Goal: Task Accomplishment & Management: Manage account settings

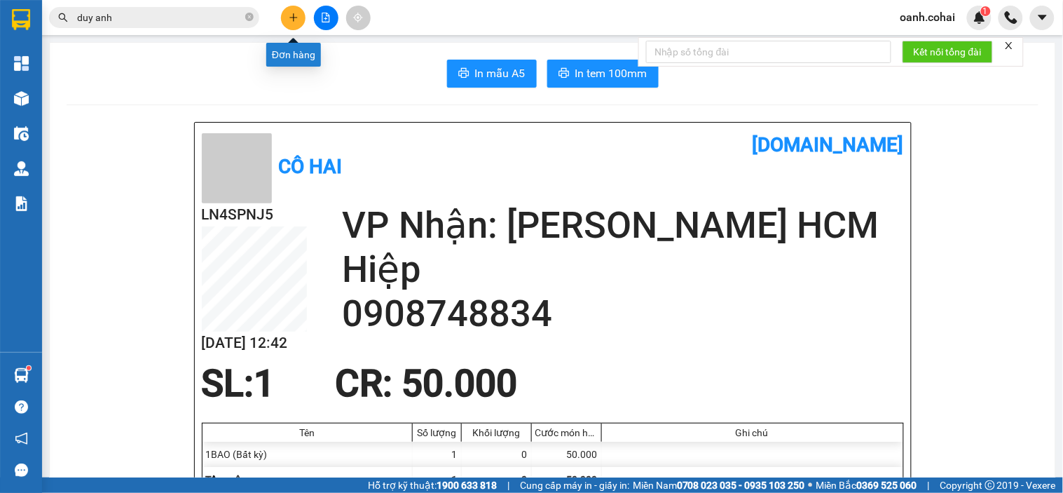
click at [292, 21] on icon "plus" at bounding box center [294, 18] width 10 height 10
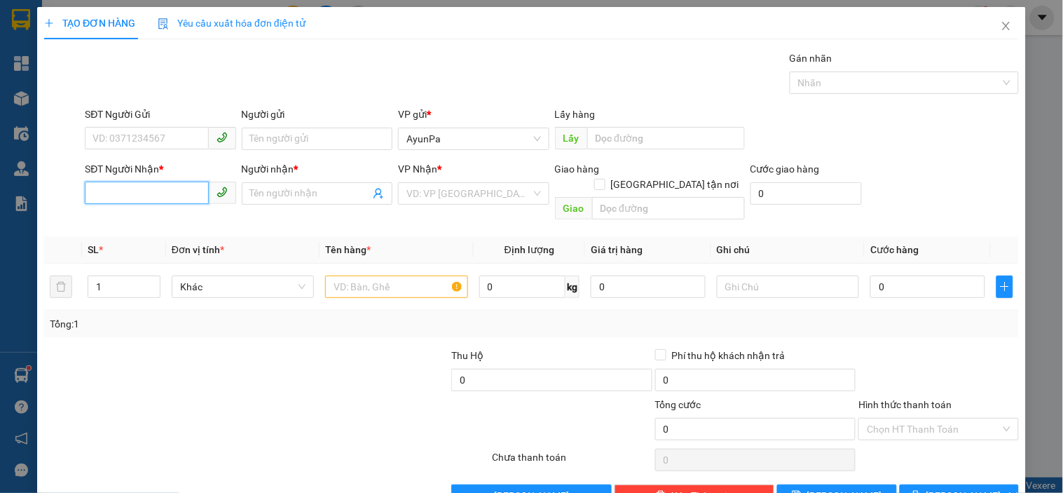
click at [140, 185] on input "SĐT Người Nhận *" at bounding box center [146, 193] width 123 height 22
paste input "0899085156"
type input "0899085156"
click at [283, 184] on span at bounding box center [317, 193] width 151 height 22
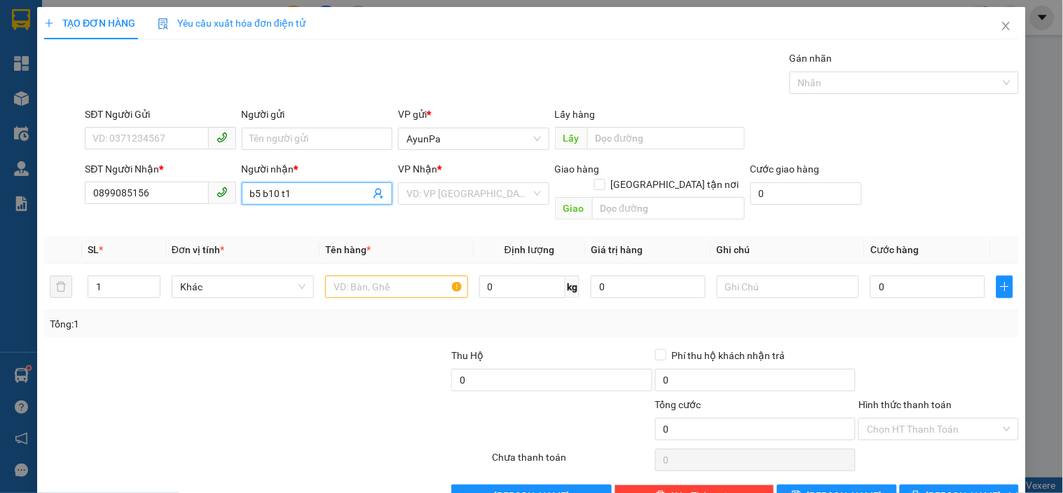
click at [255, 197] on input "b5 b10 t1" at bounding box center [310, 193] width 120 height 15
click at [266, 189] on input "B5 b10 t1" at bounding box center [310, 193] width 120 height 15
click at [284, 195] on input "B5 B10 t1" at bounding box center [310, 193] width 120 height 15
type input "B5 B10 T1"
click at [323, 134] on input "Người gửi" at bounding box center [317, 139] width 151 height 22
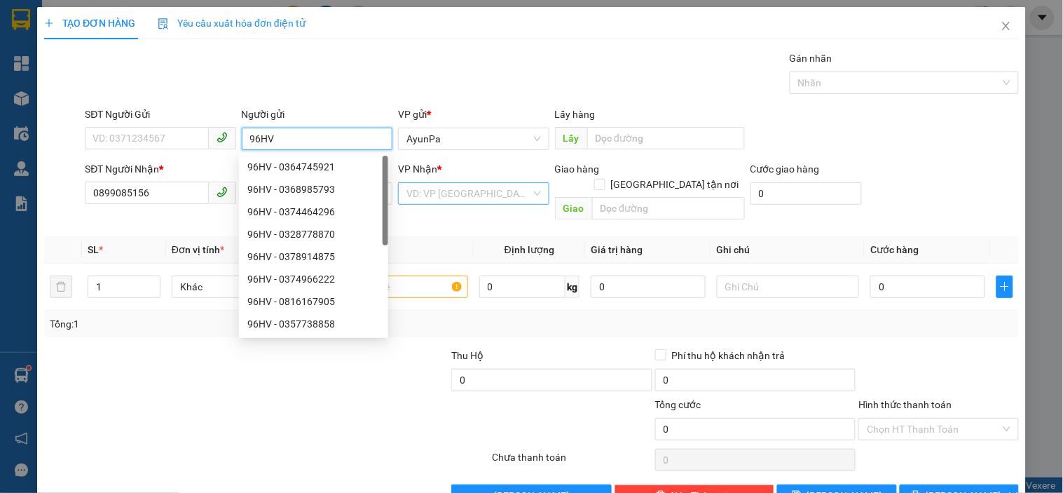
type input "96HV"
click at [479, 198] on input "search" at bounding box center [469, 193] width 124 height 21
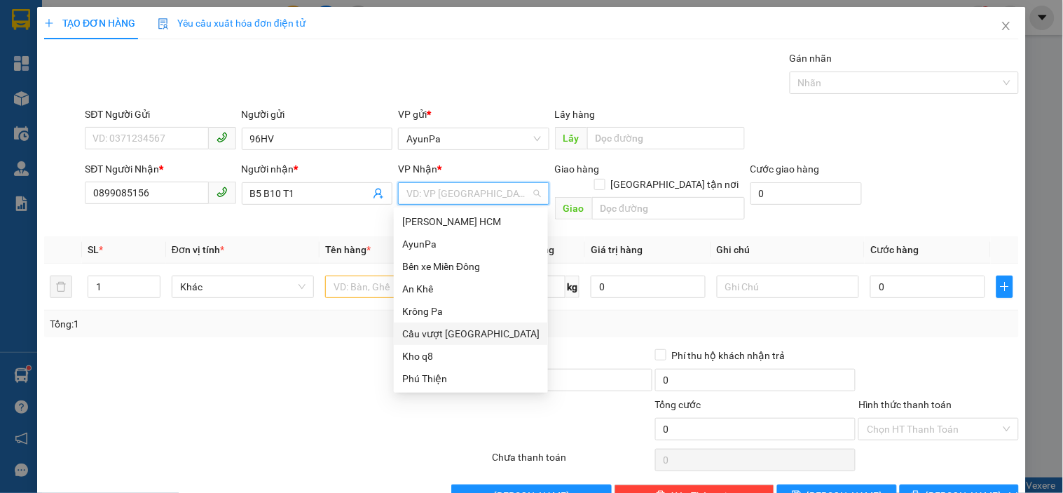
drag, startPoint x: 481, startPoint y: 324, endPoint x: 336, endPoint y: 228, distance: 173.4
click at [481, 325] on div "Cầu vượt [GEOGRAPHIC_DATA]" at bounding box center [471, 333] width 154 height 22
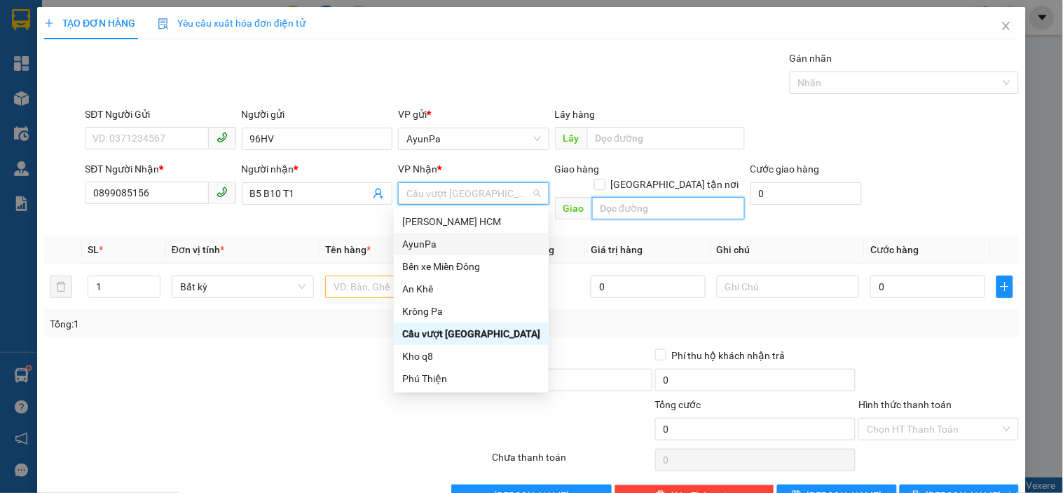
click at [625, 197] on input "text" at bounding box center [668, 208] width 153 height 22
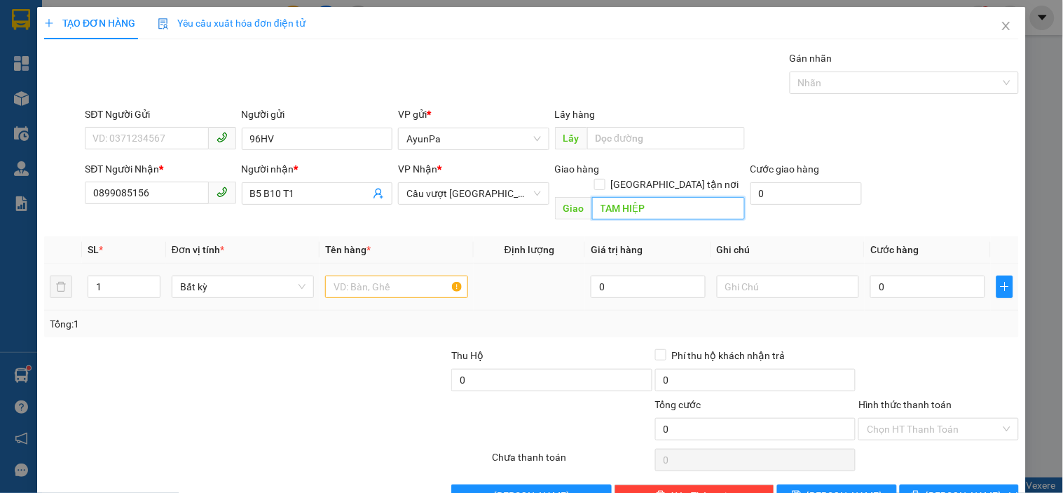
type input "TAM HIỆP"
click at [404, 276] on input "text" at bounding box center [396, 286] width 142 height 22
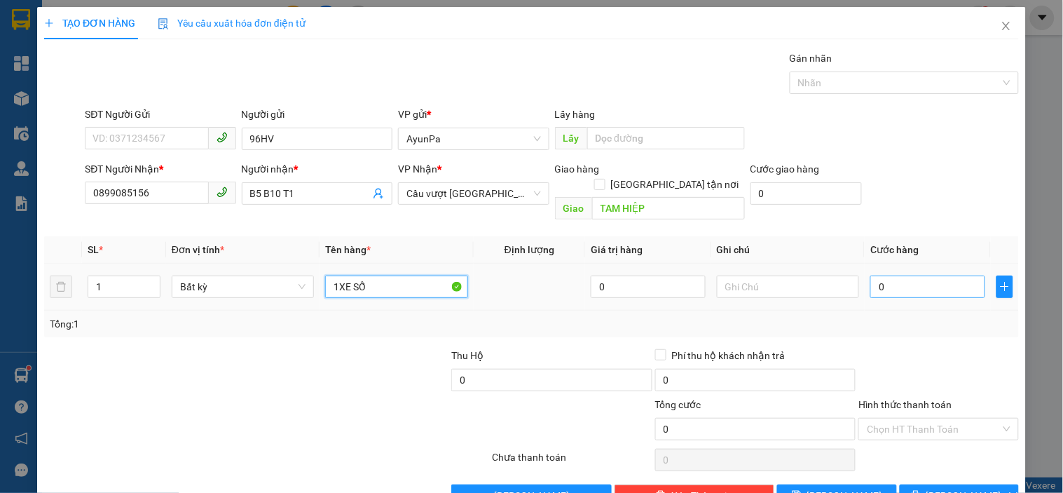
type input "1XE SỐ"
click at [895, 276] on input "0" at bounding box center [928, 286] width 115 height 22
type input "4"
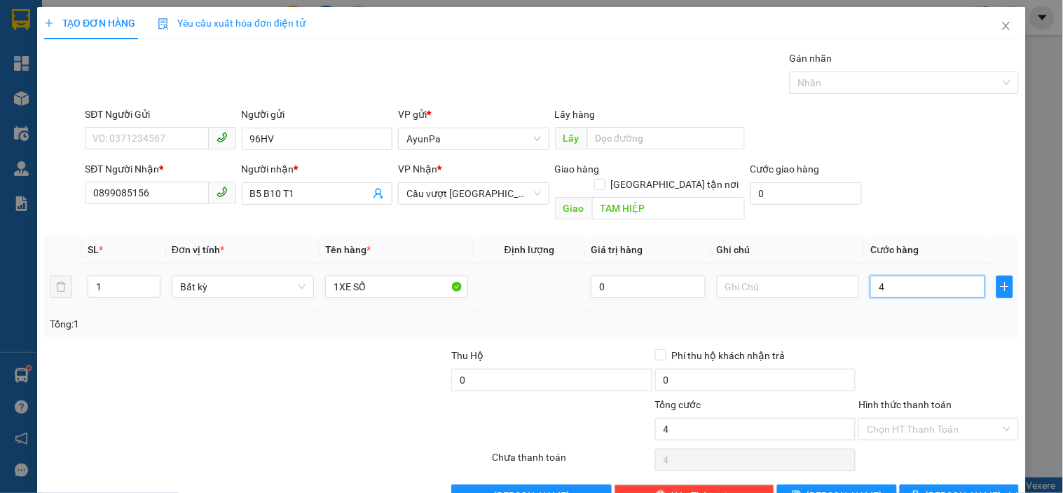
type input "40"
type input "400"
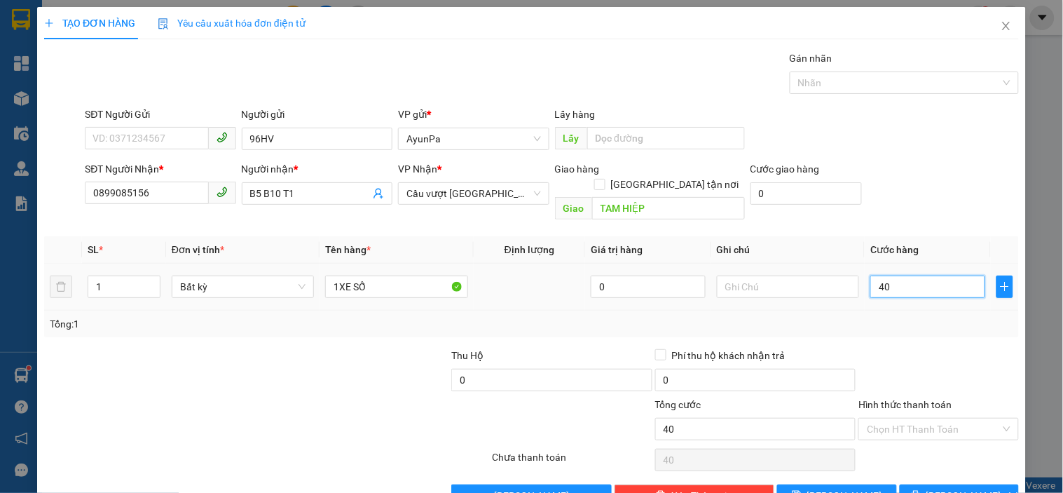
type input "400"
type input "400.000"
click at [951, 328] on div "Transit Pickup Surcharge Ids Transit Deliver Surcharge Ids Transit Deliver Surc…" at bounding box center [531, 278] width 975 height 456
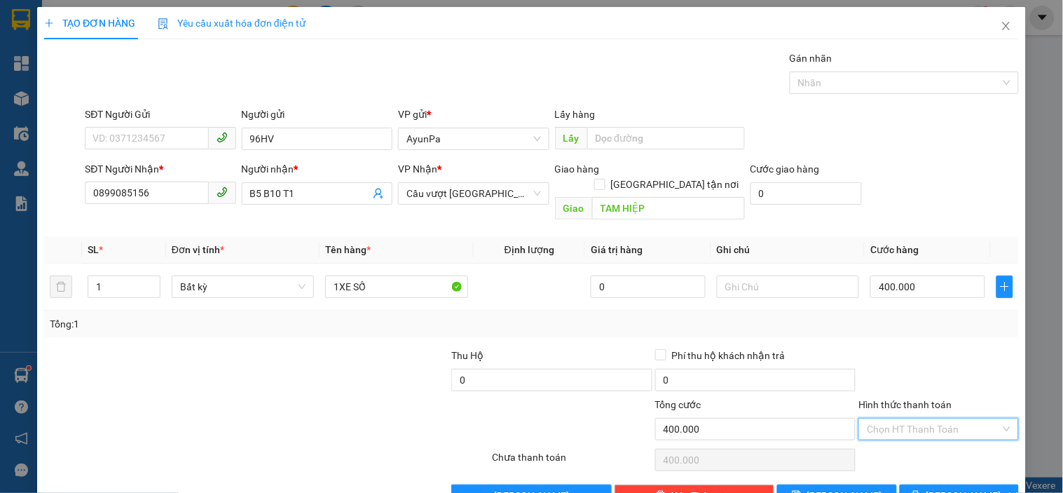
drag, startPoint x: 912, startPoint y: 404, endPoint x: 906, endPoint y: 419, distance: 16.4
click at [907, 419] on input "Hình thức thanh toán" at bounding box center [933, 429] width 133 height 21
click at [892, 447] on div "Tại văn phòng" at bounding box center [930, 441] width 142 height 15
type input "0"
click at [914, 484] on button "[PERSON_NAME] và In" at bounding box center [959, 495] width 119 height 22
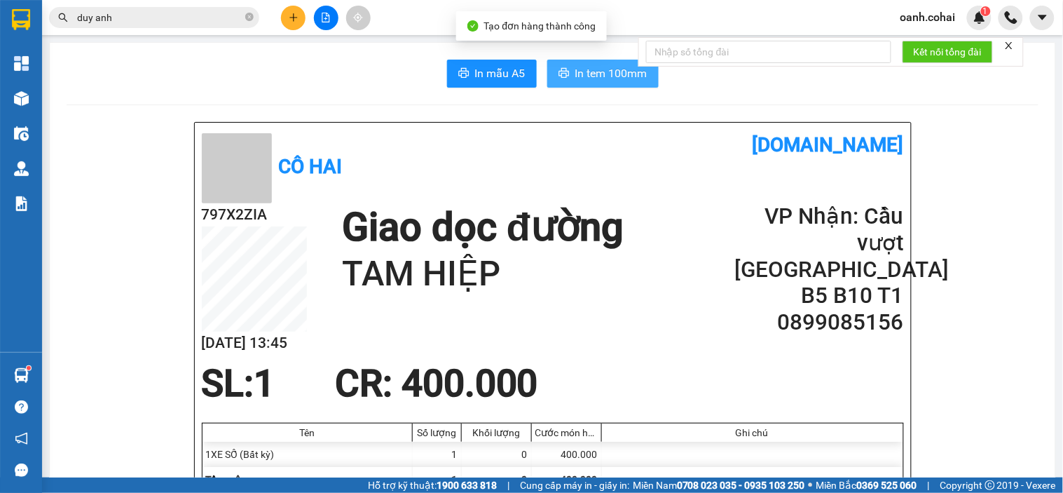
click at [589, 65] on span "In tem 100mm" at bounding box center [612, 73] width 72 height 18
click at [290, 19] on icon "plus" at bounding box center [294, 18] width 10 height 10
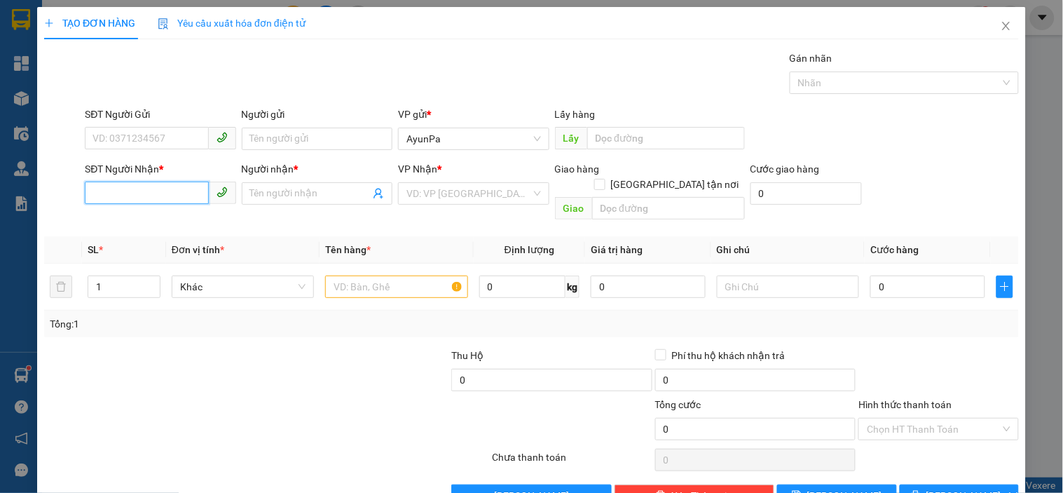
click at [166, 189] on input "SĐT Người Nhận *" at bounding box center [146, 193] width 123 height 22
paste input "0334110357"
type input "0334110357"
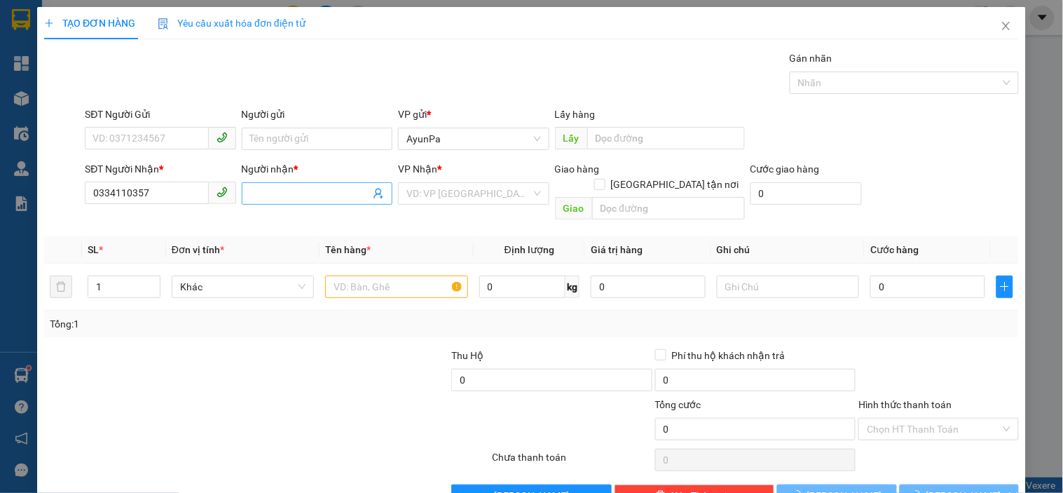
click at [254, 200] on input "Người nhận *" at bounding box center [310, 193] width 120 height 15
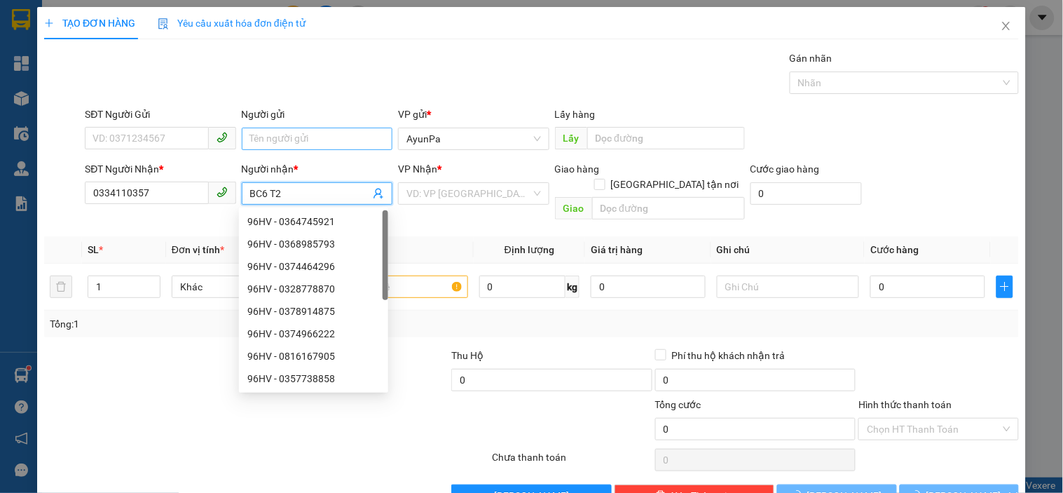
type input "BC6 T2"
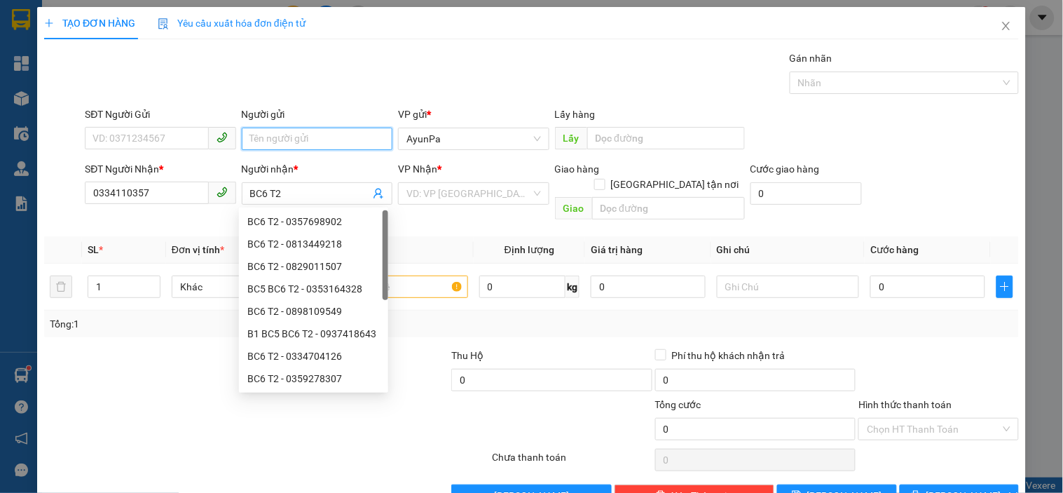
click at [303, 142] on input "Người gửi" at bounding box center [317, 139] width 151 height 22
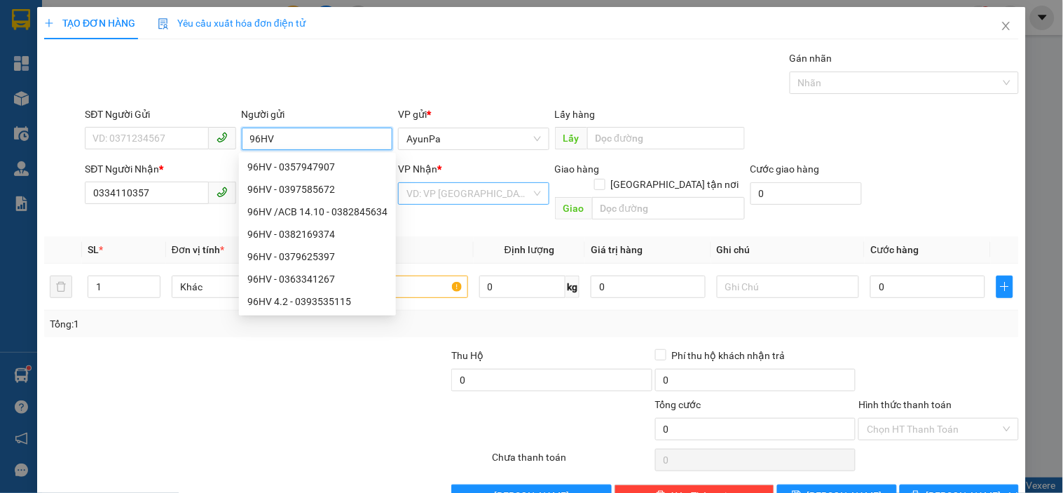
type input "96HV"
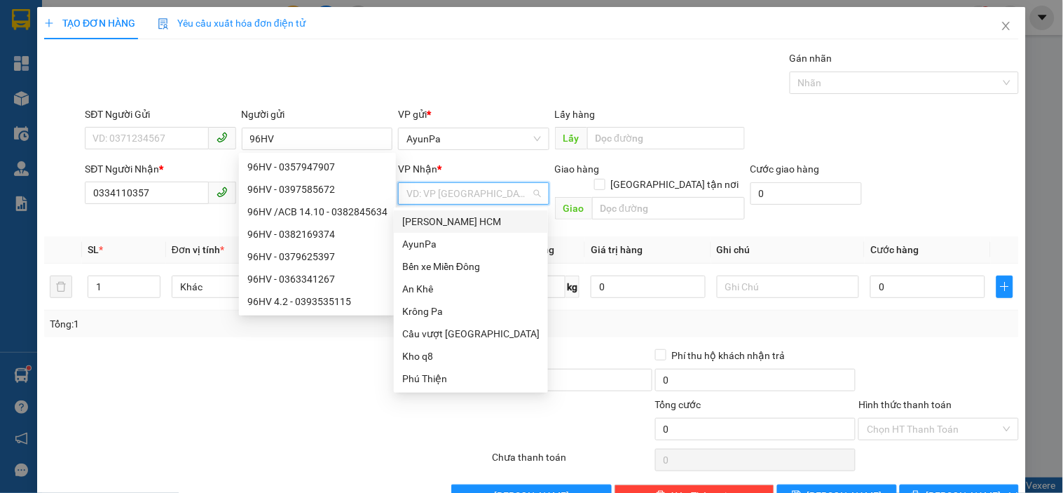
drag, startPoint x: 453, startPoint y: 192, endPoint x: 470, endPoint y: 266, distance: 76.3
click at [454, 192] on input "search" at bounding box center [469, 193] width 124 height 21
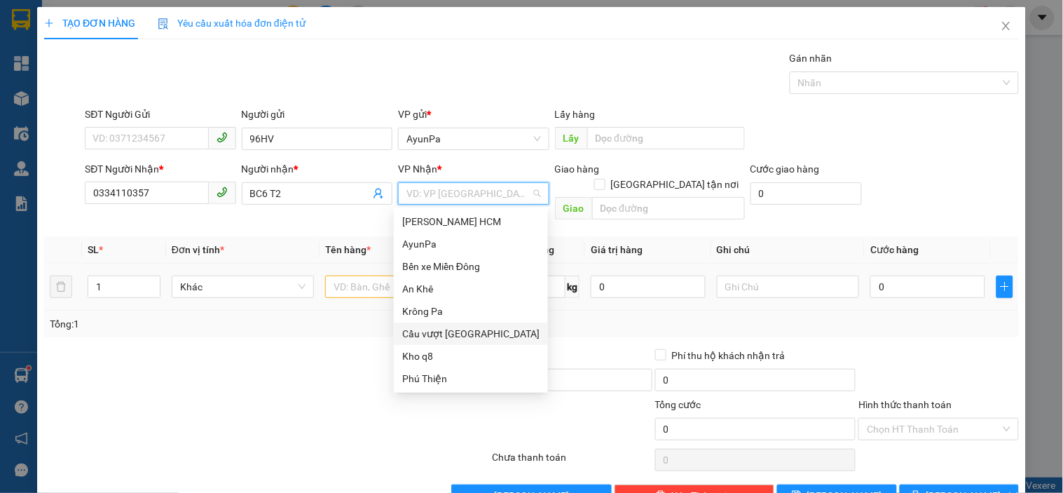
drag, startPoint x: 470, startPoint y: 330, endPoint x: 529, endPoint y: 257, distance: 94.3
click at [473, 326] on div "Cầu vượt [GEOGRAPHIC_DATA]" at bounding box center [470, 333] width 137 height 15
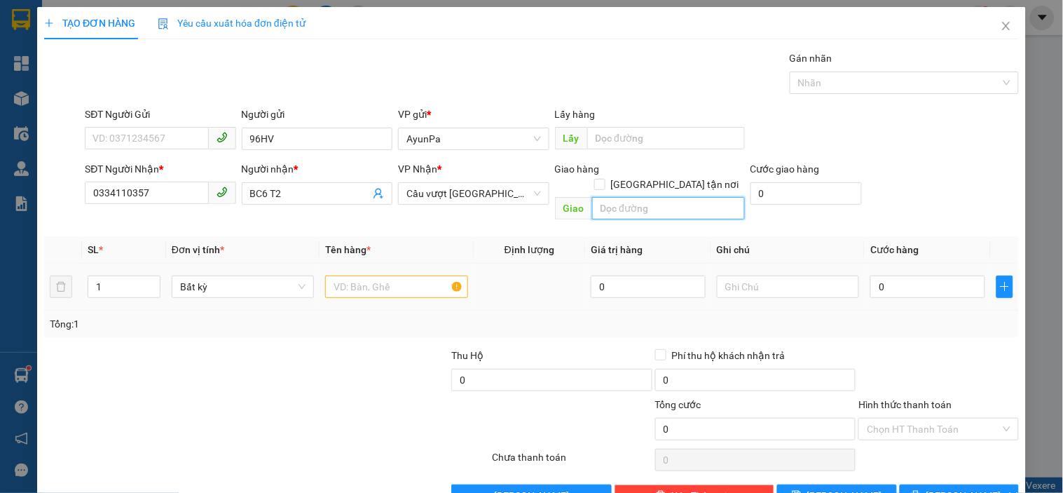
click at [603, 200] on input "text" at bounding box center [668, 208] width 153 height 22
type input "BẾN CAM"
click at [411, 278] on input "text" at bounding box center [396, 286] width 142 height 22
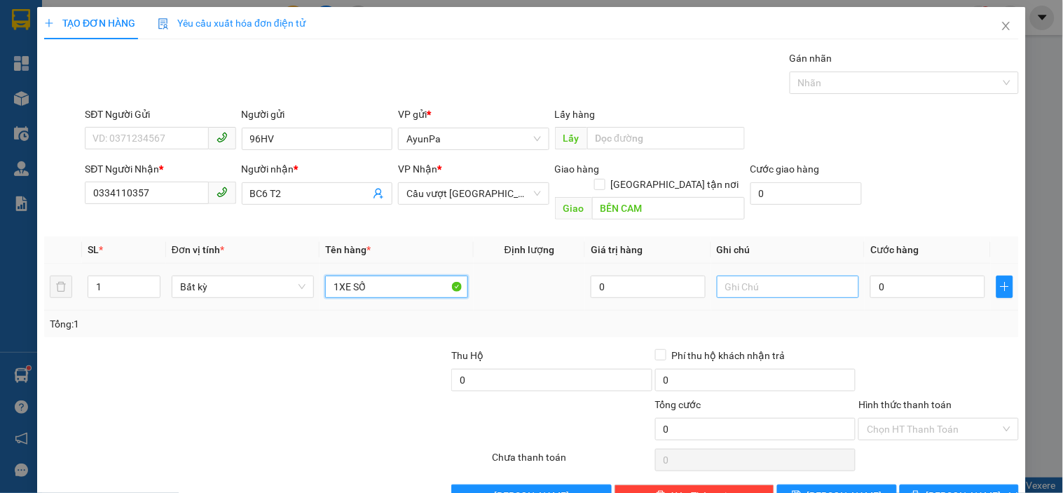
type input "1XE SỐ"
click at [724, 278] on input "text" at bounding box center [788, 286] width 142 height 22
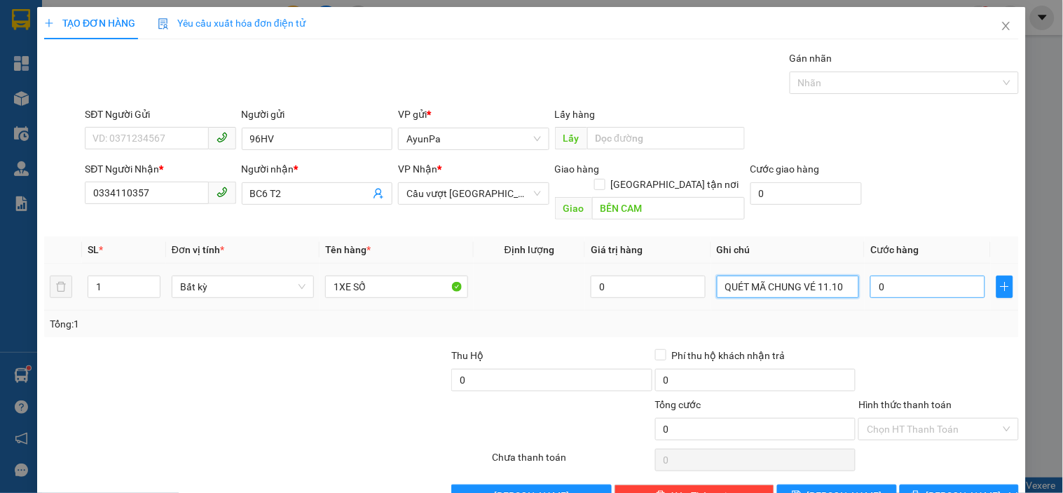
type input "QUÉT MÃ CHUNG VÉ 11.10"
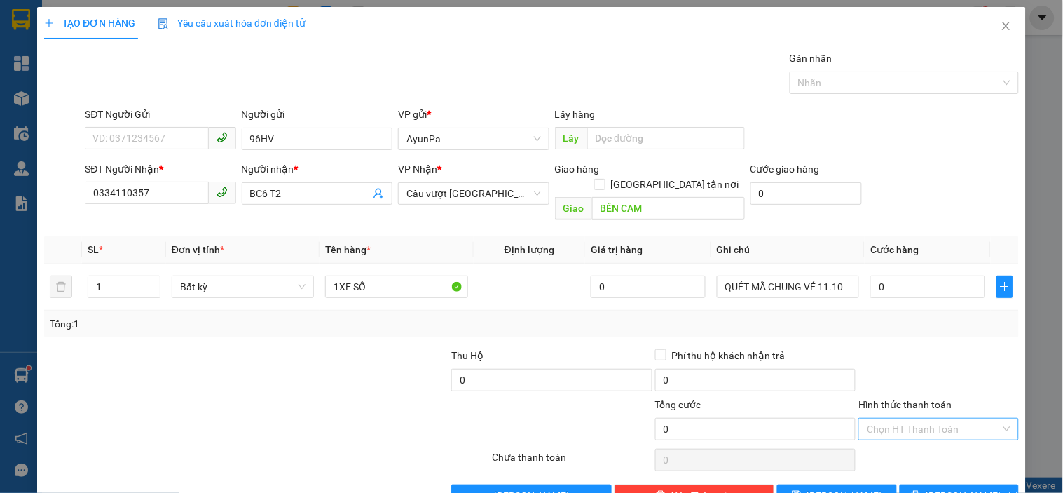
drag, startPoint x: 906, startPoint y: 347, endPoint x: 900, endPoint y: 407, distance: 60.6
click at [906, 365] on div at bounding box center [938, 372] width 163 height 49
drag, startPoint x: 900, startPoint y: 407, endPoint x: 899, endPoint y: 421, distance: 13.3
click at [900, 419] on input "Hình thức thanh toán" at bounding box center [933, 429] width 133 height 21
click at [893, 454] on div "Miễn phí" at bounding box center [930, 464] width 158 height 22
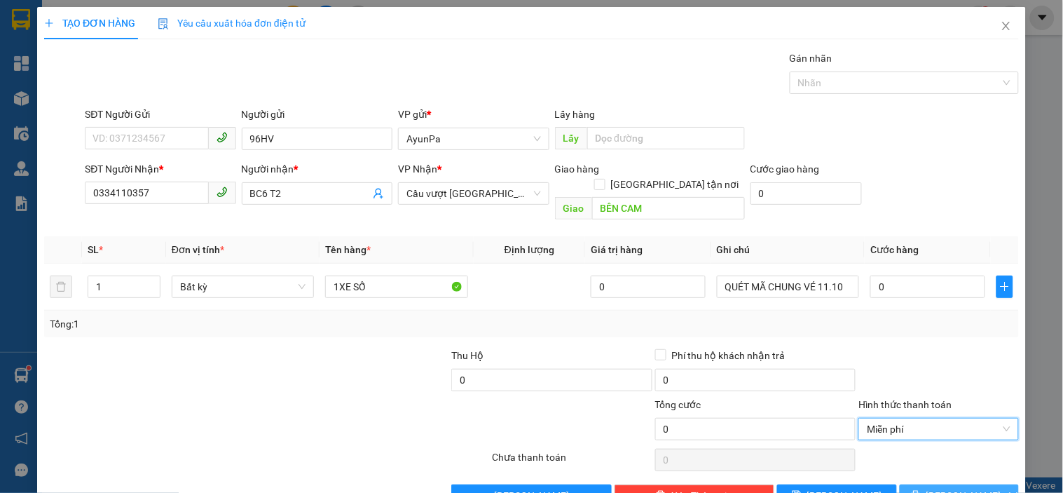
click at [911, 484] on button "[PERSON_NAME] và In" at bounding box center [959, 495] width 119 height 22
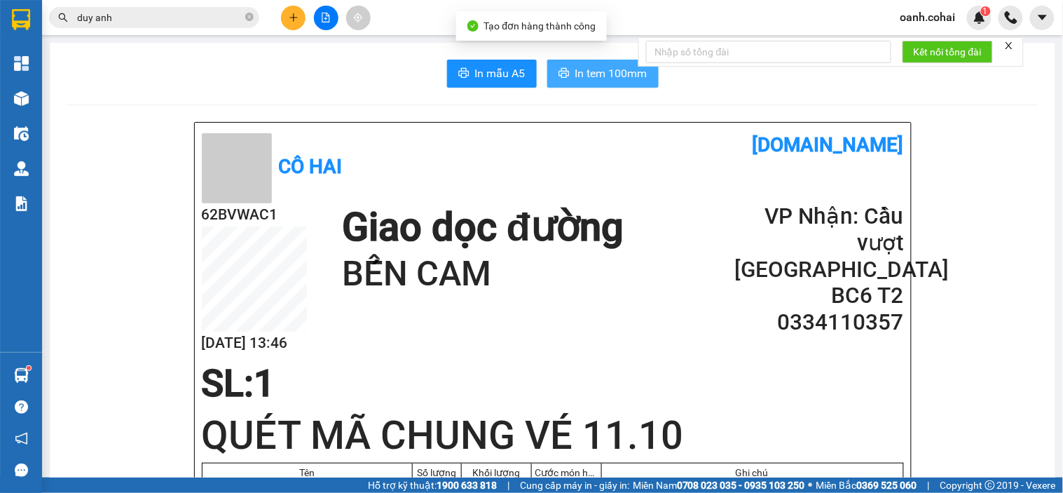
click at [559, 71] on icon "printer" at bounding box center [564, 73] width 11 height 10
click at [292, 22] on button at bounding box center [293, 18] width 25 height 25
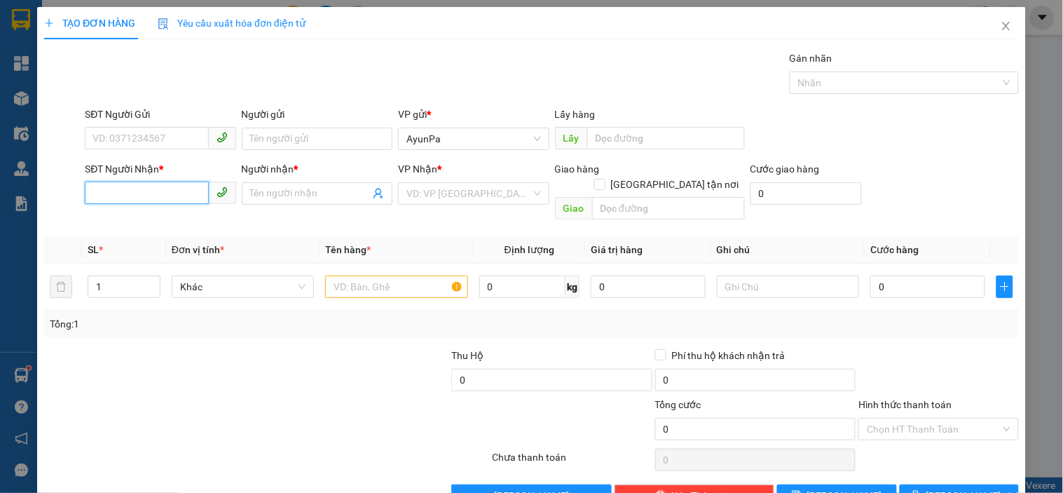
click at [155, 195] on input "SĐT Người Nhận *" at bounding box center [146, 193] width 123 height 22
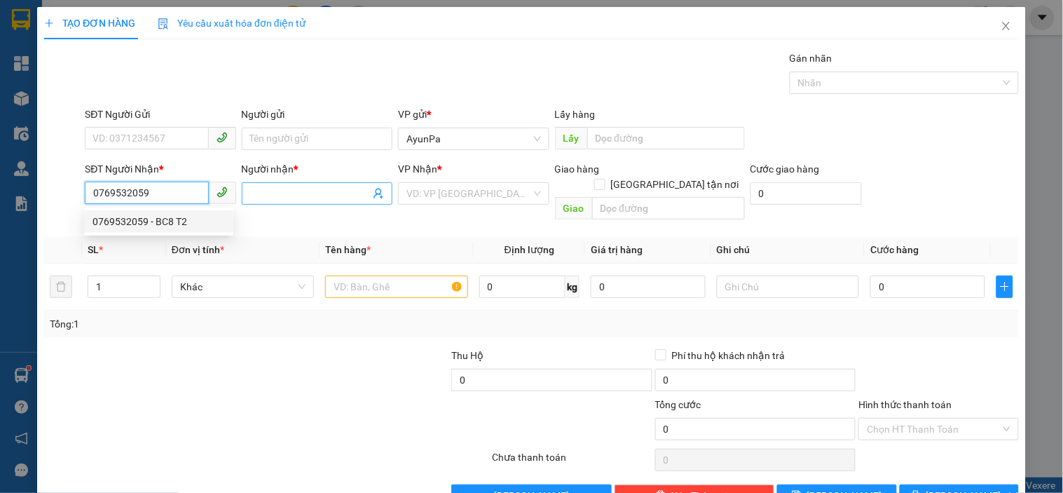
type input "0769532059"
click at [281, 197] on input "Người nhận *" at bounding box center [310, 193] width 120 height 15
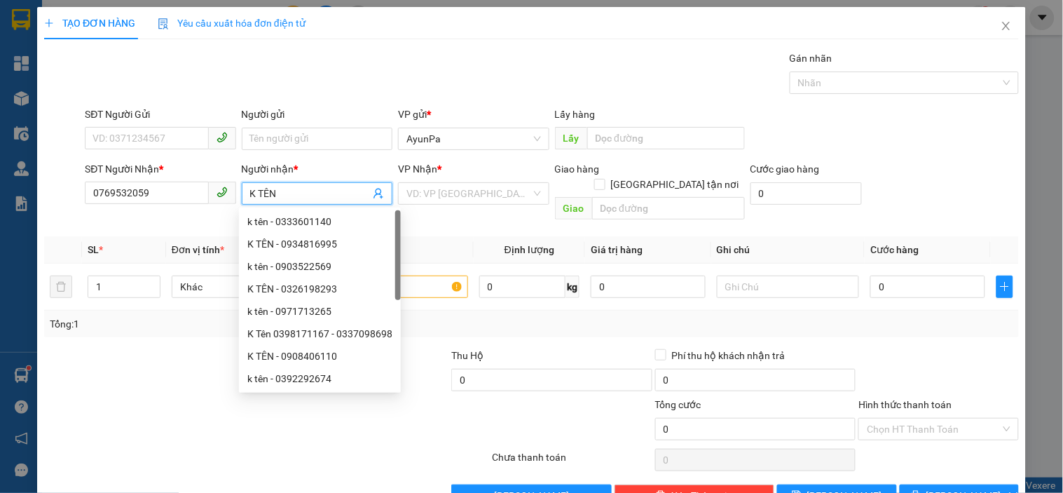
type input "K TÊN"
drag, startPoint x: 538, startPoint y: 208, endPoint x: 527, endPoint y: 205, distance: 11.6
click at [529, 205] on div "VP Nhận * VD: VP Sài Gòn" at bounding box center [473, 185] width 151 height 49
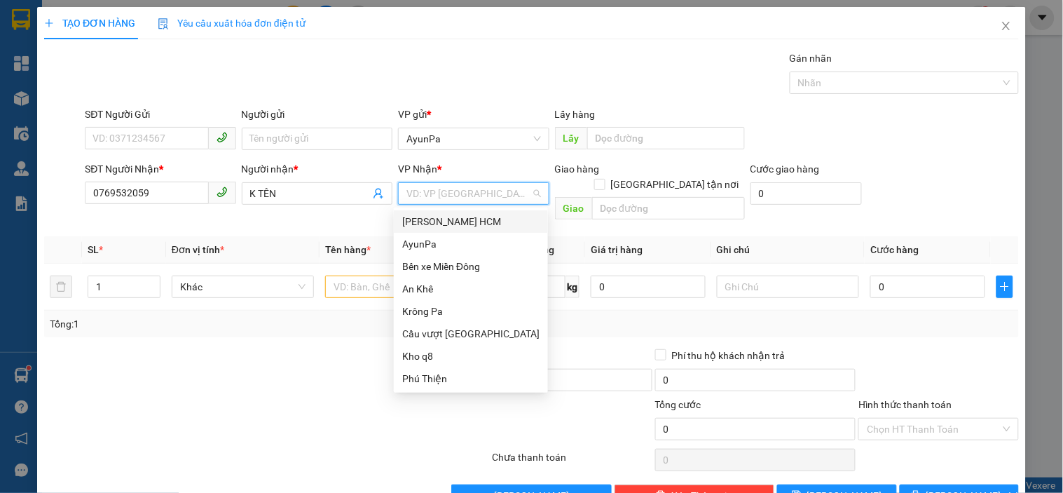
click at [512, 203] on input "search" at bounding box center [469, 193] width 124 height 21
drag, startPoint x: 472, startPoint y: 331, endPoint x: 552, endPoint y: 264, distance: 104.5
click at [472, 330] on div "Cầu vượt [GEOGRAPHIC_DATA]" at bounding box center [470, 333] width 137 height 15
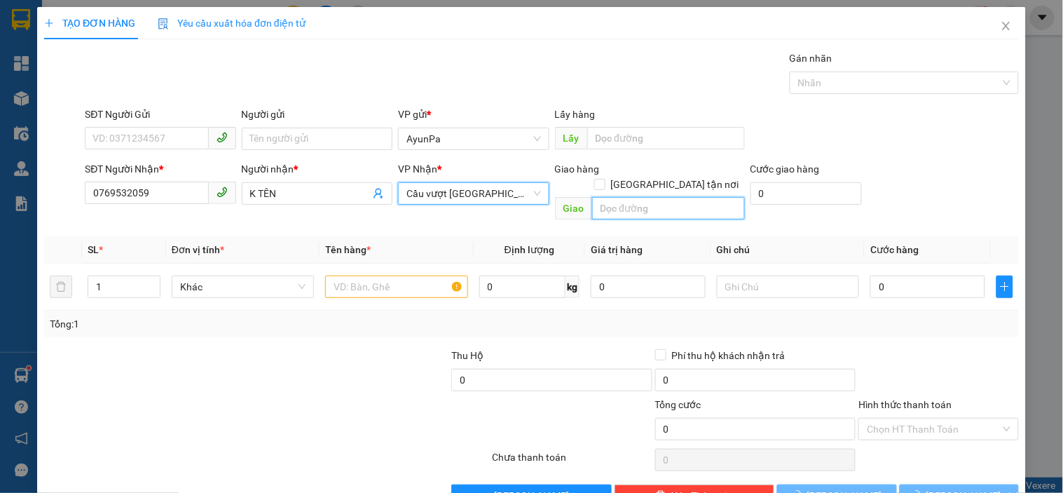
click at [611, 197] on input "text" at bounding box center [668, 208] width 153 height 22
type input "BẾN CAM"
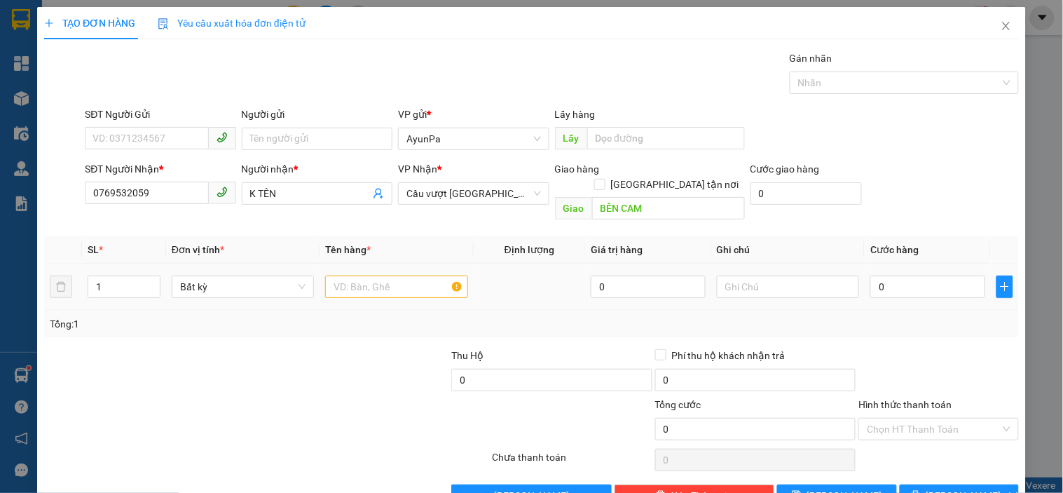
click at [362, 273] on div at bounding box center [396, 287] width 142 height 28
click at [361, 275] on input "text" at bounding box center [396, 286] width 142 height 22
type input "1THX+1BAO GẠO"
click at [134, 281] on input "1" at bounding box center [124, 286] width 72 height 21
type input "1"
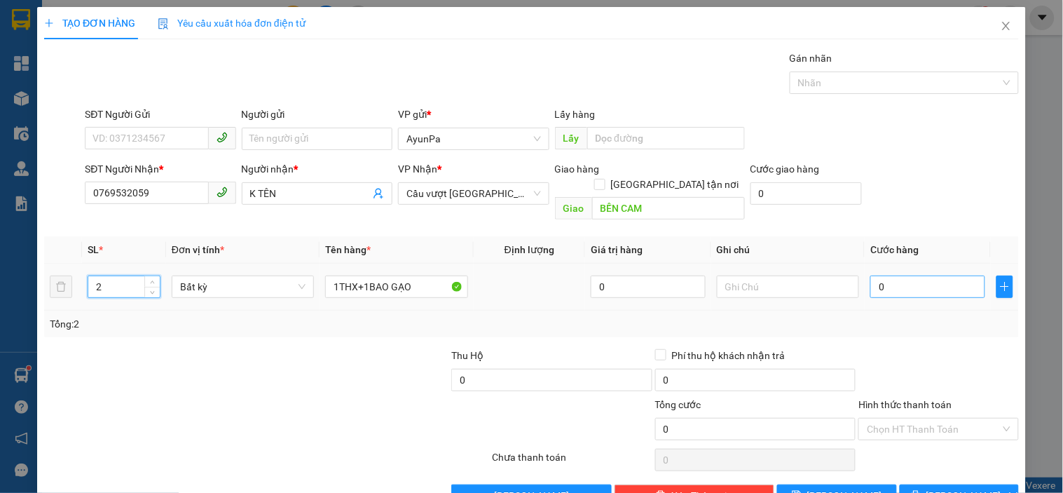
type input "2"
click at [902, 279] on input "0" at bounding box center [928, 286] width 115 height 22
type input "1"
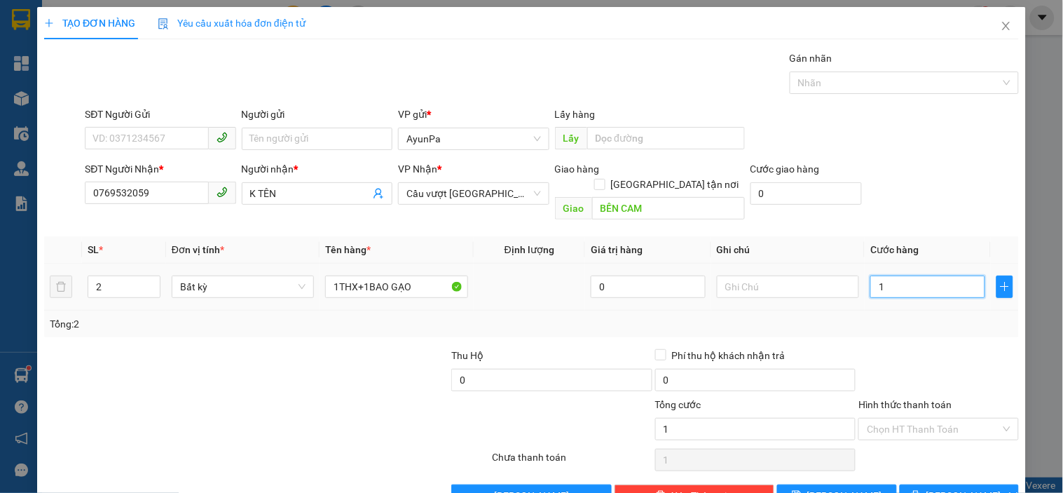
type input "15"
type input "150"
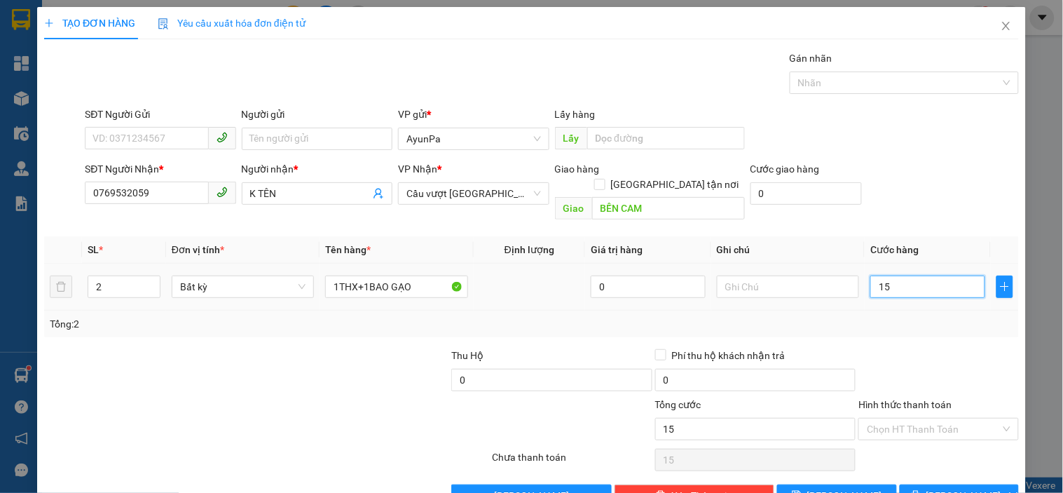
type input "150"
type input "150.000"
click at [920, 358] on div at bounding box center [938, 372] width 163 height 49
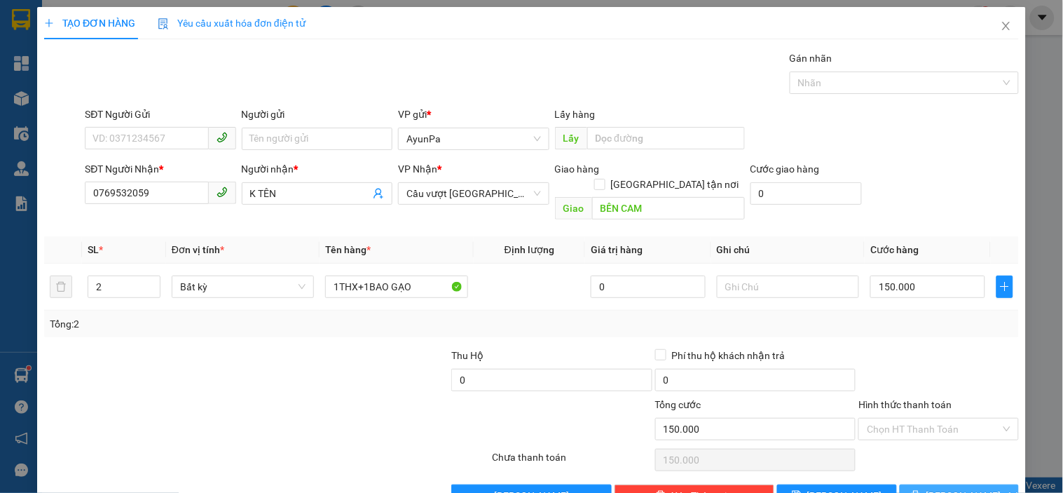
click at [916, 484] on button "[PERSON_NAME] và In" at bounding box center [959, 495] width 119 height 22
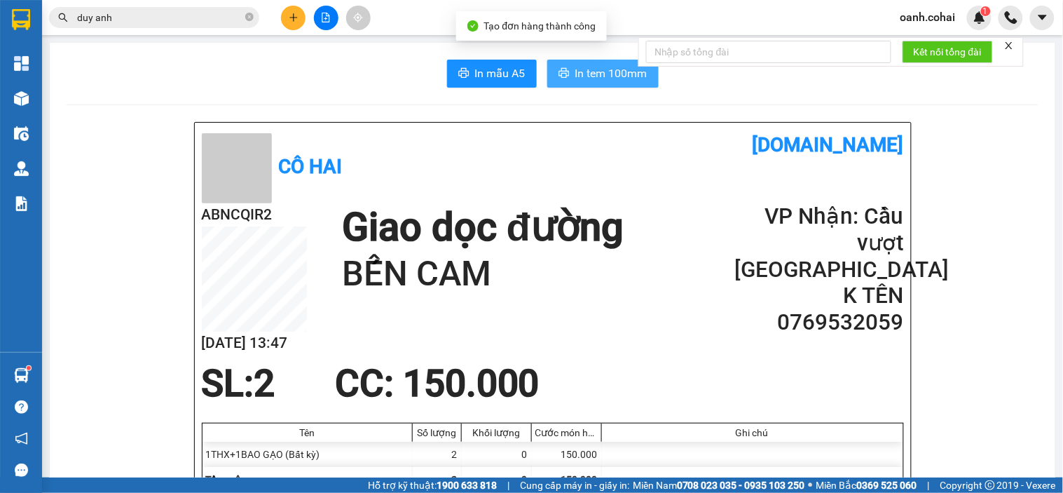
click at [576, 72] on span "In tem 100mm" at bounding box center [612, 73] width 72 height 18
click at [290, 19] on icon "plus" at bounding box center [294, 18] width 10 height 10
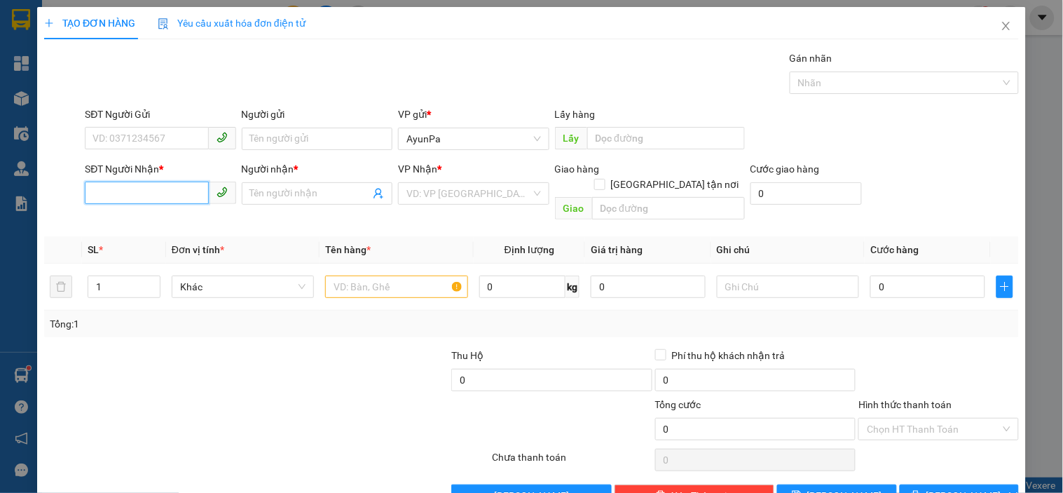
click at [130, 192] on input "SĐT Người Nhận *" at bounding box center [146, 193] width 123 height 22
paste input "0769512478"
type input "0769512478"
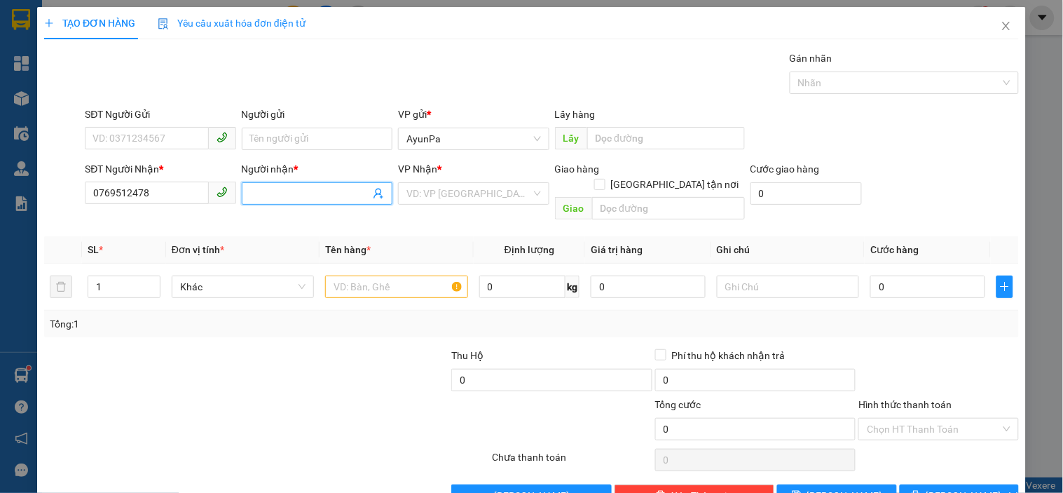
click at [268, 198] on input "Người nhận *" at bounding box center [310, 193] width 120 height 15
type input "B7 AB9 T3"
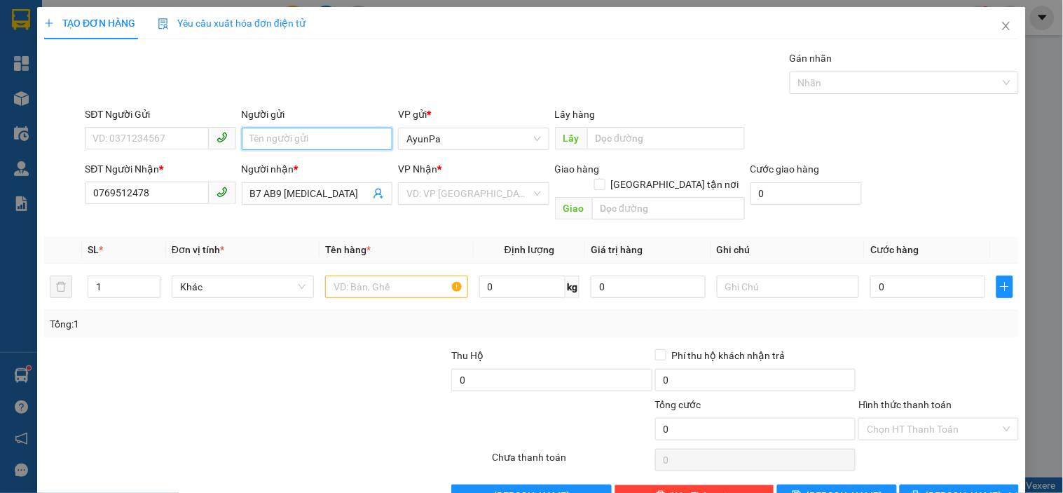
click at [281, 140] on input "Người gửi" at bounding box center [317, 139] width 151 height 22
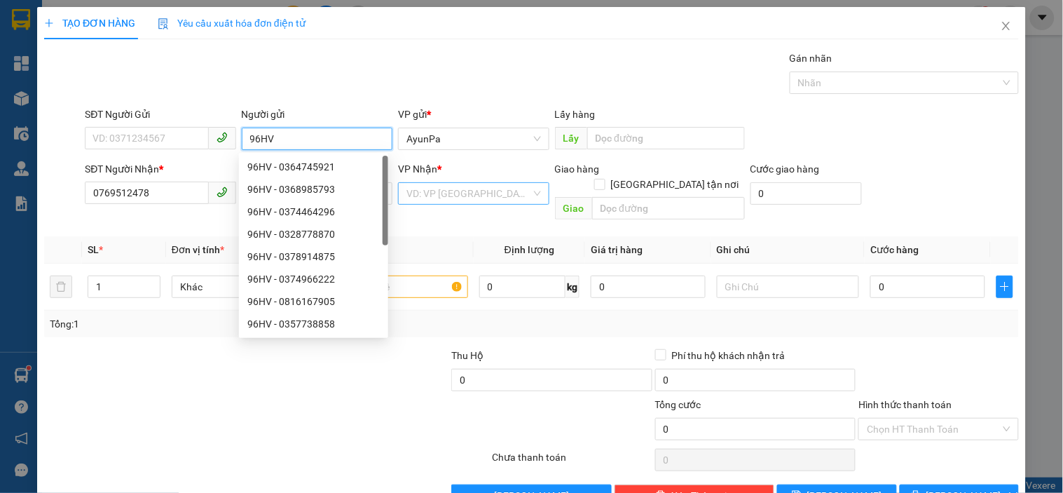
type input "96HV"
click at [444, 198] on input "search" at bounding box center [469, 193] width 124 height 21
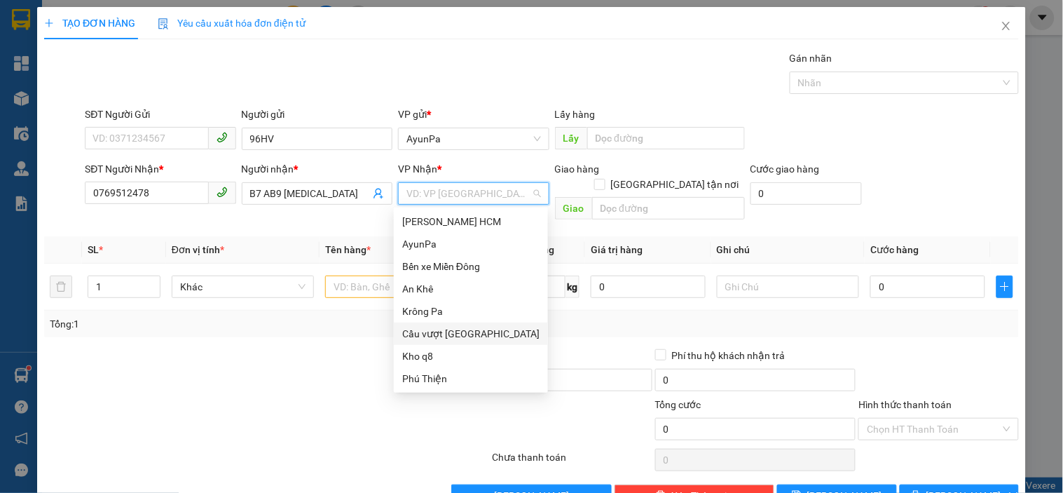
drag, startPoint x: 458, startPoint y: 334, endPoint x: 493, endPoint y: 311, distance: 41.4
click at [458, 334] on div "Cầu vượt [GEOGRAPHIC_DATA]" at bounding box center [470, 333] width 137 height 15
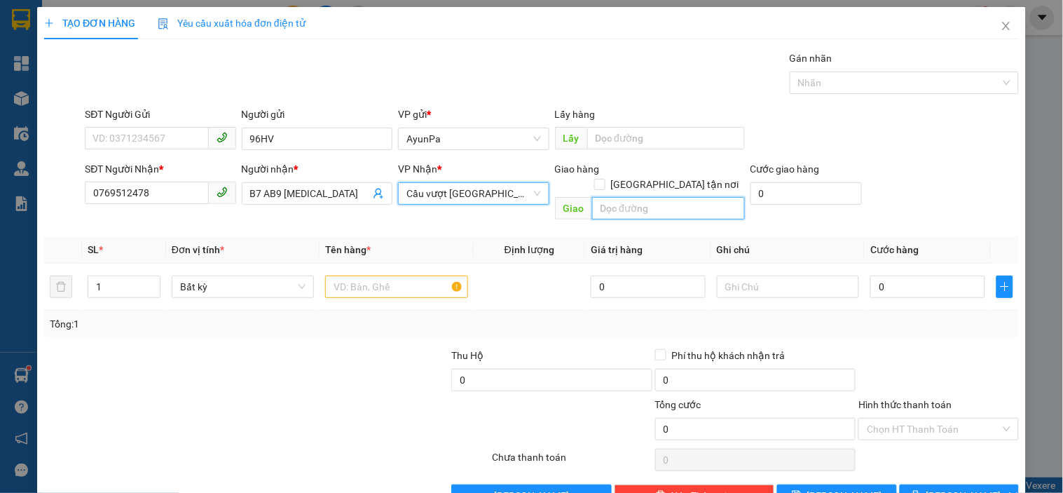
click at [635, 200] on input "text" at bounding box center [668, 208] width 153 height 22
click at [615, 197] on input "CHƯƠN THÀNH" at bounding box center [668, 208] width 153 height 22
type input "CHƠN THÀNH"
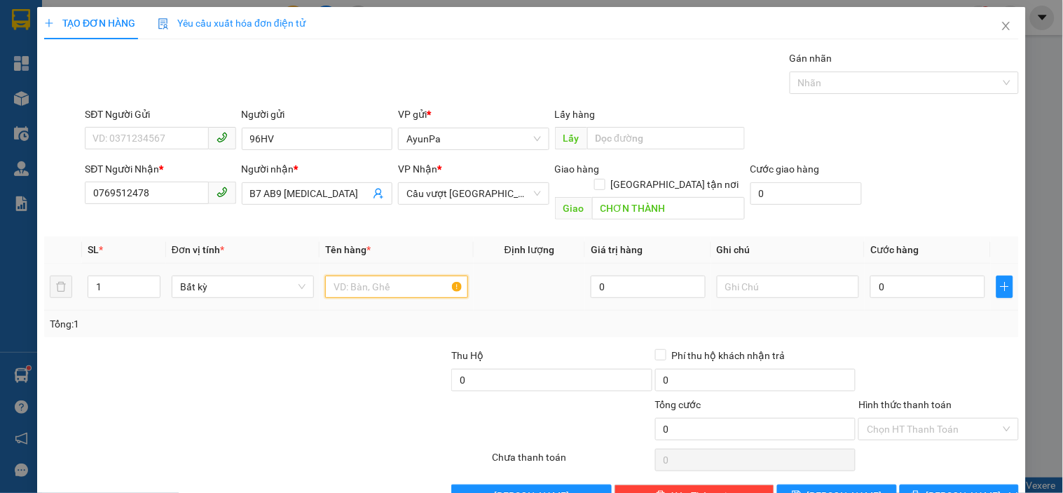
click at [393, 275] on input "text" at bounding box center [396, 286] width 142 height 22
type input "1XE WAVE"
click at [906, 275] on input "0" at bounding box center [928, 286] width 115 height 22
type input "4"
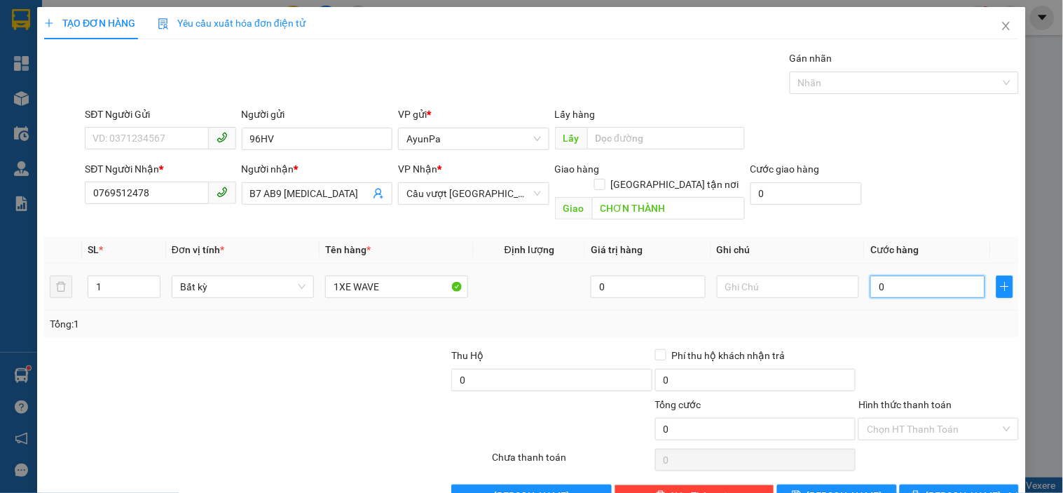
type input "4"
type input "40"
type input "400"
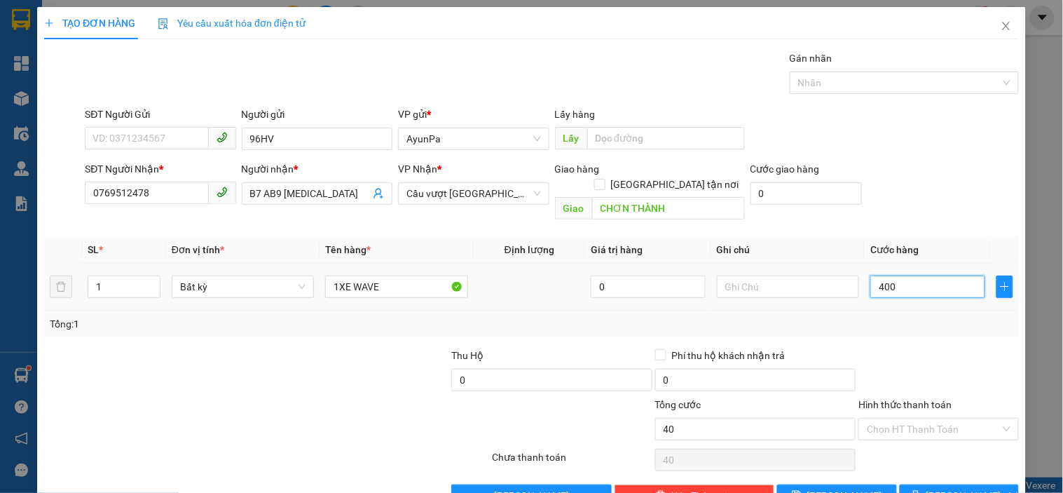
type input "400"
type input "400.000"
click at [950, 329] on div "Transit Pickup Surcharge Ids Transit Deliver Surcharge Ids Transit Deliver Surc…" at bounding box center [531, 278] width 975 height 456
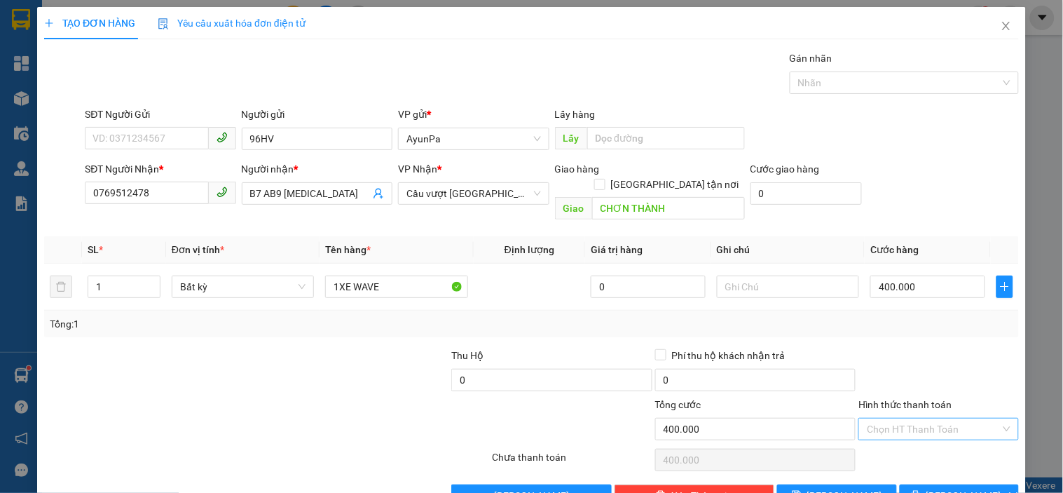
click at [925, 419] on input "Hình thức thanh toán" at bounding box center [933, 429] width 133 height 21
click at [914, 348] on div at bounding box center [938, 372] width 163 height 49
click at [891, 419] on input "Hình thức thanh toán" at bounding box center [933, 429] width 133 height 21
click at [885, 434] on div "Tại văn phòng" at bounding box center [930, 441] width 142 height 15
type input "0"
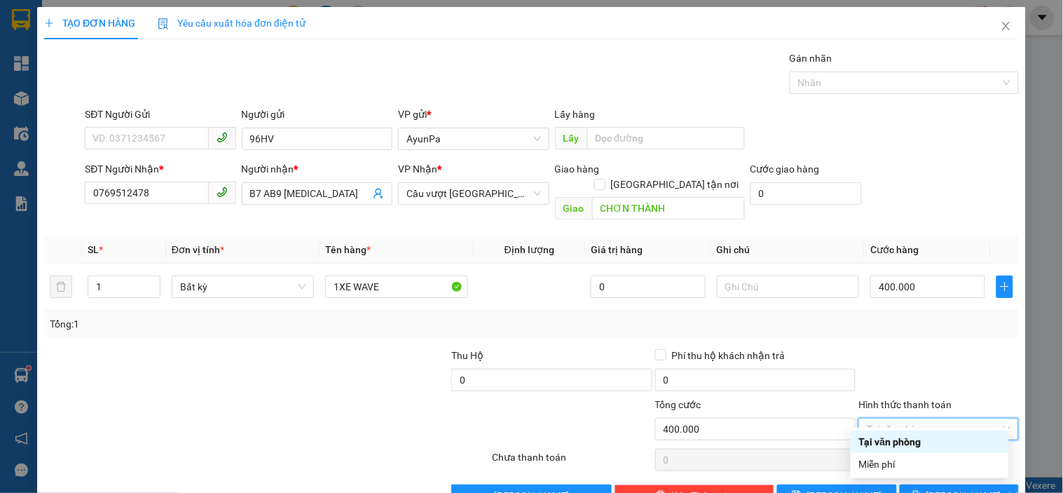
drag, startPoint x: 916, startPoint y: 414, endPoint x: 916, endPoint y: 433, distance: 19.6
click at [916, 434] on div "Tại văn phòng" at bounding box center [930, 441] width 142 height 15
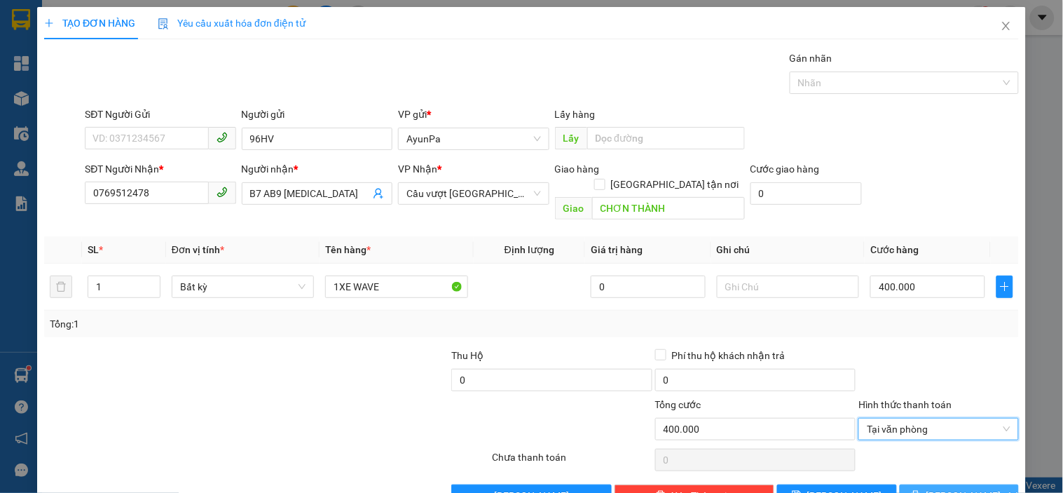
click at [927, 484] on button "[PERSON_NAME] và In" at bounding box center [959, 495] width 119 height 22
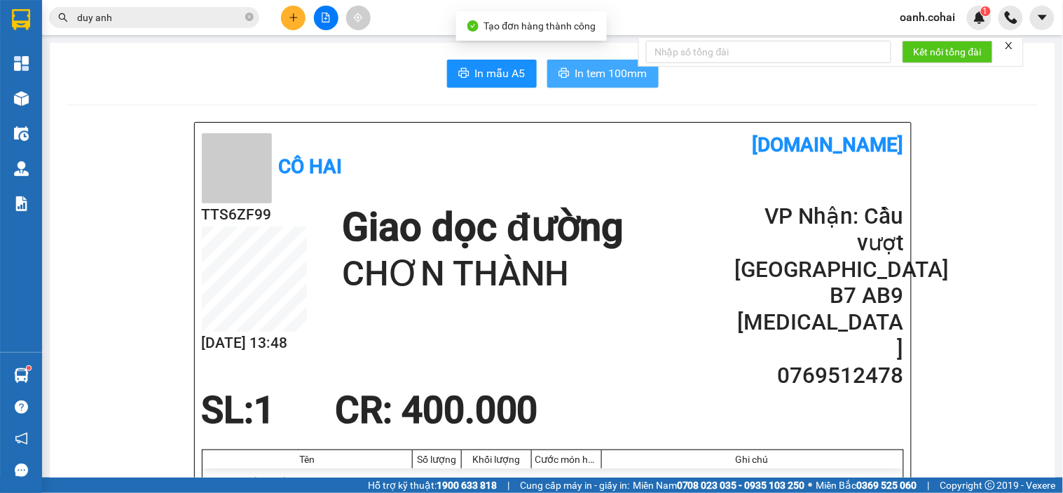
click at [597, 72] on span "In tem 100mm" at bounding box center [612, 73] width 72 height 18
click at [296, 15] on icon "plus" at bounding box center [294, 18] width 10 height 10
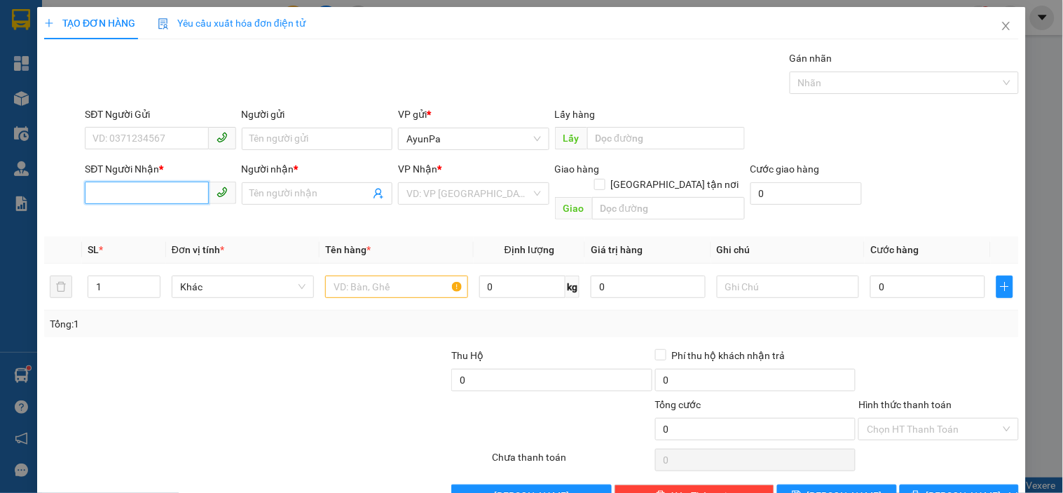
click at [146, 190] on input "SĐT Người Nhận *" at bounding box center [146, 193] width 123 height 22
paste input "0383349134"
type input "0383349134"
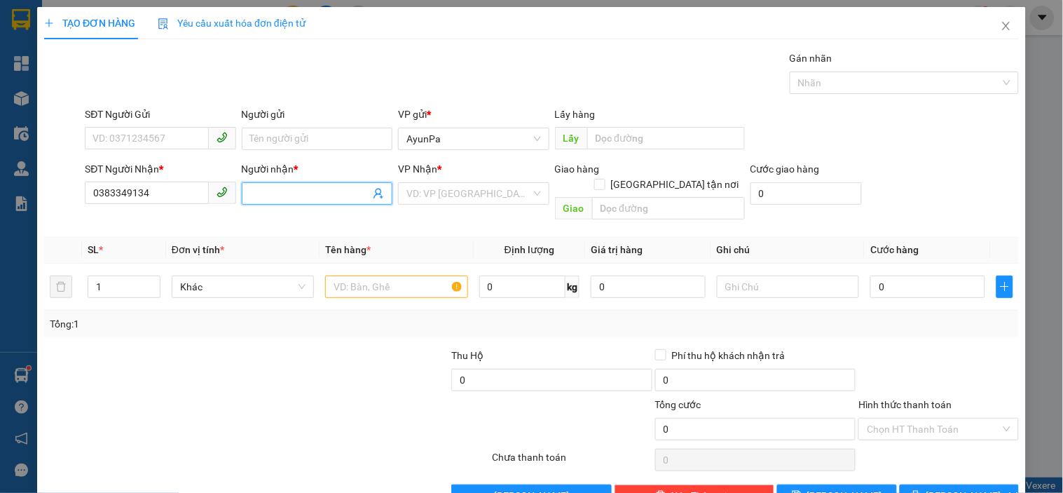
click at [261, 192] on input "Người nhận *" at bounding box center [310, 193] width 120 height 15
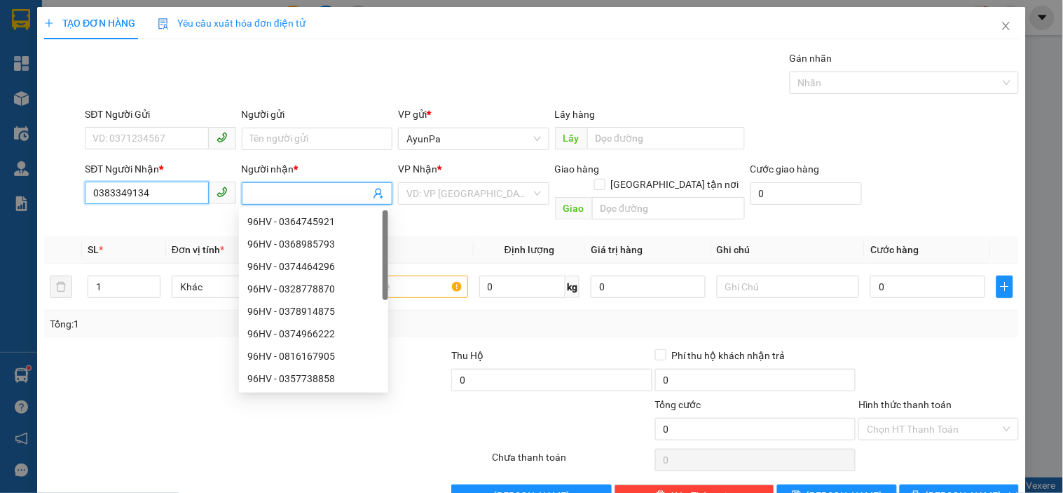
click at [184, 198] on input "0383349134" at bounding box center [146, 193] width 123 height 22
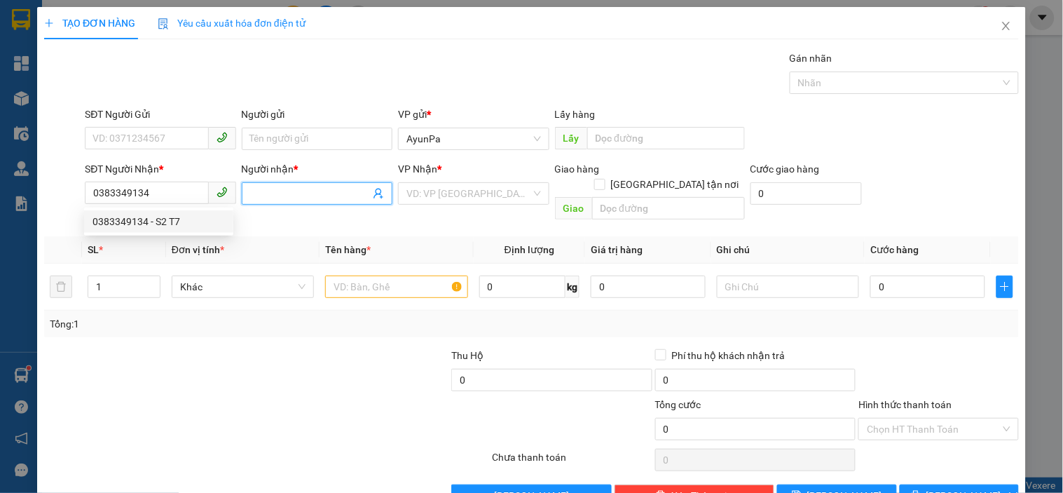
click at [261, 199] on input "Người nhận *" at bounding box center [310, 193] width 120 height 15
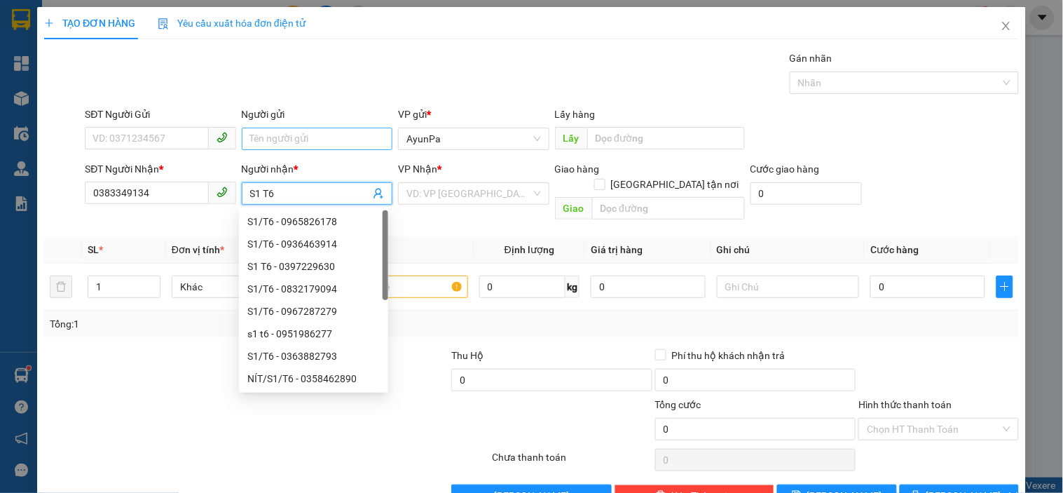
type input "S1 T6"
click at [273, 138] on input "Người gửi" at bounding box center [317, 139] width 151 height 22
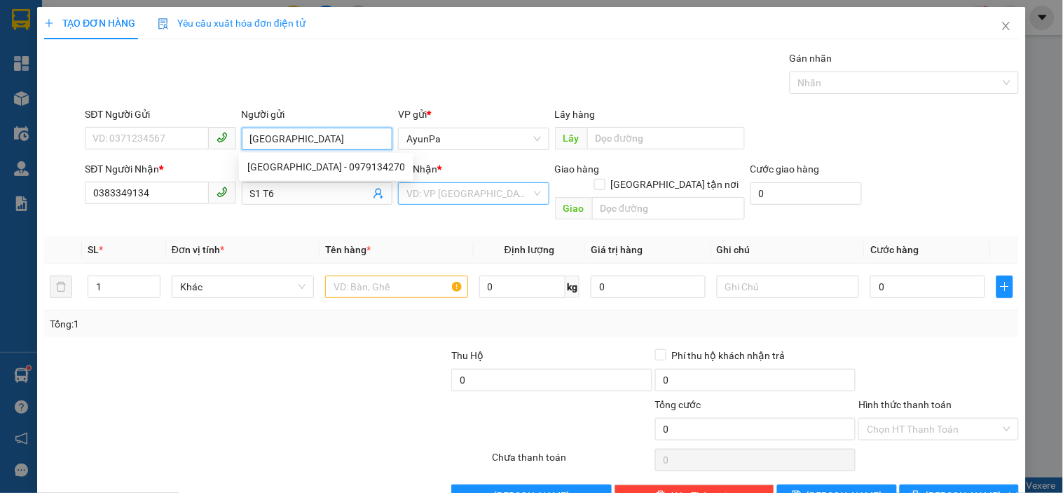
type input "[GEOGRAPHIC_DATA]"
click at [461, 193] on input "search" at bounding box center [469, 193] width 124 height 21
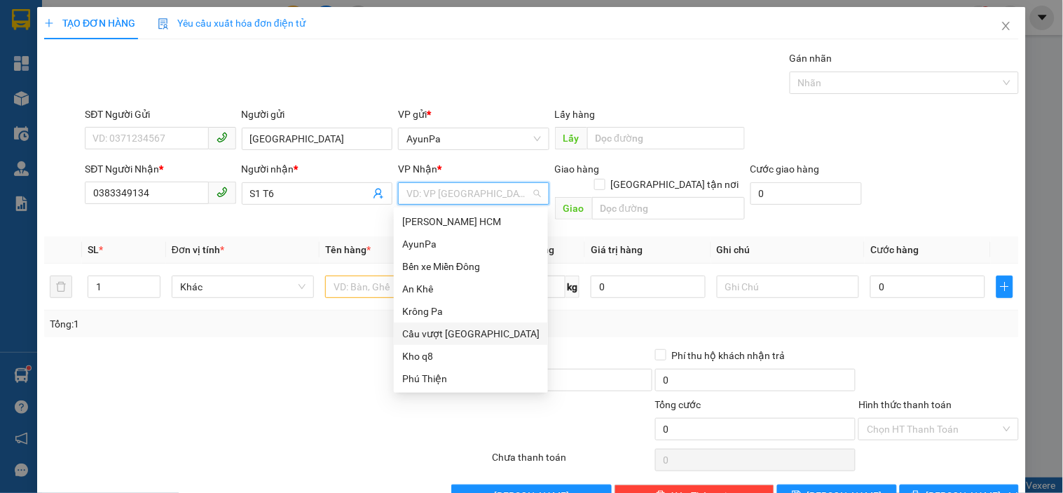
click at [445, 332] on div "Cầu vượt [GEOGRAPHIC_DATA]" at bounding box center [470, 333] width 137 height 15
click at [437, 225] on div "[PERSON_NAME] HCM" at bounding box center [471, 221] width 138 height 15
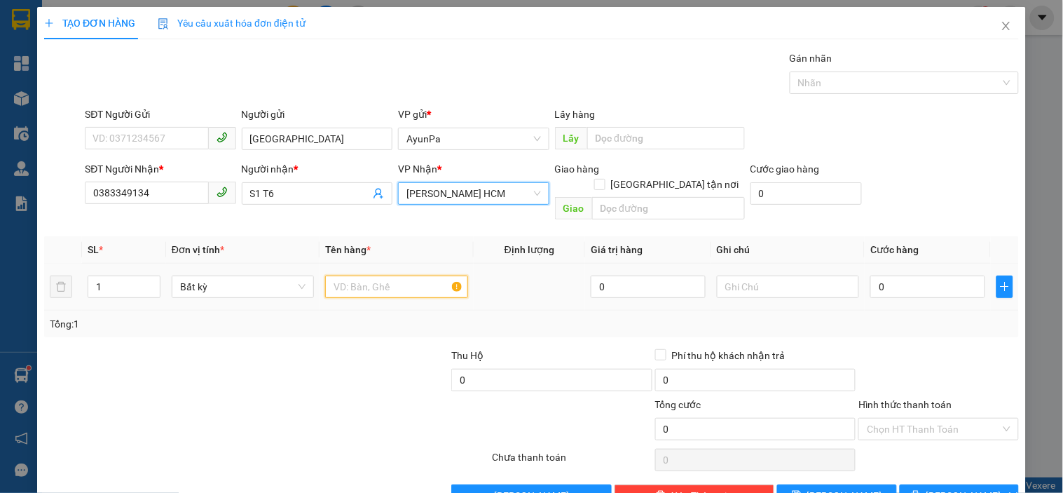
click at [365, 275] on input "text" at bounding box center [396, 286] width 142 height 22
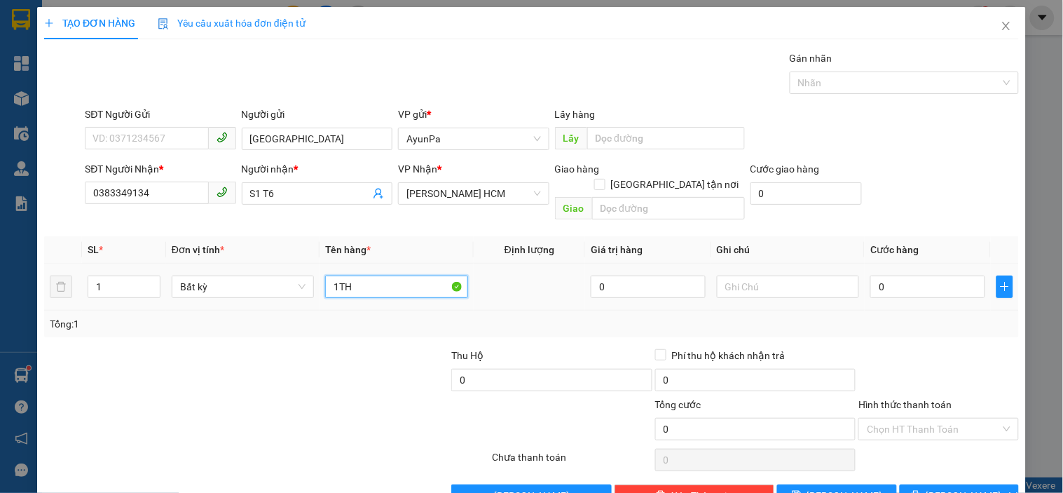
type input "1TH"
click at [797, 292] on td at bounding box center [789, 287] width 154 height 47
click at [796, 279] on input "text" at bounding box center [788, 286] width 142 height 22
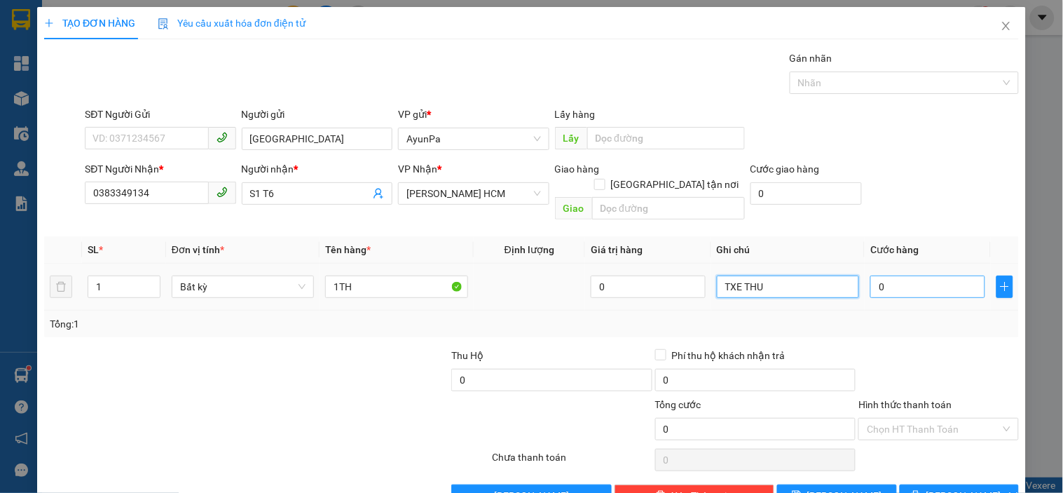
type input "TXE THU"
click at [876, 275] on input "0" at bounding box center [928, 286] width 115 height 22
type input "1"
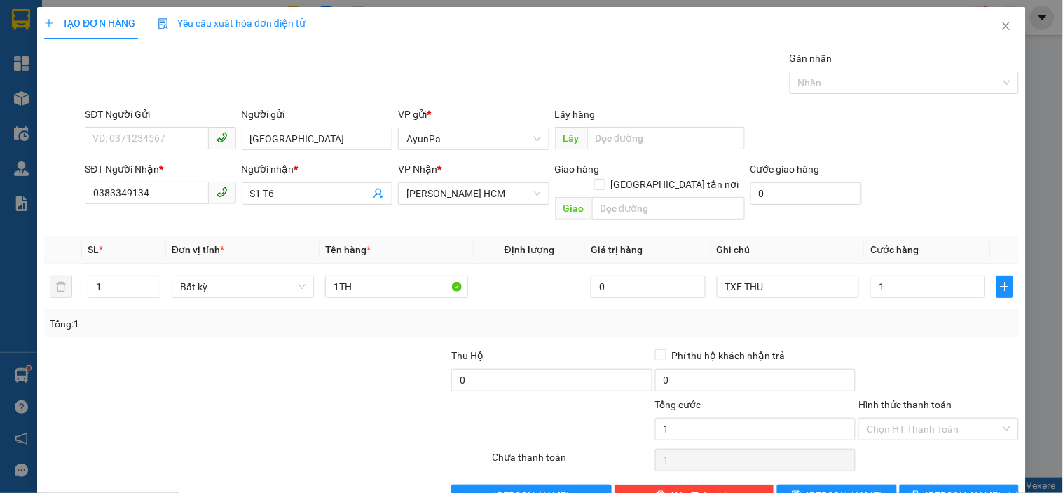
type input "1.000"
click at [878, 316] on div "Tổng: 1" at bounding box center [532, 323] width 964 height 15
click at [823, 484] on button "[PERSON_NAME]" at bounding box center [836, 495] width 119 height 22
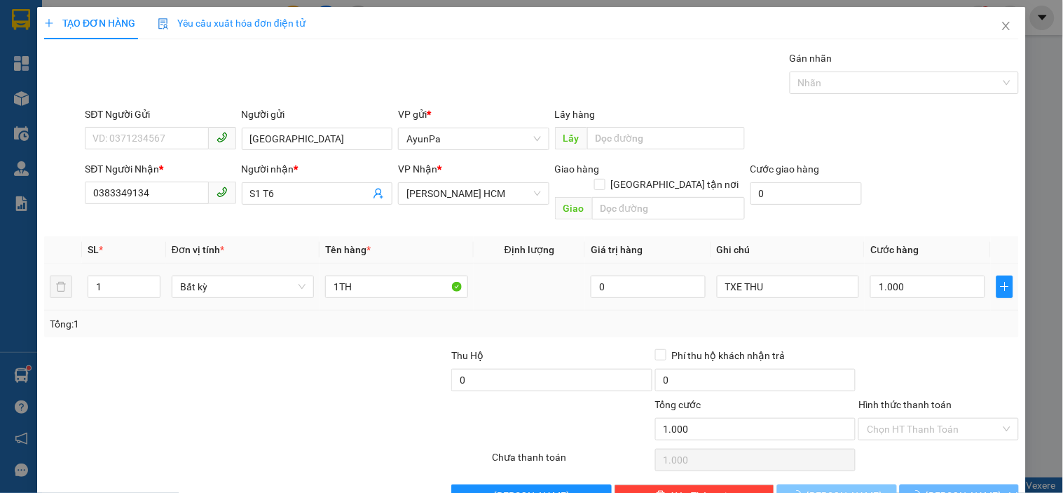
type input "0"
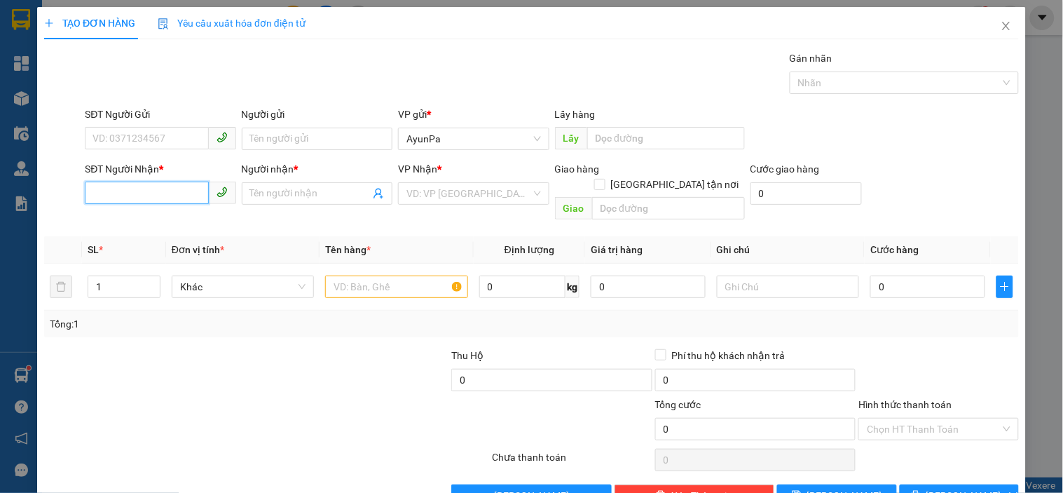
click at [161, 186] on input "SĐT Người Nhận *" at bounding box center [146, 193] width 123 height 22
type input "0975262635"
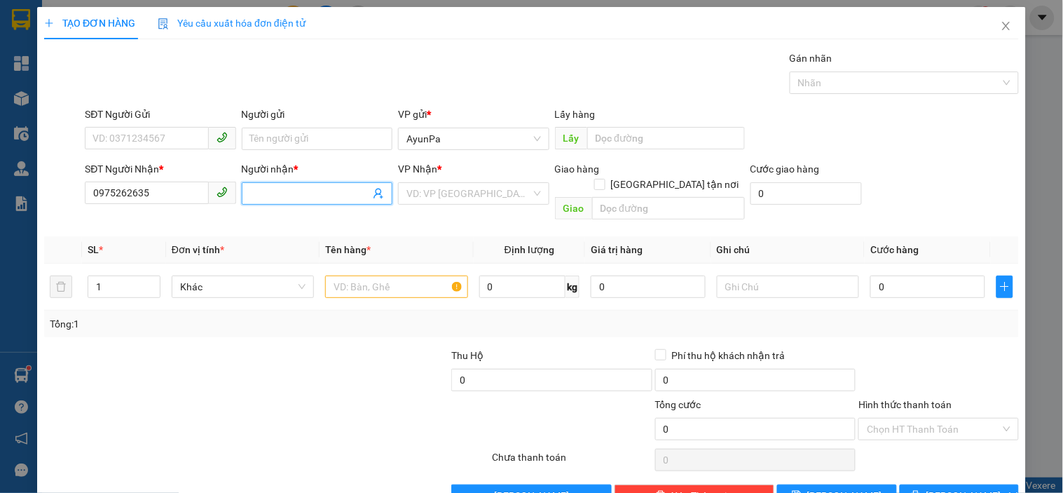
click at [291, 196] on input "Người nhận *" at bounding box center [310, 193] width 120 height 15
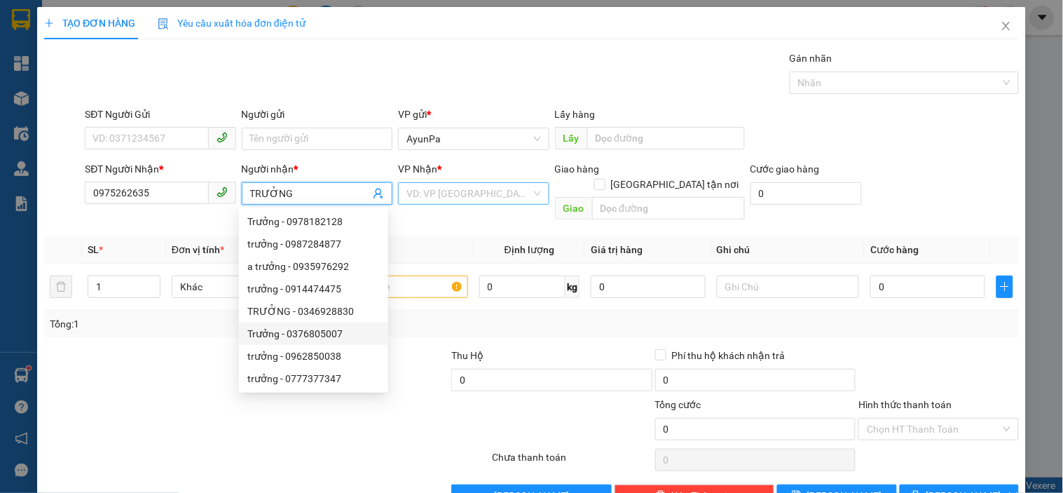
type input "TRƯỞNG"
click at [459, 192] on input "search" at bounding box center [469, 193] width 124 height 21
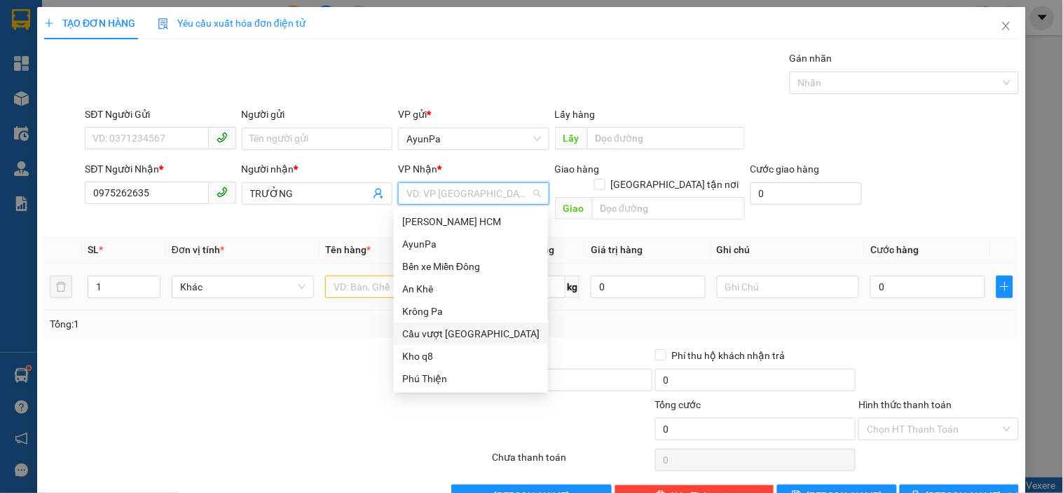
drag, startPoint x: 440, startPoint y: 336, endPoint x: 545, endPoint y: 258, distance: 131.8
click at [444, 325] on div "Cầu vượt [GEOGRAPHIC_DATA]" at bounding box center [471, 333] width 154 height 22
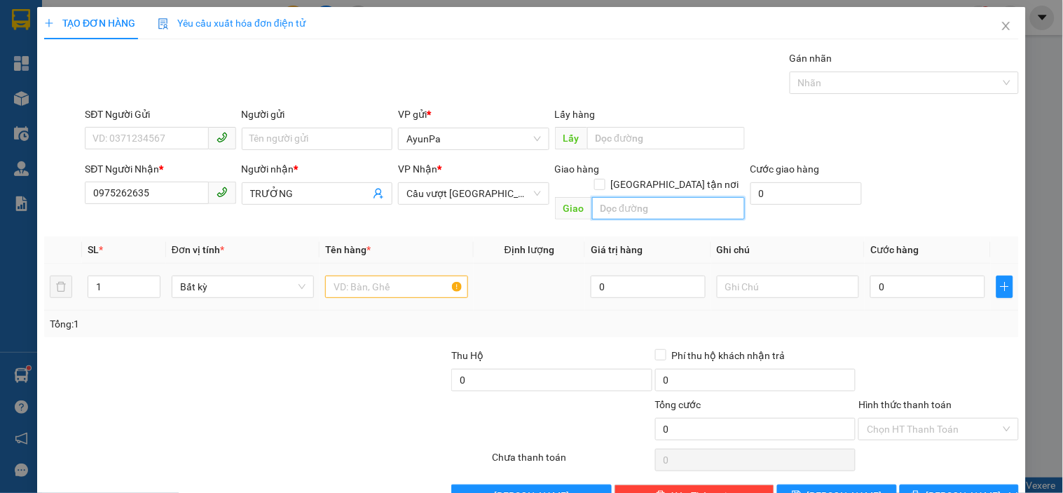
click at [615, 197] on input "text" at bounding box center [668, 208] width 153 height 22
type input "CC BÌNH DƯƠNG"
click at [368, 273] on div at bounding box center [396, 287] width 142 height 28
click at [367, 275] on input "text" at bounding box center [396, 286] width 142 height 22
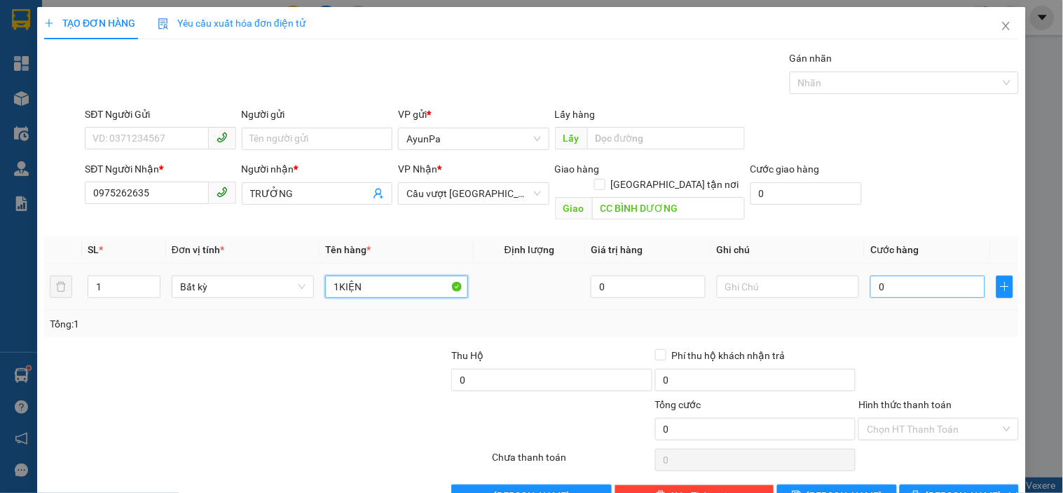
type input "1KIỆN"
click at [906, 276] on input "0" at bounding box center [928, 286] width 115 height 22
click at [912, 320] on div "Tổng: 1" at bounding box center [531, 324] width 975 height 27
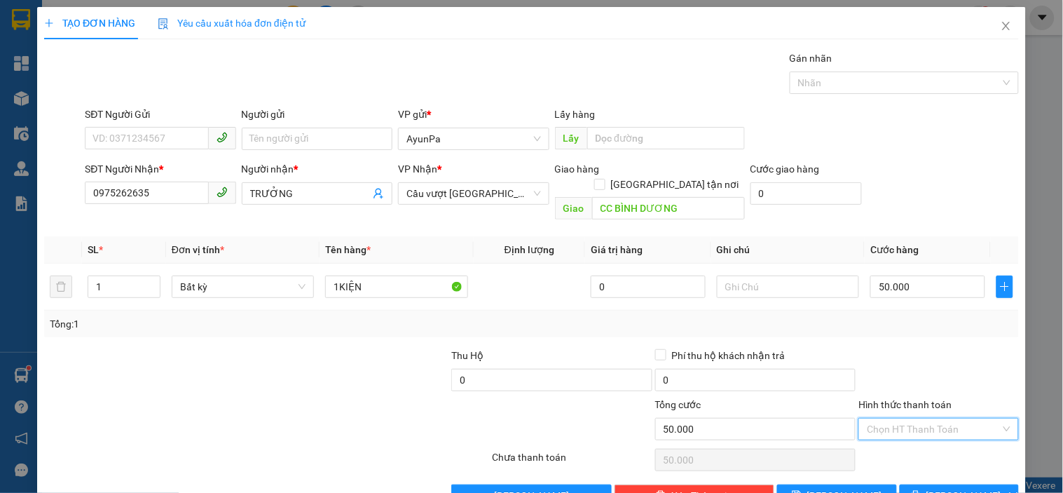
click at [914, 419] on input "Hình thức thanh toán" at bounding box center [933, 429] width 133 height 21
click at [913, 449] on div "Tại văn phòng" at bounding box center [930, 441] width 158 height 22
click at [921, 490] on icon "printer" at bounding box center [916, 495] width 10 height 10
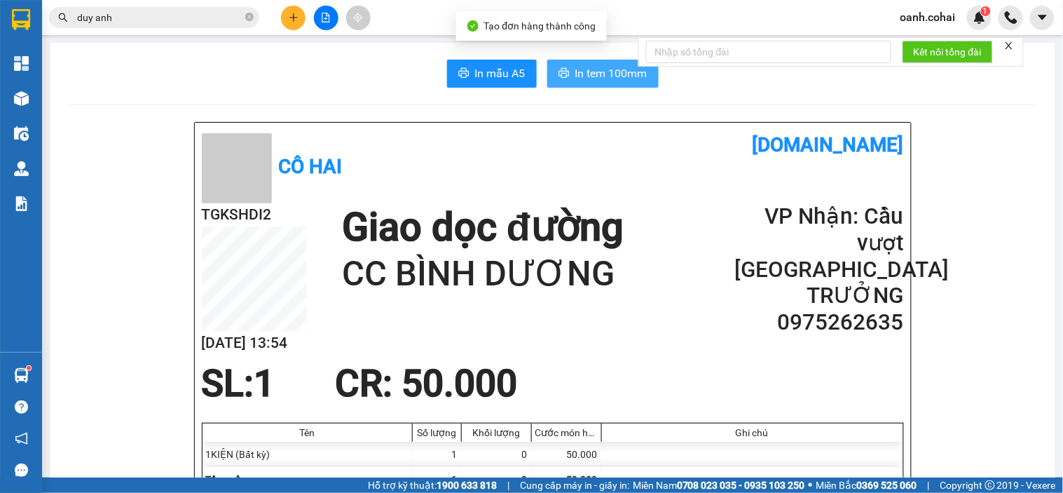
click at [599, 81] on span "In tem 100mm" at bounding box center [612, 73] width 72 height 18
click at [289, 18] on icon "plus" at bounding box center [294, 18] width 10 height 10
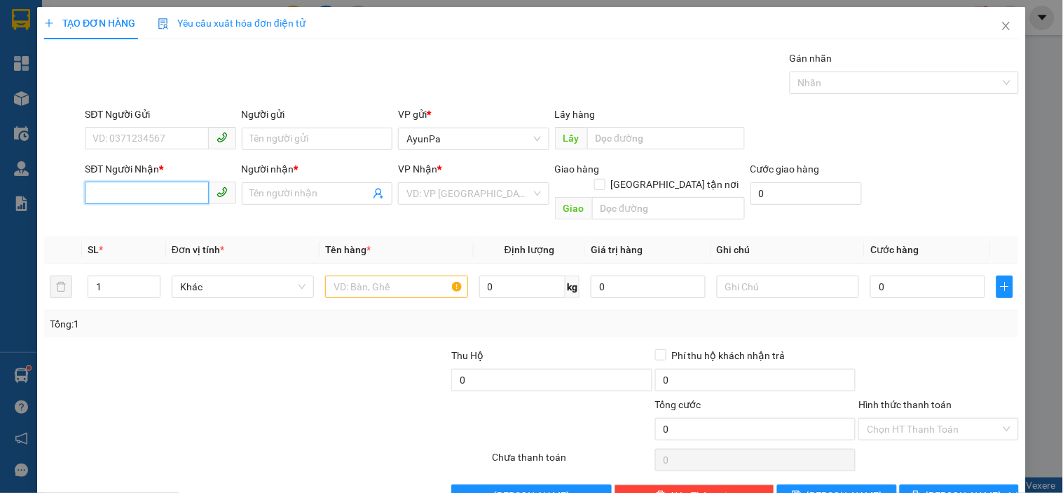
click at [169, 191] on input "SĐT Người Nhận *" at bounding box center [146, 193] width 123 height 22
type input "0374334640"
click at [148, 222] on div "0374334640 - K TÊN" at bounding box center [159, 221] width 132 height 15
type input "K TÊN"
type input "0374334640"
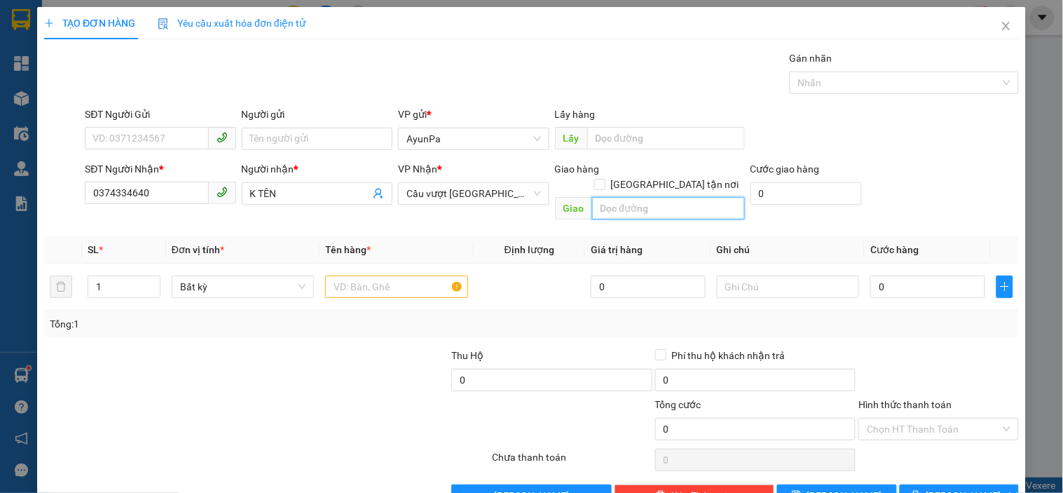
click at [620, 197] on input "text" at bounding box center [668, 208] width 153 height 22
type input "N3 BỐ LÁ"
click at [402, 275] on input "text" at bounding box center [396, 286] width 142 height 22
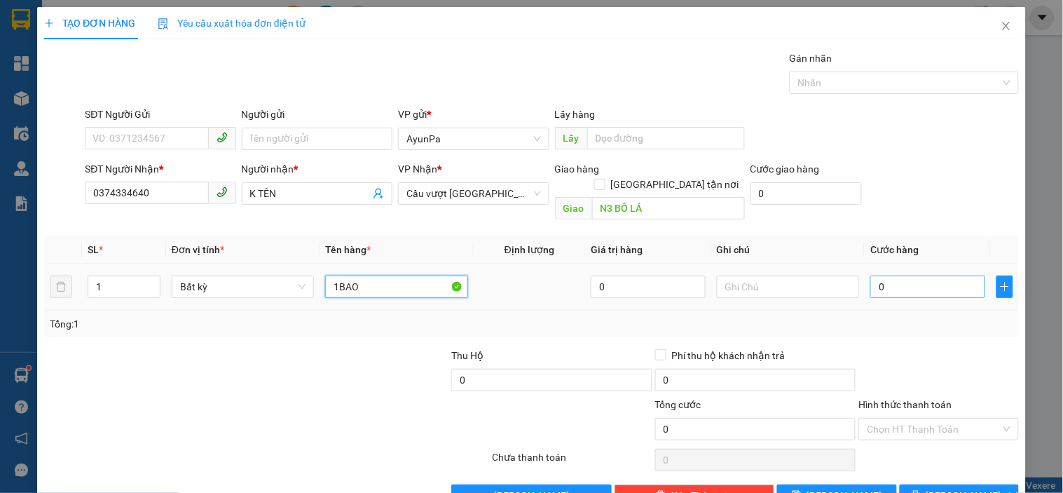
type input "1BAO"
click at [931, 275] on input "0" at bounding box center [928, 286] width 115 height 22
type input "5"
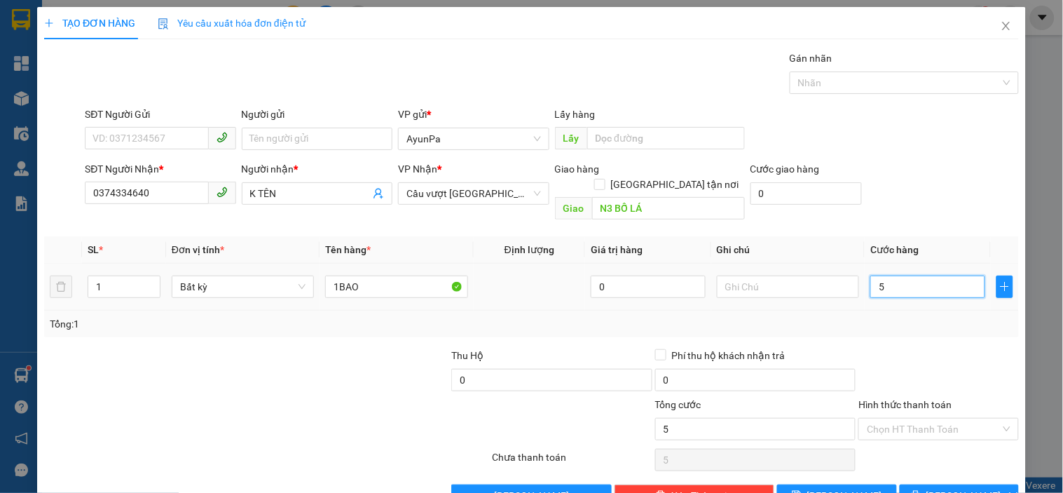
type input "50"
type input "50.000"
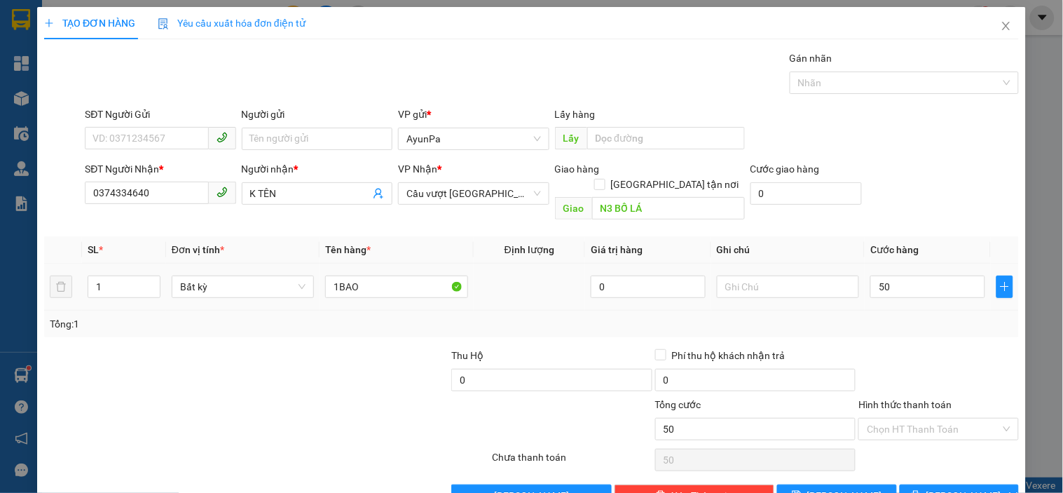
type input "50.000"
drag, startPoint x: 930, startPoint y: 327, endPoint x: 913, endPoint y: 442, distance: 116.8
click at [930, 334] on div "Transit Pickup Surcharge Ids Transit Deliver Surcharge Ids Transit Deliver Surc…" at bounding box center [531, 278] width 975 height 456
drag, startPoint x: 916, startPoint y: 411, endPoint x: 916, endPoint y: 429, distance: 17.5
click at [916, 426] on div "Hình thức thanh toán Chọn HT Thanh Toán" at bounding box center [939, 421] width 160 height 49
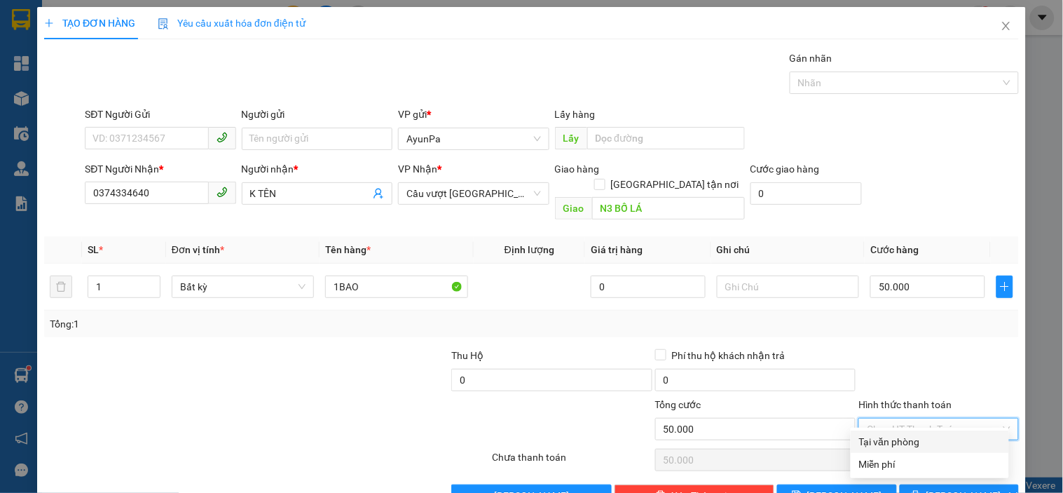
click at [916, 447] on div "Tại văn phòng" at bounding box center [930, 441] width 142 height 15
click at [920, 484] on button "[PERSON_NAME] và In" at bounding box center [959, 495] width 119 height 22
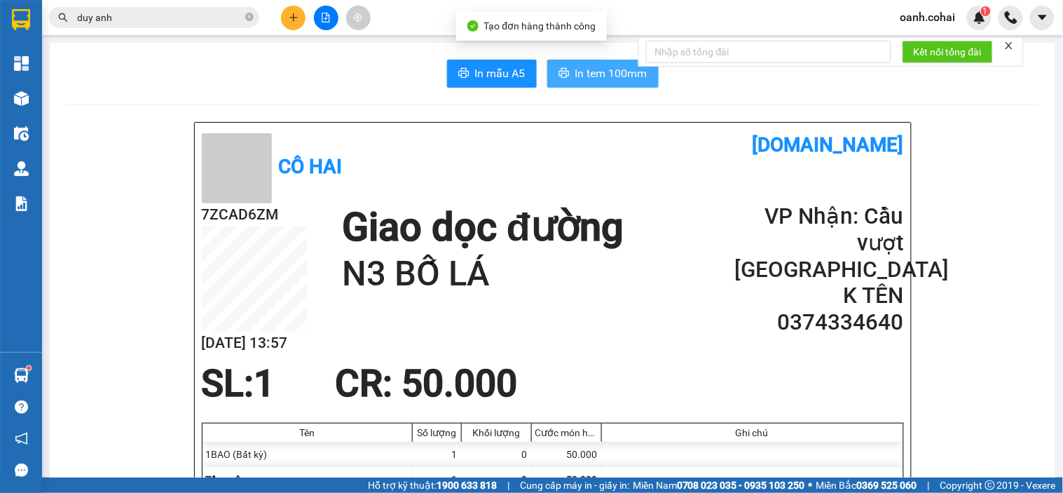
click at [597, 85] on button "In tem 100mm" at bounding box center [602, 74] width 111 height 28
click at [295, 18] on icon "plus" at bounding box center [294, 17] width 8 height 1
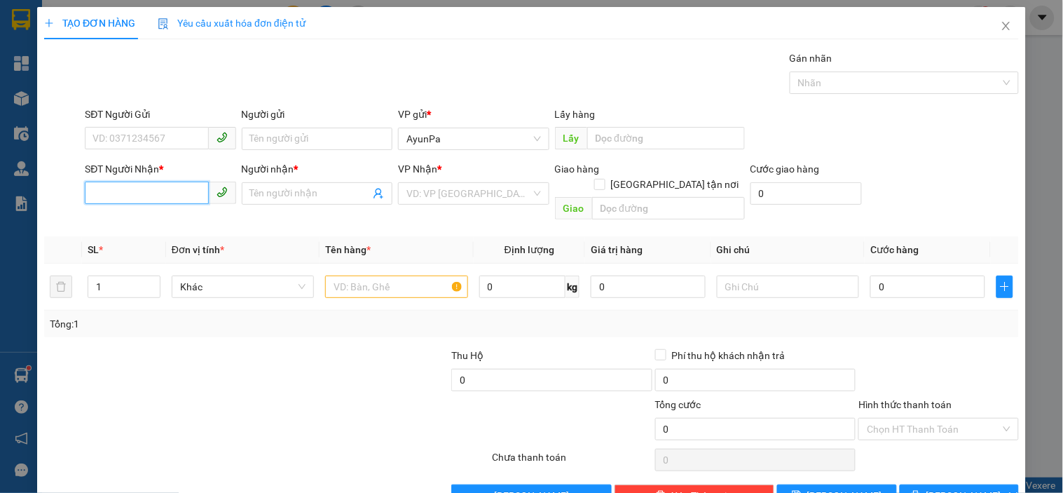
click at [144, 189] on input "SĐT Người Nhận *" at bounding box center [146, 193] width 123 height 22
type input "0336891594"
click at [159, 226] on div "0336891594 - NÉT" at bounding box center [159, 221] width 132 height 15
type input "NÉT"
type input "0336891594"
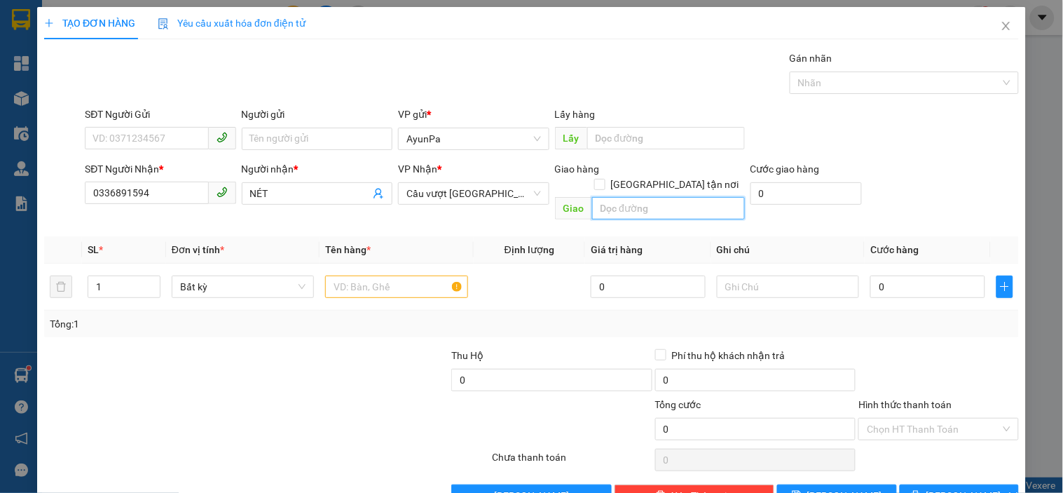
click at [604, 198] on input "text" at bounding box center [668, 208] width 153 height 22
type input "B"
type input "N4 HIỆP PHƯỚC"
click at [394, 275] on input "text" at bounding box center [396, 286] width 142 height 22
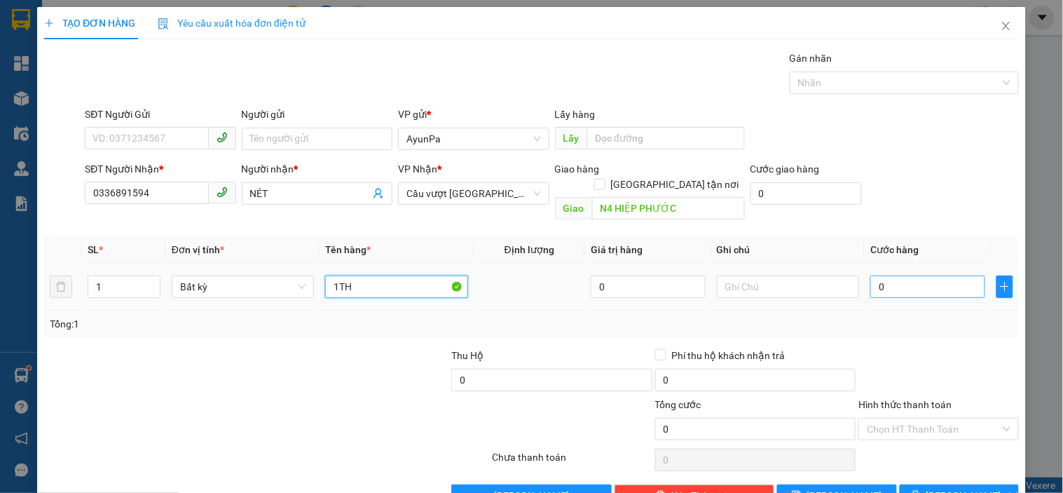
type input "1TH"
click at [937, 275] on input "0" at bounding box center [928, 286] width 115 height 22
type input "5"
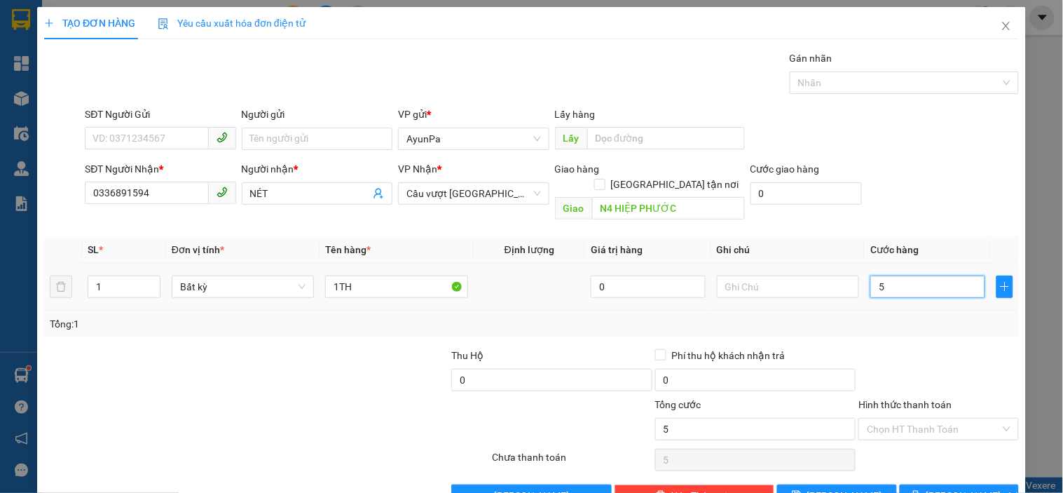
type input "50"
type input "50.000"
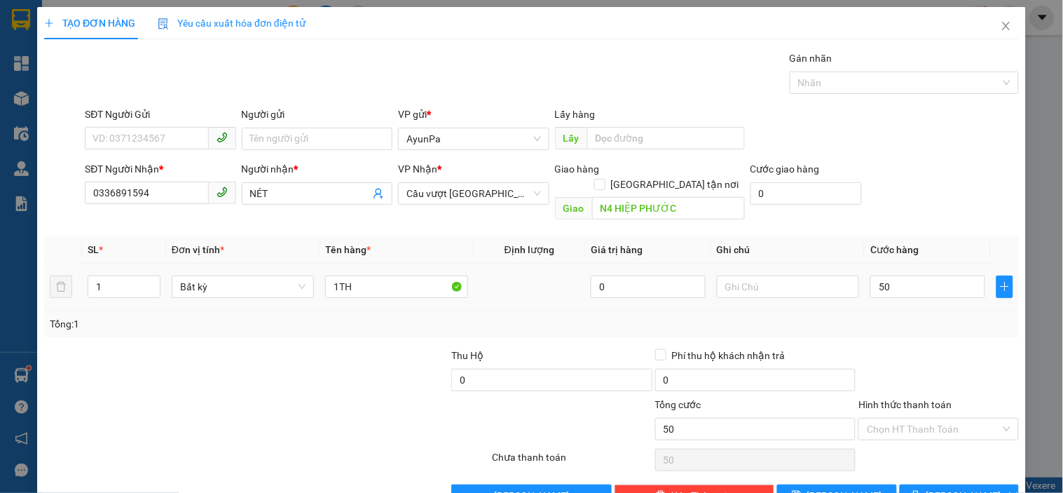
type input "50.000"
drag, startPoint x: 920, startPoint y: 323, endPoint x: 923, endPoint y: 394, distance: 70.9
click at [920, 323] on div "Transit Pickup Surcharge Ids Transit Deliver Surcharge Ids Transit Deliver Surc…" at bounding box center [531, 278] width 975 height 456
drag, startPoint x: 918, startPoint y: 414, endPoint x: 906, endPoint y: 444, distance: 32.0
click at [918, 419] on input "Hình thức thanh toán" at bounding box center [933, 429] width 133 height 21
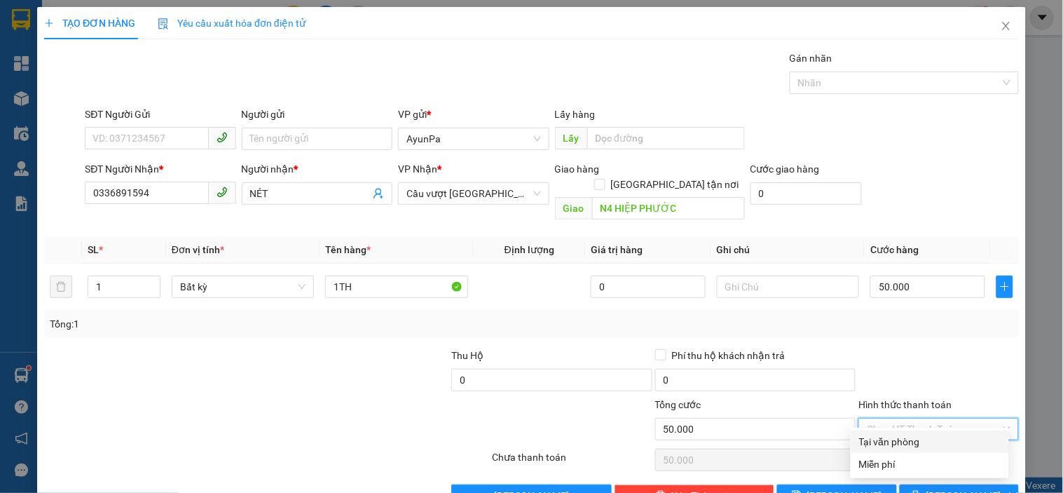
drag, startPoint x: 906, startPoint y: 444, endPoint x: 914, endPoint y: 458, distance: 17.0
click at [906, 444] on div "Tại văn phòng" at bounding box center [930, 441] width 142 height 15
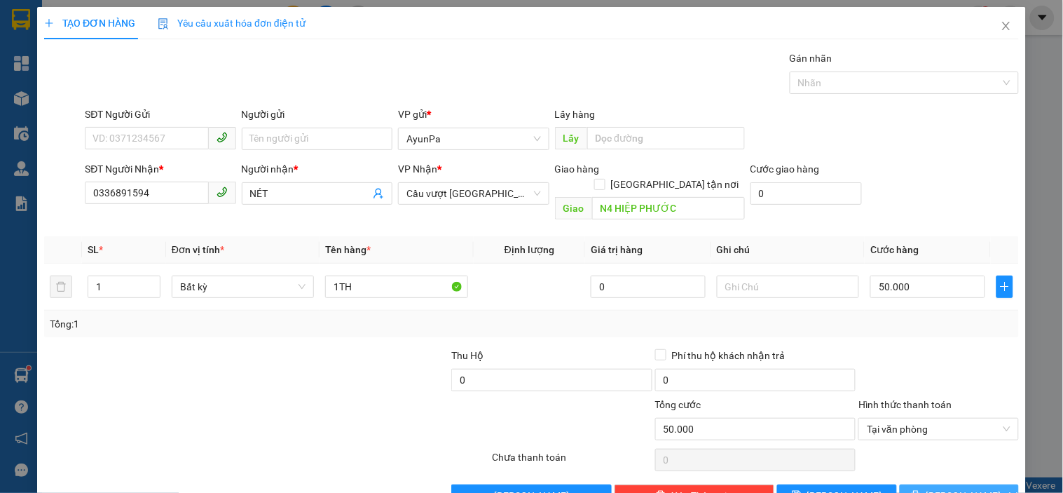
drag, startPoint x: 926, startPoint y: 474, endPoint x: 899, endPoint y: 430, distance: 51.9
click at [927, 484] on button "[PERSON_NAME] và In" at bounding box center [959, 495] width 119 height 22
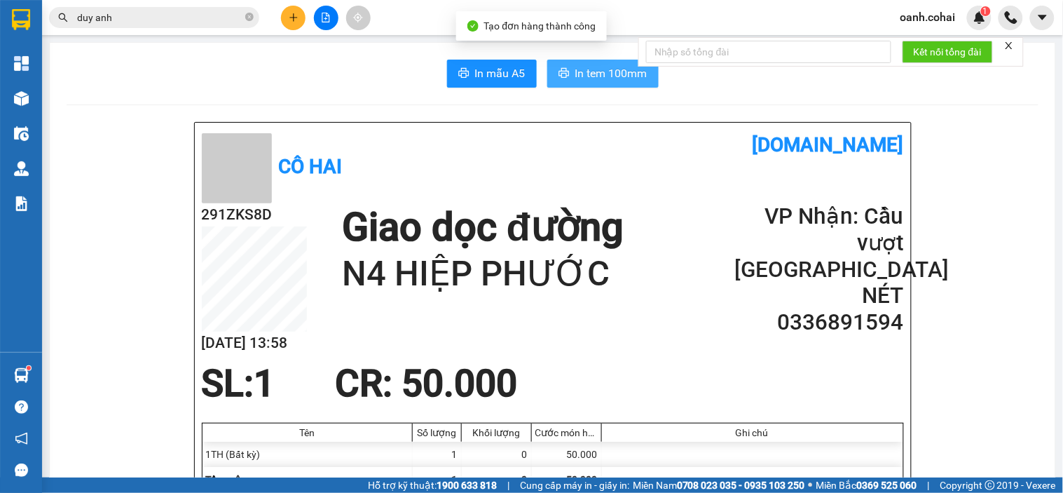
click at [597, 68] on span "In tem 100mm" at bounding box center [612, 73] width 72 height 18
drag, startPoint x: 1005, startPoint y: 381, endPoint x: 162, endPoint y: 302, distance: 847.0
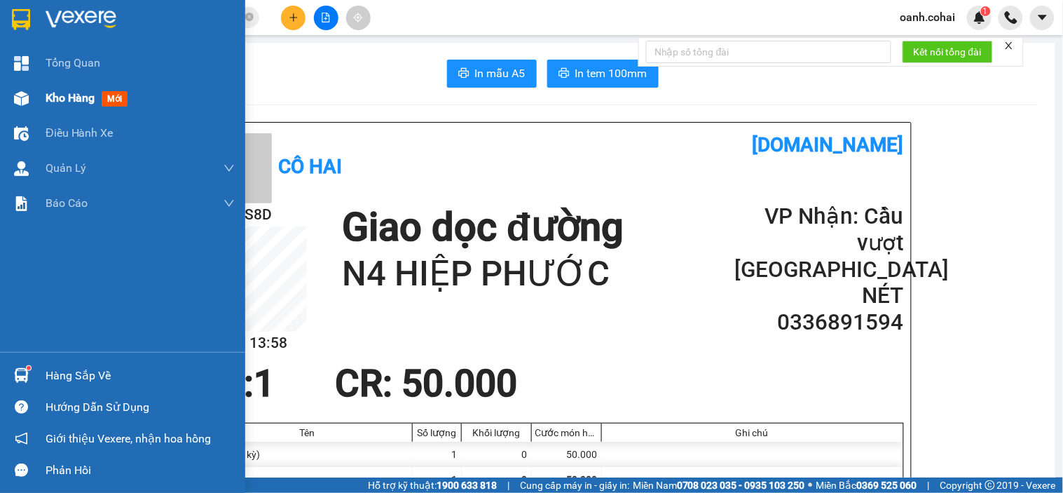
click at [66, 94] on span "Kho hàng" at bounding box center [70, 97] width 49 height 13
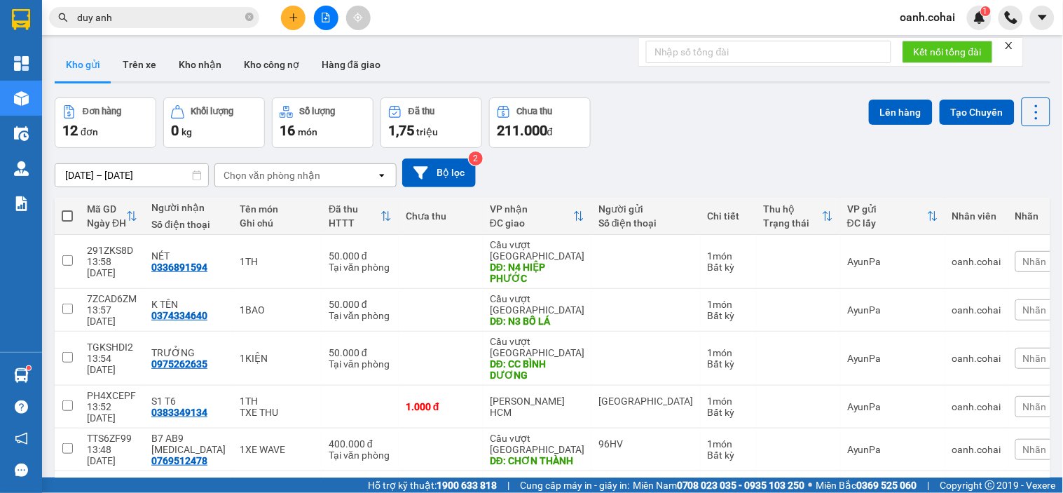
drag, startPoint x: 971, startPoint y: 440, endPoint x: 972, endPoint y: 433, distance: 7.0
checkbox input "true"
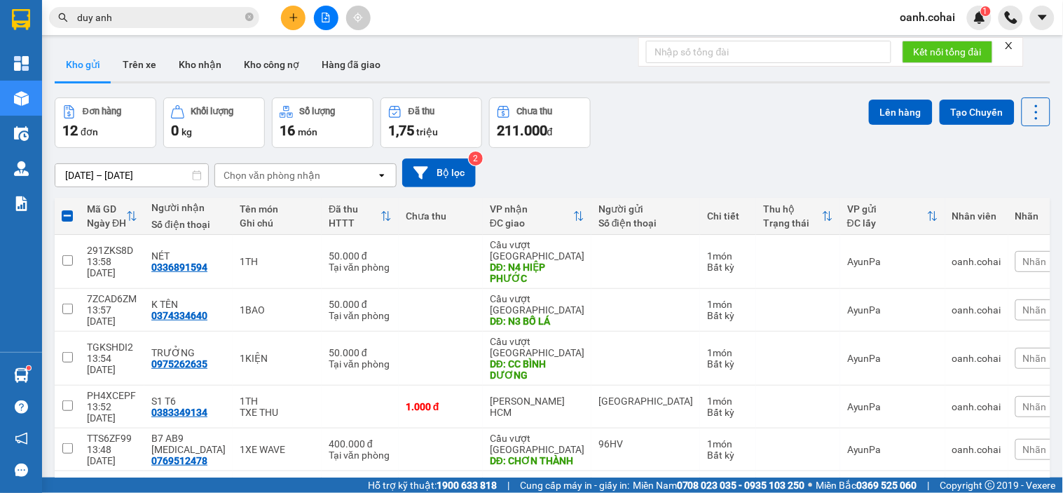
checkbox input "true"
click at [878, 117] on button "Lên hàng" at bounding box center [901, 112] width 64 height 25
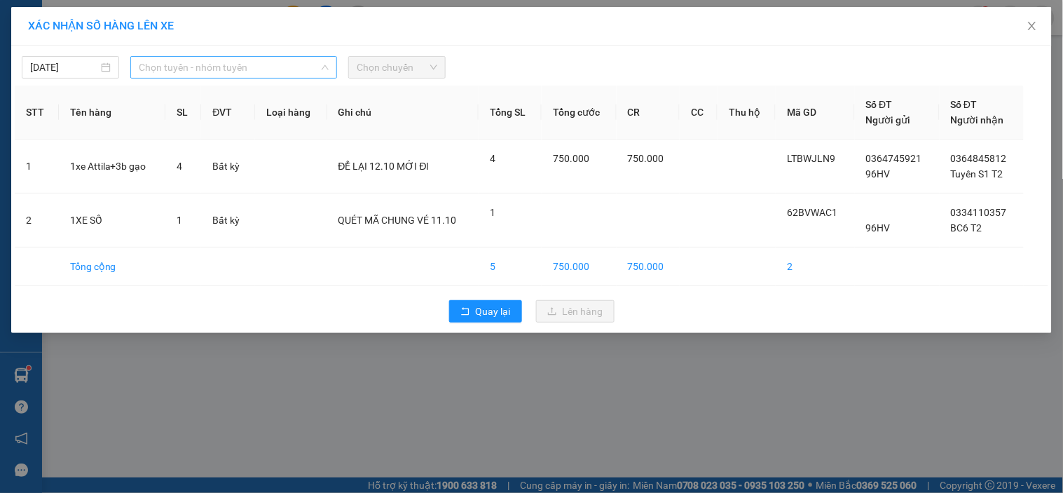
click at [287, 61] on span "Chọn tuyến - nhóm tuyến" at bounding box center [234, 67] width 190 height 21
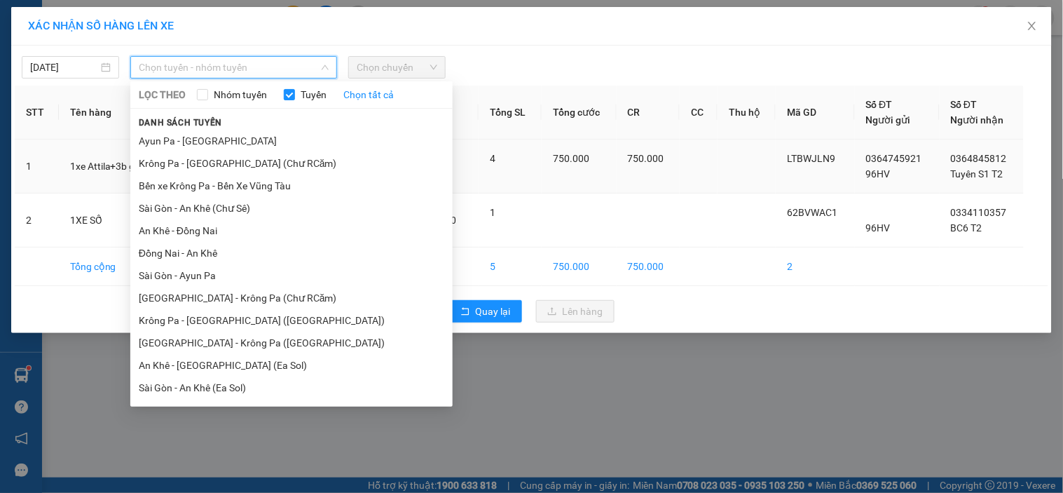
click at [250, 185] on li "Bến xe Krông Pa - Bến Xe Vũng Tàu" at bounding box center [291, 186] width 322 height 22
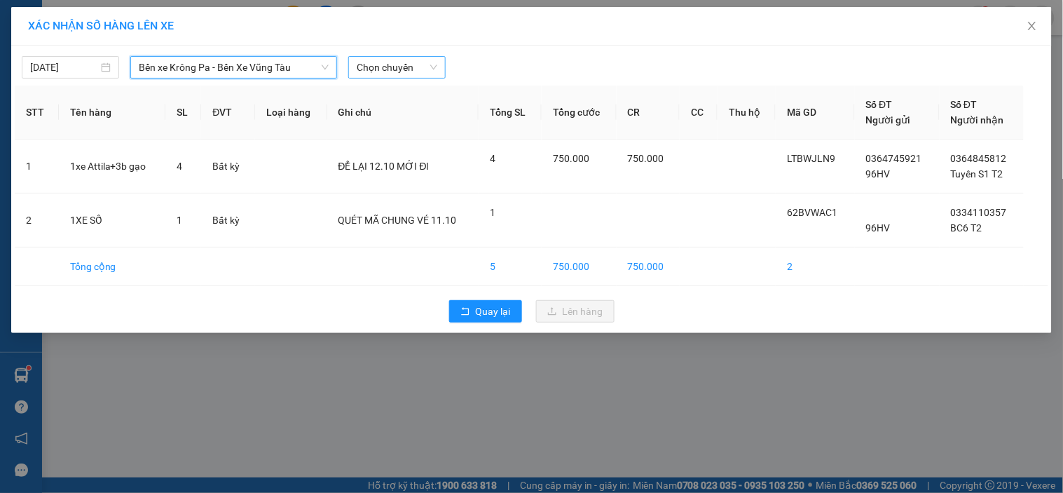
drag, startPoint x: 426, startPoint y: 70, endPoint x: 423, endPoint y: 78, distance: 8.0
click at [423, 70] on span "Chọn chuyến" at bounding box center [397, 67] width 81 height 21
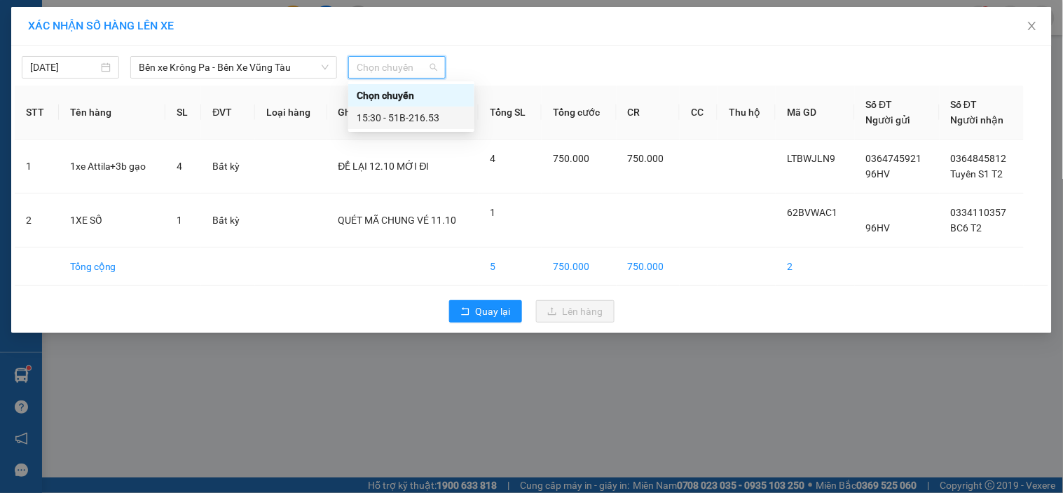
click at [421, 119] on div "15:30 - 51B-216.53" at bounding box center [411, 117] width 109 height 15
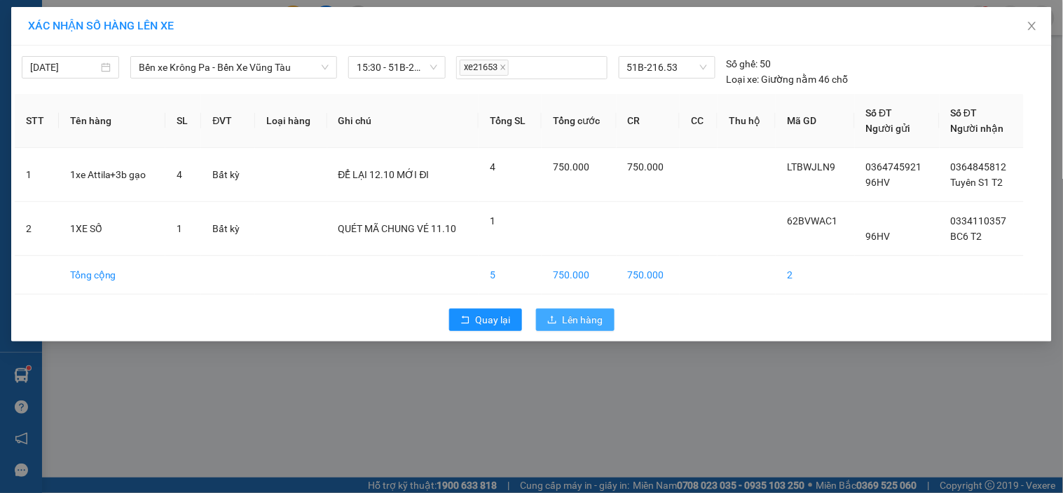
click at [578, 320] on span "Lên hàng" at bounding box center [583, 319] width 41 height 15
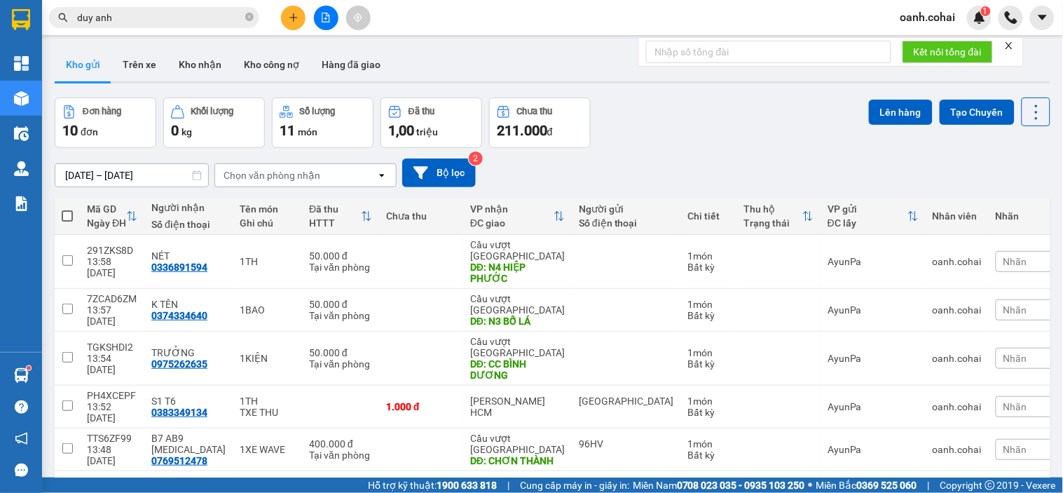
click at [484, 261] on div "DĐ: N4 HIỆP PHƯỚC" at bounding box center [517, 272] width 95 height 22
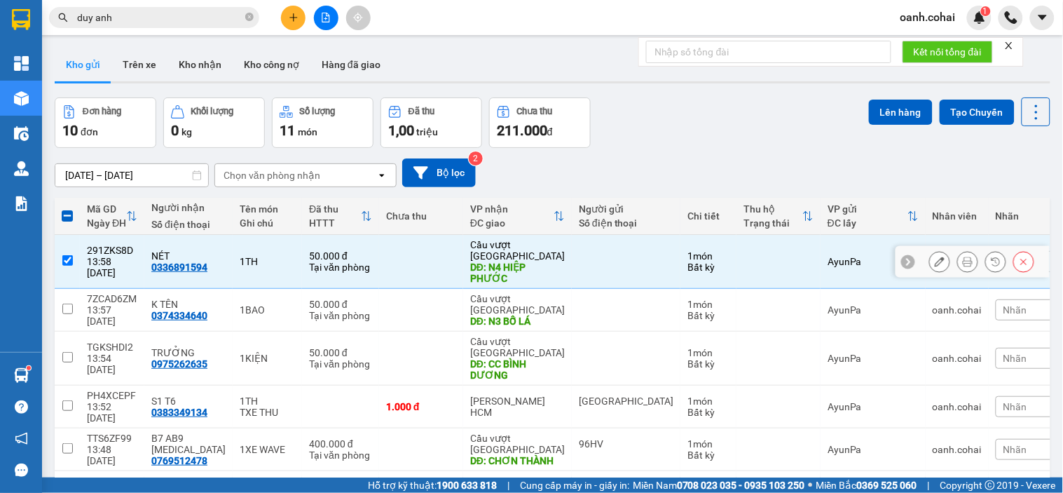
click at [500, 261] on div "DĐ: N4 HIỆP PHƯỚC" at bounding box center [517, 272] width 95 height 22
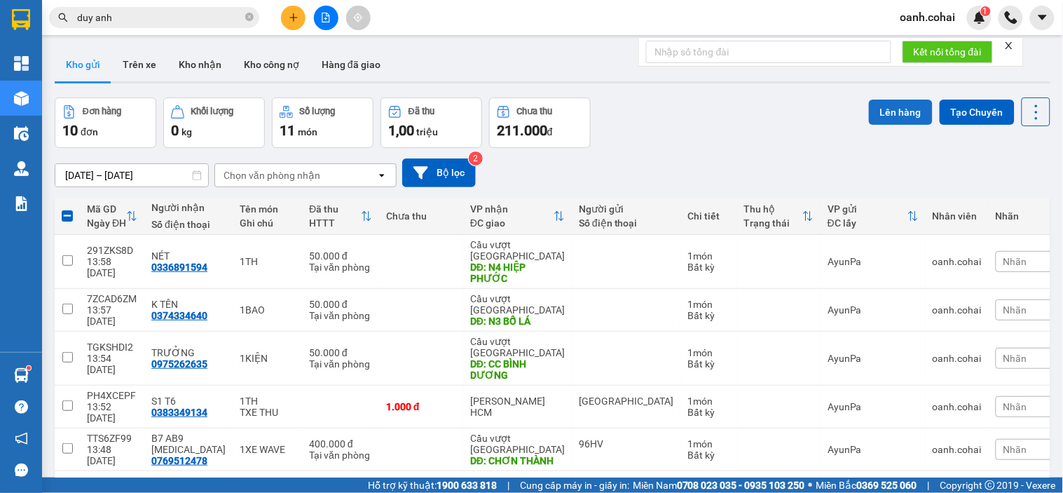
click at [881, 114] on button "Lên hàng" at bounding box center [901, 112] width 64 height 25
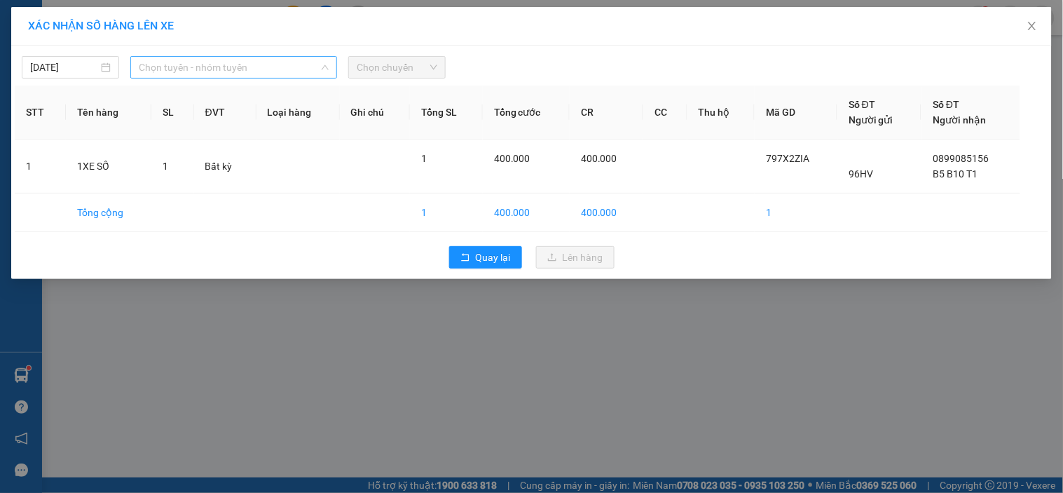
click at [292, 67] on span "Chọn tuyến - nhóm tuyến" at bounding box center [234, 67] width 190 height 21
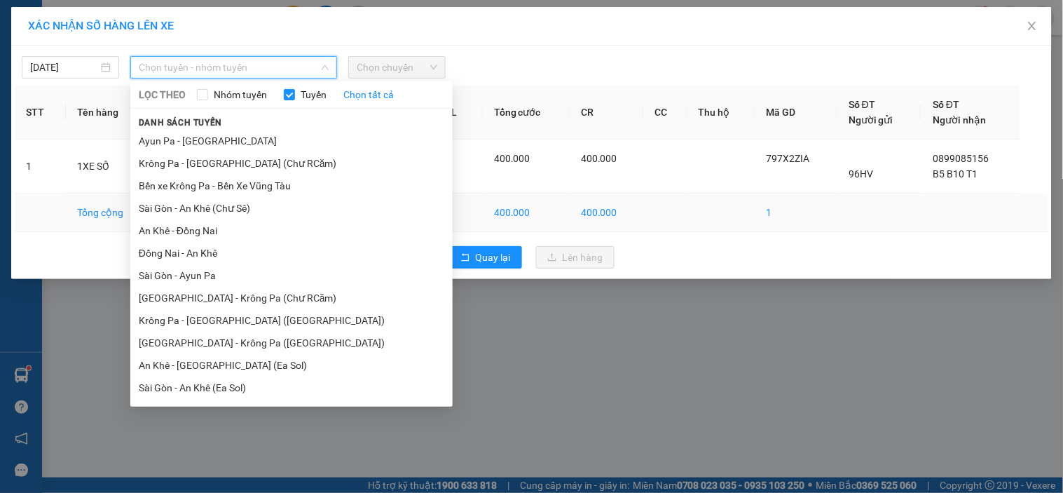
drag, startPoint x: 216, startPoint y: 231, endPoint x: 261, endPoint y: 210, distance: 50.2
click at [216, 232] on li "An Khê - Đồng Nai" at bounding box center [291, 230] width 322 height 22
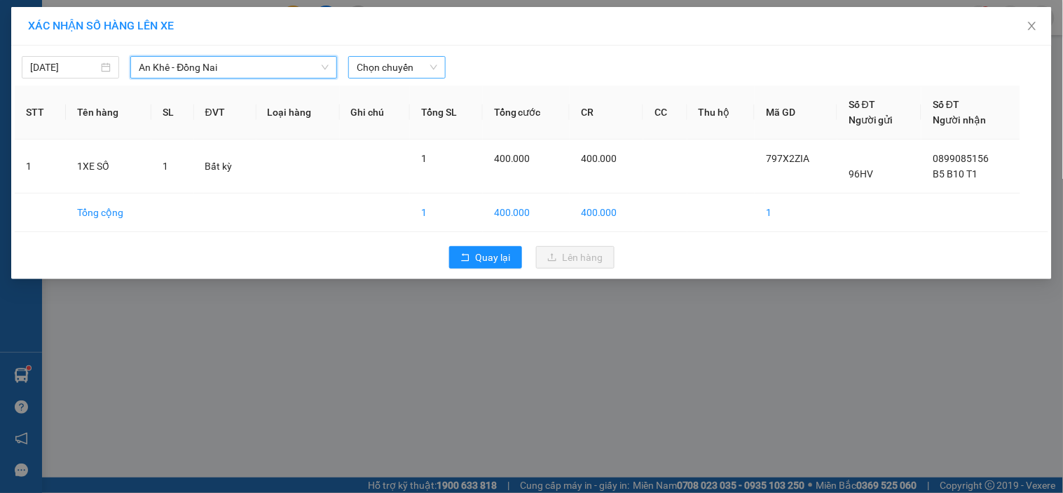
click at [430, 70] on span "Chọn chuyến" at bounding box center [397, 67] width 81 height 21
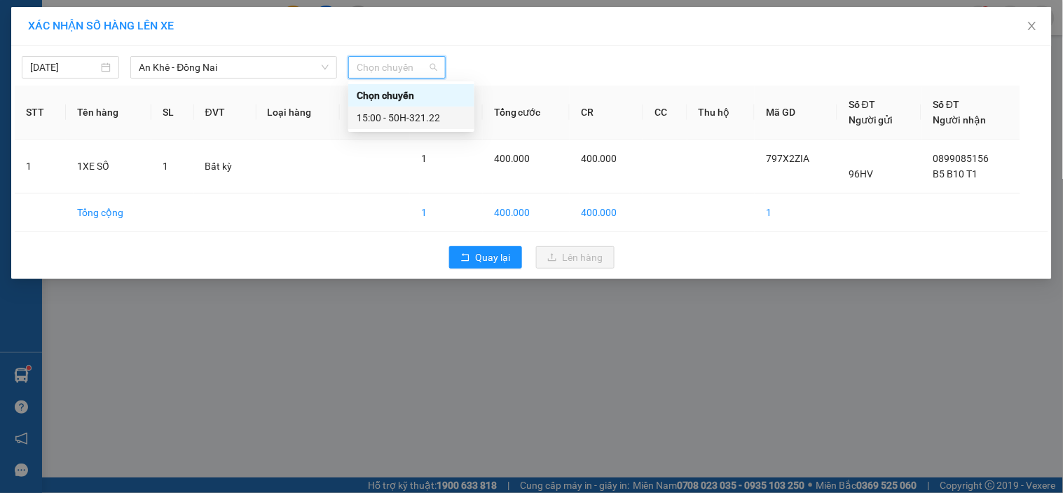
click at [408, 116] on div "15:00 - 50H-321.22" at bounding box center [411, 117] width 109 height 15
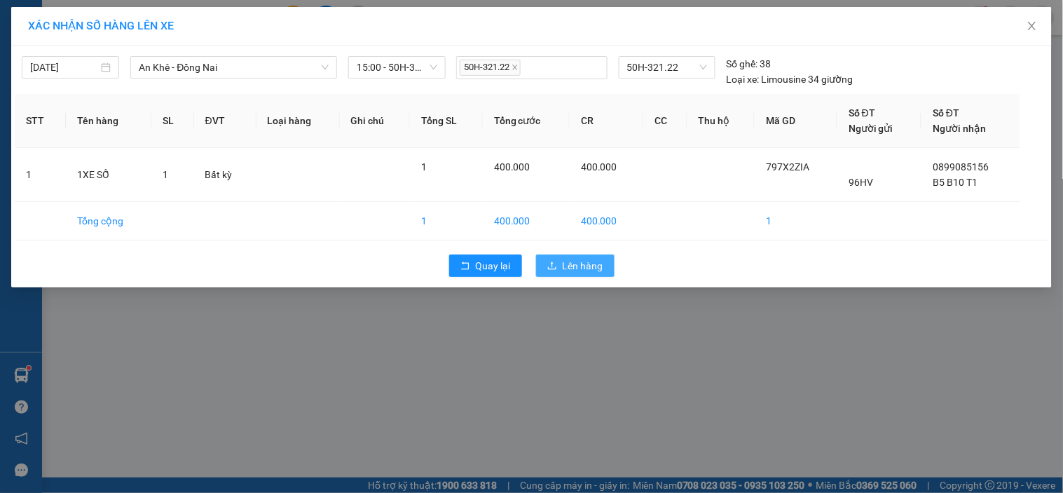
click at [557, 263] on icon "upload" at bounding box center [552, 266] width 10 height 10
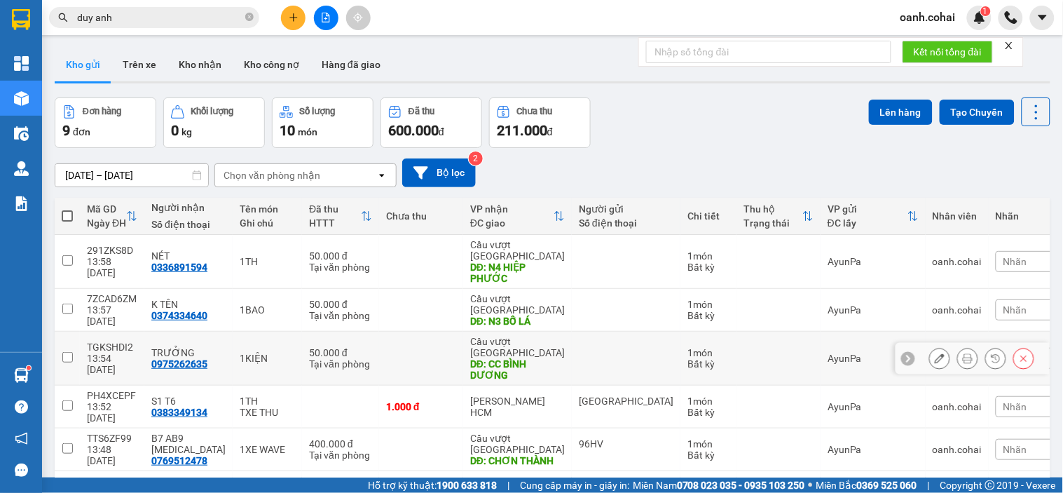
click at [444, 332] on td at bounding box center [421, 359] width 84 height 54
checkbox input "true"
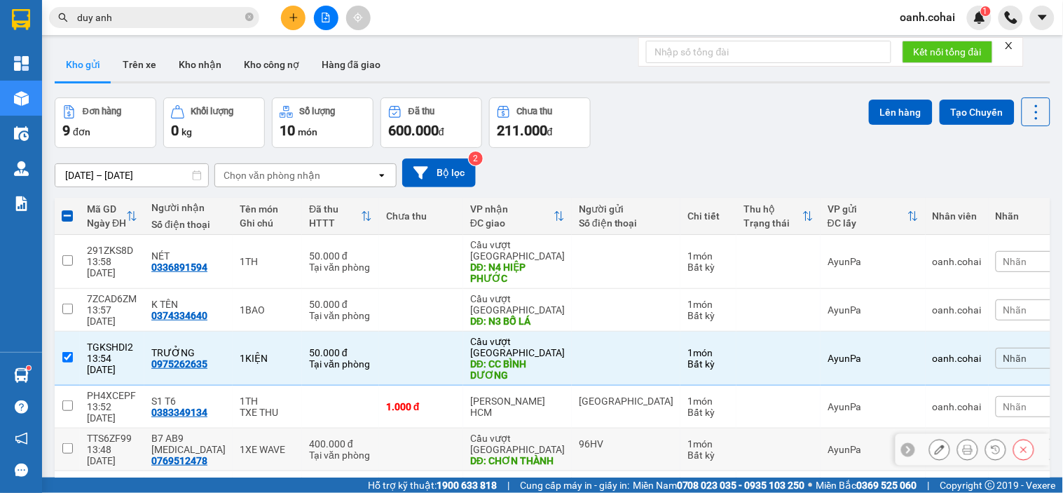
click at [510, 455] on div "DĐ: CHƠN THÀNH" at bounding box center [517, 460] width 95 height 11
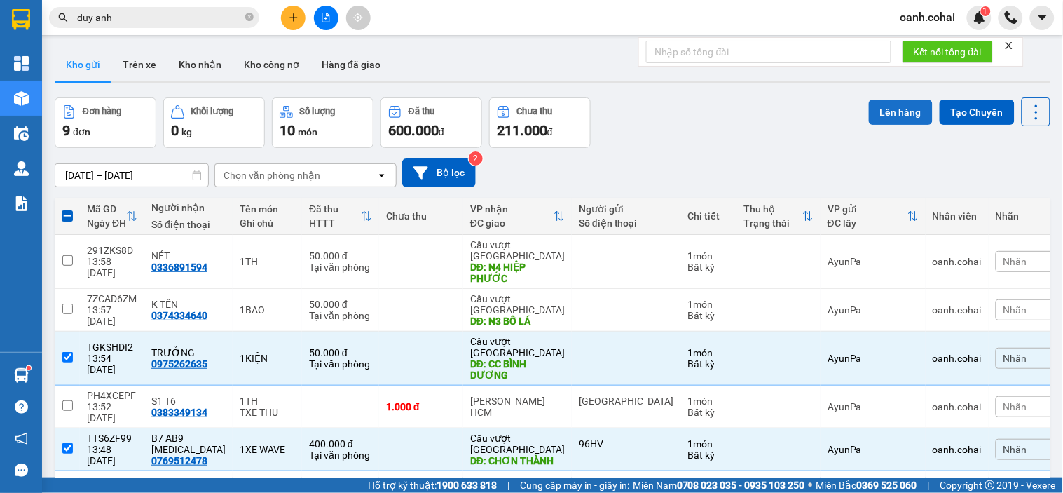
click at [899, 117] on button "Lên hàng" at bounding box center [901, 112] width 64 height 25
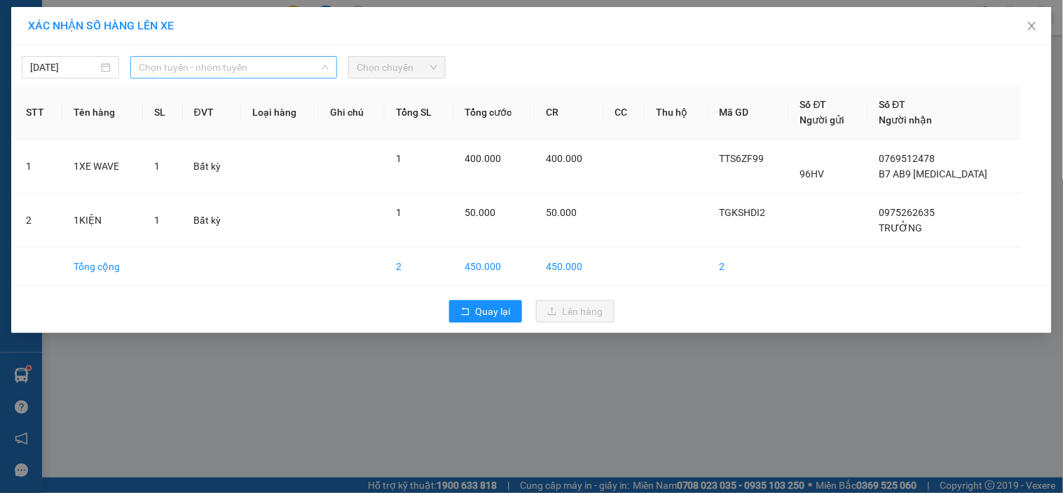
click at [243, 74] on span "Chọn tuyến - nhóm tuyến" at bounding box center [234, 67] width 190 height 21
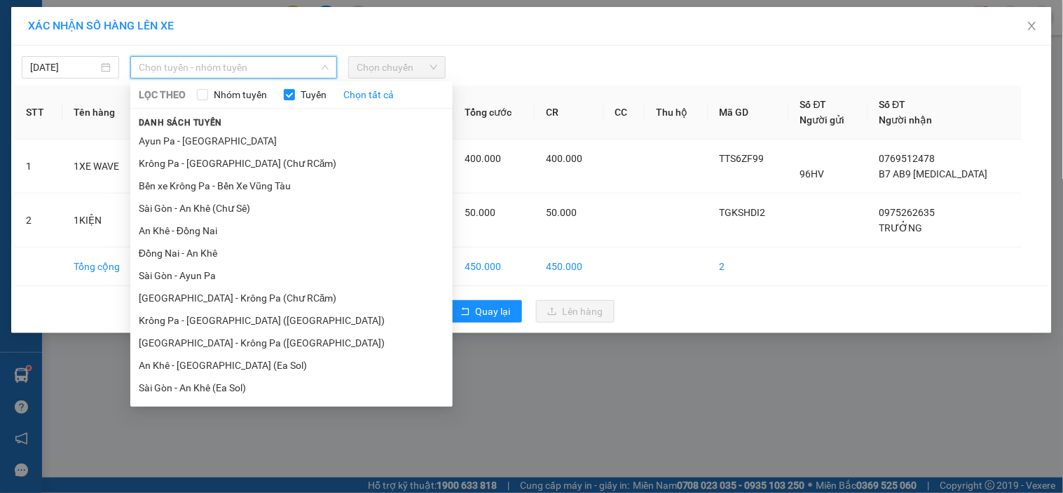
click at [192, 482] on li "BX Krông Pa - BX Miền Tây ([GEOGRAPHIC_DATA] - [GEOGRAPHIC_DATA])" at bounding box center [291, 501] width 322 height 38
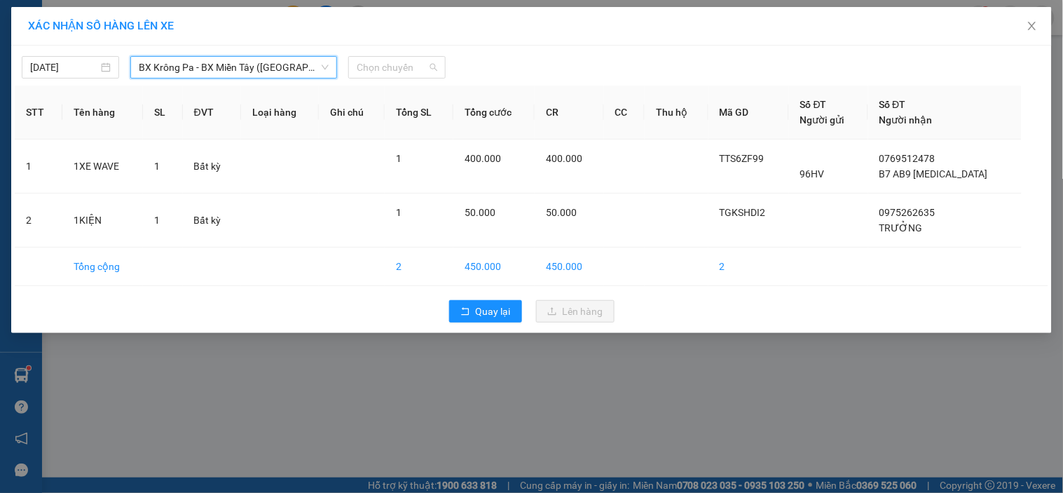
drag, startPoint x: 381, startPoint y: 70, endPoint x: 381, endPoint y: 95, distance: 24.5
click at [382, 70] on span "Chọn chuyến" at bounding box center [397, 67] width 81 height 21
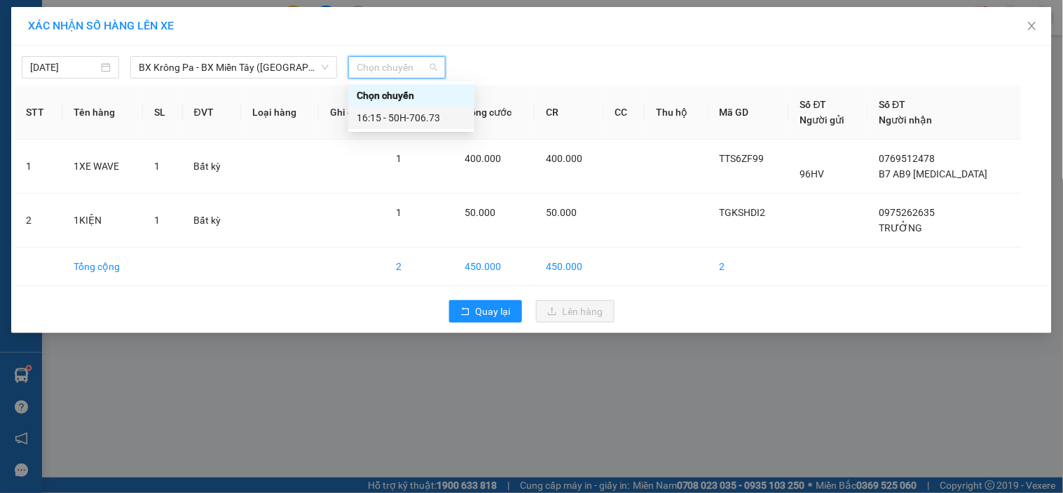
drag, startPoint x: 381, startPoint y: 113, endPoint x: 421, endPoint y: 142, distance: 49.6
click at [382, 117] on div "16:15 - 50H-706.73" at bounding box center [411, 117] width 109 height 15
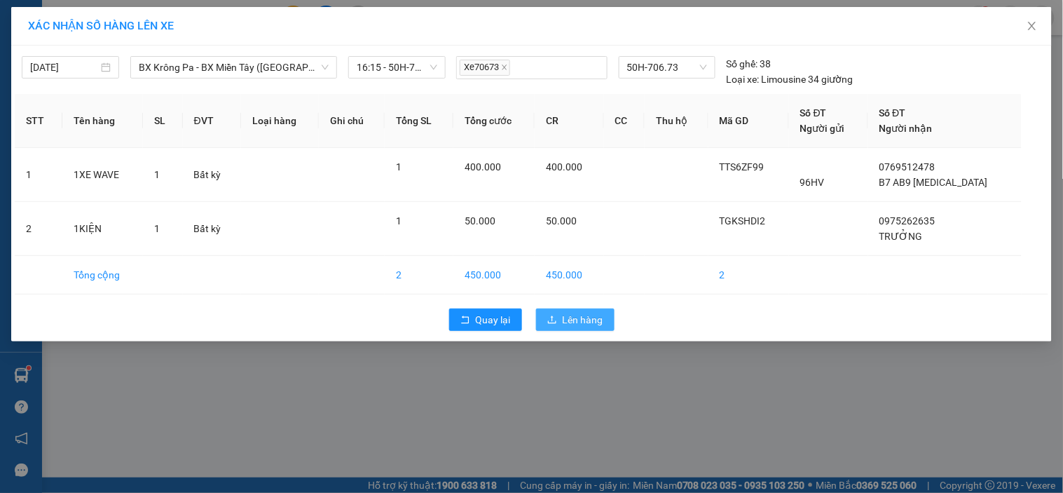
click at [555, 315] on icon "upload" at bounding box center [552, 320] width 10 height 10
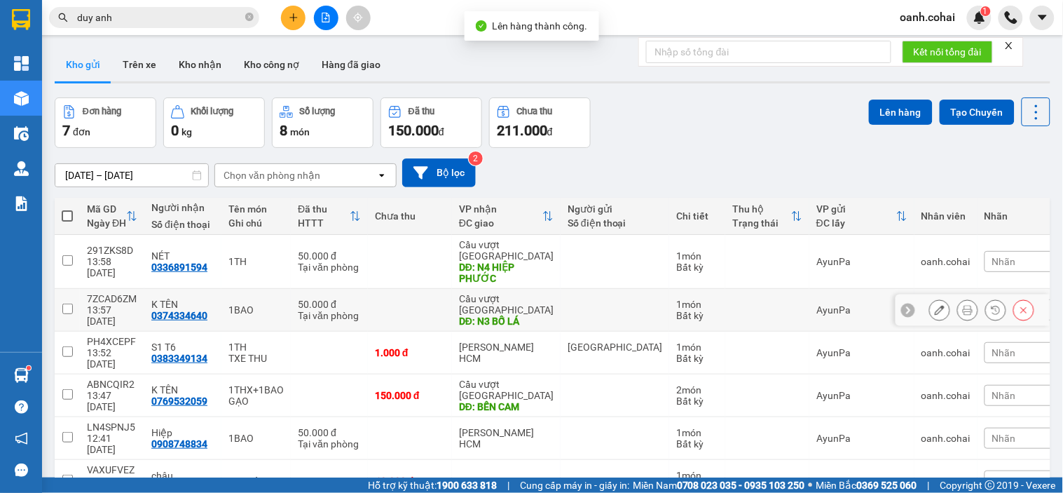
click at [514, 315] on div "DĐ: N3 BỐ LÁ" at bounding box center [506, 320] width 95 height 11
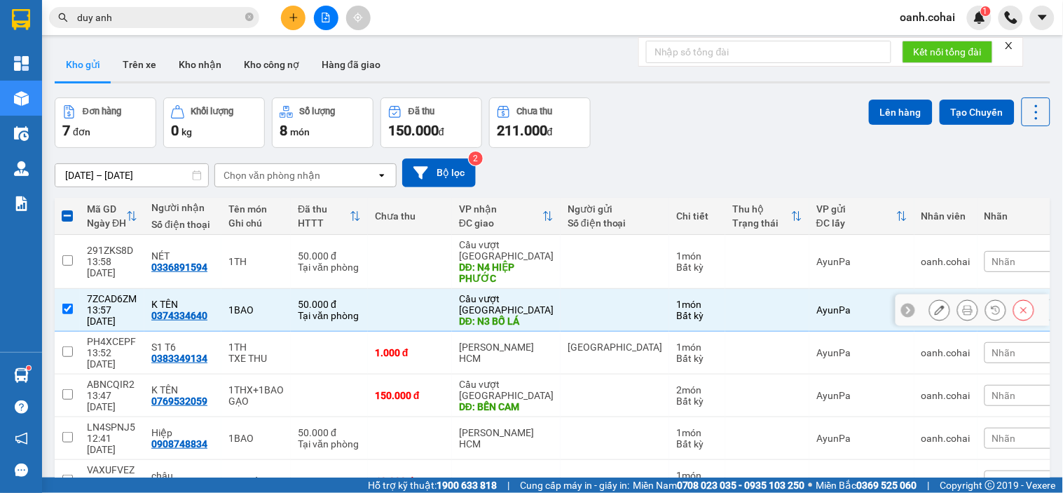
click at [327, 299] on div "50.000 đ" at bounding box center [329, 304] width 63 height 11
checkbox input "false"
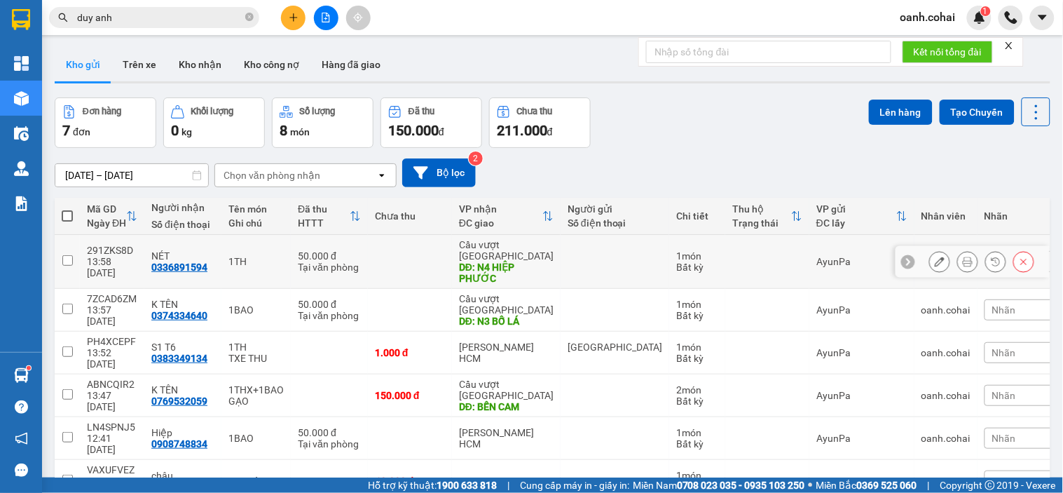
click at [437, 235] on td at bounding box center [410, 262] width 84 height 54
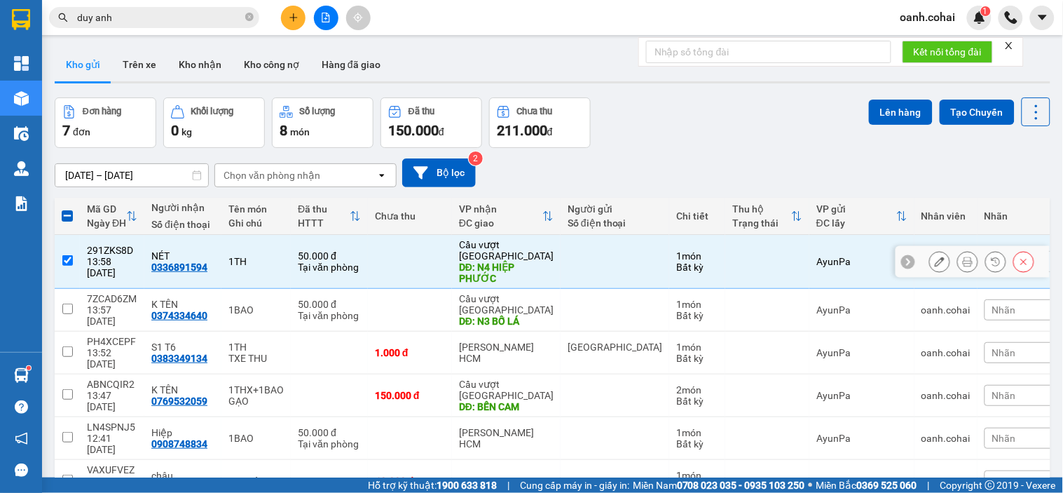
click at [437, 235] on td at bounding box center [410, 262] width 84 height 54
checkbox input "false"
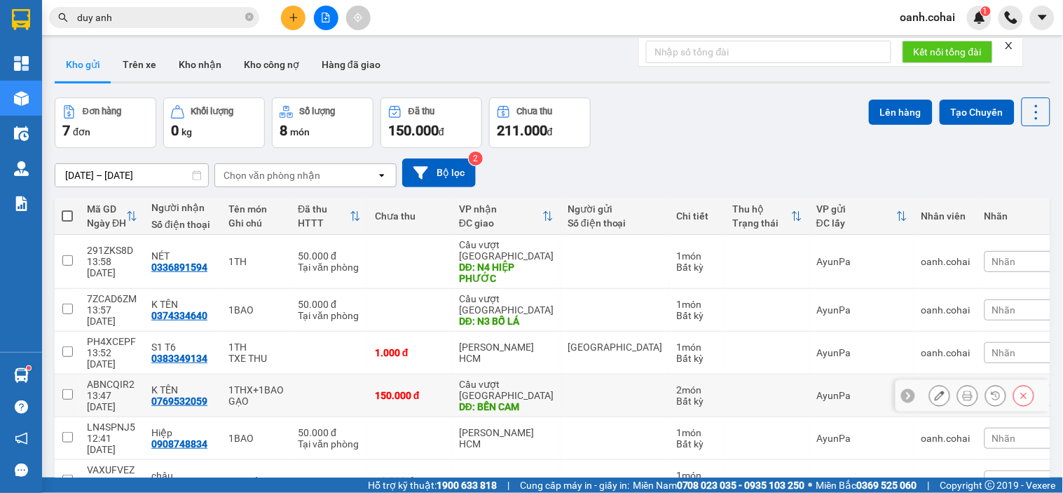
click at [395, 390] on div "150.000 đ" at bounding box center [410, 395] width 70 height 11
checkbox input "true"
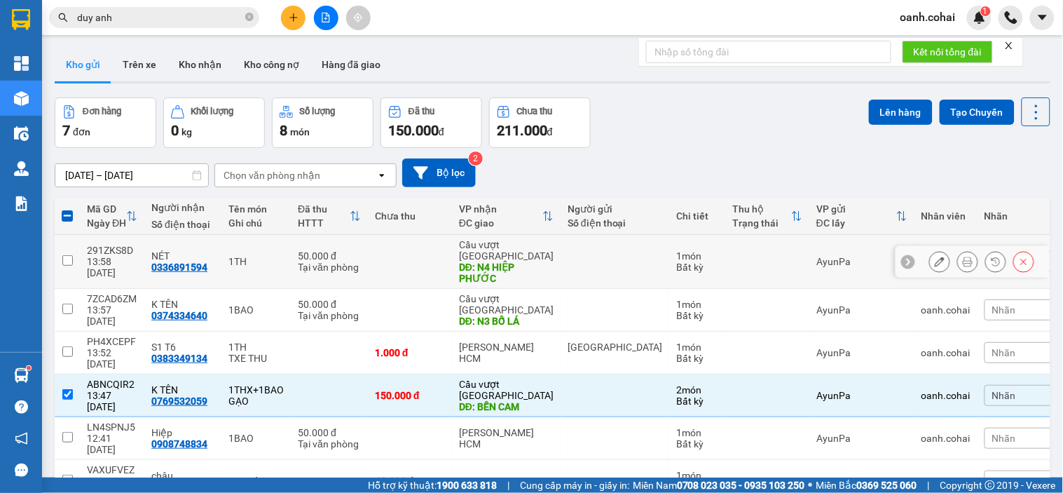
click at [451, 235] on td at bounding box center [410, 262] width 84 height 54
checkbox input "true"
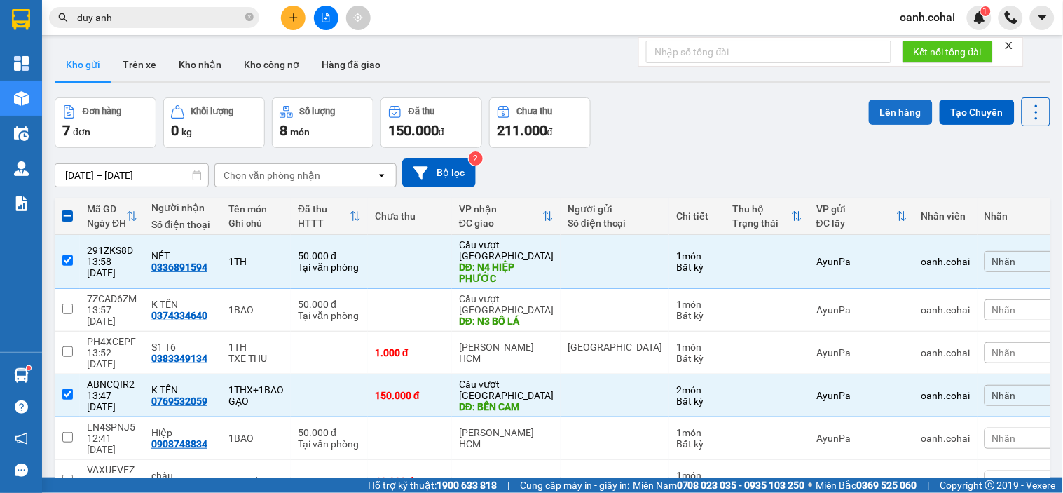
click at [872, 111] on button "Lên hàng" at bounding box center [901, 112] width 64 height 25
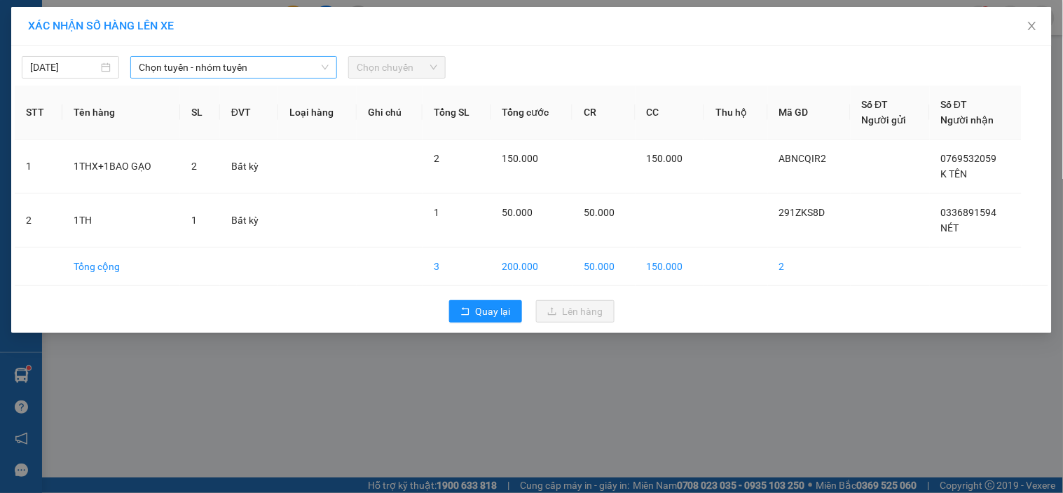
click at [274, 72] on span "Chọn tuyến - nhóm tuyến" at bounding box center [234, 67] width 190 height 21
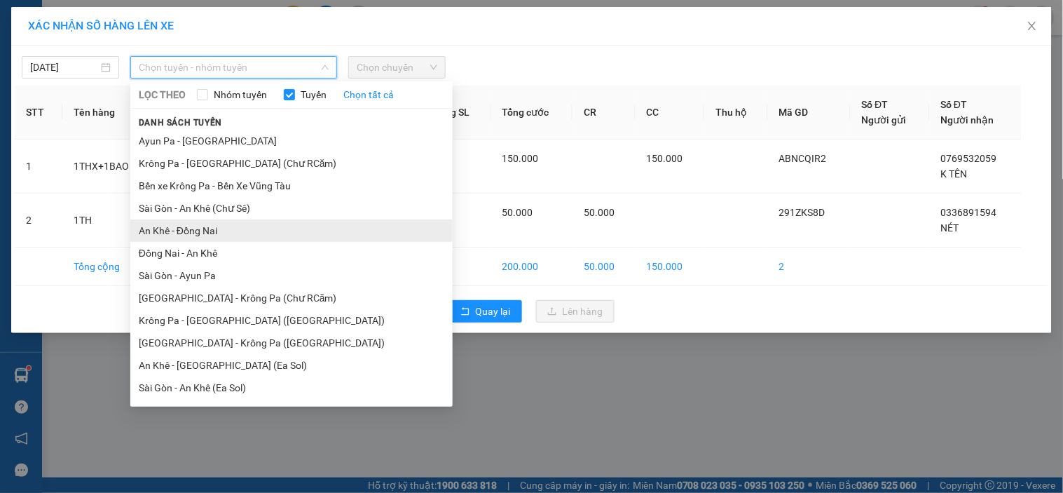
click at [191, 236] on li "An Khê - Đồng Nai" at bounding box center [291, 230] width 322 height 22
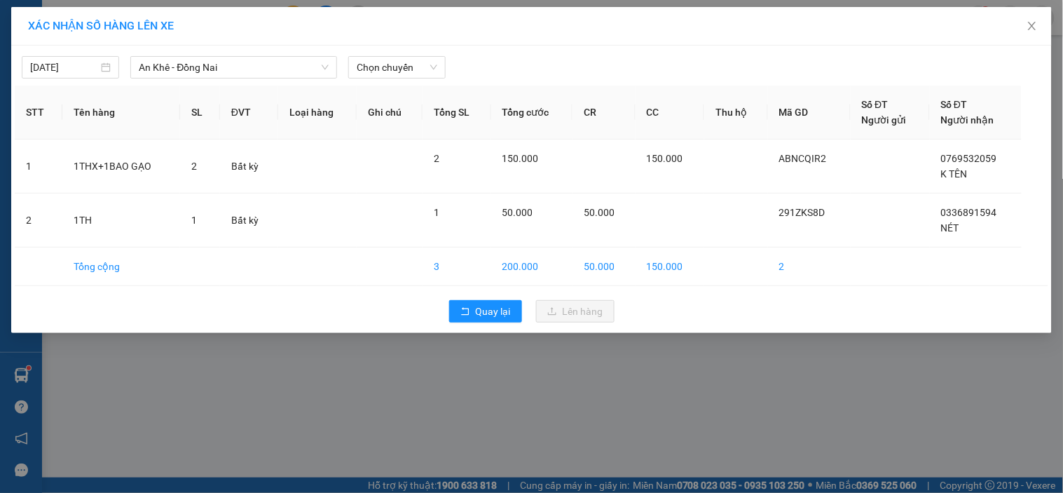
click at [395, 79] on div "12/10/2025 An Khê - Đồng Nai LỌC THEO Nhóm tuyến Tuyến Chọn tất cả Danh sách tu…" at bounding box center [531, 189] width 1041 height 287
click at [414, 70] on span "Chọn chuyến" at bounding box center [397, 67] width 81 height 21
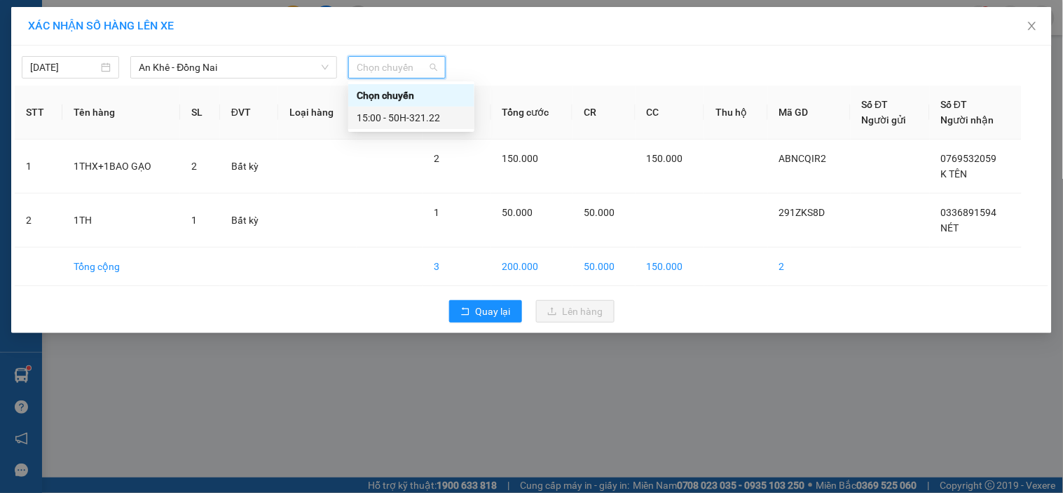
drag, startPoint x: 429, startPoint y: 112, endPoint x: 442, endPoint y: 144, distance: 34.0
click at [432, 123] on div "15:00 - 50H-321.22" at bounding box center [411, 117] width 109 height 15
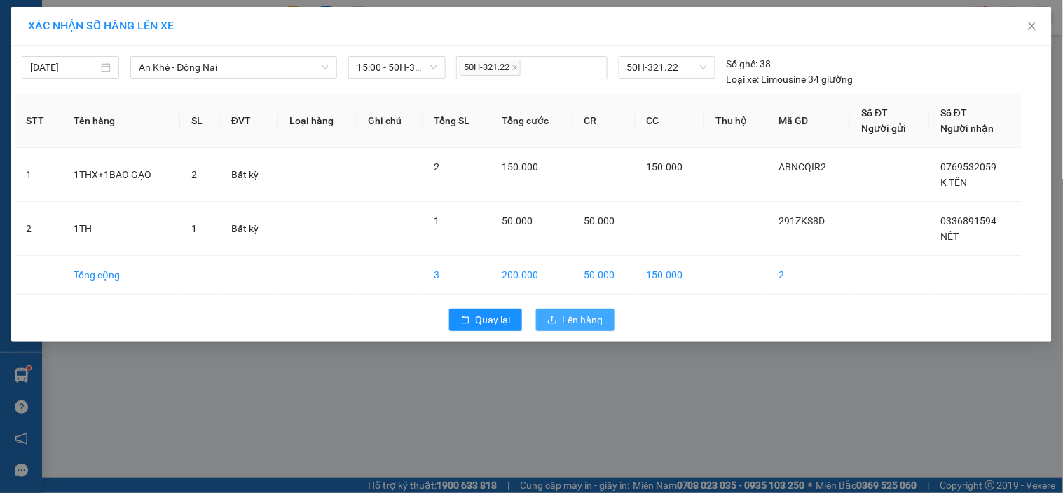
click at [561, 315] on button "Lên hàng" at bounding box center [575, 319] width 79 height 22
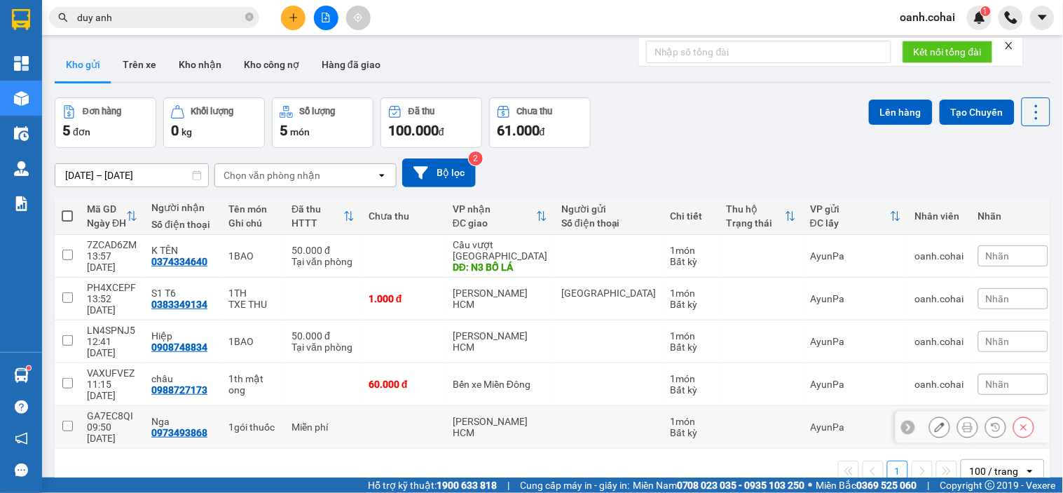
click at [458, 406] on td "[PERSON_NAME] HCM" at bounding box center [500, 427] width 109 height 43
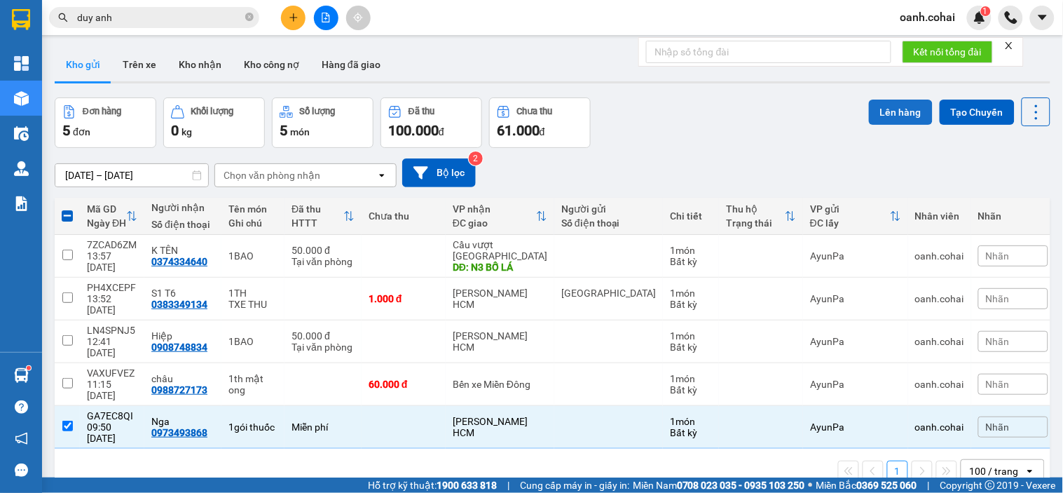
click at [896, 114] on button "Lên hàng" at bounding box center [901, 112] width 64 height 25
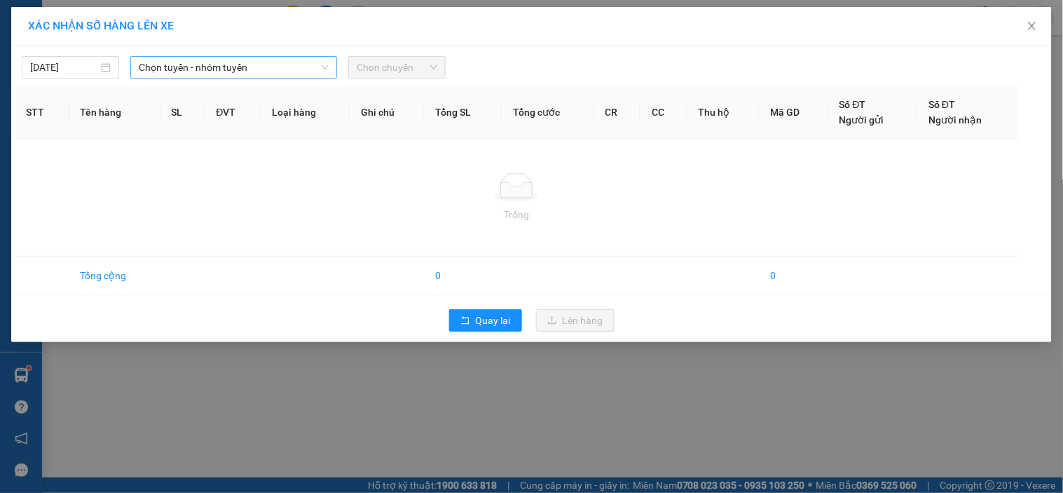
click at [254, 68] on span "Chọn tuyến - nhóm tuyến" at bounding box center [234, 67] width 190 height 21
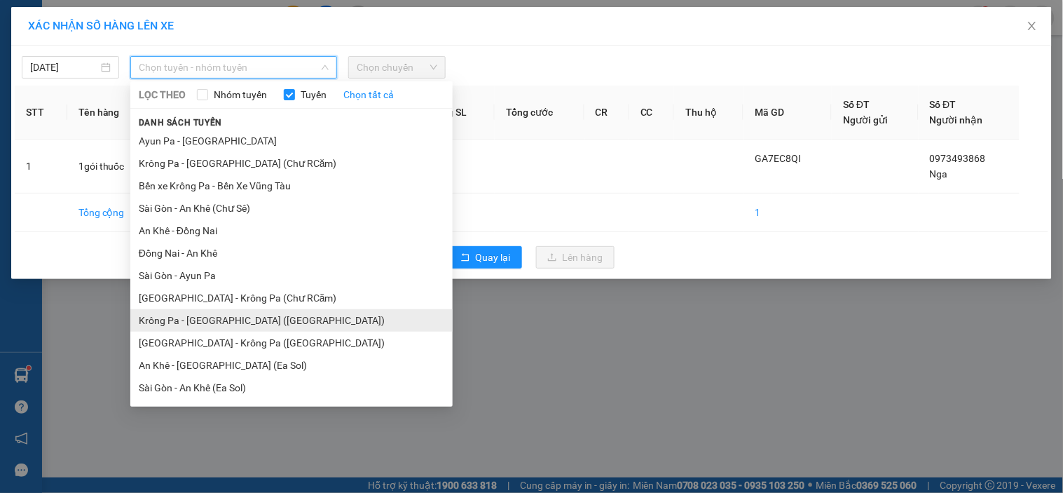
click at [213, 314] on li "Krông Pa - [GEOGRAPHIC_DATA] ([GEOGRAPHIC_DATA])" at bounding box center [291, 320] width 322 height 22
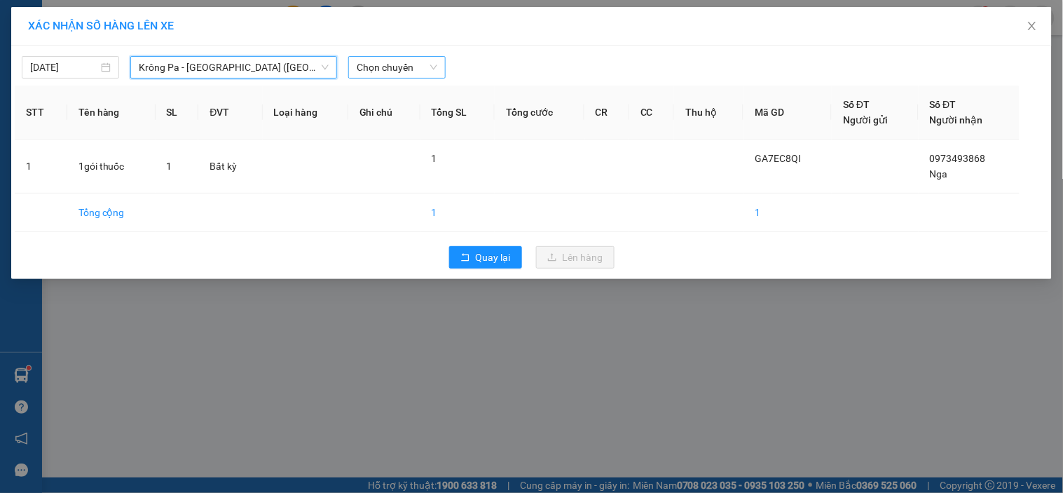
click at [382, 66] on span "Chọn chuyến" at bounding box center [397, 67] width 81 height 21
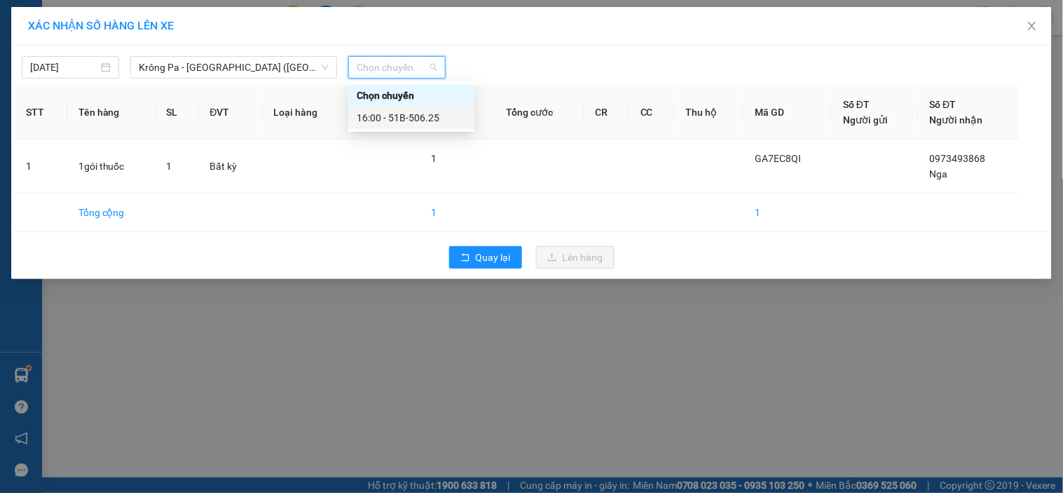
click at [402, 111] on div "16:00 - 51B-506.25" at bounding box center [411, 117] width 109 height 15
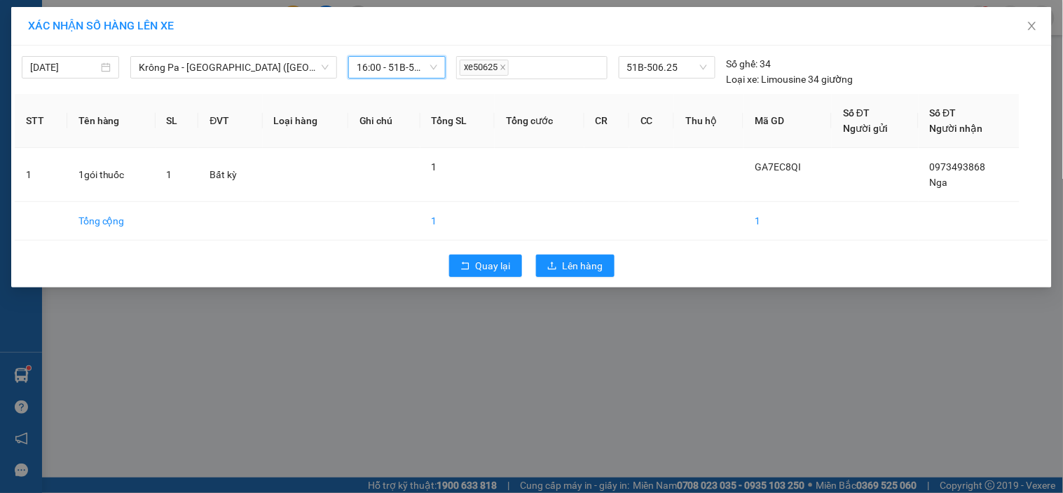
click at [386, 66] on span "16:00 - 51B-506.25" at bounding box center [397, 67] width 81 height 21
click at [381, 89] on div "Chọn chuyến" at bounding box center [411, 95] width 109 height 15
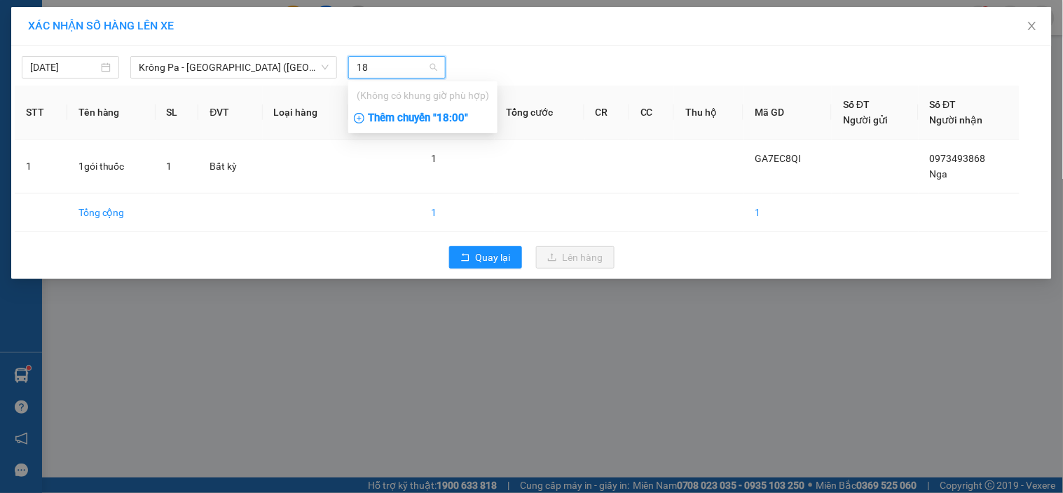
click at [386, 123] on div "Thêm chuyến " 18:00 "" at bounding box center [422, 119] width 149 height 24
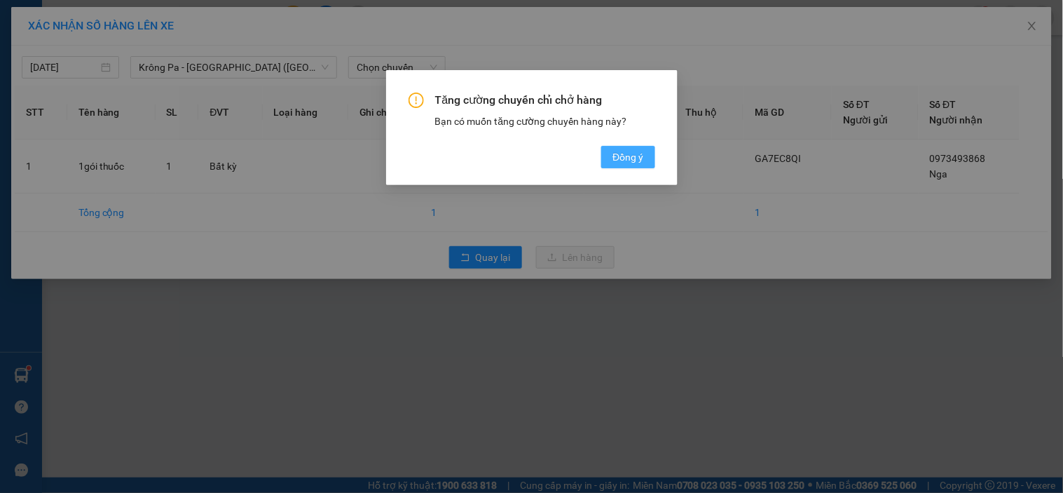
drag, startPoint x: 599, startPoint y: 155, endPoint x: 611, endPoint y: 158, distance: 12.2
click at [604, 156] on div "Tăng cường chuyến chỉ chở hàng Bạn có muốn tăng cường chuyến hàng này? Đồng ý" at bounding box center [532, 131] width 247 height 76
click at [613, 158] on span "Đồng ý" at bounding box center [628, 156] width 31 height 15
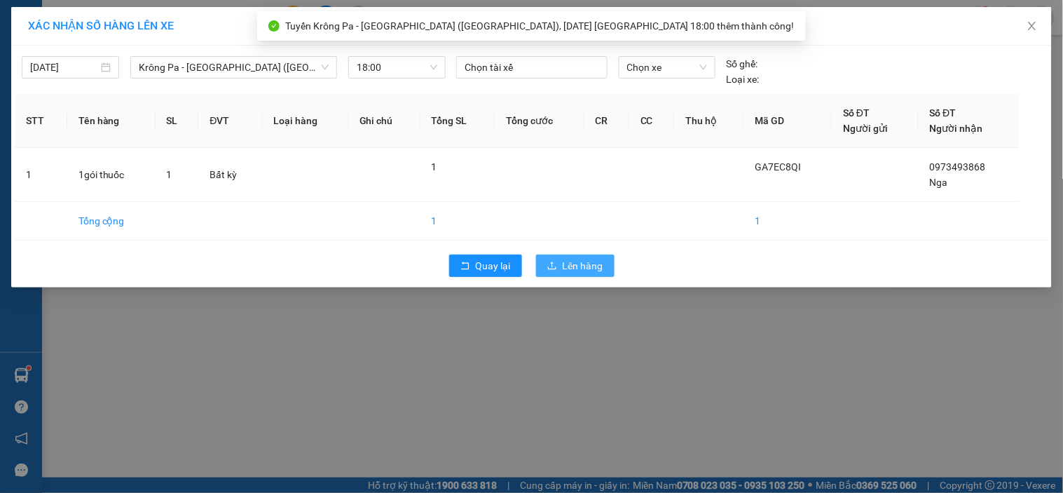
click at [580, 264] on span "Lên hàng" at bounding box center [583, 265] width 41 height 15
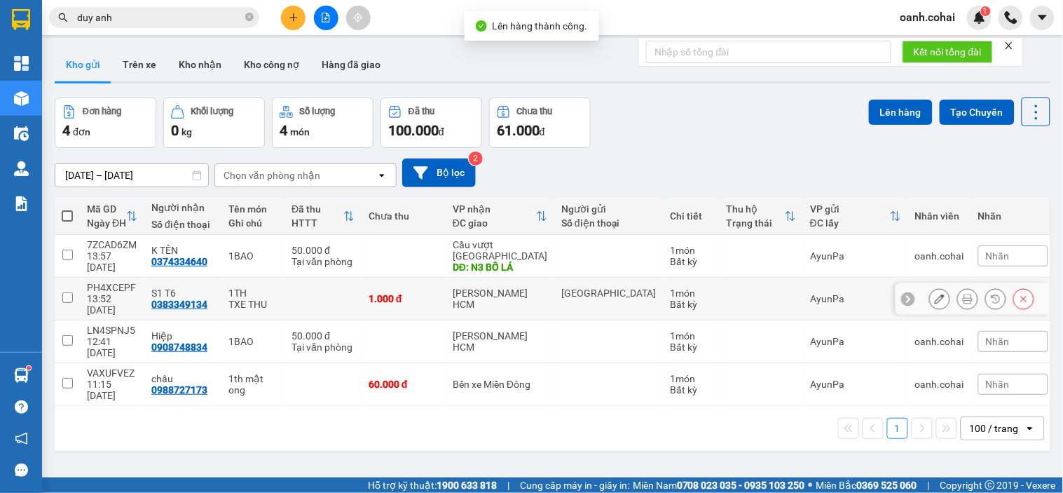
click at [526, 290] on div "[PERSON_NAME] HCM" at bounding box center [500, 298] width 95 height 22
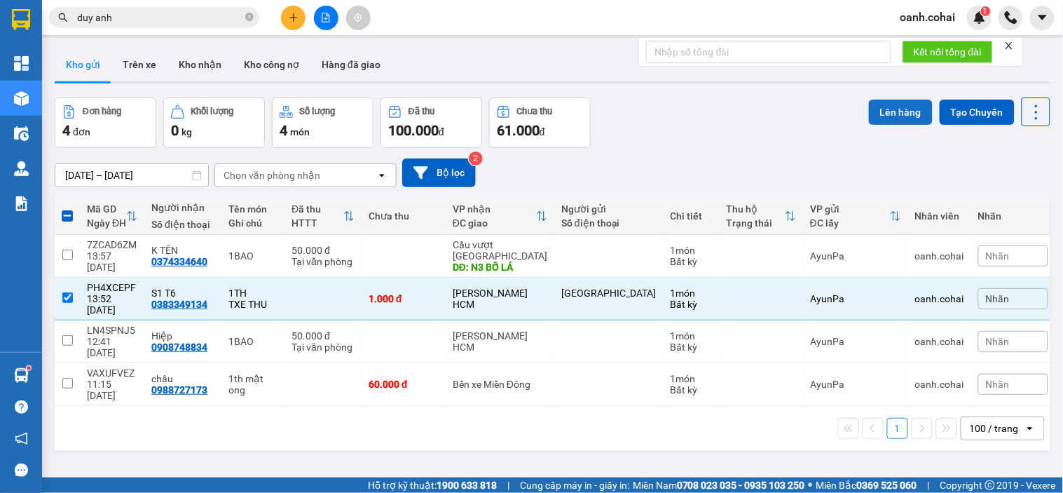
click at [877, 116] on button "Lên hàng" at bounding box center [901, 112] width 64 height 25
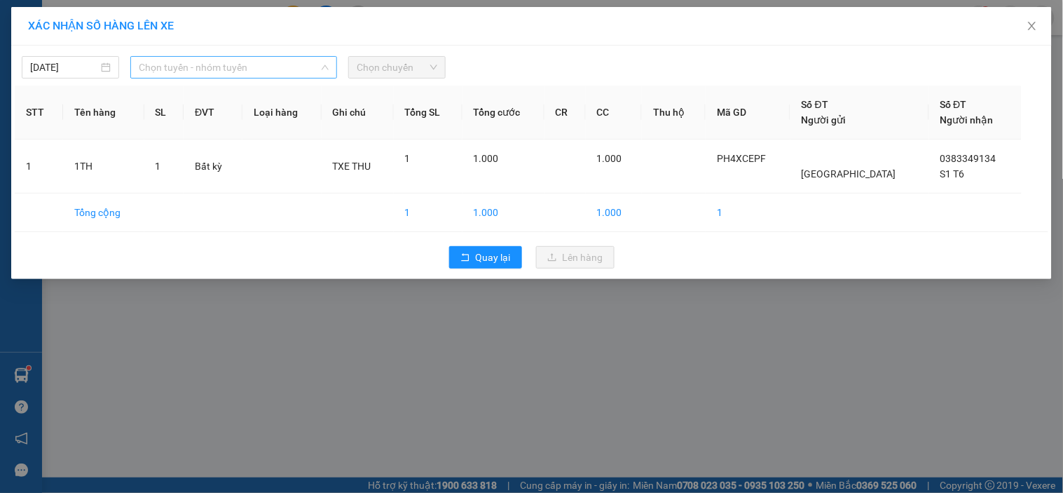
click at [294, 65] on span "Chọn tuyến - nhóm tuyến" at bounding box center [234, 67] width 190 height 21
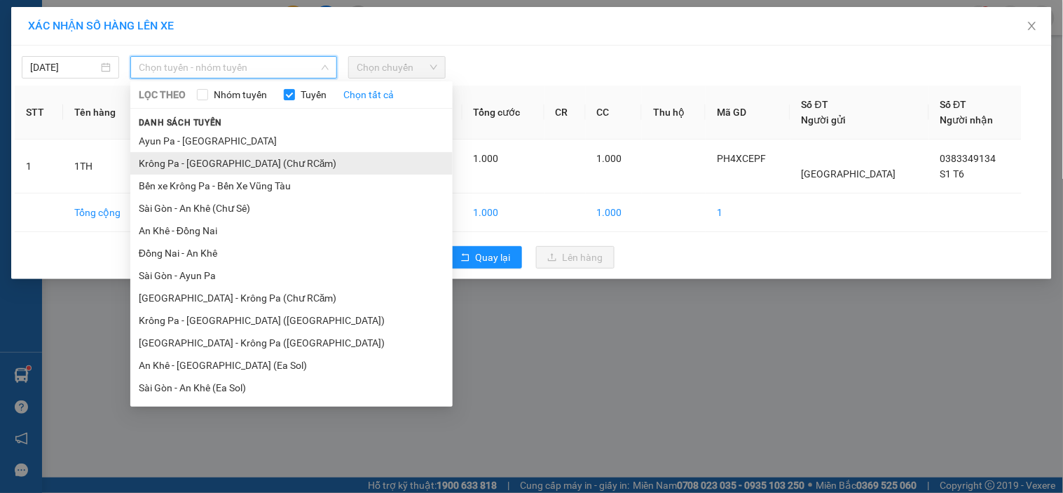
click at [277, 170] on li "Krông Pa - [GEOGRAPHIC_DATA] (Chư RCăm)" at bounding box center [291, 163] width 322 height 22
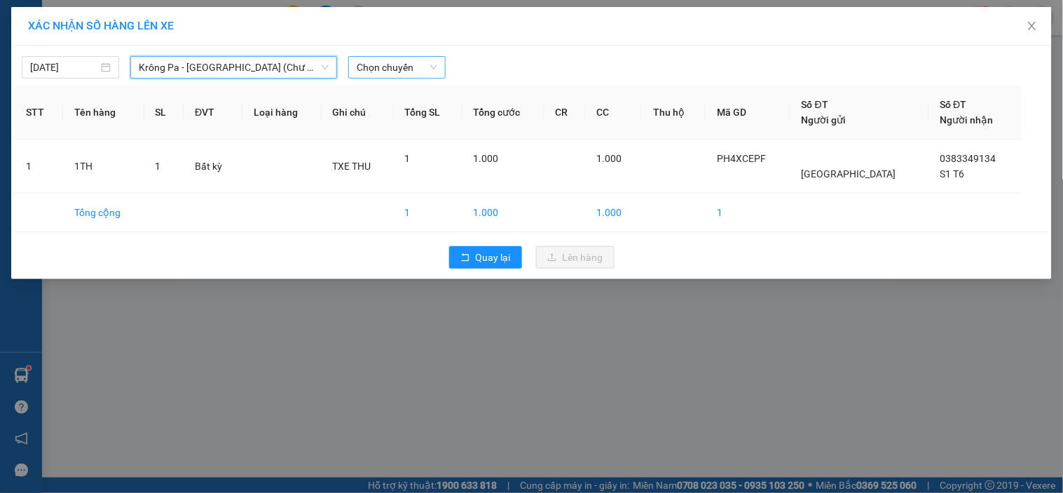
click at [414, 72] on span "Chọn chuyến" at bounding box center [397, 67] width 81 height 21
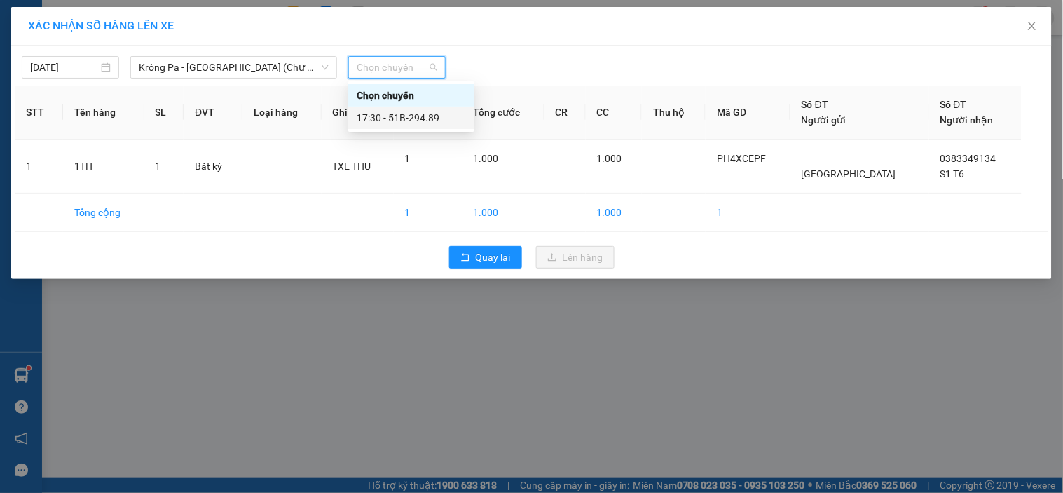
drag, startPoint x: 415, startPoint y: 110, endPoint x: 426, endPoint y: 129, distance: 22.0
click at [414, 114] on div "17:30 - 51B-294.89" at bounding box center [411, 117] width 109 height 15
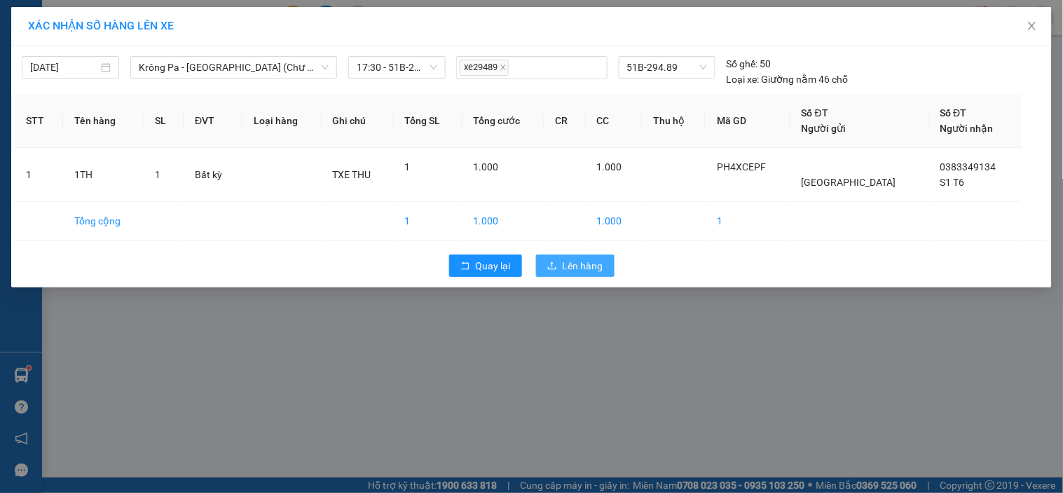
click at [587, 261] on span "Lên hàng" at bounding box center [583, 265] width 41 height 15
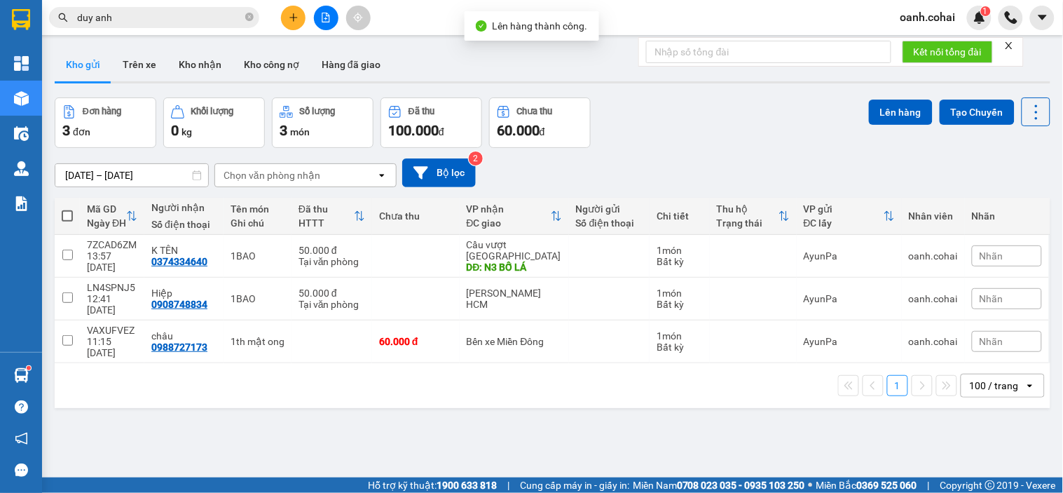
click at [970, 379] on div "100 / trang" at bounding box center [994, 386] width 49 height 14
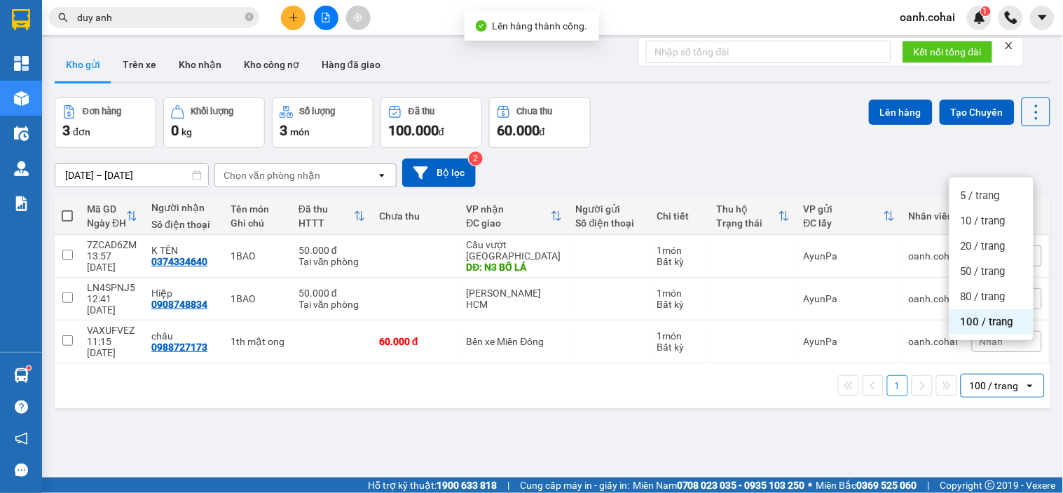
click at [962, 326] on span "100 / trang" at bounding box center [987, 322] width 53 height 14
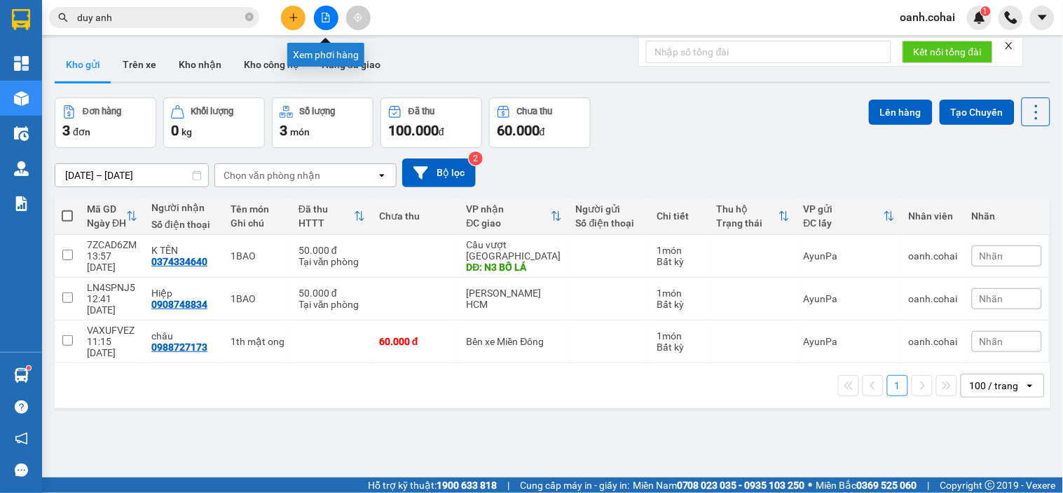
click at [320, 26] on button at bounding box center [326, 18] width 25 height 25
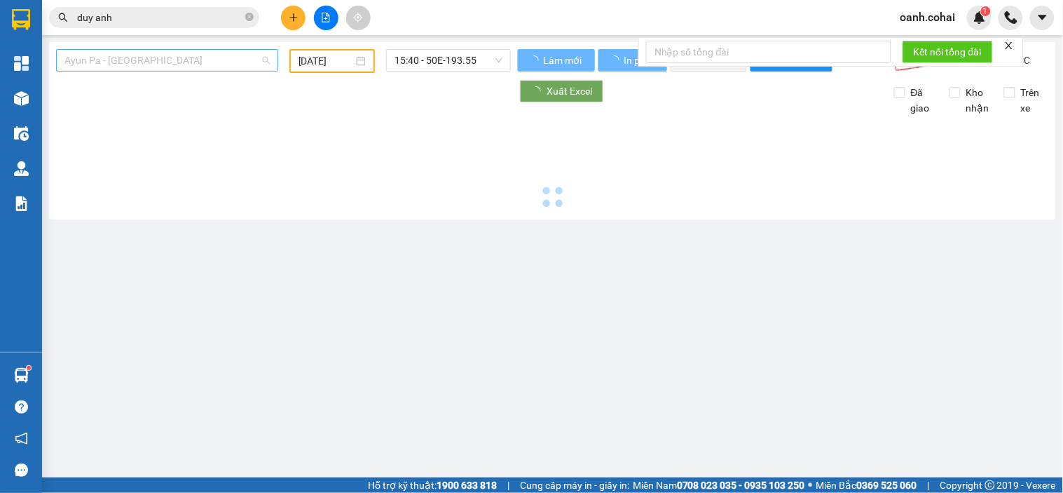
click at [204, 61] on span "Ayun Pa - [GEOGRAPHIC_DATA]" at bounding box center [166, 60] width 205 height 21
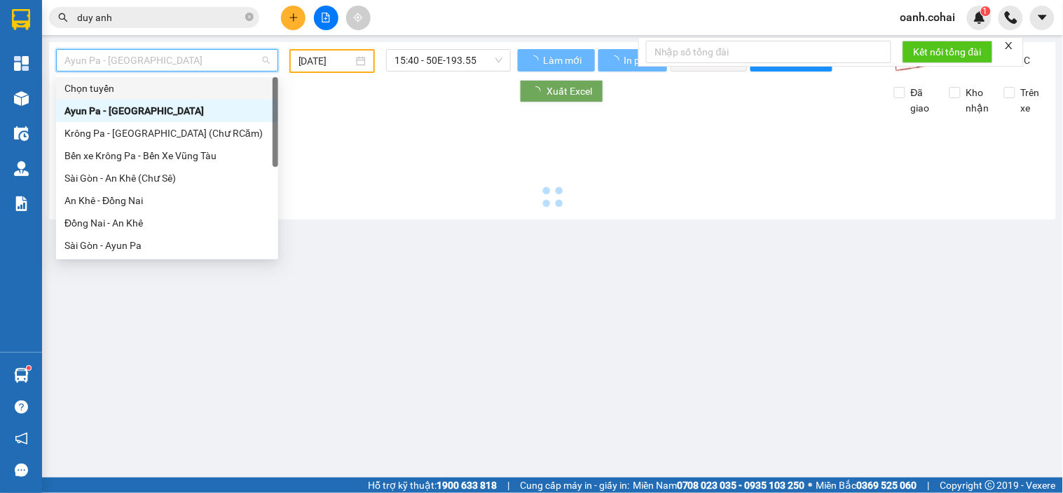
type input "[DATE]"
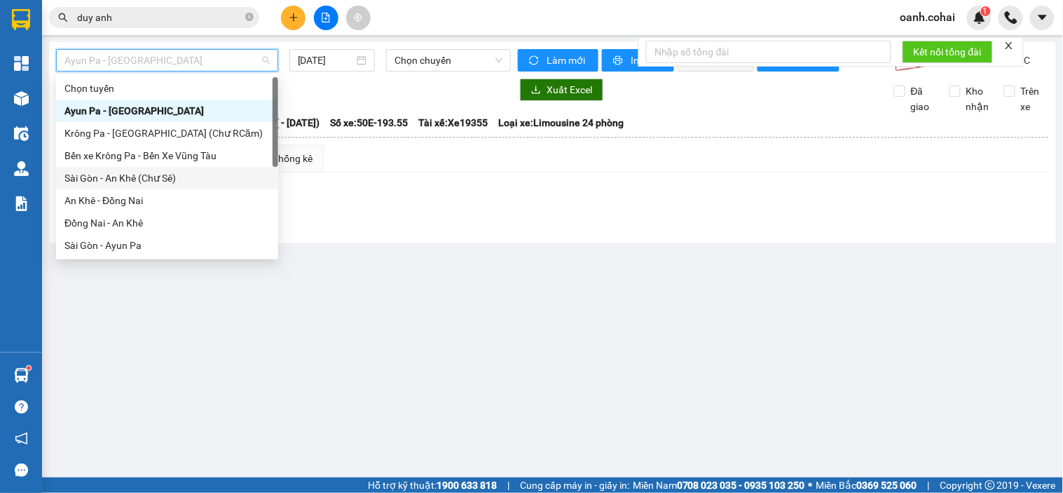
click at [135, 177] on div "Sài Gòn - An Khê (Chư Sê)" at bounding box center [166, 177] width 205 height 15
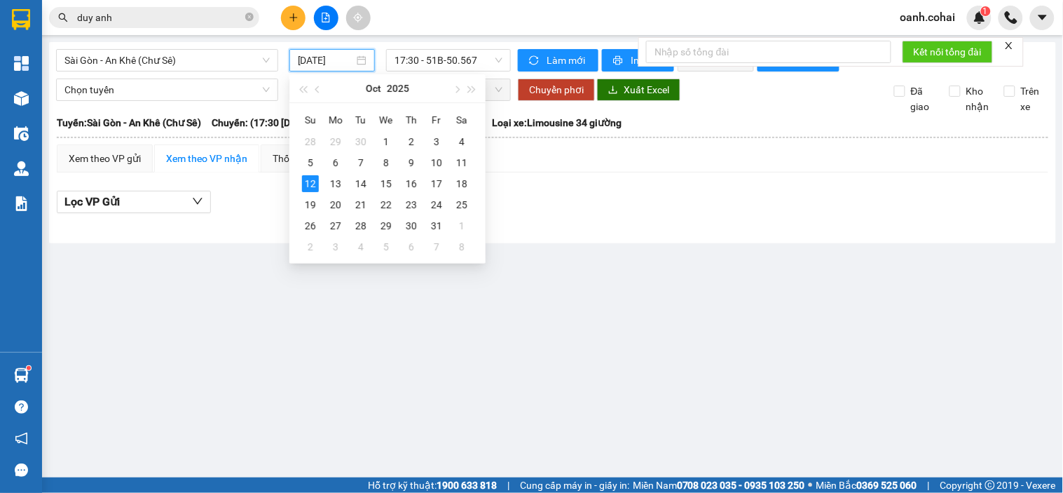
click at [337, 67] on input "[DATE]" at bounding box center [326, 60] width 57 height 15
click at [458, 165] on div "11" at bounding box center [462, 162] width 17 height 17
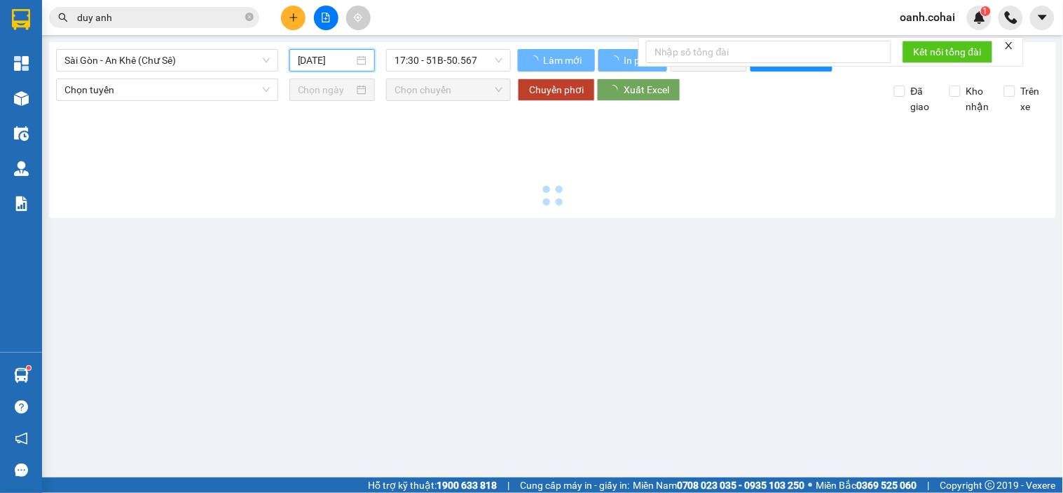
type input "[DATE]"
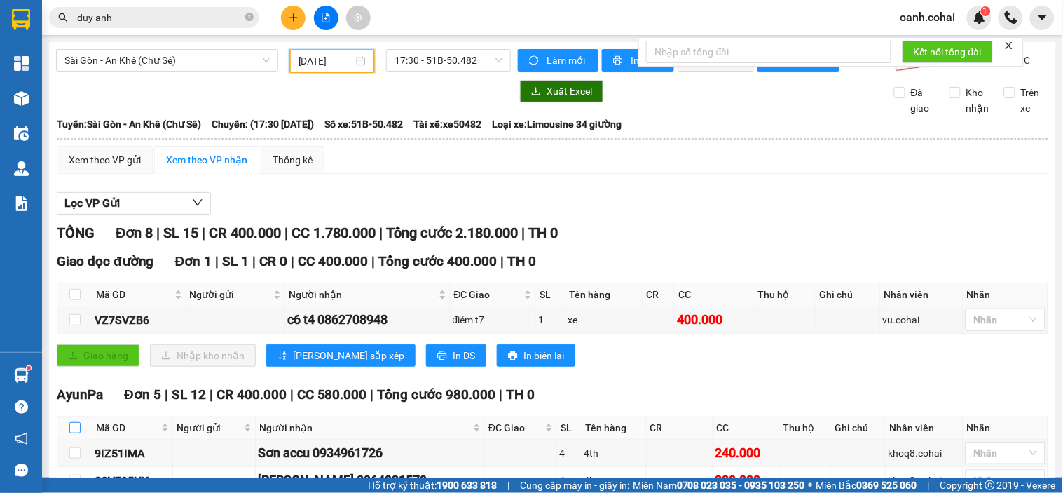
click at [74, 422] on input "checkbox" at bounding box center [74, 427] width 11 height 11
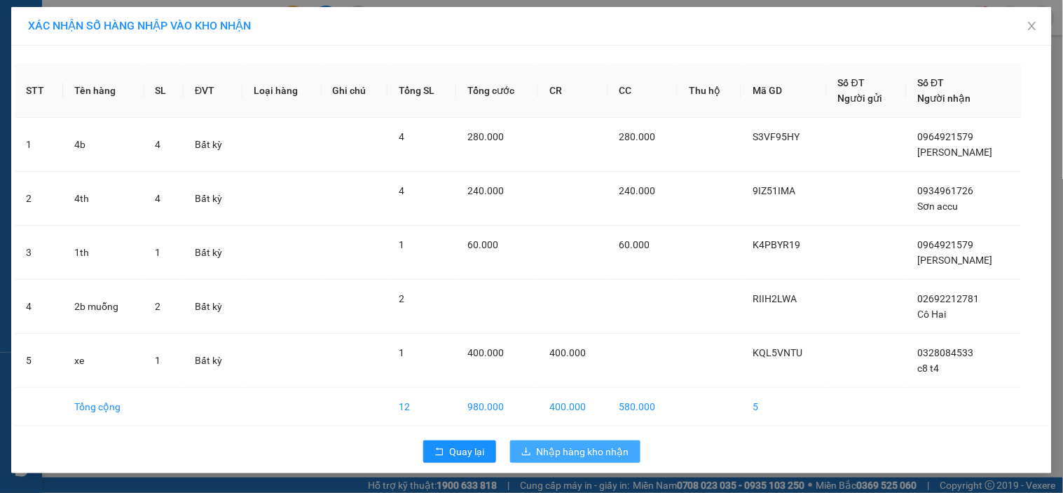
click at [550, 447] on span "Nhập hàng kho nhận" at bounding box center [583, 451] width 93 height 15
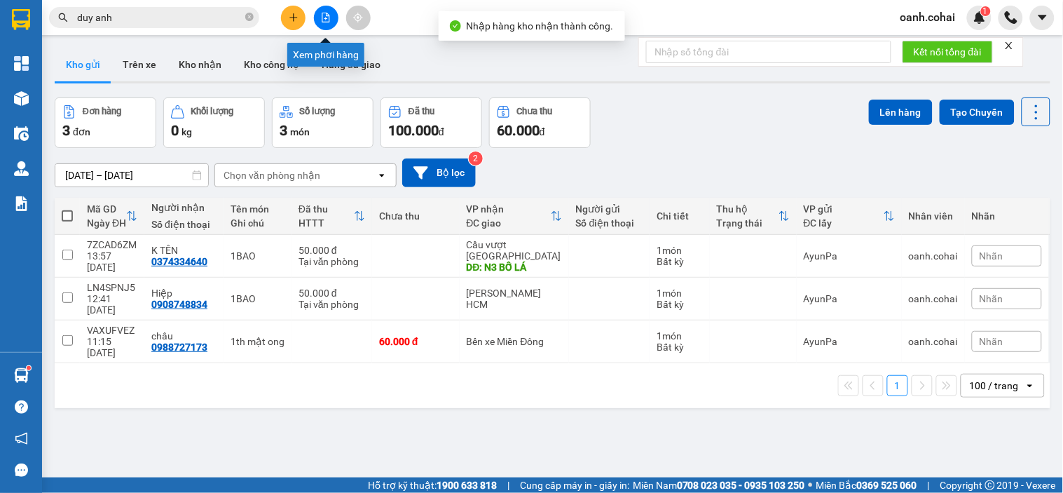
click at [316, 22] on button at bounding box center [326, 18] width 25 height 25
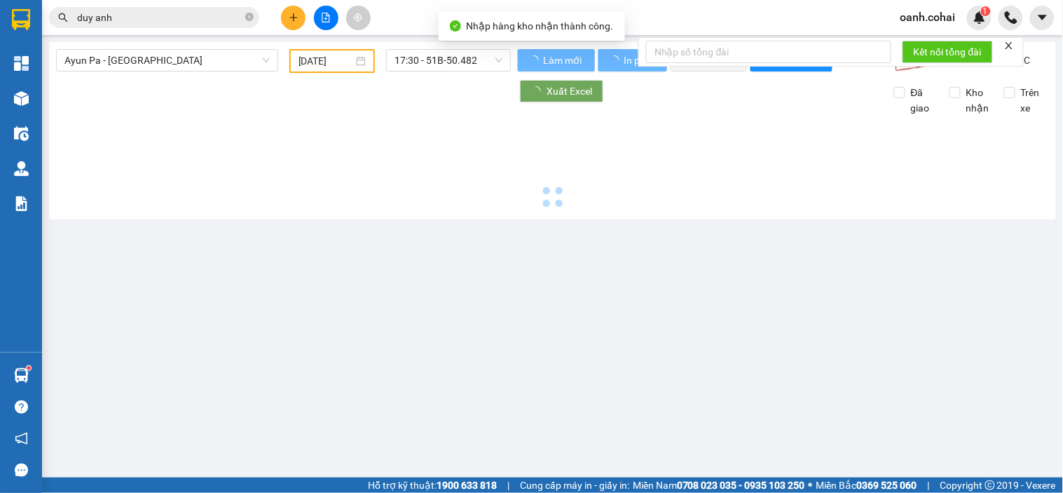
type input "[DATE]"
click at [247, 39] on main "Ayun Pa - Sài Gòn 12/10/2025 17:30 - 51B-50.482 Làm mới In phơi In đơn chọn Thố…" at bounding box center [531, 238] width 1063 height 477
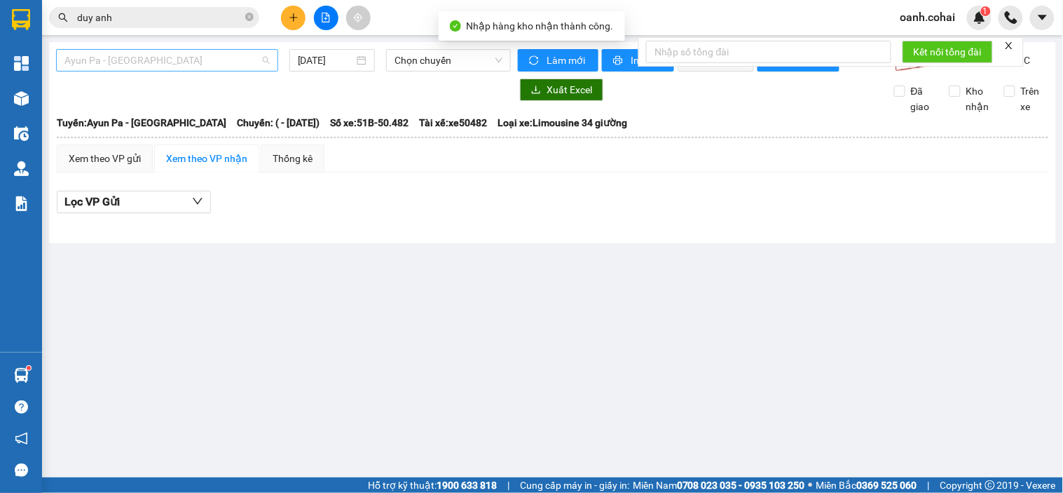
click at [233, 52] on span "Ayun Pa - [GEOGRAPHIC_DATA]" at bounding box center [166, 60] width 205 height 21
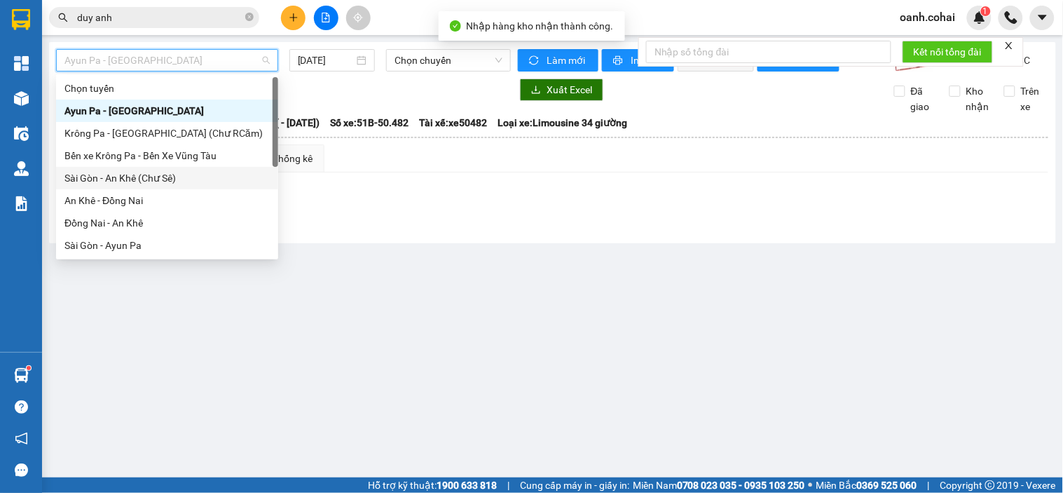
click at [149, 174] on div "Sài Gòn - An Khê (Chư Sê)" at bounding box center [166, 177] width 205 height 15
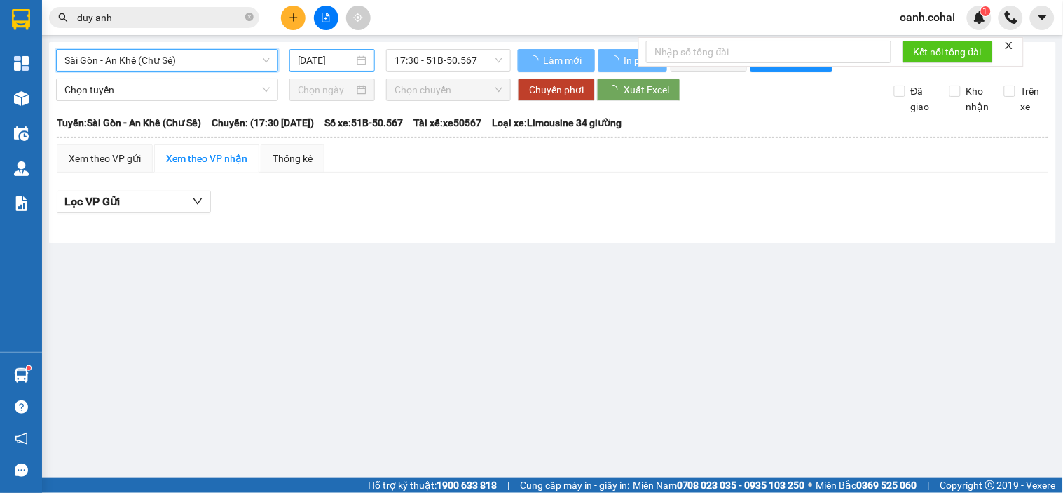
click at [326, 49] on div "[DATE]" at bounding box center [333, 60] width 86 height 22
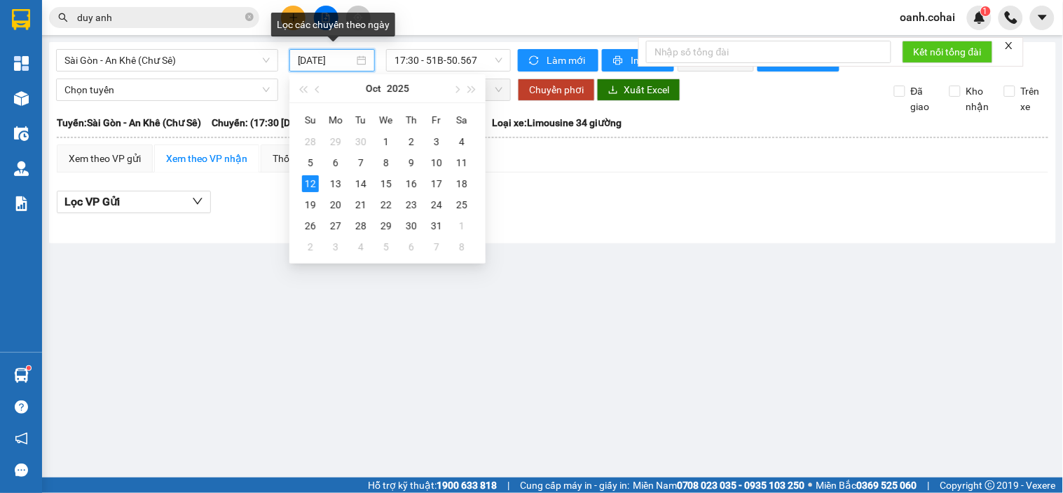
click at [326, 59] on input "[DATE]" at bounding box center [326, 60] width 57 height 15
drag, startPoint x: 463, startPoint y: 163, endPoint x: 459, endPoint y: 123, distance: 40.8
click at [461, 163] on div "11" at bounding box center [462, 162] width 17 height 17
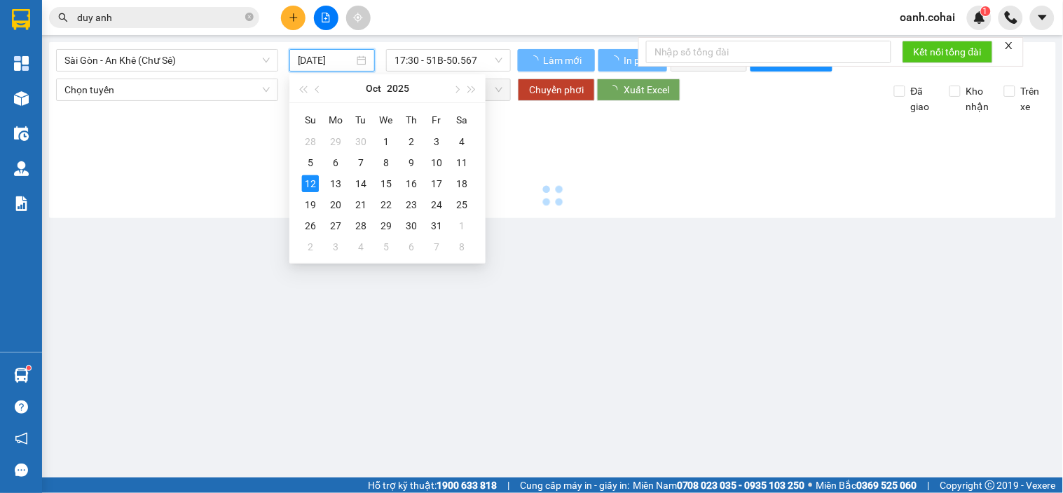
type input "[DATE]"
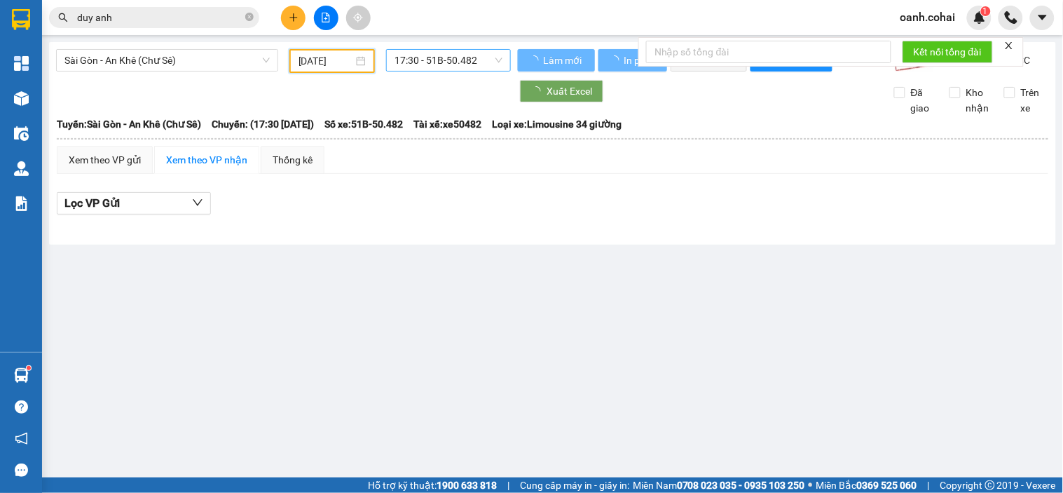
drag, startPoint x: 472, startPoint y: 65, endPoint x: 470, endPoint y: 74, distance: 8.7
click at [472, 64] on span "17:30 - 51B-50.482" at bounding box center [449, 60] width 108 height 21
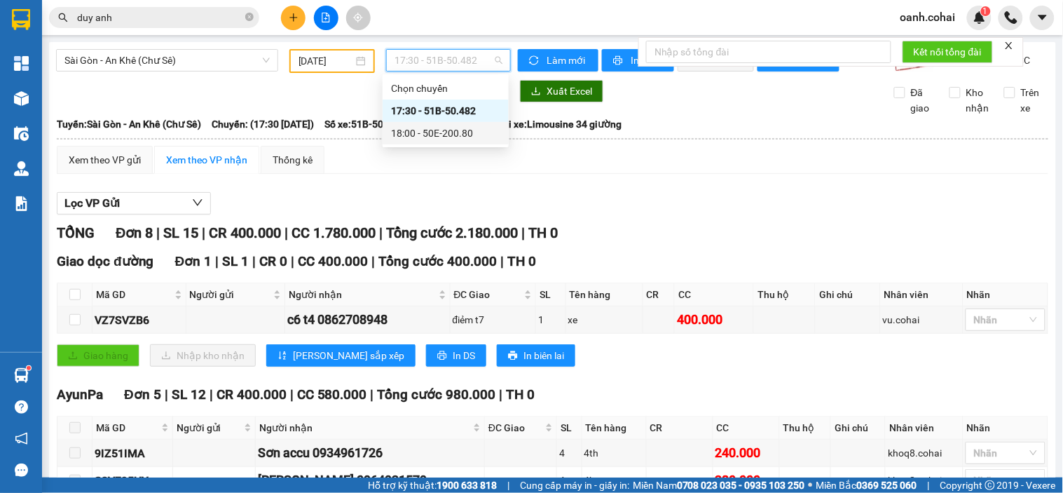
click at [440, 139] on div "18:00 - 50E-200.80" at bounding box center [445, 132] width 109 height 15
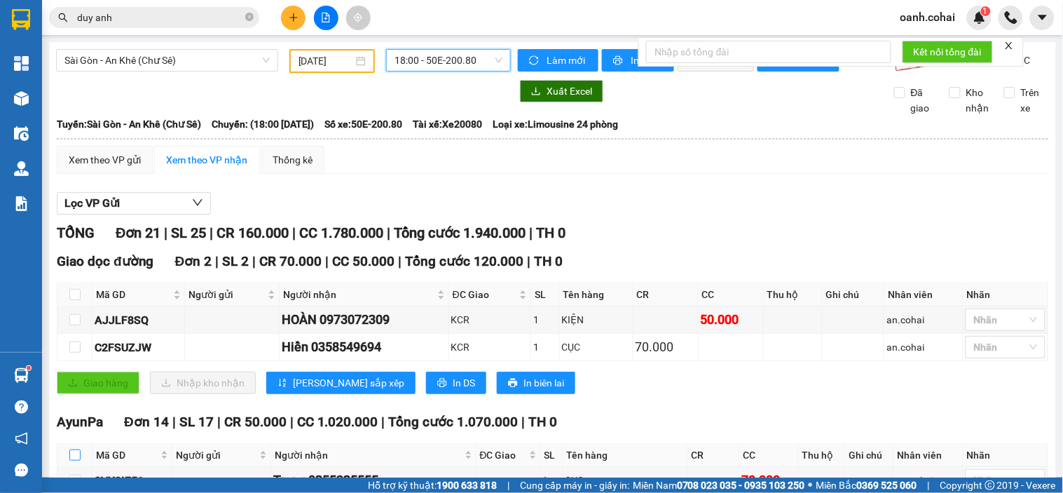
click at [75, 449] on input "checkbox" at bounding box center [74, 454] width 11 height 11
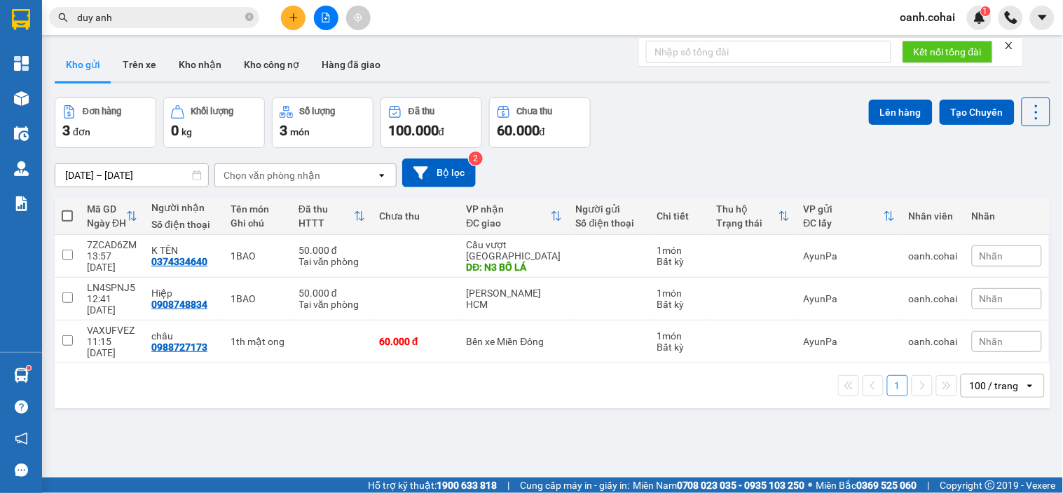
click at [321, 25] on button at bounding box center [326, 18] width 25 height 25
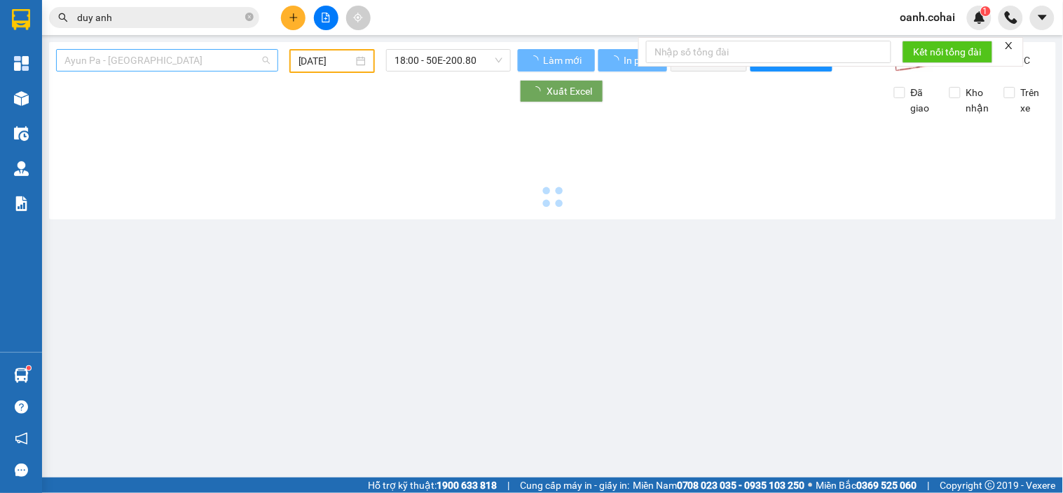
click at [200, 58] on span "Ayun Pa - [GEOGRAPHIC_DATA]" at bounding box center [166, 60] width 205 height 21
type input "[DATE]"
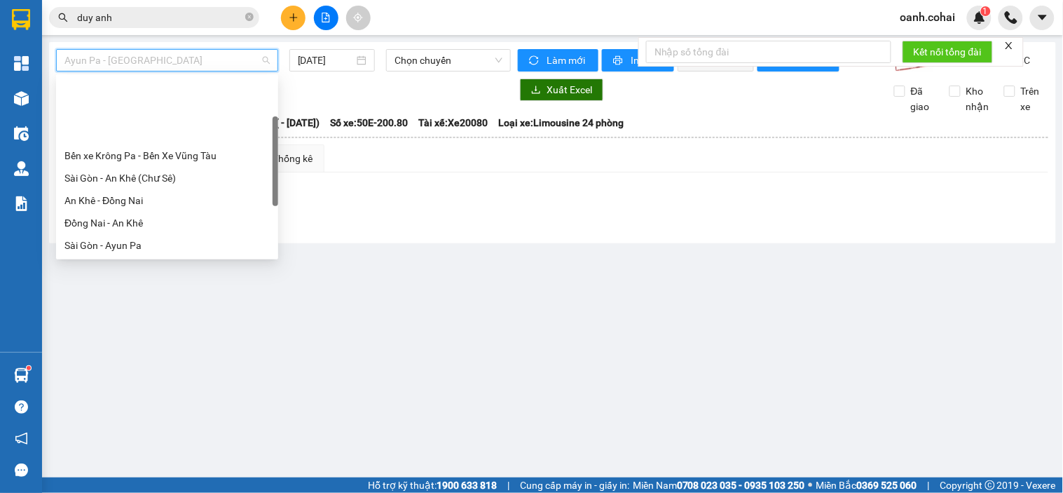
click at [130, 305] on div "[GEOGRAPHIC_DATA] - Krông Pa ([GEOGRAPHIC_DATA])" at bounding box center [166, 312] width 205 height 15
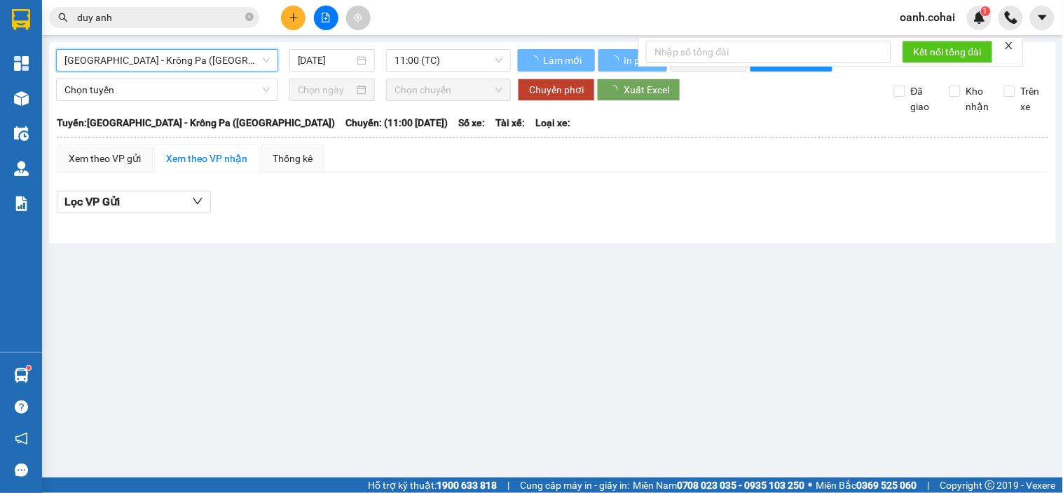
click at [346, 60] on input "[DATE]" at bounding box center [326, 60] width 57 height 15
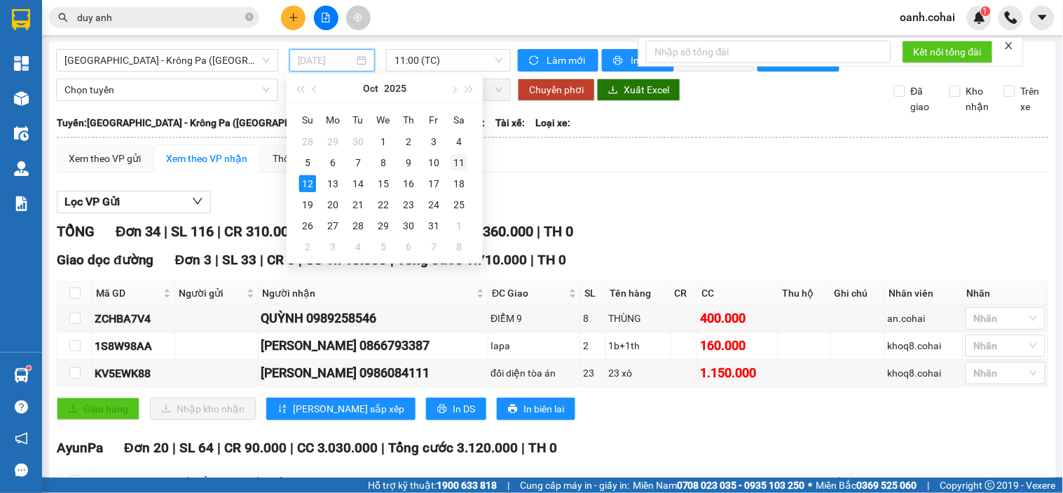
click at [453, 165] on div "11" at bounding box center [459, 162] width 17 height 17
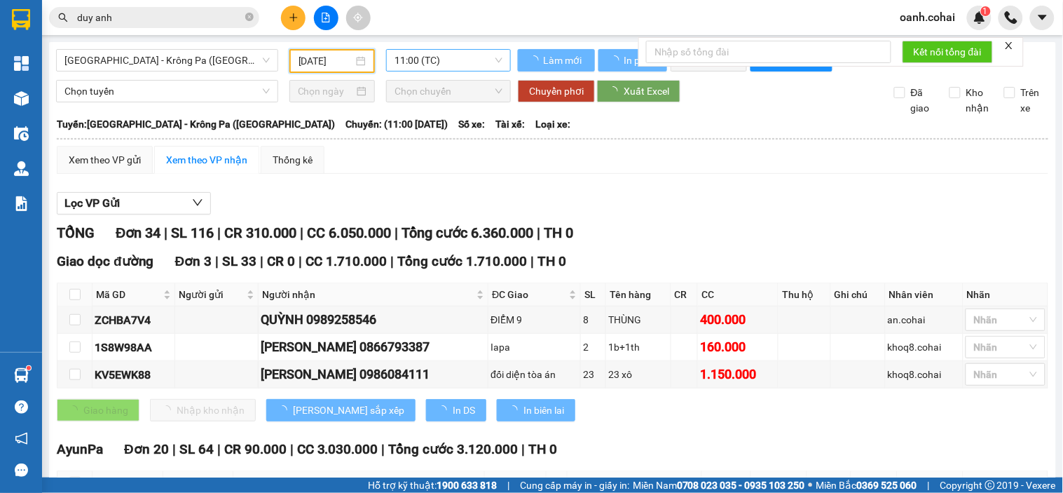
type input "[DATE]"
click at [452, 60] on span "11:00 (TC)" at bounding box center [449, 60] width 108 height 21
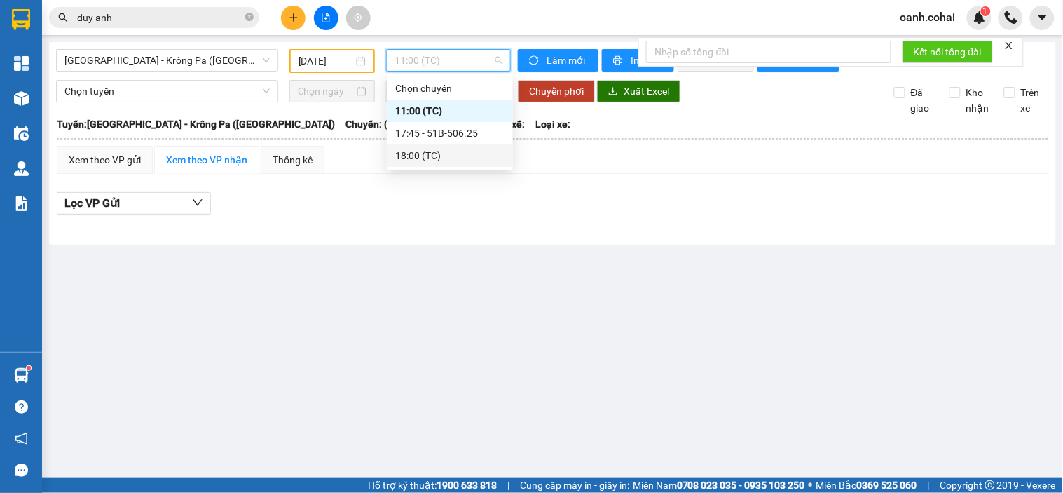
click at [433, 151] on div "18:00 (TC)" at bounding box center [449, 155] width 109 height 15
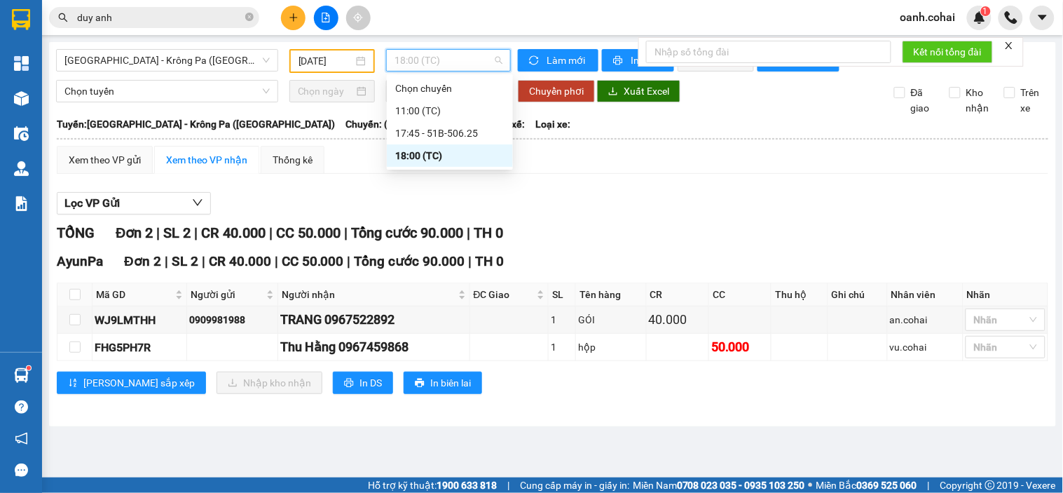
click at [425, 64] on span "18:00 (TC)" at bounding box center [449, 60] width 108 height 21
click at [437, 128] on div "17:45 - 51B-506.25" at bounding box center [449, 132] width 109 height 15
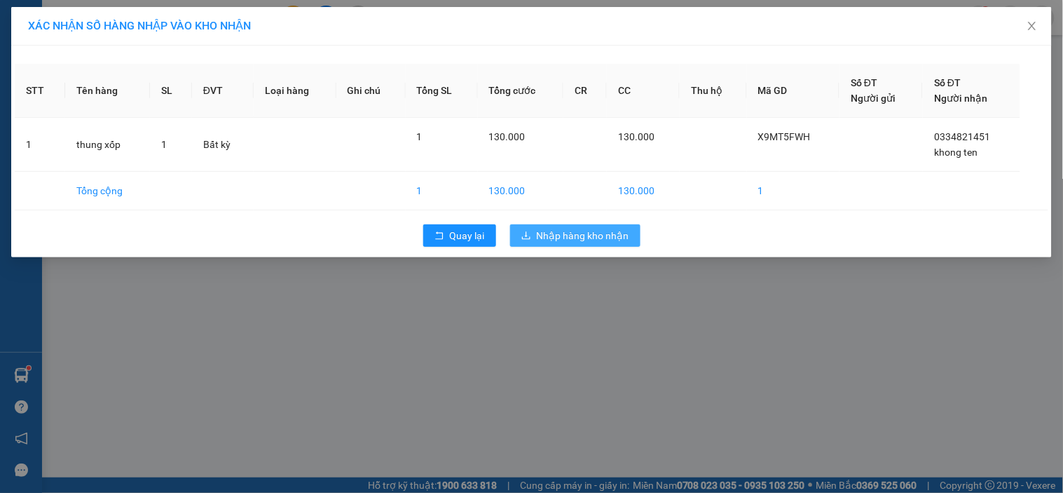
click at [550, 236] on span "Nhập hàng kho nhận" at bounding box center [583, 235] width 93 height 15
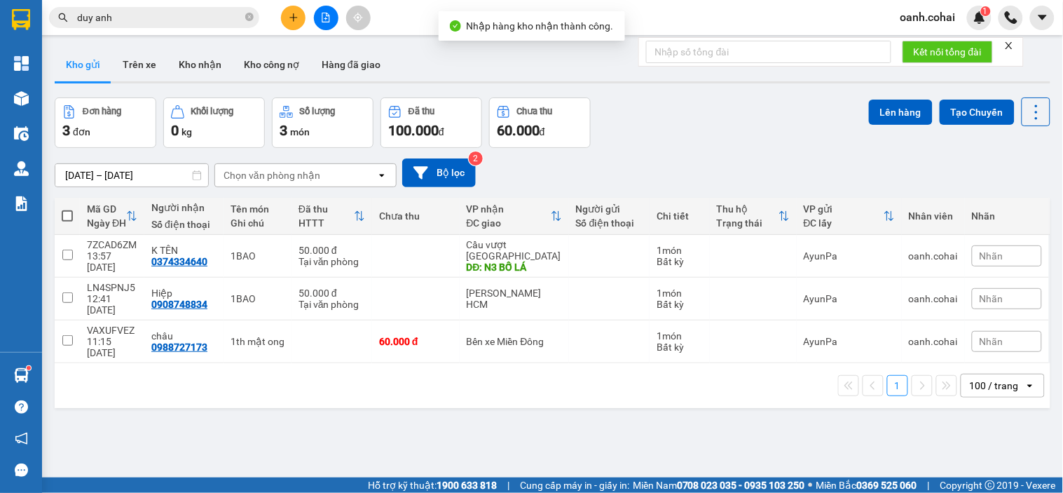
click at [325, 16] on icon "file-add" at bounding box center [326, 18] width 10 height 10
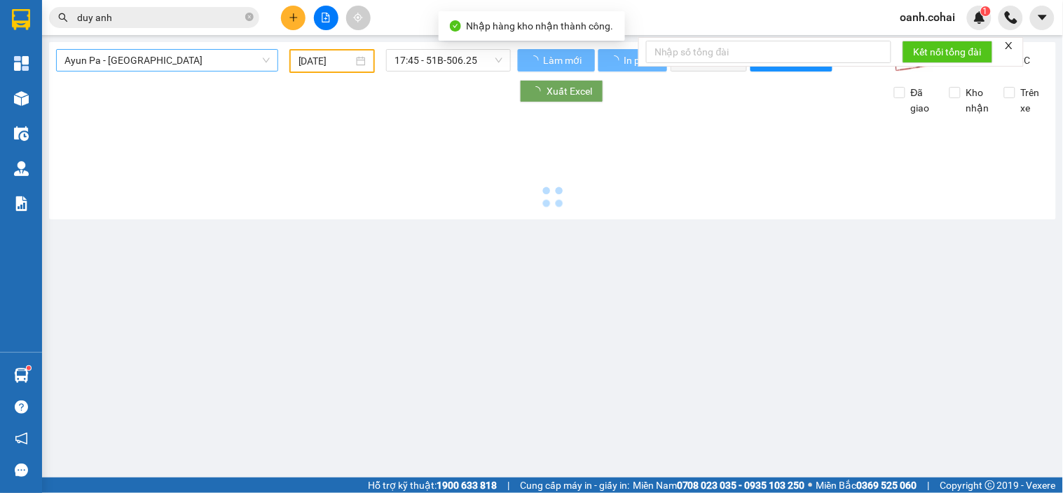
type input "[DATE]"
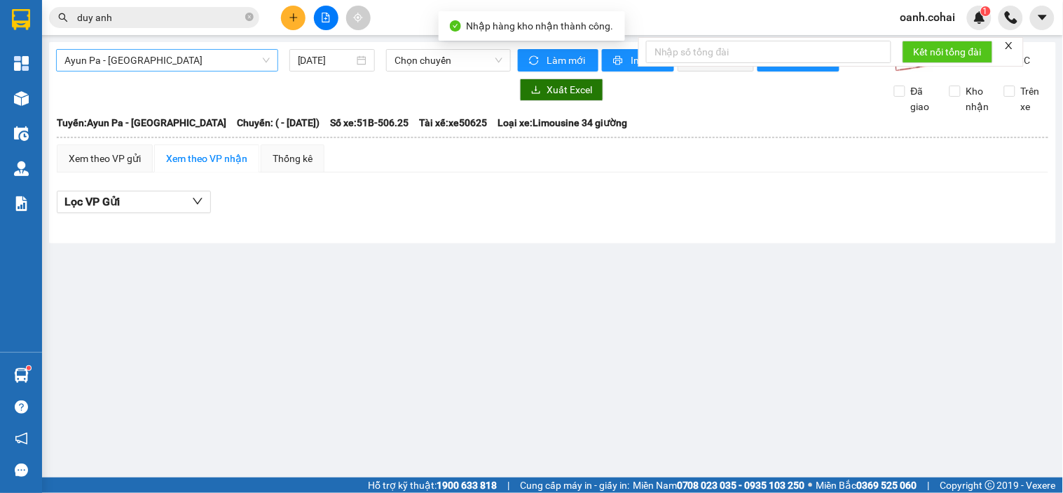
click at [205, 59] on span "Ayun Pa - [GEOGRAPHIC_DATA]" at bounding box center [166, 60] width 205 height 21
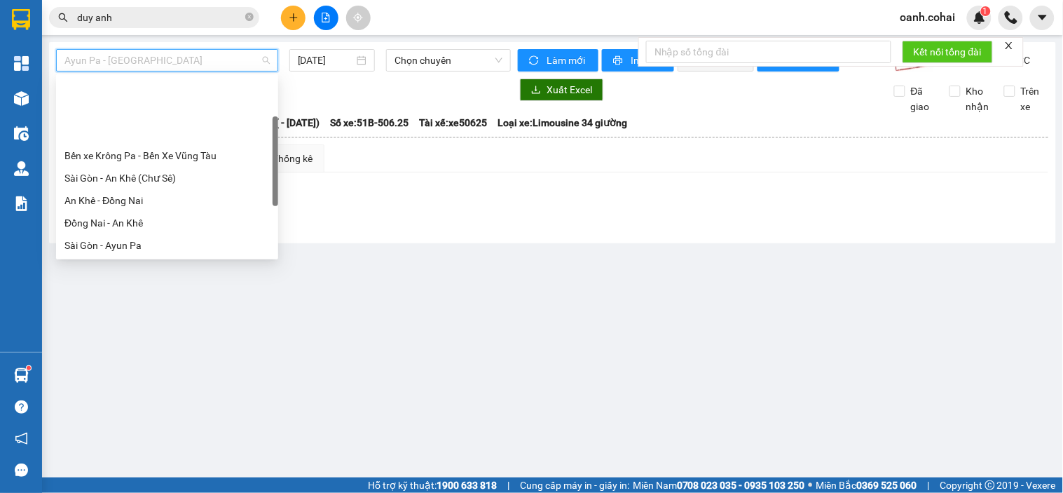
click at [128, 305] on div "[GEOGRAPHIC_DATA] - Krông Pa ([GEOGRAPHIC_DATA])" at bounding box center [166, 312] width 205 height 15
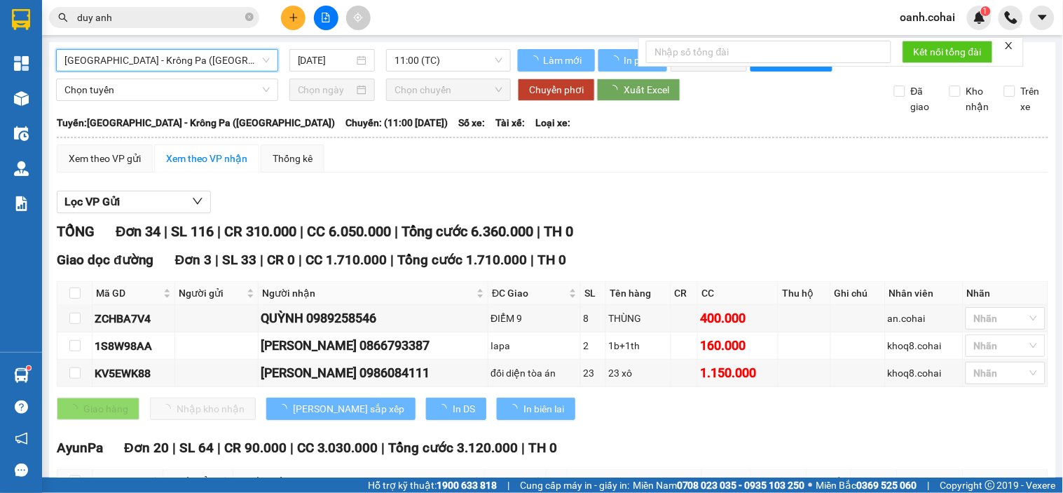
drag, startPoint x: 341, startPoint y: 62, endPoint x: 372, endPoint y: 128, distance: 73.1
click at [341, 63] on input "[DATE]" at bounding box center [326, 60] width 57 height 15
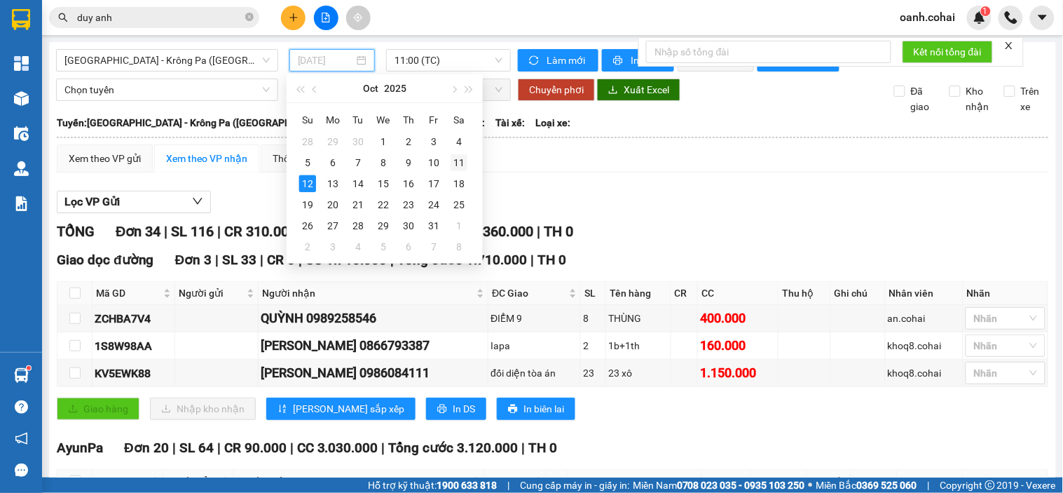
click at [463, 170] on div "11" at bounding box center [459, 162] width 17 height 17
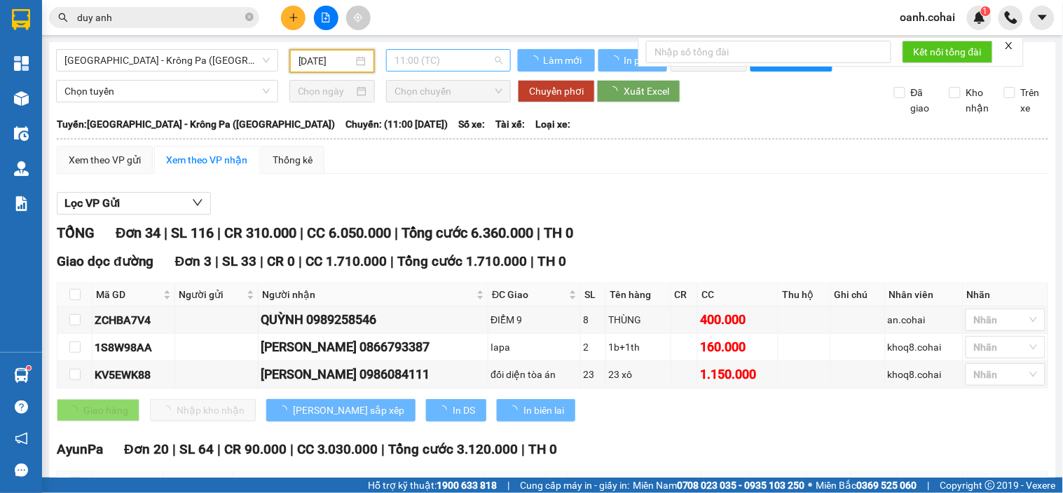
type input "[DATE]"
click at [457, 55] on span "11:00 (TC)" at bounding box center [449, 60] width 108 height 21
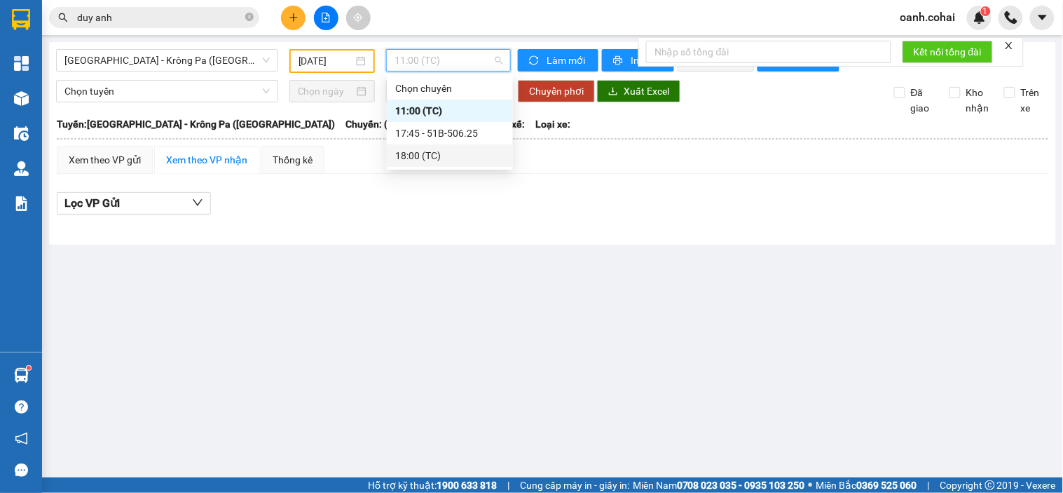
click at [428, 156] on div "18:00 (TC)" at bounding box center [449, 155] width 109 height 15
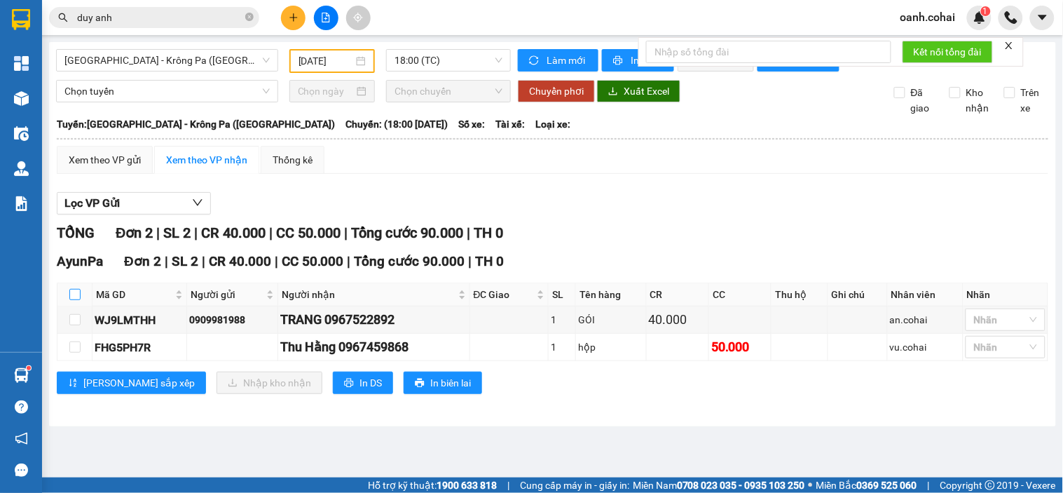
click at [77, 300] on input "checkbox" at bounding box center [74, 294] width 11 height 11
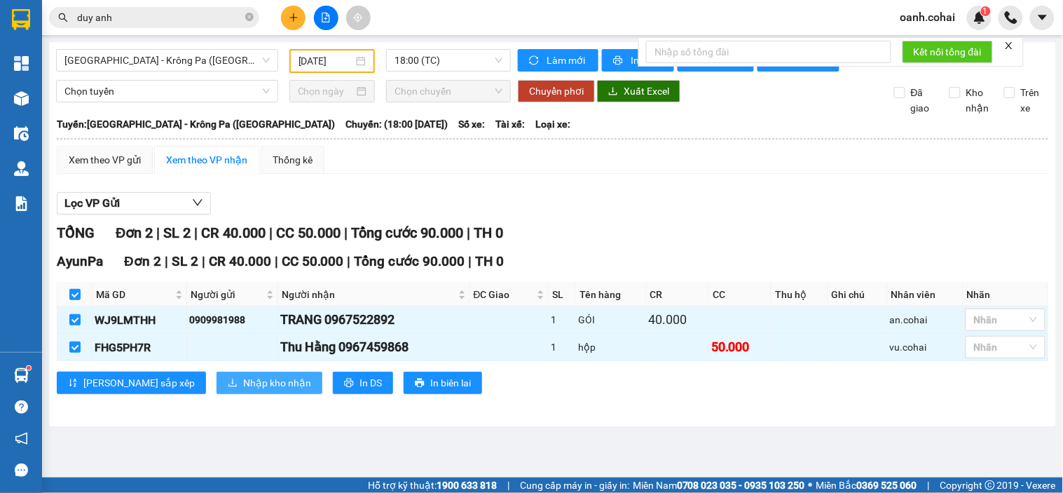
click at [243, 390] on span "Nhập kho nhận" at bounding box center [277, 382] width 68 height 15
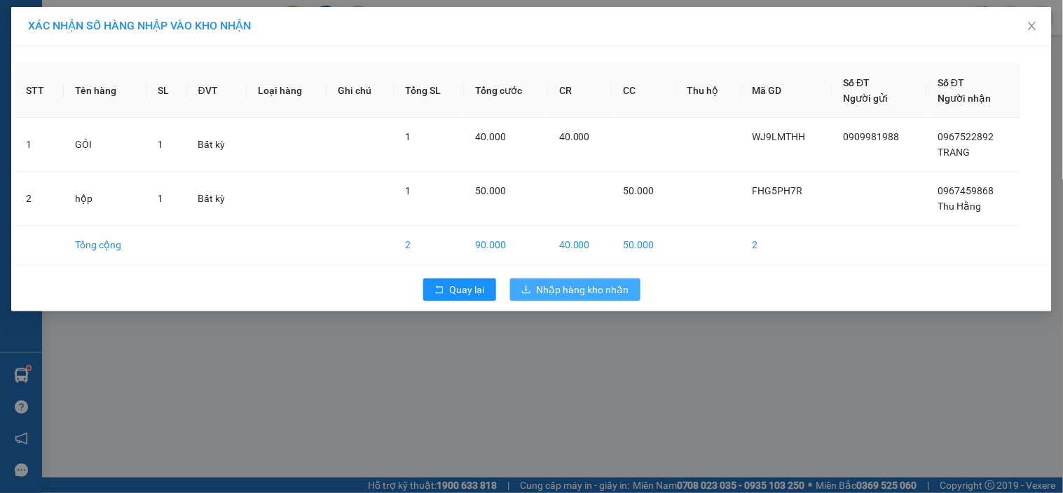
click at [600, 278] on button "Nhập hàng kho nhận" at bounding box center [575, 289] width 130 height 22
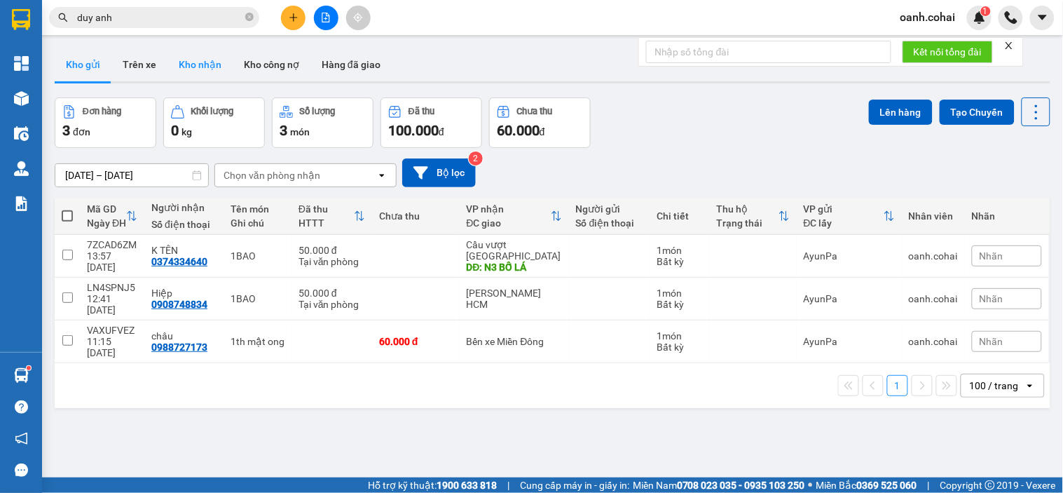
click at [189, 60] on button "Kho nhận" at bounding box center [200, 65] width 65 height 34
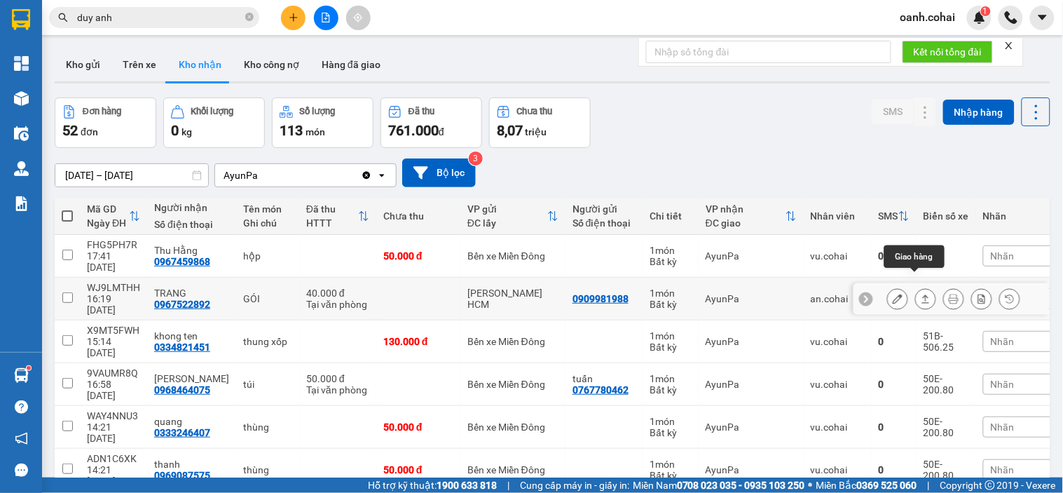
click at [921, 294] on icon at bounding box center [926, 299] width 10 height 10
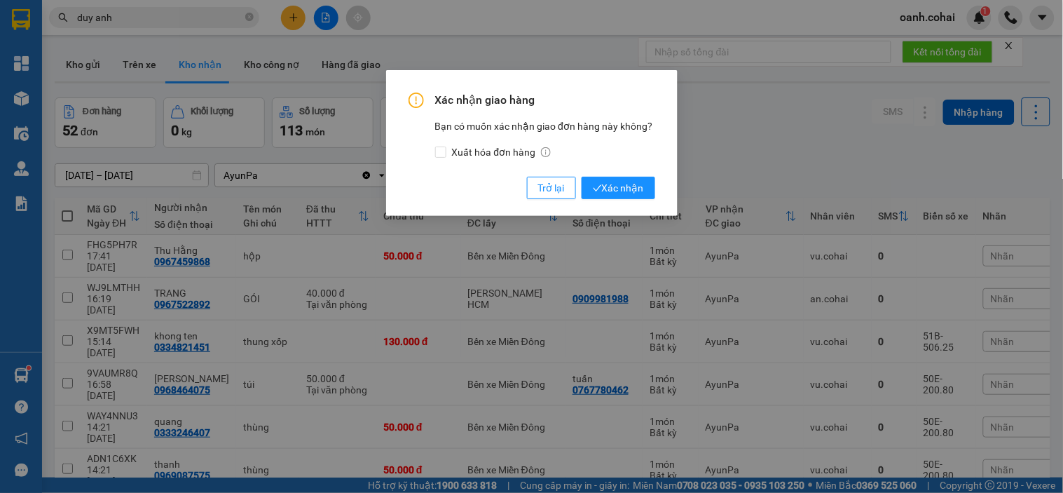
click at [752, 158] on div "Xác nhận giao hàng Bạn có muốn xác nhận giao đơn hàng này không? Xuất hóa đơn h…" at bounding box center [531, 246] width 1063 height 493
click at [540, 181] on span "Trở lại" at bounding box center [551, 187] width 27 height 15
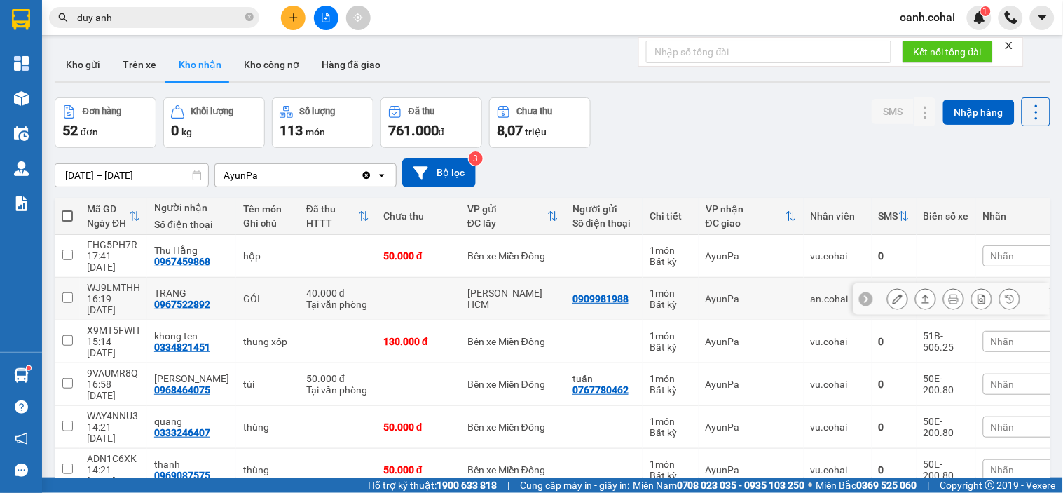
click at [916, 287] on button at bounding box center [926, 299] width 20 height 25
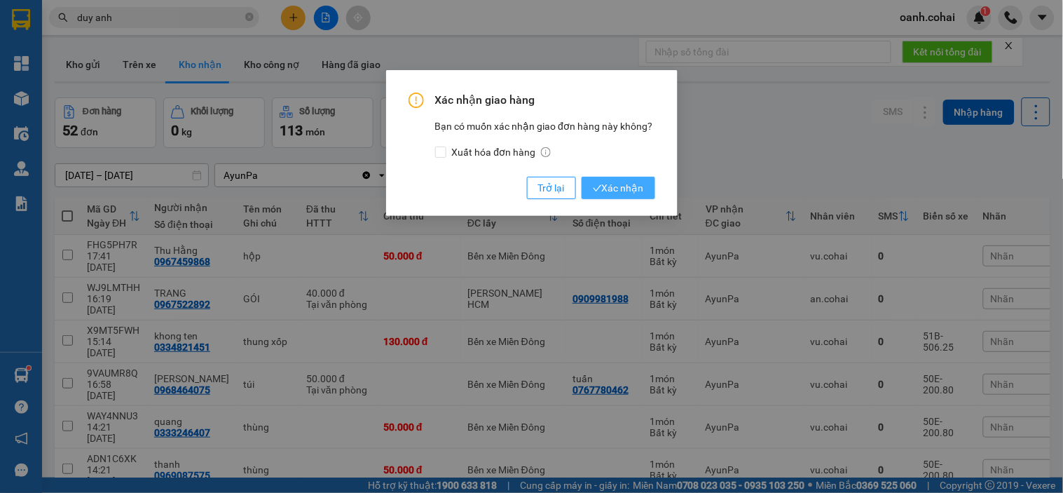
click at [639, 186] on span "Xác nhận" at bounding box center [618, 187] width 51 height 15
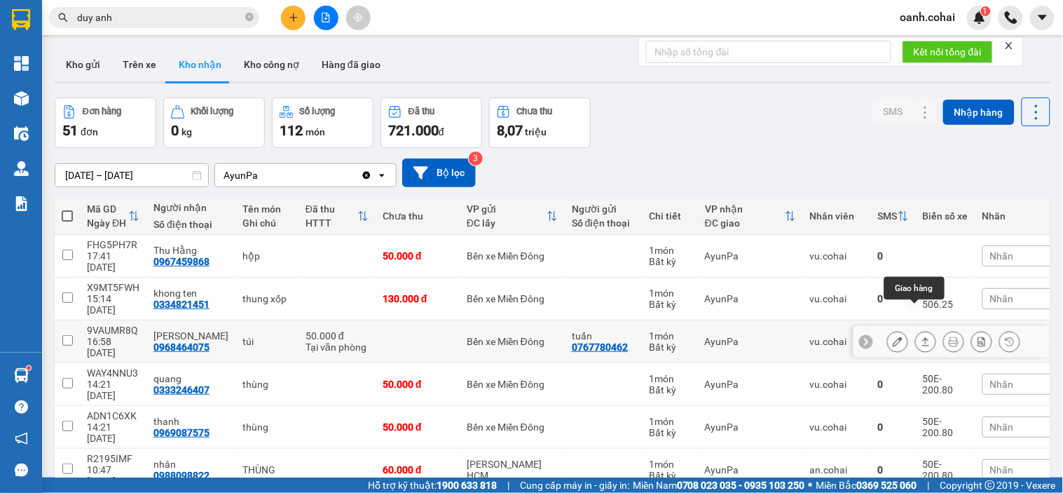
click at [916, 329] on button at bounding box center [926, 341] width 20 height 25
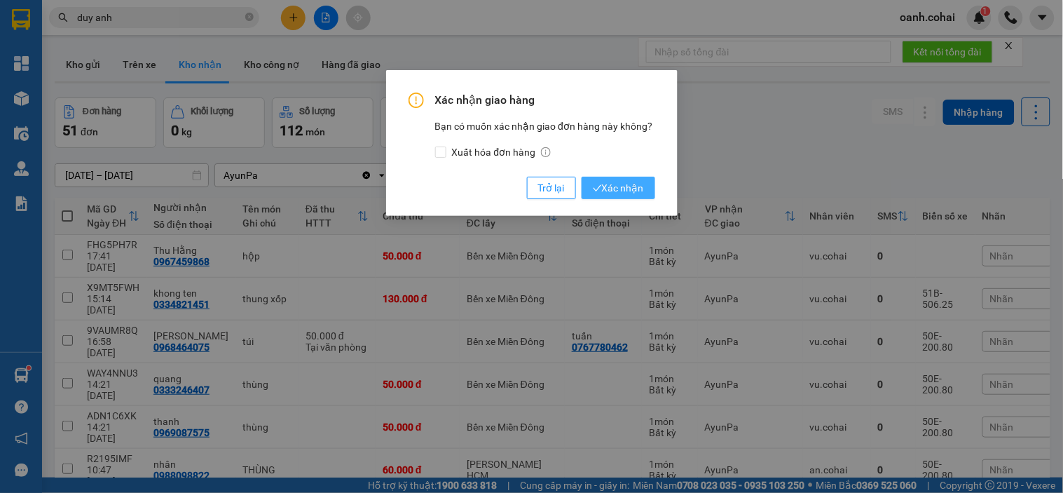
click at [628, 182] on span "Xác nhận" at bounding box center [618, 187] width 51 height 15
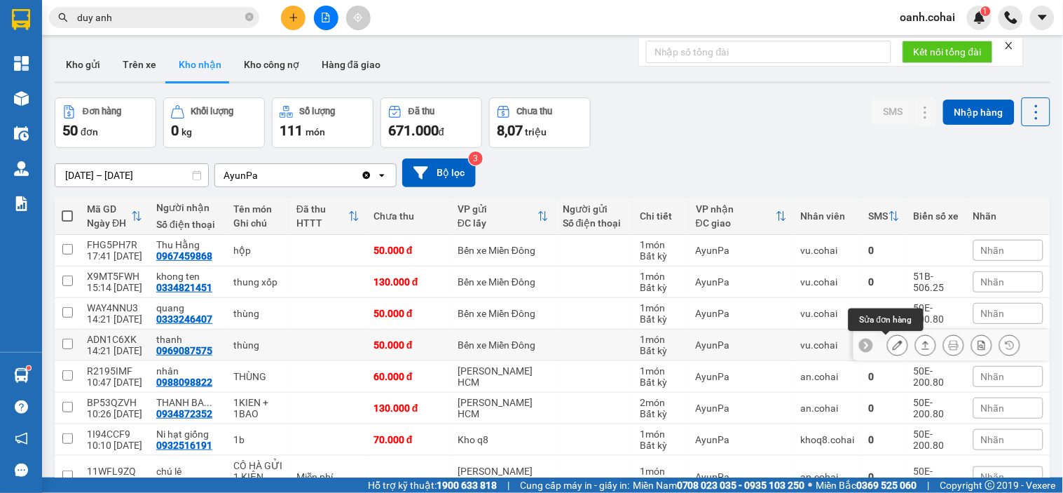
click at [888, 333] on button at bounding box center [898, 345] width 20 height 25
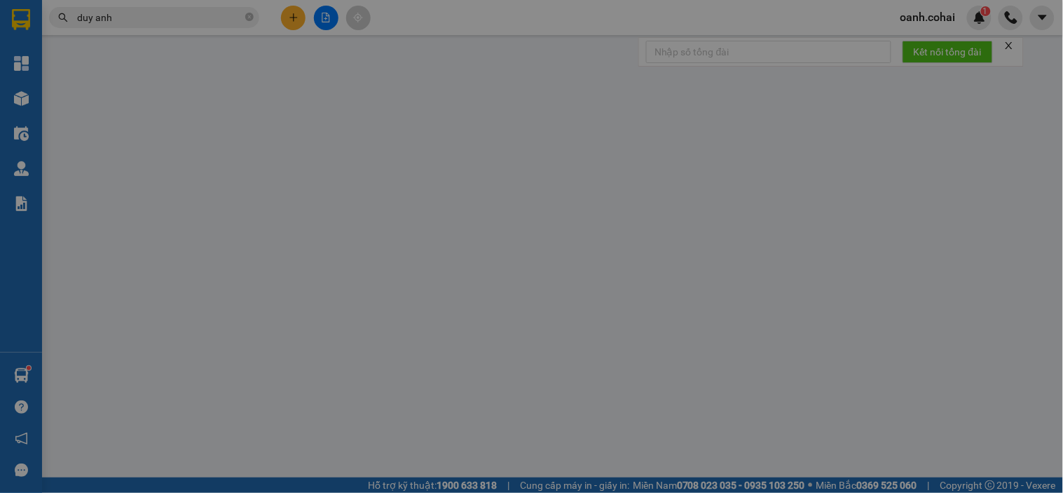
type input "0969087575"
type input "thanh"
type input "0"
type input "50.000"
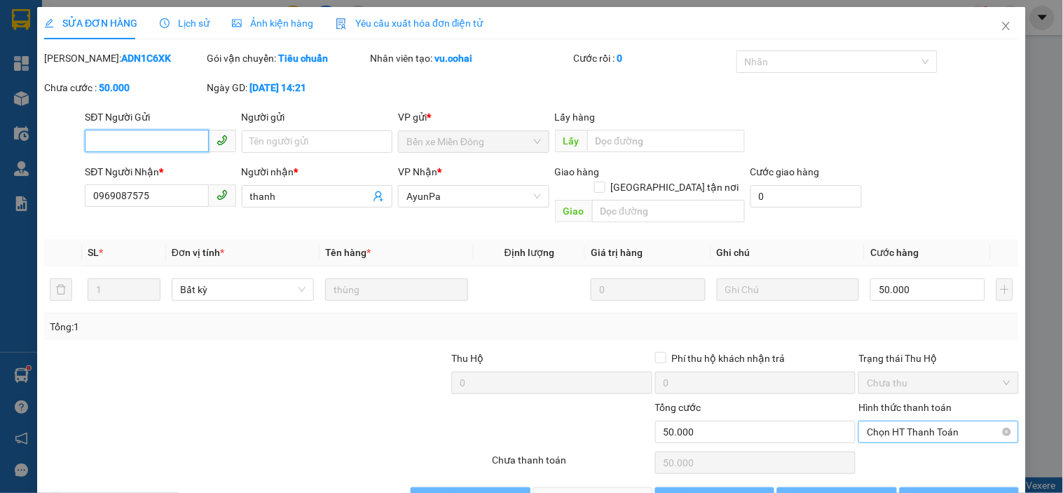
click at [917, 421] on span "Chọn HT Thanh Toán" at bounding box center [938, 431] width 143 height 21
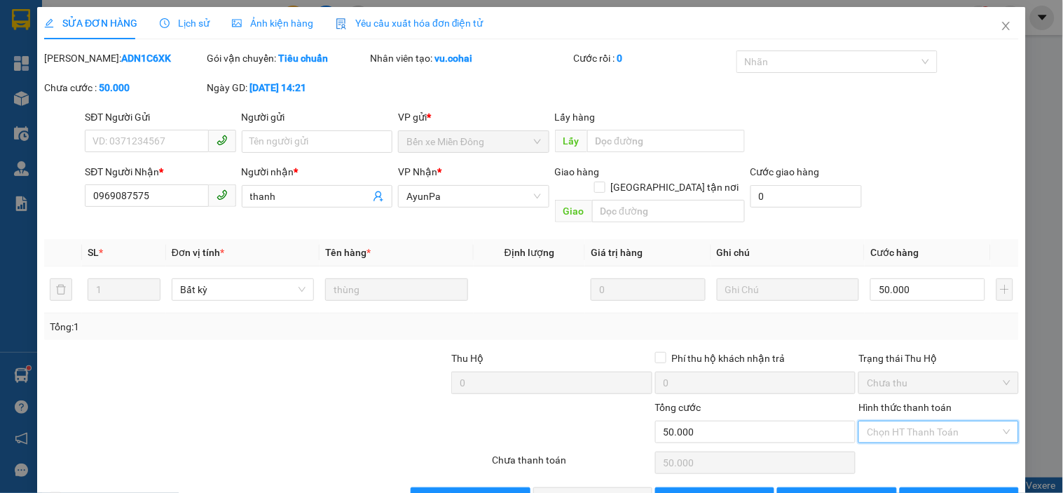
click at [908, 437] on div "Tại văn phòng" at bounding box center [930, 444] width 142 height 15
type input "0"
click at [585, 491] on span "[PERSON_NAME] và Giao hàng" at bounding box center [627, 498] width 135 height 15
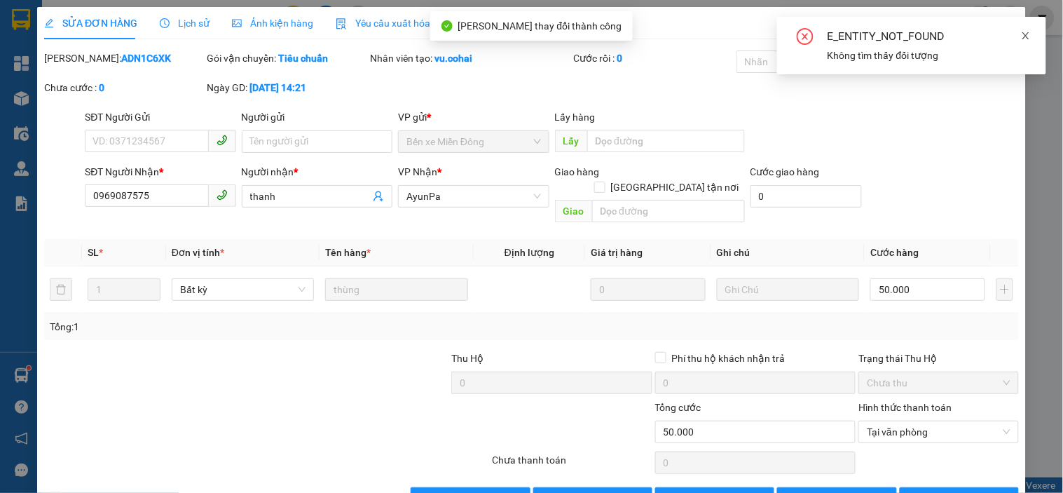
click at [1025, 33] on icon "close" at bounding box center [1026, 35] width 7 height 7
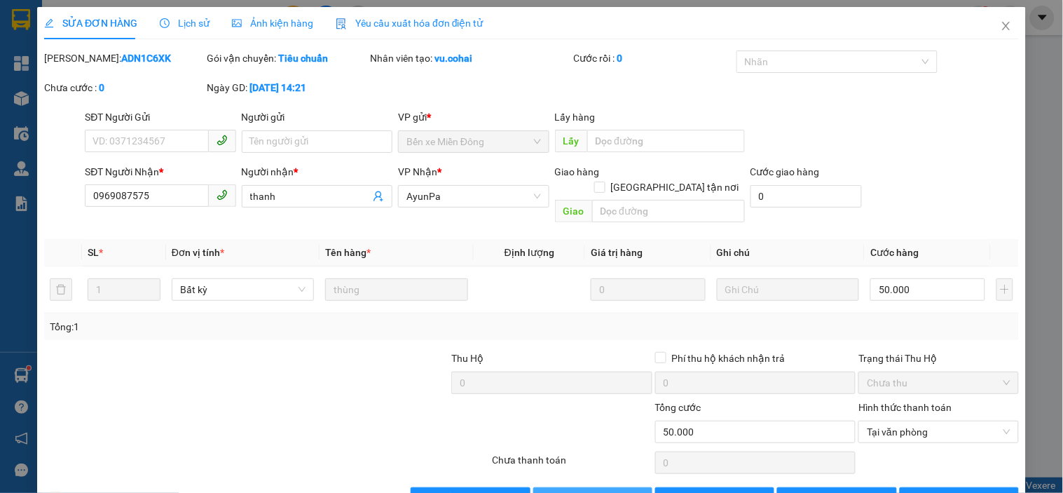
click at [564, 491] on span "[PERSON_NAME] và Giao hàng" at bounding box center [627, 498] width 135 height 15
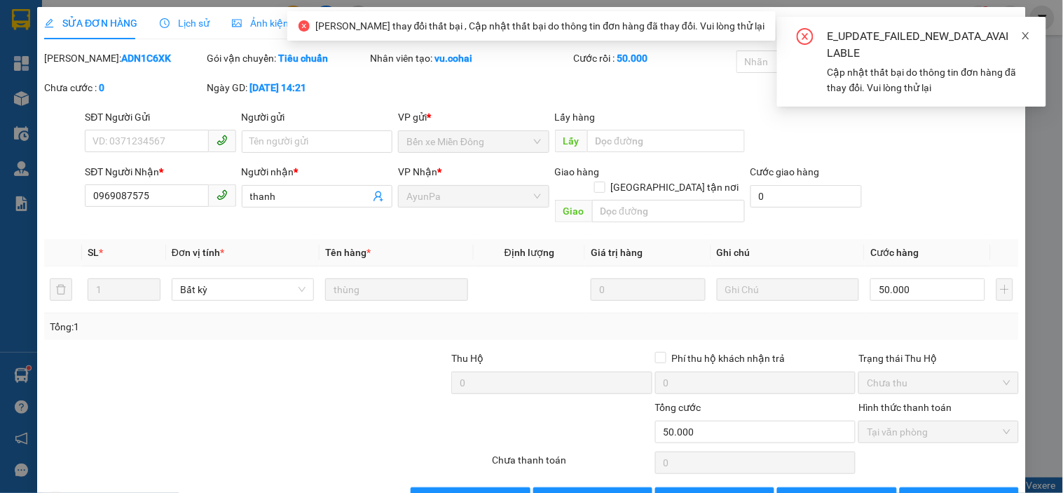
click at [1023, 34] on icon "close" at bounding box center [1026, 36] width 10 height 10
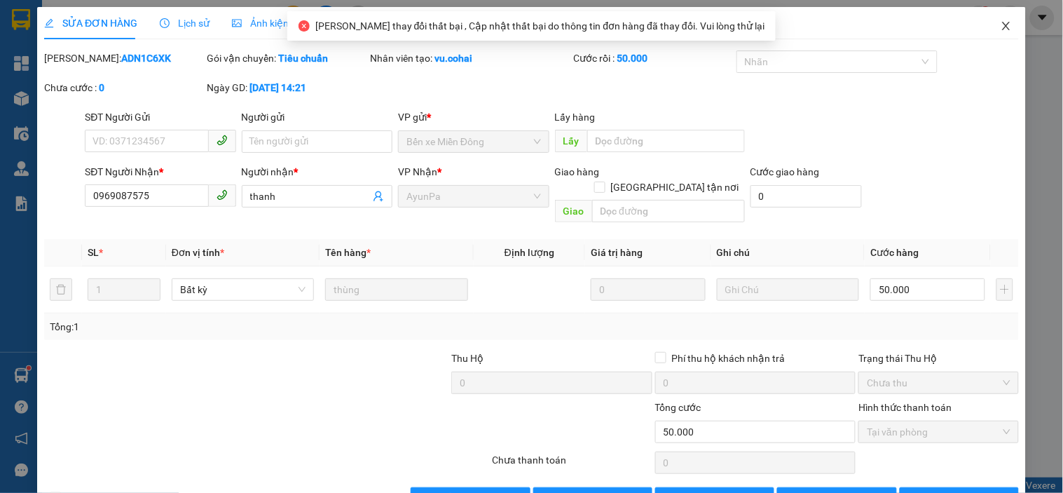
click at [1001, 24] on icon "close" at bounding box center [1006, 25] width 11 height 11
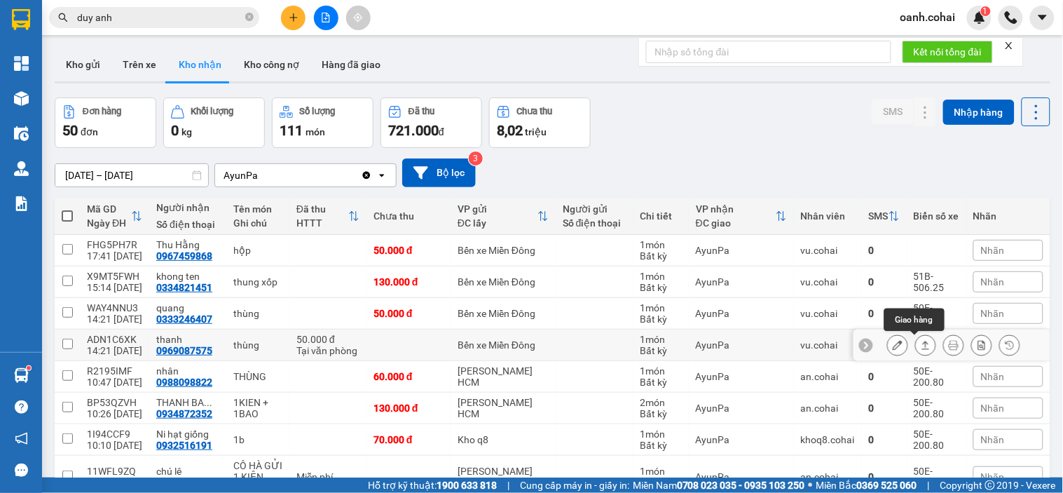
click at [921, 346] on icon at bounding box center [926, 345] width 10 height 10
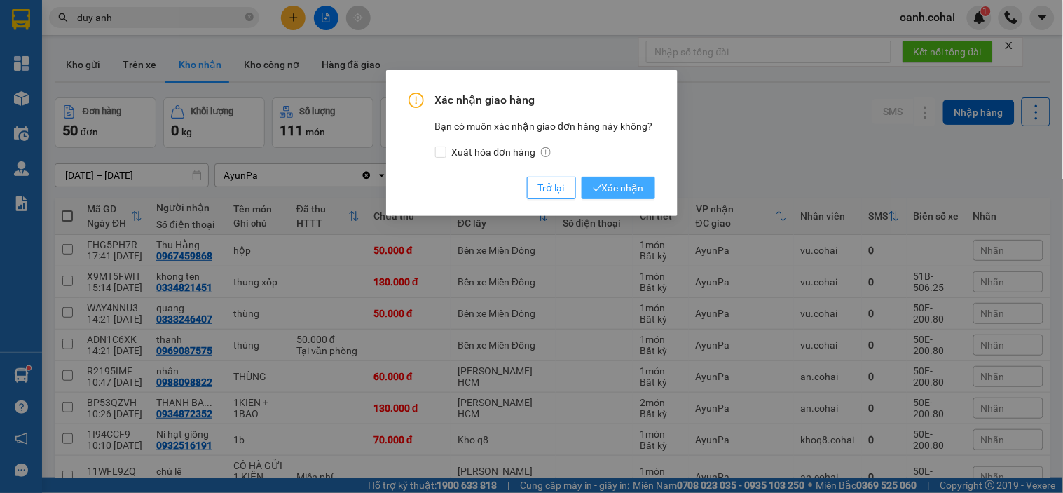
click at [583, 188] on button "Xác nhận" at bounding box center [619, 188] width 74 height 22
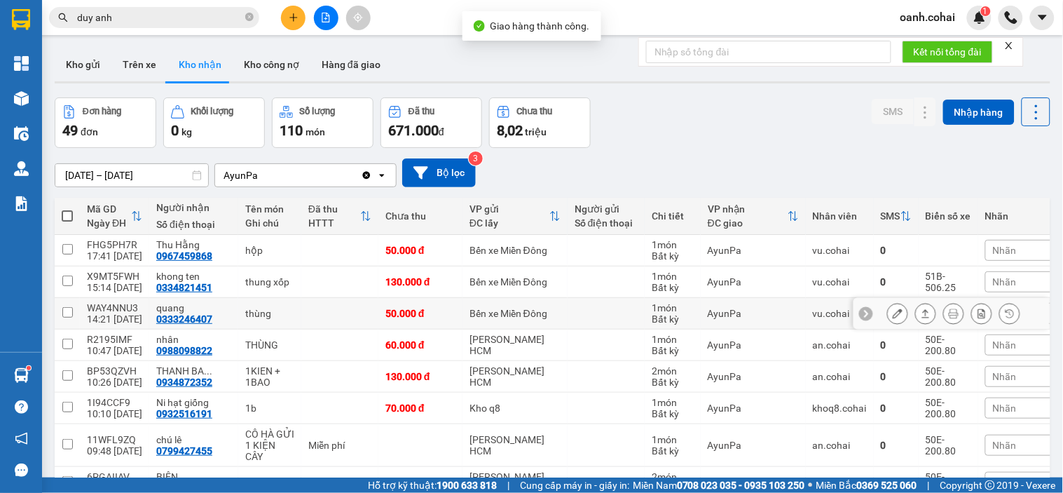
click at [893, 314] on icon at bounding box center [898, 313] width 10 height 10
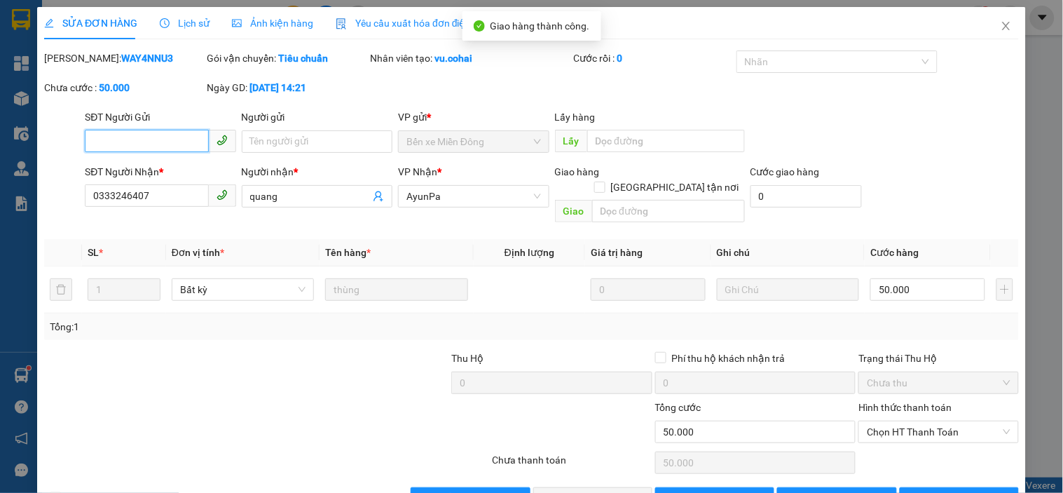
drag, startPoint x: 904, startPoint y: 391, endPoint x: 900, endPoint y: 407, distance: 16.7
click at [904, 421] on span "Chọn HT Thanh Toán" at bounding box center [938, 431] width 143 height 21
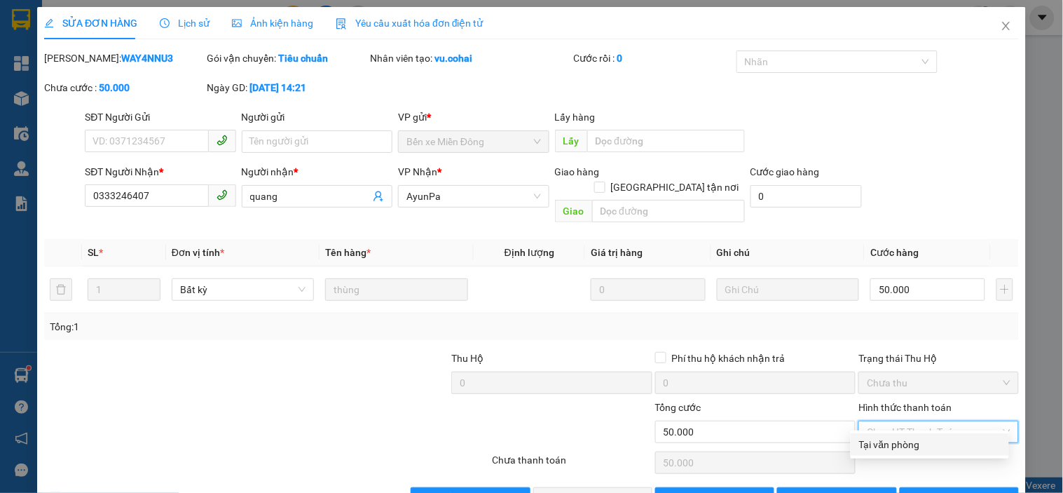
click at [894, 437] on div "Tại văn phòng" at bounding box center [930, 444] width 142 height 15
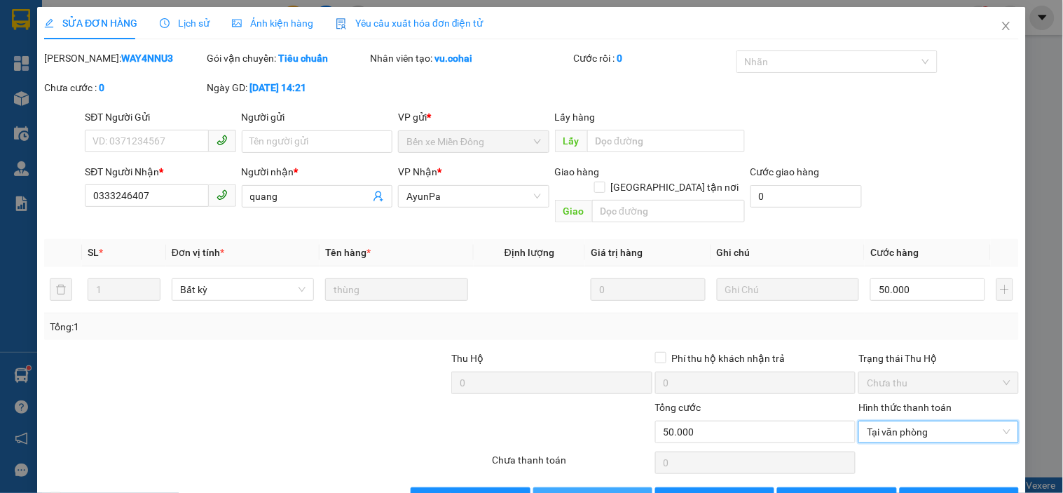
click at [599, 491] on span "[PERSON_NAME] và Giao hàng" at bounding box center [627, 498] width 135 height 15
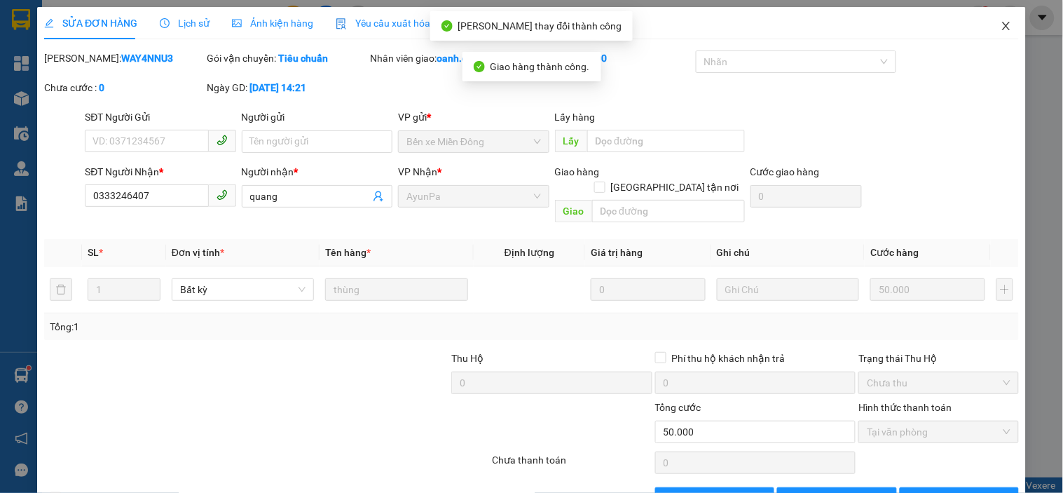
click at [1002, 22] on icon "close" at bounding box center [1006, 26] width 8 height 8
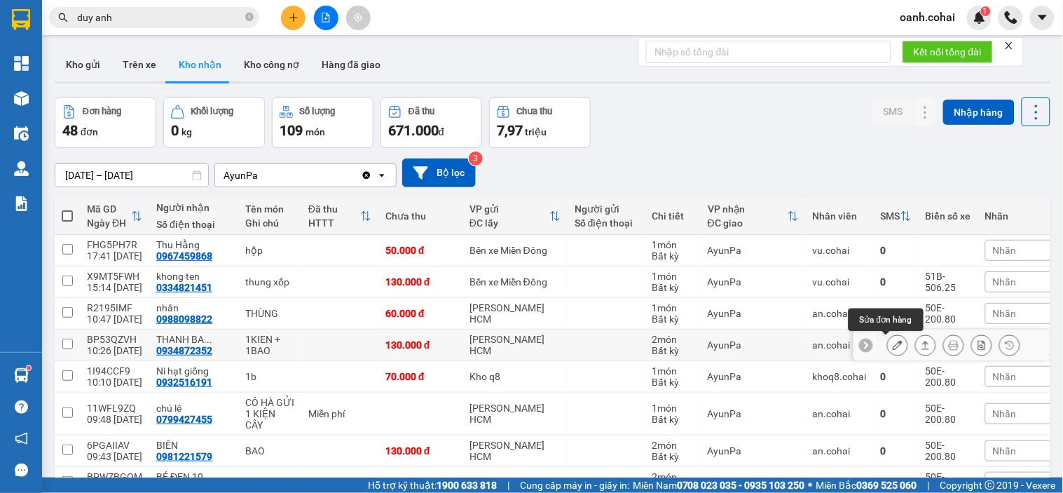
click at [888, 345] on button at bounding box center [898, 345] width 20 height 25
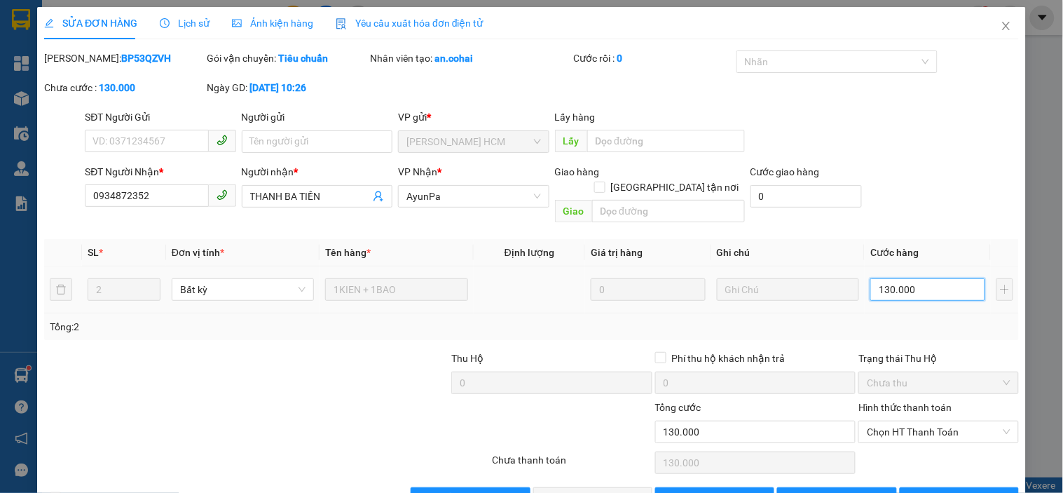
click at [923, 279] on input "130.000" at bounding box center [928, 289] width 115 height 22
click at [918, 319] on div "Tổng: 2" at bounding box center [532, 326] width 964 height 15
click at [906, 421] on span "Chọn HT Thanh Toán" at bounding box center [938, 431] width 143 height 21
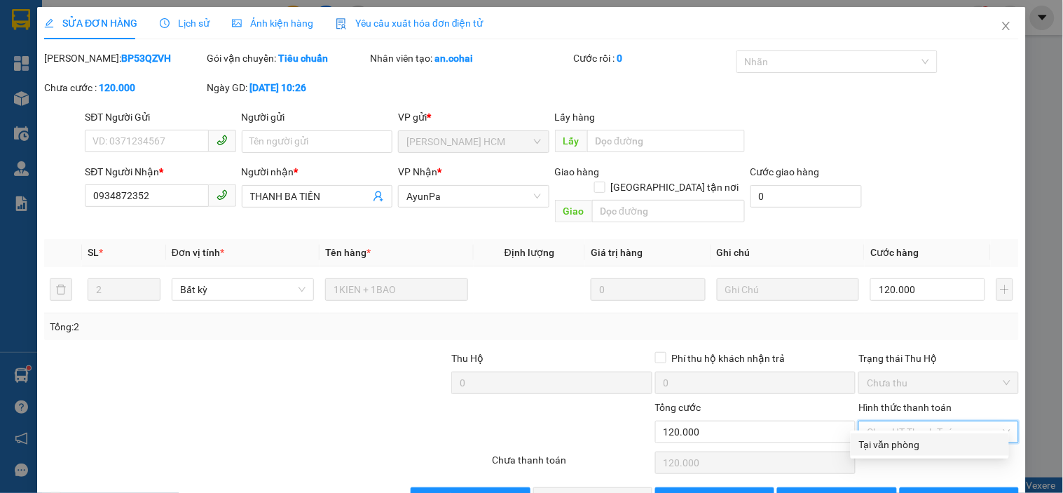
drag, startPoint x: 898, startPoint y: 409, endPoint x: 751, endPoint y: 435, distance: 148.8
click at [897, 437] on div "Tại văn phòng" at bounding box center [930, 444] width 142 height 15
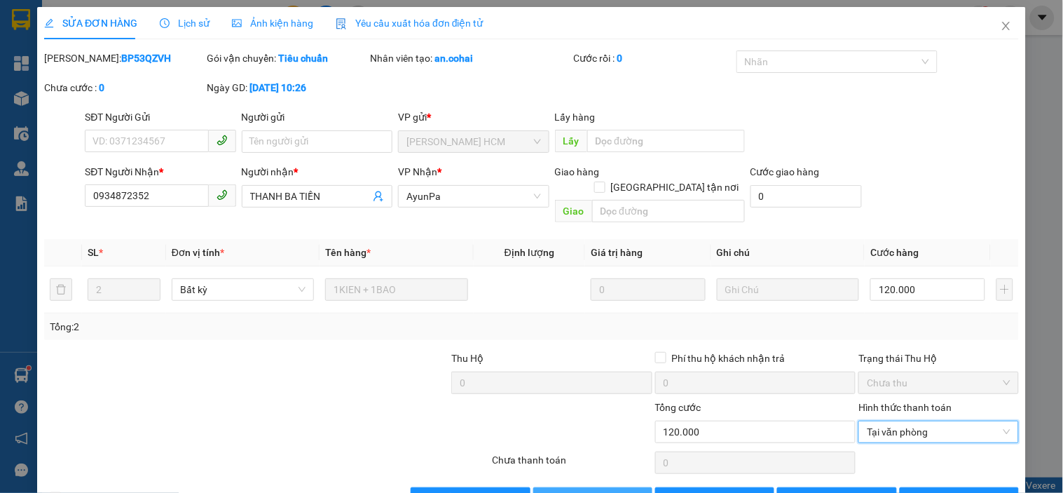
drag, startPoint x: 617, startPoint y: 458, endPoint x: 629, endPoint y: 422, distance: 37.7
click at [617, 491] on span "[PERSON_NAME] và Giao hàng" at bounding box center [627, 498] width 135 height 15
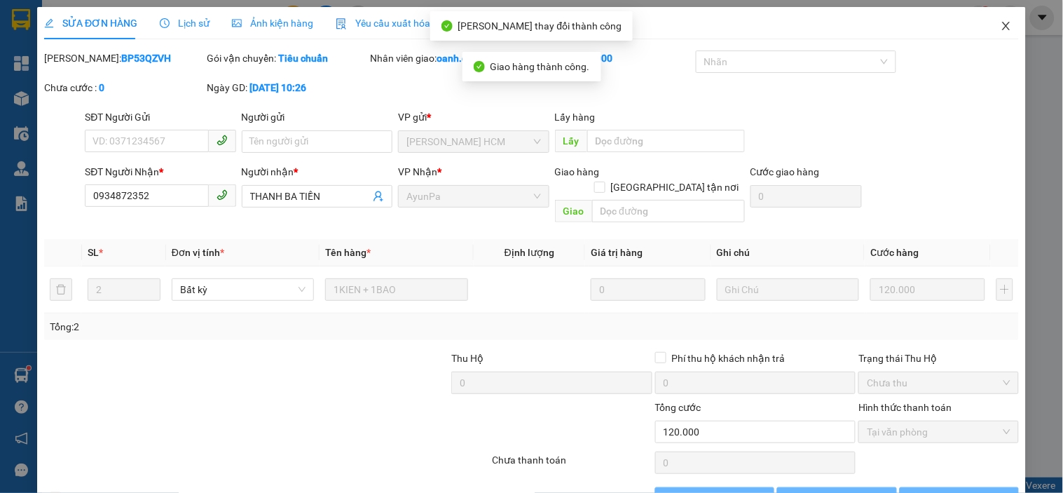
click at [1002, 28] on icon "close" at bounding box center [1006, 26] width 8 height 8
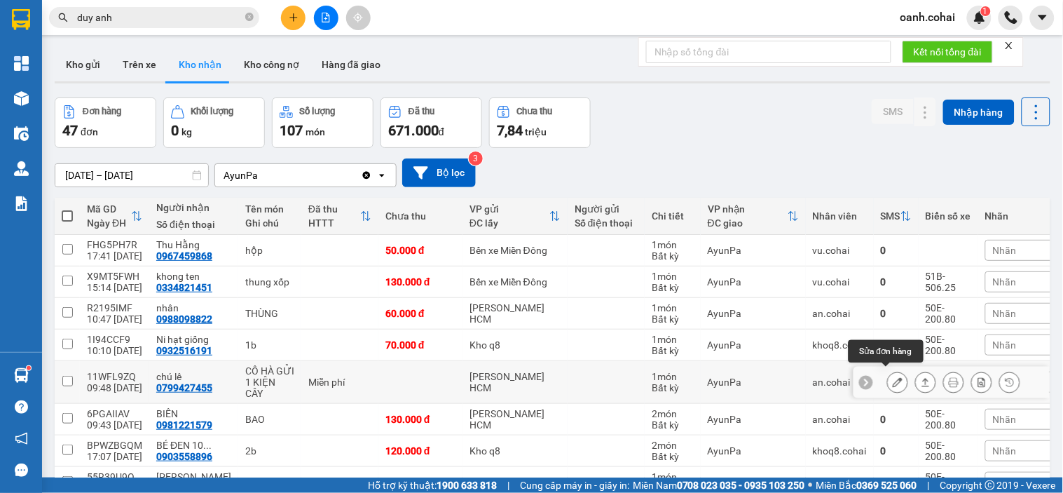
click at [892, 379] on button at bounding box center [898, 382] width 20 height 25
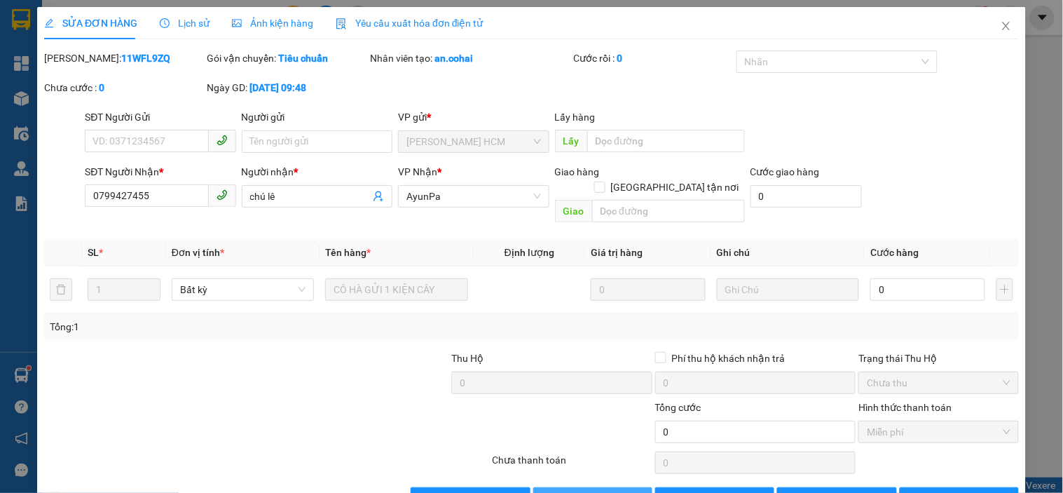
click at [622, 491] on span "[PERSON_NAME] và Giao hàng" at bounding box center [627, 498] width 135 height 15
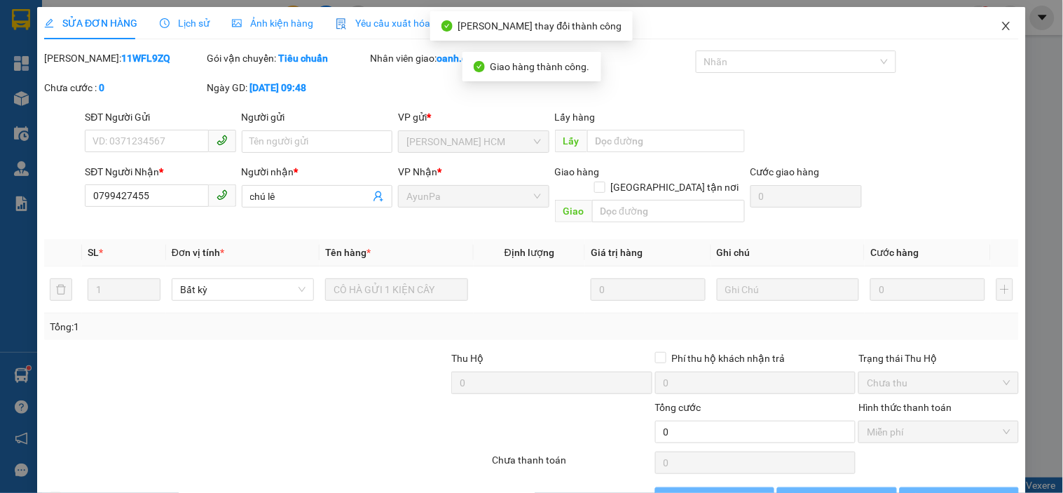
click at [996, 19] on span "Close" at bounding box center [1006, 26] width 39 height 39
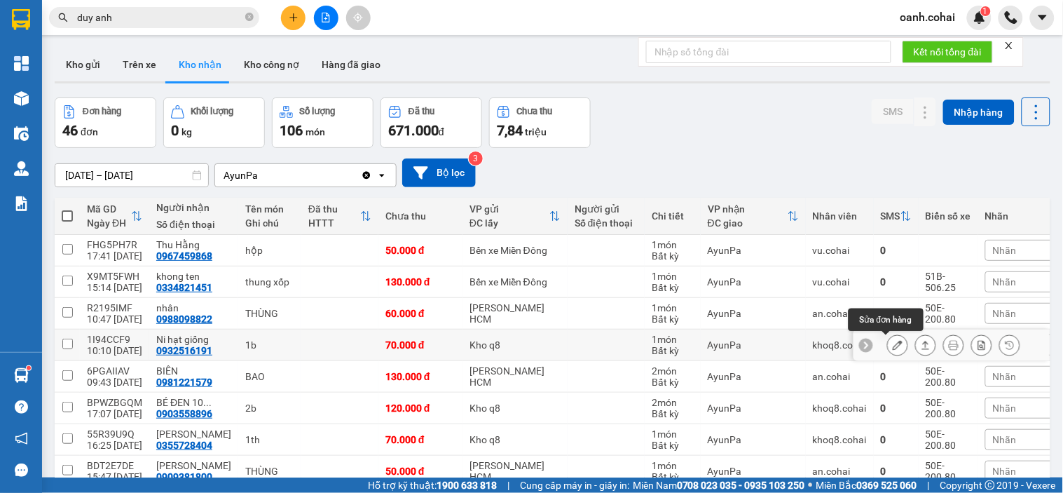
click at [893, 340] on icon at bounding box center [898, 345] width 10 height 10
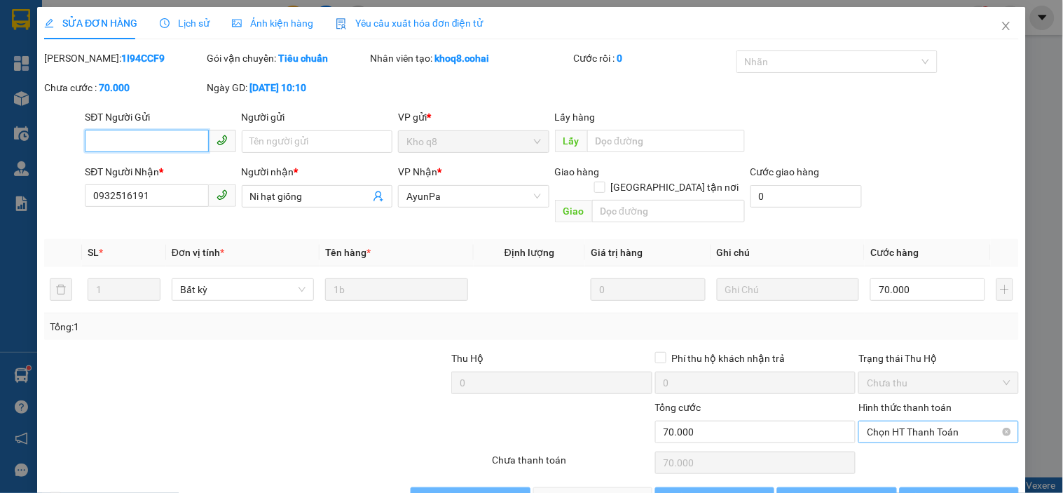
click at [911, 421] on span "Chọn HT Thanh Toán" at bounding box center [938, 431] width 143 height 21
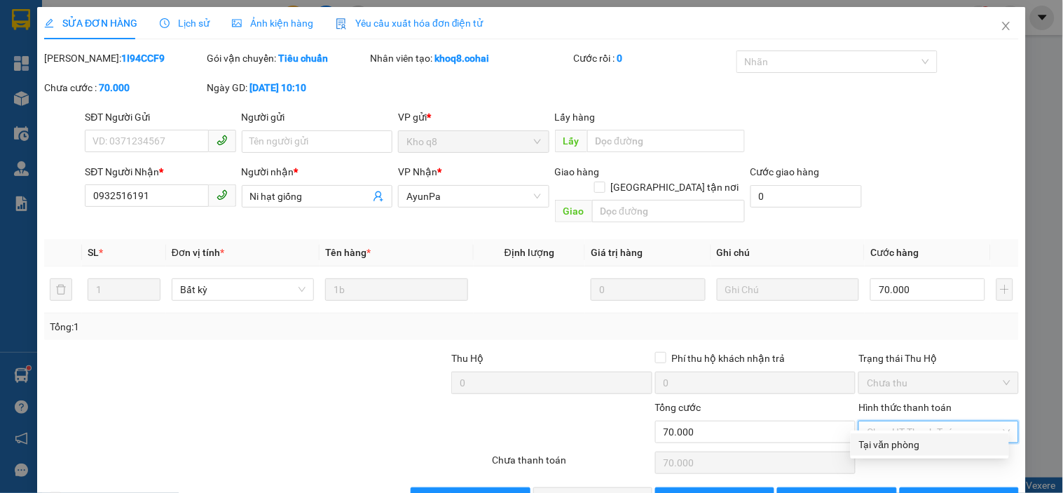
click at [898, 437] on div "Tại văn phòng" at bounding box center [930, 444] width 142 height 15
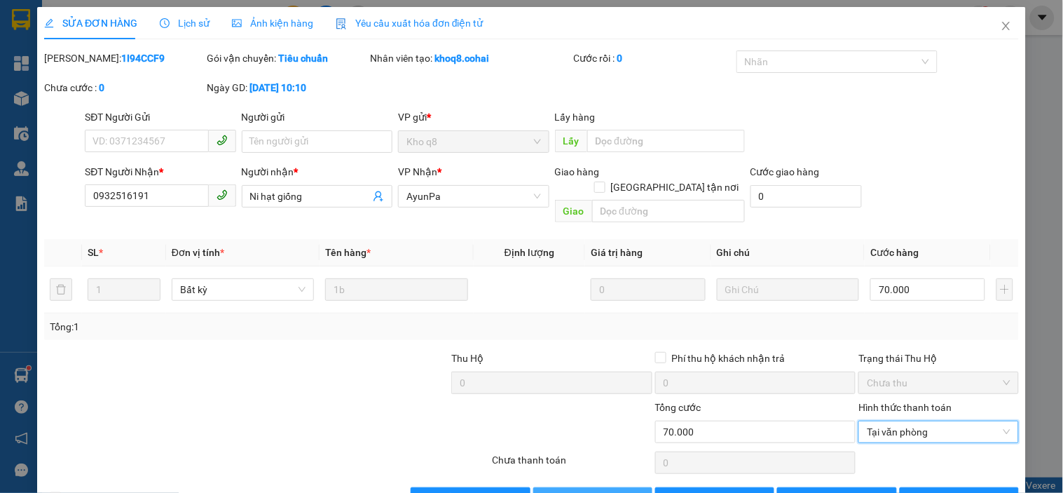
click at [597, 491] on span "[PERSON_NAME] và Giao hàng" at bounding box center [627, 498] width 135 height 15
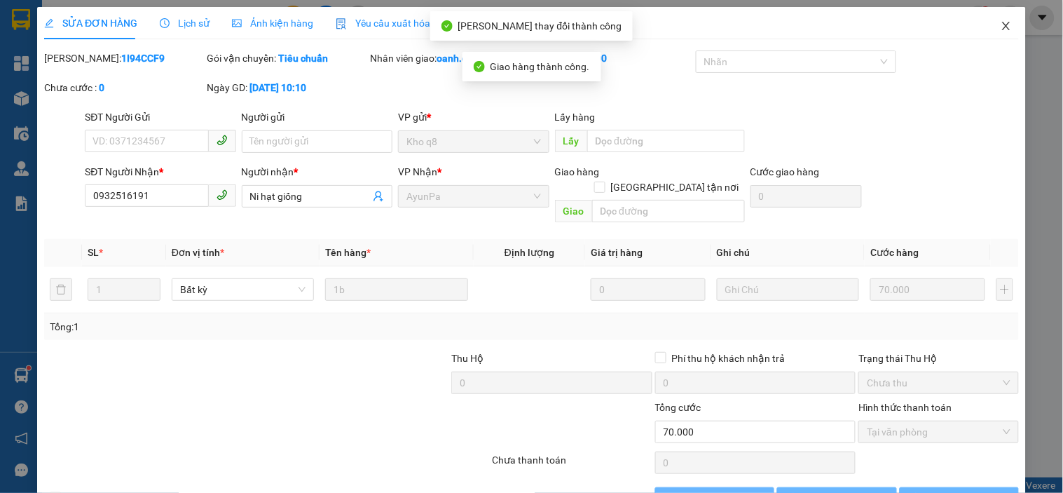
click at [1001, 25] on icon "close" at bounding box center [1006, 25] width 11 height 11
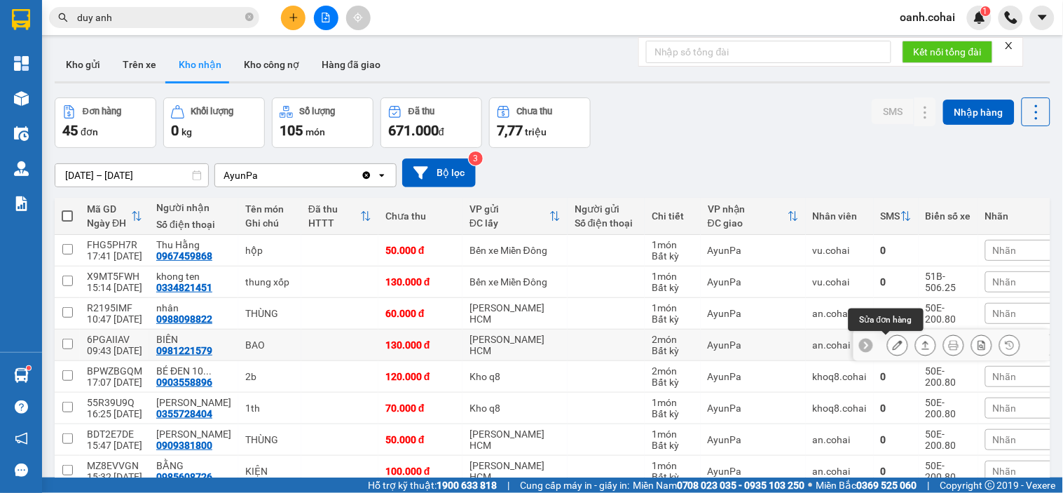
scroll to position [78, 0]
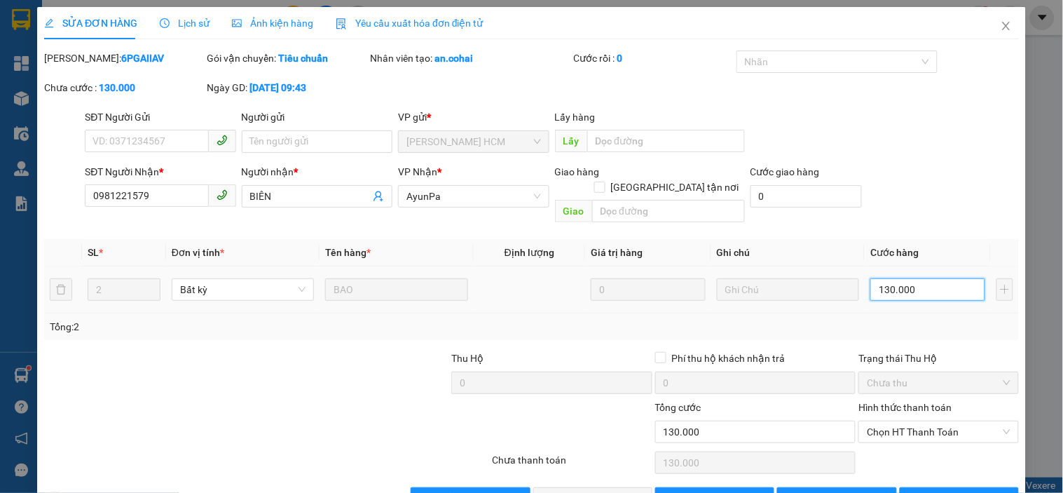
click at [871, 278] on input "130.000" at bounding box center [928, 289] width 115 height 22
type input "0"
type input "01"
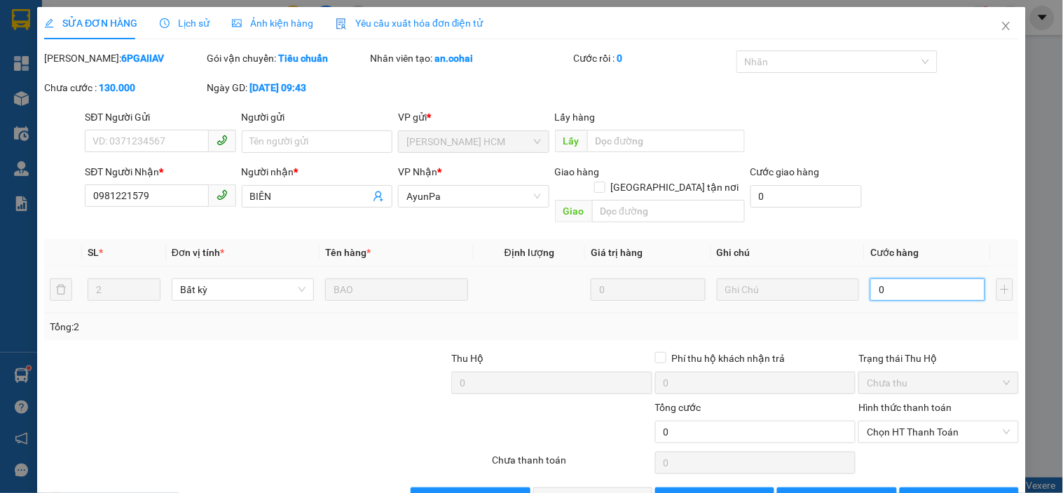
type input "1"
type input "012"
type input "12"
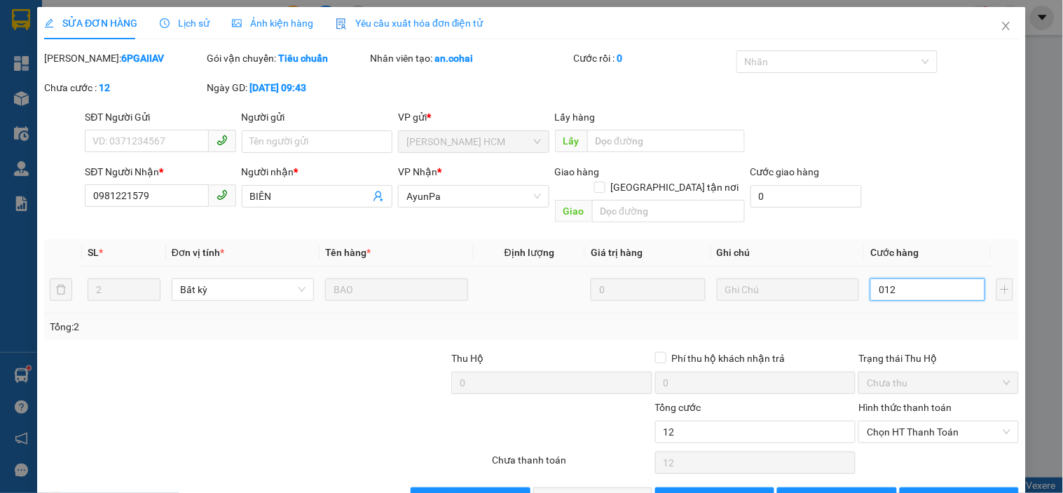
type input "0.120"
type input "120"
type input "120.000"
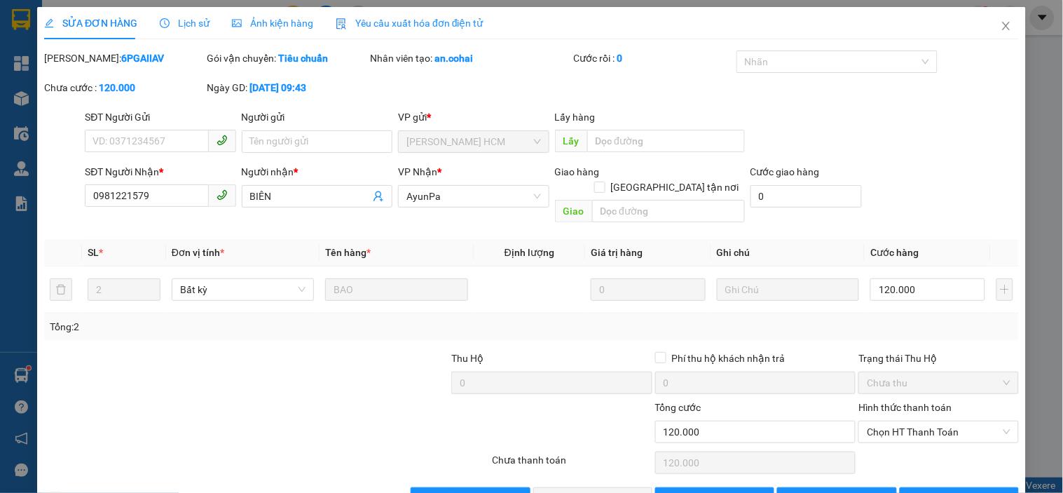
click at [909, 319] on div "Tổng: 2" at bounding box center [532, 326] width 964 height 15
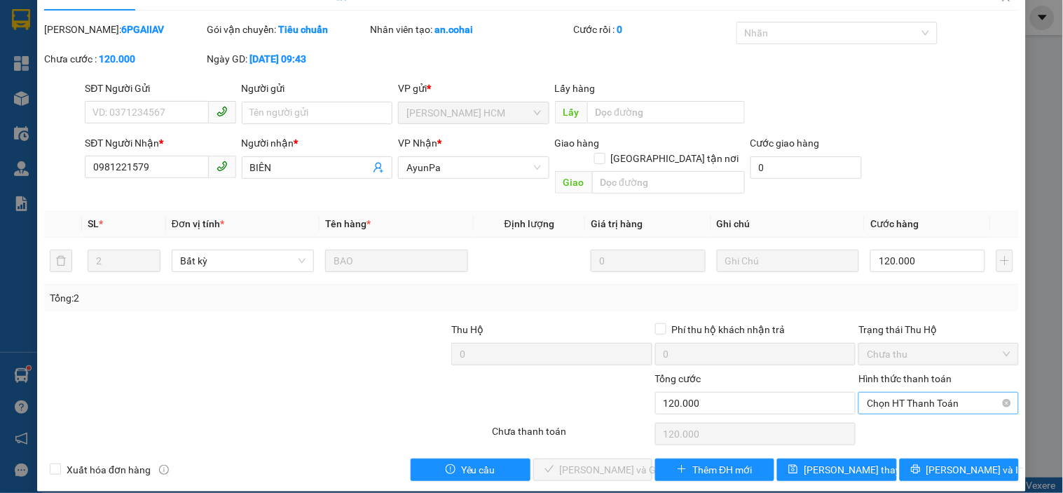
click at [880, 393] on span "Chọn HT Thanh Toán" at bounding box center [938, 403] width 143 height 21
click at [898, 414] on div "Tại văn phòng" at bounding box center [930, 415] width 142 height 15
type input "0"
click at [590, 462] on span "[PERSON_NAME] và Giao hàng" at bounding box center [627, 469] width 135 height 15
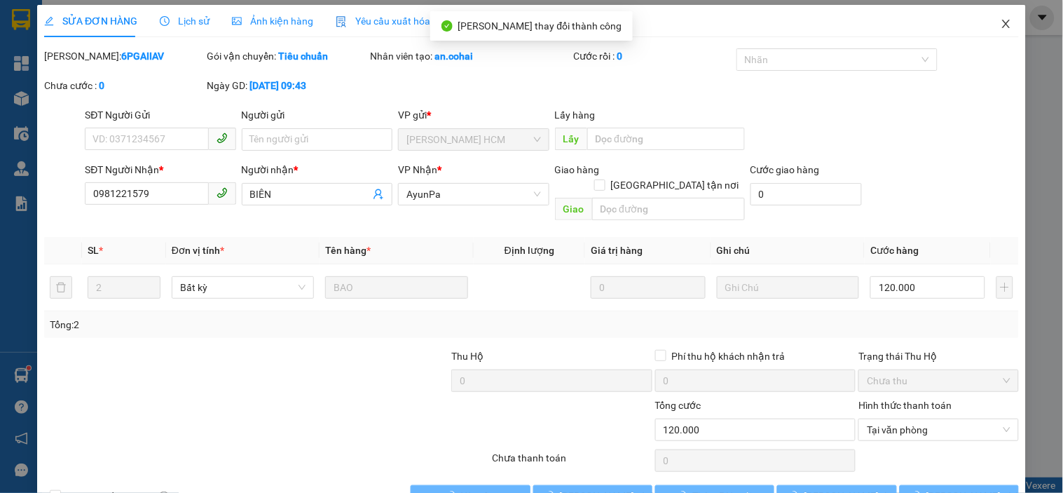
scroll to position [0, 0]
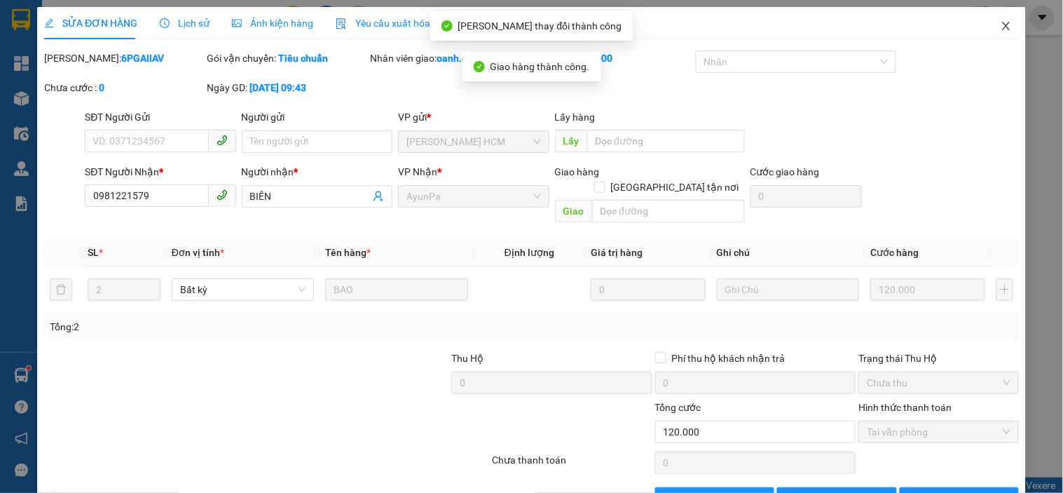
click at [1001, 23] on icon "close" at bounding box center [1006, 25] width 11 height 11
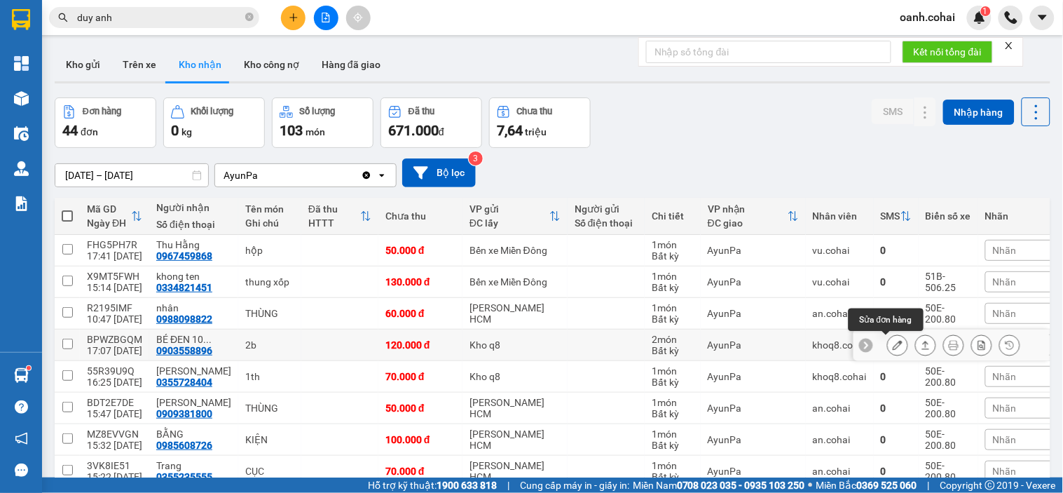
click at [888, 343] on button at bounding box center [898, 345] width 20 height 25
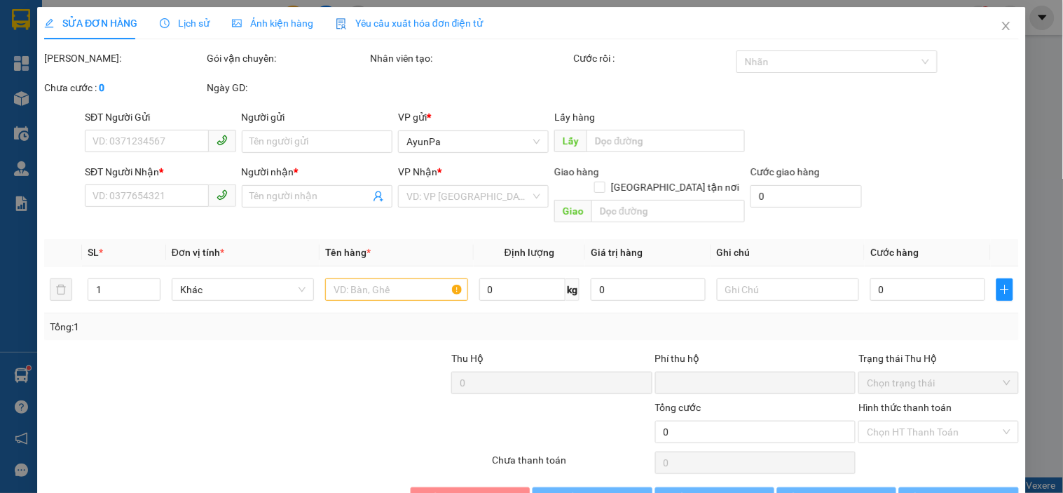
type input "0903558896"
type input "BÉ ĐEN 10 XUÂN"
type input "0"
type input "120.000"
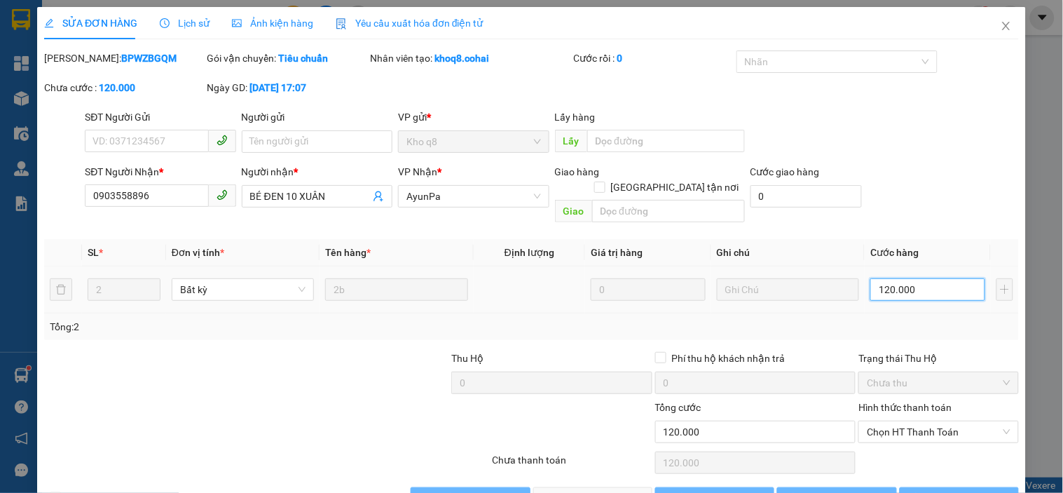
click at [920, 278] on input "120.000" at bounding box center [928, 289] width 115 height 22
type input "0"
type input "1"
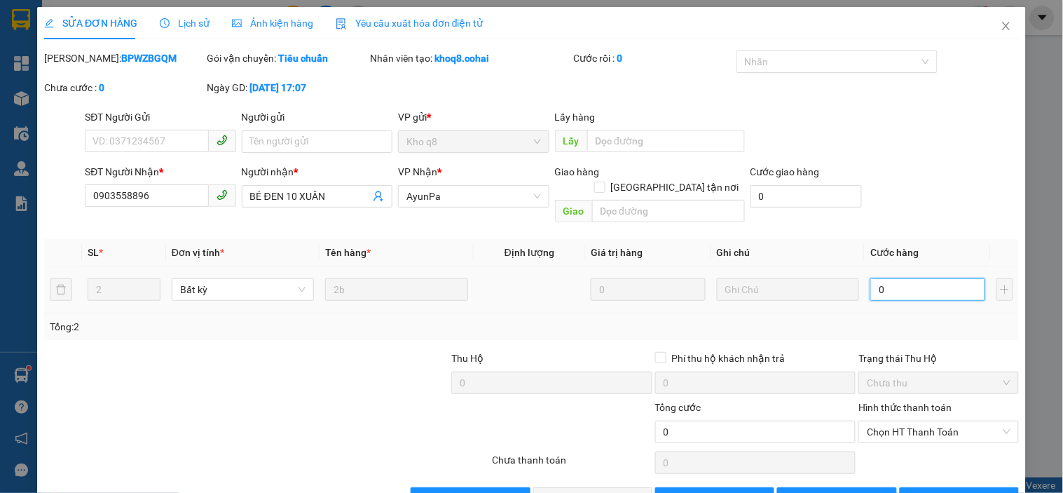
type input "1"
type input "01"
type input "11"
type input "011"
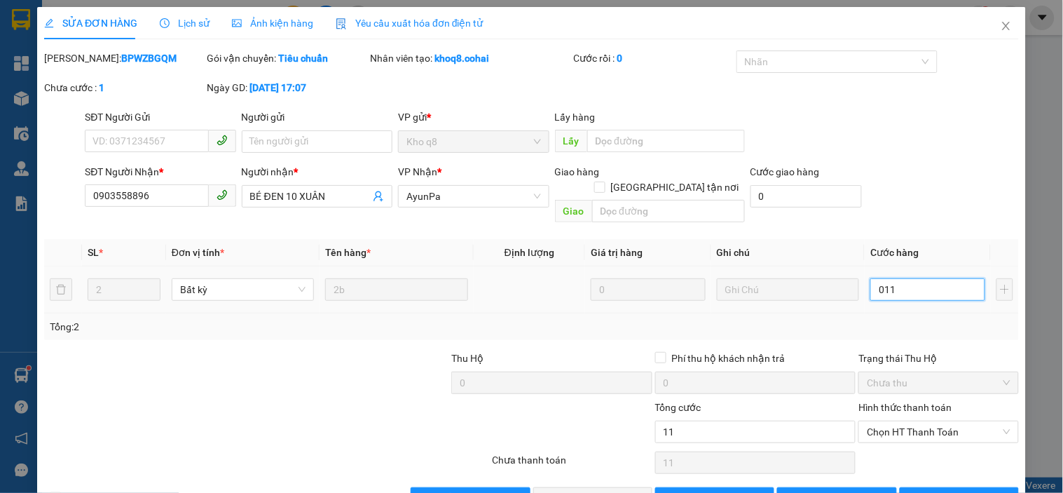
type input "110"
click at [952, 278] on input "0.110" at bounding box center [928, 289] width 115 height 22
type input "0.110"
type input "110.000"
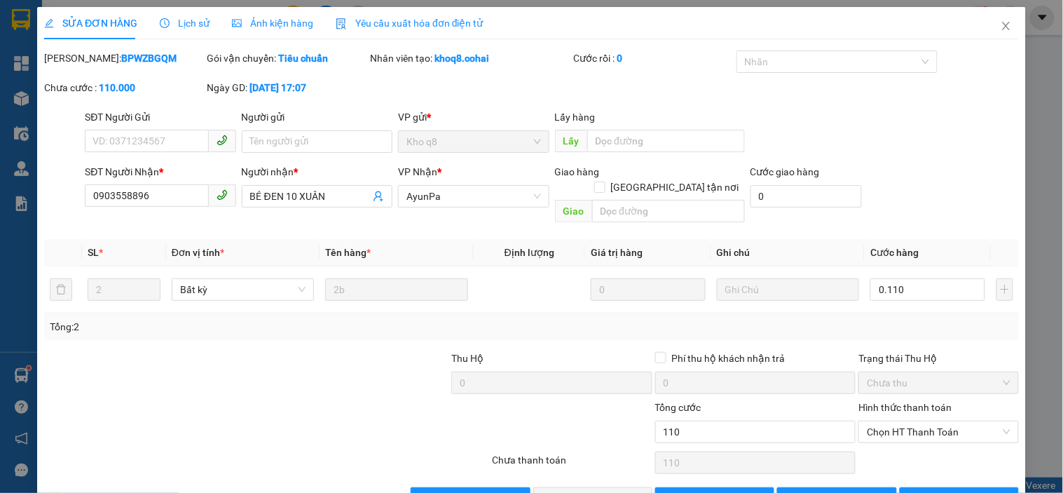
type input "110.000"
click at [956, 330] on div "Total Paid Fee 0 Total UnPaid Fee 120.000 Cash Collection Total Fee Mã ĐH: BPWZ…" at bounding box center [531, 279] width 975 height 459
click at [939, 421] on span "Chọn HT Thanh Toán" at bounding box center [938, 431] width 143 height 21
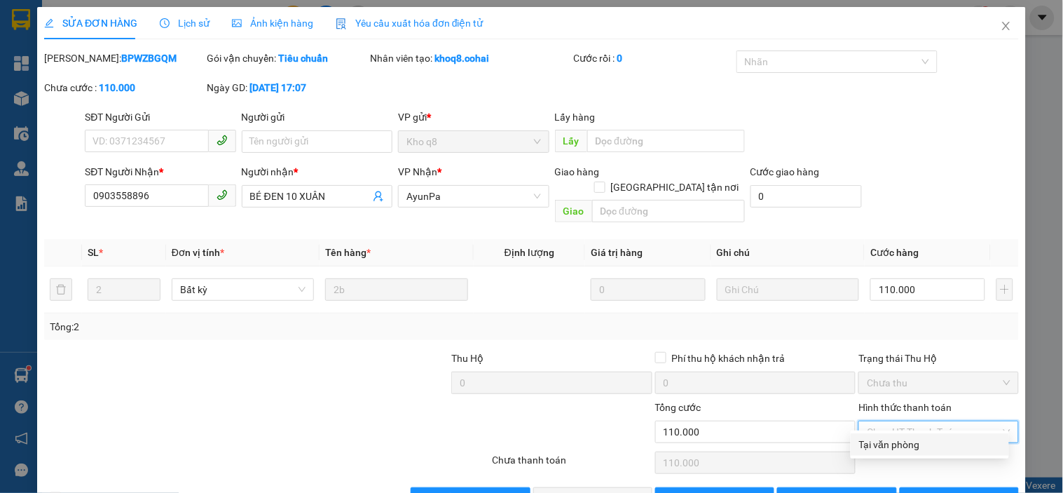
drag, startPoint x: 910, startPoint y: 447, endPoint x: 752, endPoint y: 467, distance: 159.0
click at [911, 447] on div "Tại văn phòng" at bounding box center [930, 444] width 142 height 15
type input "0"
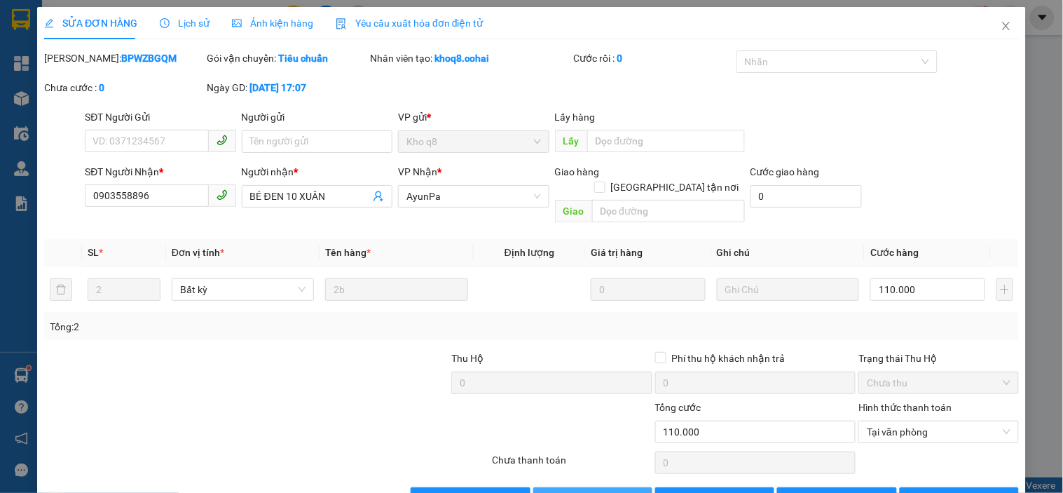
click at [634, 487] on button "[PERSON_NAME] và Giao hàng" at bounding box center [592, 498] width 119 height 22
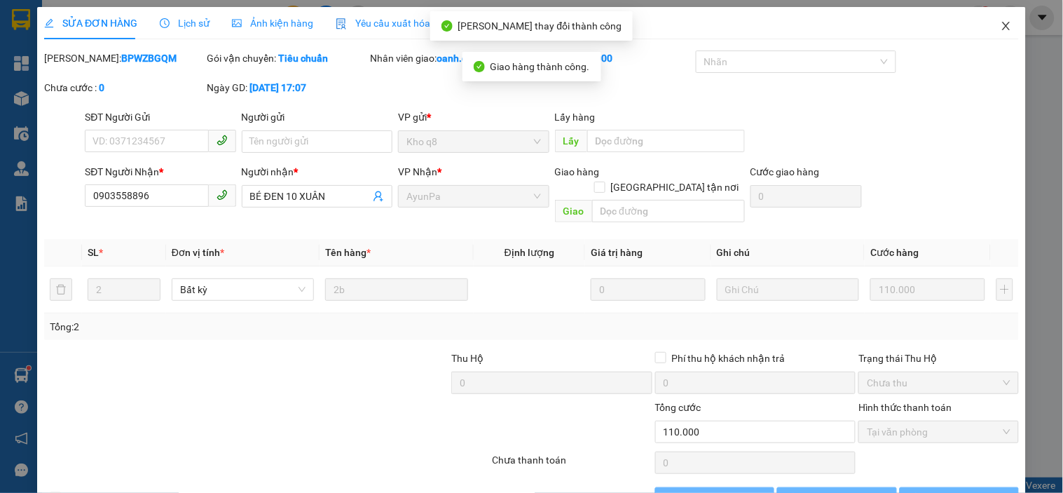
click at [1001, 29] on icon "close" at bounding box center [1006, 25] width 11 height 11
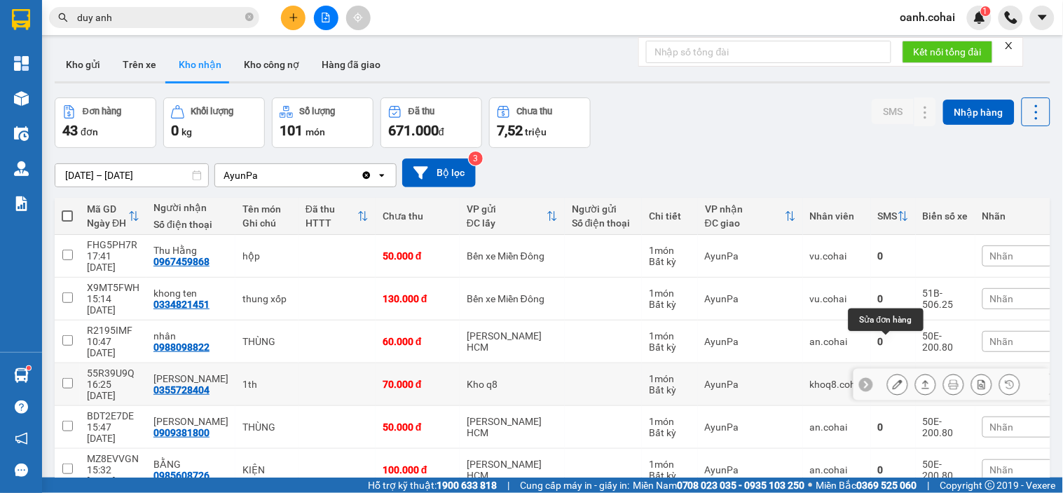
click at [893, 379] on icon at bounding box center [898, 384] width 10 height 10
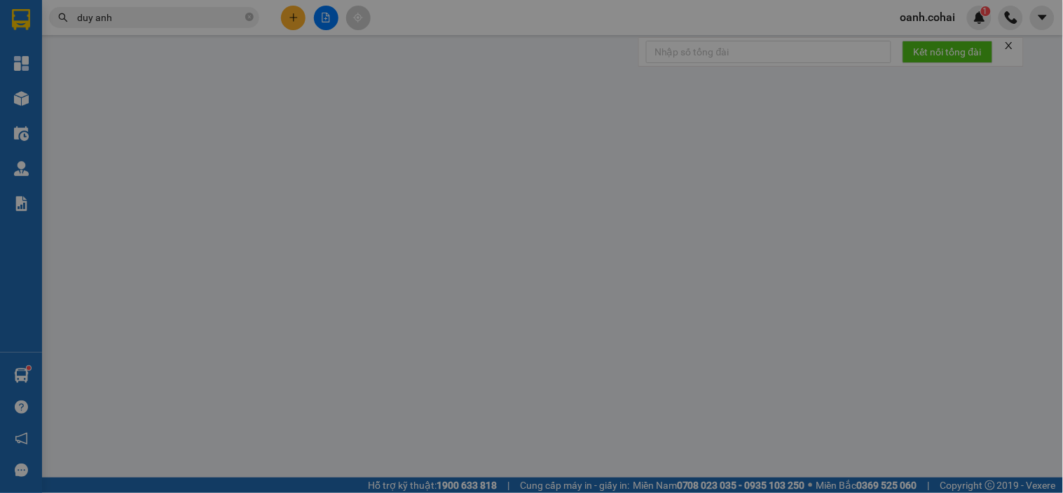
type input "0355728404"
type input "Hoàng Hoa"
type input "0"
type input "70.000"
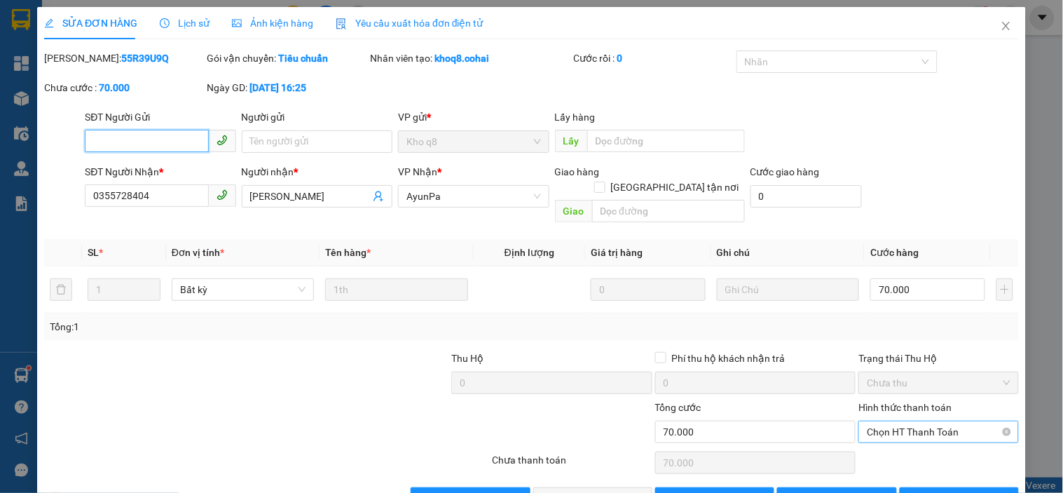
click at [892, 421] on div "Chọn HT Thanh Toán" at bounding box center [939, 432] width 160 height 22
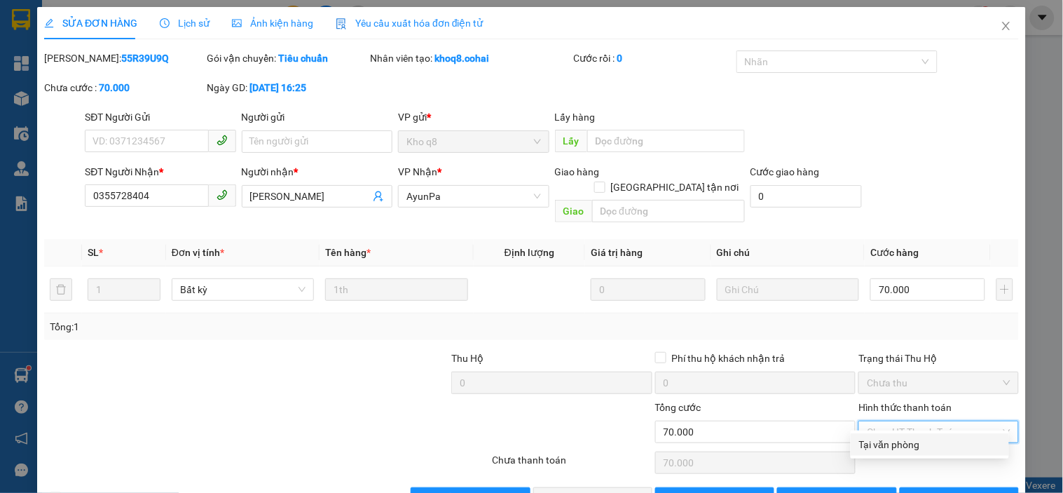
drag, startPoint x: 888, startPoint y: 437, endPoint x: 867, endPoint y: 446, distance: 22.7
click at [888, 438] on div "Tại văn phòng" at bounding box center [930, 444] width 142 height 15
type input "0"
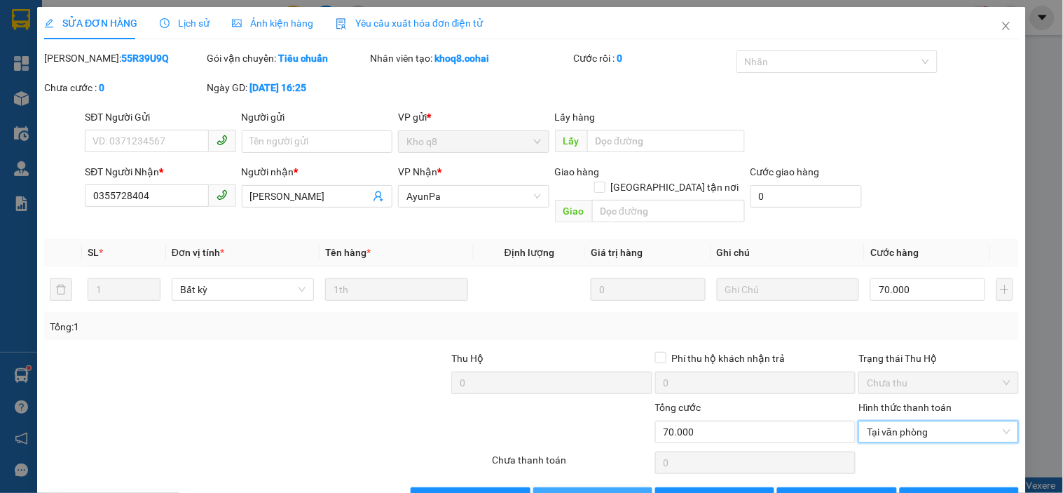
drag, startPoint x: 585, startPoint y: 480, endPoint x: 608, endPoint y: 463, distance: 29.0
click at [584, 491] on span "[PERSON_NAME] và Giao hàng" at bounding box center [627, 498] width 135 height 15
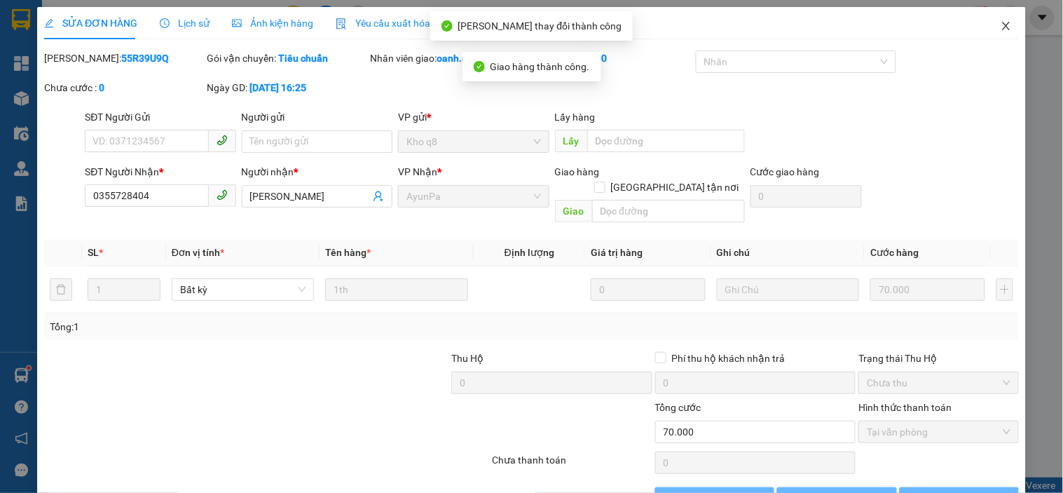
click at [1001, 25] on icon "close" at bounding box center [1006, 25] width 11 height 11
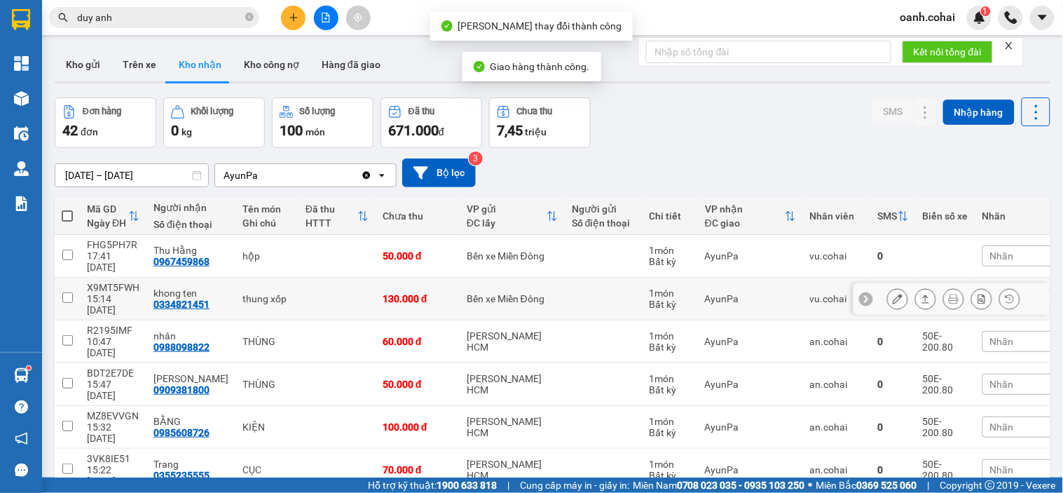
scroll to position [78, 0]
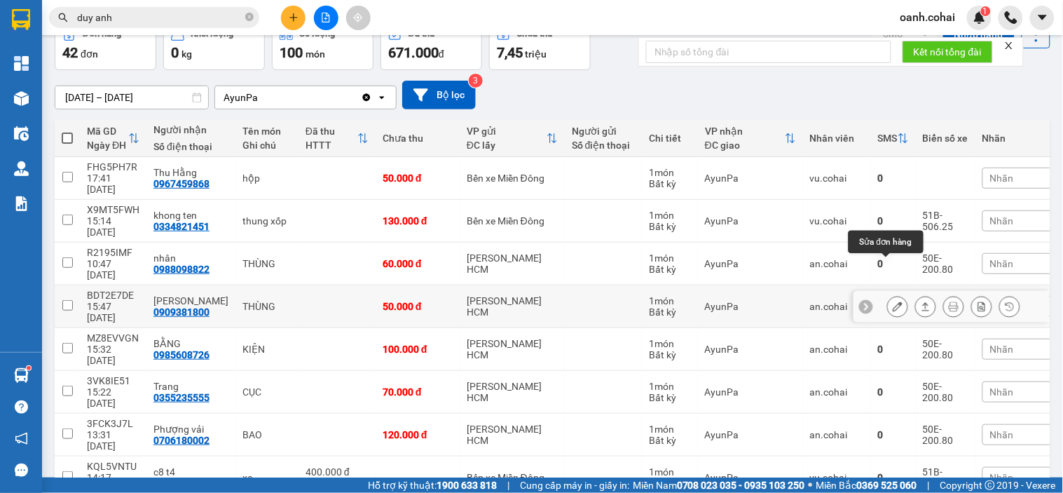
click at [893, 301] on icon at bounding box center [898, 306] width 10 height 10
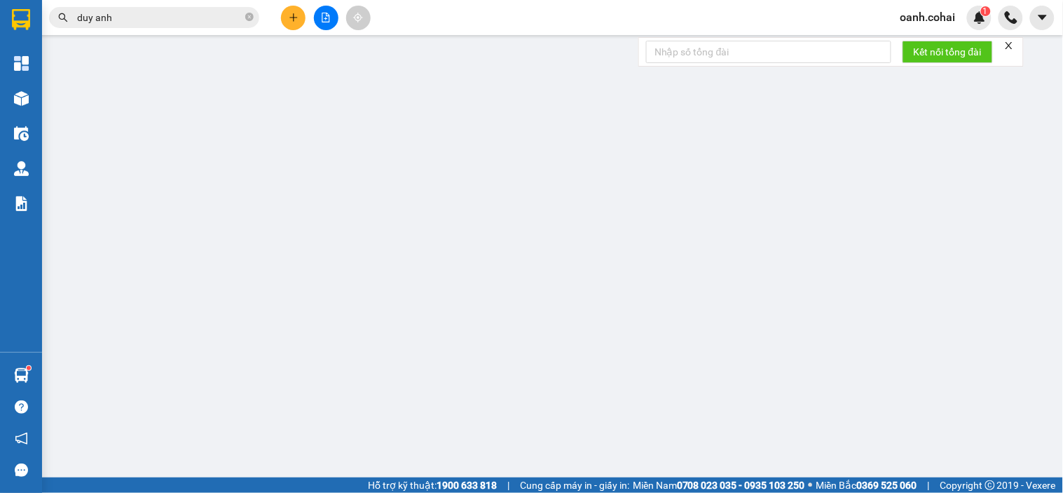
type input "0909381800"
type input "Gia Ninh"
type input "0"
type input "50.000"
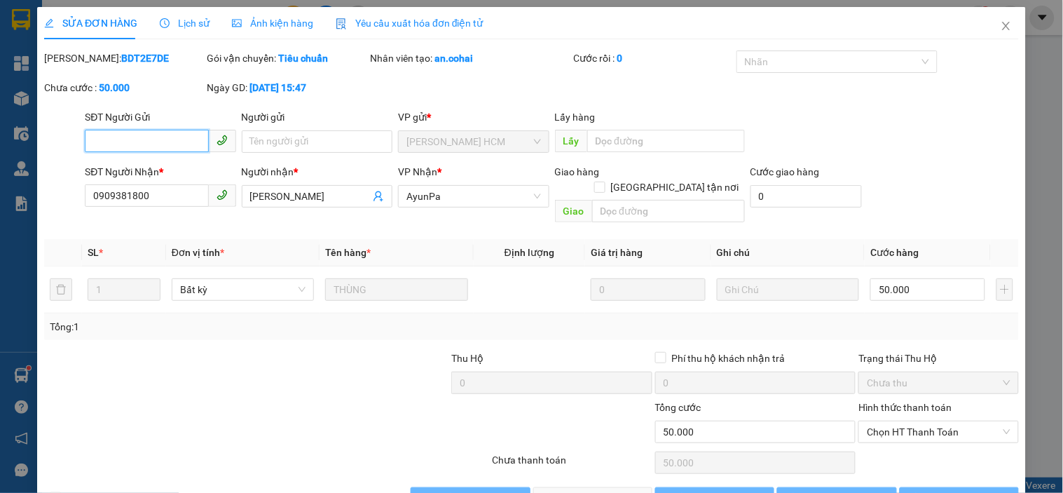
scroll to position [29, 0]
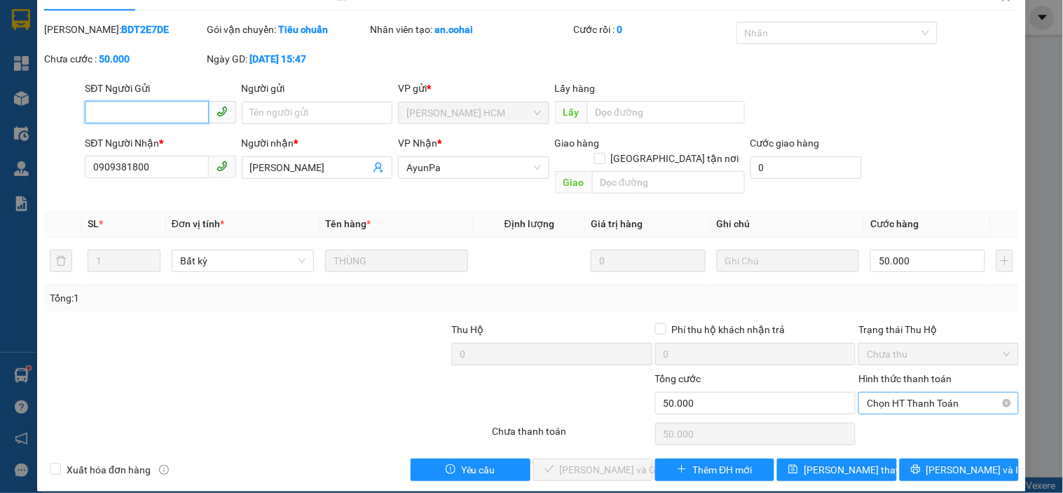
click at [890, 393] on span "Chọn HT Thanh Toán" at bounding box center [938, 403] width 143 height 21
drag, startPoint x: 888, startPoint y: 395, endPoint x: 880, endPoint y: 410, distance: 16.6
click at [881, 409] on div "Tại văn phòng" at bounding box center [930, 415] width 142 height 15
type input "0"
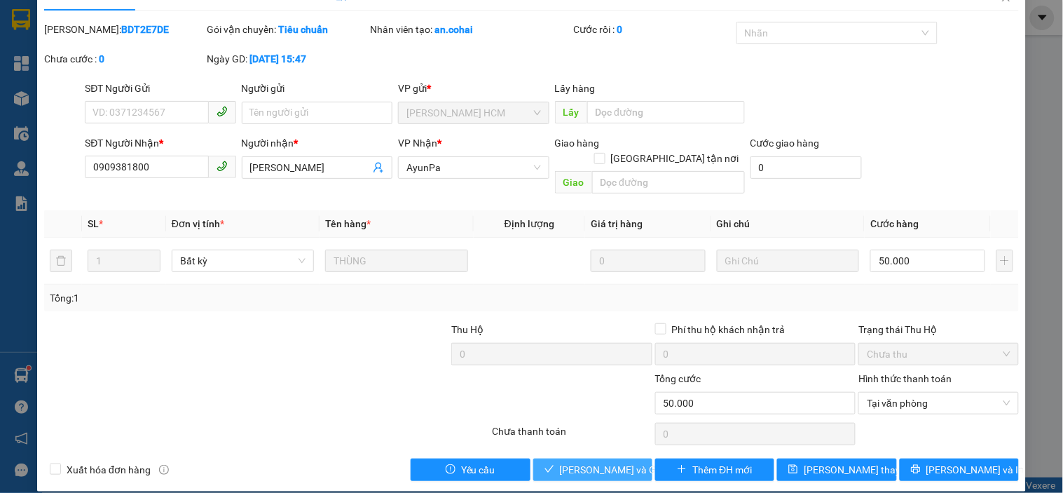
click at [604, 462] on span "[PERSON_NAME] và Giao hàng" at bounding box center [627, 469] width 135 height 15
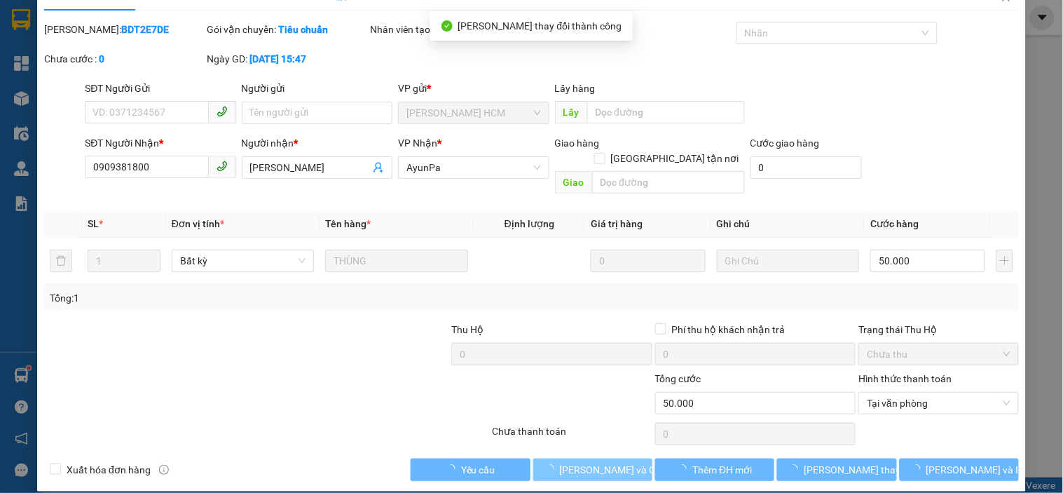
scroll to position [0, 0]
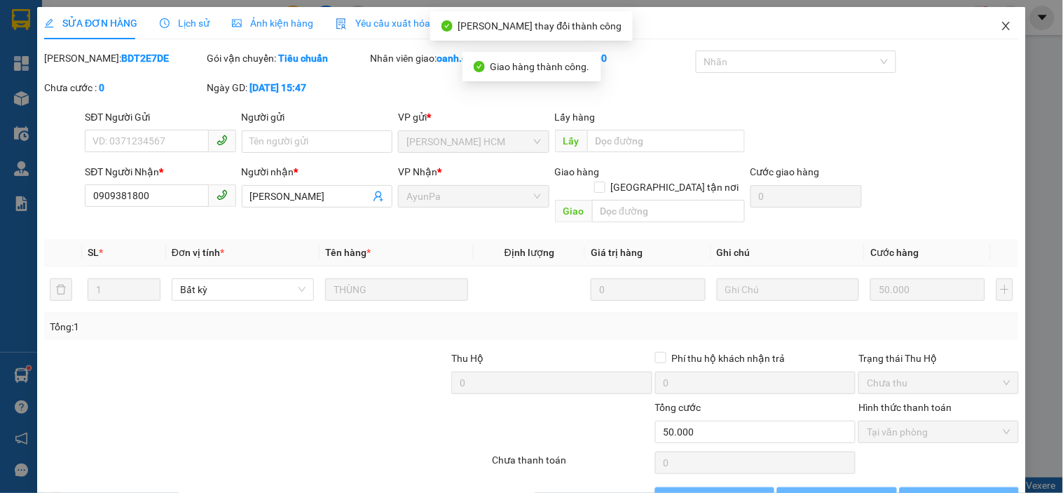
click at [1001, 24] on icon "close" at bounding box center [1006, 25] width 11 height 11
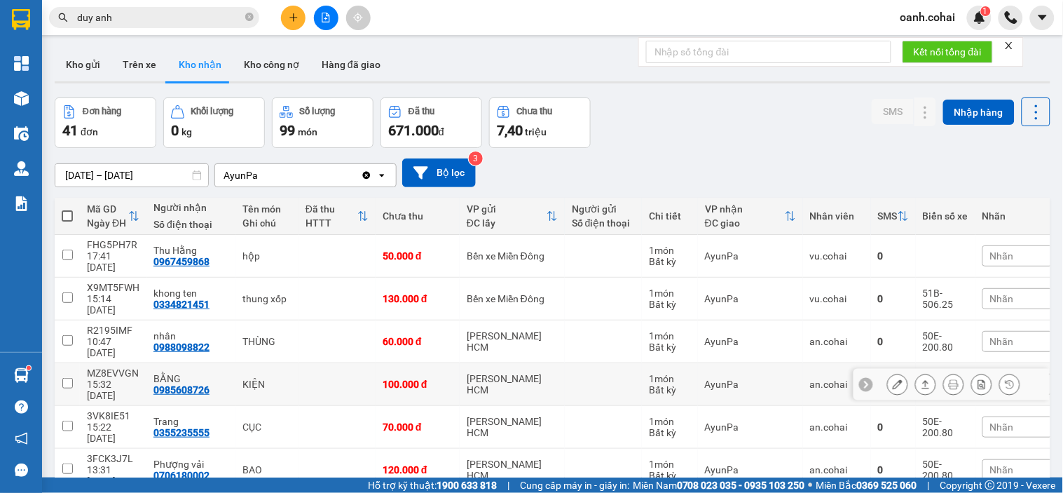
click at [893, 379] on icon at bounding box center [898, 384] width 10 height 10
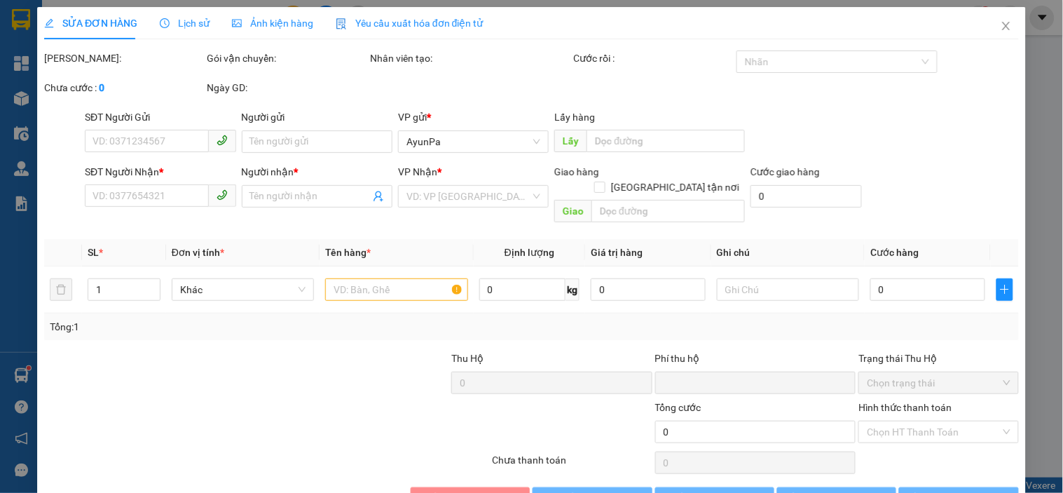
type input "0985608726"
type input "BẰNG"
type input "0"
type input "100.000"
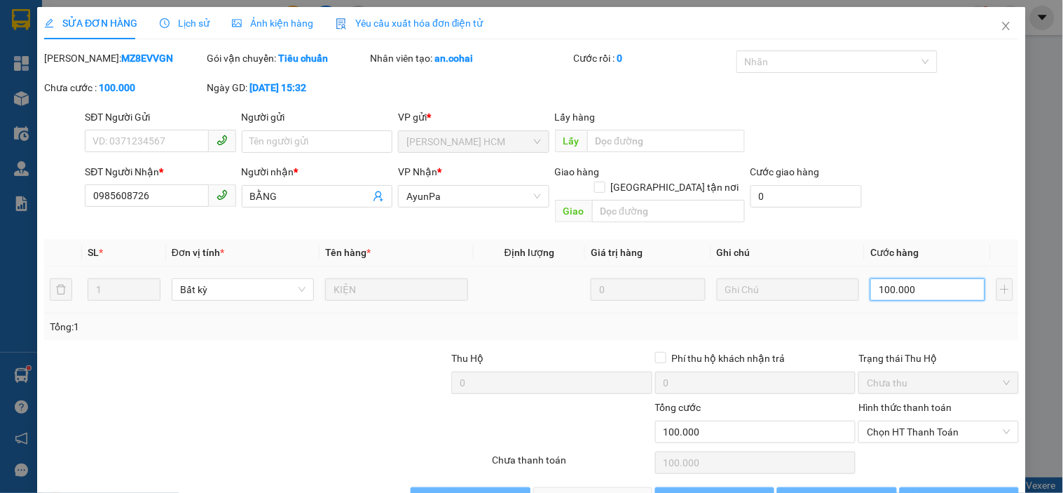
click at [906, 278] on input "100.000" at bounding box center [928, 289] width 115 height 22
type input "0"
type input "8"
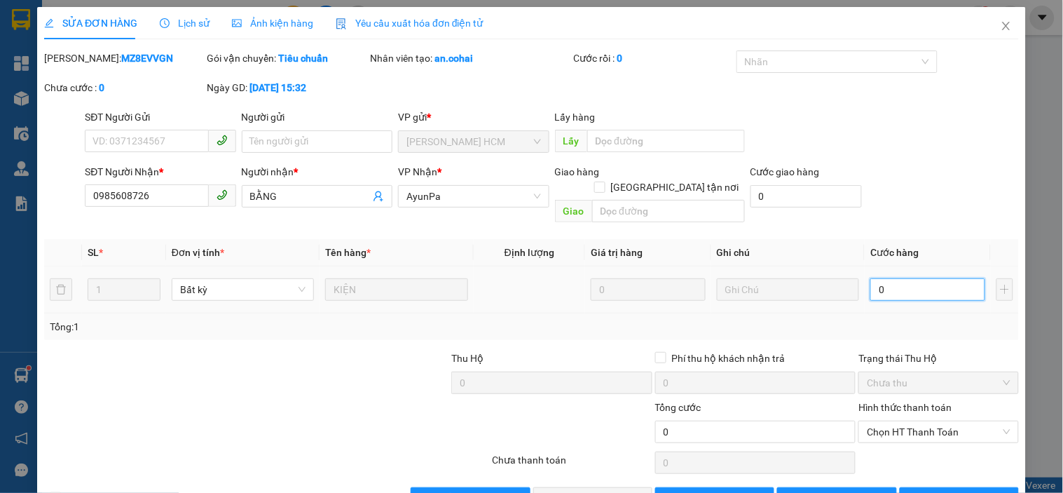
type input "8"
type input "08"
type input "80"
type input "080"
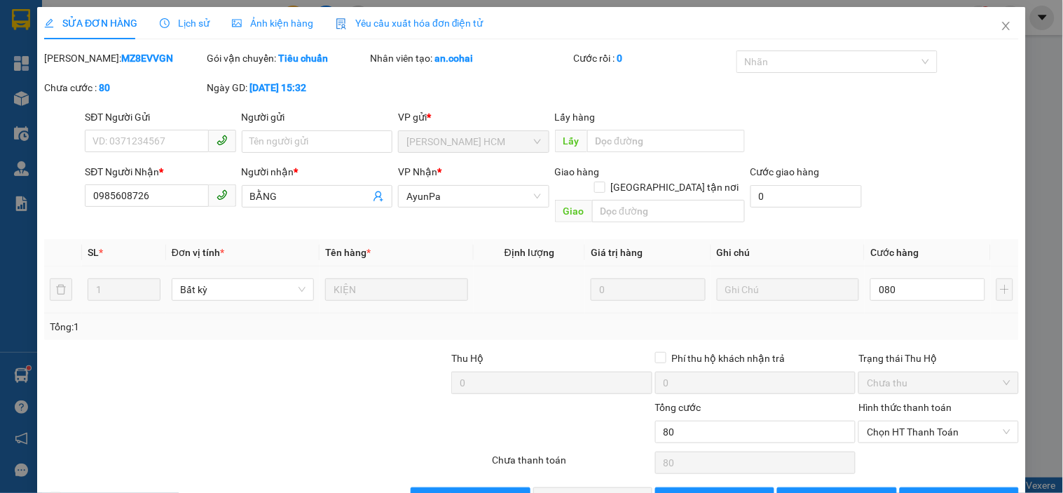
type input "80.000"
click at [888, 319] on div "Tổng: 1" at bounding box center [532, 326] width 964 height 15
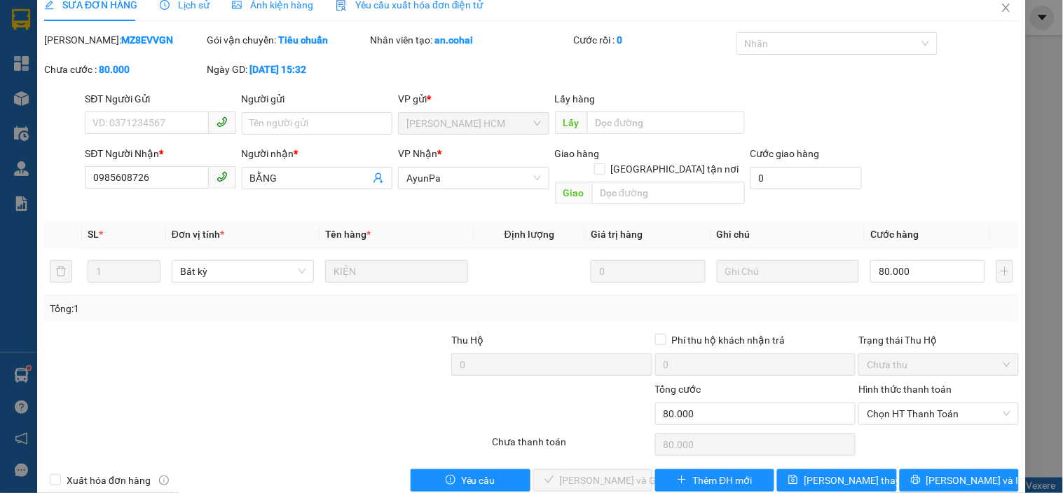
scroll to position [29, 0]
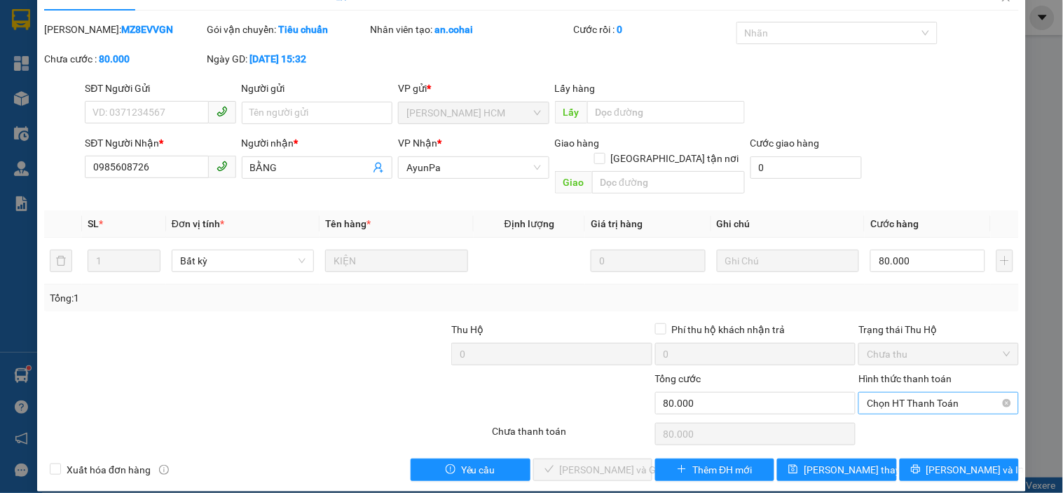
click at [887, 393] on span "Chọn HT Thanh Toán" at bounding box center [938, 403] width 143 height 21
drag, startPoint x: 886, startPoint y: 395, endPoint x: 864, endPoint y: 426, distance: 37.2
click at [877, 416] on div "Tại văn phòng" at bounding box center [930, 415] width 142 height 15
type input "0"
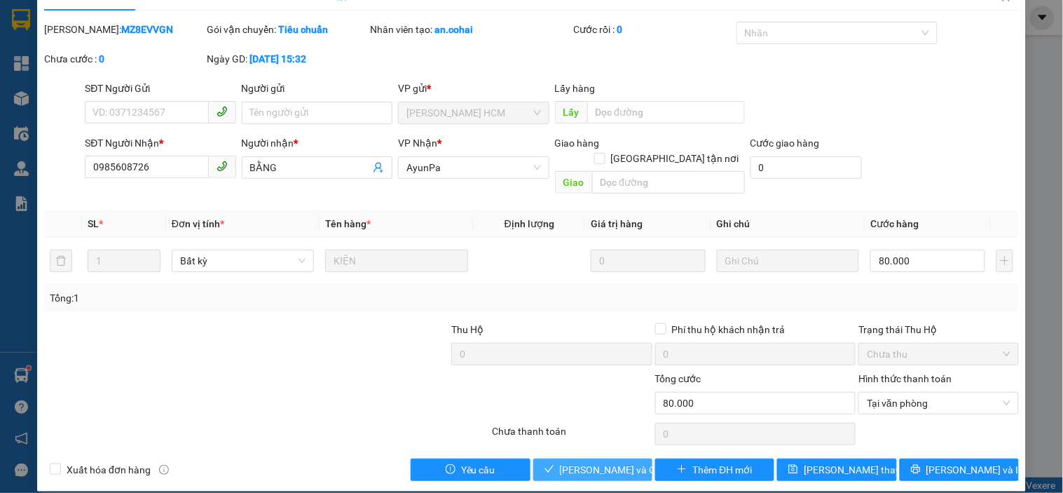
click at [624, 462] on span "[PERSON_NAME] và Giao hàng" at bounding box center [627, 469] width 135 height 15
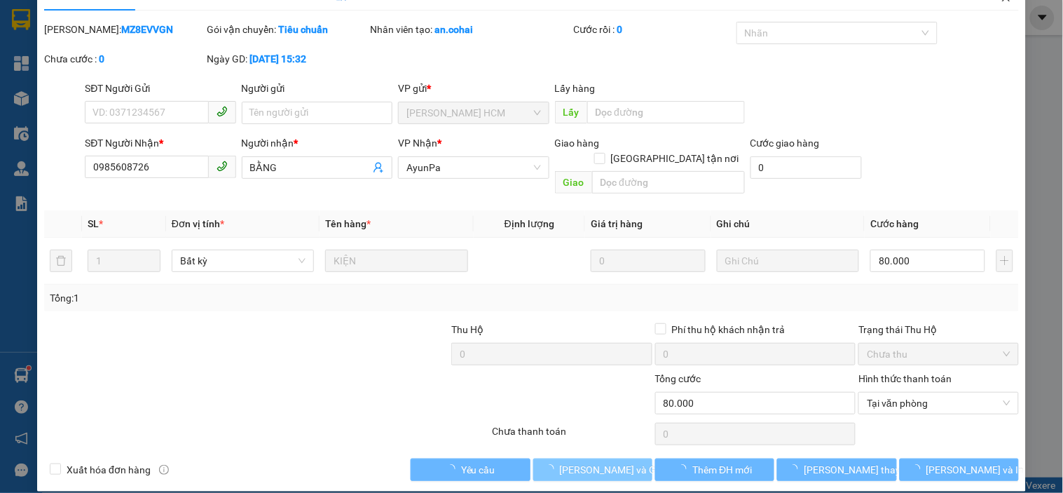
scroll to position [0, 0]
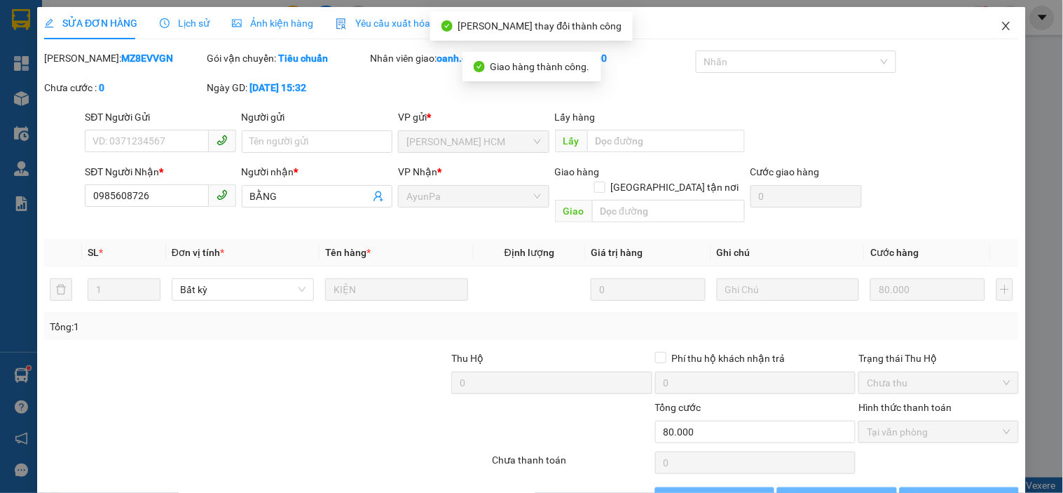
click at [1001, 22] on icon "close" at bounding box center [1006, 25] width 11 height 11
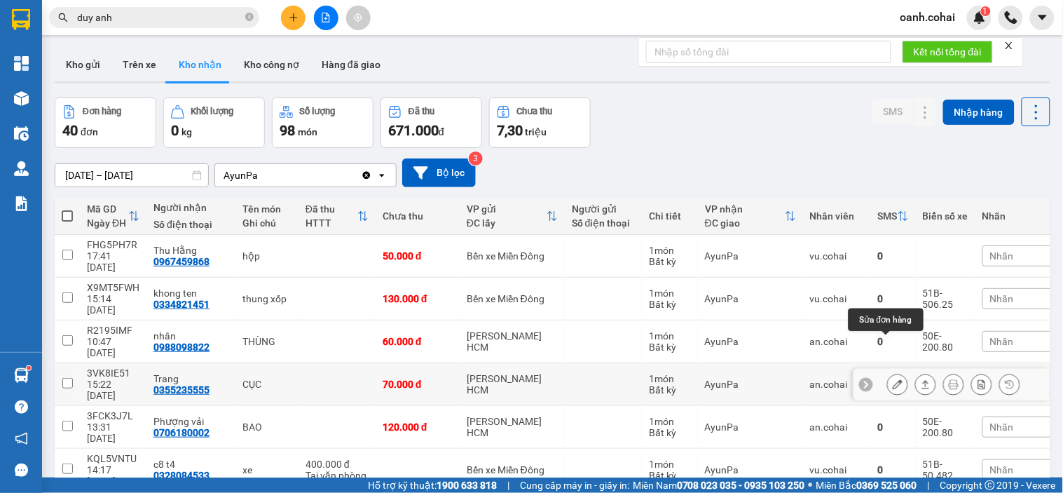
click at [893, 379] on icon at bounding box center [898, 384] width 10 height 10
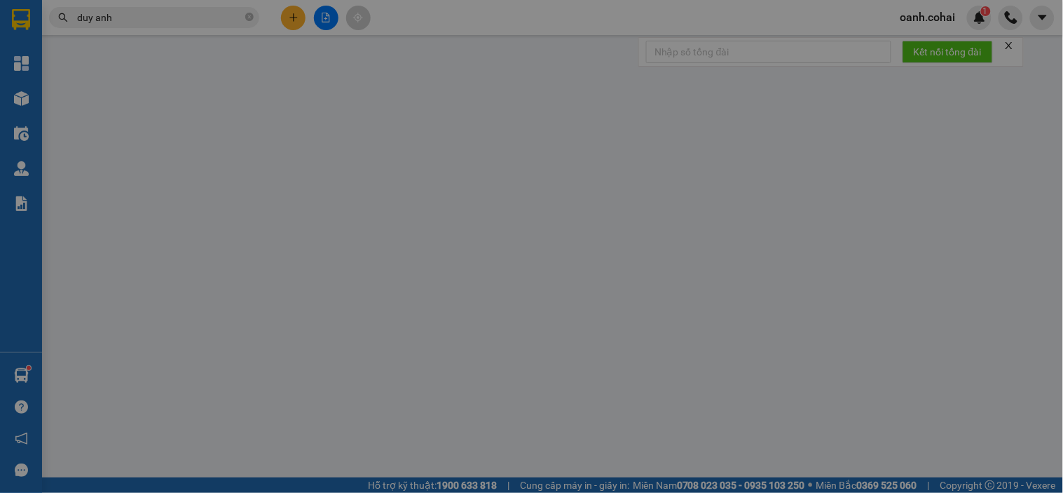
type input "0355235555"
type input "Trang"
type input "0"
type input "70.000"
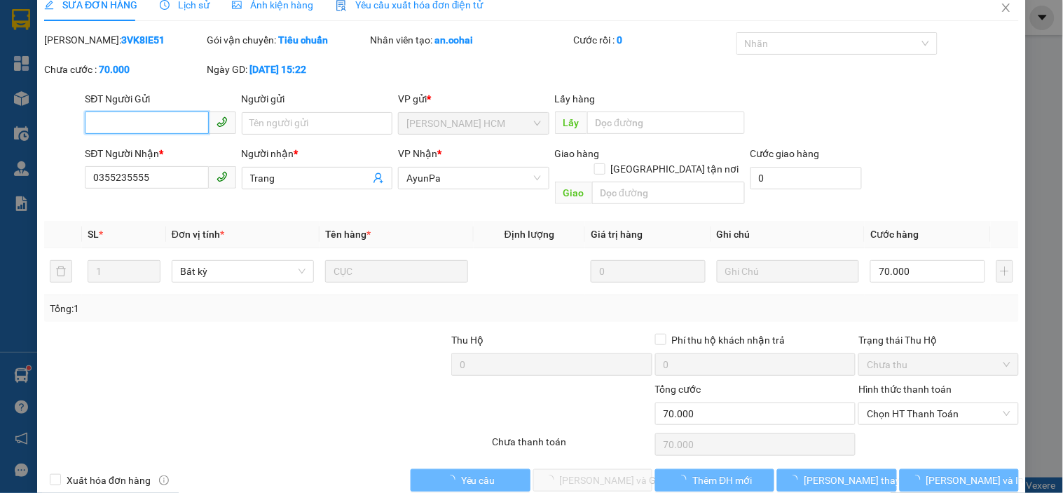
scroll to position [29, 0]
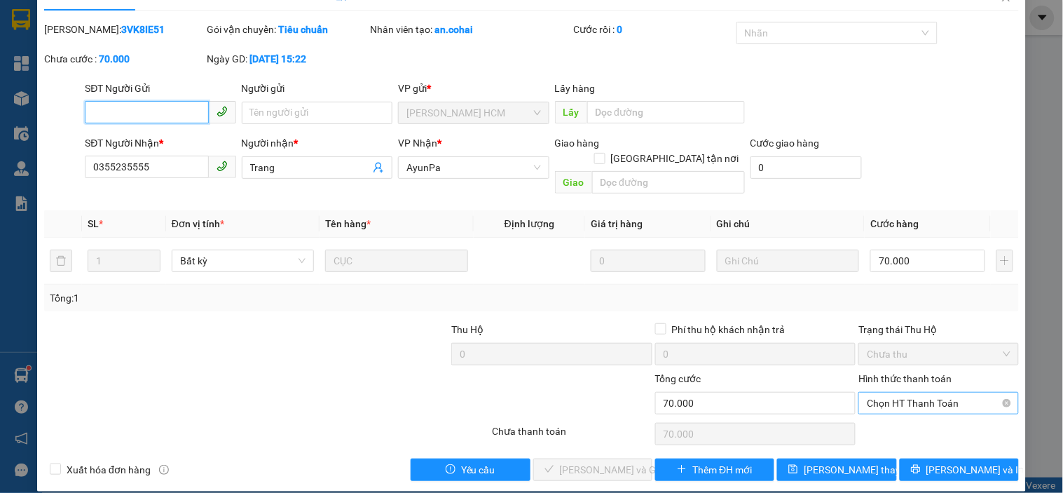
click at [909, 394] on span "Chọn HT Thanh Toán" at bounding box center [938, 403] width 143 height 21
click at [875, 416] on div "Tại văn phòng" at bounding box center [930, 415] width 142 height 15
type input "0"
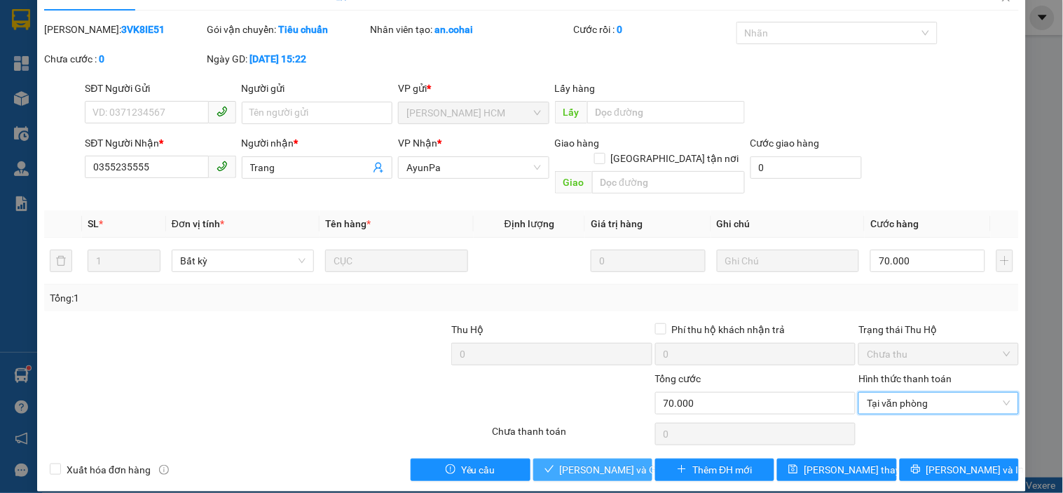
click at [590, 462] on span "[PERSON_NAME] và Giao hàng" at bounding box center [627, 469] width 135 height 15
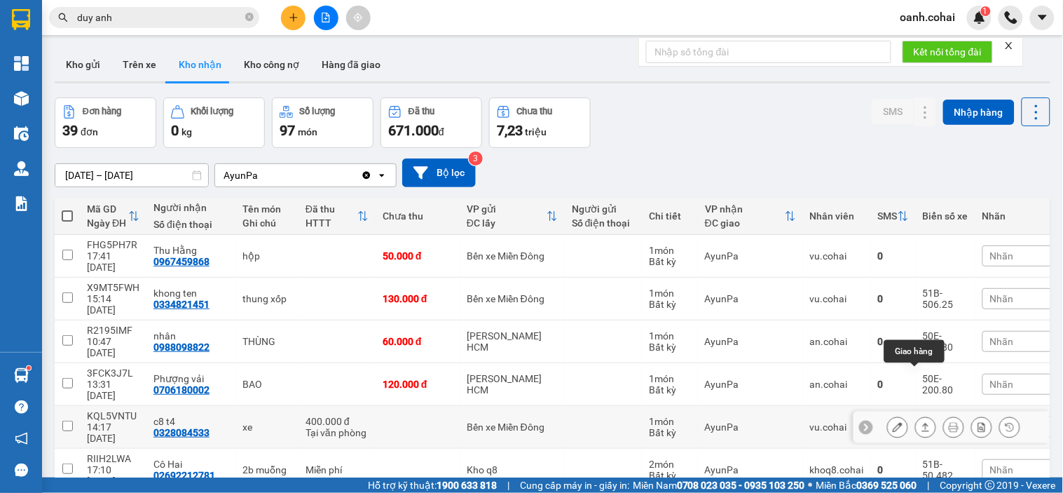
click at [921, 422] on icon at bounding box center [926, 427] width 10 height 10
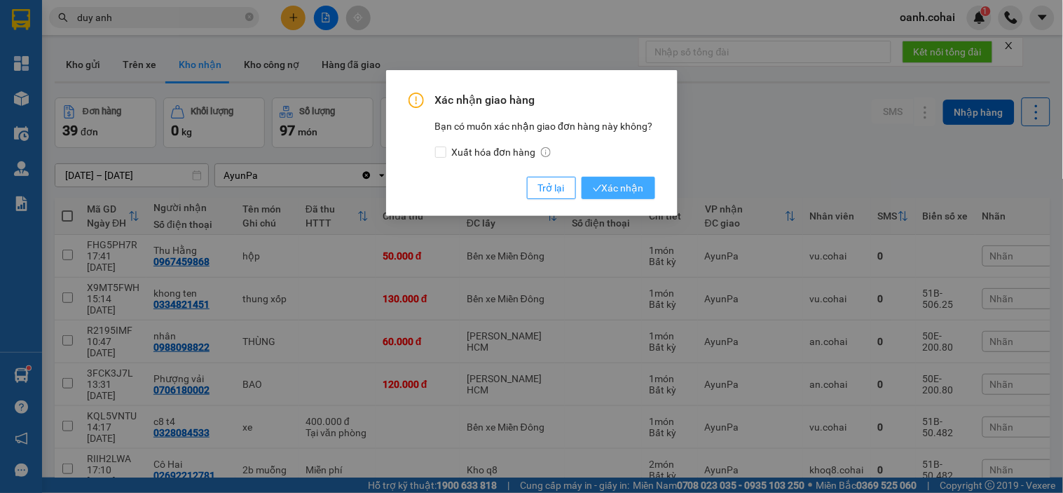
click at [605, 186] on span "Xác nhận" at bounding box center [618, 187] width 51 height 15
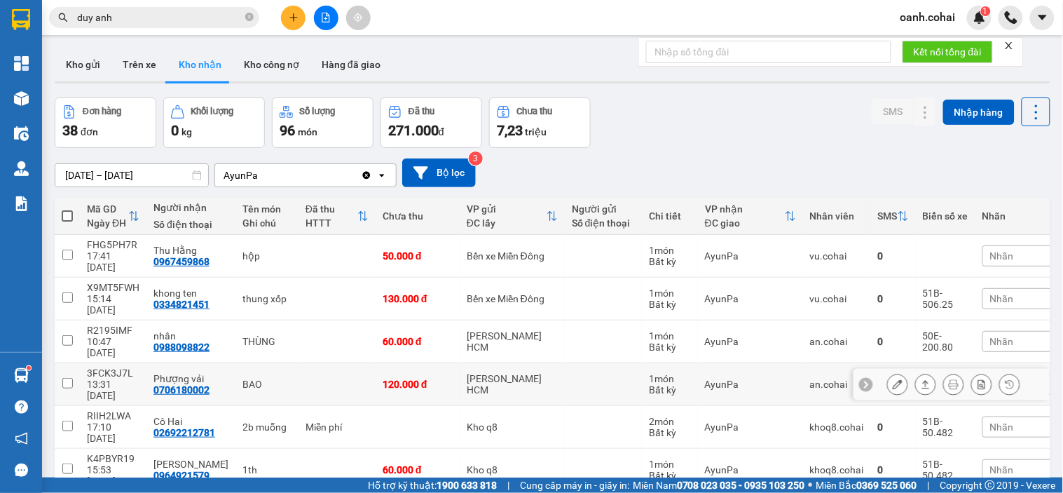
scroll to position [78, 0]
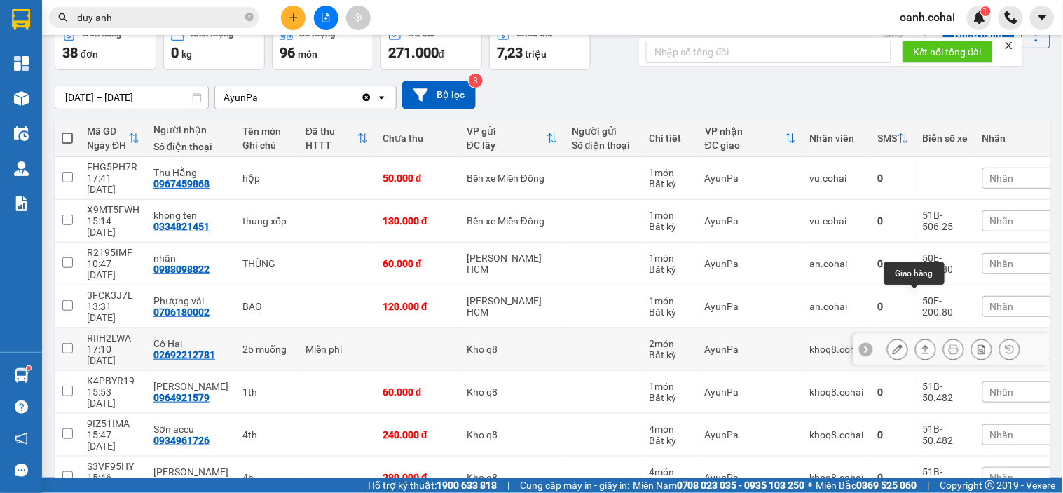
click at [921, 344] on icon at bounding box center [926, 349] width 10 height 10
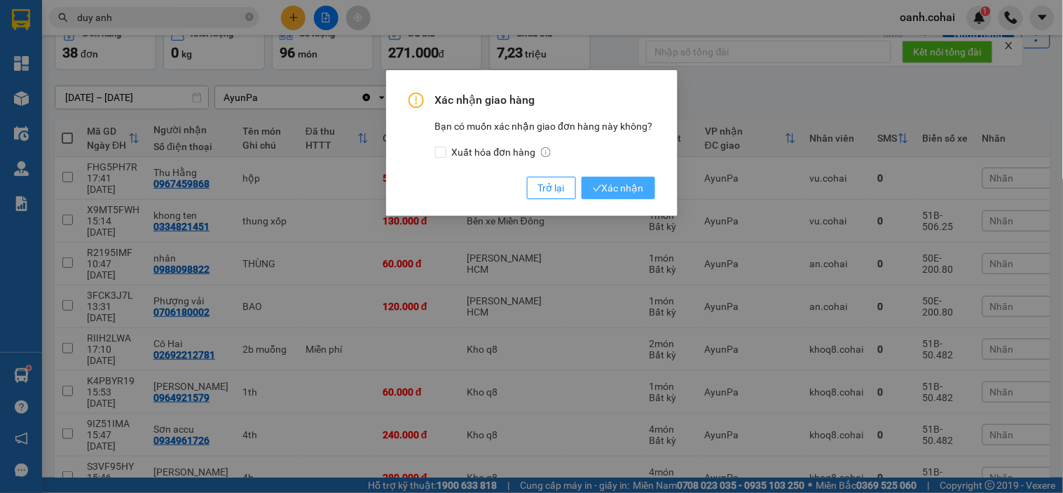
click at [605, 183] on span "Xác nhận" at bounding box center [618, 187] width 51 height 15
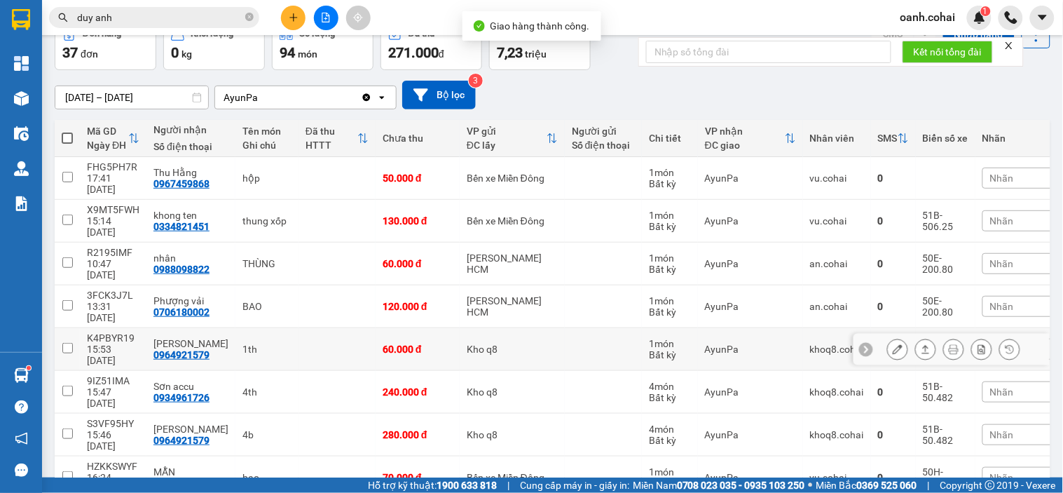
click at [893, 344] on icon at bounding box center [898, 349] width 10 height 10
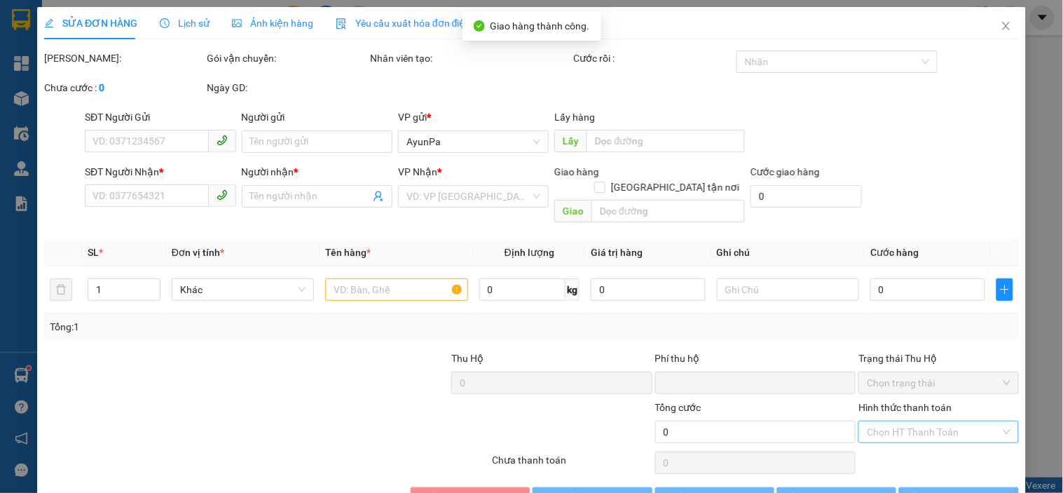
type input "0964921579"
type input "KIM THẮNG"
type input "0"
type input "60.000"
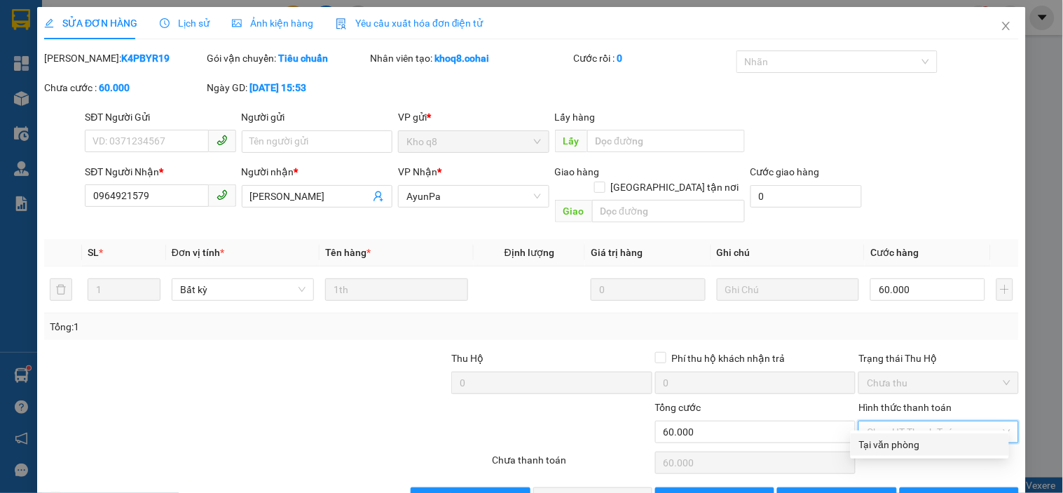
click at [884, 435] on div "Tại văn phòng" at bounding box center [930, 444] width 158 height 22
type input "0"
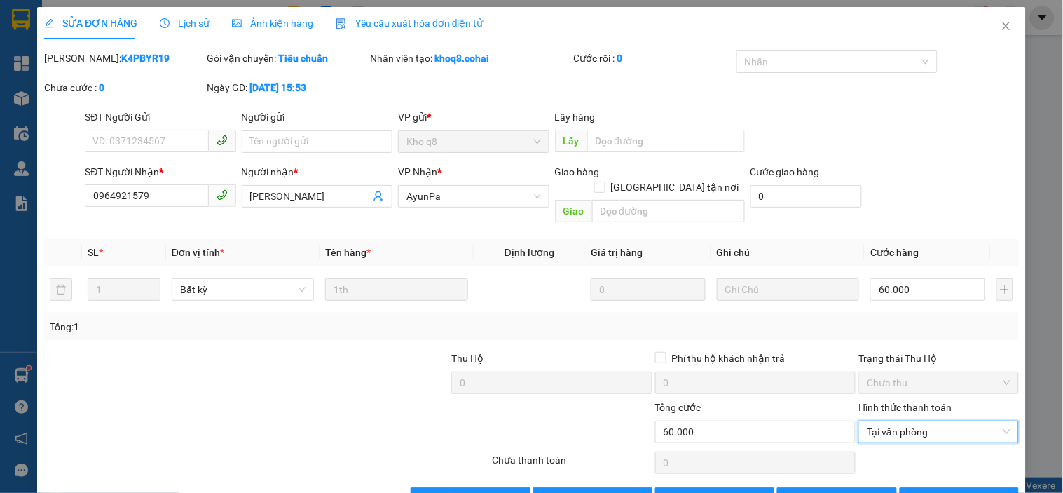
click at [618, 425] on div at bounding box center [572, 424] width 163 height 49
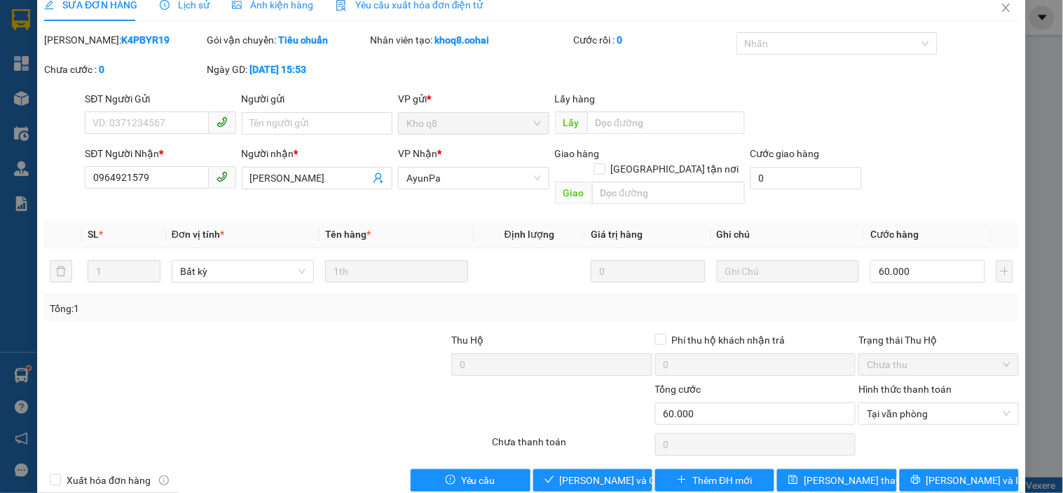
scroll to position [29, 0]
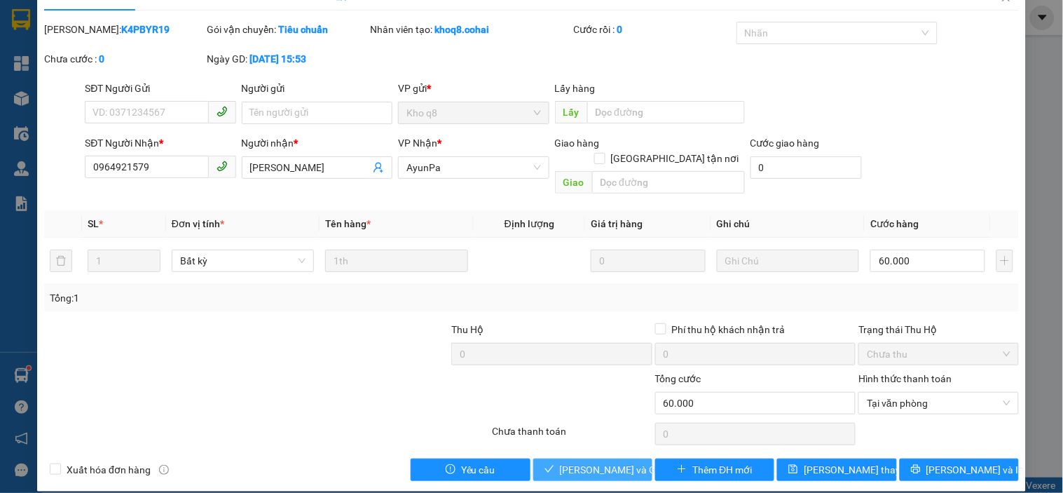
drag, startPoint x: 579, startPoint y: 447, endPoint x: 648, endPoint y: 400, distance: 82.8
click at [578, 462] on span "[PERSON_NAME] và Giao hàng" at bounding box center [627, 469] width 135 height 15
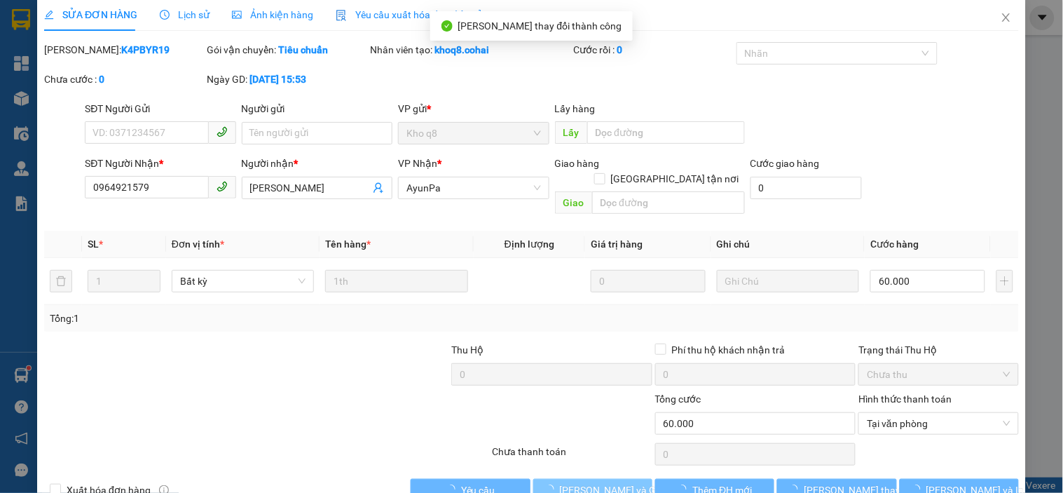
scroll to position [0, 0]
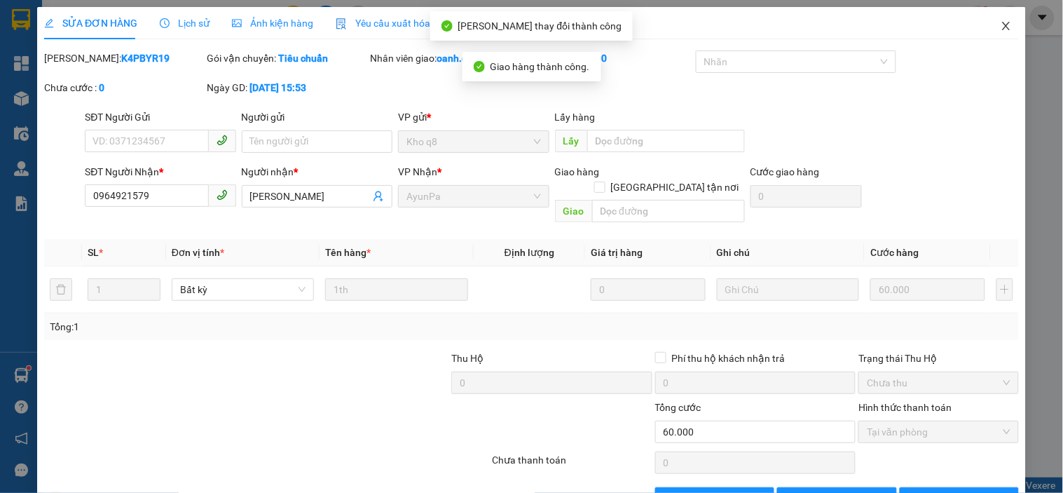
click at [1001, 26] on icon "close" at bounding box center [1006, 25] width 11 height 11
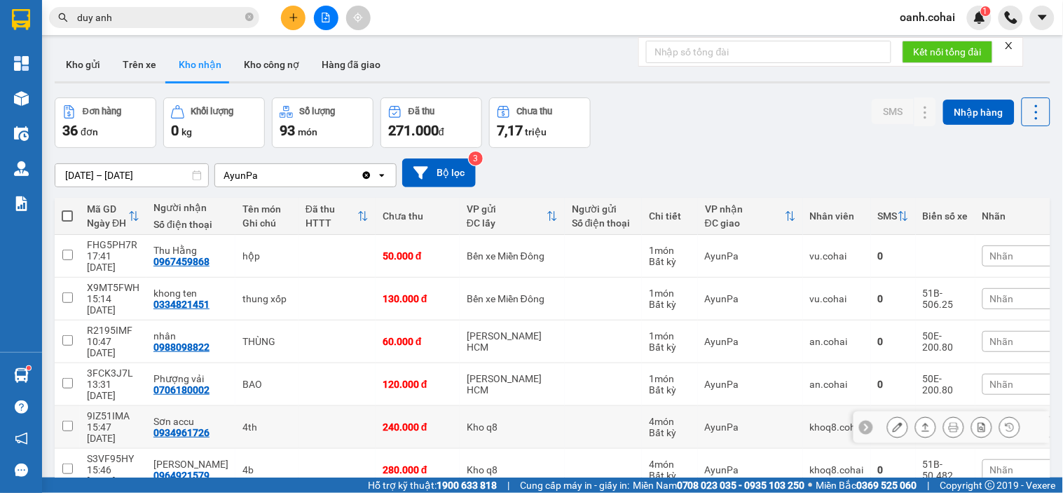
click at [893, 422] on icon at bounding box center [898, 427] width 10 height 10
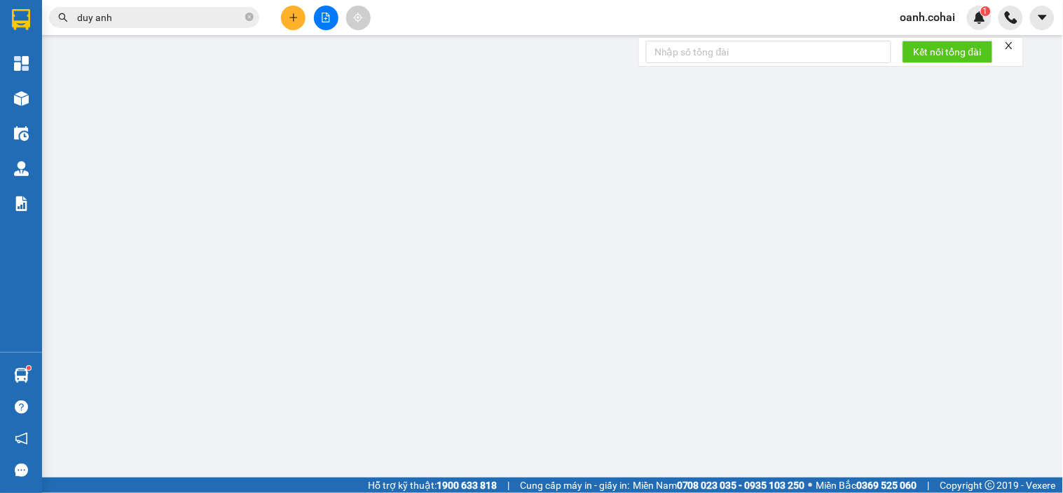
type input "0934961726"
type input "Sơn accu"
type input "0"
type input "240.000"
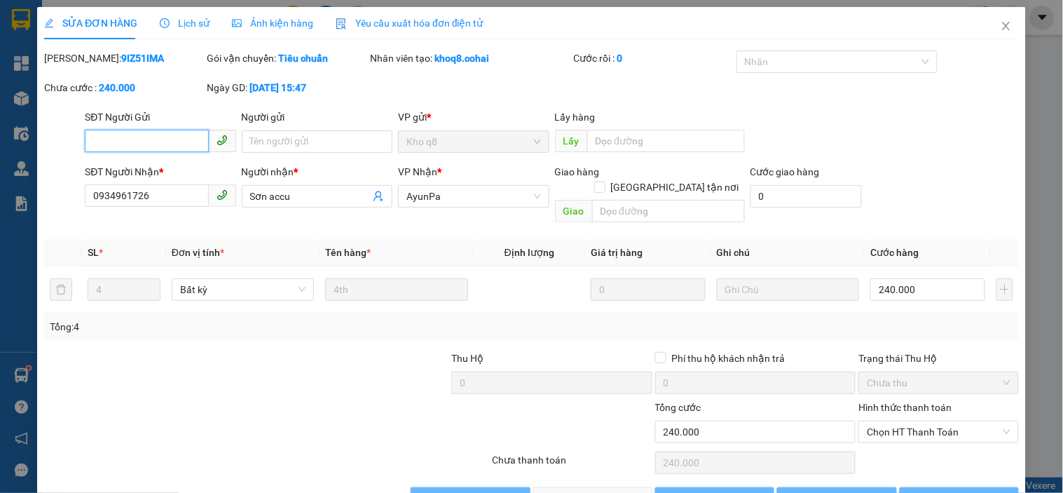
scroll to position [29, 0]
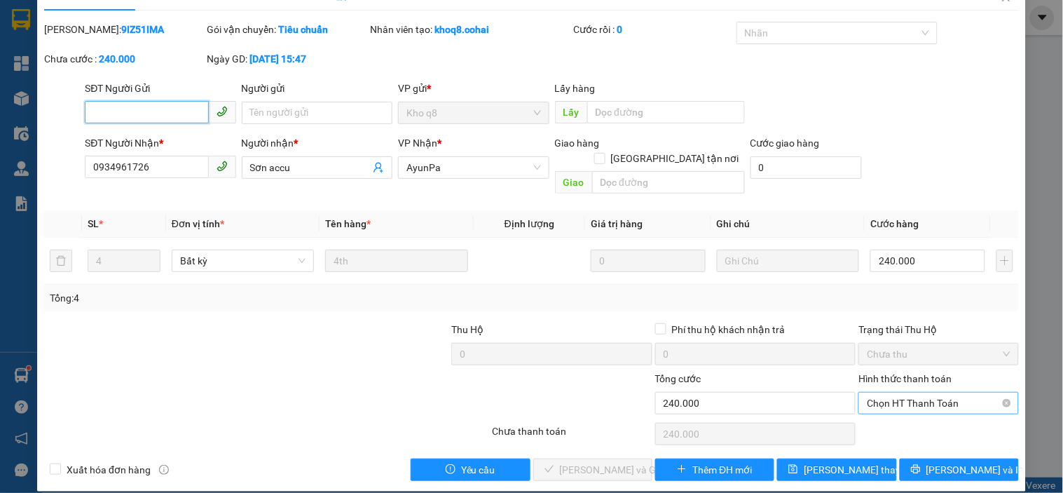
click at [913, 395] on span "Chọn HT Thanh Toán" at bounding box center [938, 403] width 143 height 21
click at [901, 416] on div "Tại văn phòng" at bounding box center [930, 415] width 142 height 15
type input "0"
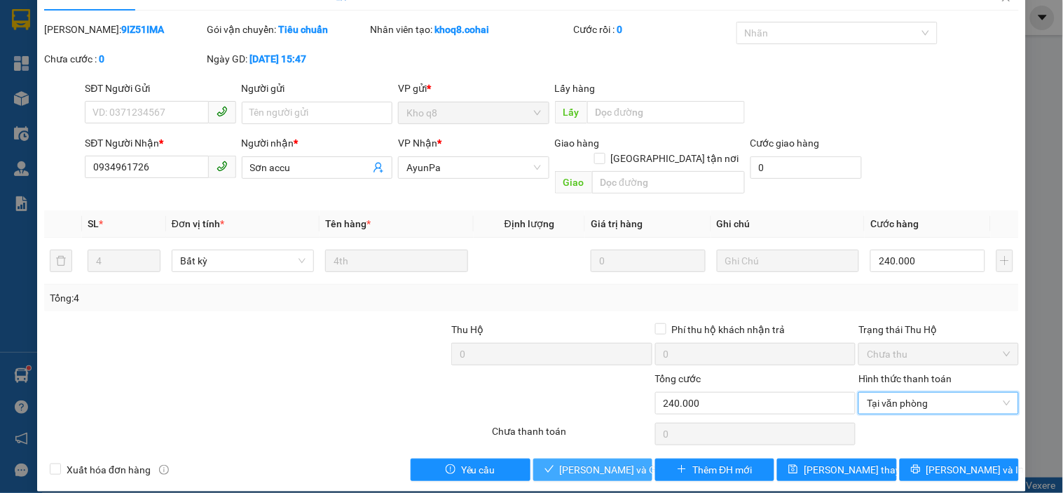
click at [610, 462] on span "[PERSON_NAME] và Giao hàng" at bounding box center [627, 469] width 135 height 15
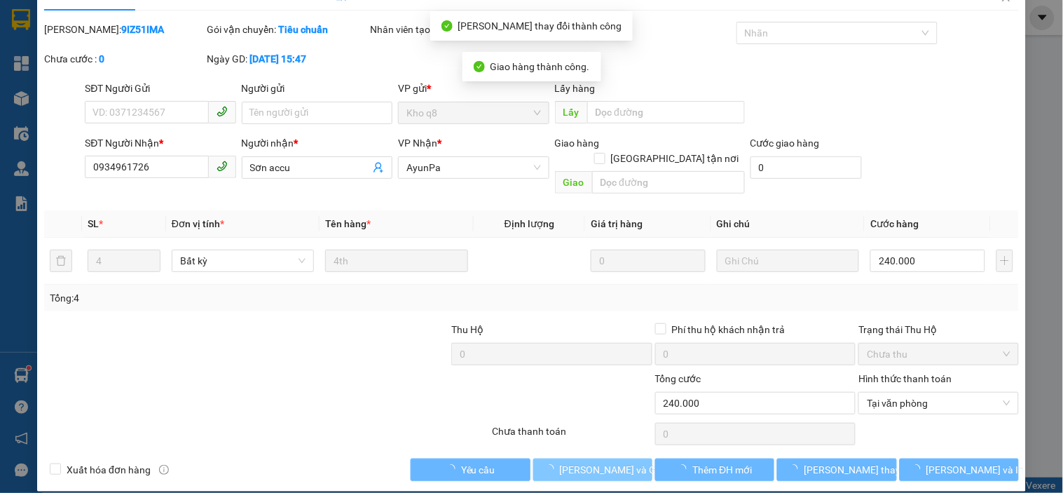
scroll to position [0, 0]
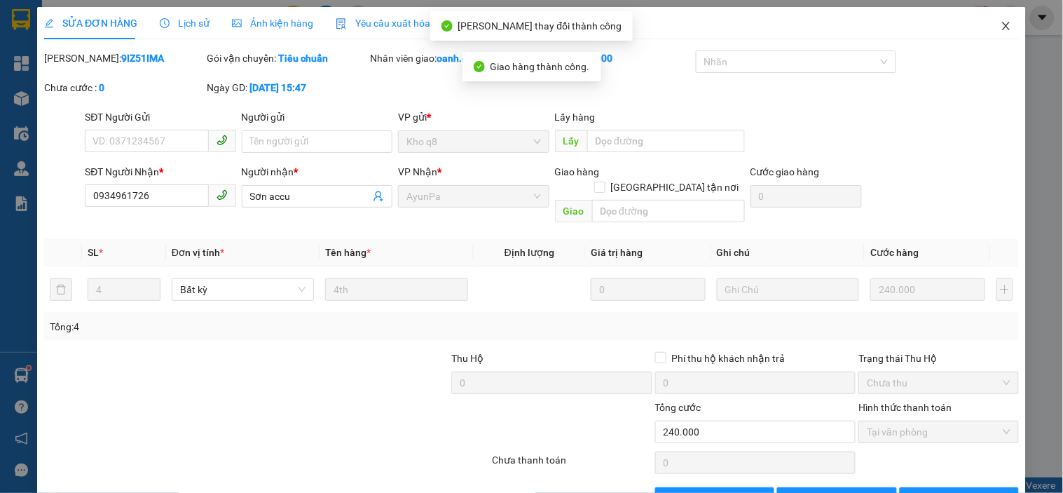
click at [1001, 25] on icon "close" at bounding box center [1006, 25] width 11 height 11
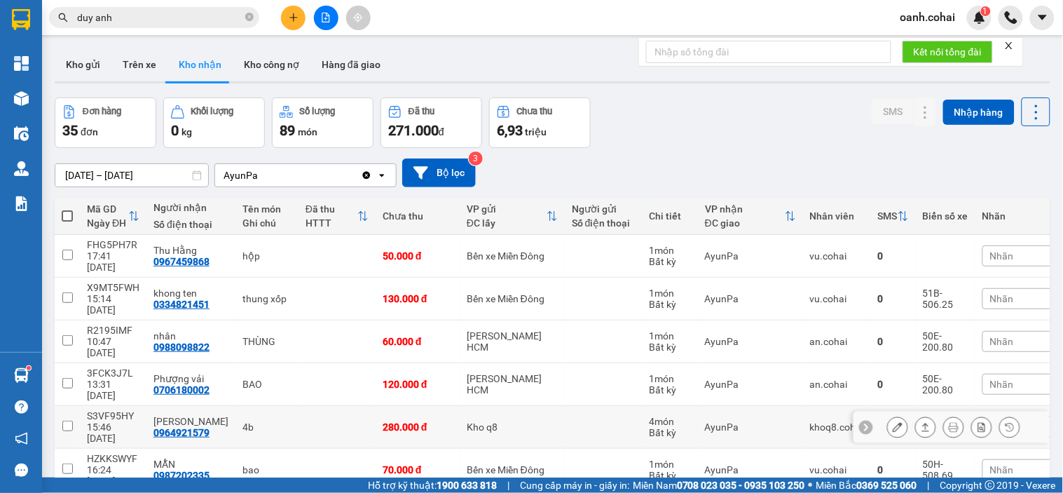
click at [893, 422] on icon at bounding box center [898, 427] width 10 height 10
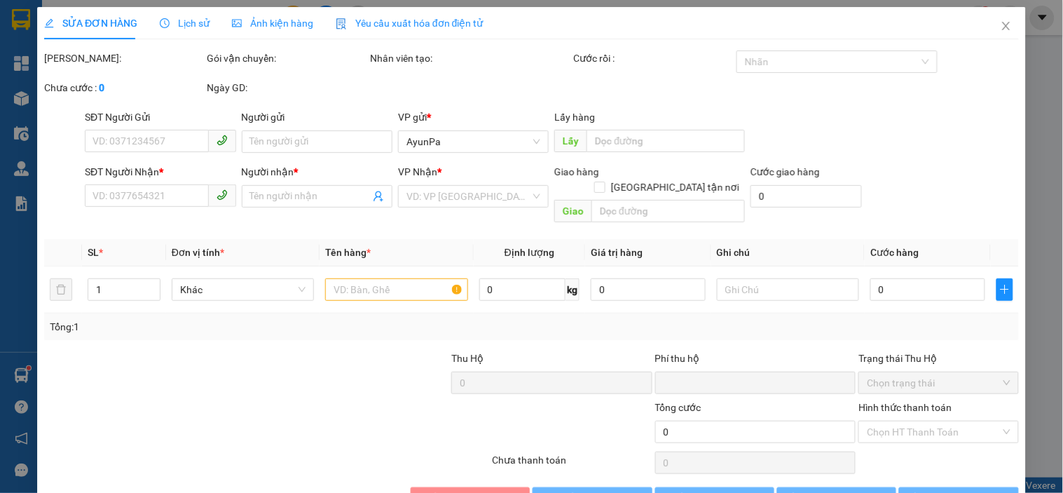
type input "0964921579"
type input "KIM THẮNG"
type input "0"
type input "280.000"
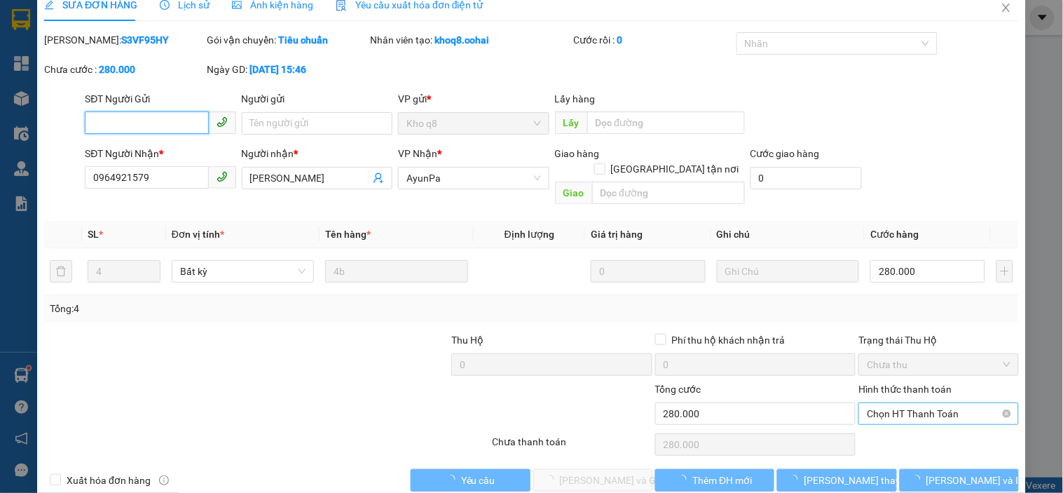
scroll to position [29, 0]
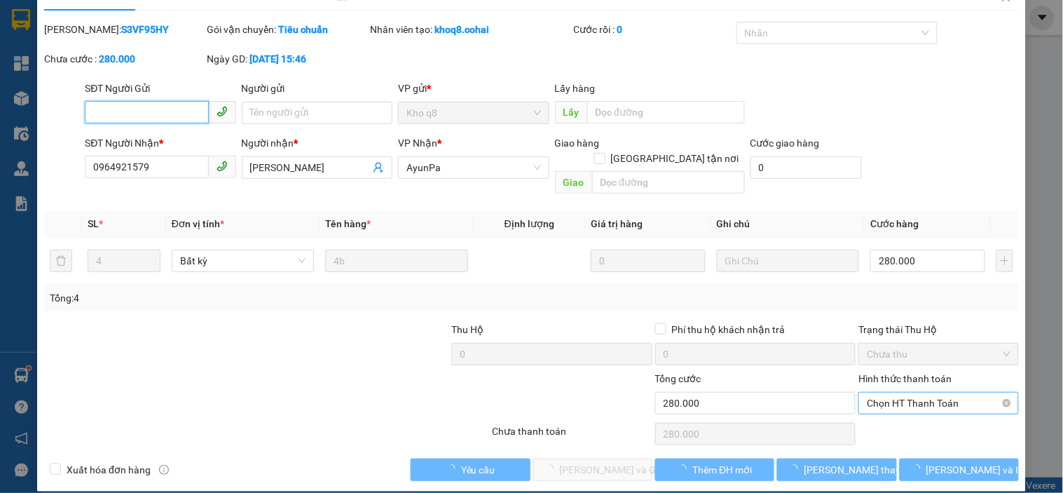
click at [899, 393] on span "Chọn HT Thanh Toán" at bounding box center [938, 403] width 143 height 21
drag, startPoint x: 877, startPoint y: 421, endPoint x: 815, endPoint y: 422, distance: 61.7
click at [876, 421] on div "Tại văn phòng" at bounding box center [930, 415] width 142 height 15
type input "0"
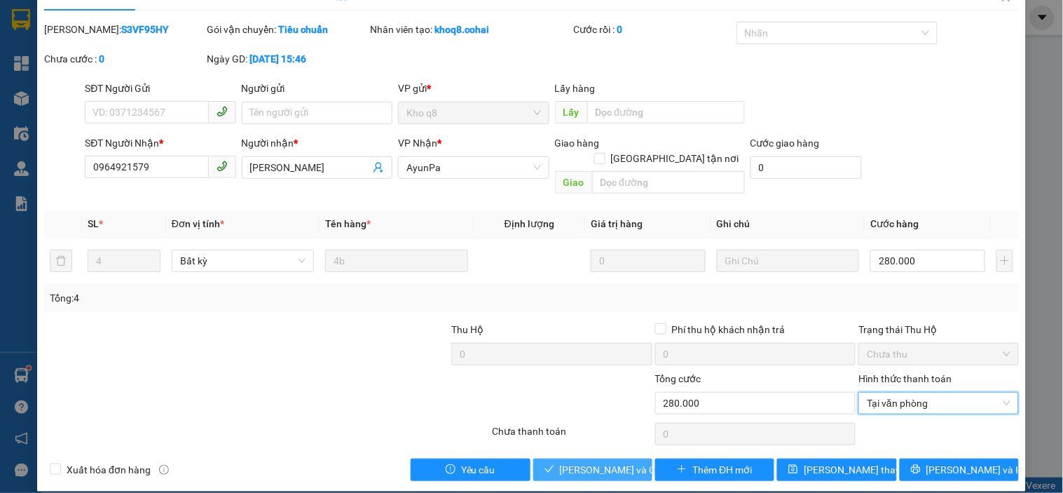
click at [603, 462] on span "[PERSON_NAME] và Giao hàng" at bounding box center [627, 469] width 135 height 15
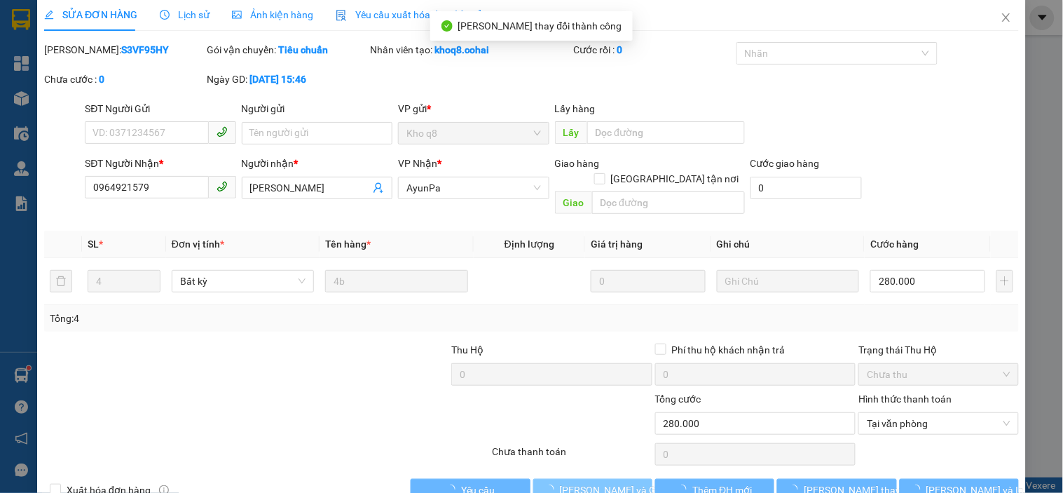
scroll to position [0, 0]
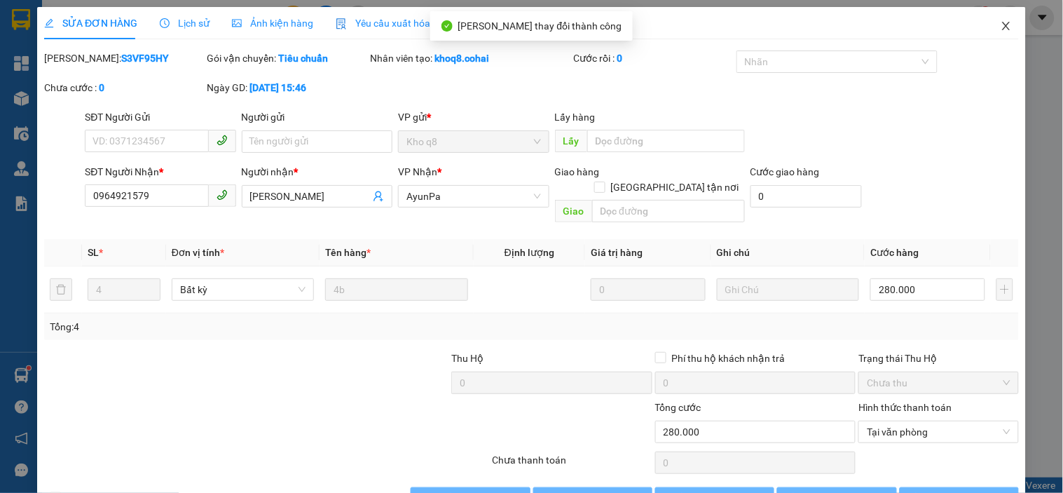
click at [1001, 26] on icon "close" at bounding box center [1006, 25] width 11 height 11
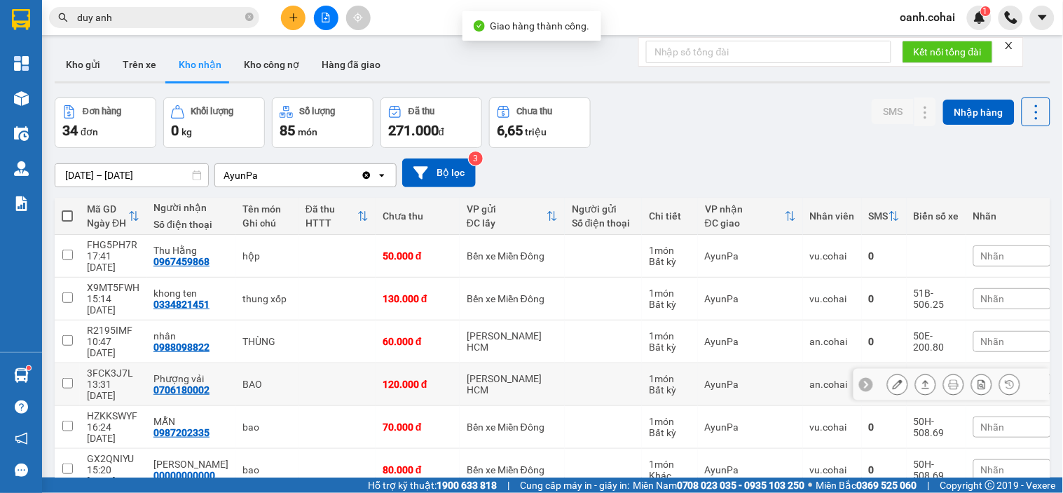
scroll to position [78, 0]
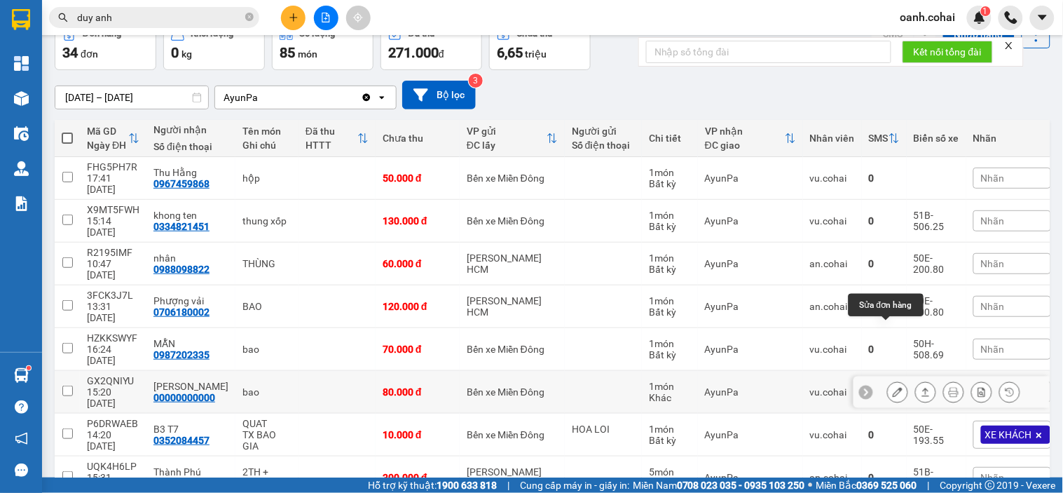
click at [893, 387] on icon at bounding box center [898, 392] width 10 height 10
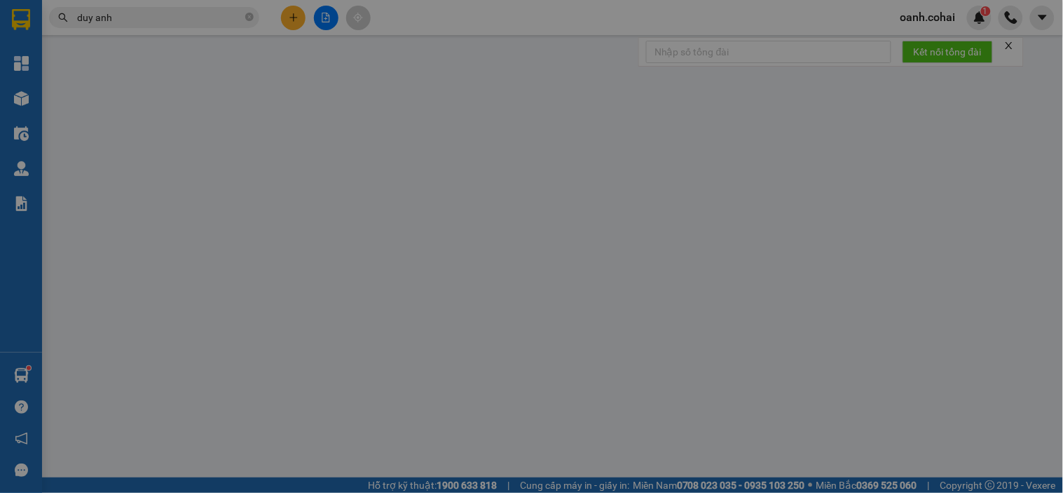
type input "00000000000"
type input "thùy dung"
type input "0"
type input "80.000"
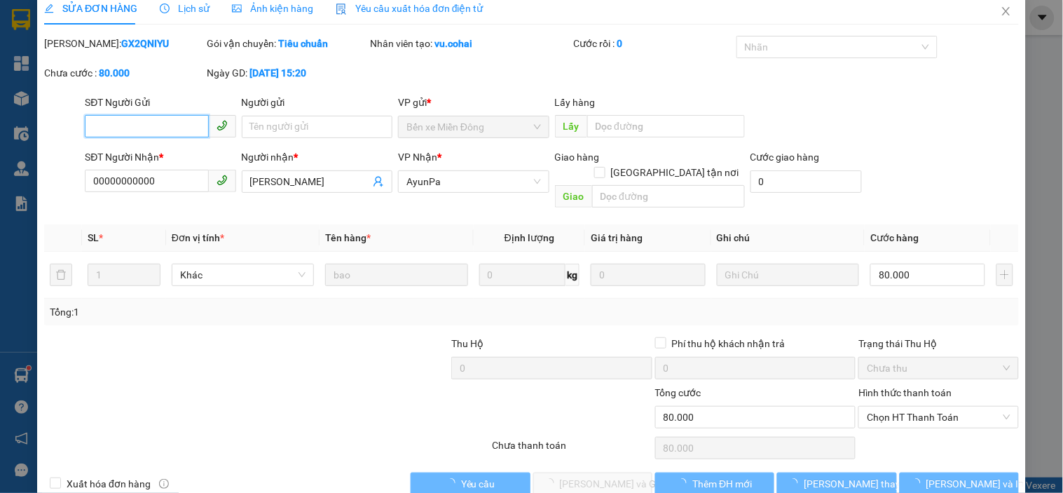
scroll to position [22, 0]
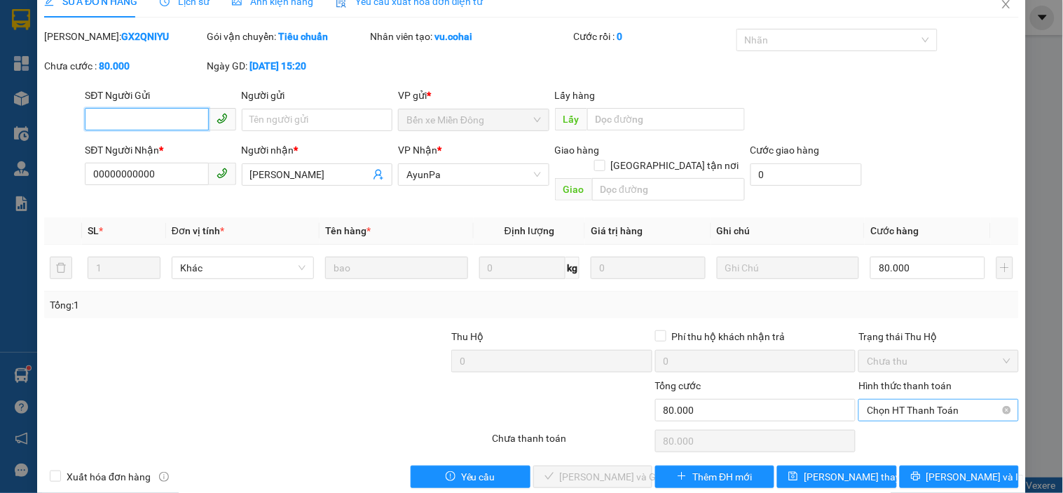
click at [896, 400] on span "Chọn HT Thanh Toán" at bounding box center [938, 410] width 143 height 21
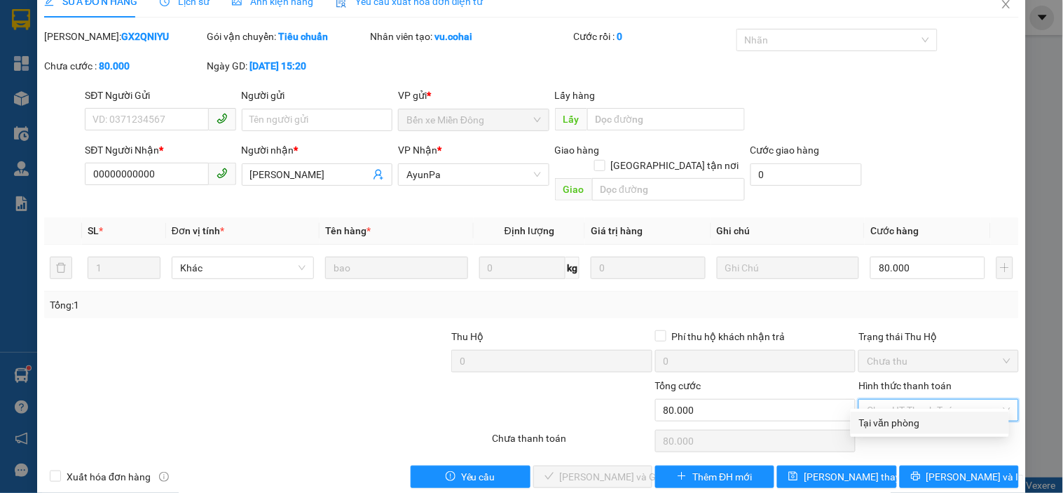
click at [876, 414] on div "Tại văn phòng" at bounding box center [930, 422] width 158 height 22
type input "0"
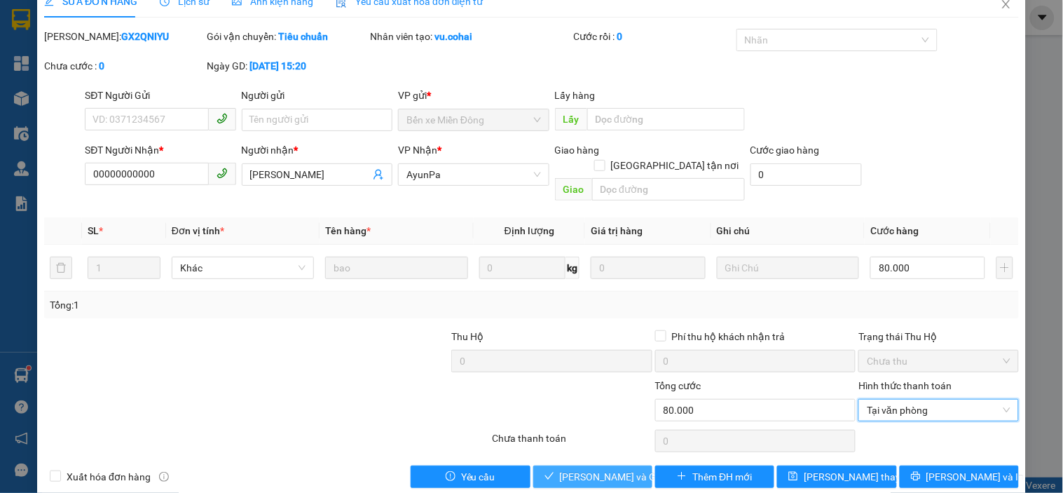
click at [593, 469] on span "[PERSON_NAME] và Giao hàng" at bounding box center [627, 476] width 135 height 15
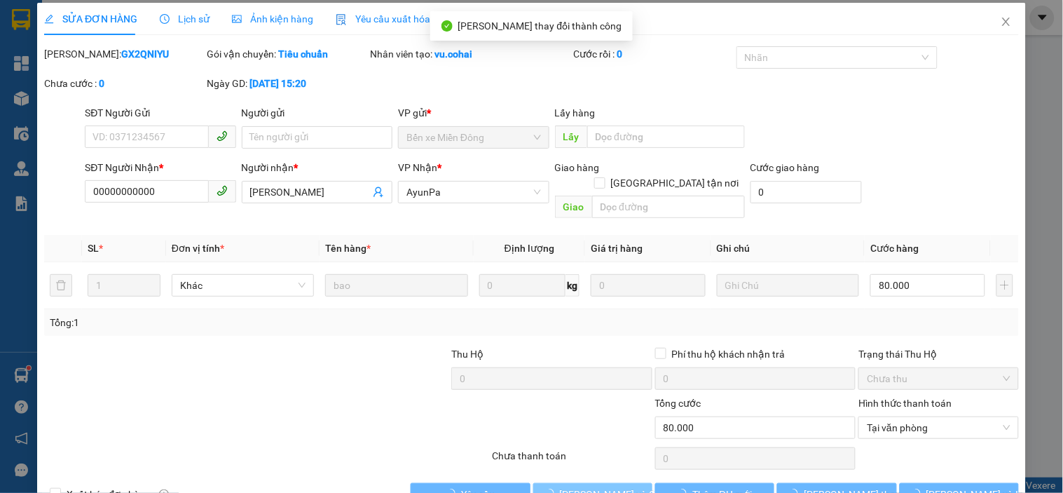
scroll to position [0, 0]
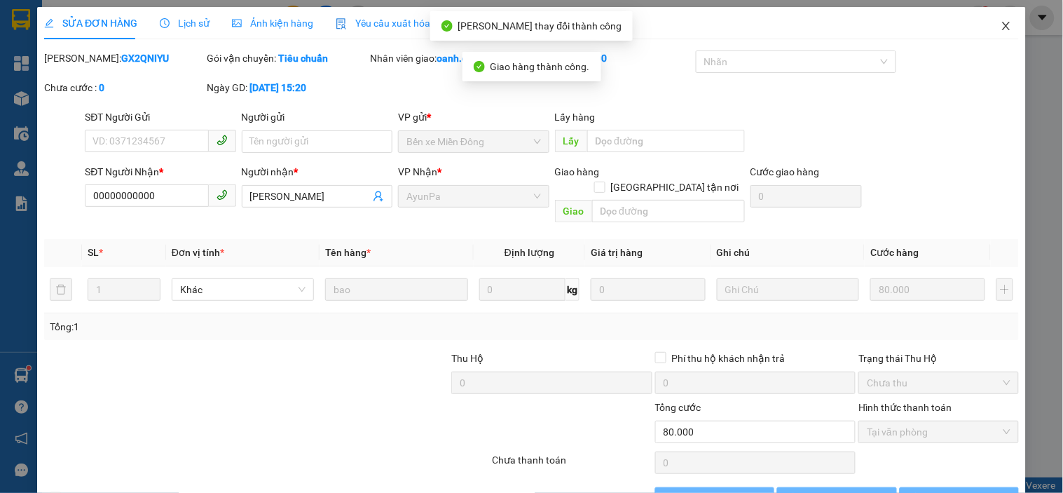
click at [1001, 24] on icon "close" at bounding box center [1006, 25] width 11 height 11
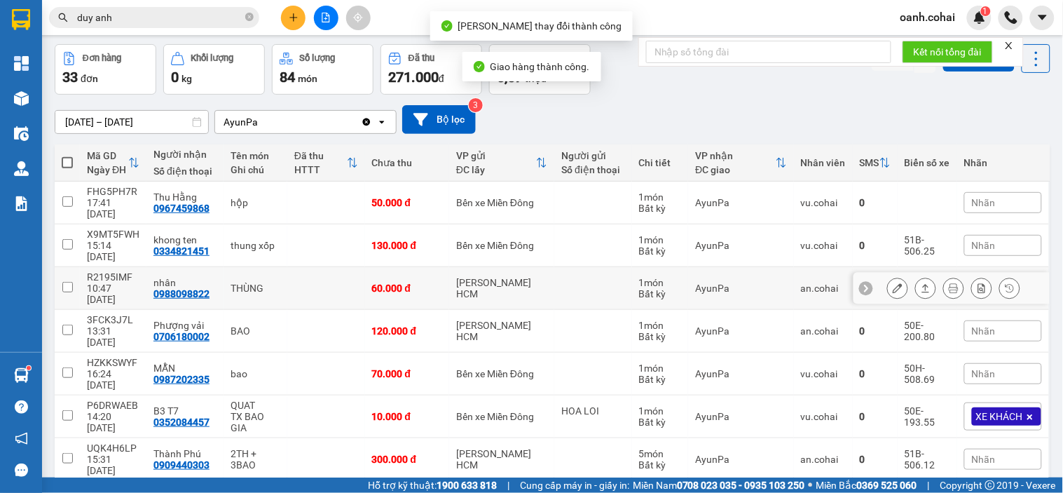
scroll to position [78, 0]
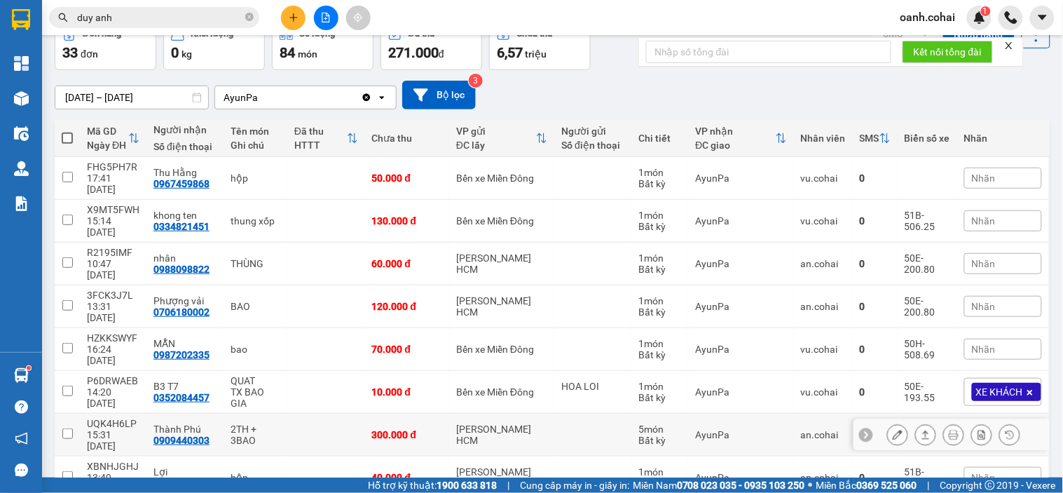
click at [893, 430] on icon at bounding box center [898, 435] width 10 height 10
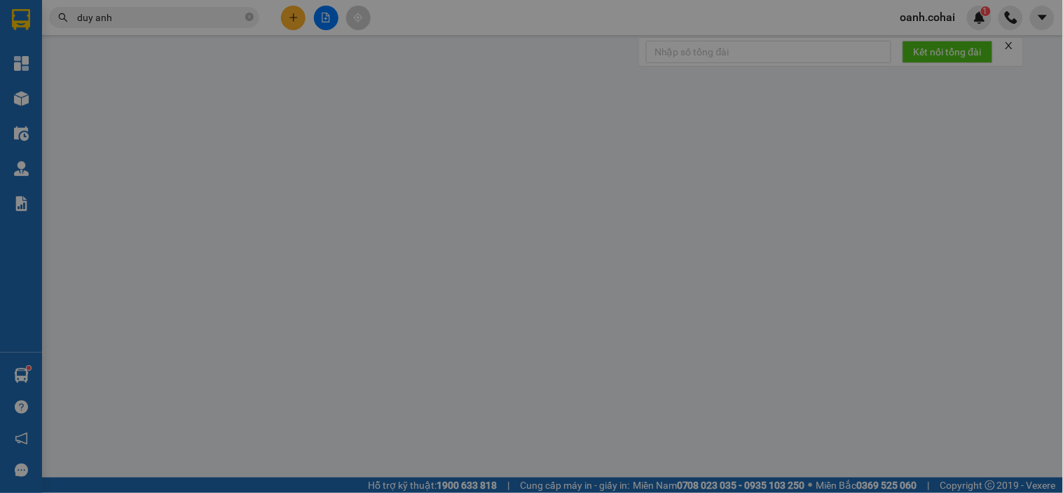
type input "0909440303"
type input "Thành Phú"
type input "0"
type input "300.000"
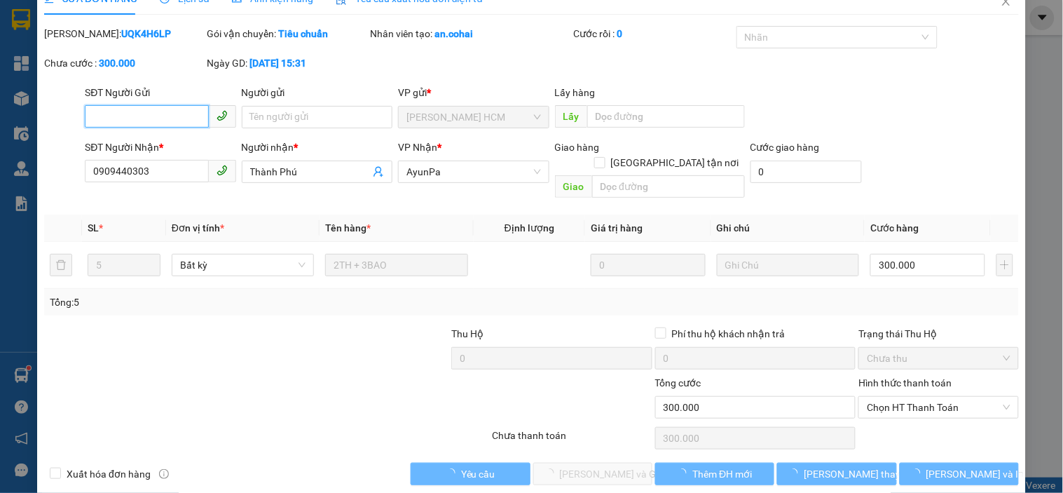
scroll to position [29, 0]
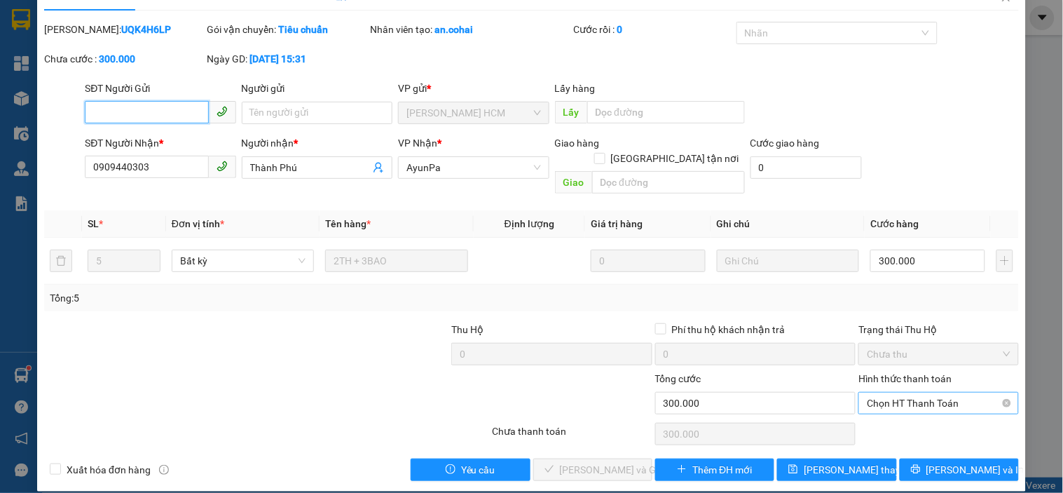
click at [918, 393] on span "Chọn HT Thanh Toán" at bounding box center [938, 403] width 143 height 21
click at [883, 416] on div "Tại văn phòng" at bounding box center [930, 415] width 142 height 15
type input "0"
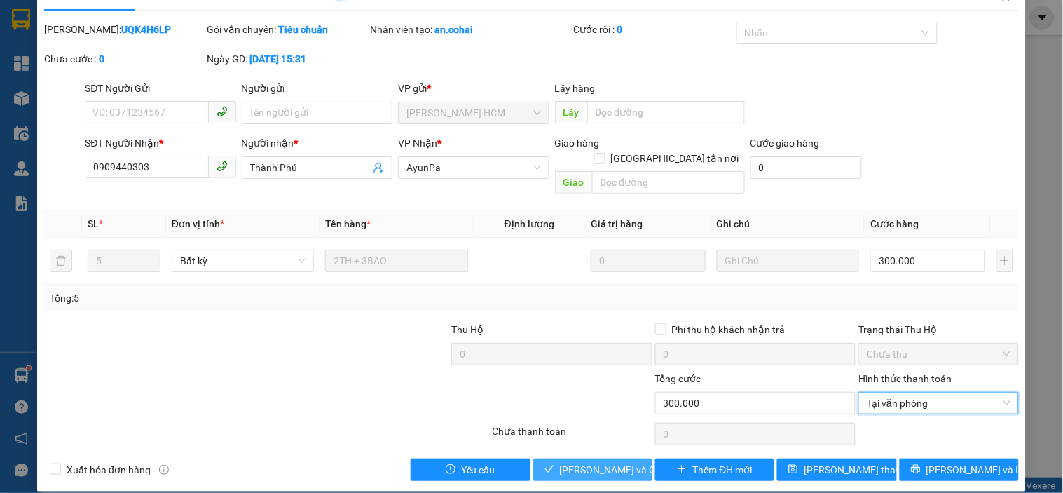
drag, startPoint x: 590, startPoint y: 458, endPoint x: 618, endPoint y: 430, distance: 40.2
click at [587, 462] on span "[PERSON_NAME] và Giao hàng" at bounding box center [627, 469] width 135 height 15
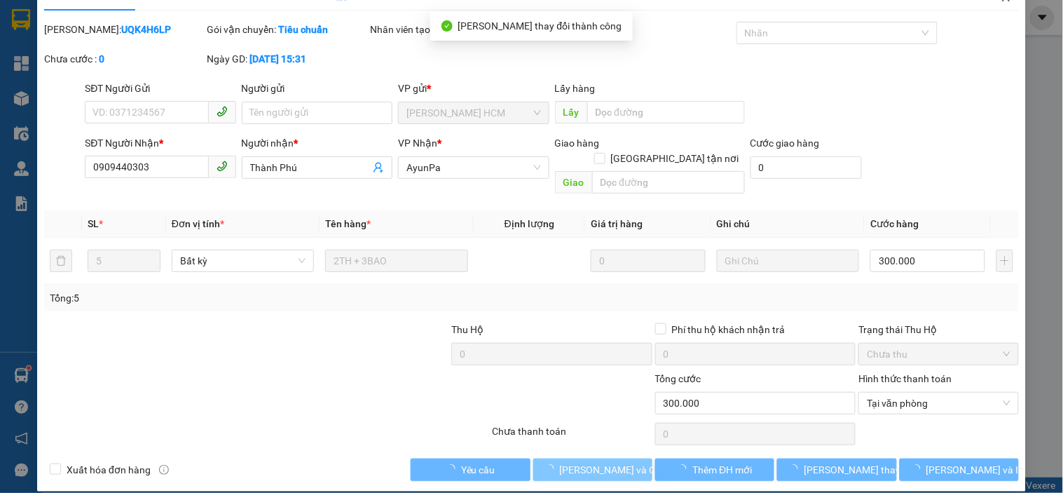
scroll to position [0, 0]
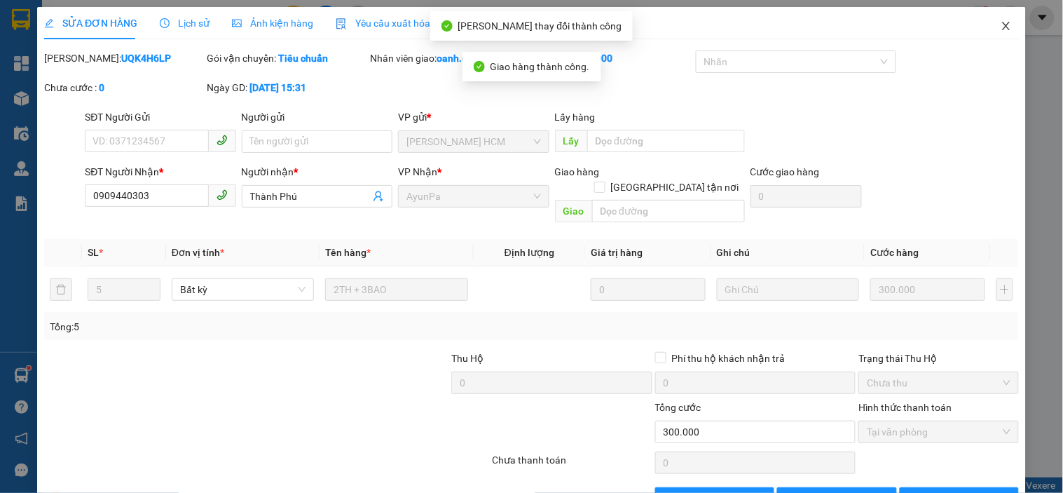
click at [1001, 25] on icon "close" at bounding box center [1006, 25] width 11 height 11
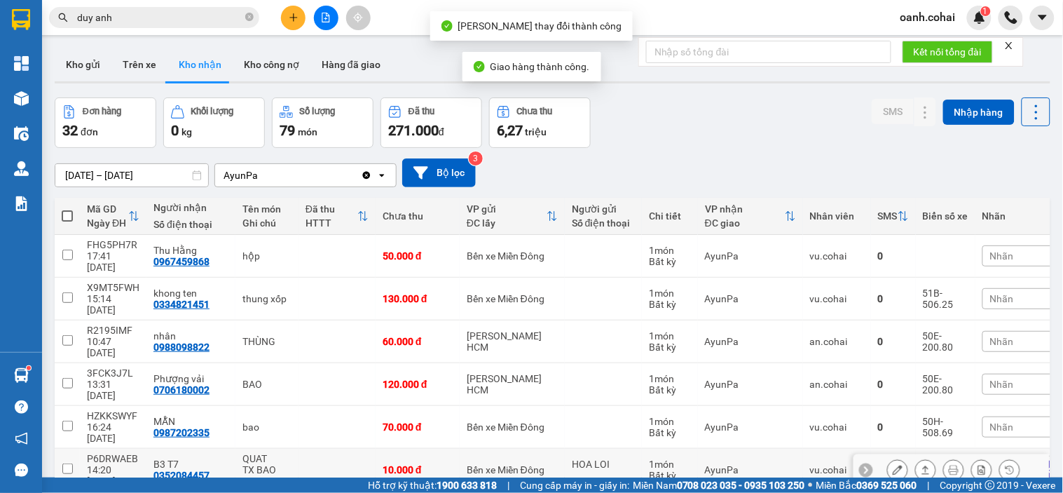
scroll to position [78, 0]
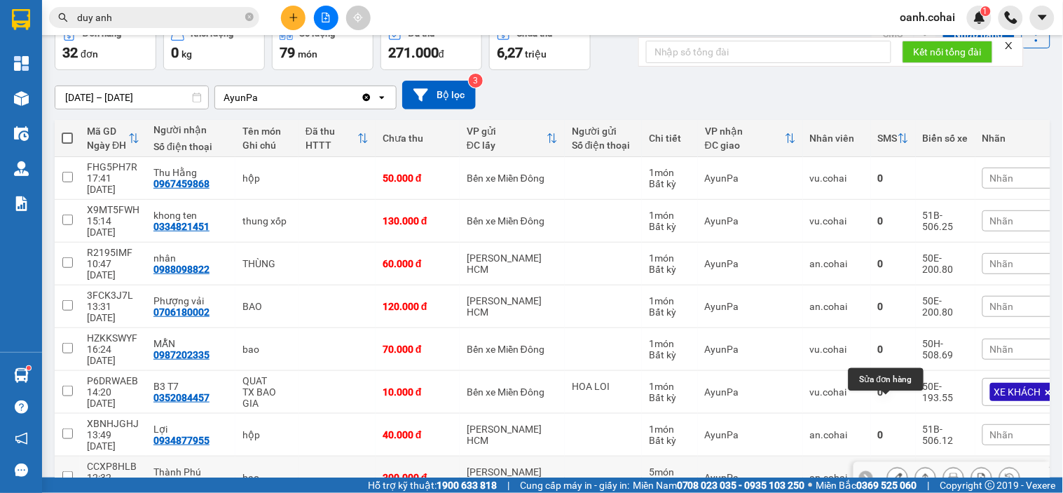
click at [893, 472] on icon at bounding box center [898, 477] width 10 height 10
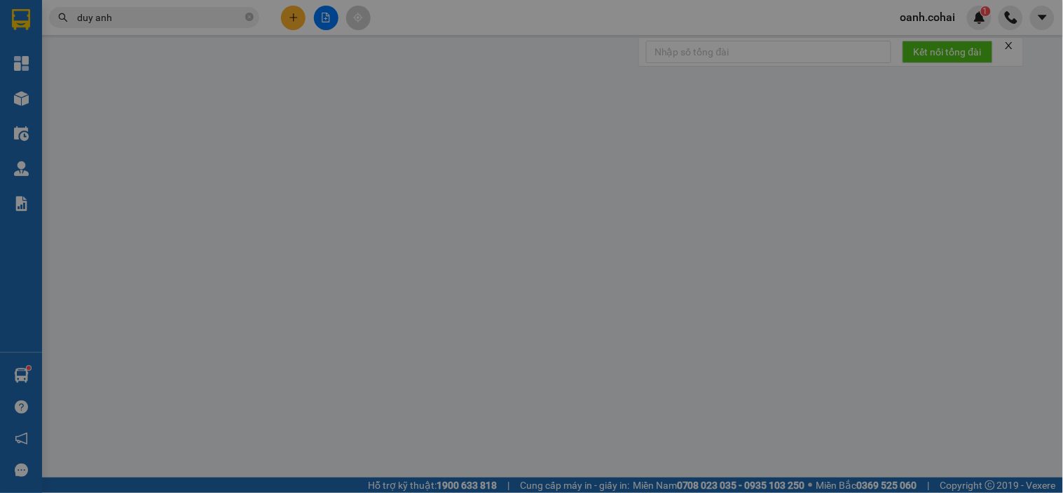
type input "0899387670"
type input "Thành Phú"
type input "0"
type input "300.000"
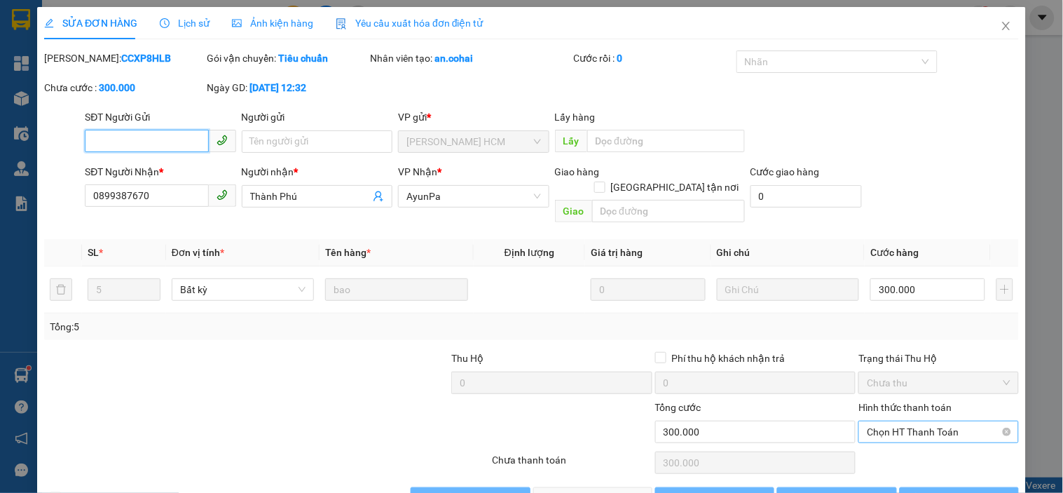
scroll to position [22, 0]
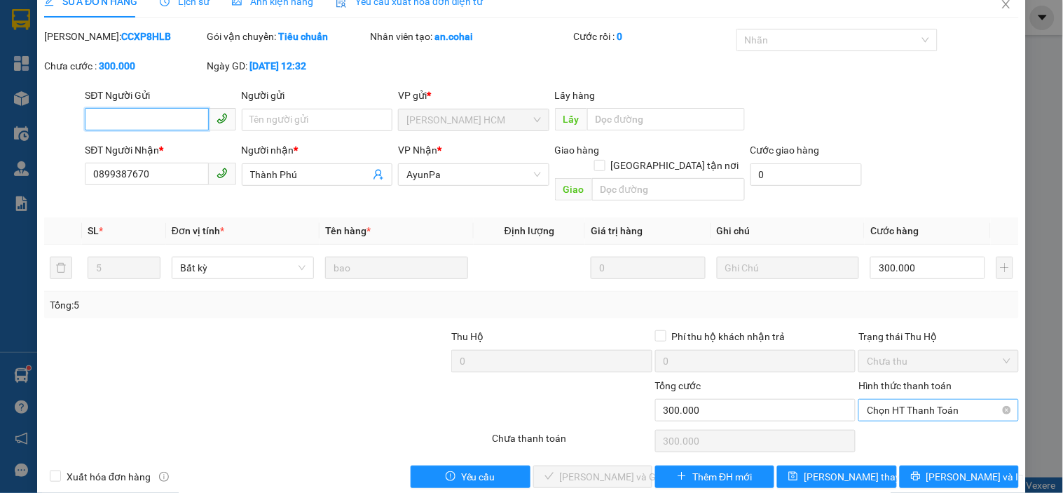
click at [911, 400] on span "Chọn HT Thanh Toán" at bounding box center [938, 410] width 143 height 21
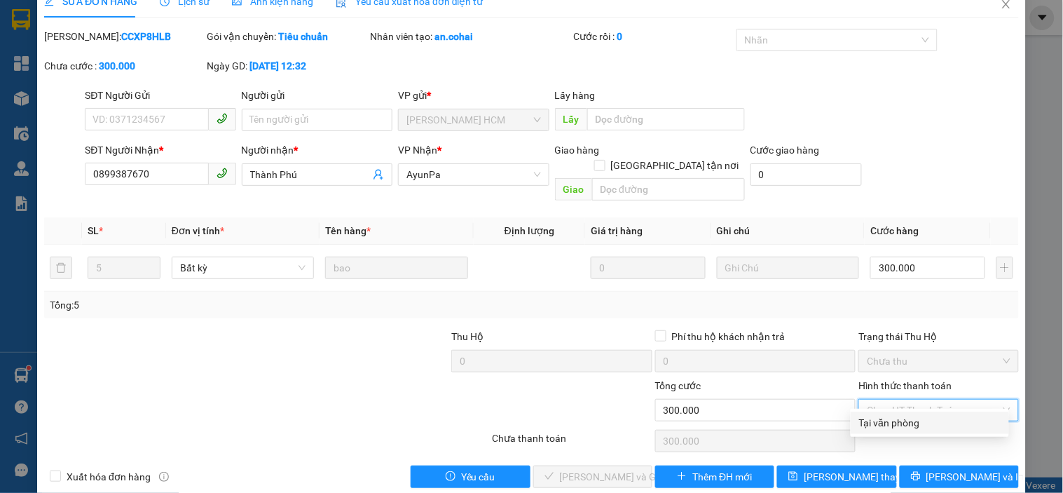
click at [899, 422] on div "Tại văn phòng" at bounding box center [930, 422] width 142 height 15
type input "0"
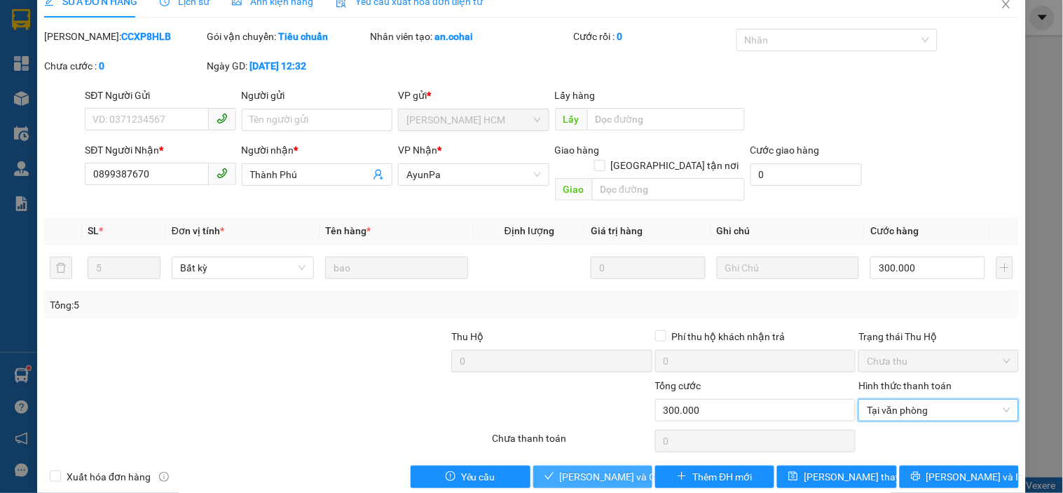
drag, startPoint x: 611, startPoint y: 459, endPoint x: 631, endPoint y: 409, distance: 53.5
click at [608, 469] on span "[PERSON_NAME] và Giao hàng" at bounding box center [627, 476] width 135 height 15
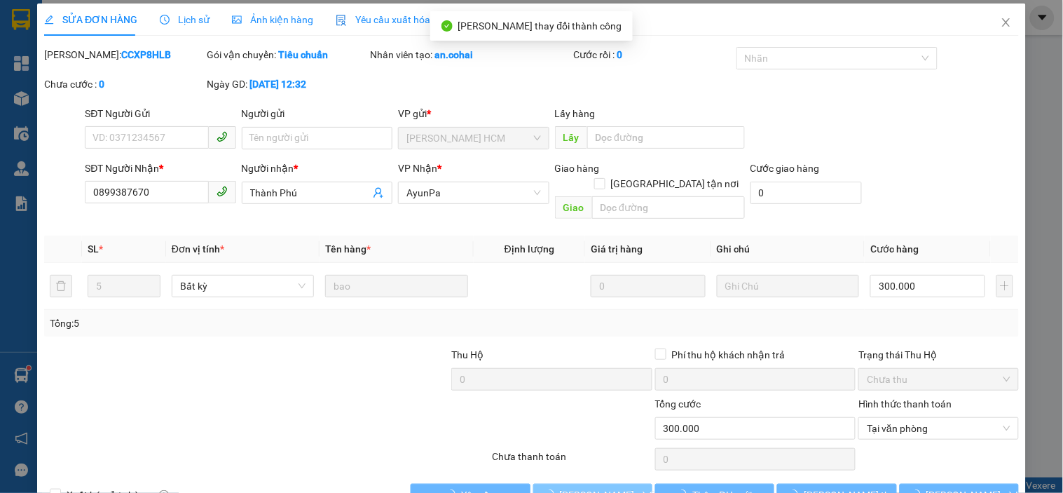
scroll to position [0, 0]
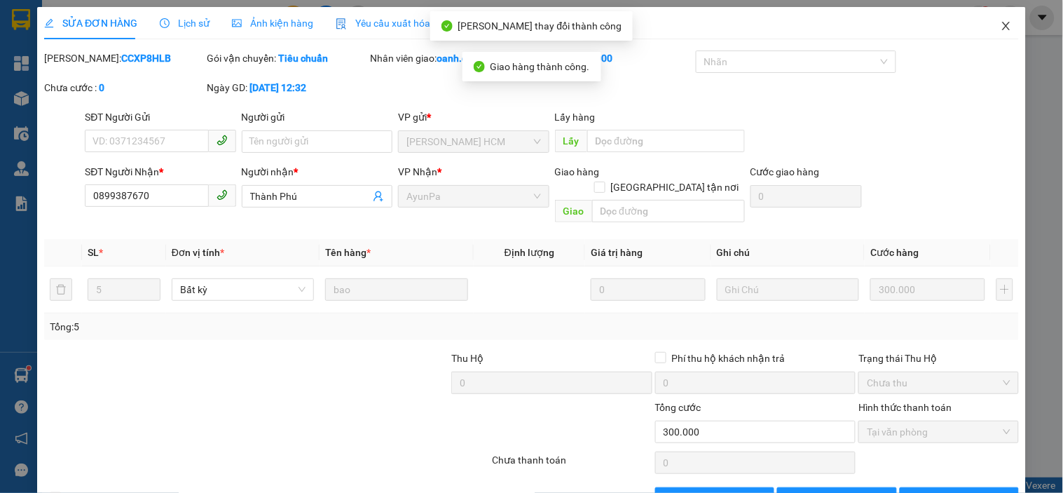
click at [1002, 28] on icon "close" at bounding box center [1006, 26] width 8 height 8
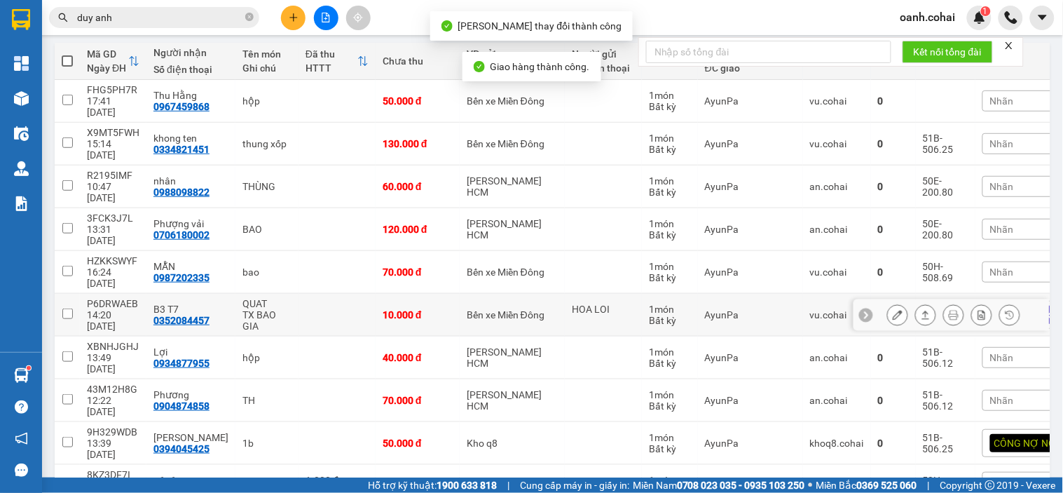
scroll to position [156, 0]
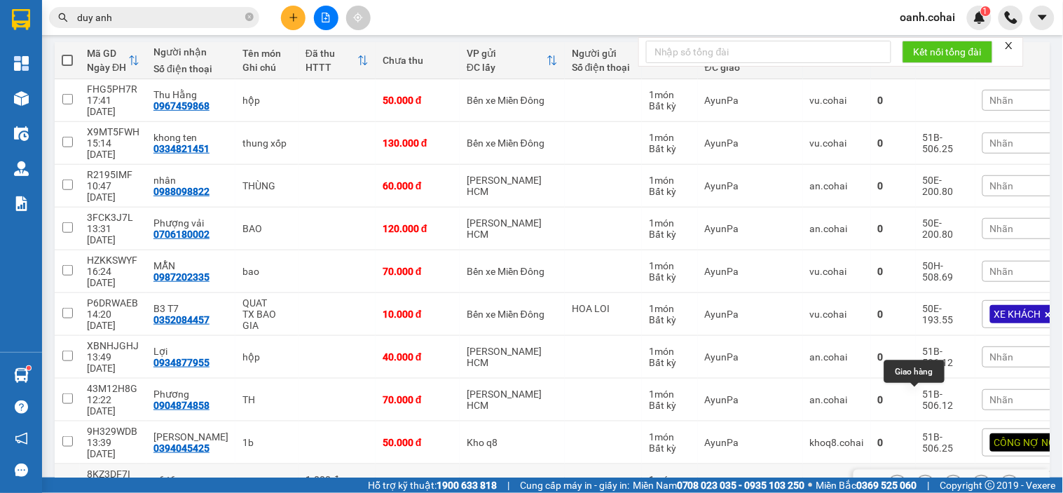
click at [921, 480] on icon at bounding box center [926, 485] width 10 height 10
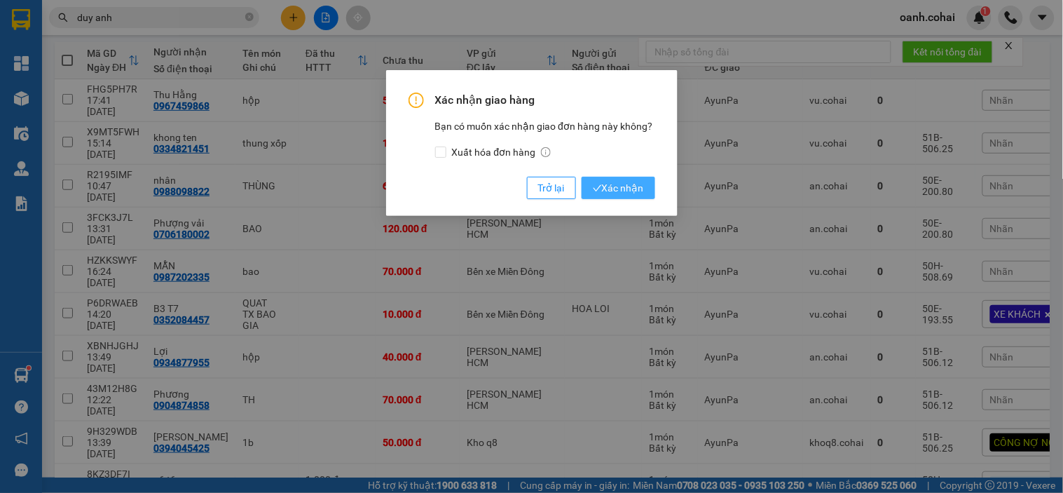
click at [635, 192] on span "Xác nhận" at bounding box center [618, 187] width 51 height 15
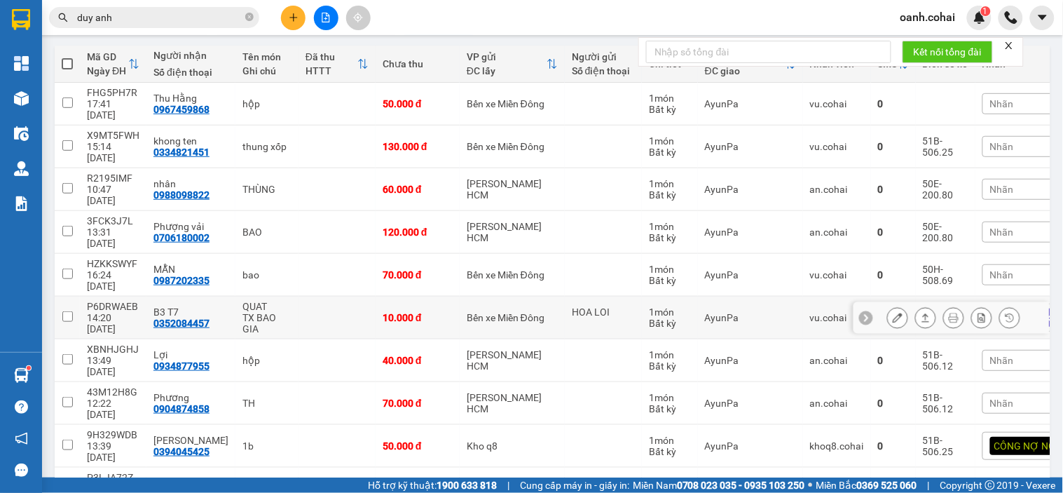
scroll to position [74, 0]
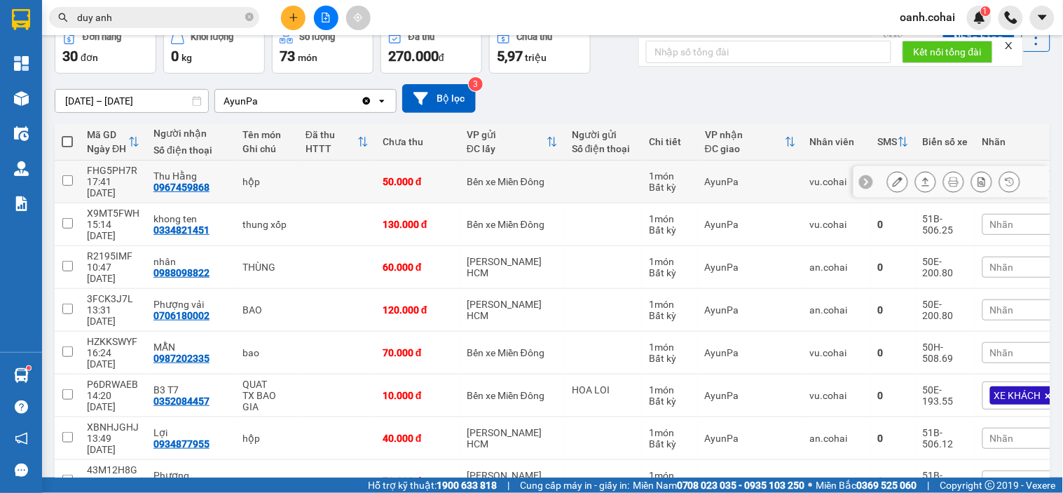
click at [891, 170] on button at bounding box center [898, 182] width 20 height 25
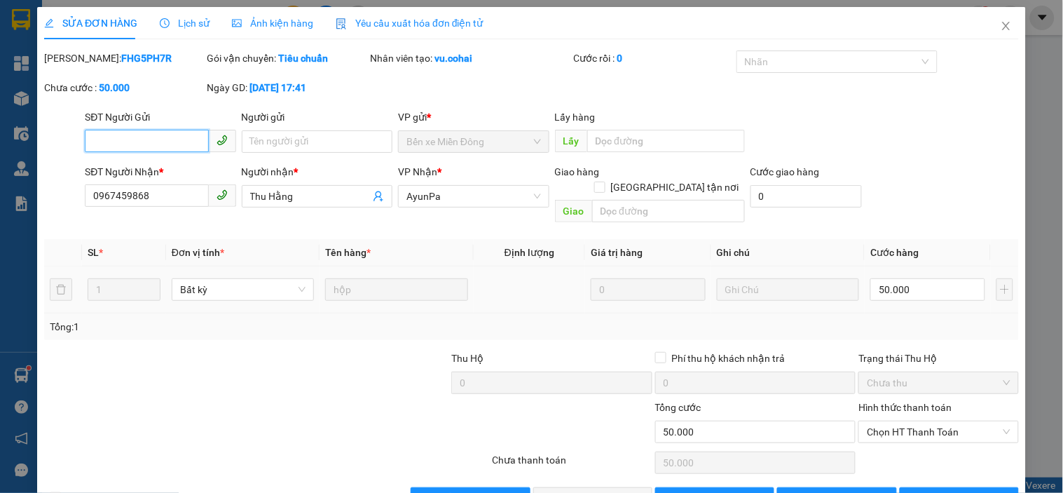
type input "0967459868"
type input "Thu Hằng"
type input "0"
type input "50.000"
click at [926, 421] on span "Chọn HT Thanh Toán" at bounding box center [938, 431] width 143 height 21
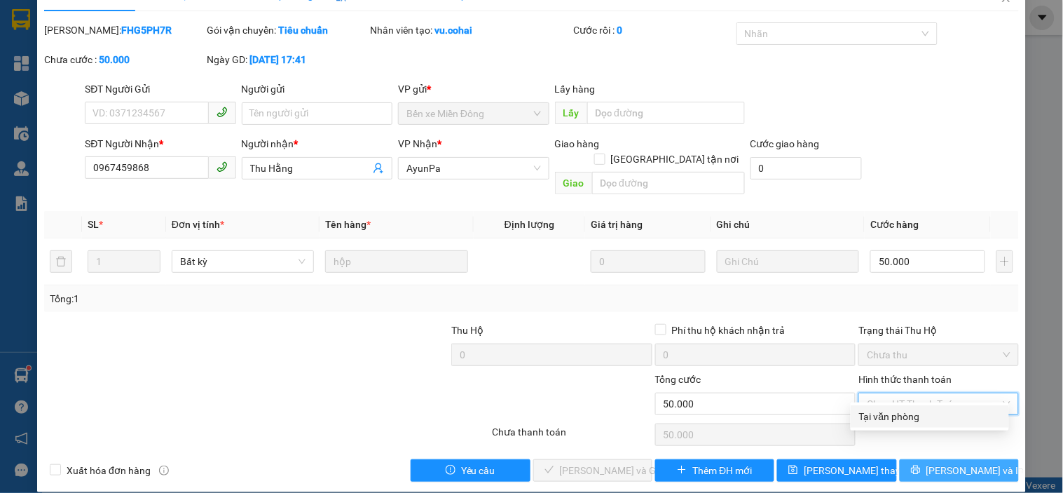
scroll to position [29, 0]
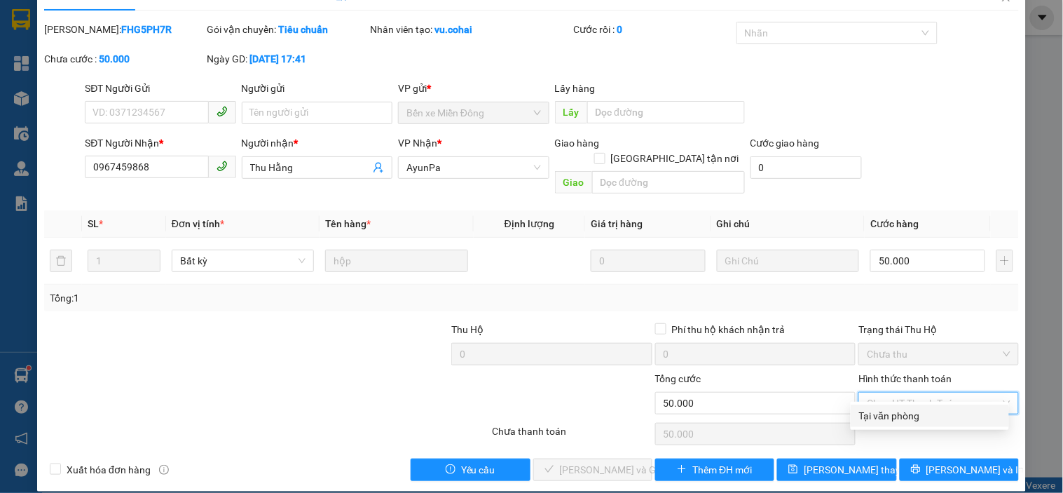
click at [909, 415] on div "Tại văn phòng" at bounding box center [930, 415] width 142 height 15
type input "0"
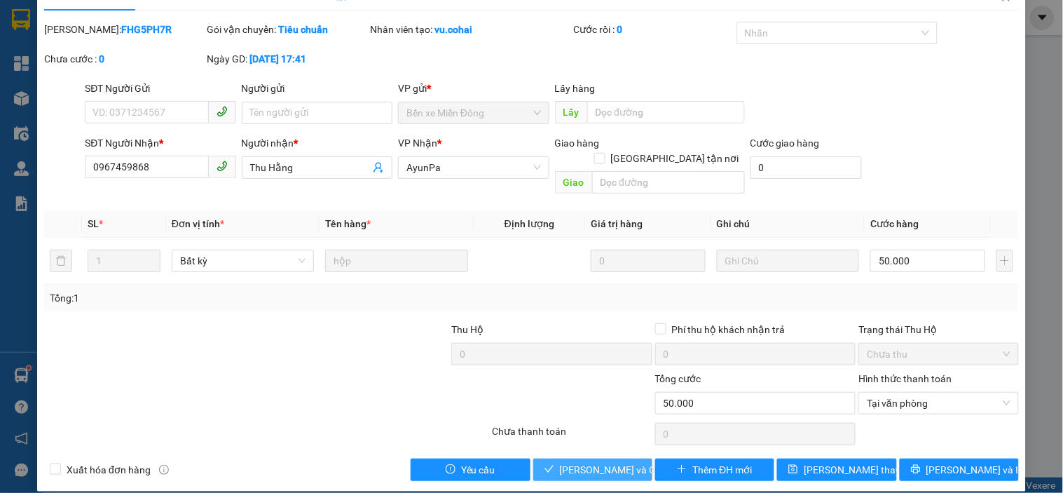
click at [583, 462] on span "[PERSON_NAME] và Giao hàng" at bounding box center [627, 469] width 135 height 15
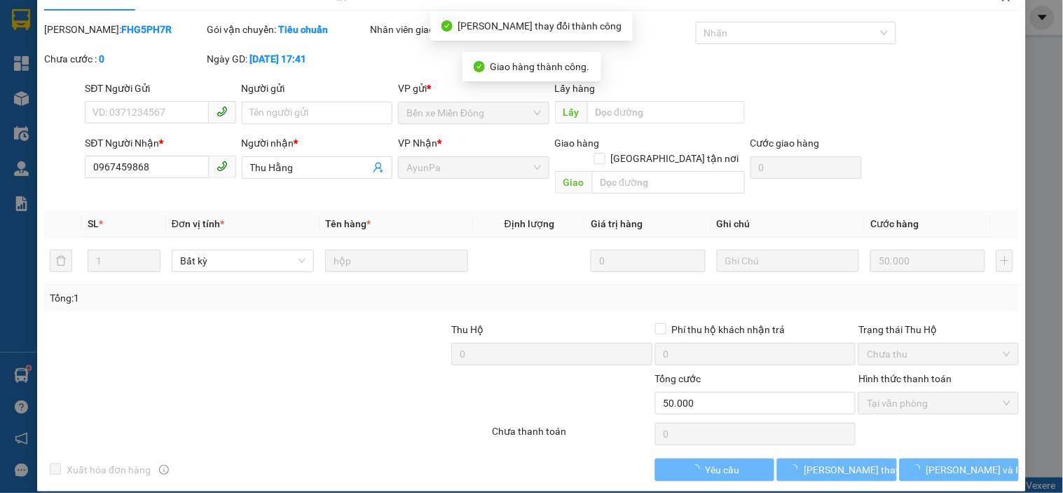
scroll to position [0, 0]
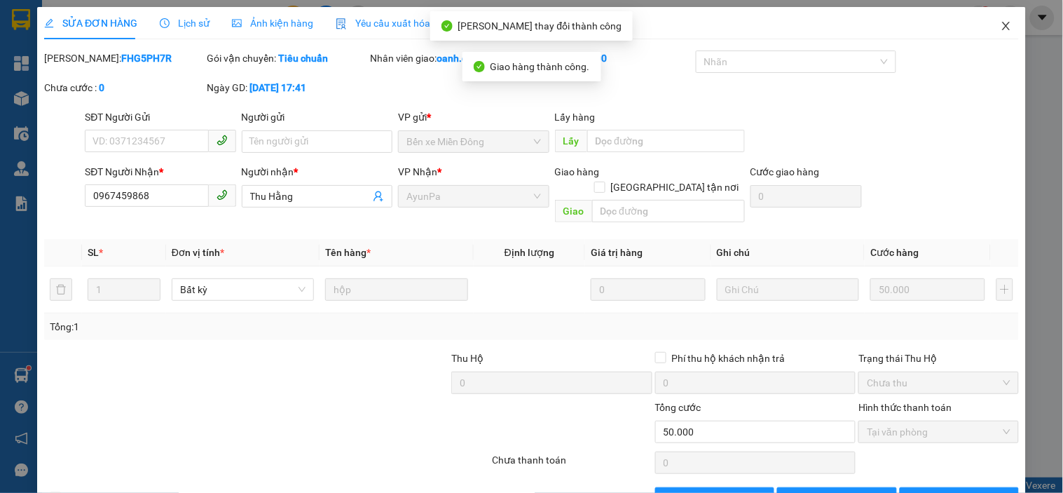
click at [1002, 27] on icon "close" at bounding box center [1006, 26] width 8 height 8
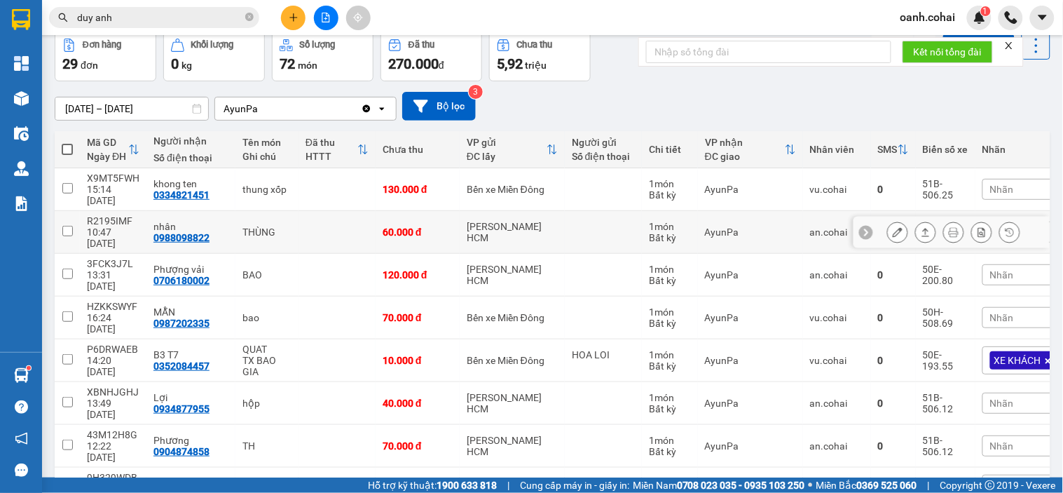
scroll to position [78, 0]
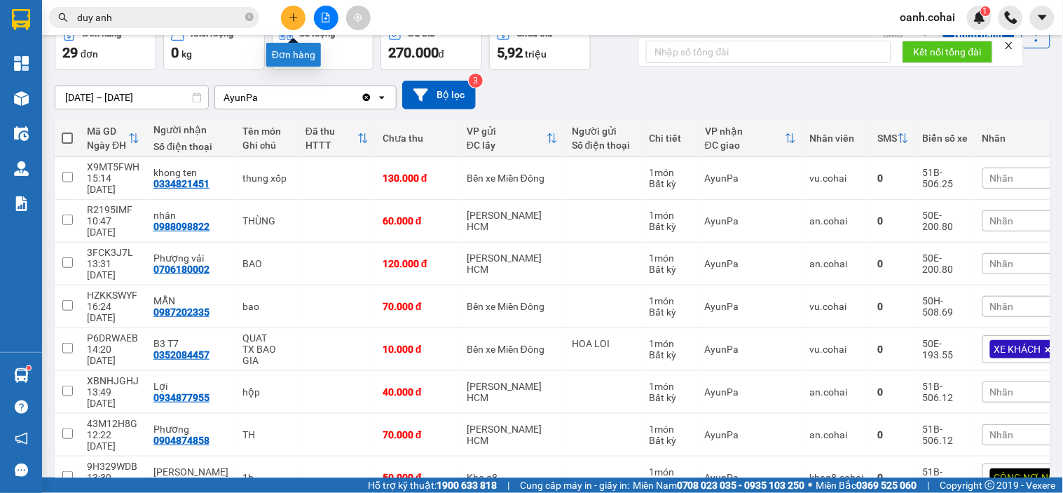
click at [292, 13] on icon "plus" at bounding box center [294, 18] width 10 height 10
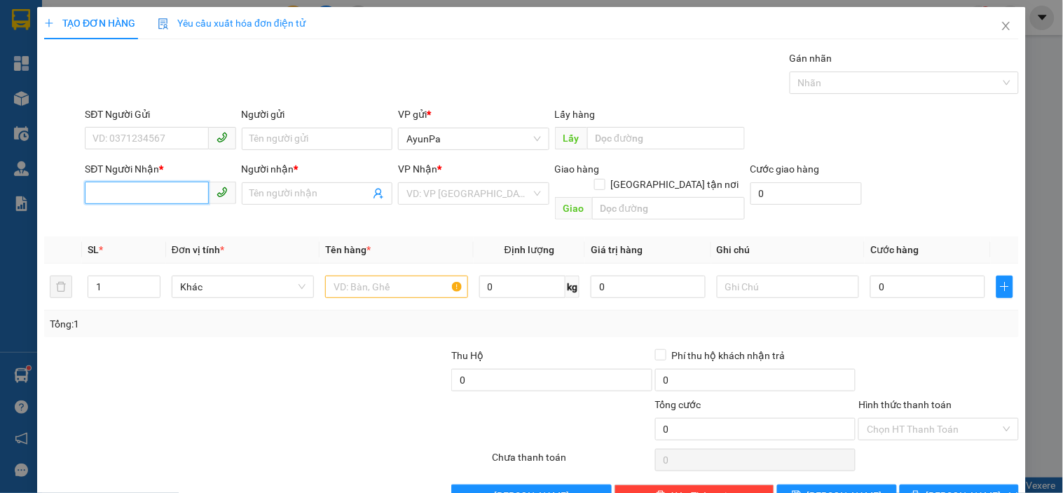
click at [114, 199] on input "SĐT Người Nhận *" at bounding box center [146, 193] width 123 height 22
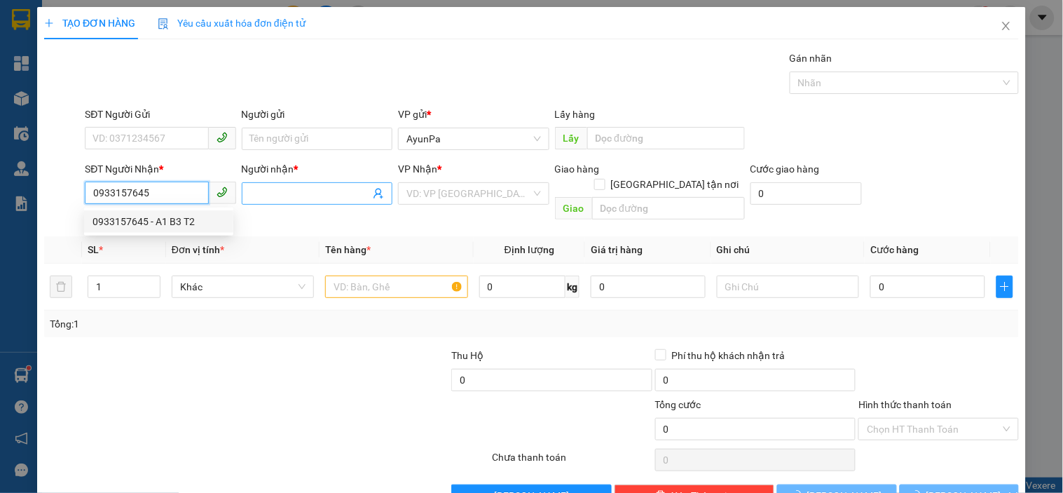
type input "0933157645"
click at [293, 196] on input "Người nhận *" at bounding box center [310, 193] width 120 height 15
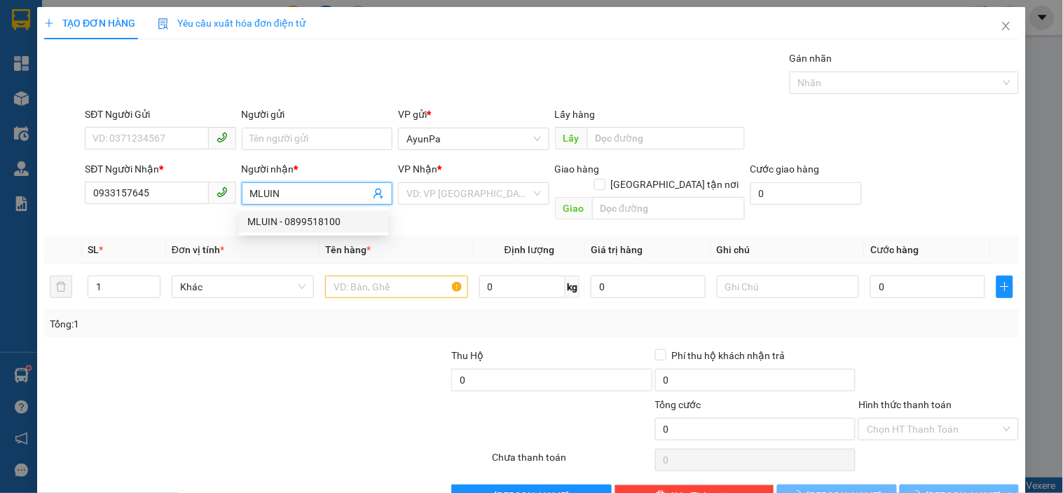
type input "MLUIN"
click at [464, 198] on input "search" at bounding box center [469, 193] width 124 height 21
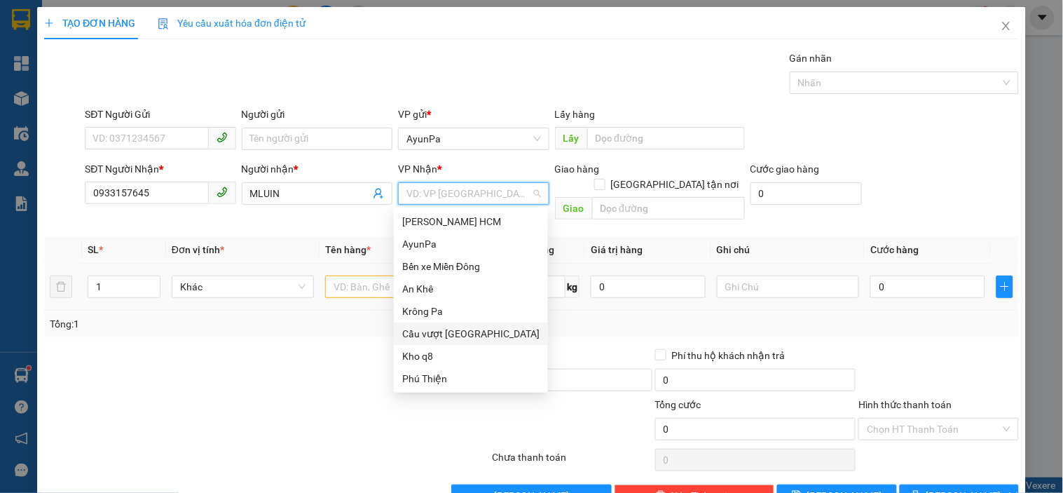
click at [460, 334] on div "Cầu vượt [GEOGRAPHIC_DATA]" at bounding box center [470, 333] width 137 height 15
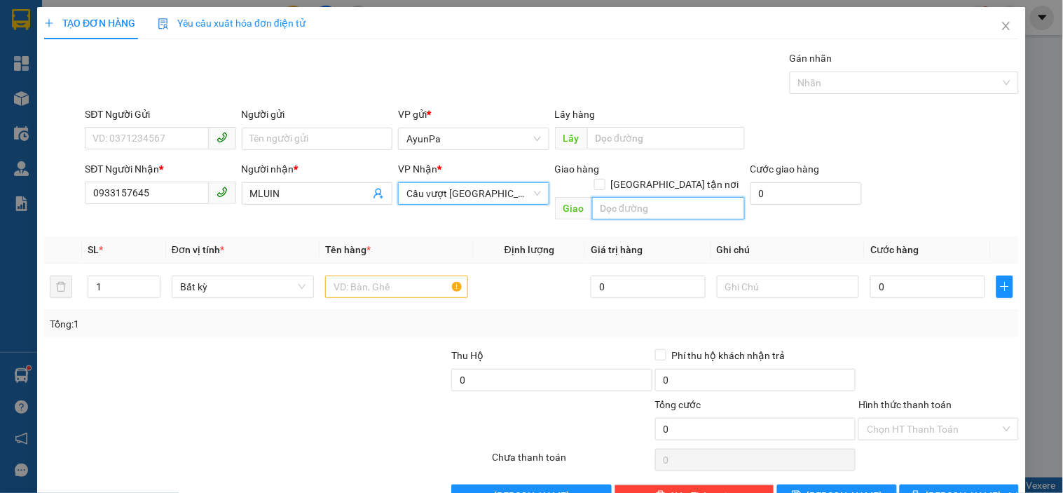
click at [599, 197] on input "text" at bounding box center [668, 208] width 153 height 22
type input "E"
type input "Ê"
type input "Ế"
type input "BẾN CAM"
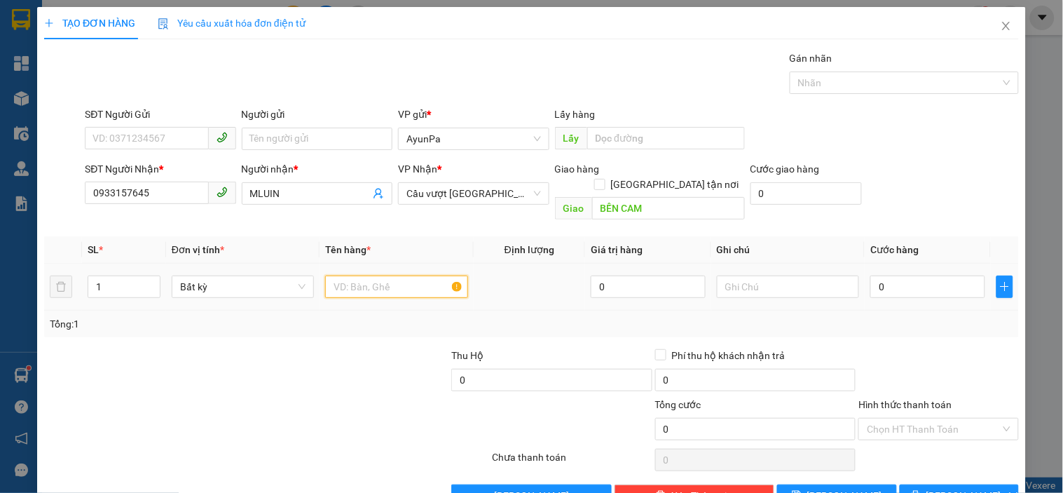
click at [369, 275] on input "text" at bounding box center [396, 286] width 142 height 22
type input "1BAO"
click at [874, 275] on input "0" at bounding box center [928, 286] width 115 height 22
type input "5"
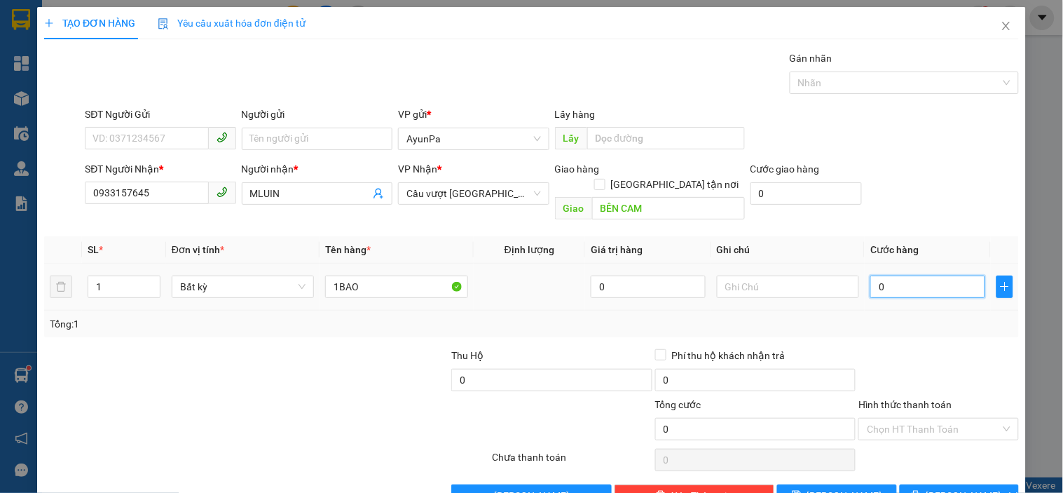
type input "5"
type input "0"
type input "06"
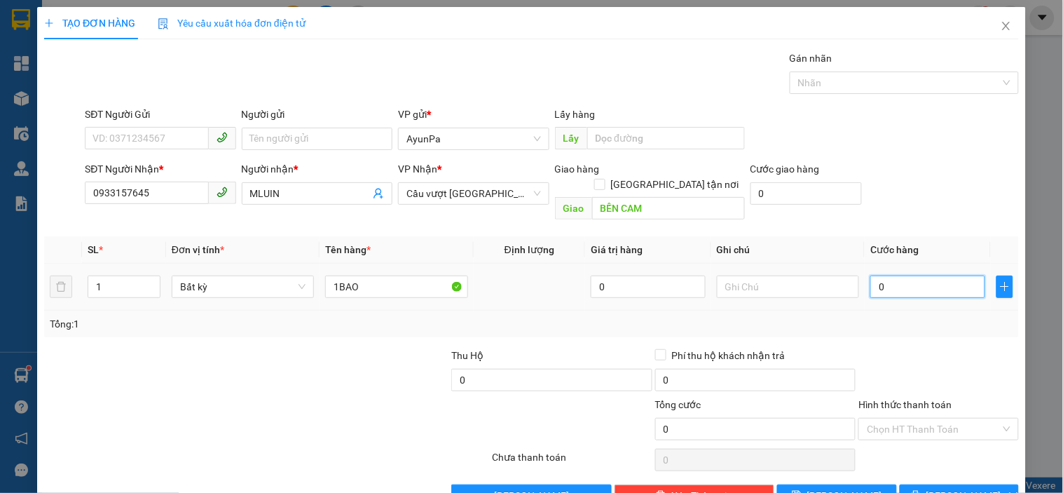
type input "6"
type input "060"
type input "60"
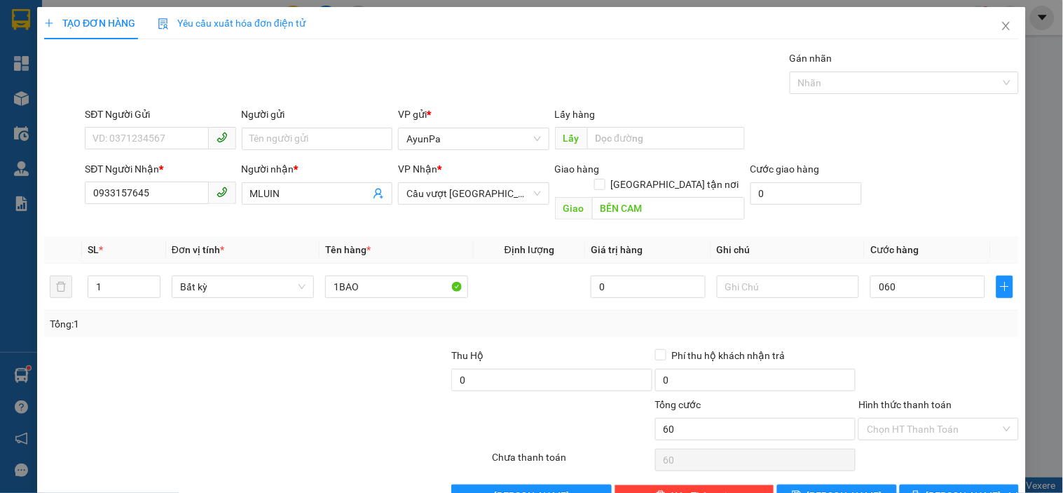
type input "60.000"
click at [899, 321] on div "Tổng: 1" at bounding box center [531, 324] width 975 height 27
click at [895, 423] on input "Hình thức thanh toán" at bounding box center [933, 429] width 133 height 21
click at [894, 444] on div "Tại văn phòng" at bounding box center [930, 441] width 142 height 15
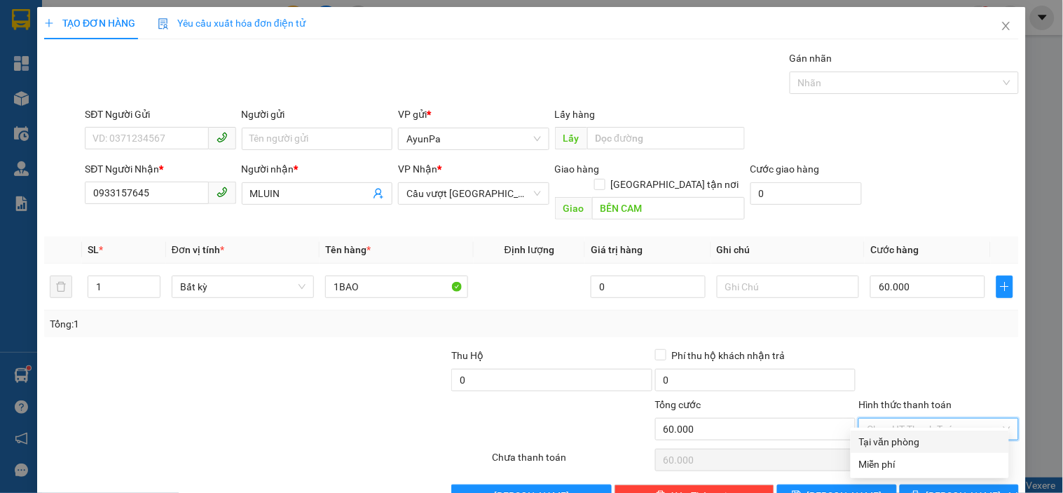
type input "0"
click at [919, 484] on button "[PERSON_NAME] và In" at bounding box center [959, 495] width 119 height 22
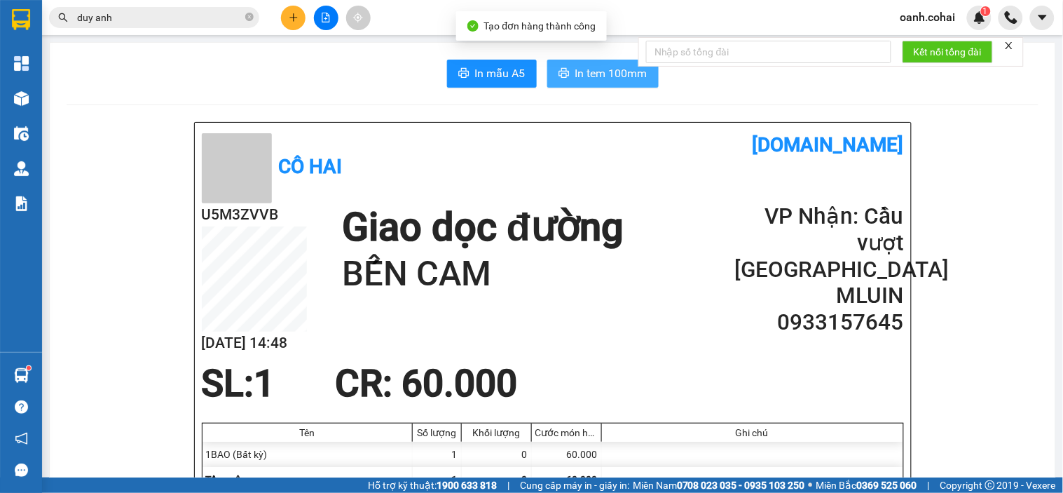
click at [559, 73] on icon "printer" at bounding box center [564, 72] width 11 height 11
click at [332, 11] on button at bounding box center [326, 18] width 25 height 25
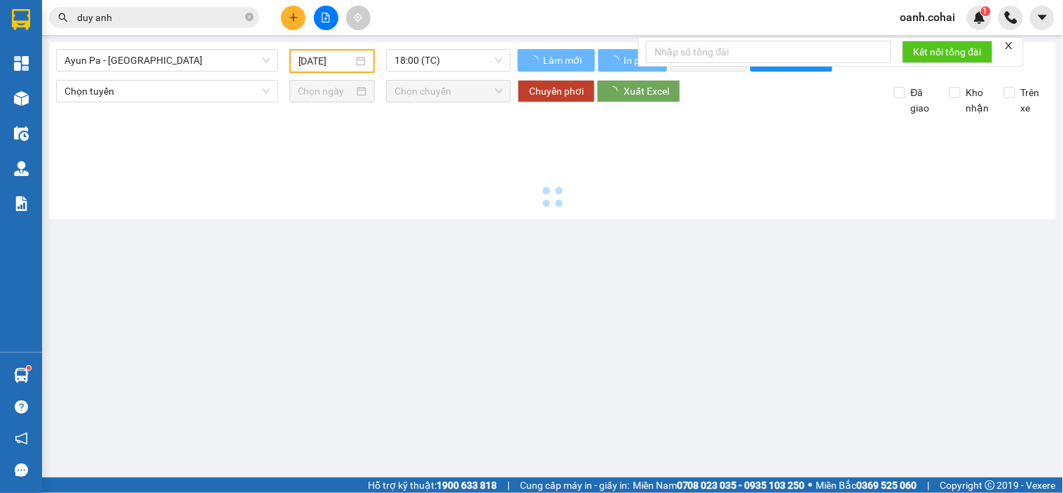
type input "[DATE]"
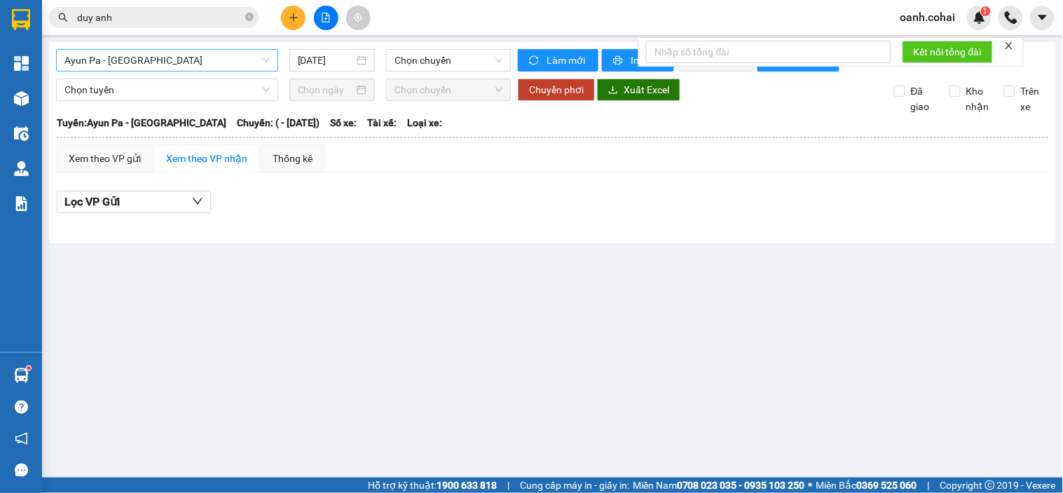
click at [250, 68] on span "Ayun Pa - [GEOGRAPHIC_DATA]" at bounding box center [166, 60] width 205 height 21
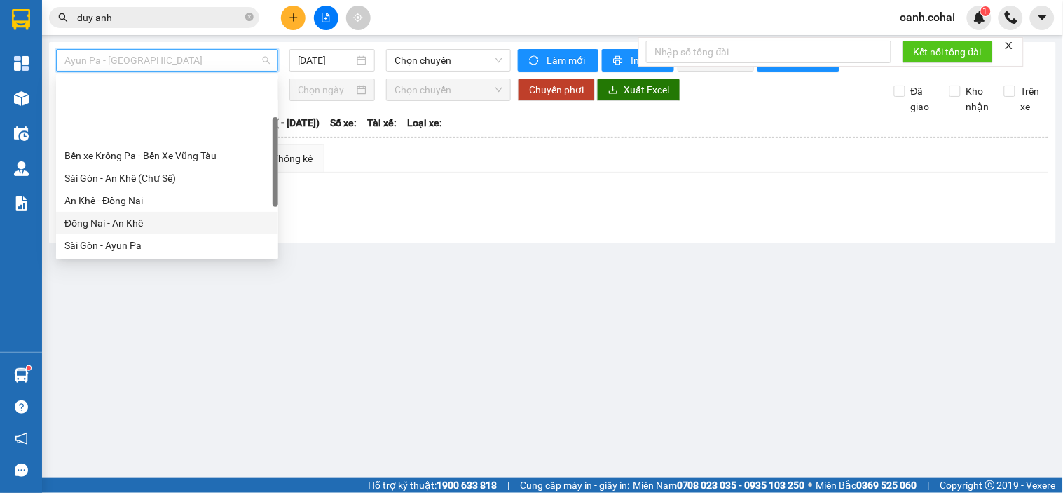
scroll to position [156, 0]
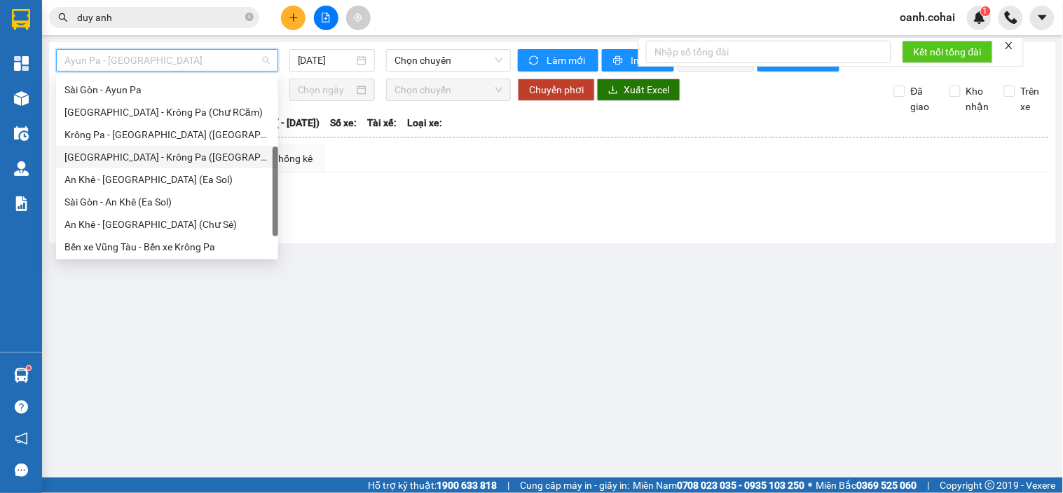
click at [144, 160] on div "[GEOGRAPHIC_DATA] - Krông Pa ([GEOGRAPHIC_DATA])" at bounding box center [166, 156] width 205 height 15
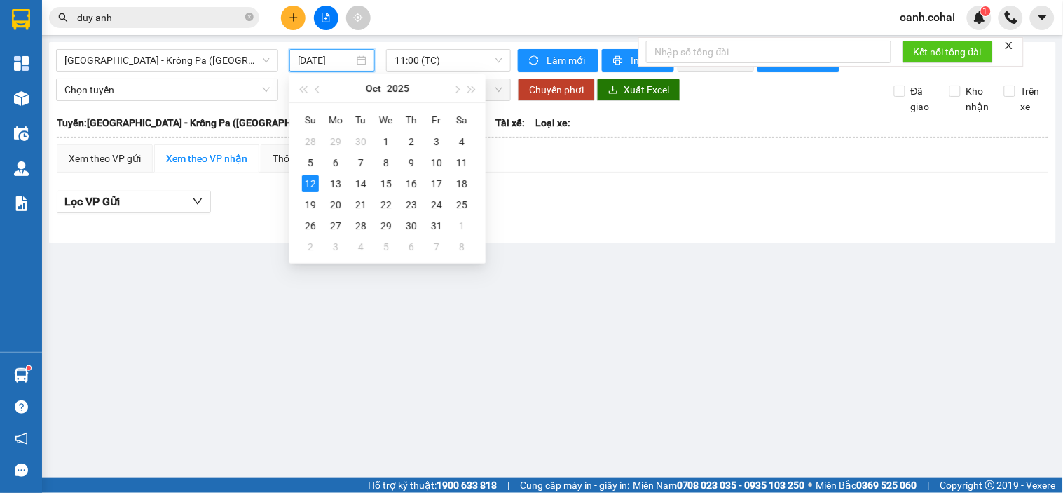
click at [310, 62] on input "[DATE]" at bounding box center [326, 60] width 57 height 15
click at [409, 164] on div "9" at bounding box center [411, 162] width 17 height 17
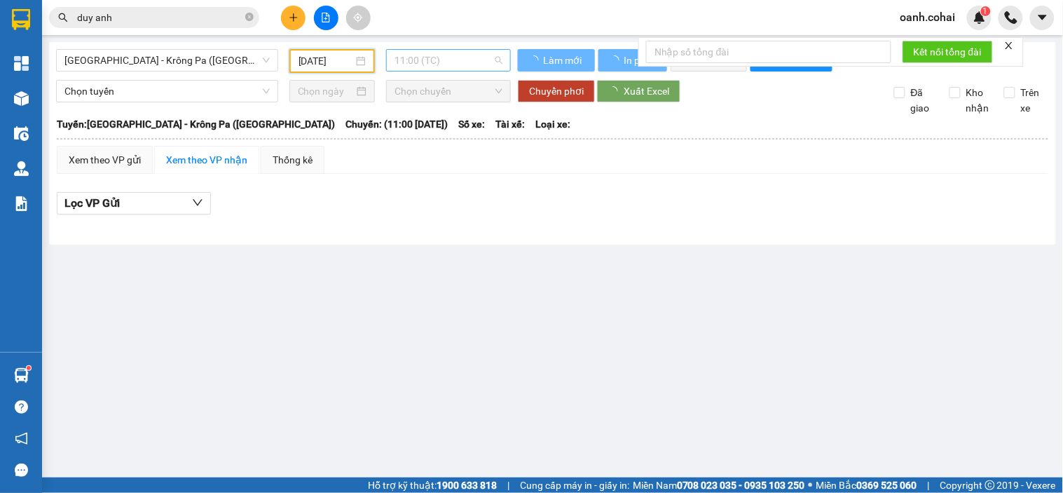
click at [459, 51] on span "11:00 (TC)" at bounding box center [449, 60] width 108 height 21
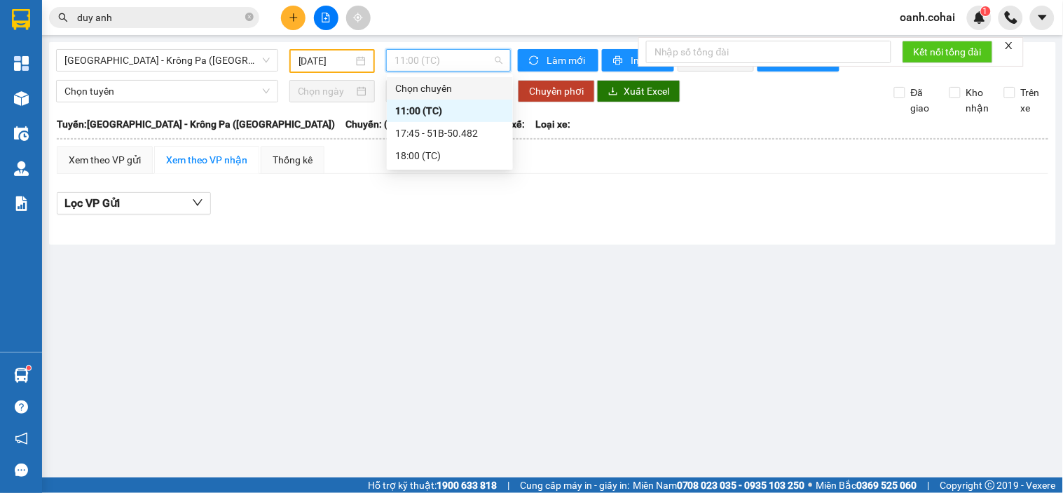
click at [353, 64] on input "[DATE]" at bounding box center [326, 60] width 55 height 15
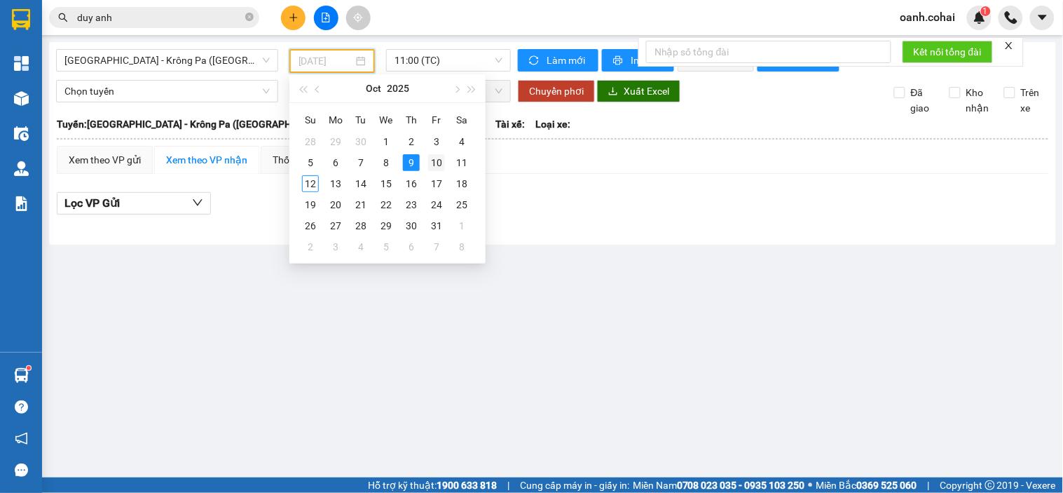
click at [430, 163] on div "10" at bounding box center [436, 162] width 17 height 17
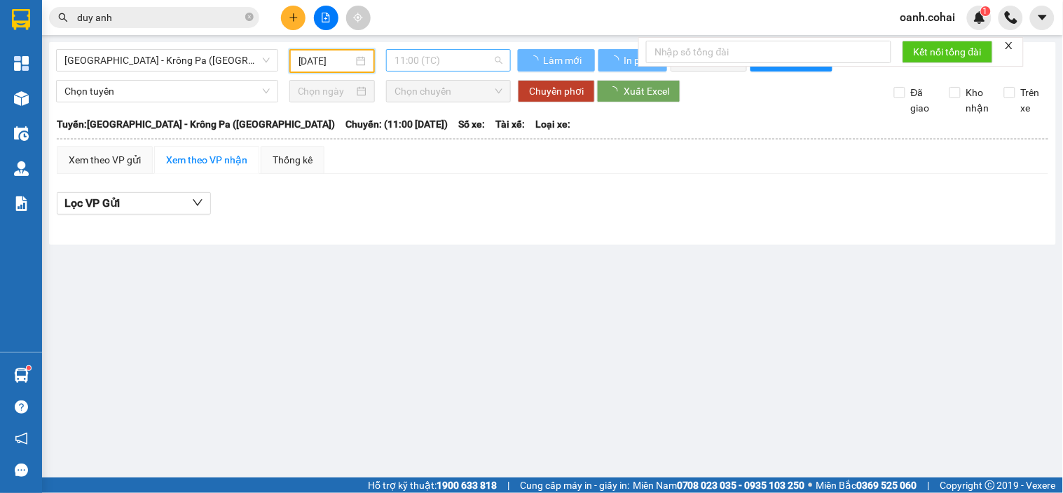
click at [461, 63] on span "11:00 (TC)" at bounding box center [449, 60] width 108 height 21
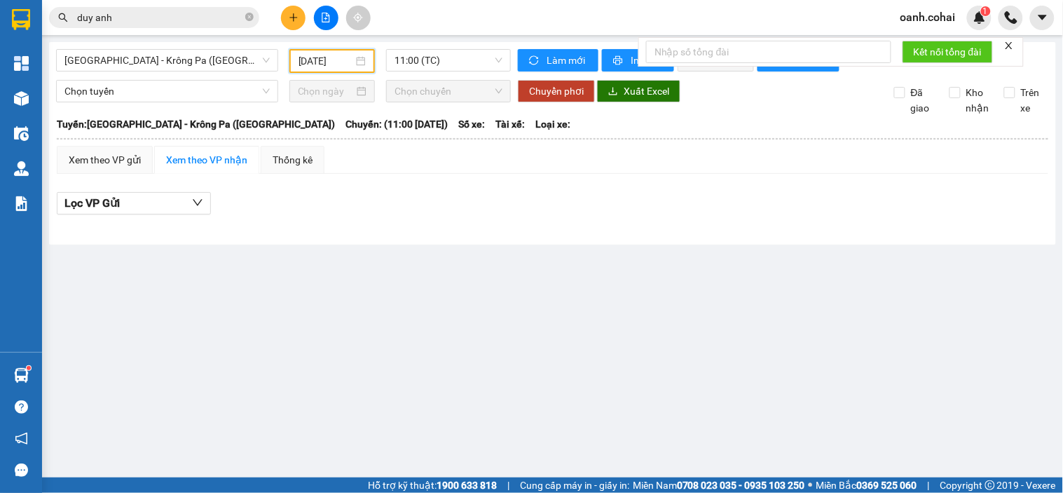
drag, startPoint x: 340, startPoint y: 57, endPoint x: 421, endPoint y: 119, distance: 101.9
click at [349, 76] on body "Kết quả tìm kiếm ( 9 ) Bộ lọc Mã ĐH Trạng thái Món hàng Thu hộ Tổng cước Chưa c…" at bounding box center [531, 246] width 1063 height 493
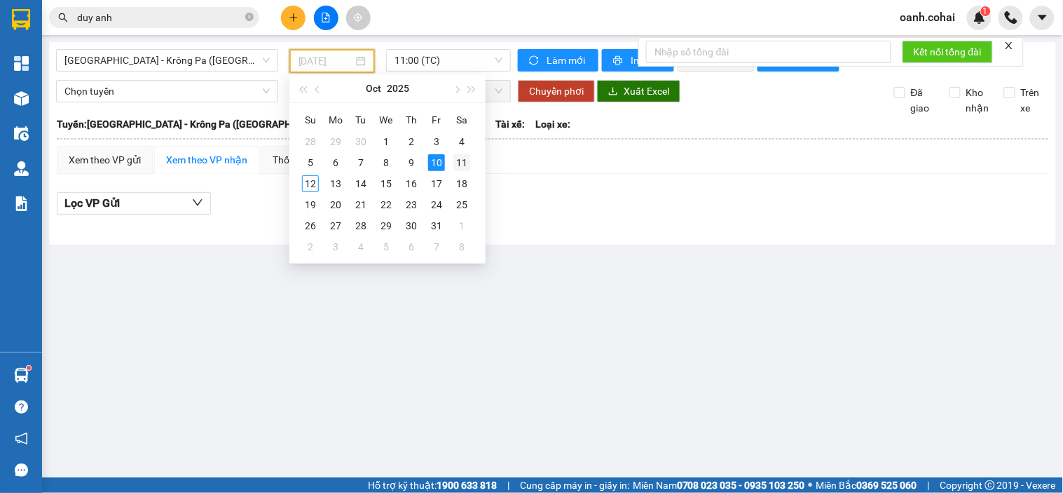
click at [458, 153] on td "11" at bounding box center [461, 162] width 25 height 21
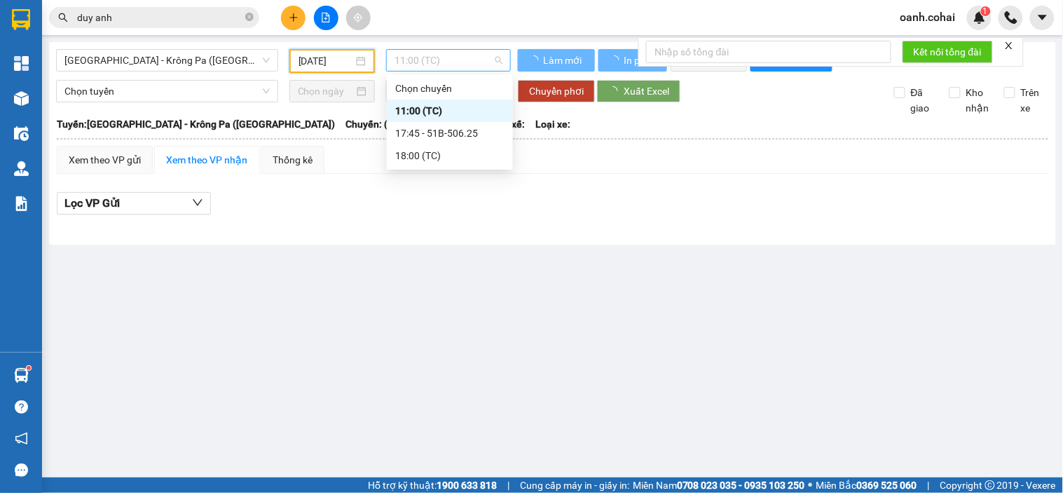
click at [460, 62] on span "11:00 (TC)" at bounding box center [449, 60] width 108 height 21
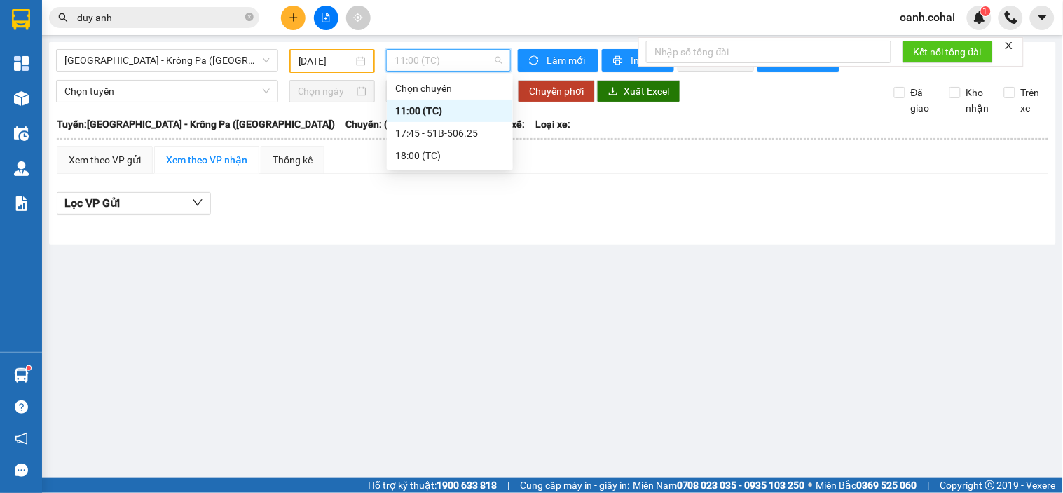
click at [349, 67] on input "[DATE]" at bounding box center [326, 60] width 55 height 15
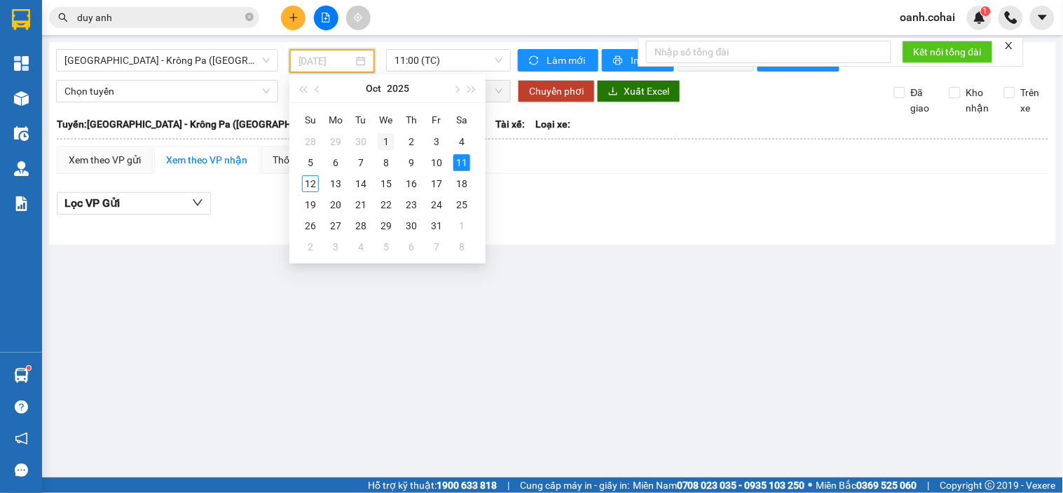
click at [383, 143] on div "1" at bounding box center [386, 141] width 17 height 17
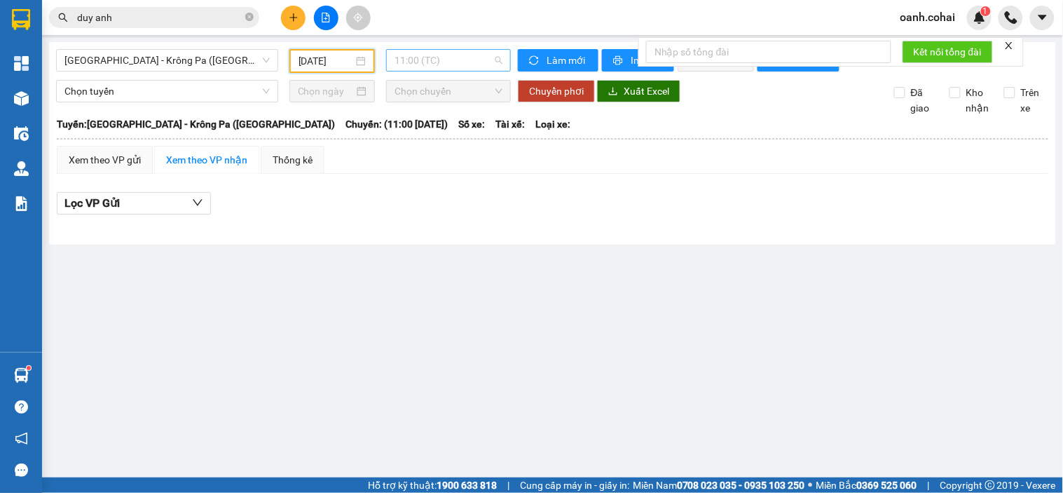
click at [419, 66] on span "11:00 (TC)" at bounding box center [449, 60] width 108 height 21
click at [353, 64] on input "[DATE]" at bounding box center [326, 60] width 55 height 15
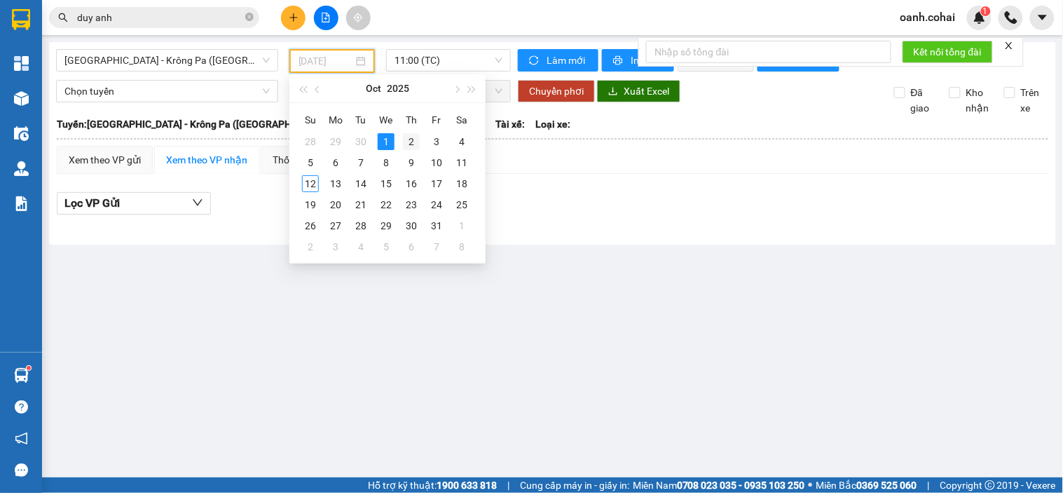
click at [412, 143] on div "2" at bounding box center [411, 141] width 17 height 17
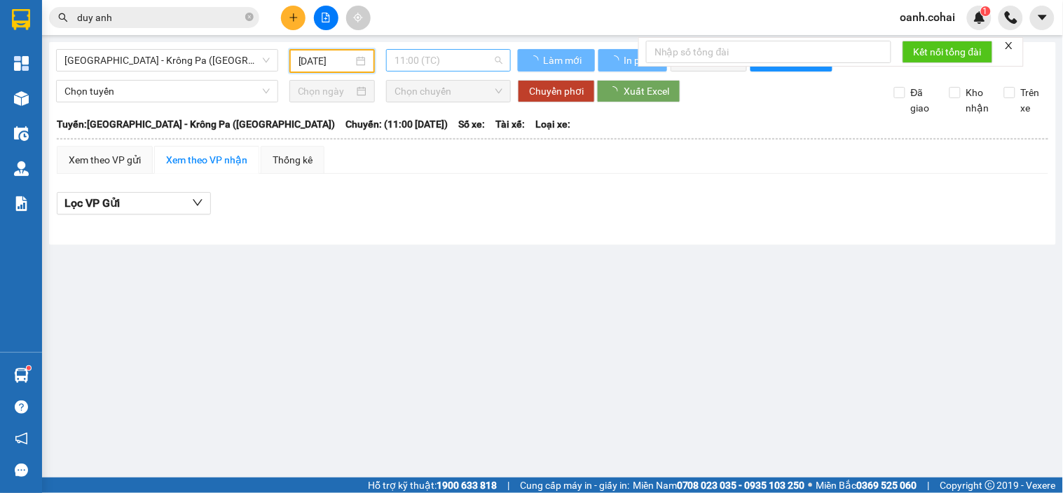
click at [436, 64] on span "11:00 (TC)" at bounding box center [449, 60] width 108 height 21
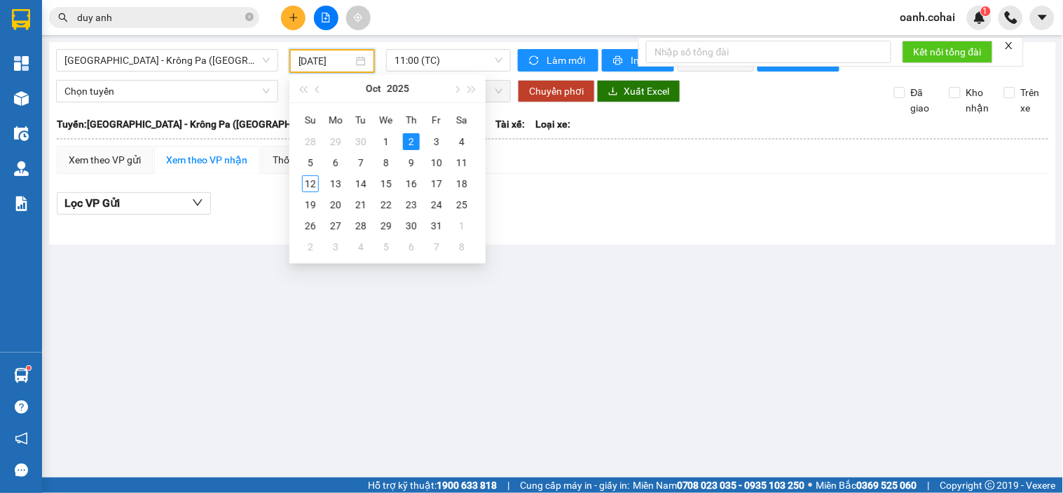
click at [349, 61] on input "[DATE]" at bounding box center [326, 60] width 55 height 15
click at [433, 143] on div "3" at bounding box center [436, 141] width 17 height 17
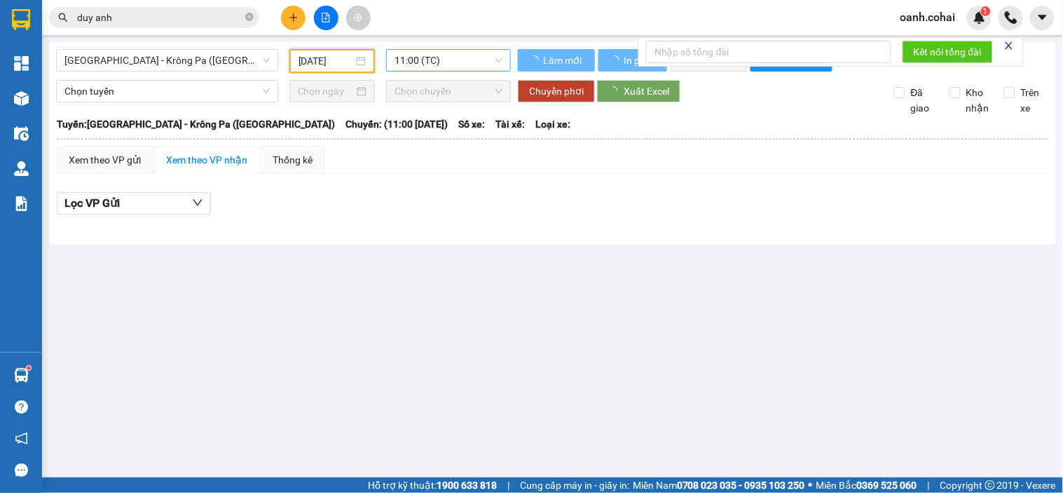
click at [444, 66] on span "11:00 (TC)" at bounding box center [449, 60] width 108 height 21
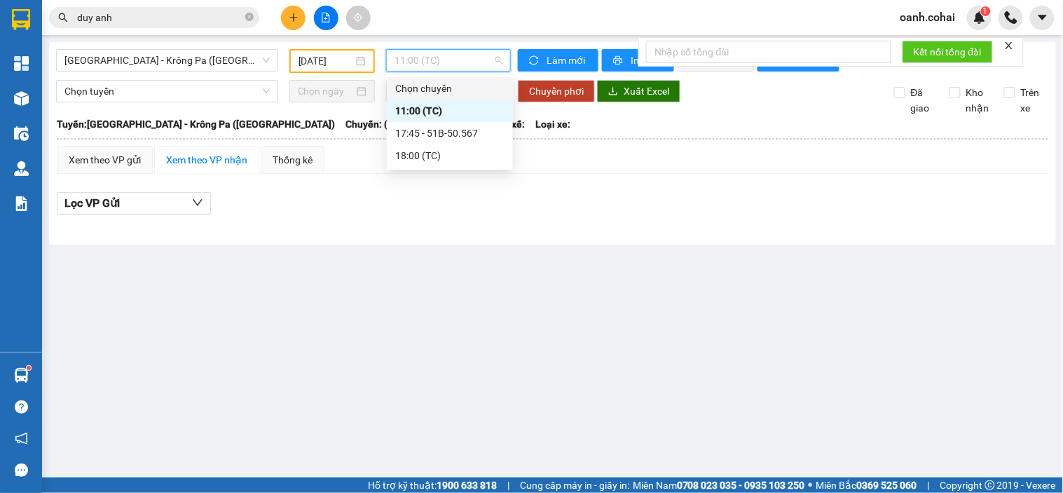
click at [348, 64] on input "[DATE]" at bounding box center [326, 60] width 55 height 15
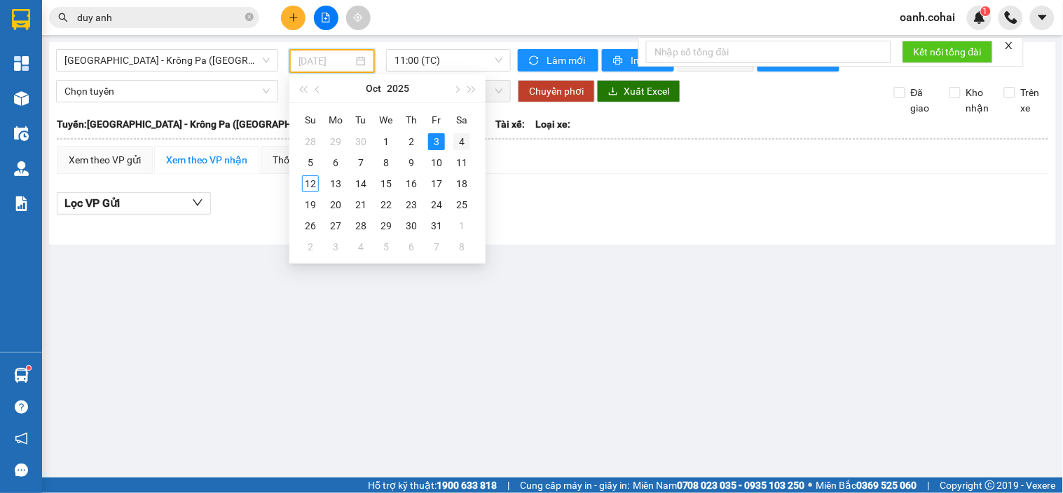
click at [457, 143] on div "4" at bounding box center [462, 141] width 17 height 17
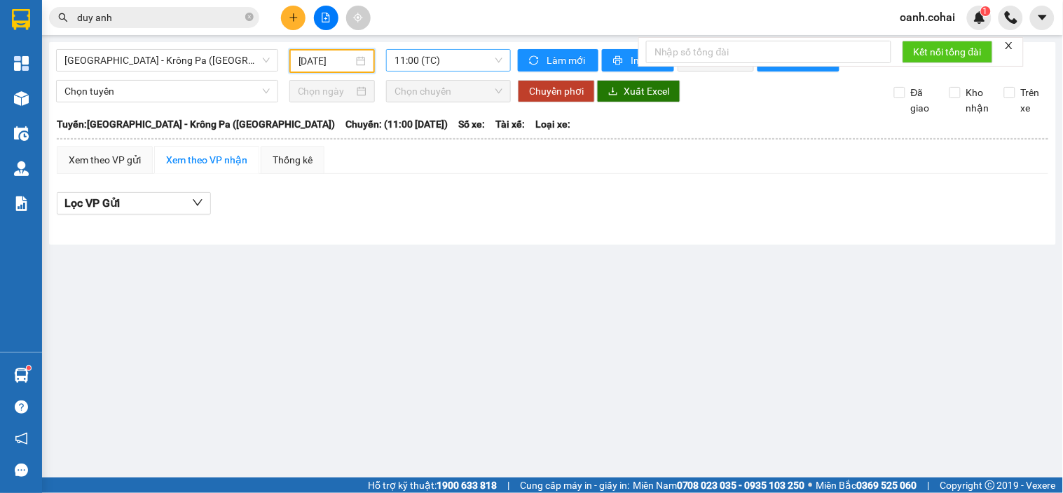
click at [447, 64] on span "11:00 (TC)" at bounding box center [449, 60] width 108 height 21
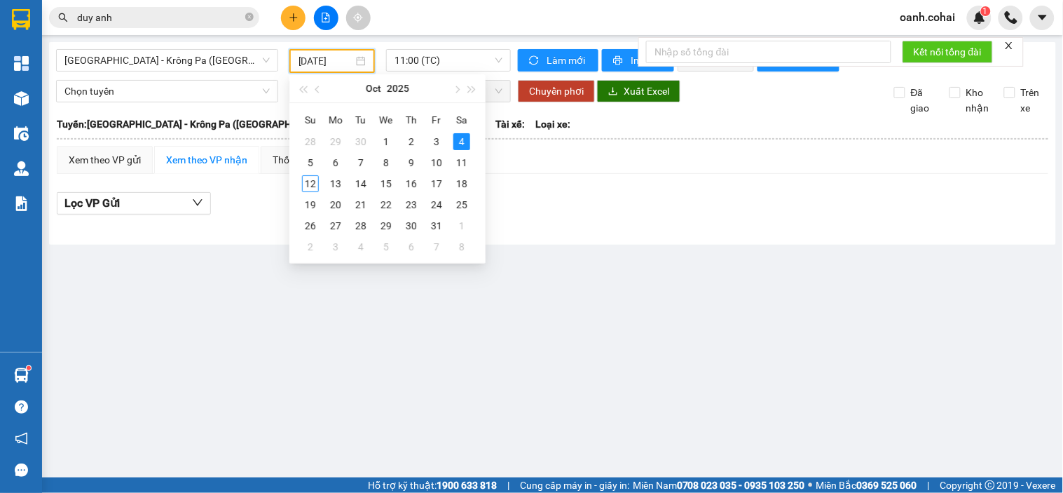
click at [339, 62] on input "04/10/2025" at bounding box center [326, 60] width 55 height 15
click at [414, 146] on div "2" at bounding box center [411, 141] width 17 height 17
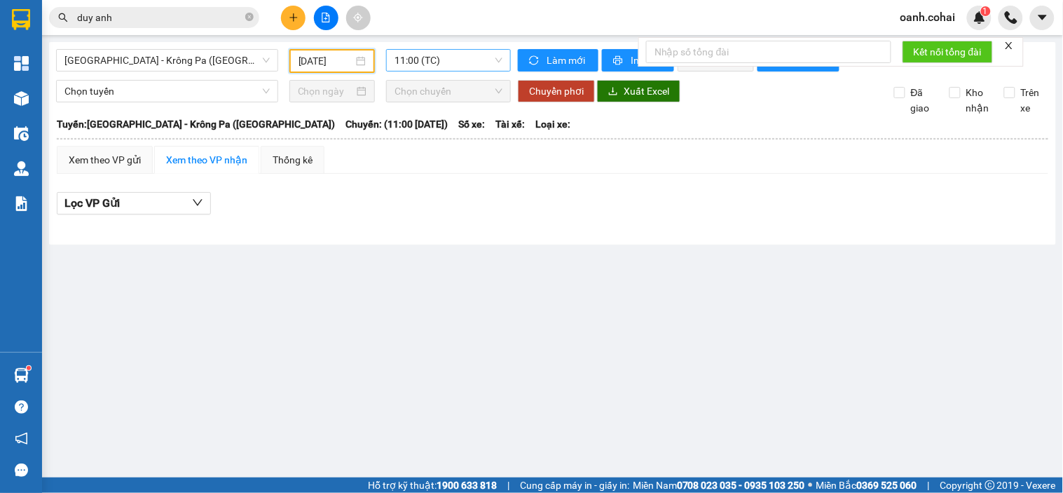
click at [415, 65] on span "11:00 (TC)" at bounding box center [449, 60] width 108 height 21
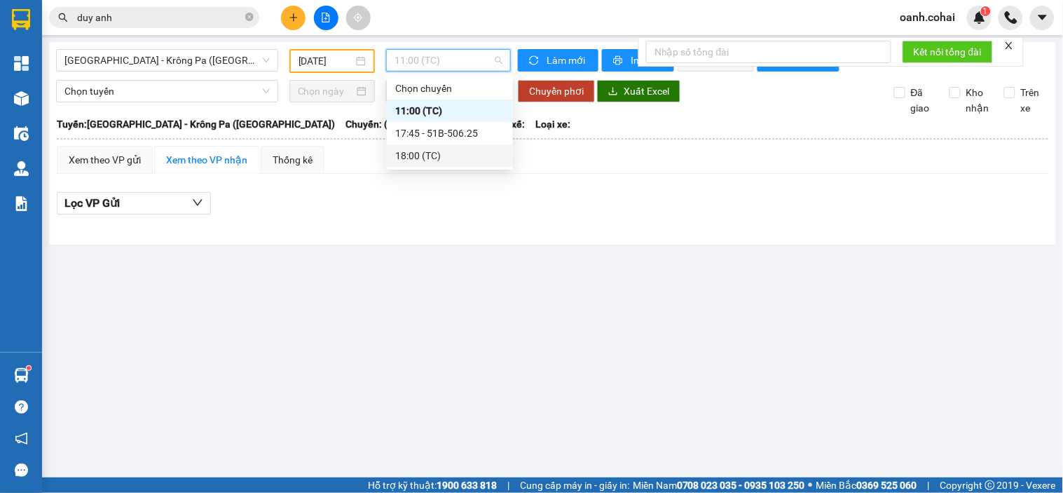
drag, startPoint x: 453, startPoint y: 196, endPoint x: 356, endPoint y: 205, distance: 97.1
click at [453, 198] on div "Lọc VP Gửi" at bounding box center [553, 207] width 992 height 45
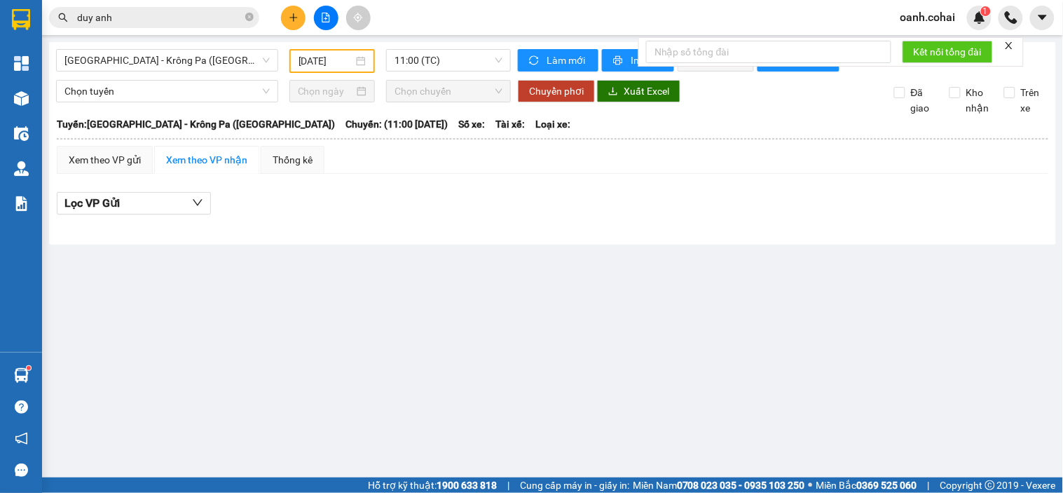
click at [325, 50] on div "[DATE]" at bounding box center [333, 61] width 86 height 24
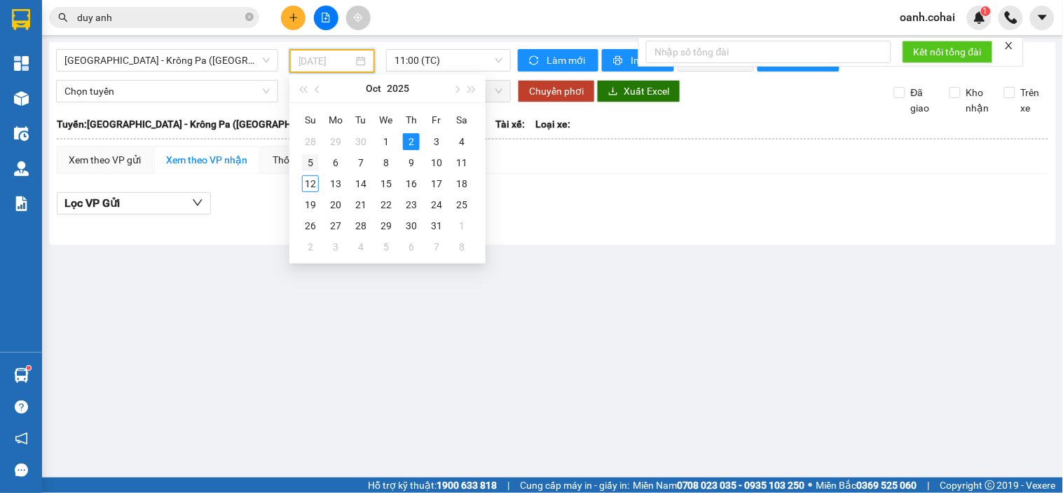
click at [314, 163] on div "5" at bounding box center [310, 162] width 17 height 17
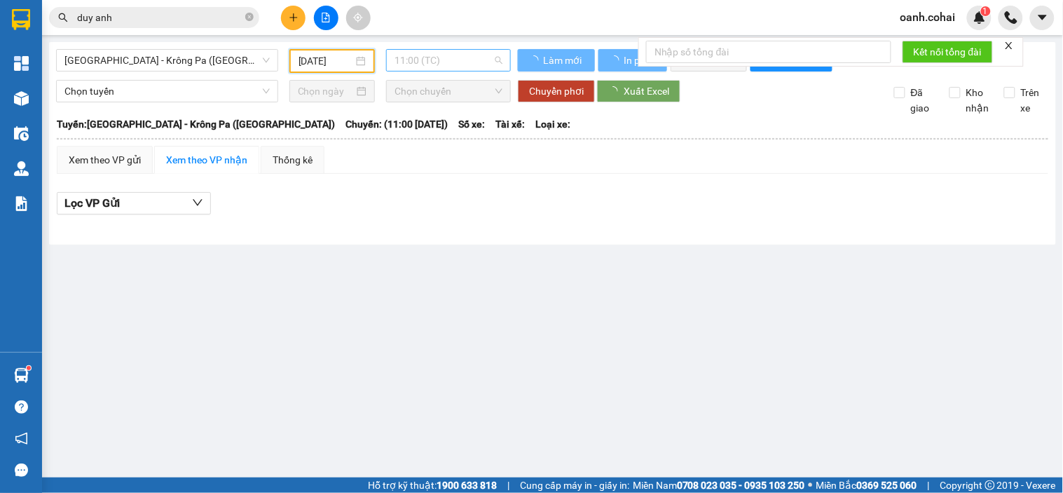
click at [449, 60] on span "11:00 (TC)" at bounding box center [449, 60] width 108 height 21
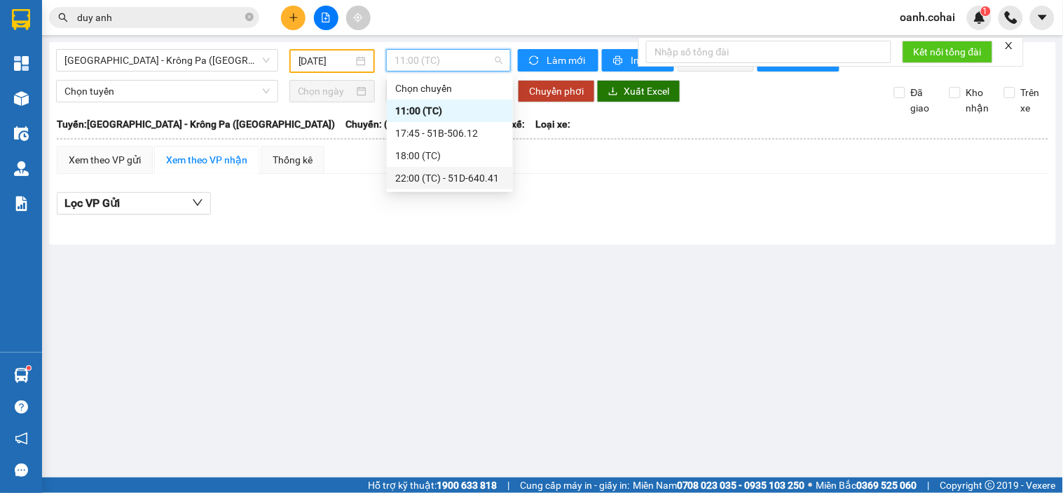
click at [437, 177] on div "22:00 (TC) - 51D-640.41" at bounding box center [449, 177] width 109 height 15
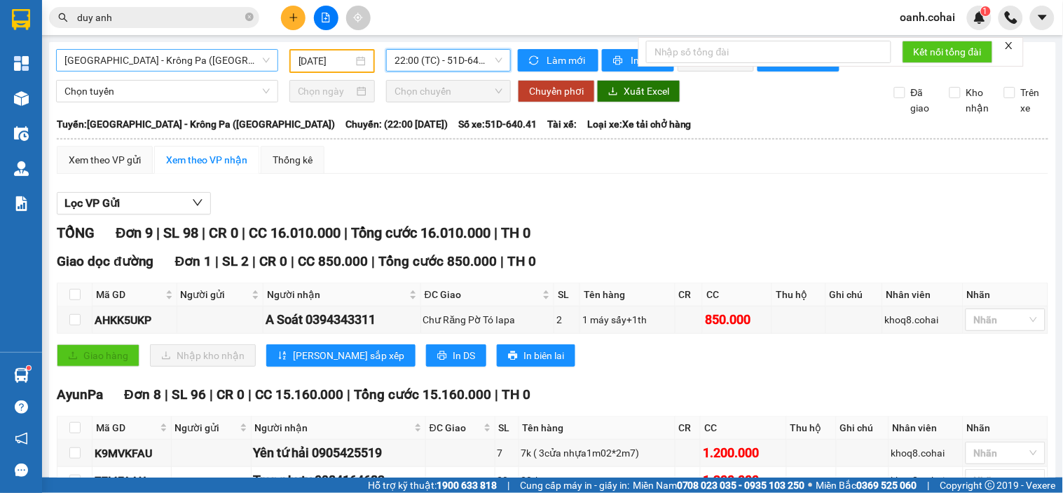
click at [209, 67] on span "[GEOGRAPHIC_DATA] - Krông Pa ([GEOGRAPHIC_DATA])" at bounding box center [166, 60] width 205 height 21
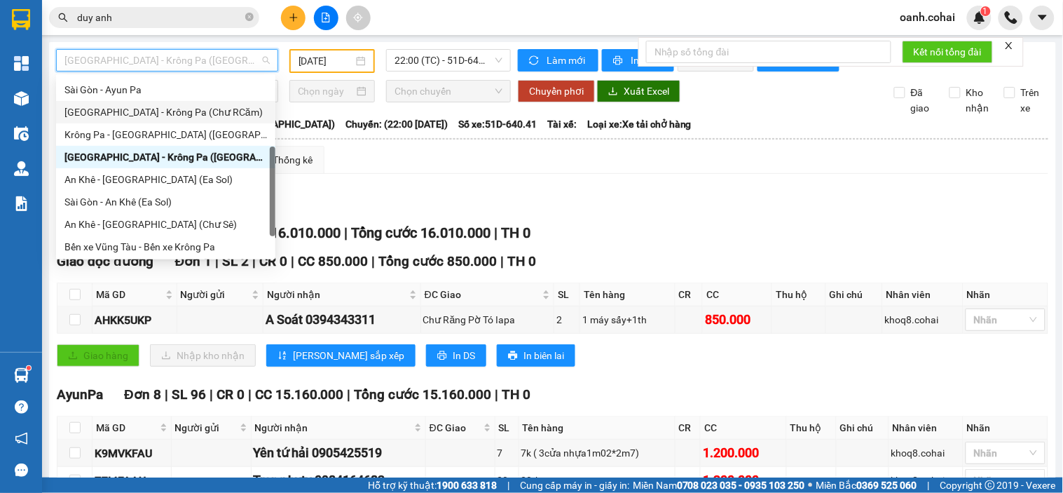
click at [353, 56] on div "05/10/2025" at bounding box center [333, 60] width 68 height 15
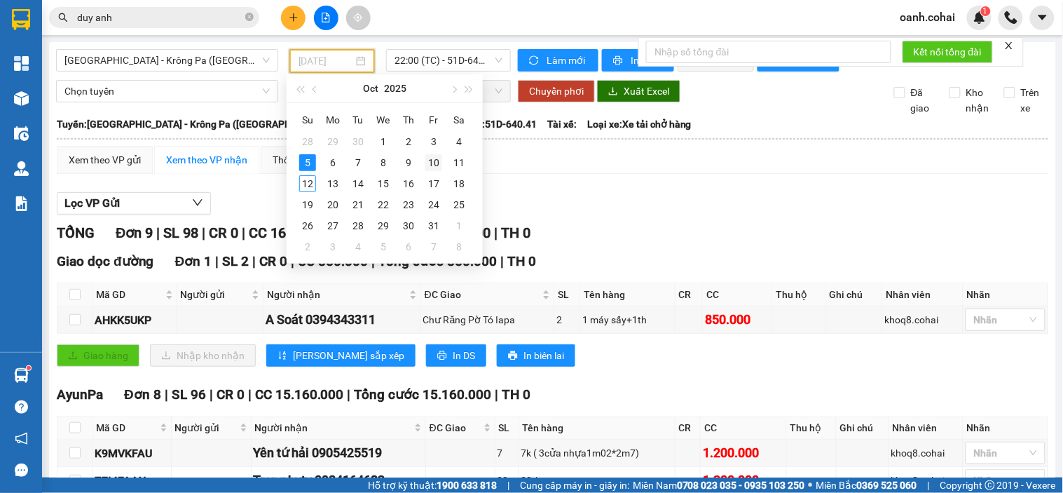
click at [436, 165] on div "10" at bounding box center [434, 162] width 17 height 17
type input "[DATE]"
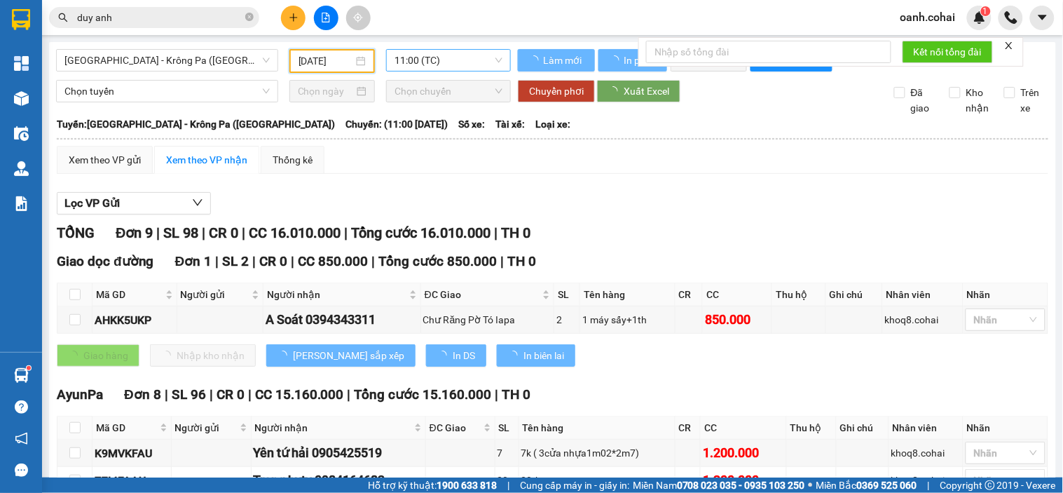
click at [456, 56] on span "11:00 (TC)" at bounding box center [449, 60] width 108 height 21
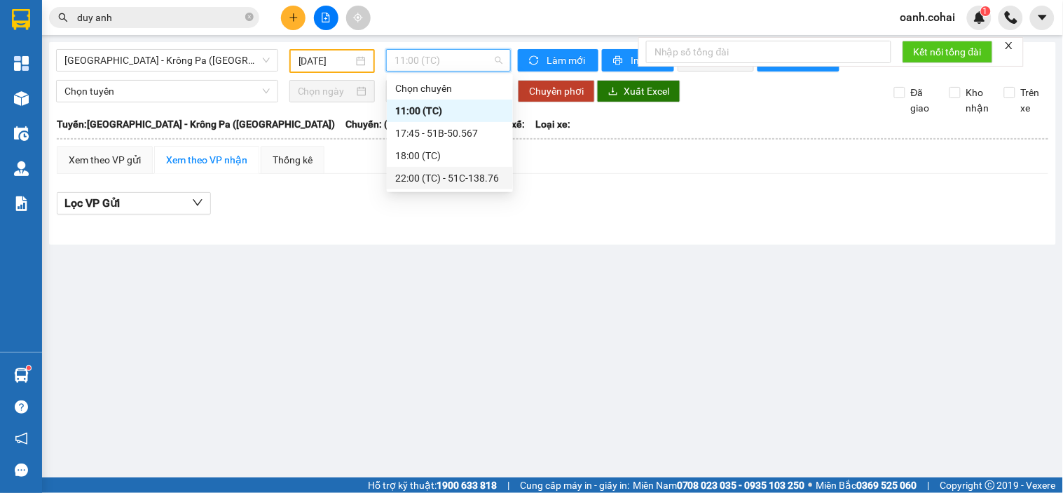
click at [433, 179] on div "22:00 (TC) - 51C-138.76" at bounding box center [449, 177] width 109 height 15
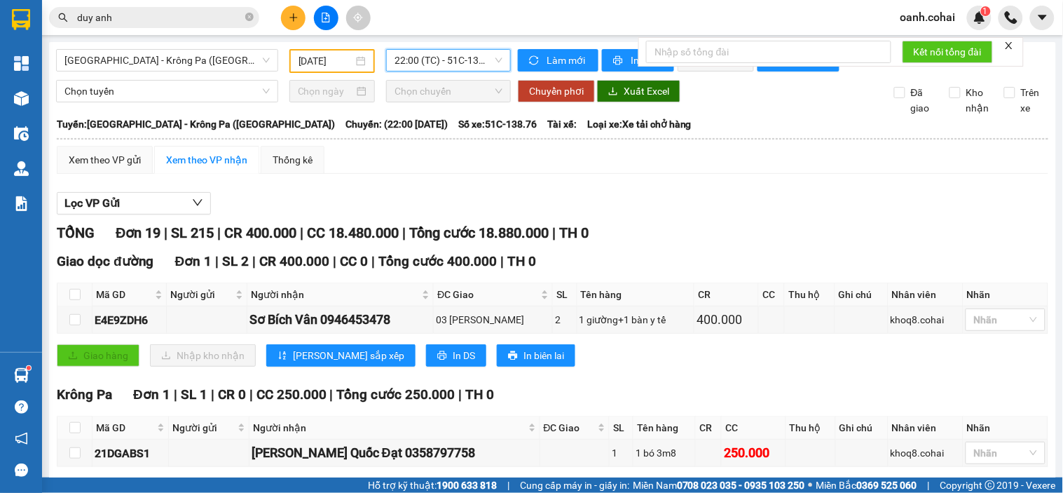
click at [293, 13] on icon "plus" at bounding box center [294, 18] width 10 height 10
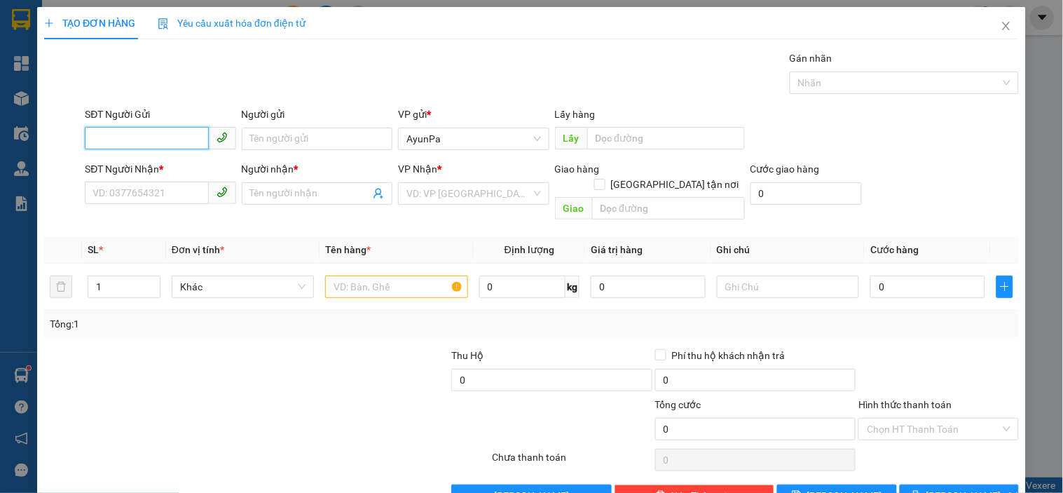
paste input "0979754917"
type input "0979754917"
drag, startPoint x: 142, startPoint y: 183, endPoint x: 157, endPoint y: 186, distance: 15.1
click at [157, 186] on input "SĐT Người Nhận *" at bounding box center [146, 193] width 123 height 22
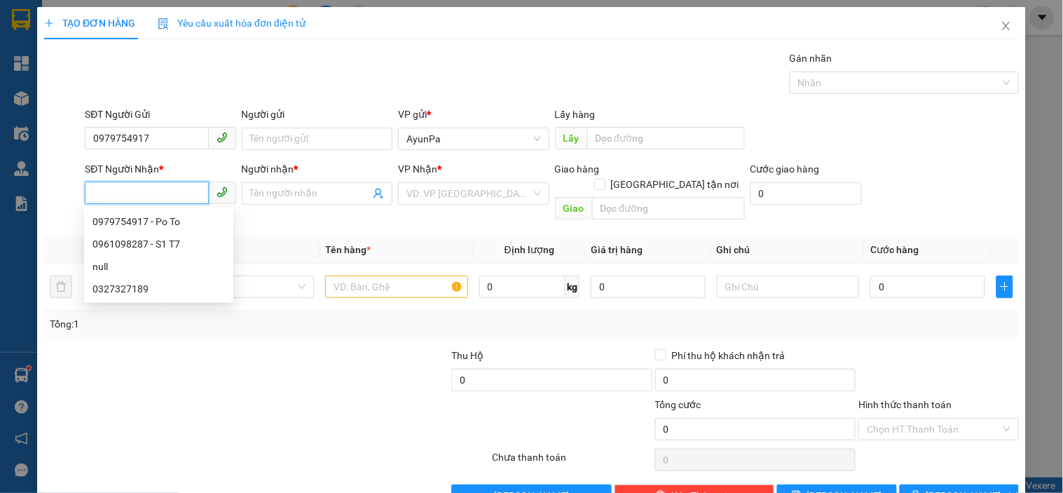
paste input ":0961098287"
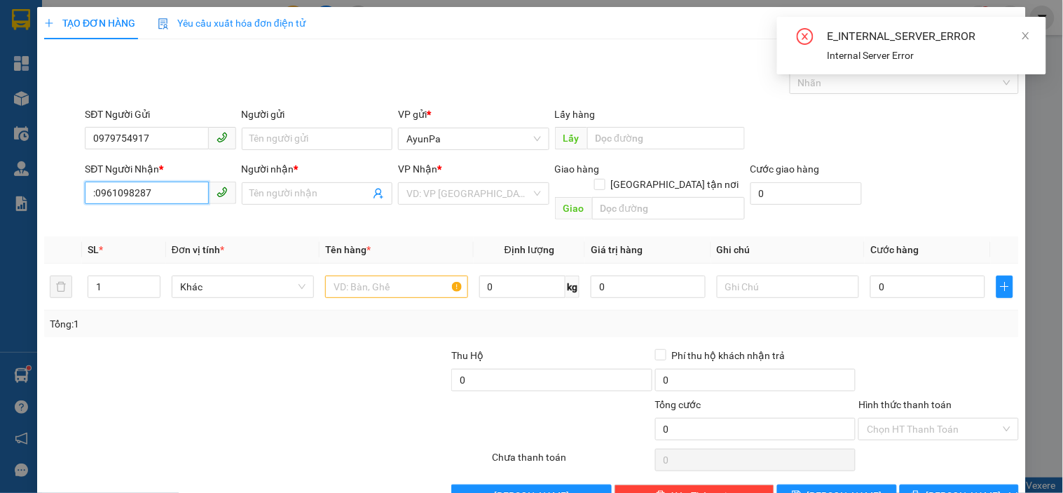
click at [98, 184] on input ":0961098287" at bounding box center [146, 193] width 123 height 22
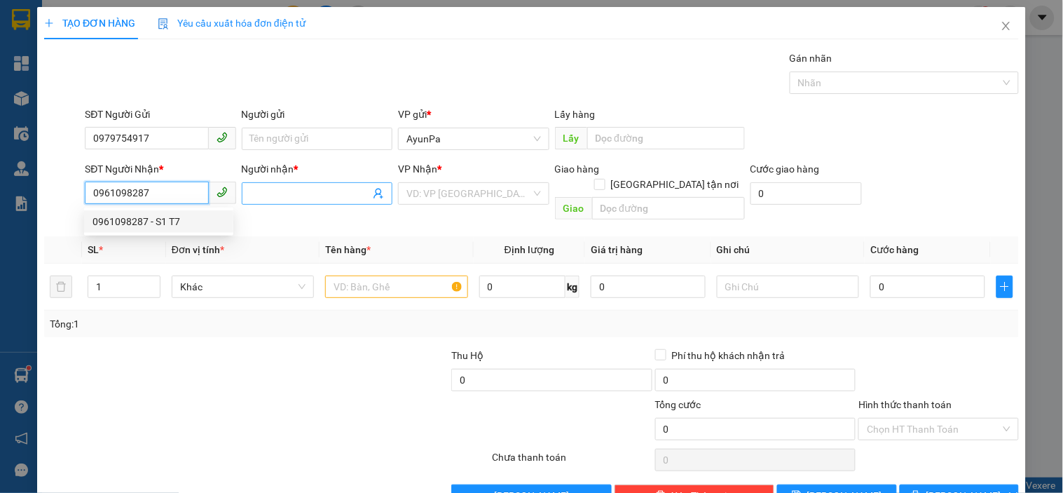
type input "0961098287"
click at [272, 196] on input "Người nhận *" at bounding box center [310, 193] width 120 height 15
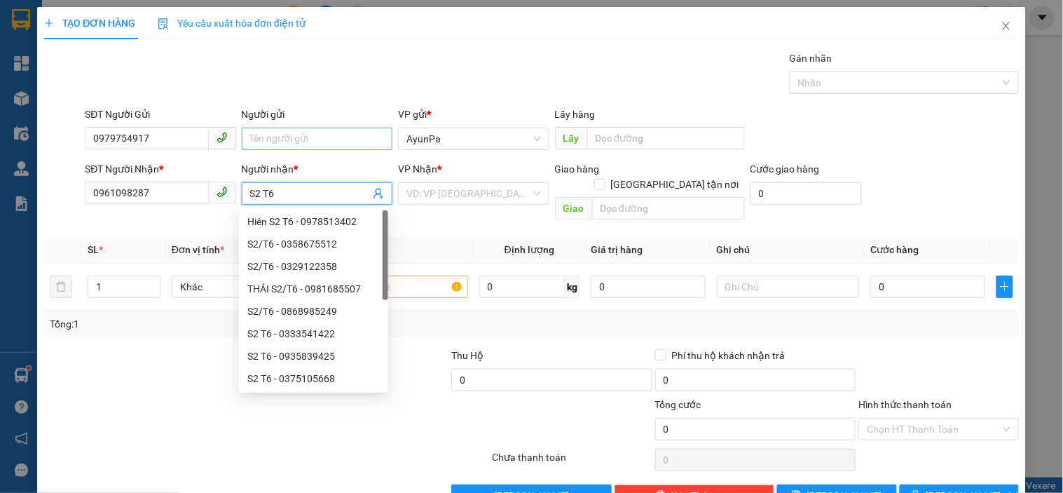
type input "S2 T6"
click at [331, 129] on input "Người gửi" at bounding box center [317, 139] width 151 height 22
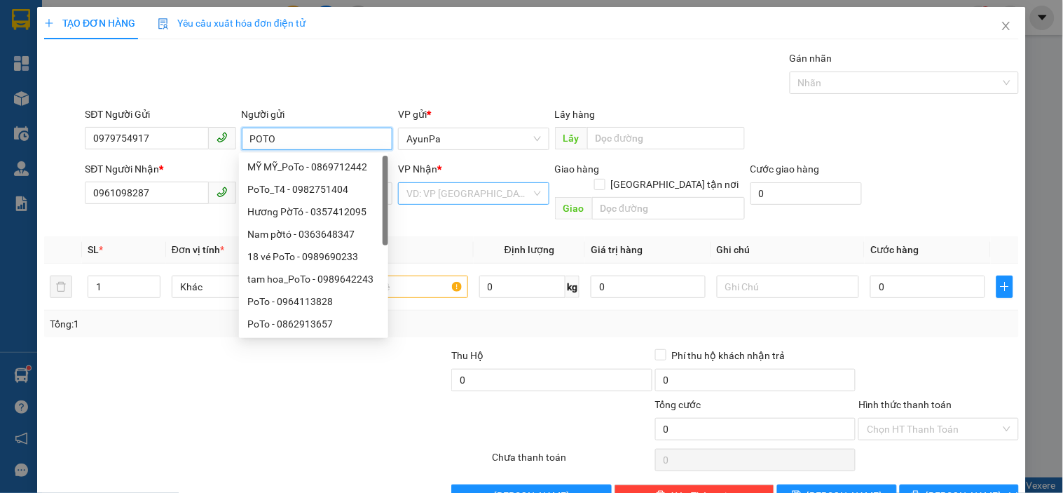
type input "POTO"
drag, startPoint x: 477, startPoint y: 192, endPoint x: 479, endPoint y: 203, distance: 11.4
click at [479, 203] on input "search" at bounding box center [469, 193] width 124 height 21
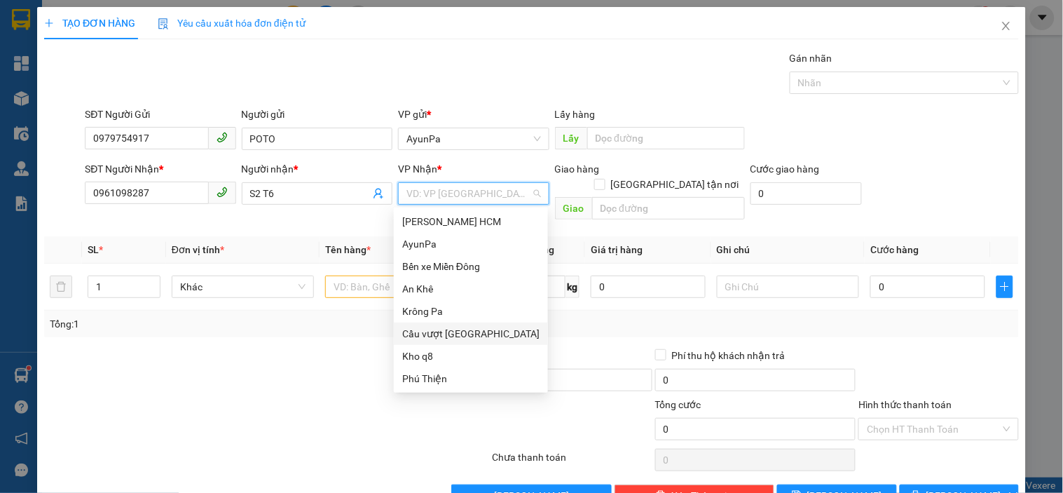
click at [452, 328] on div "Cầu vượt [GEOGRAPHIC_DATA]" at bounding box center [470, 333] width 137 height 15
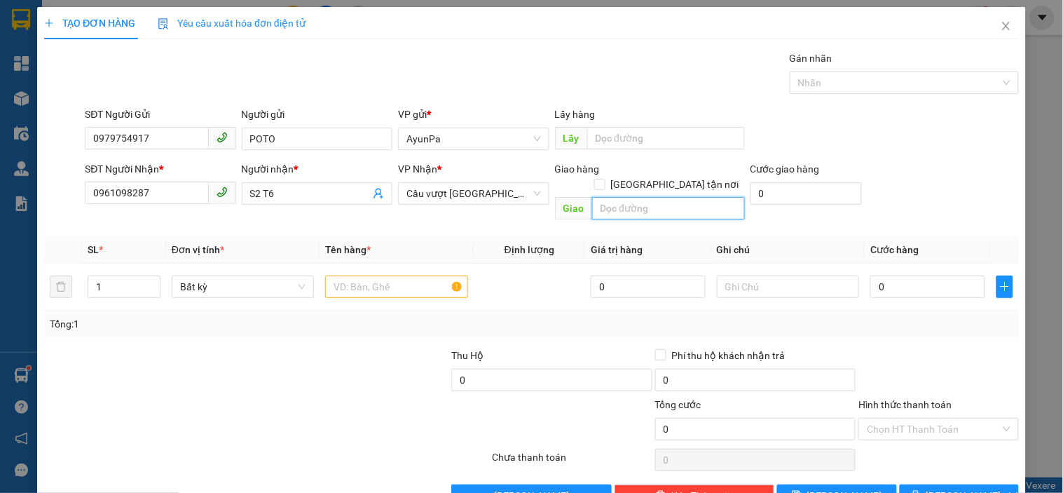
click at [592, 197] on input "text" at bounding box center [668, 208] width 153 height 22
type input "TTP LÁI THIÊU"
click at [414, 275] on input "text" at bounding box center [396, 286] width 142 height 22
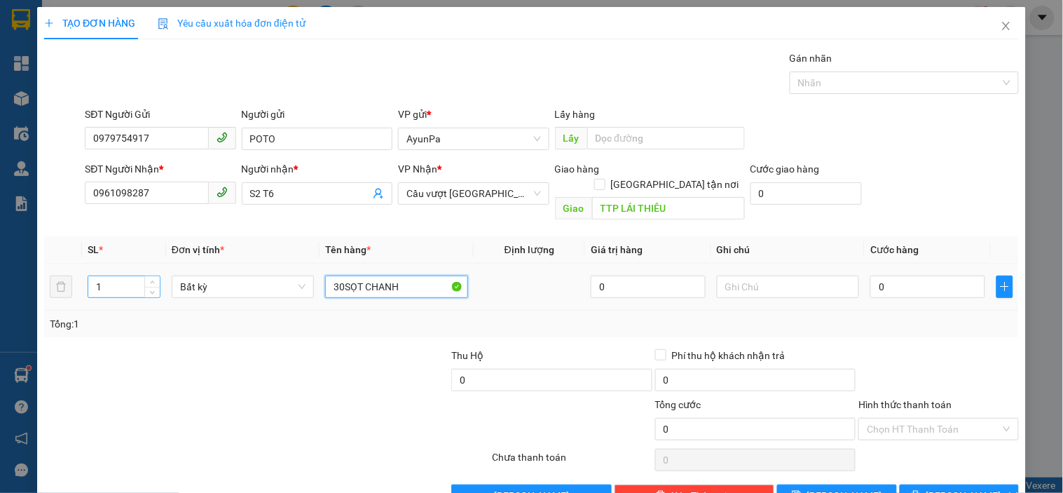
type input "30SỌT CHANH"
click at [109, 276] on input "1" at bounding box center [124, 286] width 72 height 21
type input "30"
click at [899, 275] on input "0" at bounding box center [928, 286] width 115 height 22
type input "9"
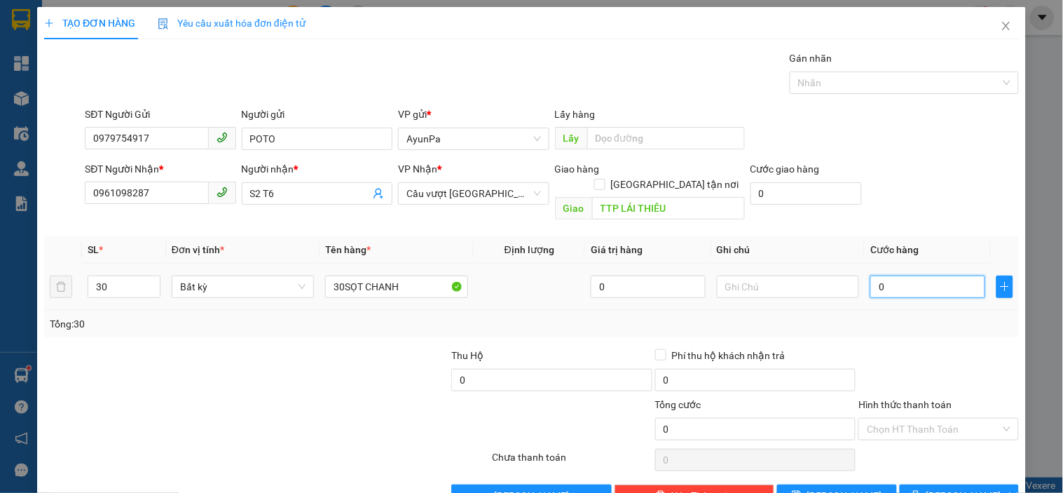
type input "9"
type input "90"
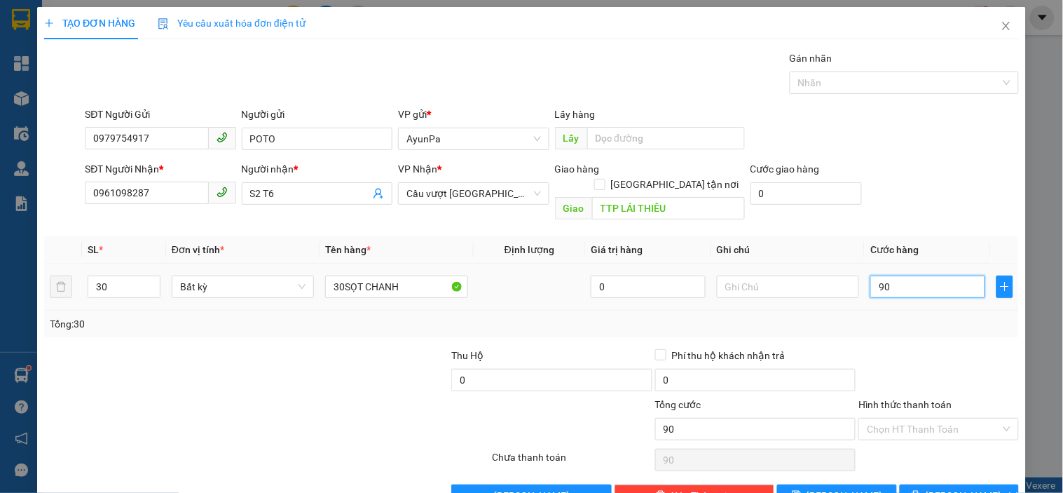
type input "900"
type input "9.000"
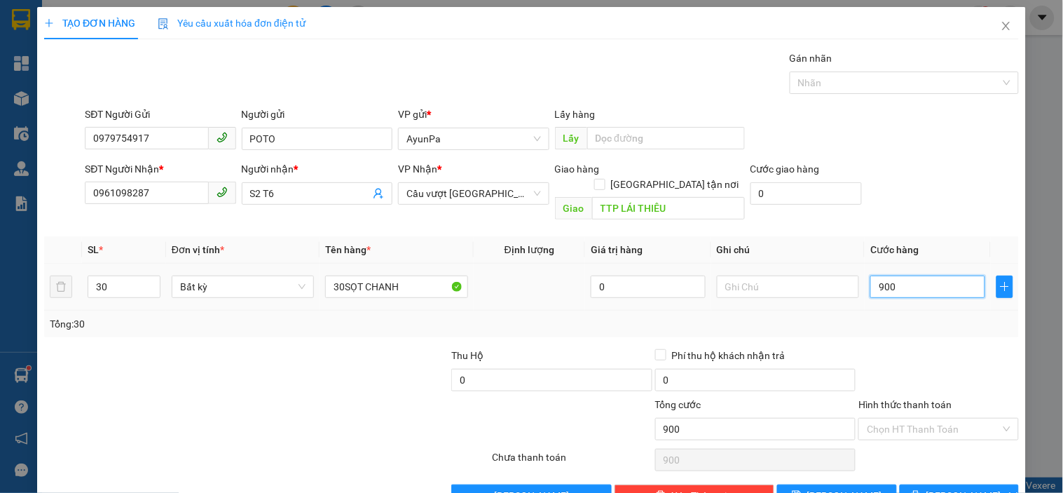
type input "9.000"
type input "900"
type input "900.000"
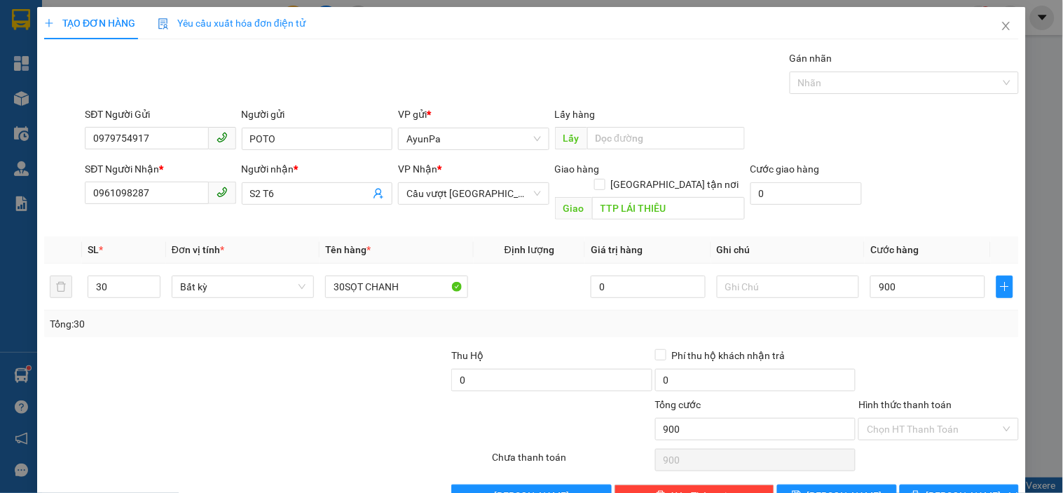
type input "900.000"
click at [913, 358] on div at bounding box center [938, 372] width 163 height 49
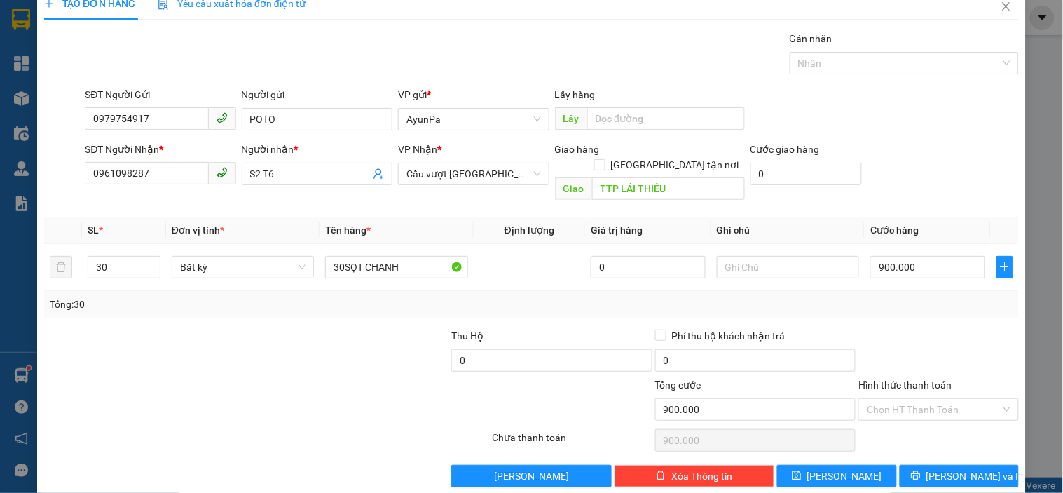
scroll to position [25, 0]
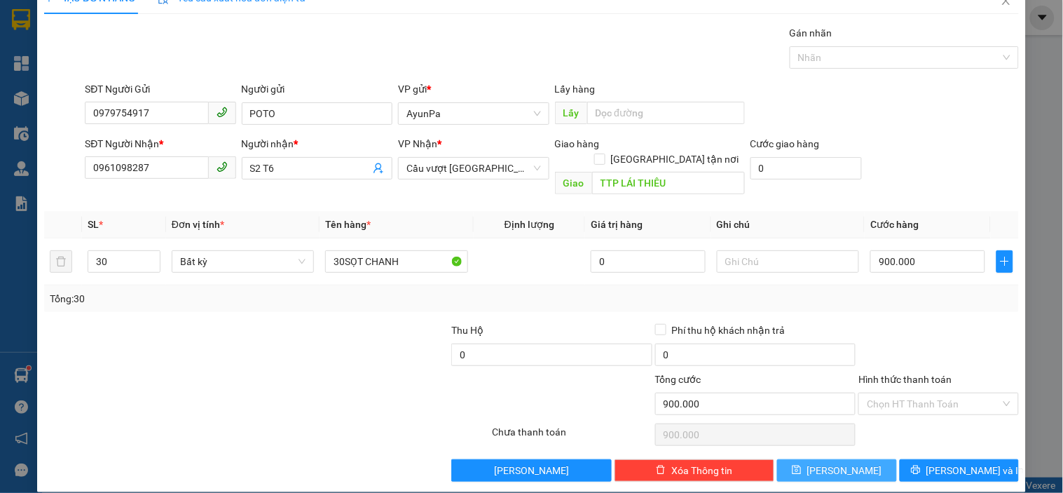
click at [802, 465] on icon "save" at bounding box center [797, 470] width 10 height 10
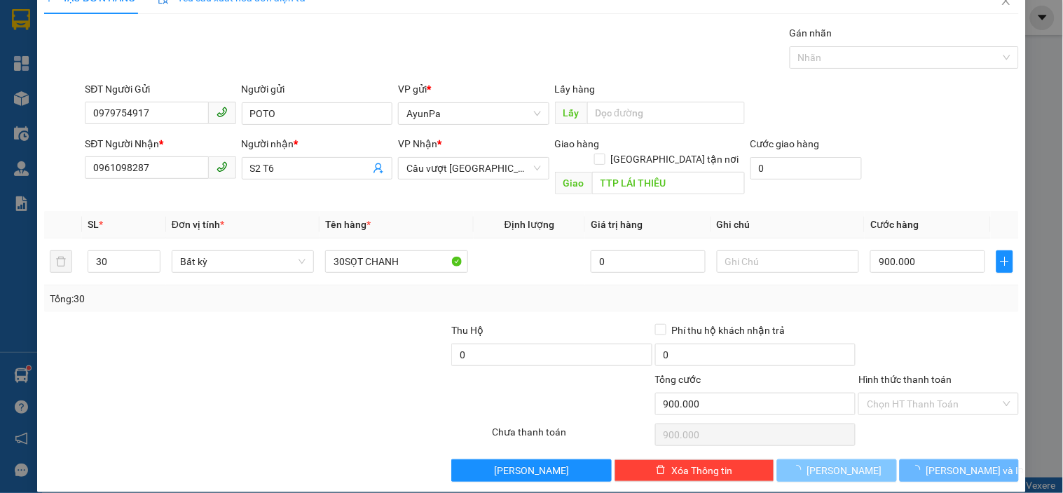
type input "1"
type input "0"
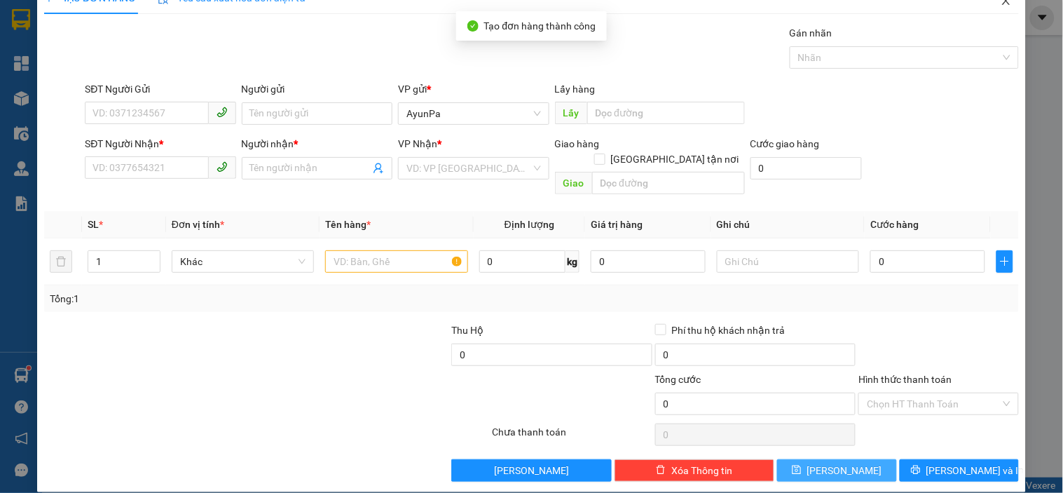
scroll to position [0, 0]
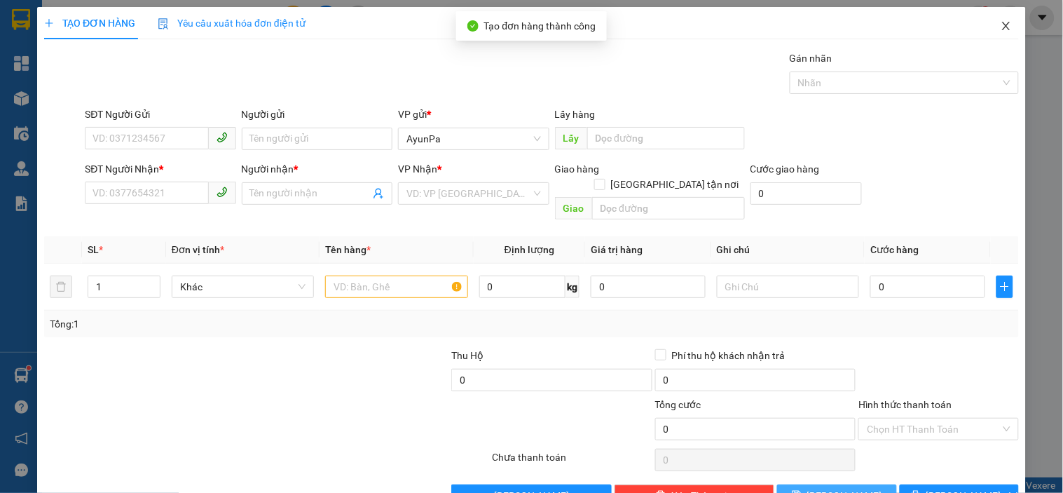
drag, startPoint x: 991, startPoint y: 22, endPoint x: 981, endPoint y: 36, distance: 16.7
click at [1001, 22] on icon "close" at bounding box center [1006, 25] width 11 height 11
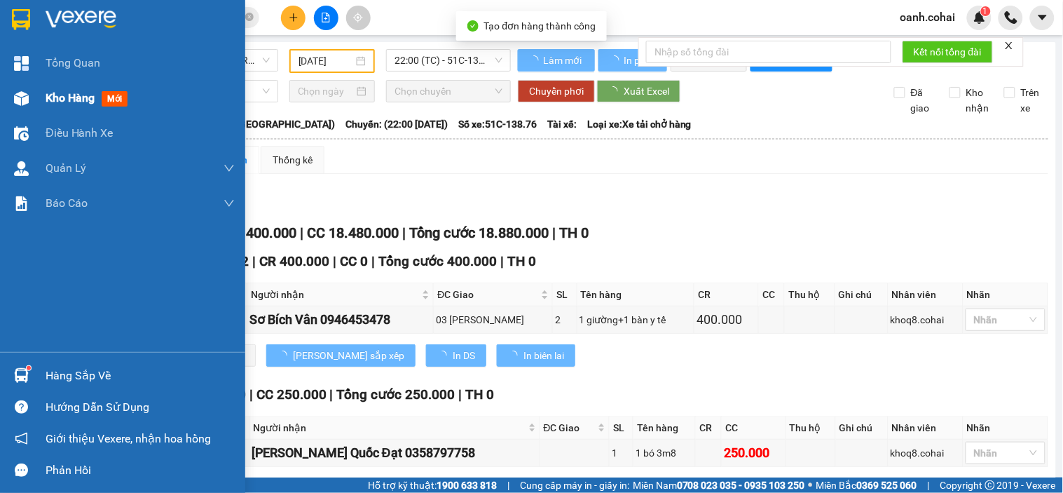
click at [44, 94] on div "Kho hàng mới" at bounding box center [122, 98] width 245 height 35
click at [48, 94] on span "Kho hàng" at bounding box center [70, 97] width 49 height 13
click at [50, 94] on span "Kho hàng" at bounding box center [70, 97] width 49 height 13
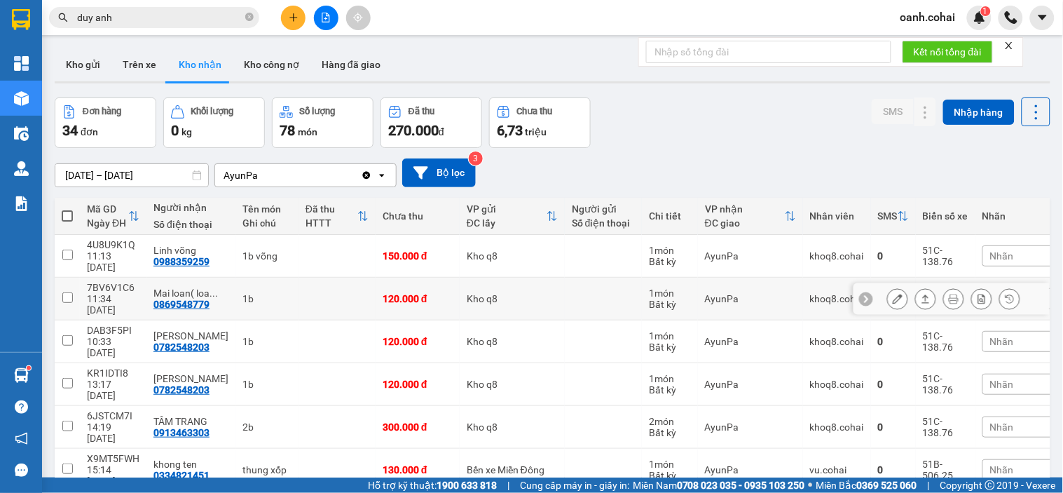
click at [888, 287] on button at bounding box center [898, 299] width 20 height 25
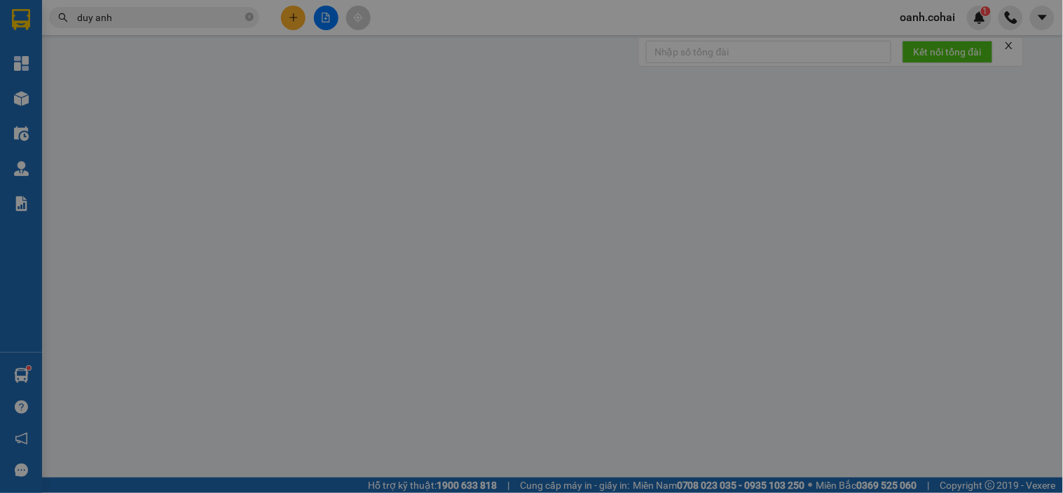
type input "0869548779"
type input "Mai loan( loan kim chỉ)"
type input "0"
type input "120.000"
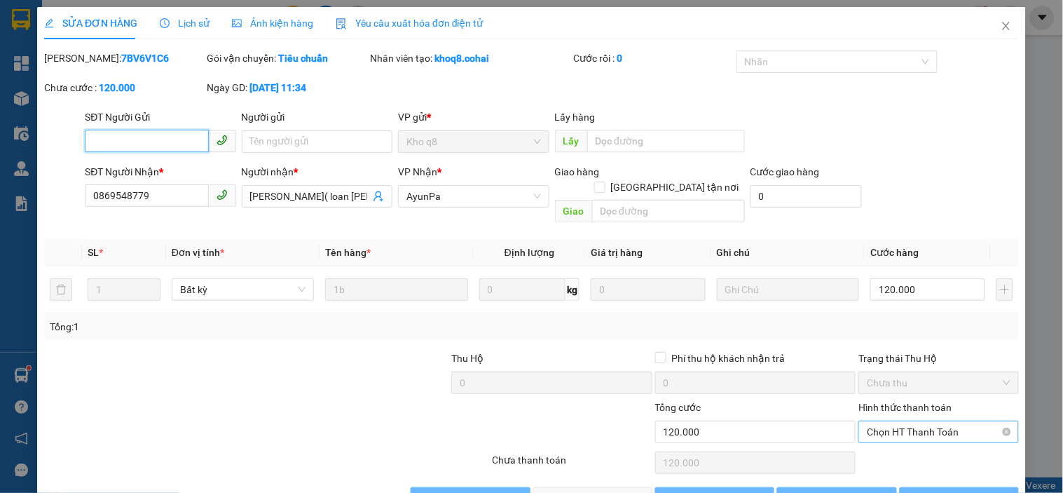
scroll to position [22, 0]
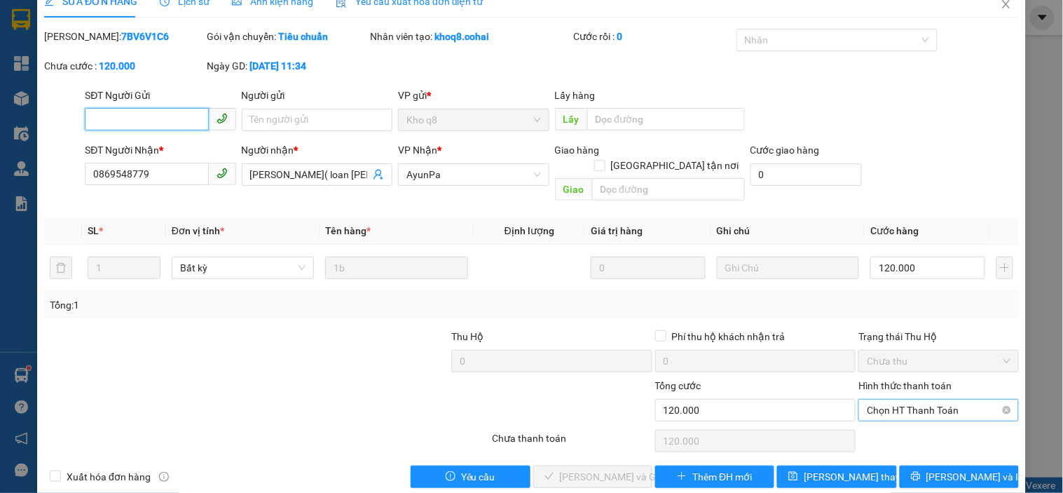
click at [901, 400] on span "Chọn HT Thanh Toán" at bounding box center [938, 410] width 143 height 21
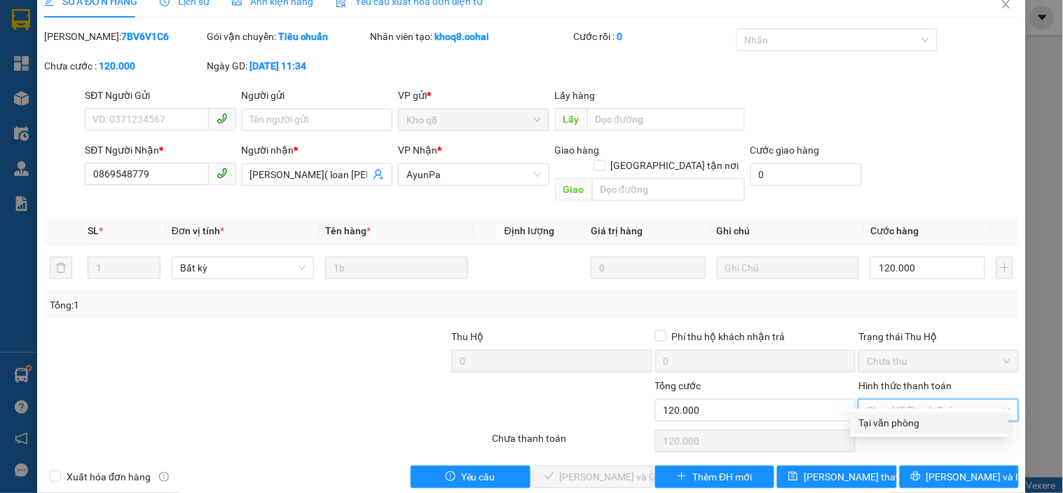
click at [890, 416] on div "Tại văn phòng" at bounding box center [930, 422] width 142 height 15
type input "0"
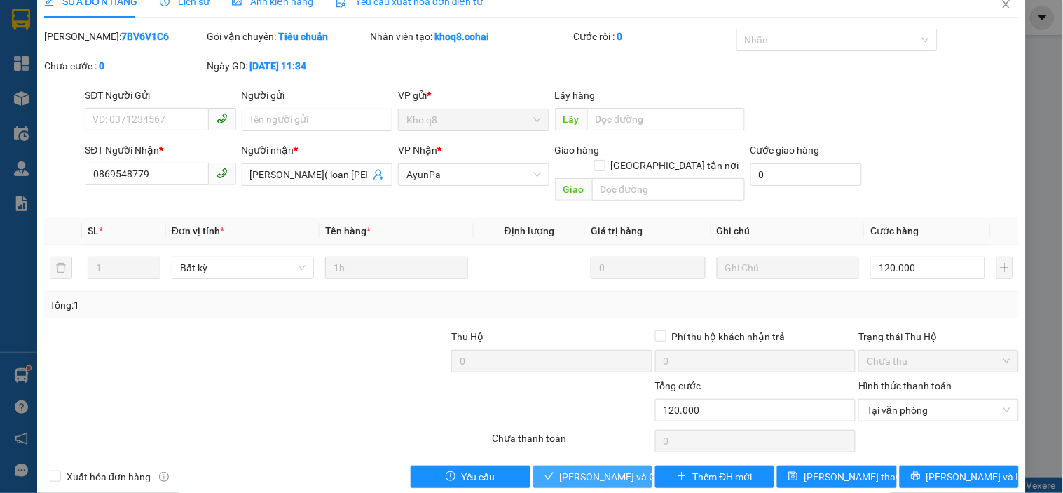
click at [606, 469] on span "[PERSON_NAME] và Giao hàng" at bounding box center [627, 476] width 135 height 15
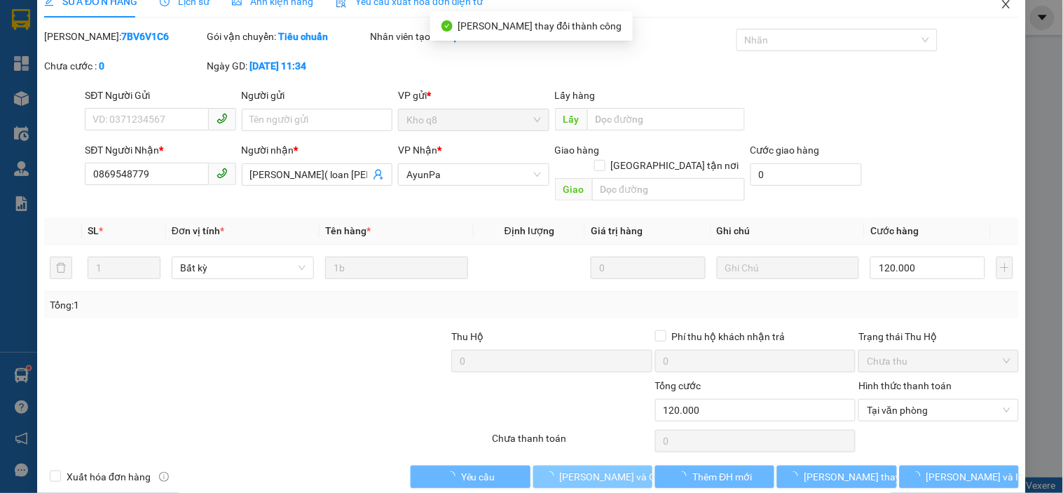
scroll to position [0, 0]
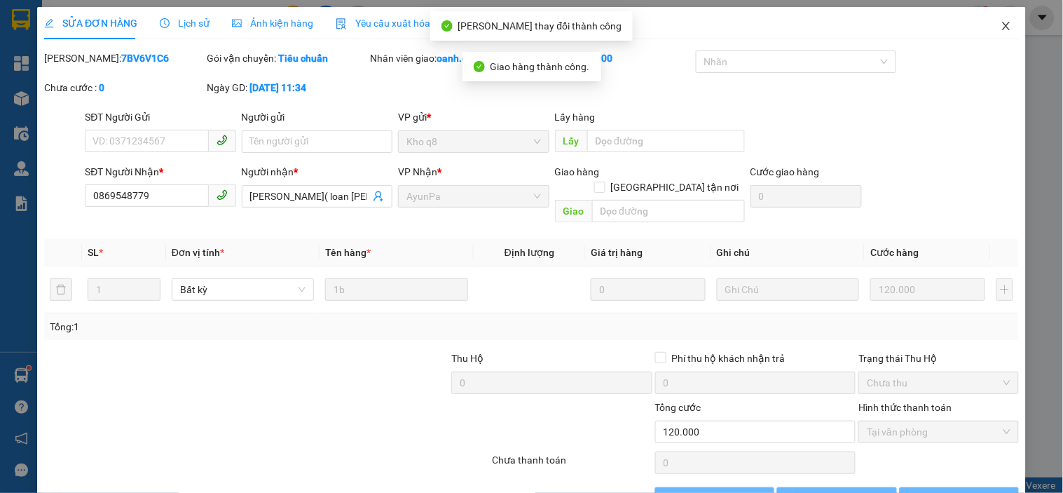
click at [993, 16] on span "Close" at bounding box center [1006, 26] width 39 height 39
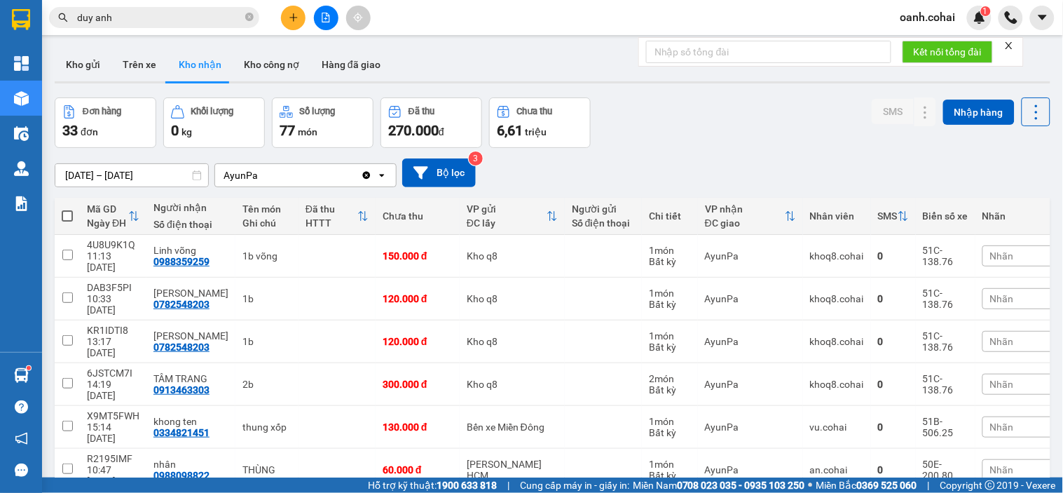
scroll to position [78, 0]
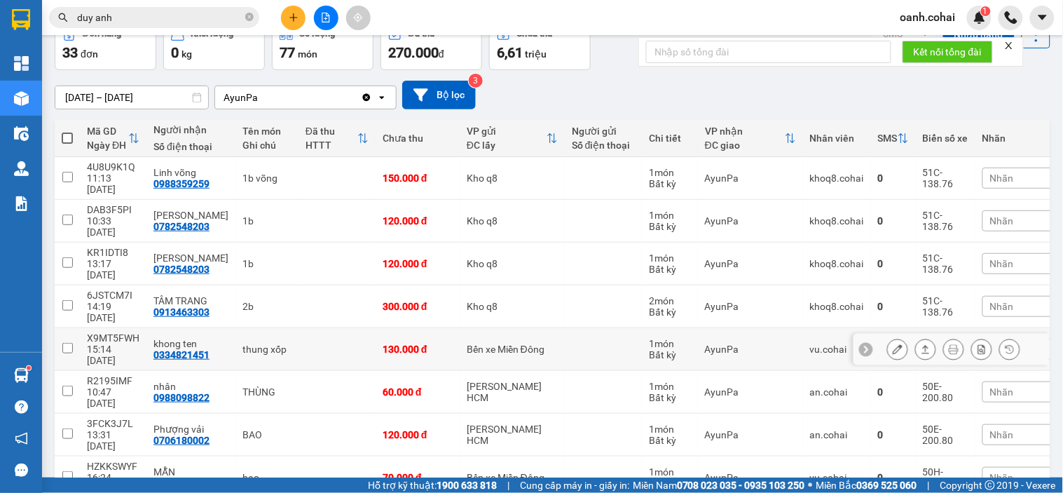
click at [888, 337] on button at bounding box center [898, 349] width 20 height 25
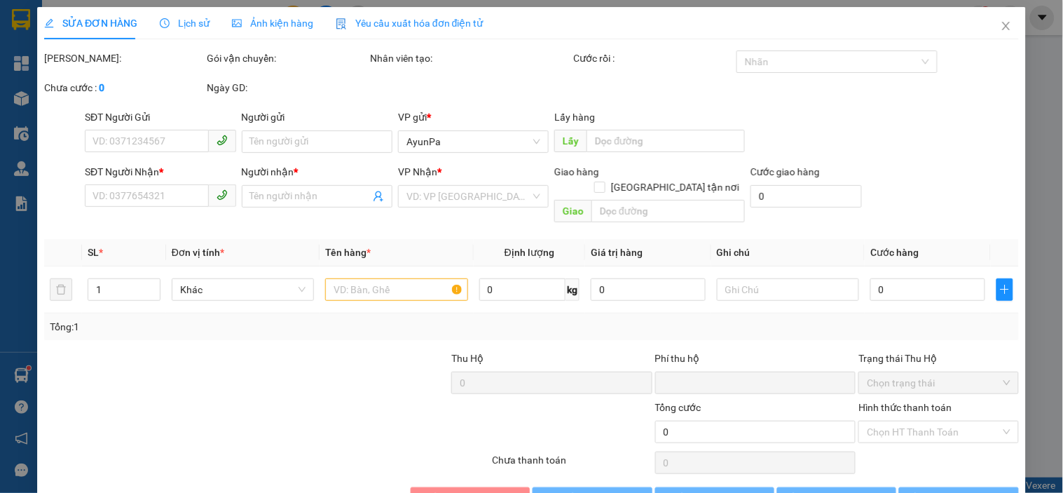
type input "0334821451"
type input "khong ten"
type input "0"
type input "130.000"
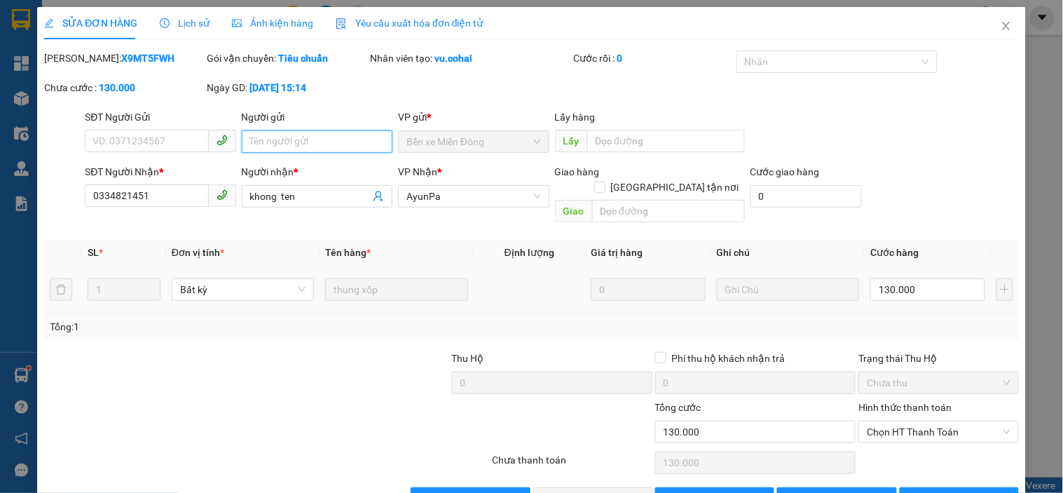
click at [308, 146] on input "Người gửi" at bounding box center [317, 141] width 151 height 22
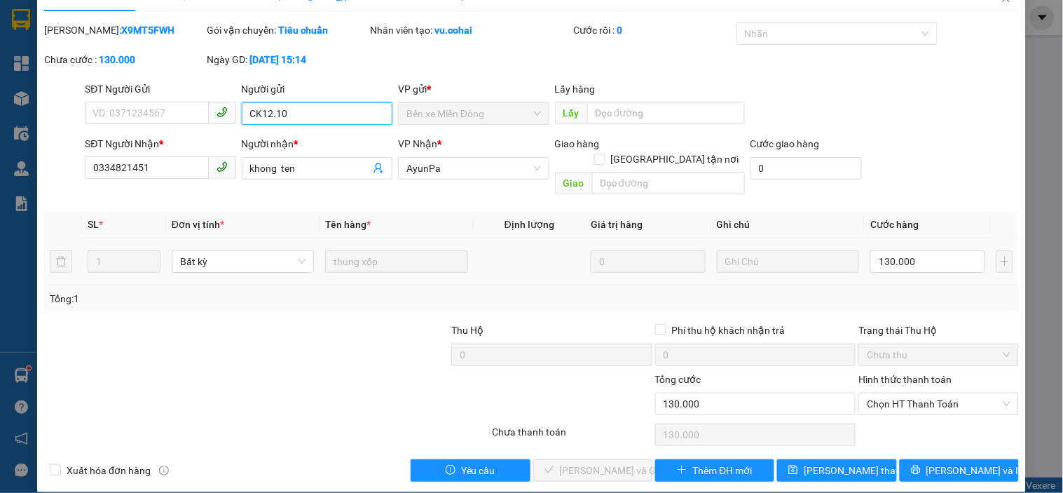
scroll to position [29, 0]
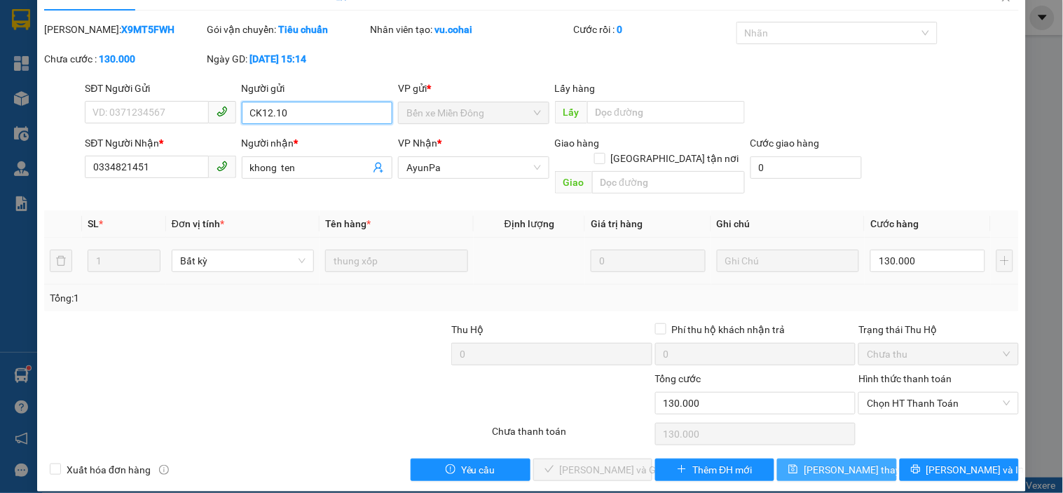
type input "CK12.10"
click at [799, 458] on button "[PERSON_NAME] thay đổi" at bounding box center [836, 469] width 119 height 22
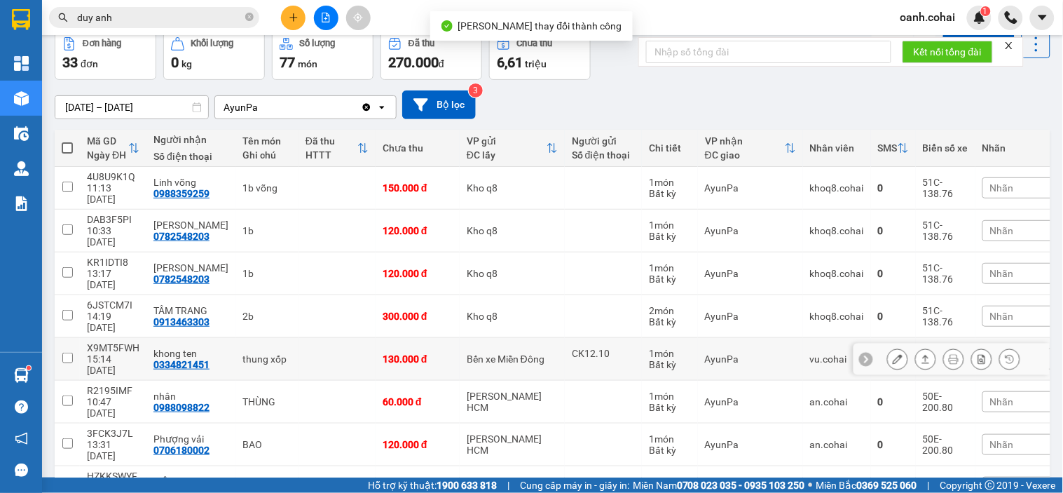
scroll to position [78, 0]
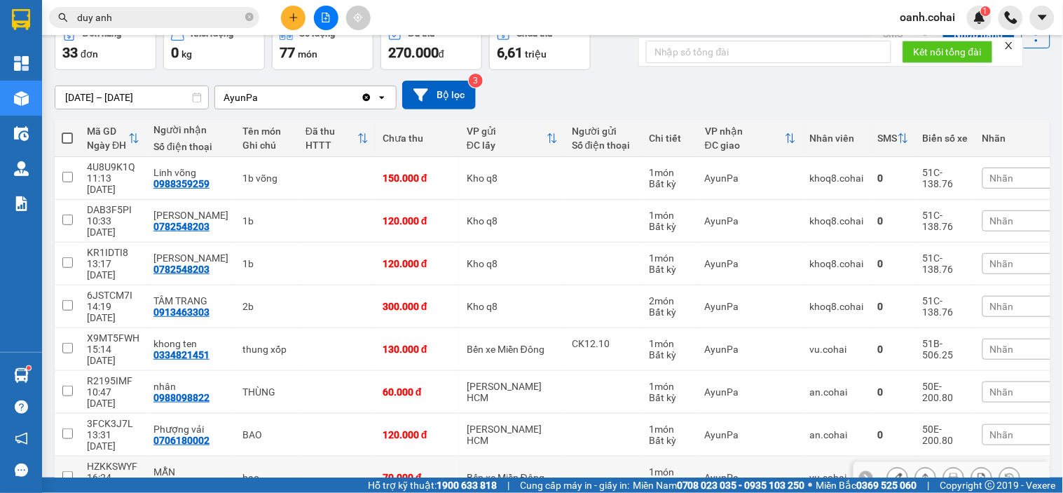
click at [887, 467] on div at bounding box center [897, 477] width 21 height 21
click at [893, 472] on icon at bounding box center [898, 477] width 10 height 10
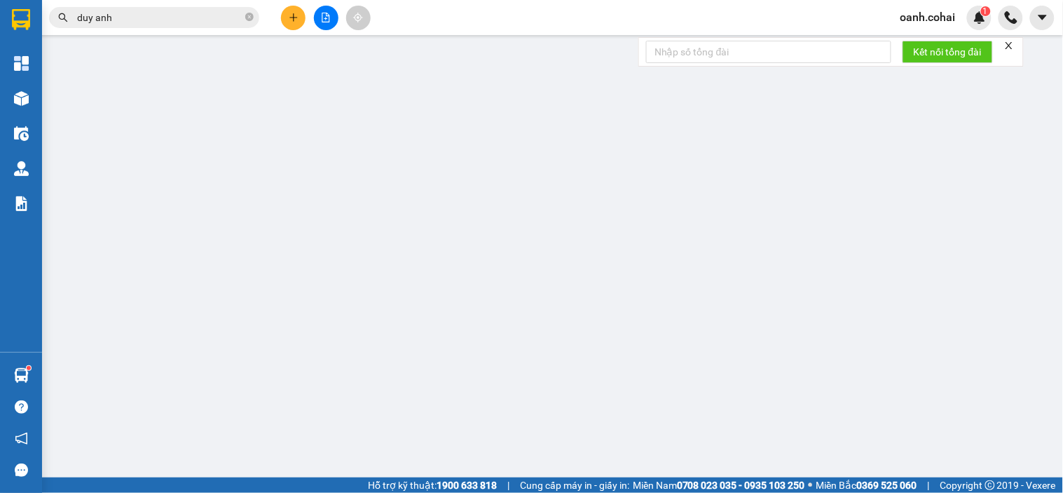
type input "0987202335"
type input "MẪN"
type input "0"
type input "70.000"
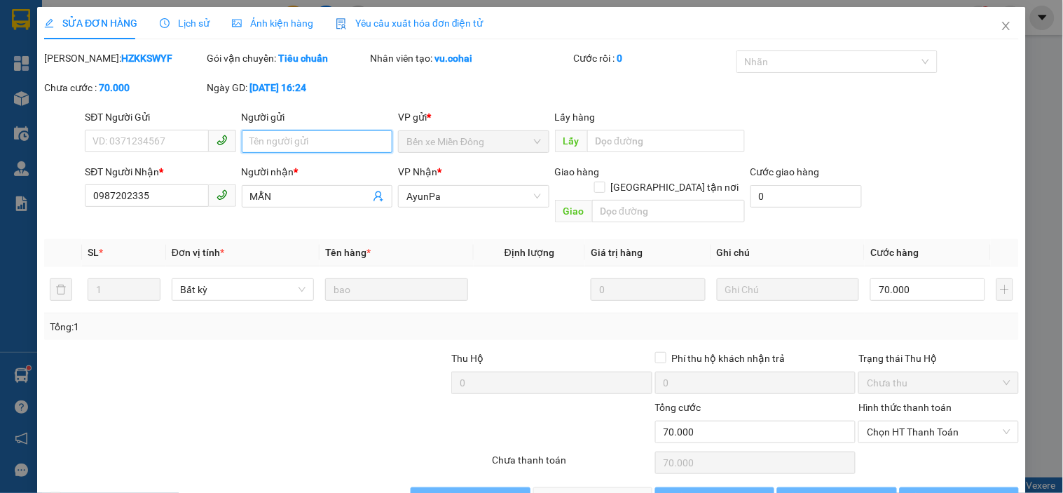
click at [326, 141] on input "Người gửi" at bounding box center [317, 141] width 151 height 22
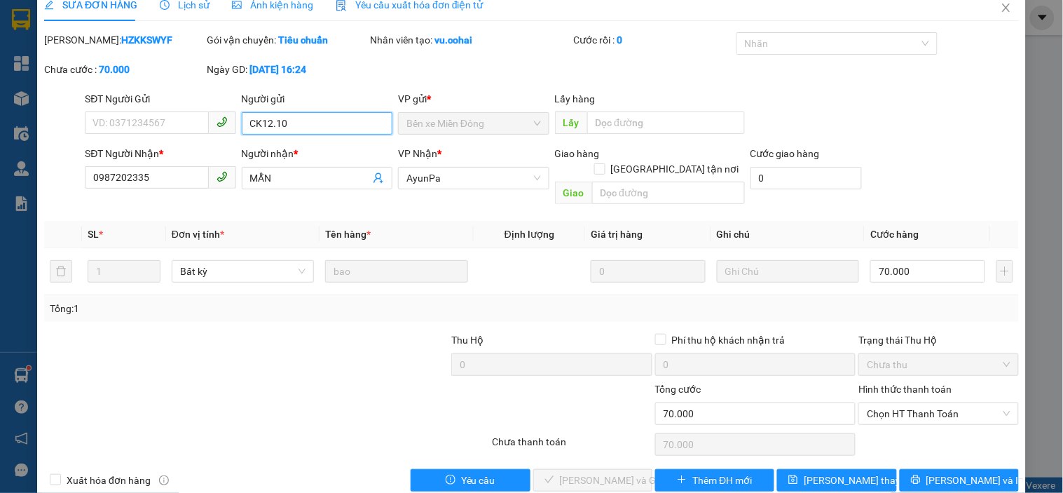
scroll to position [29, 0]
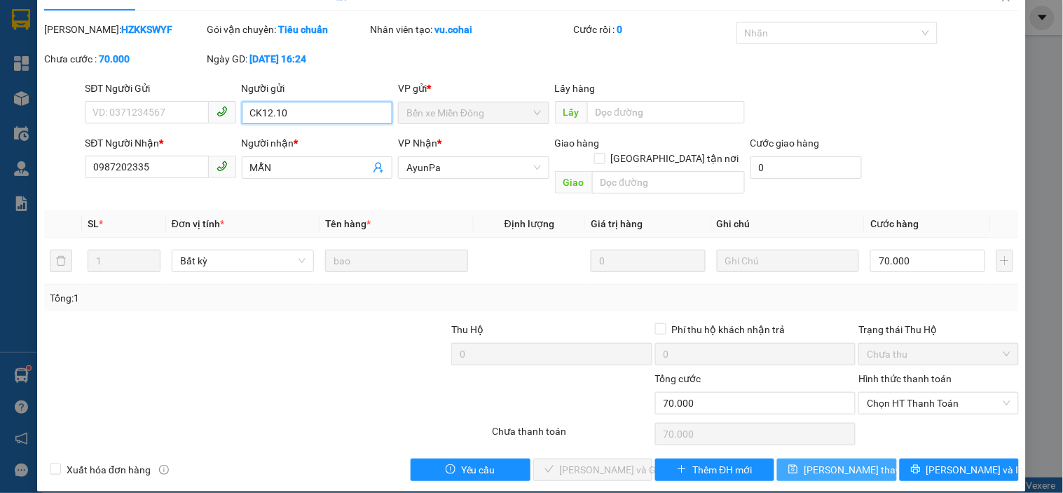
type input "CK12.10"
click at [780, 458] on button "[PERSON_NAME] thay đổi" at bounding box center [836, 469] width 119 height 22
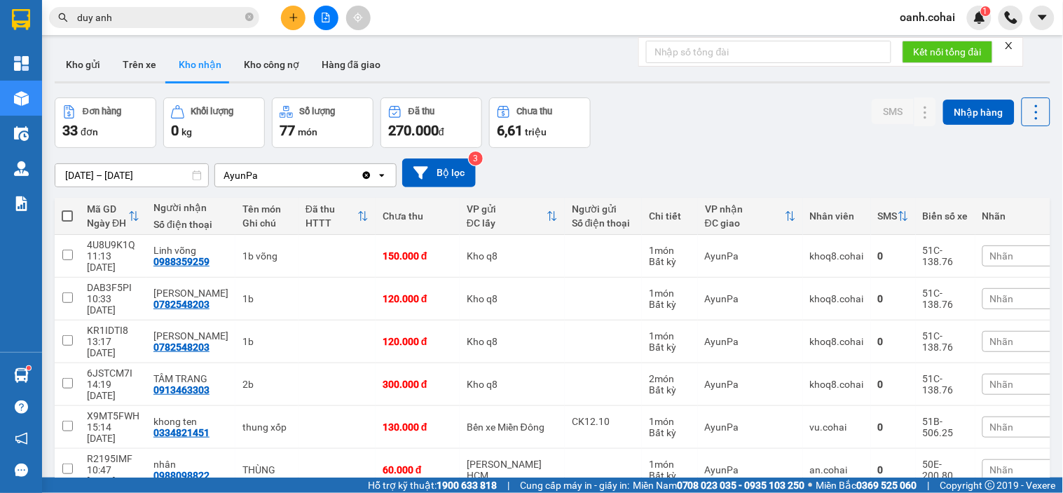
click at [327, 20] on icon "file-add" at bounding box center [326, 18] width 10 height 10
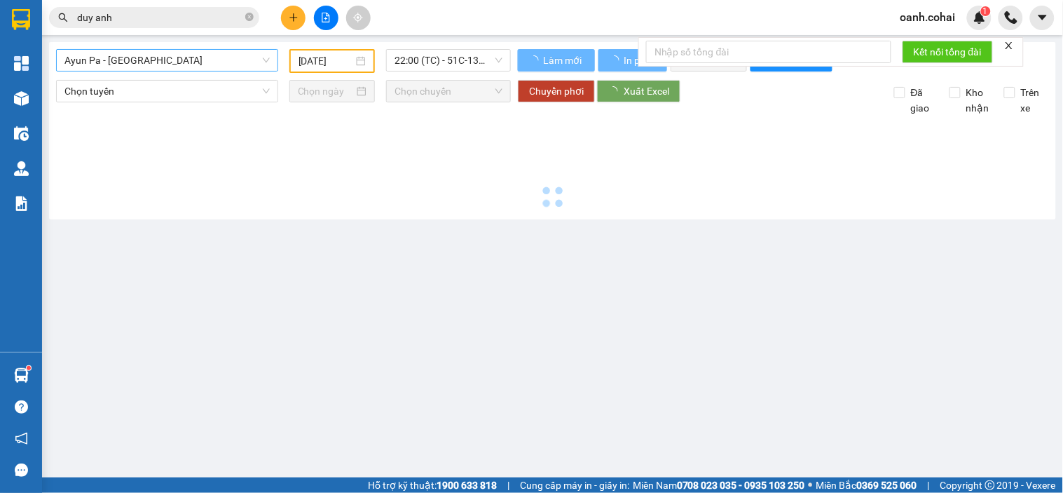
type input "[DATE]"
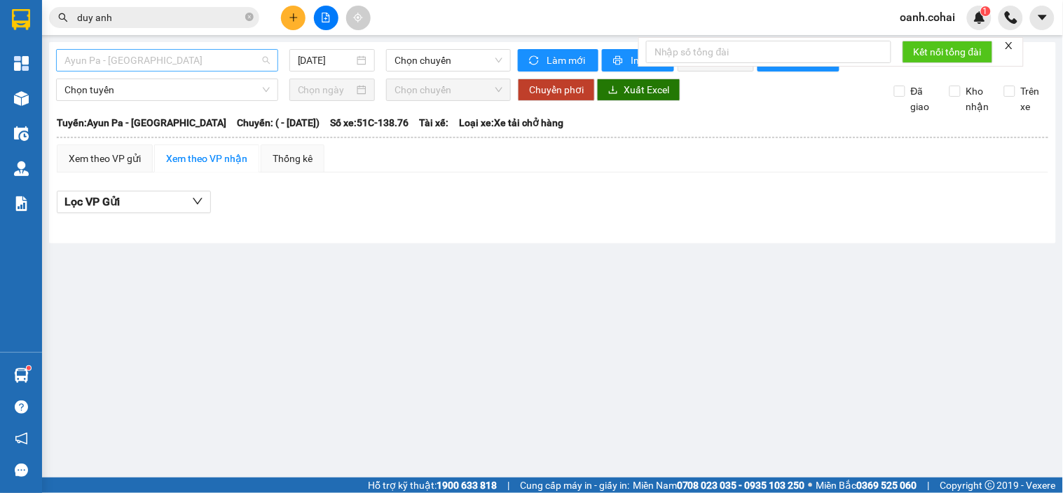
click at [174, 50] on span "Ayun Pa - [GEOGRAPHIC_DATA]" at bounding box center [166, 60] width 205 height 21
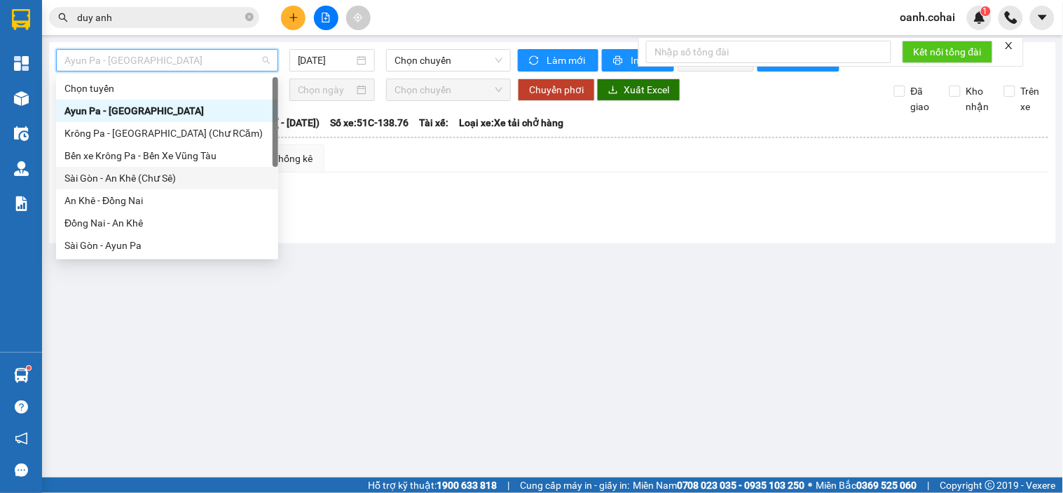
scroll to position [78, 0]
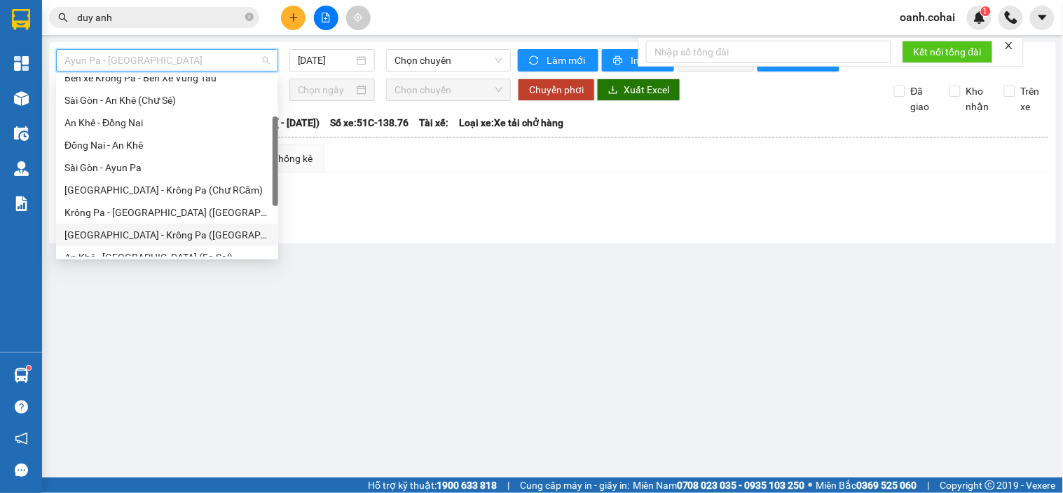
click at [111, 229] on div "[GEOGRAPHIC_DATA] - Krông Pa ([GEOGRAPHIC_DATA])" at bounding box center [166, 234] width 205 height 15
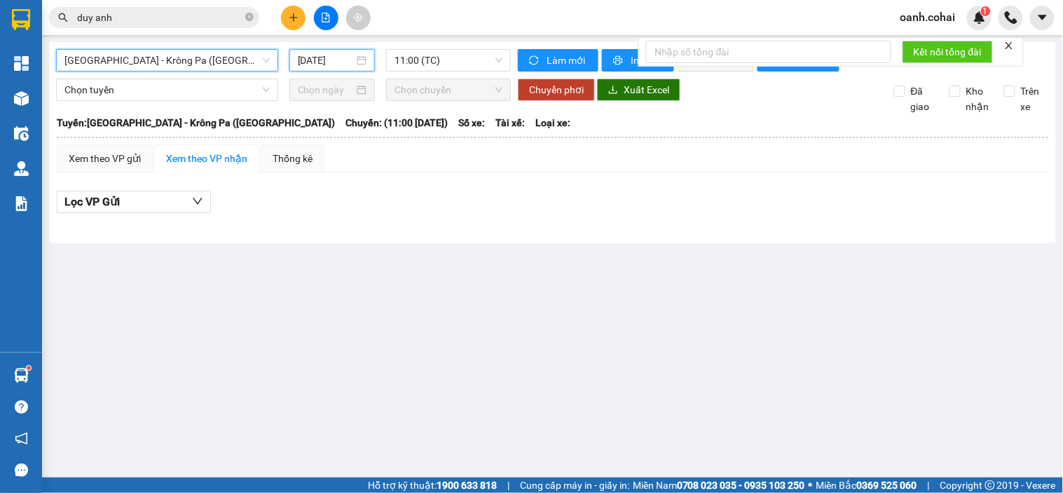
click at [346, 59] on input "[DATE]" at bounding box center [326, 60] width 57 height 15
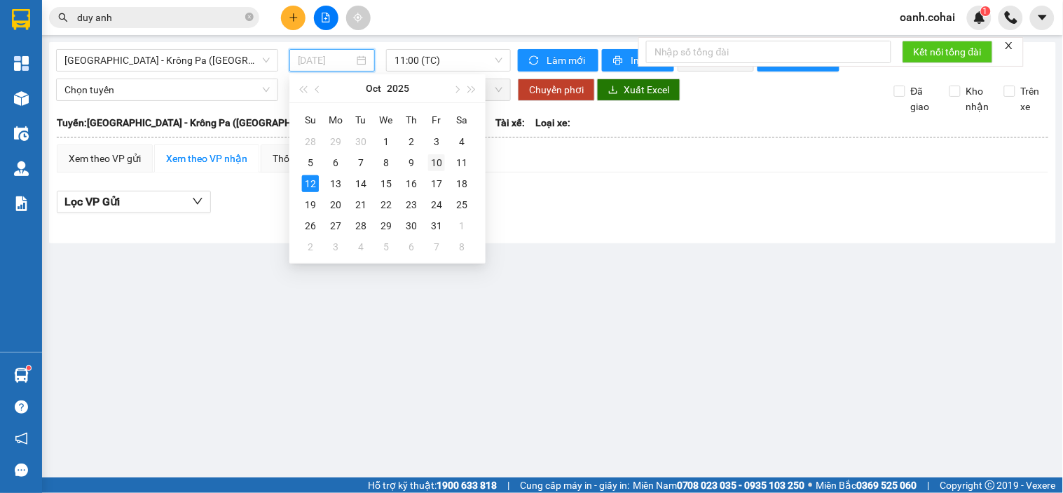
click at [433, 163] on div "10" at bounding box center [436, 162] width 17 height 17
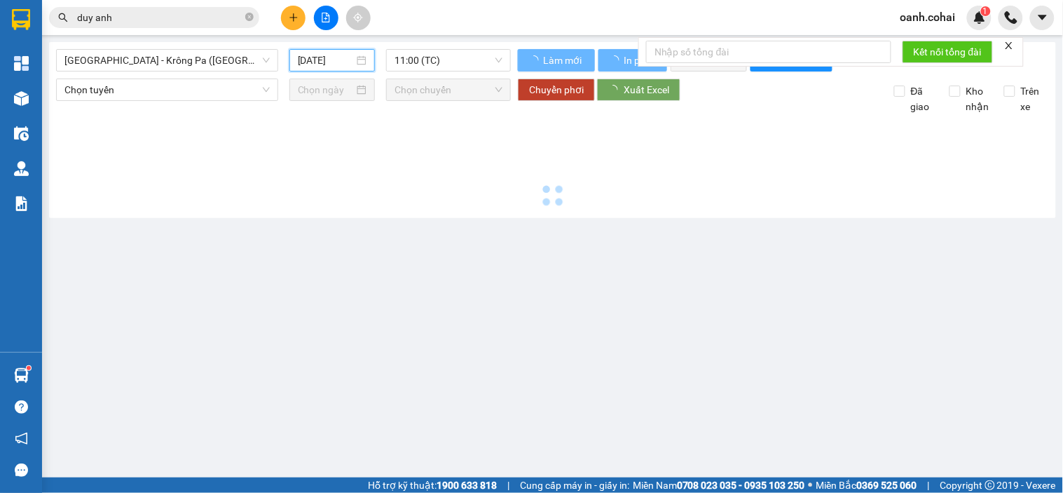
type input "[DATE]"
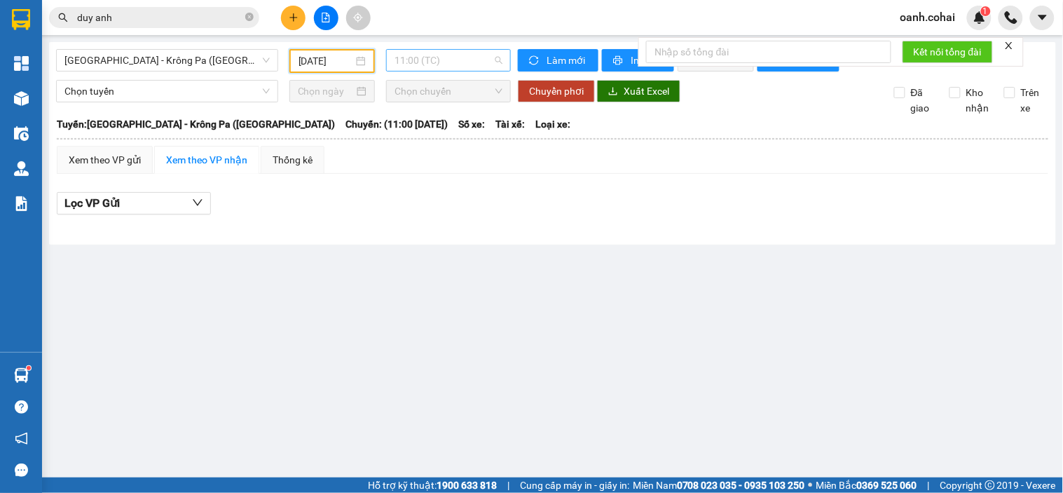
click at [456, 60] on span "11:00 (TC)" at bounding box center [449, 60] width 108 height 21
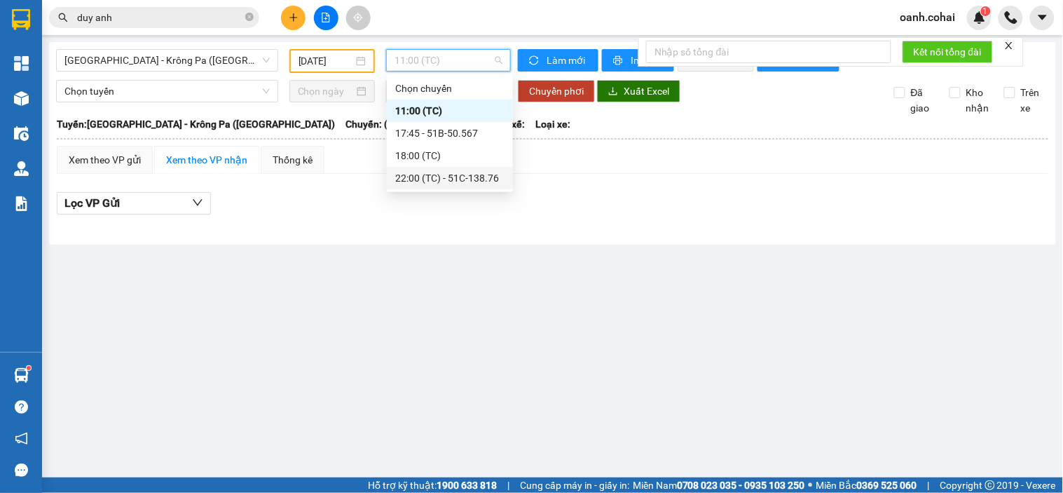
click at [436, 176] on div "22:00 (TC) - 51C-138.76" at bounding box center [449, 177] width 109 height 15
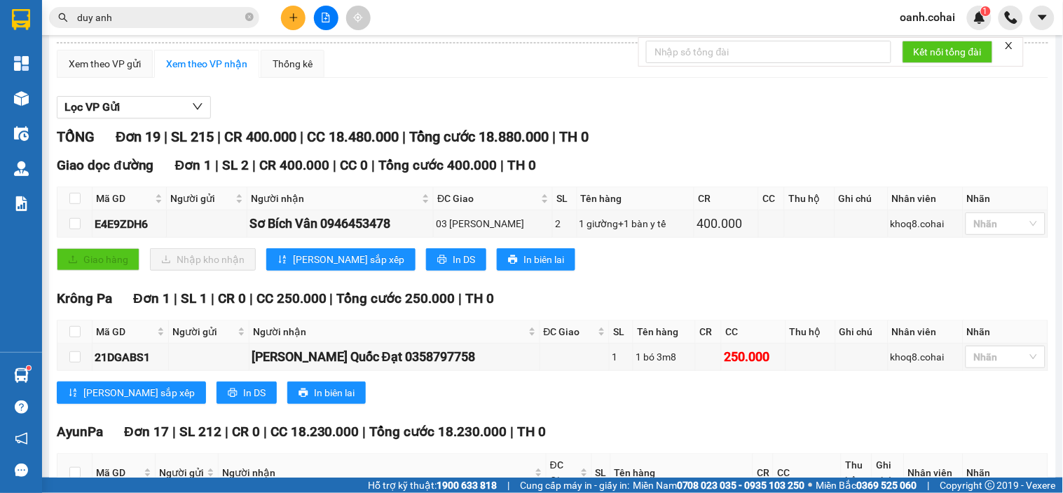
scroll to position [311, 0]
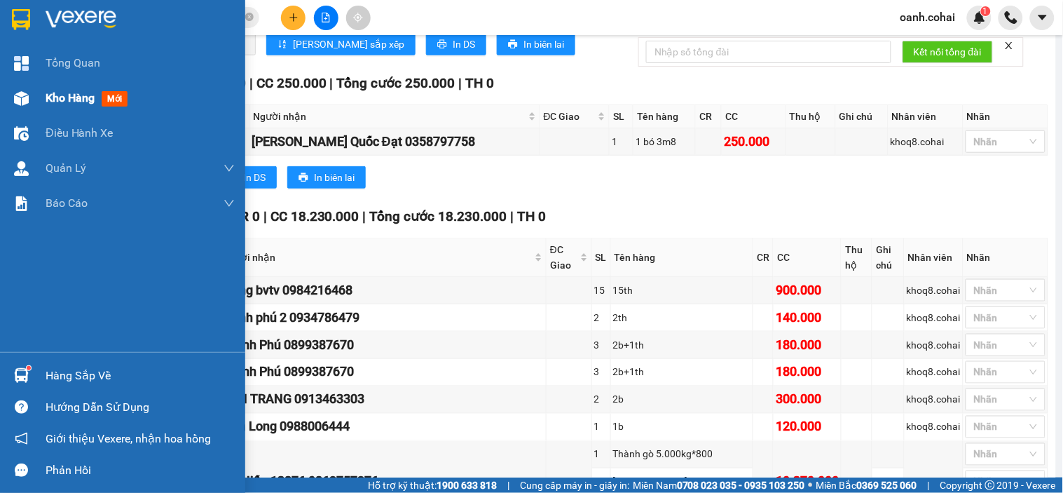
click at [60, 98] on span "Kho hàng" at bounding box center [70, 97] width 49 height 13
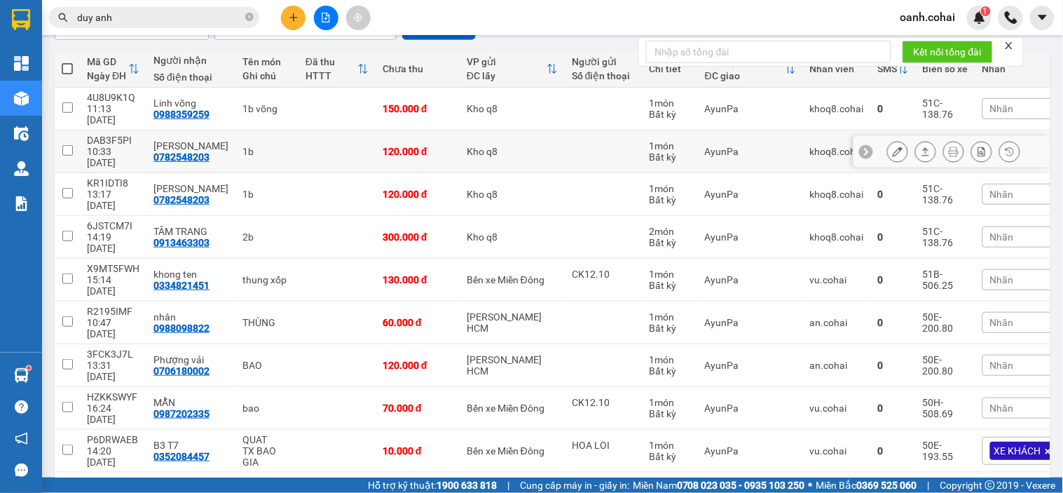
scroll to position [148, 0]
drag, startPoint x: 1002, startPoint y: 447, endPoint x: 995, endPoint y: 433, distance: 15.7
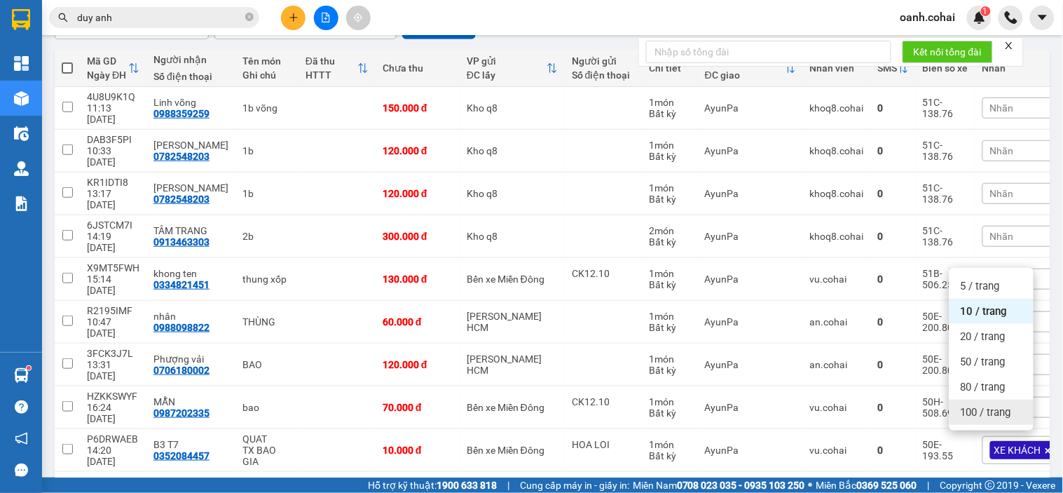
click at [987, 418] on span "100 / trang" at bounding box center [986, 412] width 50 height 14
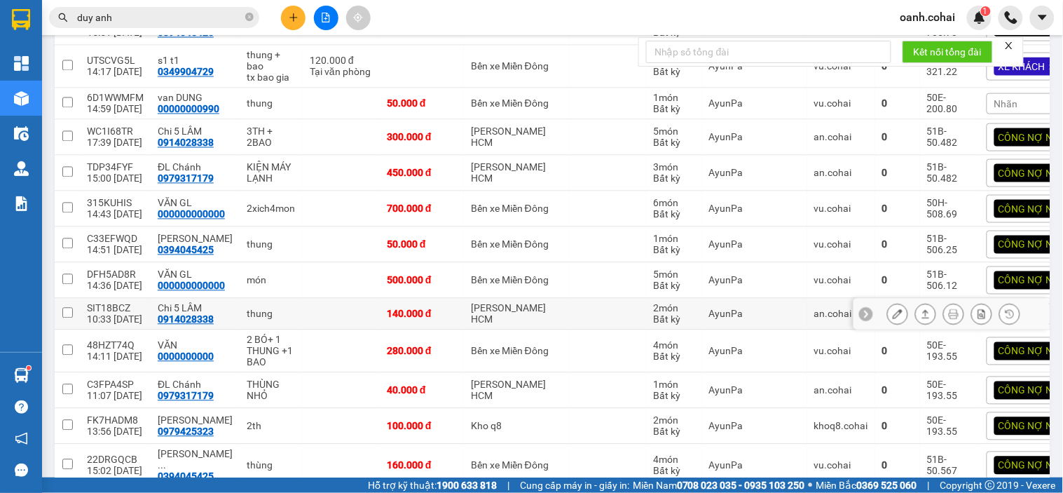
scroll to position [573, 0]
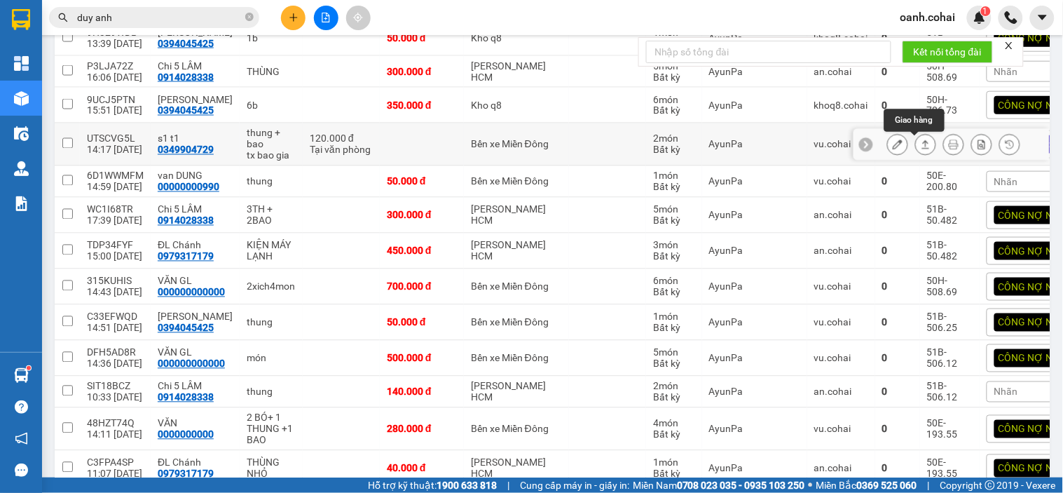
click at [921, 142] on icon at bounding box center [926, 145] width 10 height 10
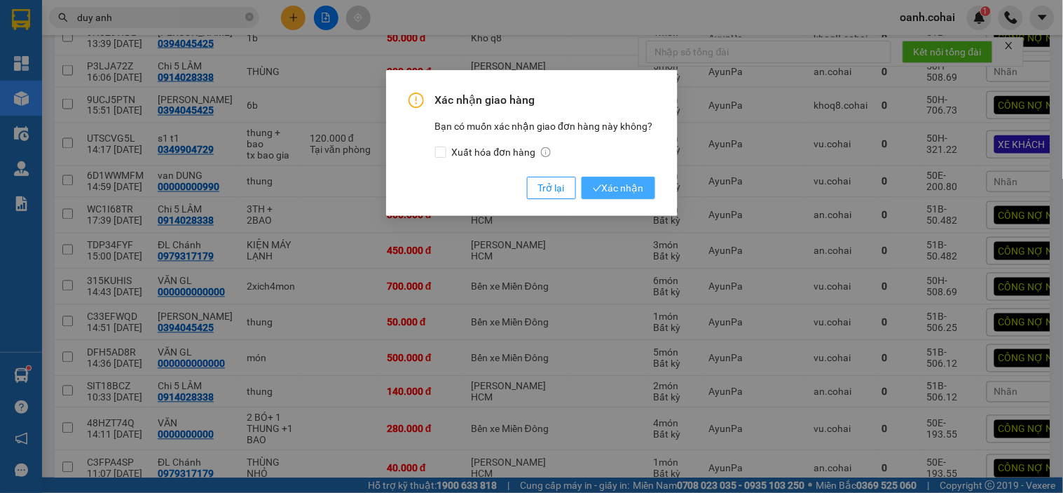
click at [622, 184] on span "Xác nhận" at bounding box center [618, 187] width 51 height 15
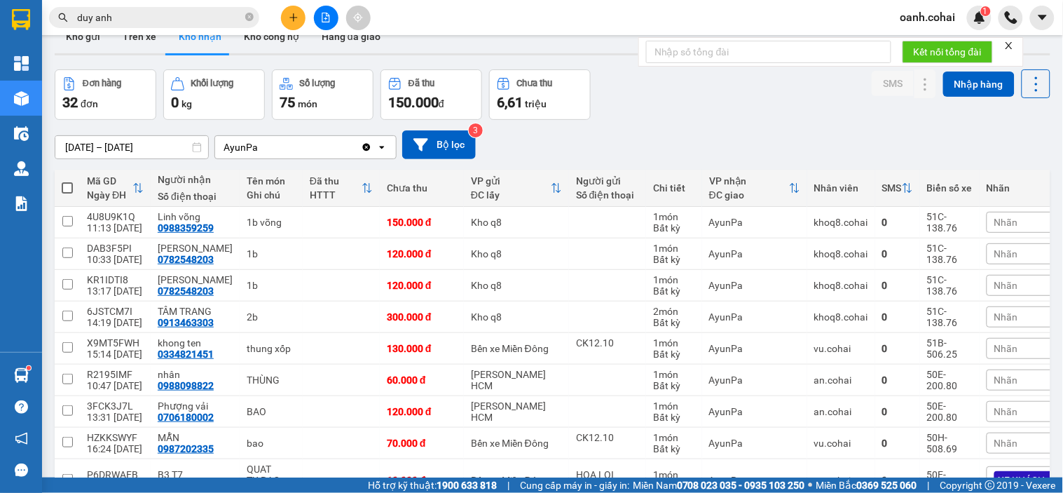
scroll to position [0, 0]
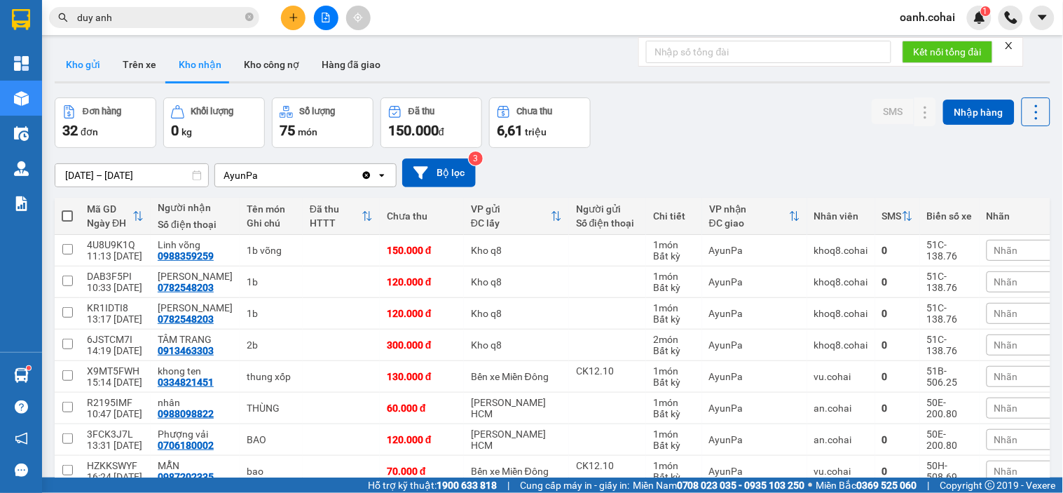
click at [81, 64] on button "Kho gửi" at bounding box center [83, 65] width 57 height 34
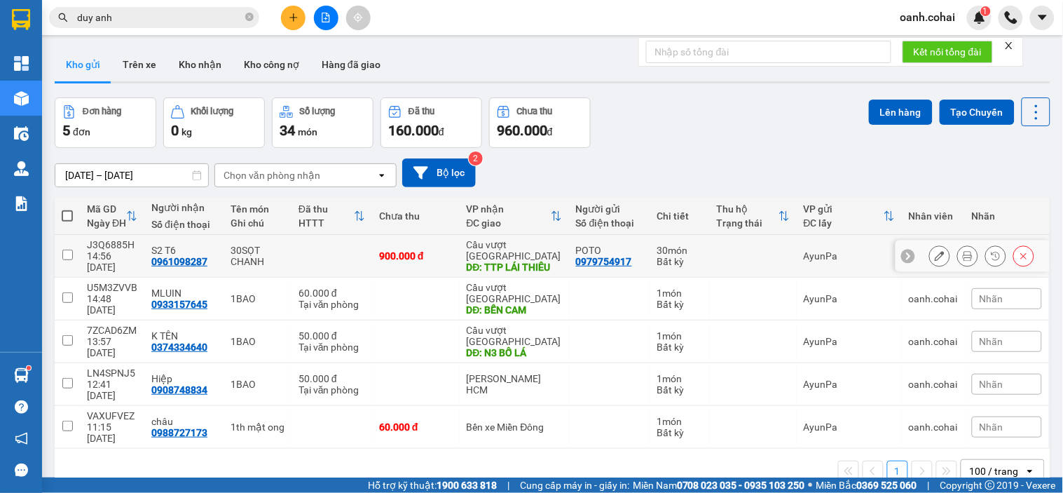
click at [552, 247] on div "Cầu vượt [GEOGRAPHIC_DATA]" at bounding box center [514, 250] width 95 height 22
checkbox input "true"
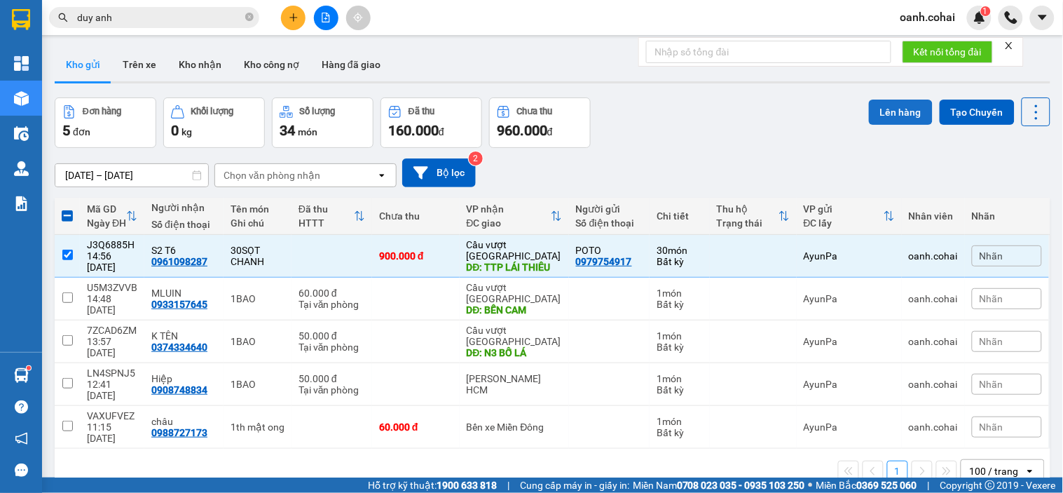
click at [873, 114] on button "Lên hàng" at bounding box center [901, 112] width 64 height 25
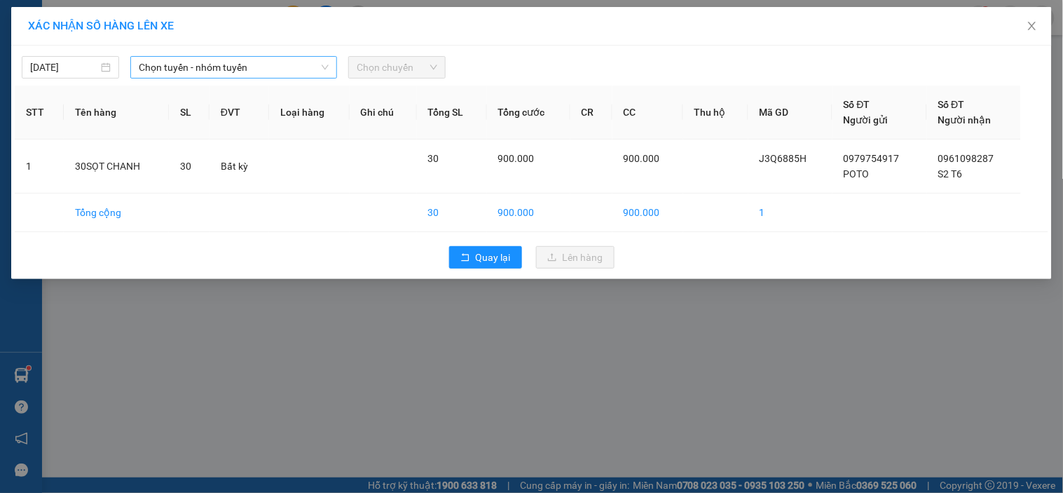
click at [287, 71] on span "Chọn tuyến - nhóm tuyến" at bounding box center [234, 67] width 190 height 21
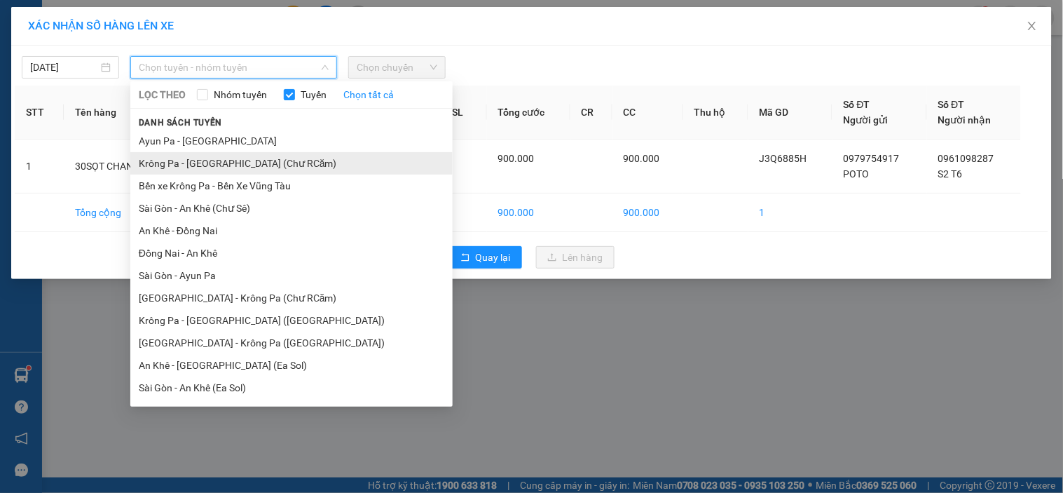
click at [222, 170] on li "Krông Pa - [GEOGRAPHIC_DATA] (Chư RCăm)" at bounding box center [291, 163] width 322 height 22
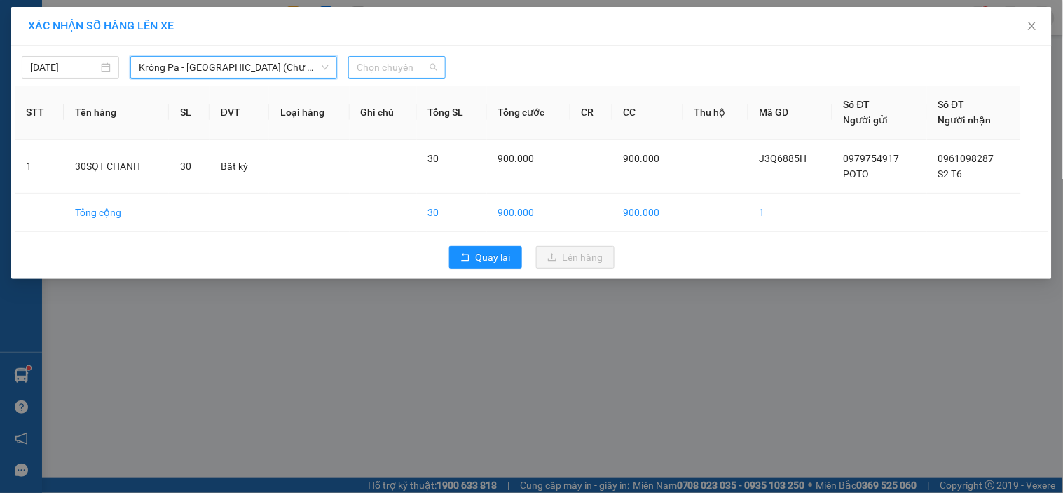
click at [428, 74] on span "Chọn chuyến" at bounding box center [397, 67] width 81 height 21
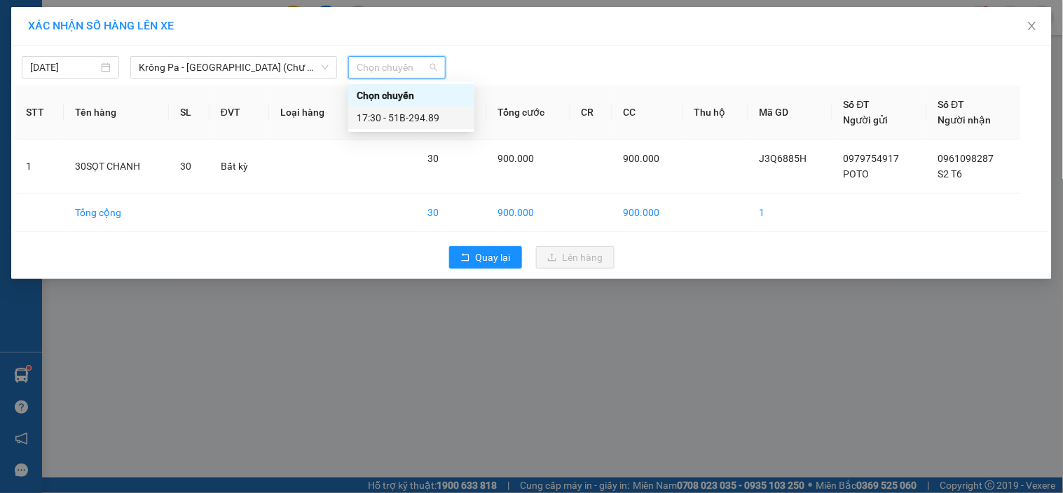
click at [428, 121] on div "17:30 - 51B-294.89" at bounding box center [411, 117] width 109 height 15
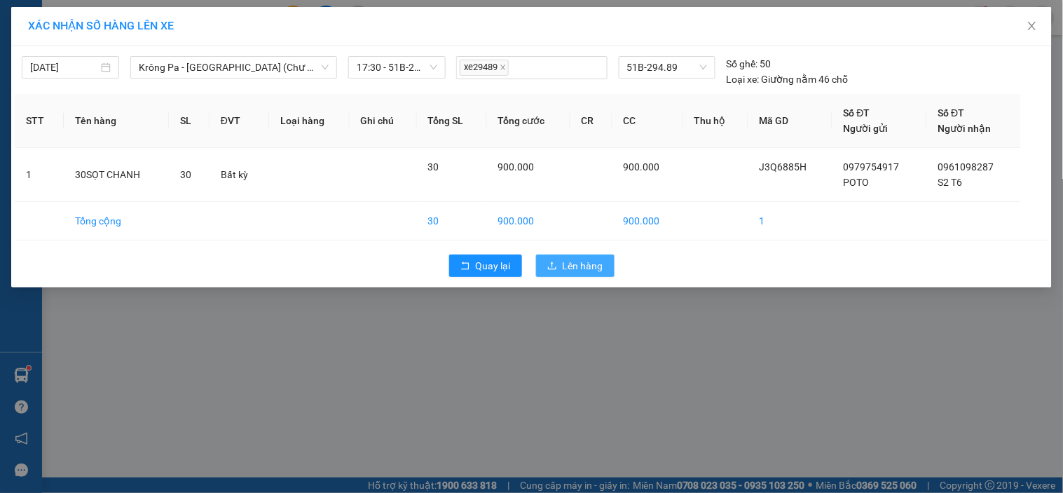
click at [573, 257] on button "Lên hàng" at bounding box center [575, 265] width 79 height 22
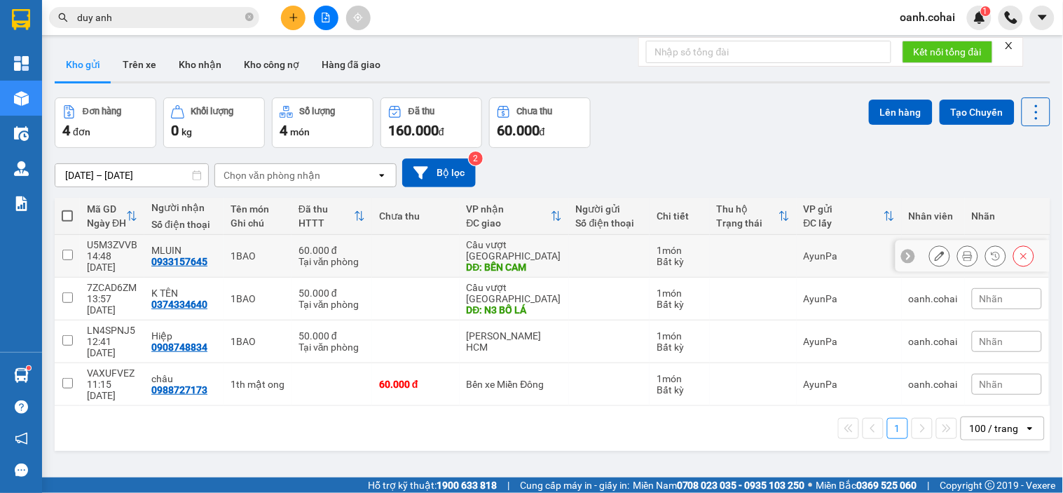
click at [491, 246] on div "Cầu vượt [GEOGRAPHIC_DATA]" at bounding box center [514, 250] width 95 height 22
checkbox input "true"
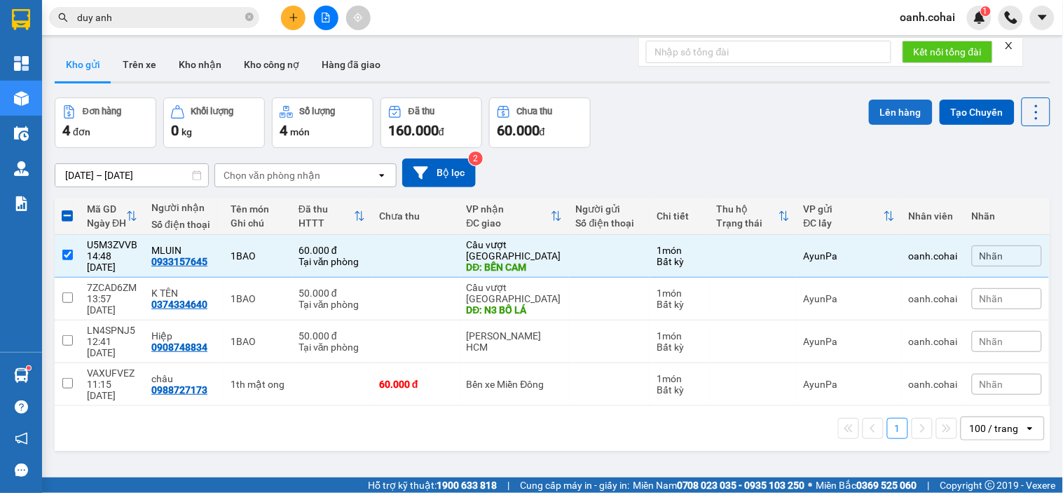
drag, startPoint x: 890, startPoint y: 107, endPoint x: 884, endPoint y: 114, distance: 10.0
click at [887, 110] on button "Lên hàng" at bounding box center [901, 112] width 64 height 25
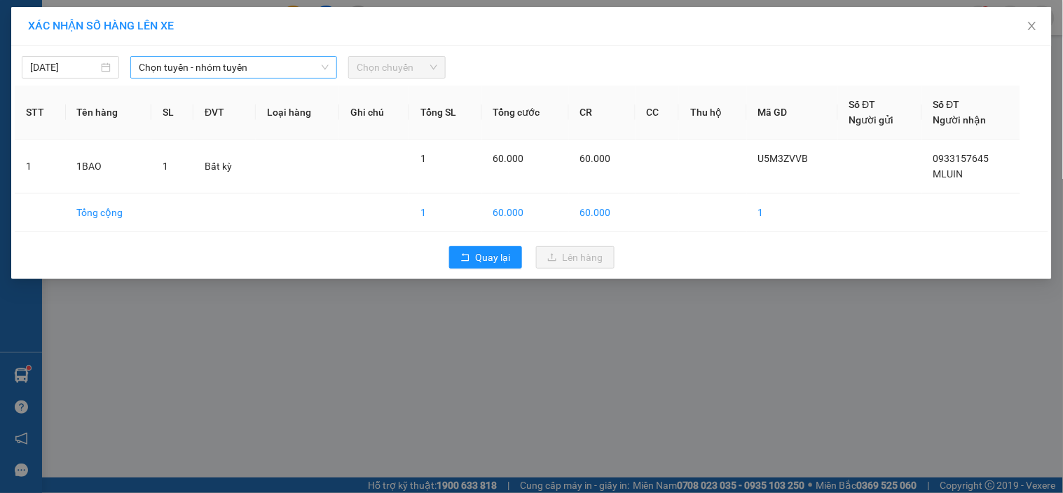
click at [318, 72] on span "Chọn tuyến - nhóm tuyến" at bounding box center [234, 67] width 190 height 21
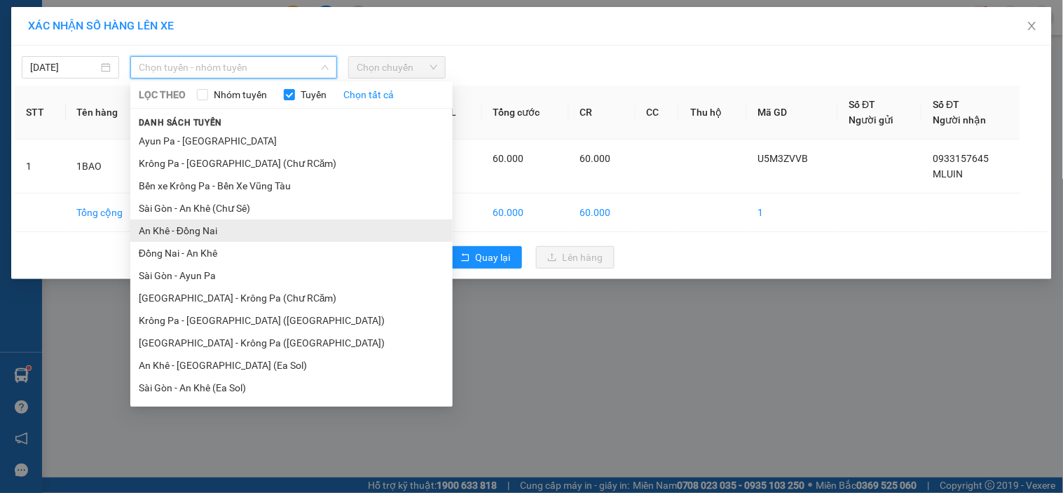
click at [188, 238] on li "An Khê - Đồng Nai" at bounding box center [291, 230] width 322 height 22
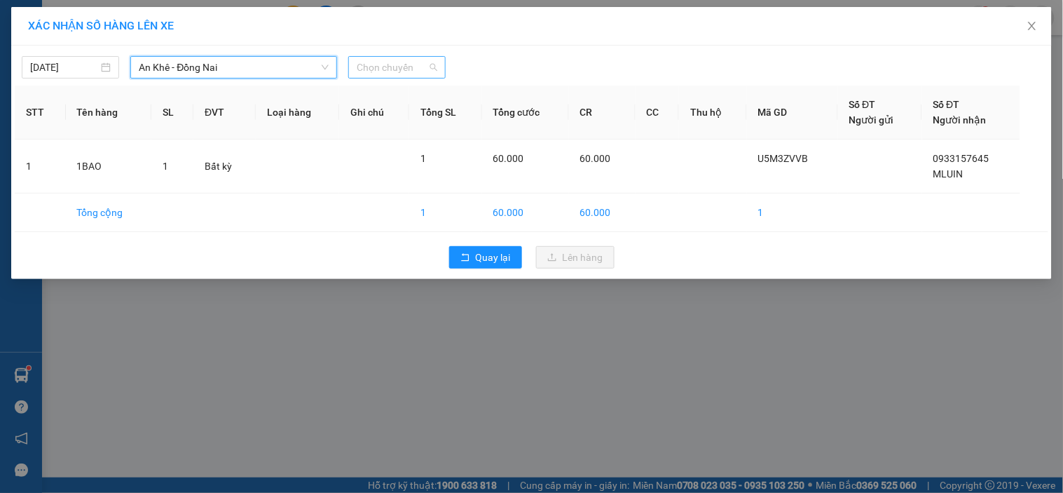
click at [402, 75] on span "Chọn chuyến" at bounding box center [397, 67] width 81 height 21
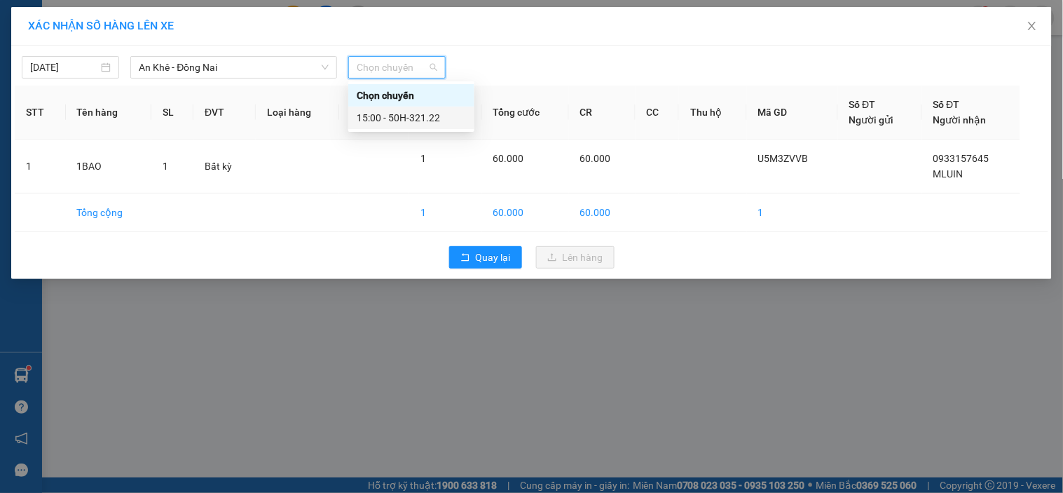
click at [430, 123] on div "15:00 - 50H-321.22" at bounding box center [411, 117] width 109 height 15
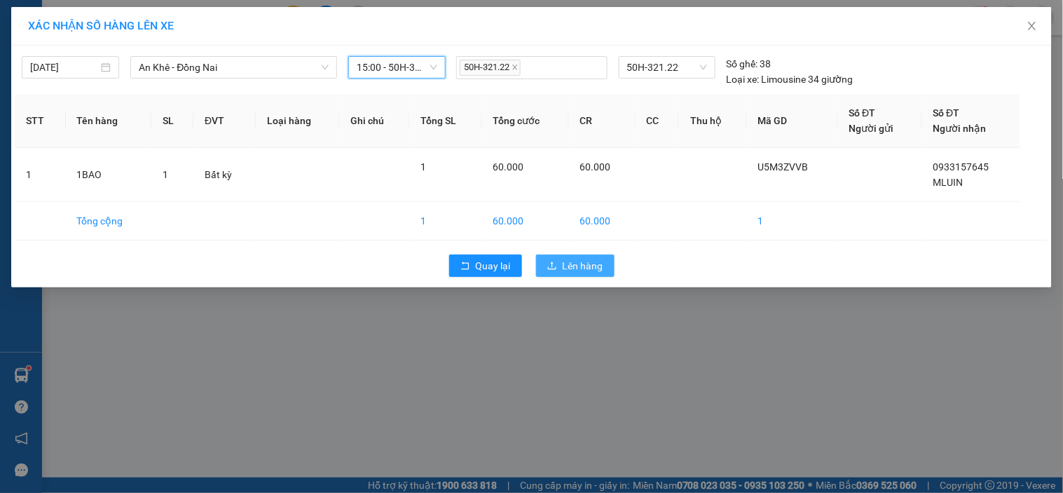
click at [573, 263] on span "Lên hàng" at bounding box center [583, 265] width 41 height 15
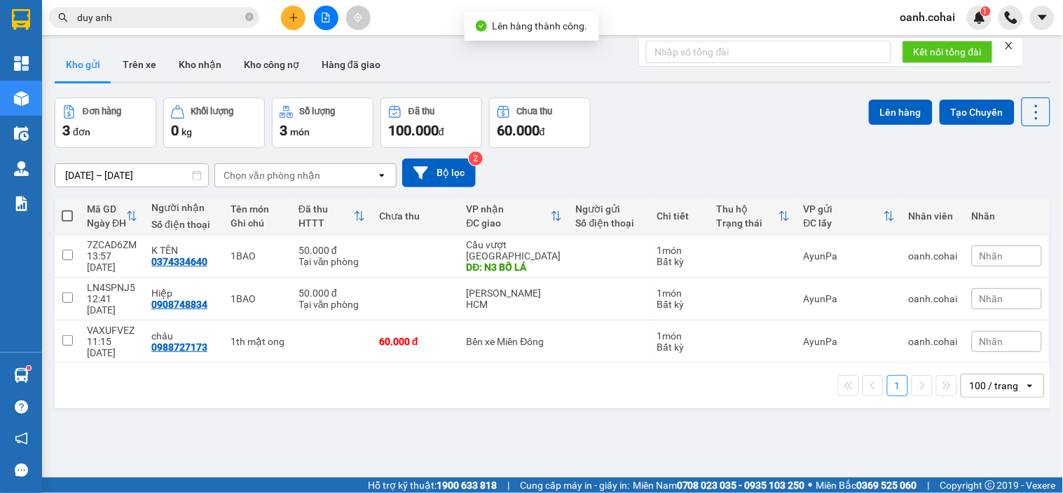
click at [325, 24] on button at bounding box center [326, 18] width 25 height 25
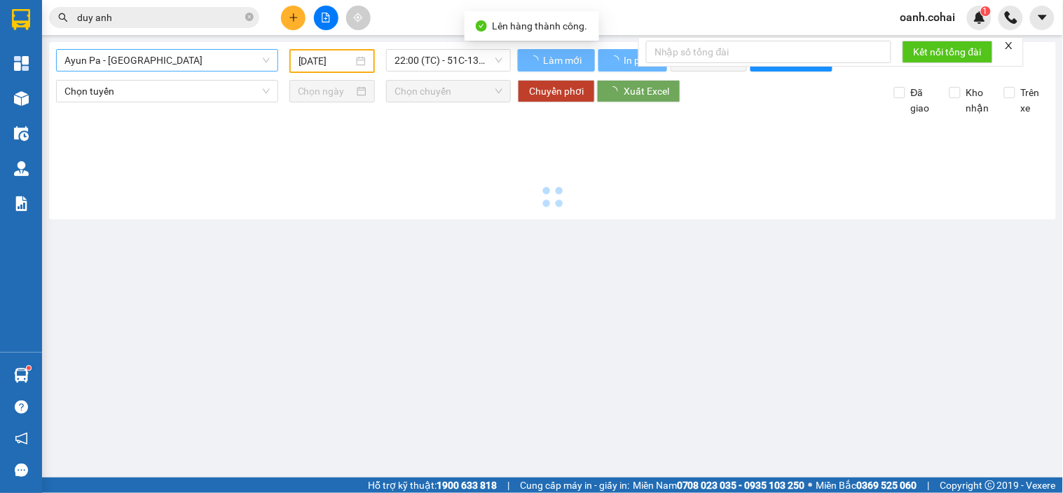
type input "[DATE]"
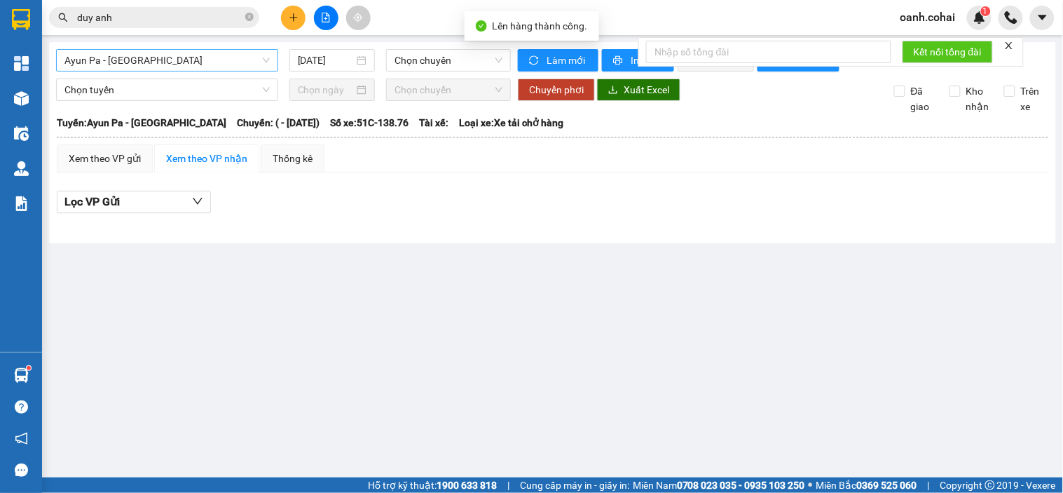
click at [193, 63] on span "Ayun Pa - [GEOGRAPHIC_DATA]" at bounding box center [166, 60] width 205 height 21
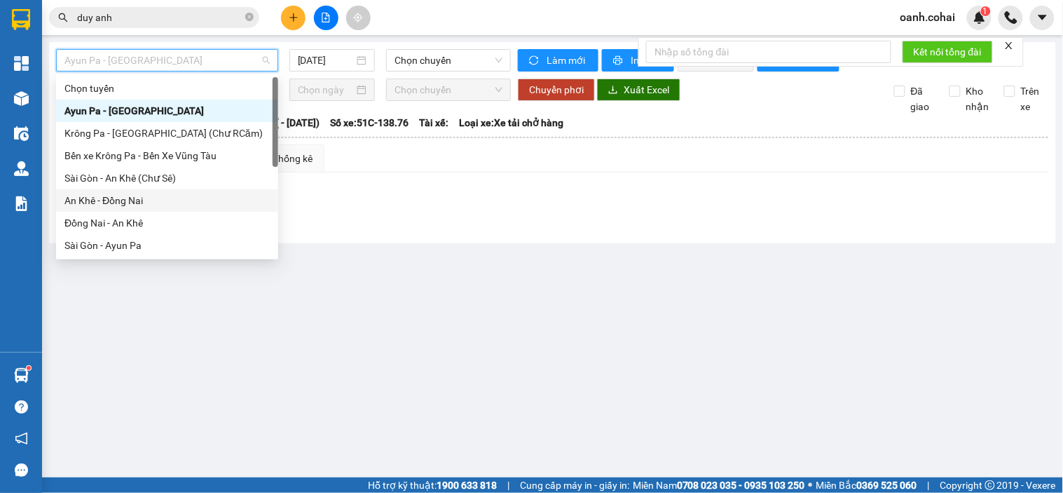
click at [144, 200] on div "An Khê - Đồng Nai" at bounding box center [166, 200] width 205 height 15
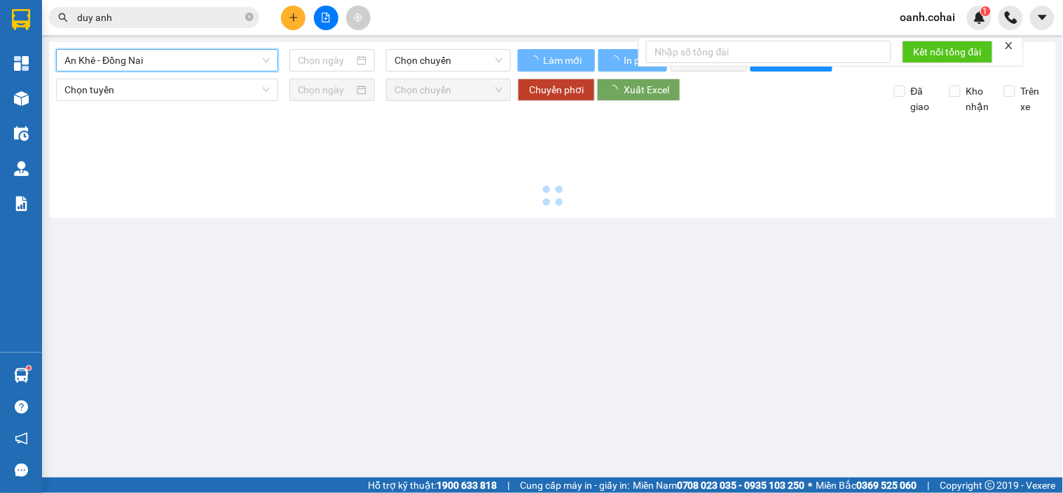
type input "[DATE]"
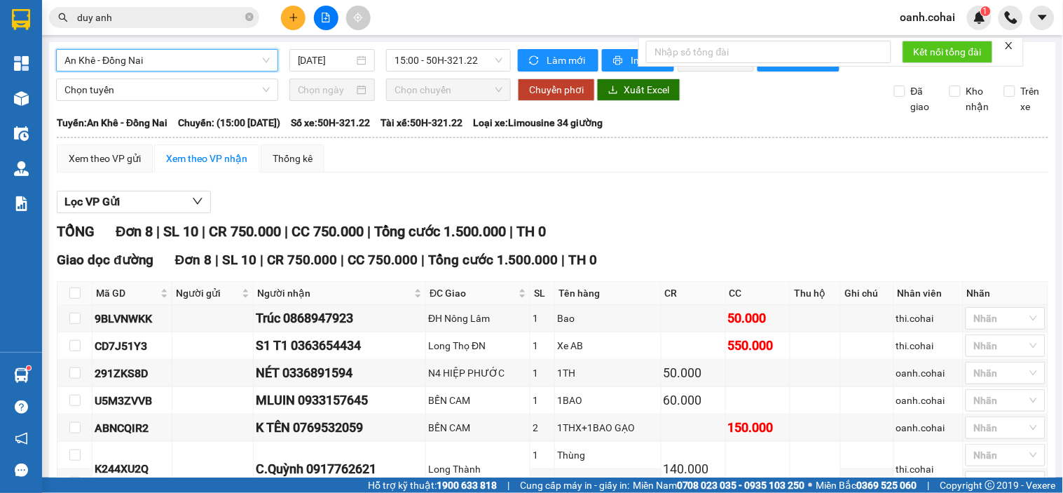
click at [239, 64] on span "An Khê - Đồng Nai" at bounding box center [166, 60] width 205 height 21
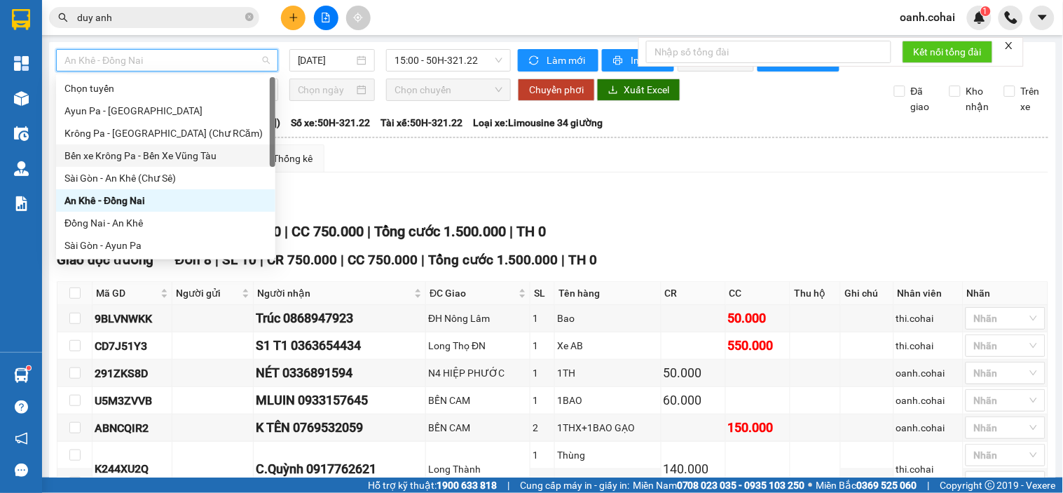
click at [179, 151] on div "Bến xe Krông Pa - Bến Xe Vũng Tàu" at bounding box center [165, 155] width 203 height 15
type input "[DATE]"
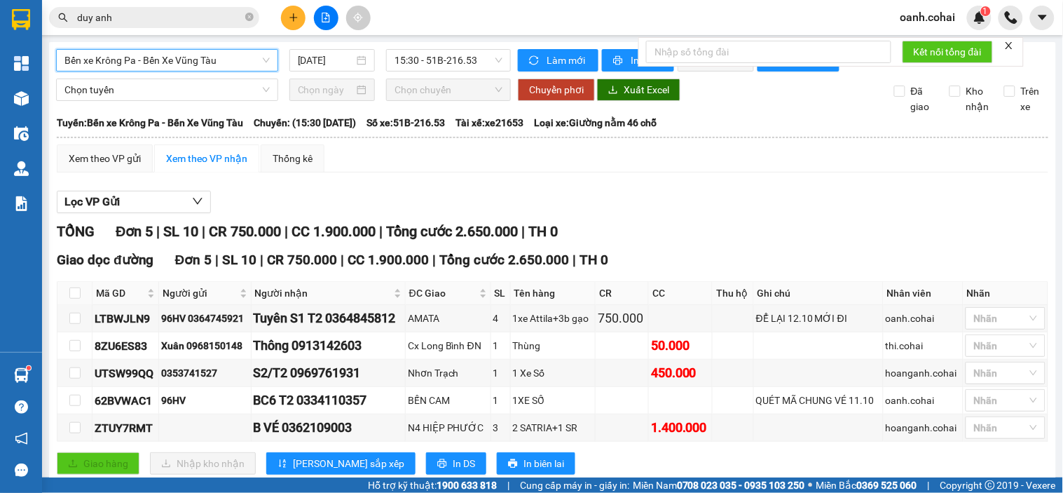
click at [211, 60] on span "Bến xe Krông Pa - Bến Xe Vũng Tàu" at bounding box center [166, 60] width 205 height 21
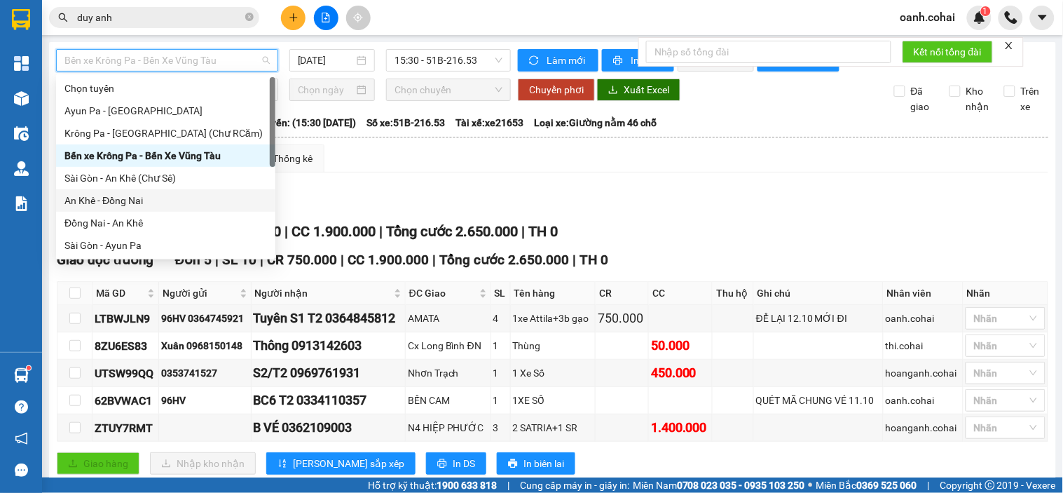
scroll to position [201, 0]
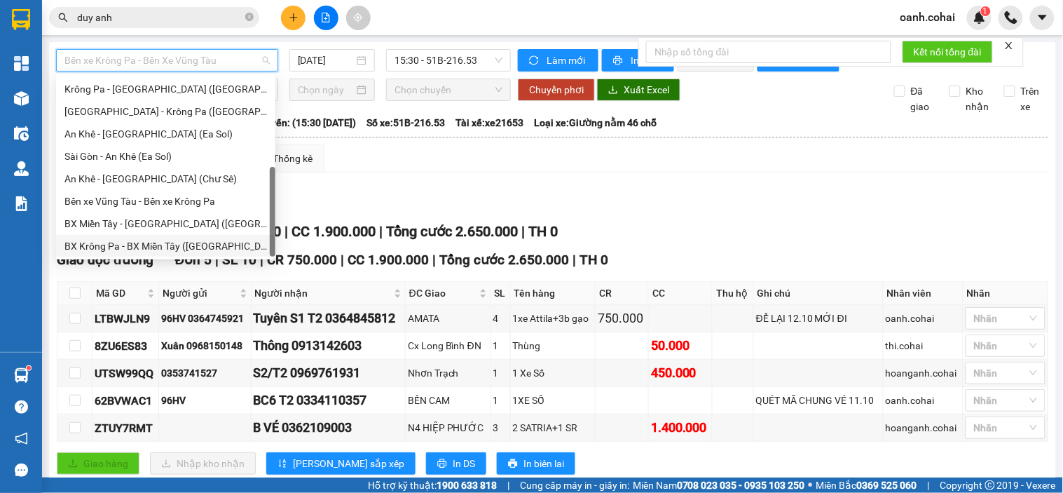
click at [148, 240] on div "BX Krông Pa - BX Miền Tây ([GEOGRAPHIC_DATA] - [GEOGRAPHIC_DATA])" at bounding box center [165, 245] width 203 height 15
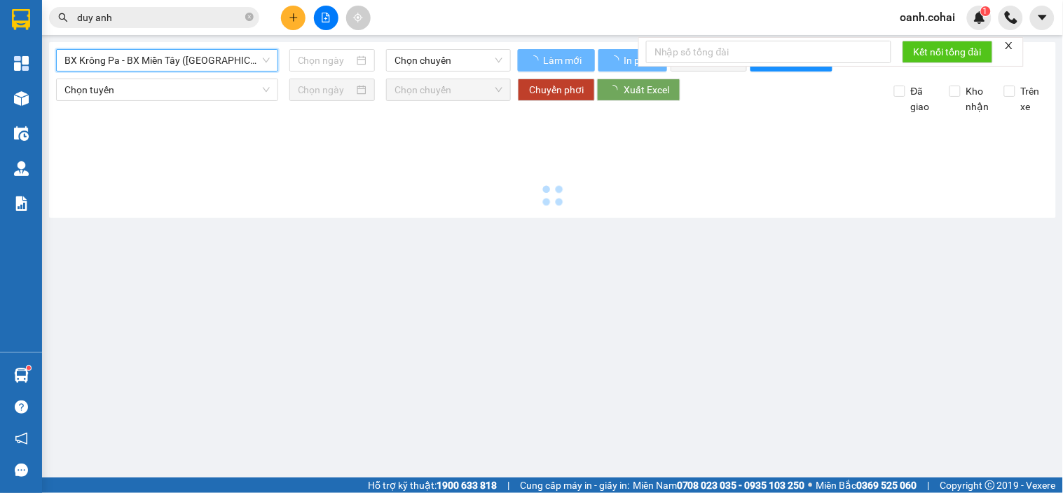
type input "[DATE]"
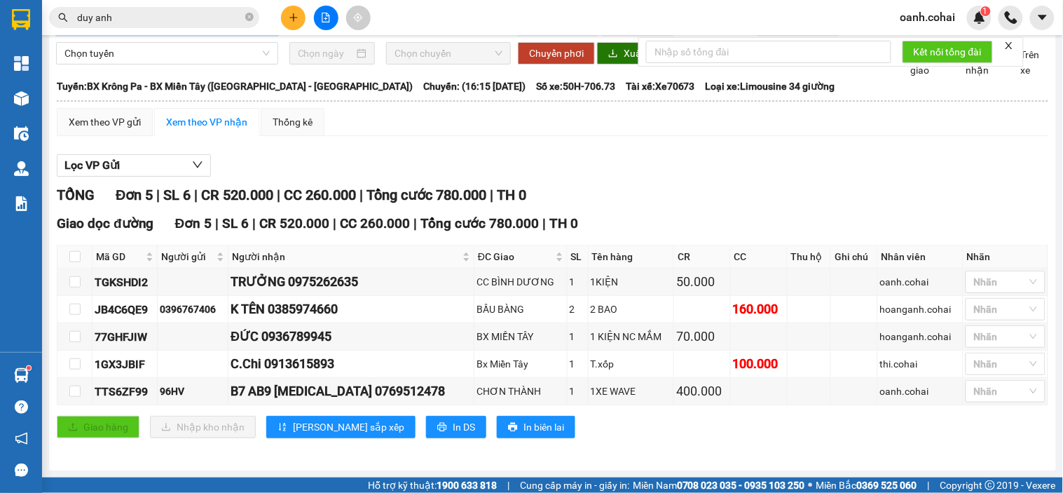
scroll to position [50, 0]
click at [287, 20] on button at bounding box center [293, 18] width 25 height 25
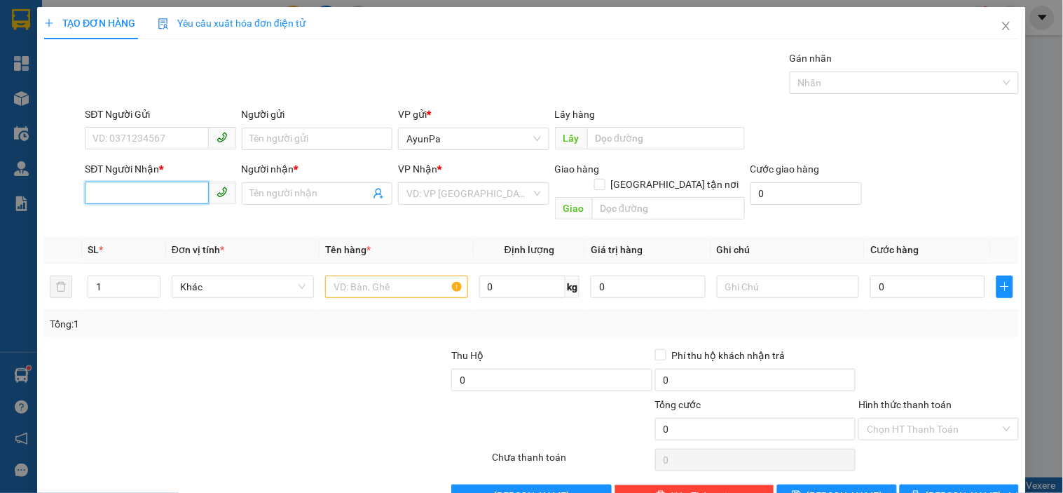
click at [170, 196] on input "SĐT Người Nhận *" at bounding box center [146, 193] width 123 height 22
type input "0909912948"
click at [158, 218] on div "0909912948 - SƠN" at bounding box center [159, 221] width 132 height 15
type input "SƠN"
type input "0909912948"
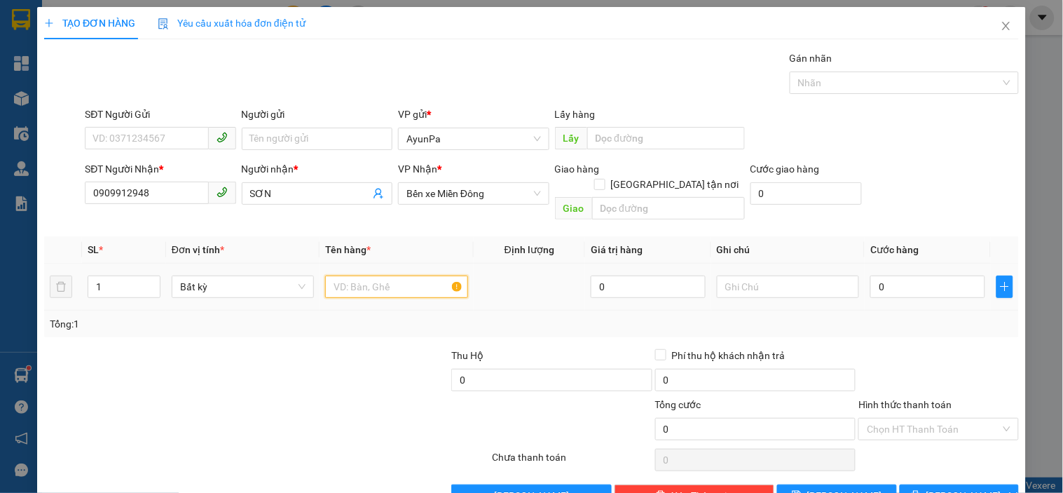
click at [377, 278] on input "text" at bounding box center [396, 286] width 142 height 22
click at [410, 275] on input "1GÓI" at bounding box center [396, 286] width 142 height 22
type input "1GÓI"
click at [880, 275] on input "0" at bounding box center [928, 286] width 115 height 22
type input "4"
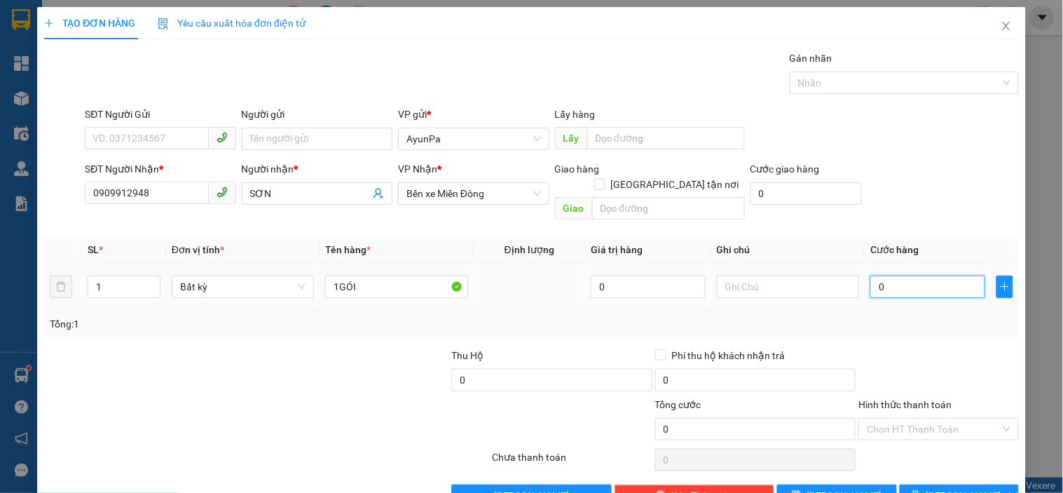
type input "4"
type input "40"
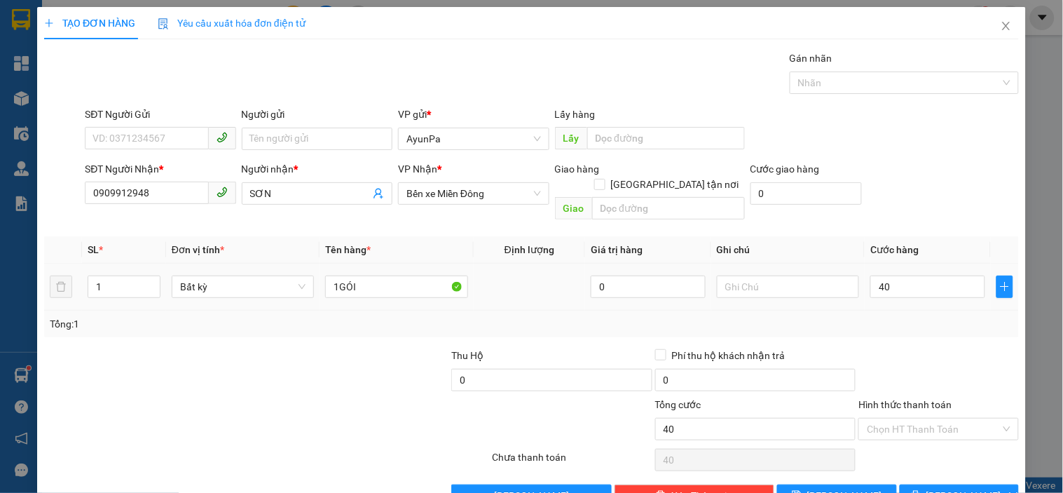
type input "40.000"
click at [880, 311] on div "Tổng: 1" at bounding box center [531, 324] width 975 height 27
click at [930, 419] on input "Hình thức thanh toán" at bounding box center [933, 429] width 133 height 21
click at [890, 446] on div "Tại văn phòng" at bounding box center [930, 441] width 142 height 15
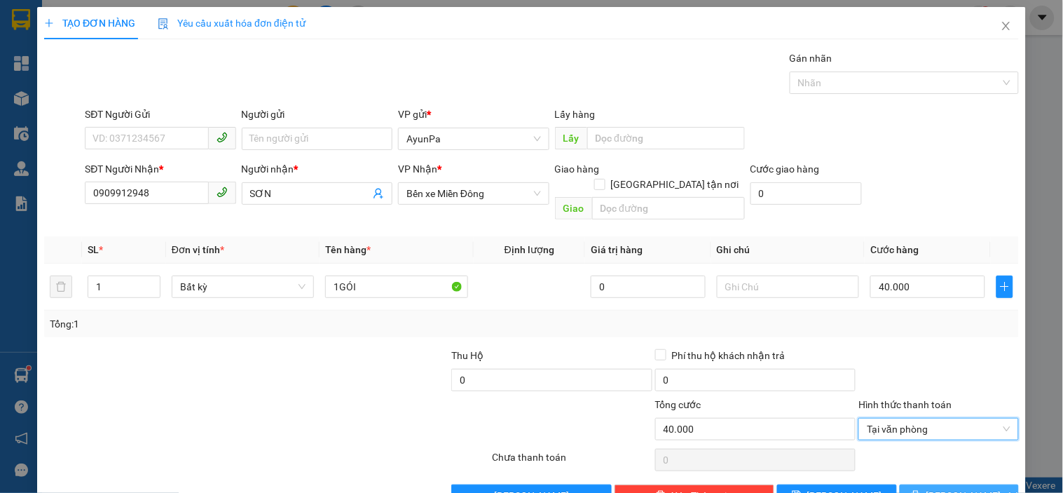
click at [933, 484] on button "[PERSON_NAME] và In" at bounding box center [959, 495] width 119 height 22
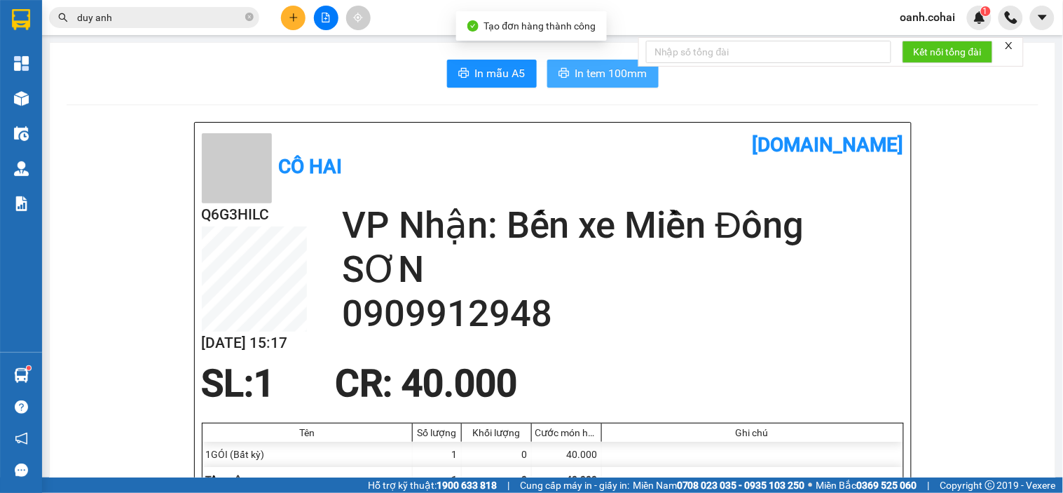
click at [583, 76] on span "In tem 100mm" at bounding box center [612, 73] width 72 height 18
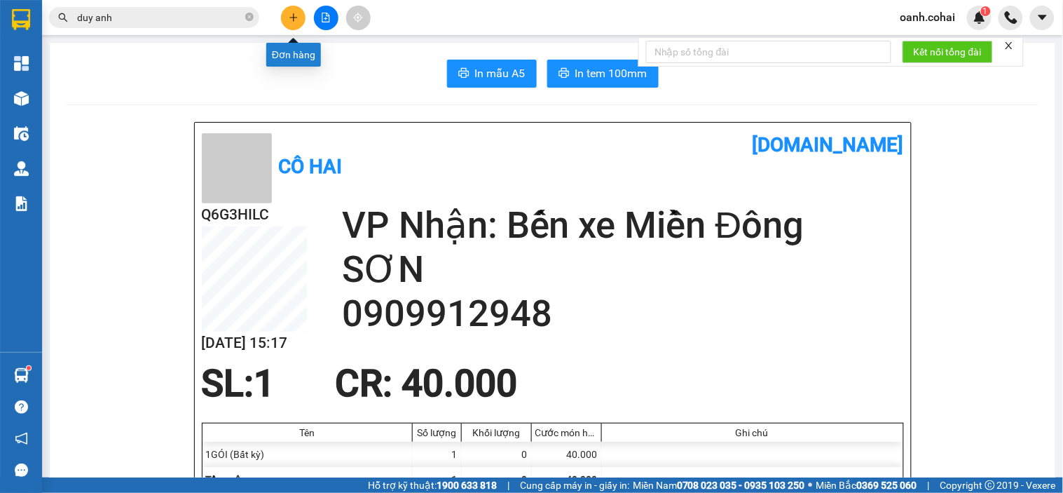
click at [297, 18] on icon "plus" at bounding box center [294, 18] width 10 height 10
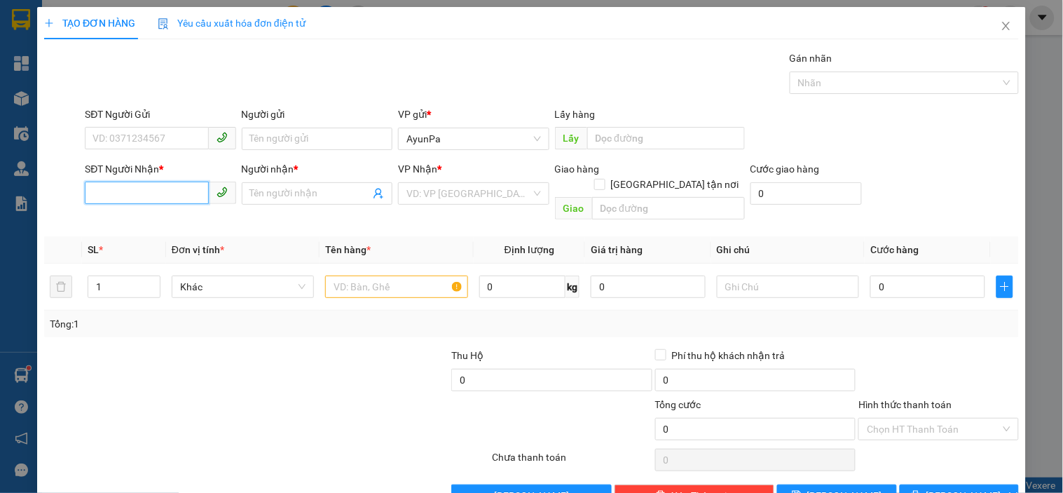
click at [159, 193] on input "SĐT Người Nhận *" at bounding box center [146, 193] width 123 height 22
click at [1001, 29] on icon "close" at bounding box center [1006, 25] width 11 height 11
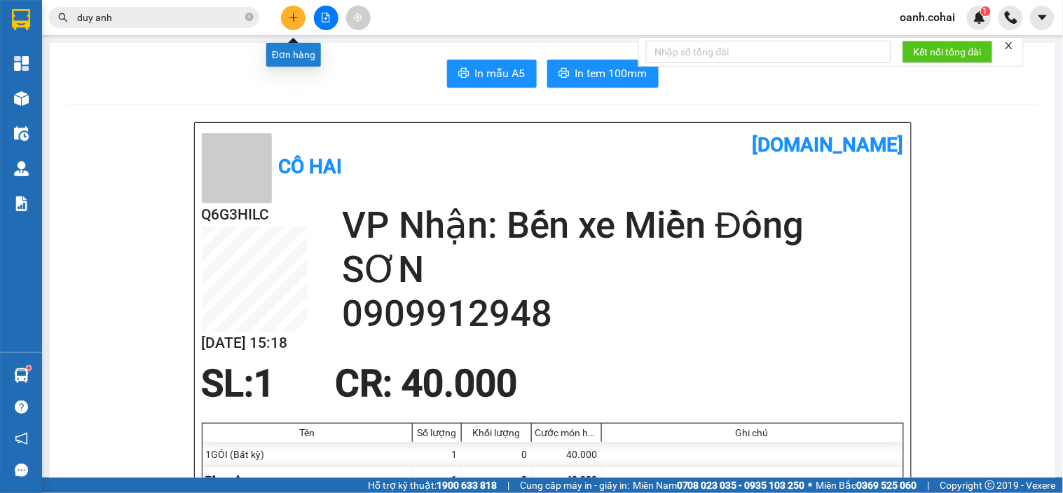
click at [290, 11] on button at bounding box center [293, 18] width 25 height 25
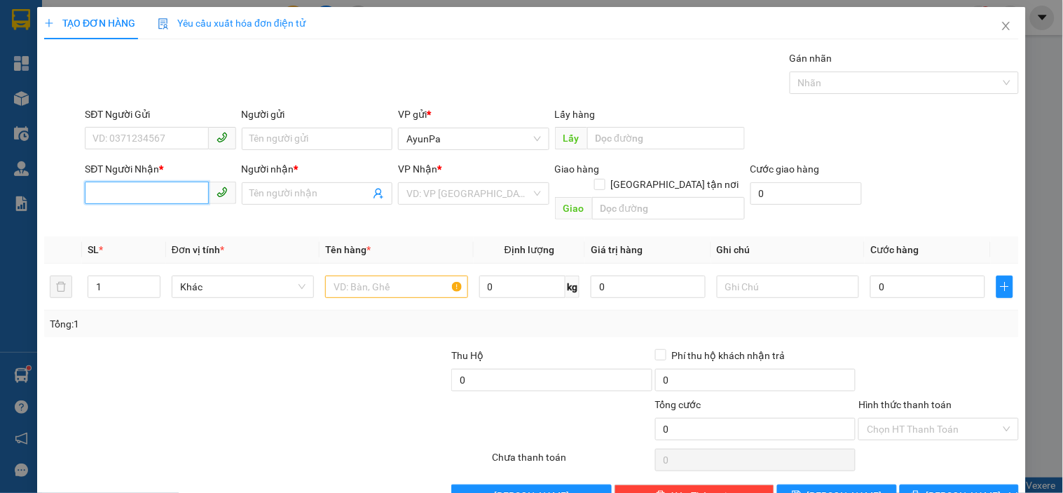
click at [192, 195] on input "SĐT Người Nhận *" at bounding box center [146, 193] width 123 height 22
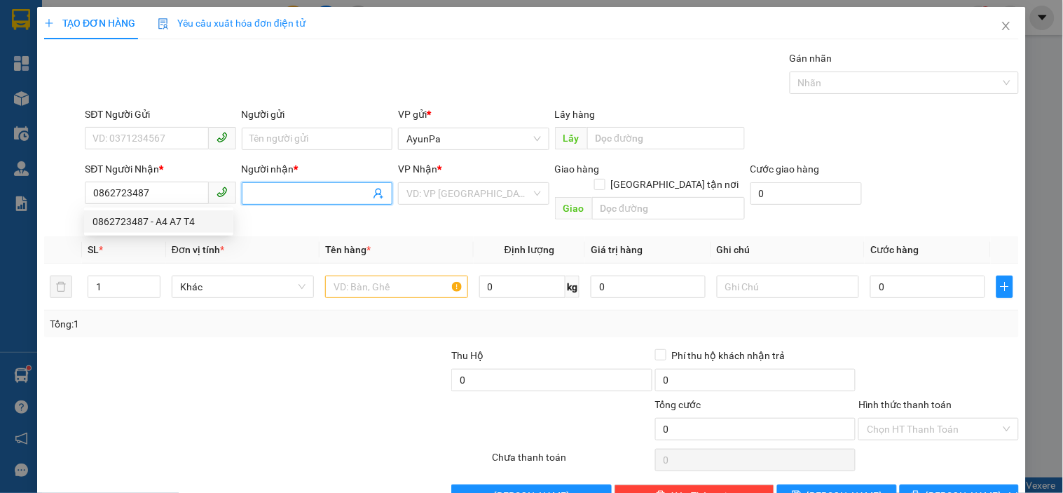
click at [325, 188] on input "Người nhận *" at bounding box center [310, 193] width 120 height 15
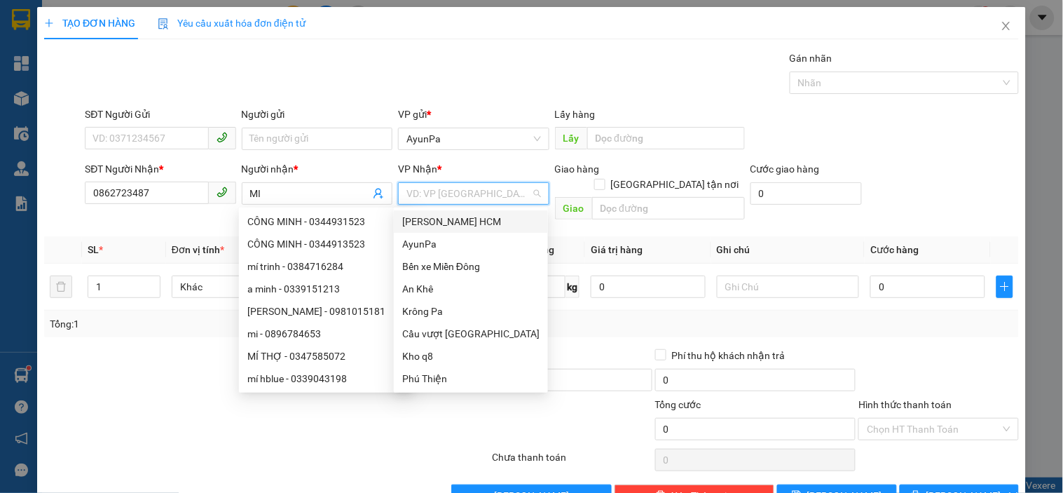
click at [461, 200] on input "search" at bounding box center [469, 193] width 124 height 21
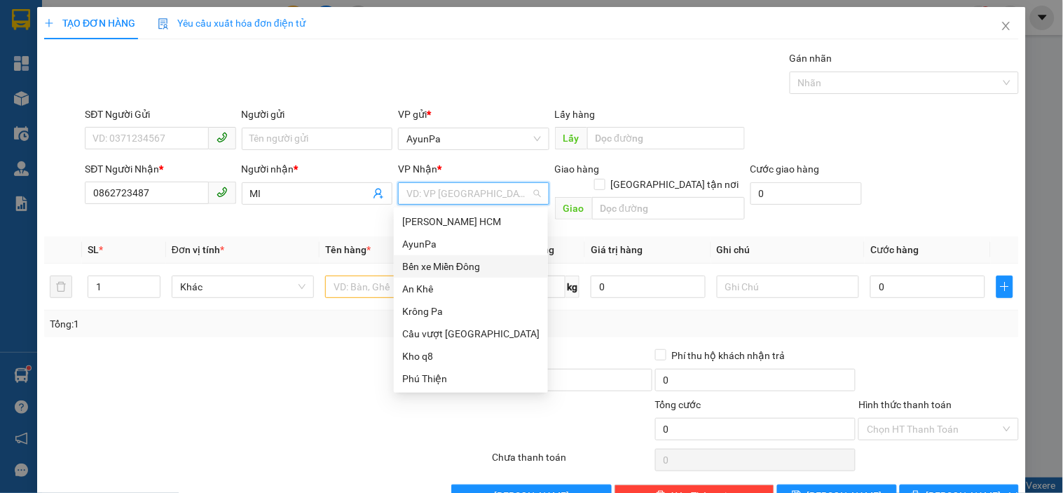
click at [472, 267] on div "Bến xe Miền Đông" at bounding box center [470, 266] width 137 height 15
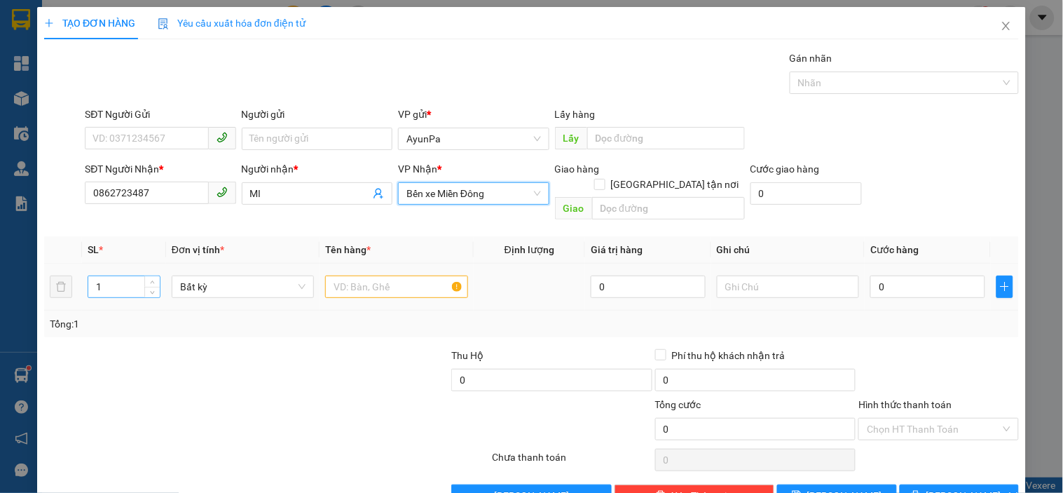
click at [117, 276] on input "1" at bounding box center [124, 286] width 72 height 21
click at [332, 277] on input "text" at bounding box center [396, 286] width 142 height 22
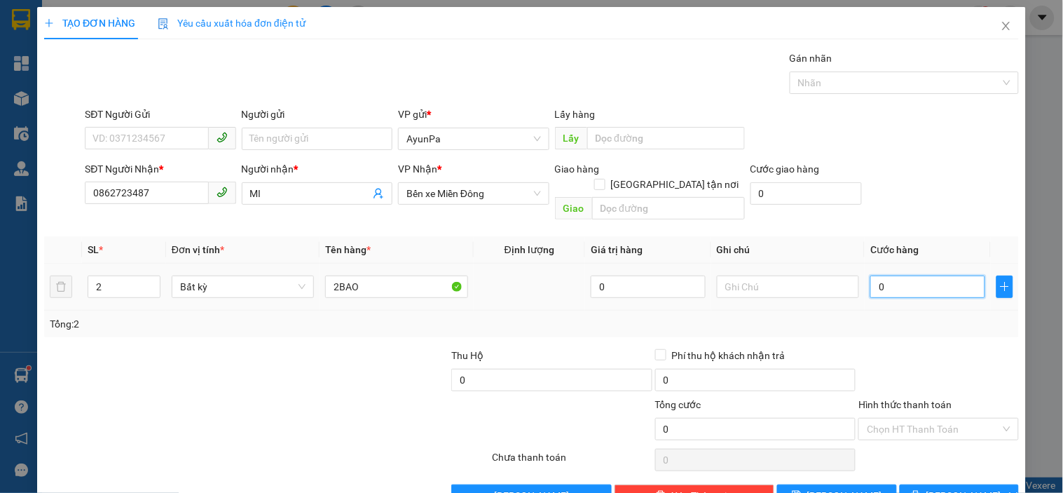
click at [913, 276] on input "0" at bounding box center [928, 286] width 115 height 22
click at [958, 348] on div at bounding box center [938, 372] width 163 height 49
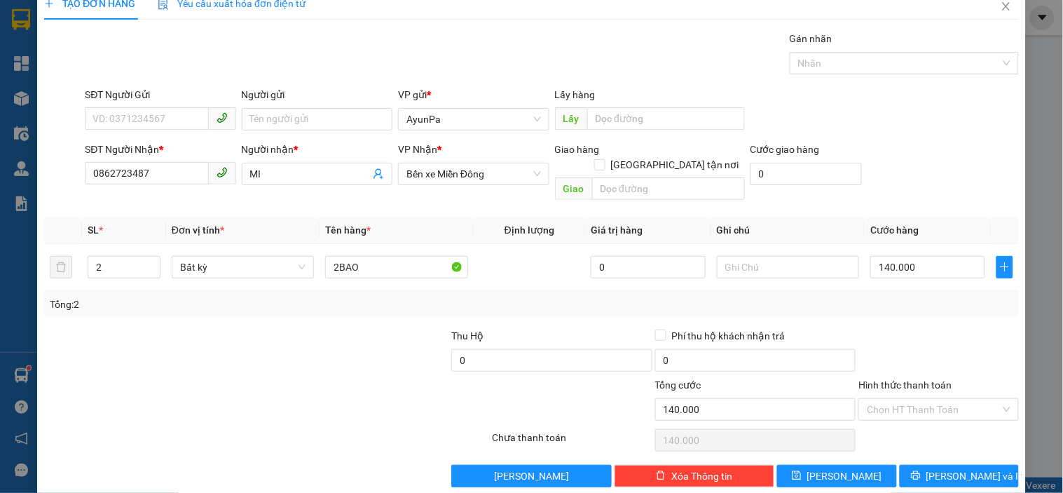
scroll to position [25, 0]
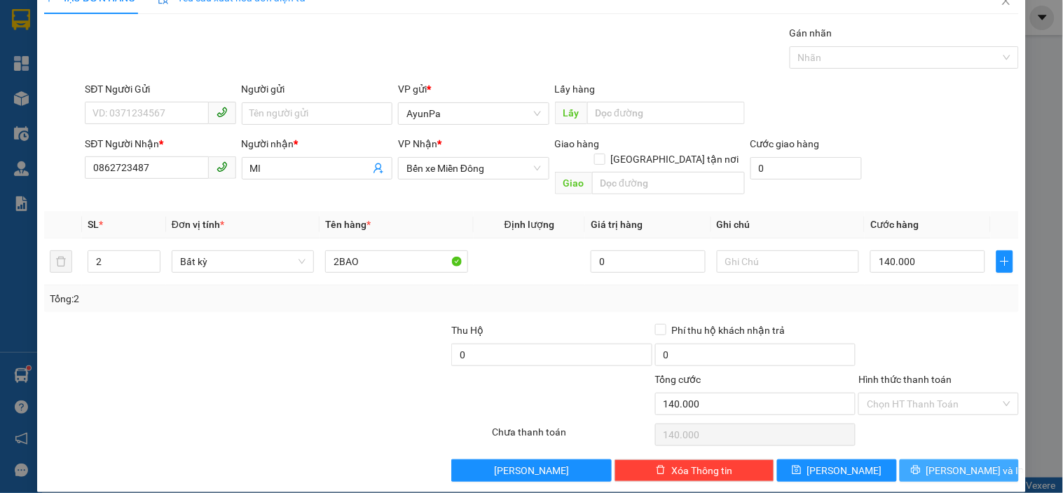
click at [906, 459] on button "[PERSON_NAME] và In" at bounding box center [959, 470] width 119 height 22
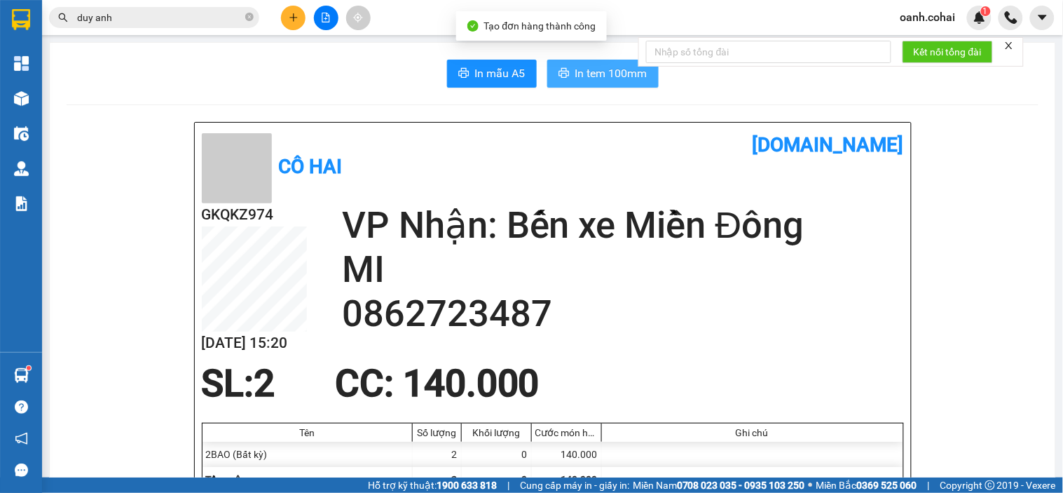
click at [597, 76] on span "In tem 100mm" at bounding box center [612, 73] width 72 height 18
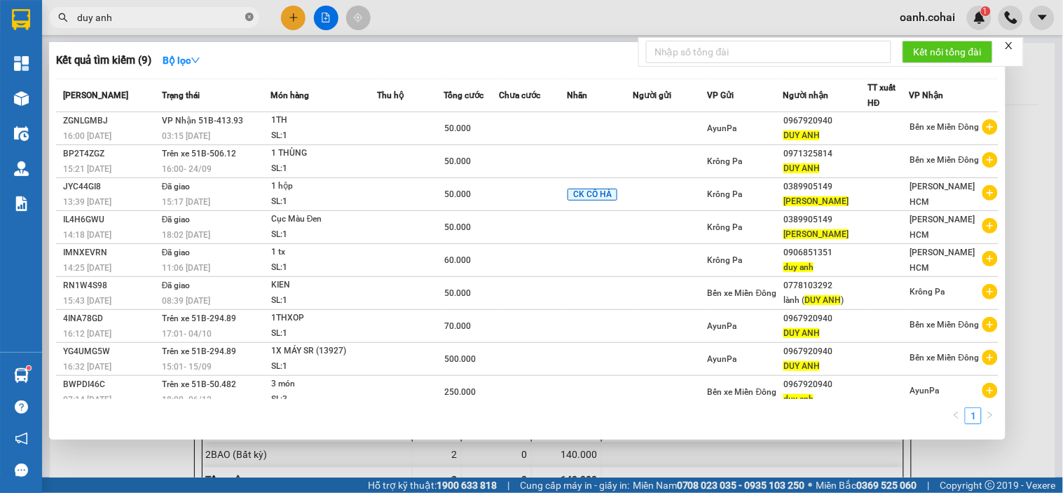
click at [249, 19] on icon "close-circle" at bounding box center [249, 17] width 8 height 8
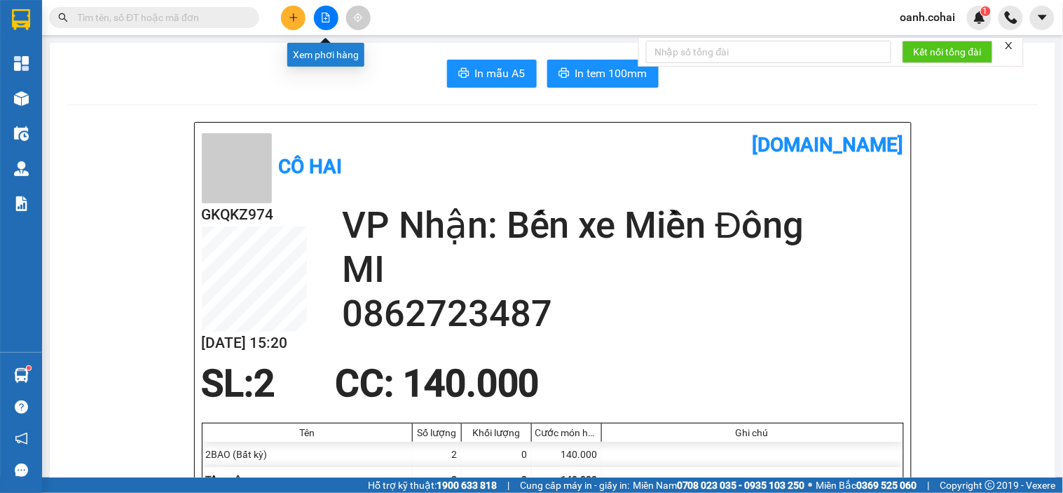
click at [324, 22] on icon "file-add" at bounding box center [326, 18] width 8 height 10
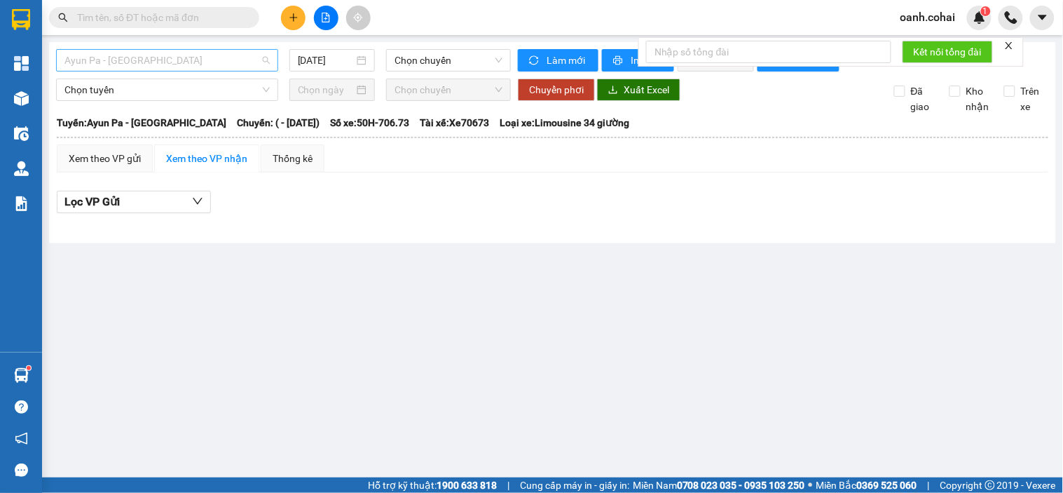
click at [240, 60] on span "Ayun Pa - [GEOGRAPHIC_DATA]" at bounding box center [166, 60] width 205 height 21
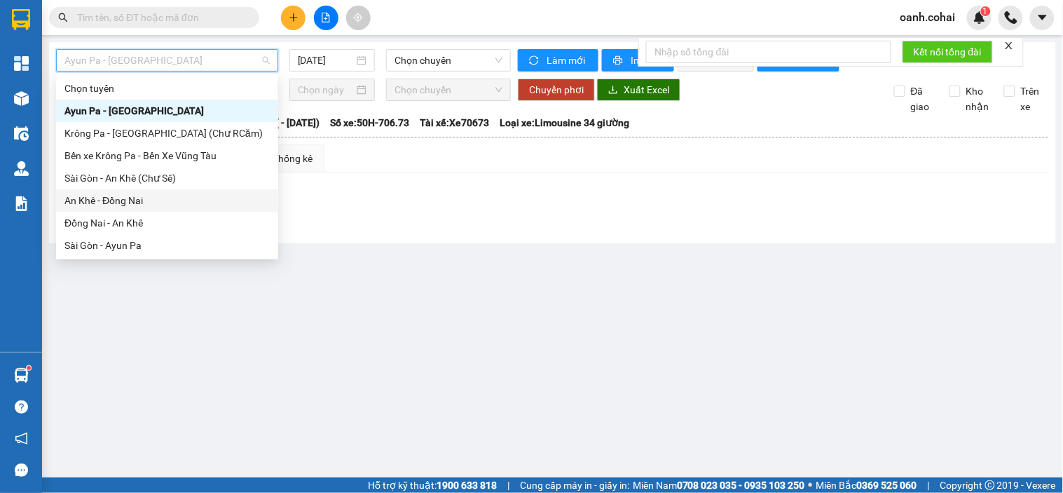
click at [360, 214] on div "Lọc VP Gửi" at bounding box center [553, 202] width 992 height 23
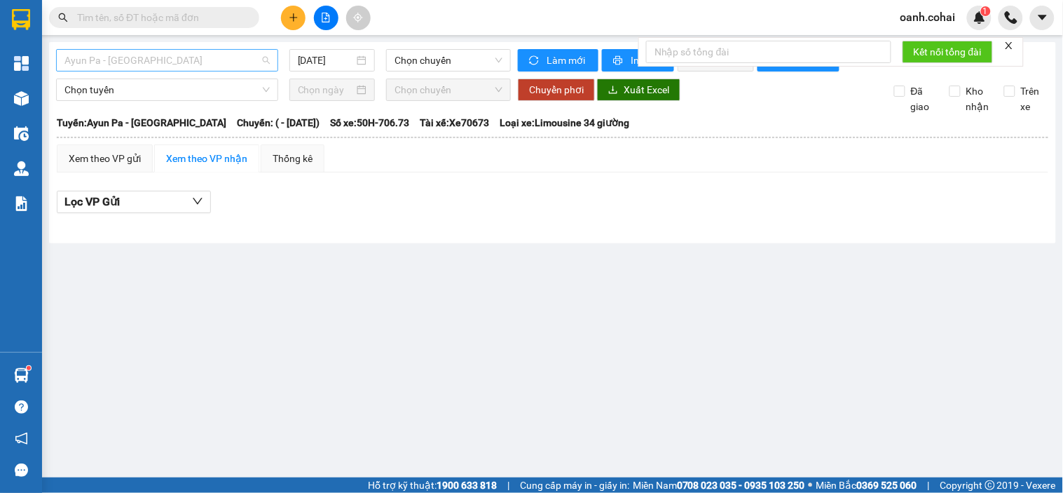
click at [250, 53] on span "Ayun Pa - [GEOGRAPHIC_DATA]" at bounding box center [166, 60] width 205 height 21
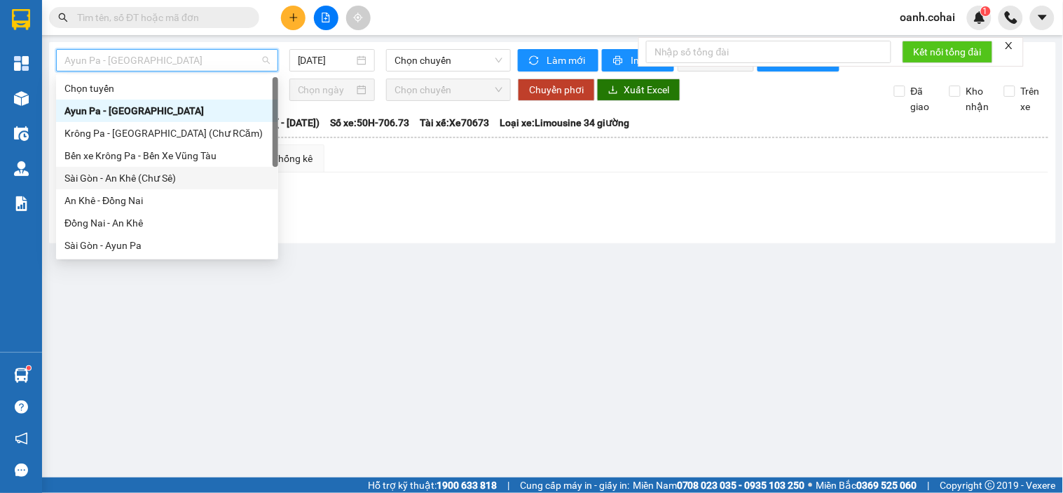
scroll to position [156, 0]
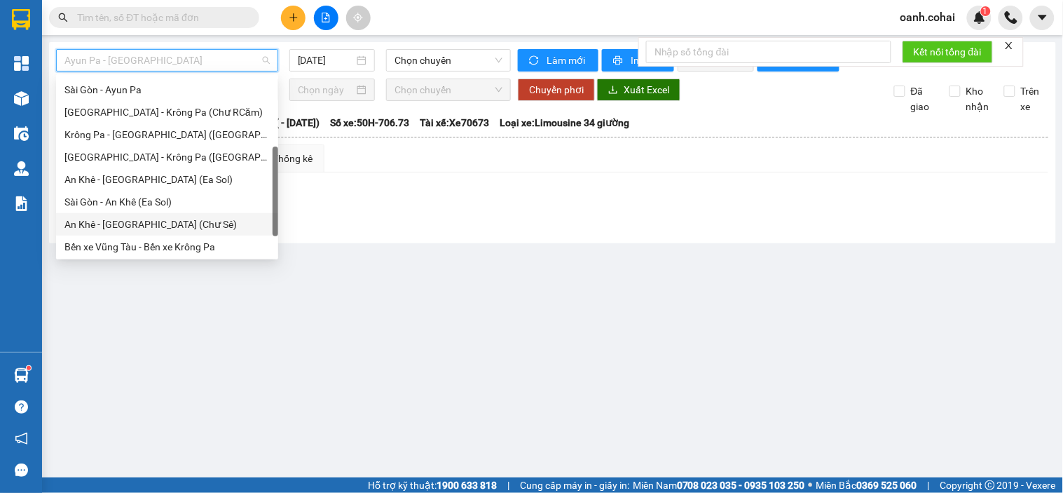
click at [127, 222] on div "An Khê - [GEOGRAPHIC_DATA] (Chư Sê)" at bounding box center [166, 224] width 205 height 15
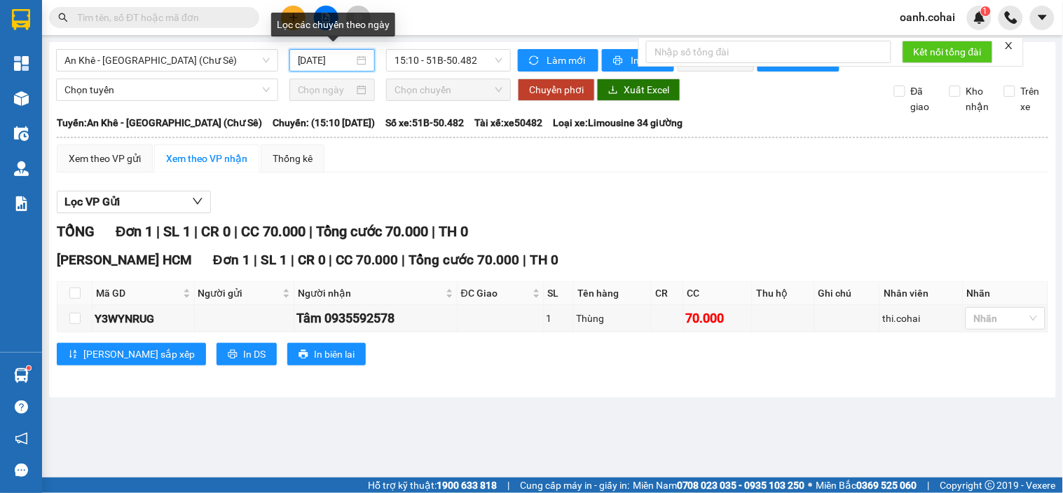
click at [320, 60] on input "[DATE]" at bounding box center [326, 60] width 57 height 15
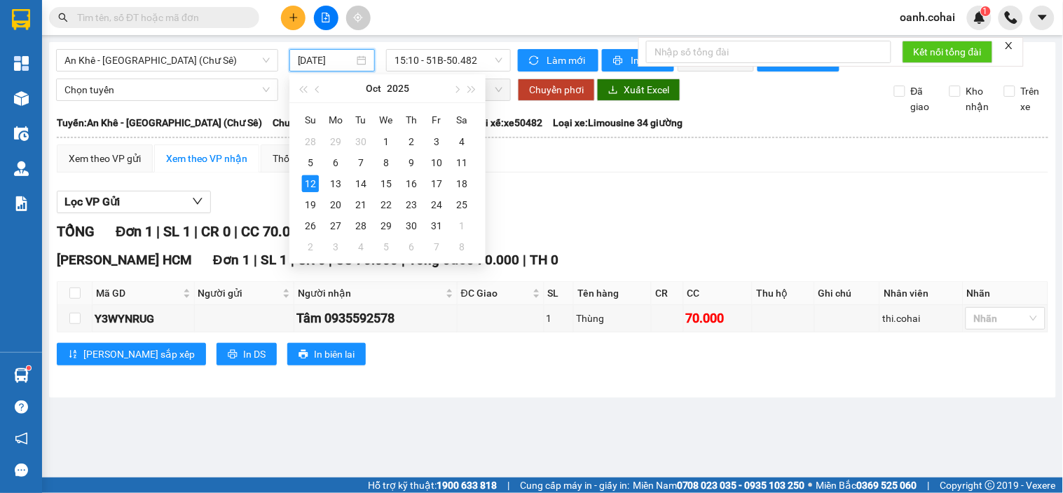
click at [578, 212] on div "Lọc VP Gửi" at bounding box center [553, 202] width 992 height 23
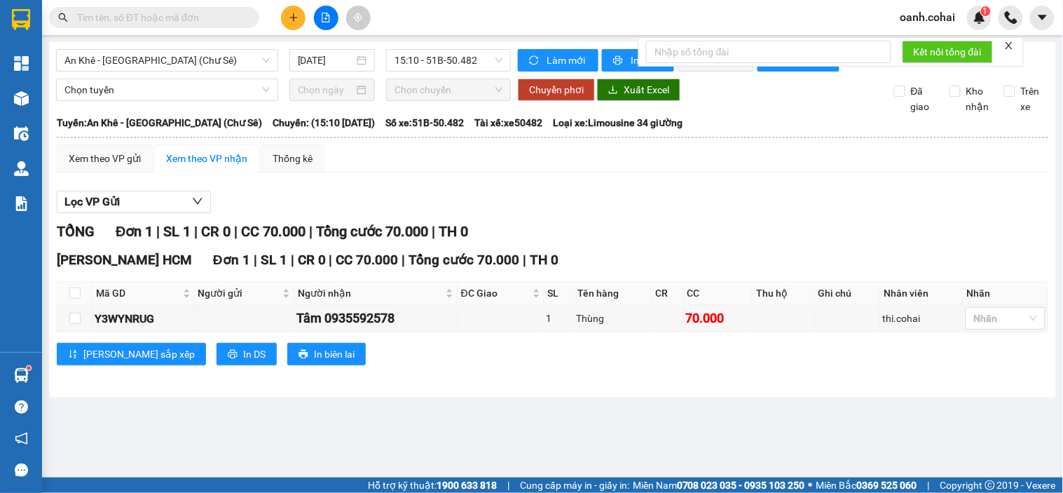
click at [412, 191] on div "Xem theo VP gửi Xem theo VP nhận Thống kê Lọc VP Gửi TỔNG Đơn 1 | SL 1 | CR 0 …" at bounding box center [553, 263] width 992 height 238
click at [404, 204] on div "Lọc VP Gửi" at bounding box center [553, 202] width 992 height 23
click at [498, 211] on div "Lọc VP Gửi" at bounding box center [553, 202] width 992 height 23
click at [416, 201] on div "Lọc VP Gửi TỔNG Đơn 1 | SL 1 | CR 0 | CC 70.000 | Tổng cước 70.000 | TH 0 Trần…" at bounding box center [553, 283] width 992 height 199
click at [236, 56] on span "An Khê - [GEOGRAPHIC_DATA] (Chư Sê)" at bounding box center [166, 60] width 205 height 21
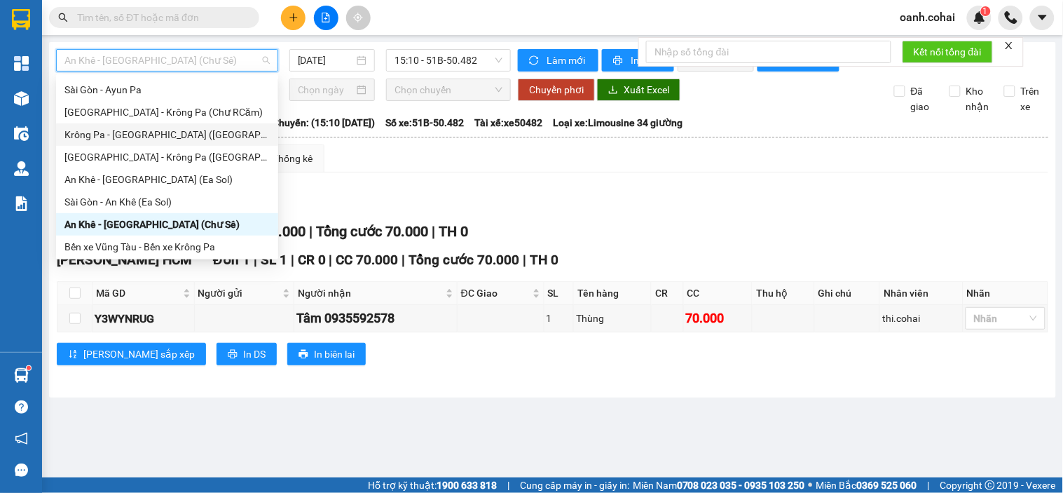
click at [148, 135] on div "Krông Pa - [GEOGRAPHIC_DATA] ([GEOGRAPHIC_DATA])" at bounding box center [166, 134] width 205 height 15
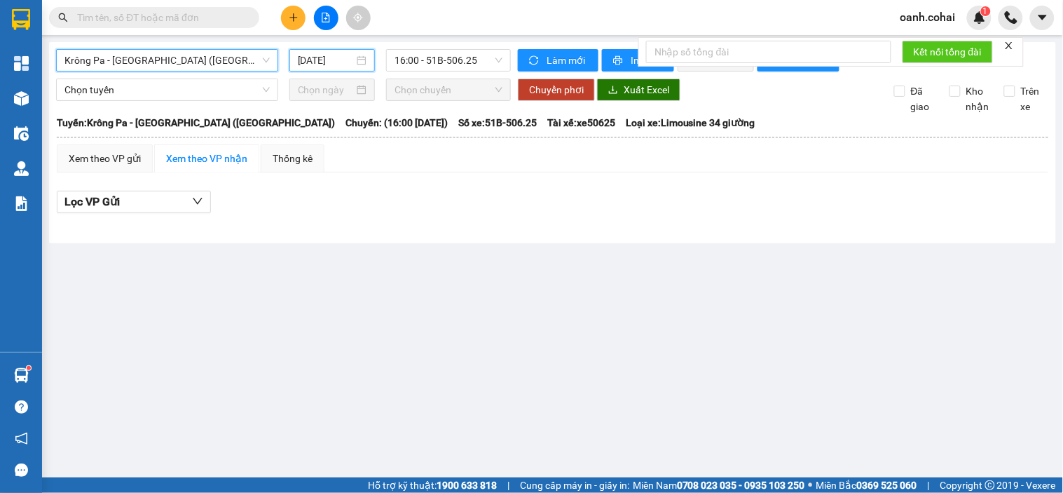
click at [334, 61] on input "[DATE]" at bounding box center [326, 60] width 57 height 15
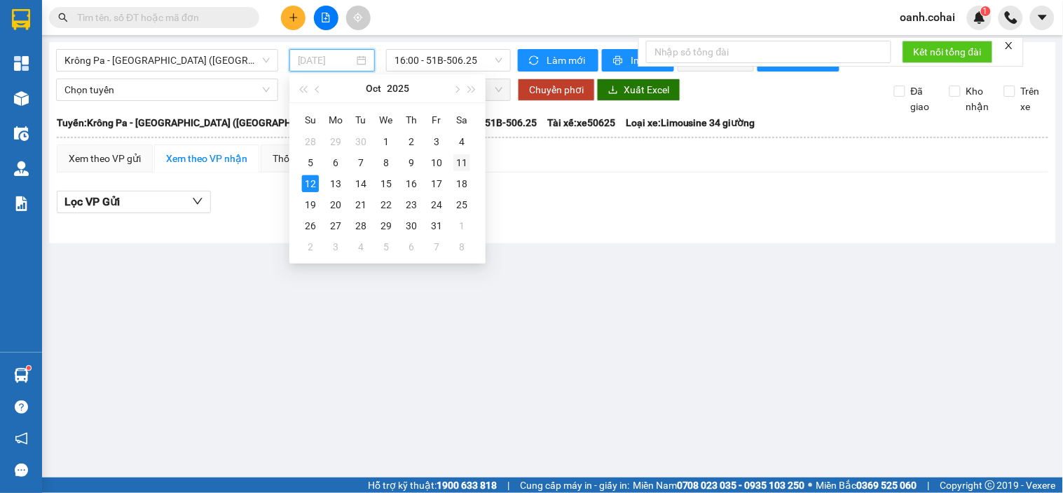
click at [461, 165] on div "11" at bounding box center [462, 162] width 17 height 17
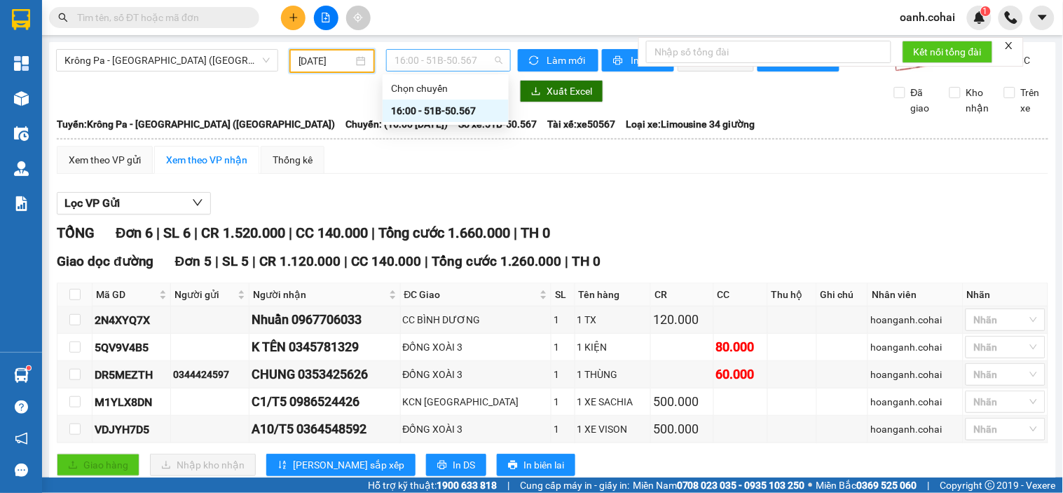
click at [480, 61] on span "16:00 - 51B-50.567" at bounding box center [449, 60] width 108 height 21
click at [307, 93] on div at bounding box center [283, 91] width 455 height 22
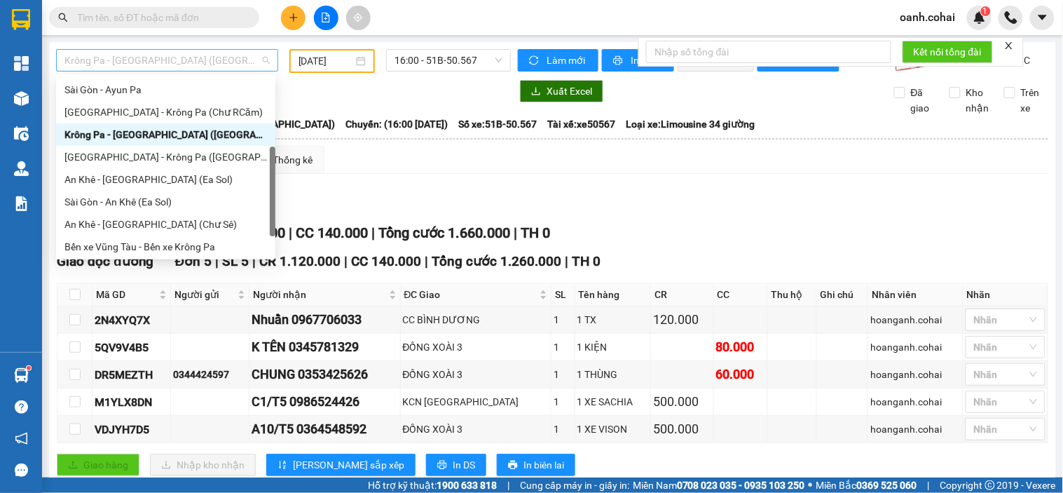
click at [229, 57] on span "Krông Pa - [GEOGRAPHIC_DATA] ([GEOGRAPHIC_DATA])" at bounding box center [166, 60] width 205 height 21
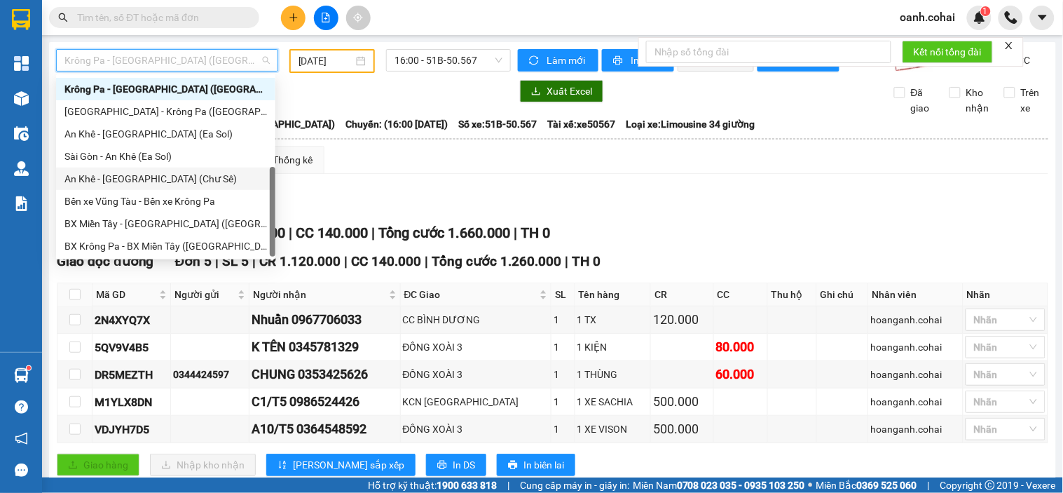
click at [149, 173] on div "An Khê - [GEOGRAPHIC_DATA] (Chư Sê)" at bounding box center [165, 178] width 203 height 15
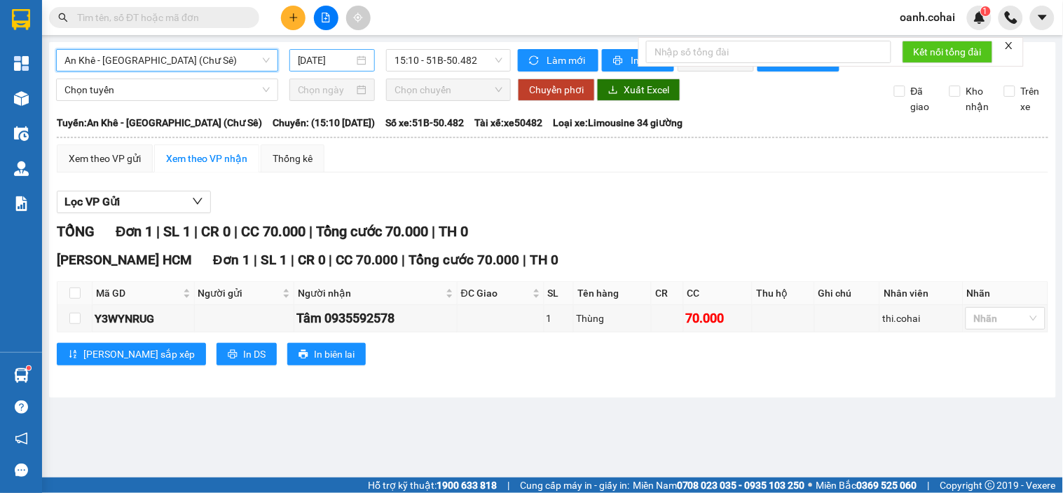
click at [338, 60] on input "[DATE]" at bounding box center [326, 60] width 57 height 15
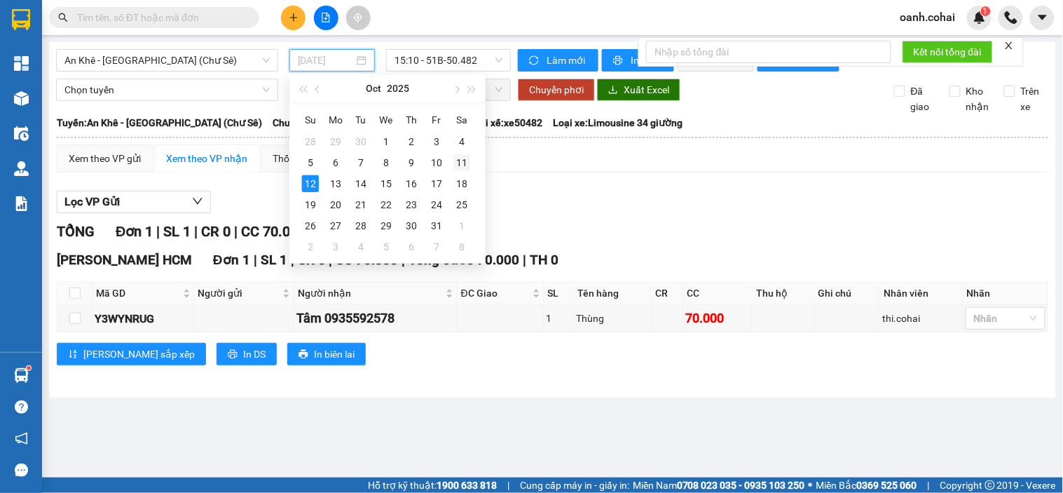
click at [463, 161] on div "11" at bounding box center [462, 162] width 17 height 17
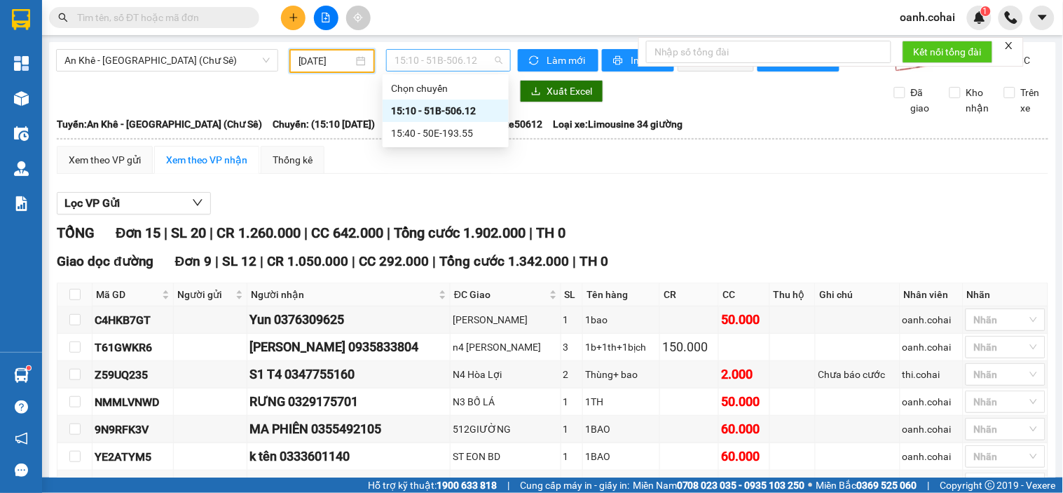
click at [444, 57] on span "15:10 - 51B-506.12" at bounding box center [449, 60] width 108 height 21
click at [444, 134] on div "15:40 - 50E-193.55" at bounding box center [445, 132] width 109 height 15
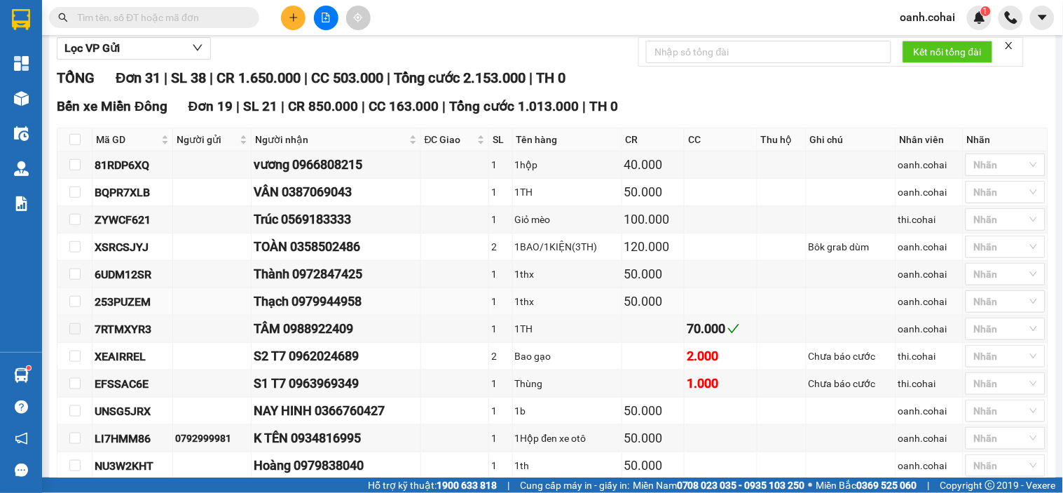
scroll to position [156, 0]
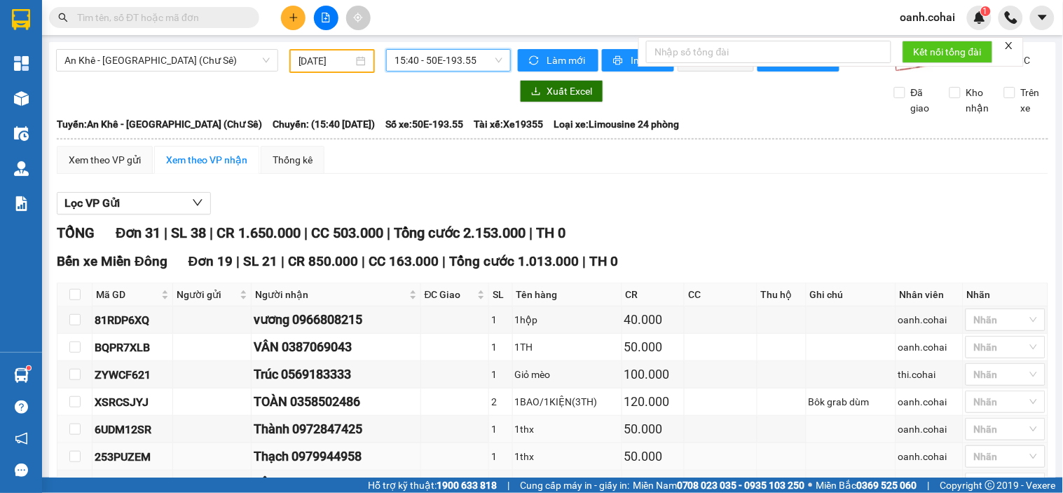
scroll to position [156, 0]
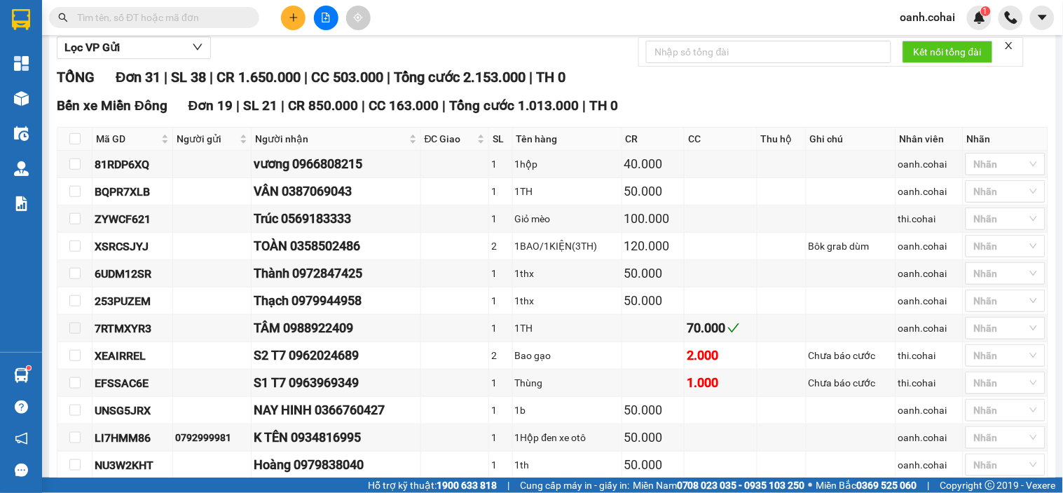
click at [292, 17] on icon "plus" at bounding box center [294, 17] width 8 height 1
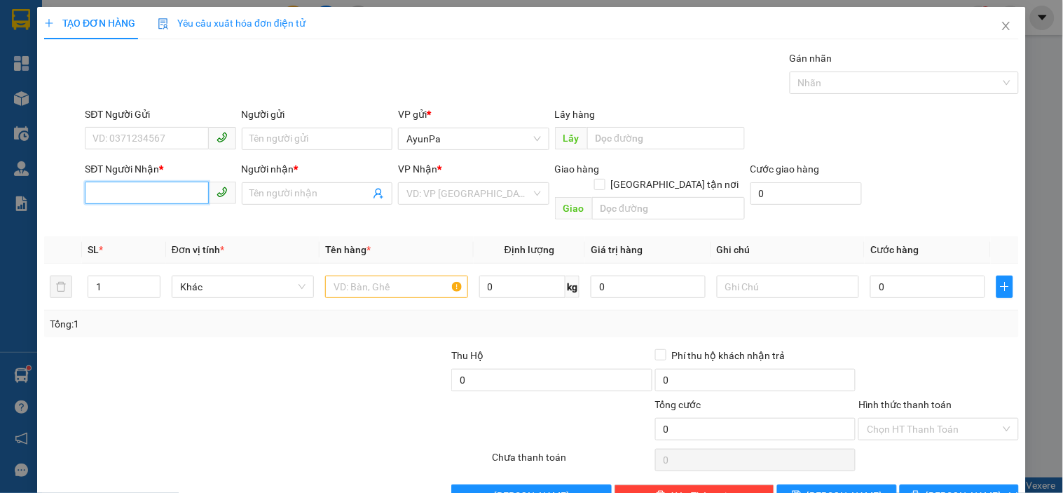
click at [151, 185] on input "SĐT Người Nhận *" at bounding box center [146, 193] width 123 height 22
type input "0965963258"
click at [157, 221] on div "0965963258 - UYÊN" at bounding box center [159, 221] width 132 height 15
type input "UYÊN"
type input "0965963258"
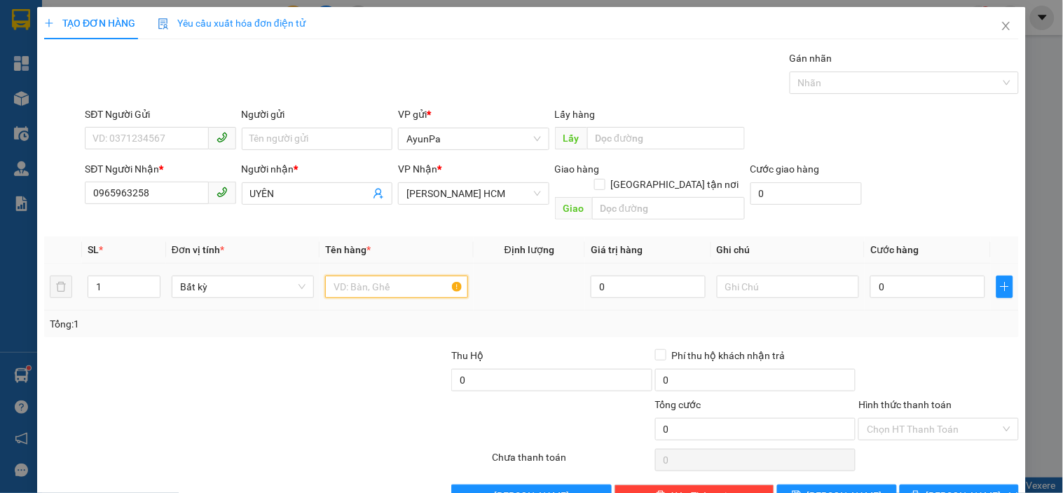
click at [365, 275] on input "text" at bounding box center [396, 286] width 142 height 22
type input "1VALY+1THX"
click at [129, 276] on input "1" at bounding box center [124, 286] width 72 height 21
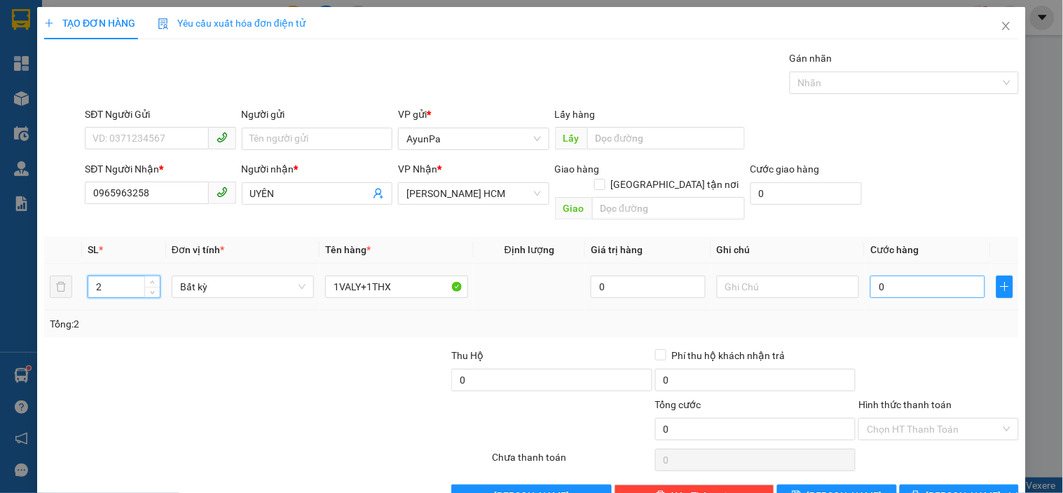
type input "2"
click at [875, 275] on input "0" at bounding box center [928, 286] width 115 height 22
type input "1"
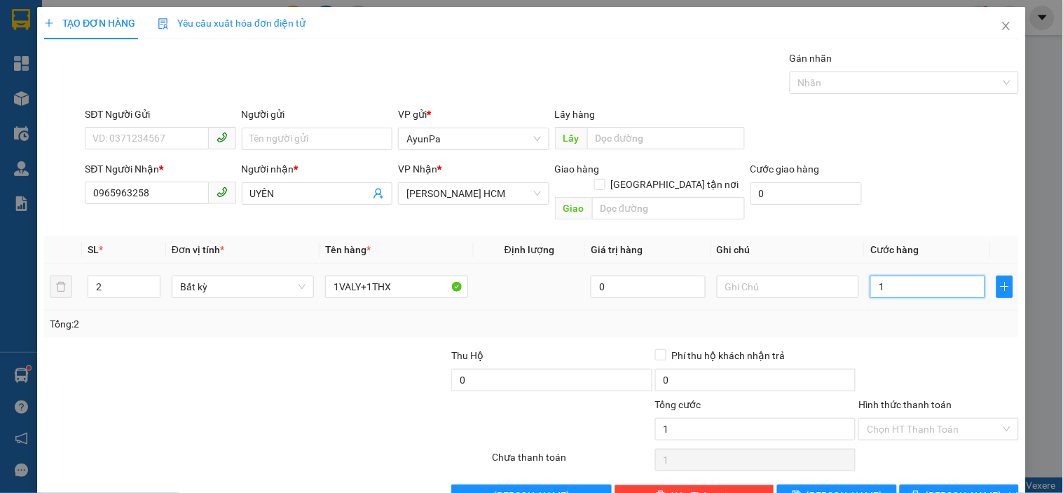
type input "15"
type input "150"
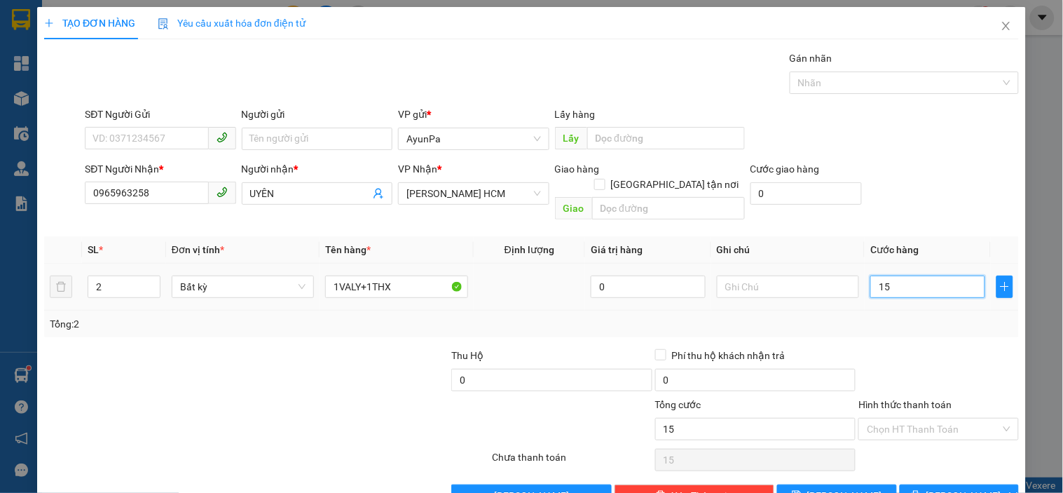
type input "150"
type input "150.000"
drag, startPoint x: 886, startPoint y: 307, endPoint x: 835, endPoint y: 299, distance: 51.8
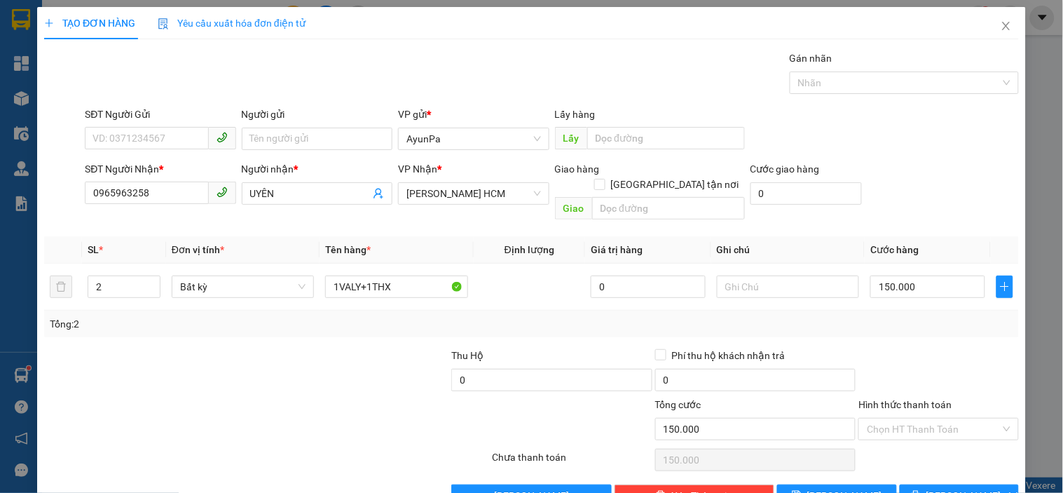
click at [878, 316] on div "Tổng: 2" at bounding box center [532, 323] width 964 height 15
click at [810, 275] on input "text" at bounding box center [788, 286] width 142 height 22
type input "Bôk grap dùm nhé"
click at [896, 323] on div "Transit Pickup Surcharge Ids Transit Deliver Surcharge Ids Transit Deliver Surc…" at bounding box center [531, 278] width 975 height 456
click at [917, 419] on input "Hình thức thanh toán" at bounding box center [933, 429] width 133 height 21
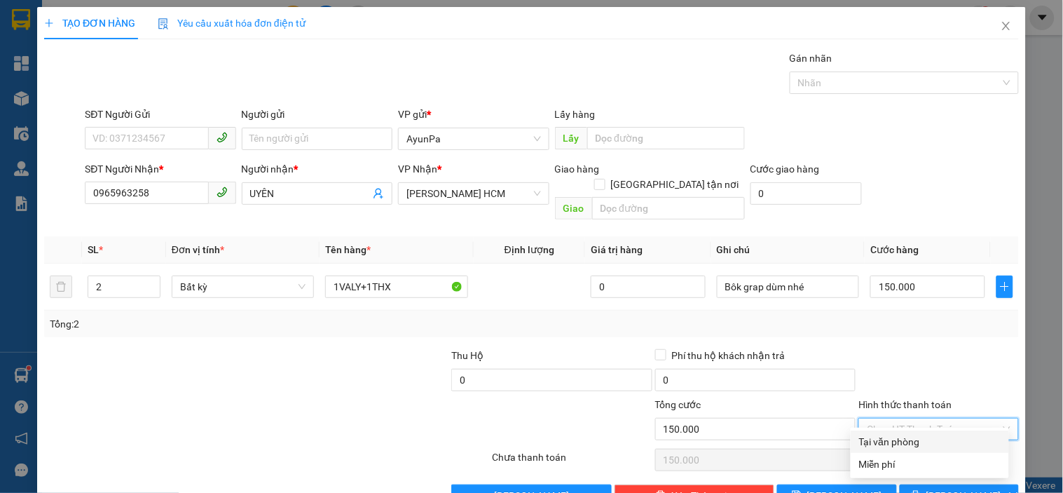
click at [921, 435] on div "Tại văn phòng" at bounding box center [930, 441] width 142 height 15
type input "0"
click at [928, 484] on button "[PERSON_NAME] và In" at bounding box center [959, 495] width 119 height 22
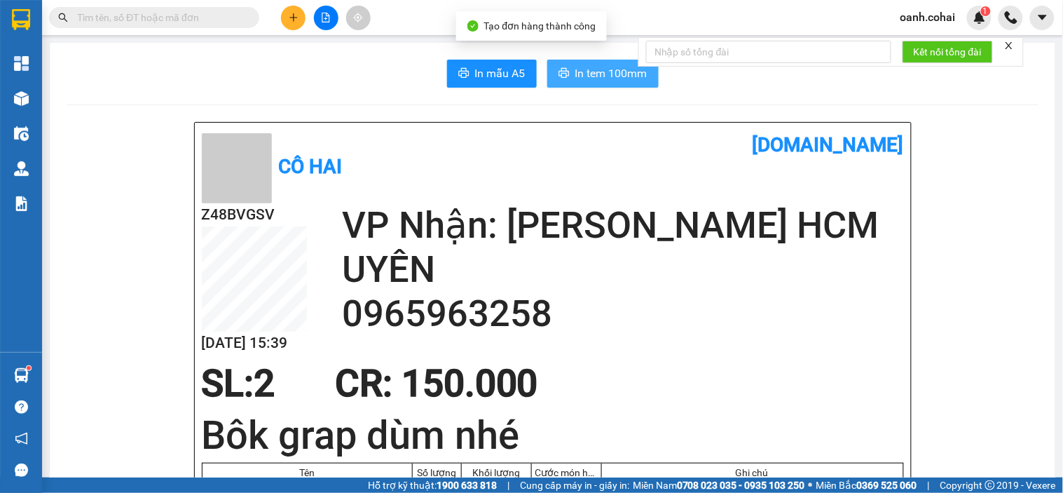
click at [624, 72] on span "In tem 100mm" at bounding box center [612, 73] width 72 height 18
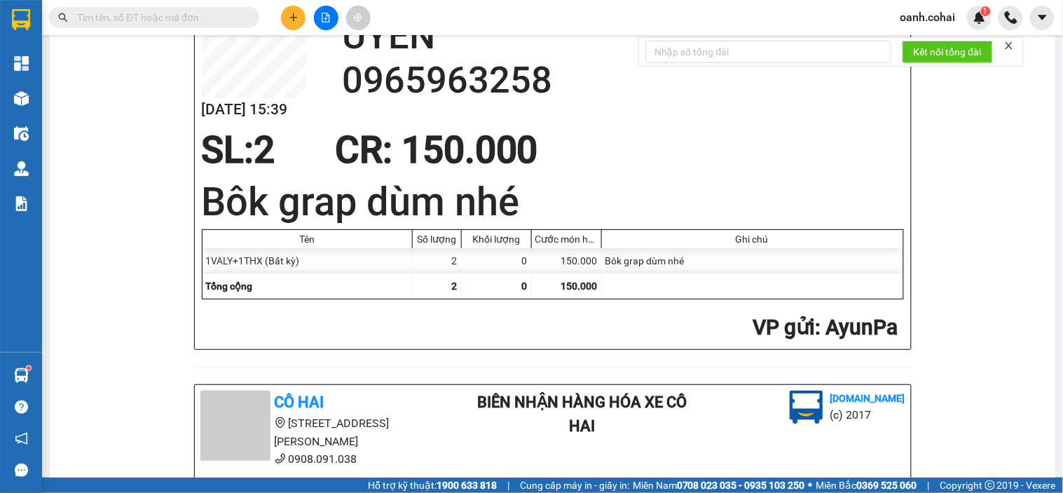
scroll to position [389, 0]
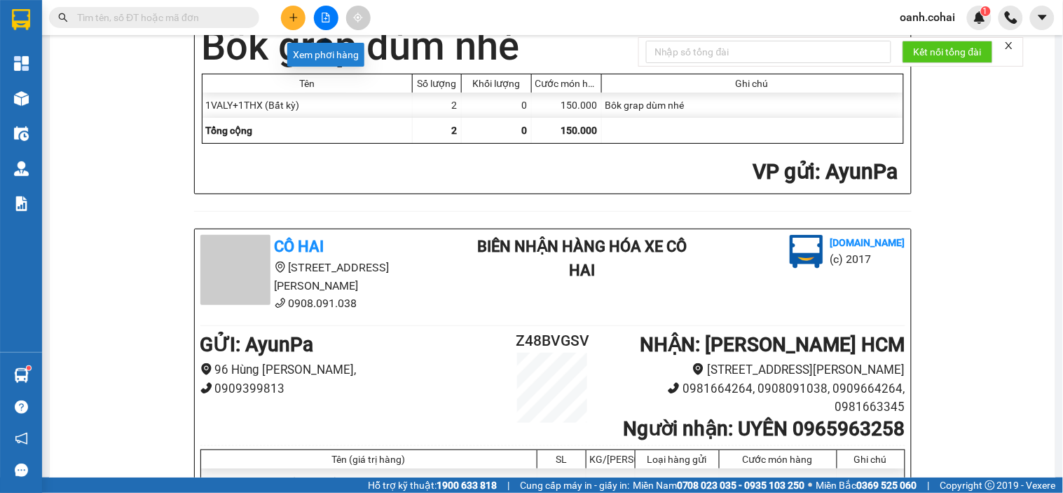
click at [331, 15] on button at bounding box center [326, 18] width 25 height 25
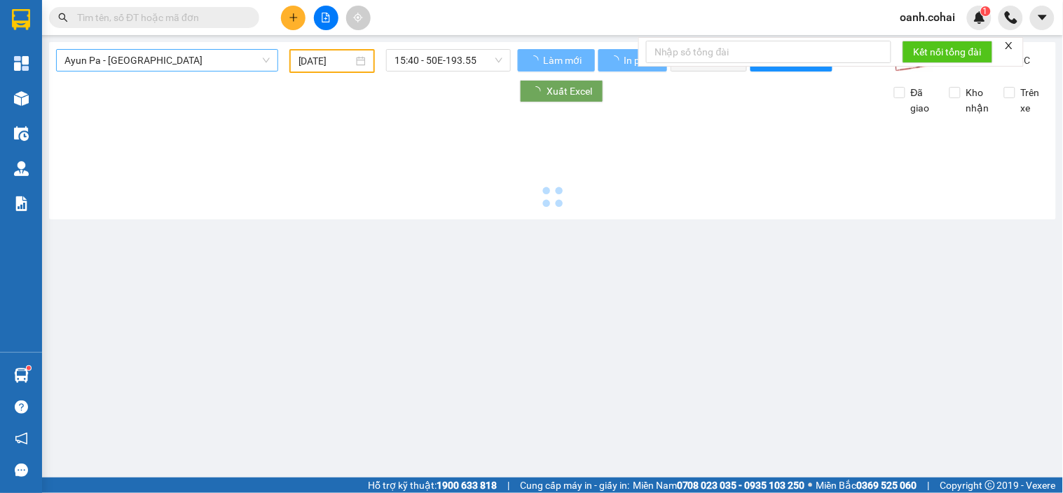
type input "[DATE]"
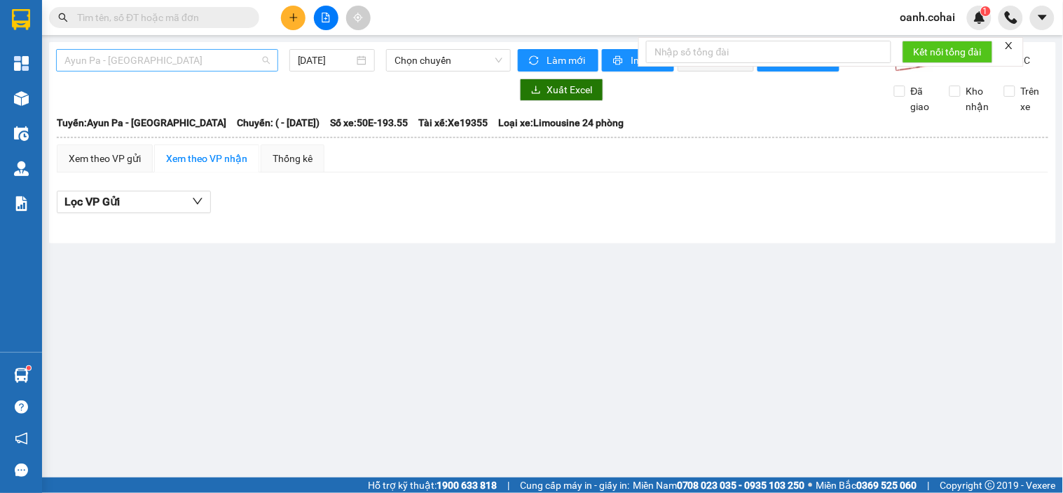
click at [239, 58] on span "Ayun Pa - [GEOGRAPHIC_DATA]" at bounding box center [166, 60] width 205 height 21
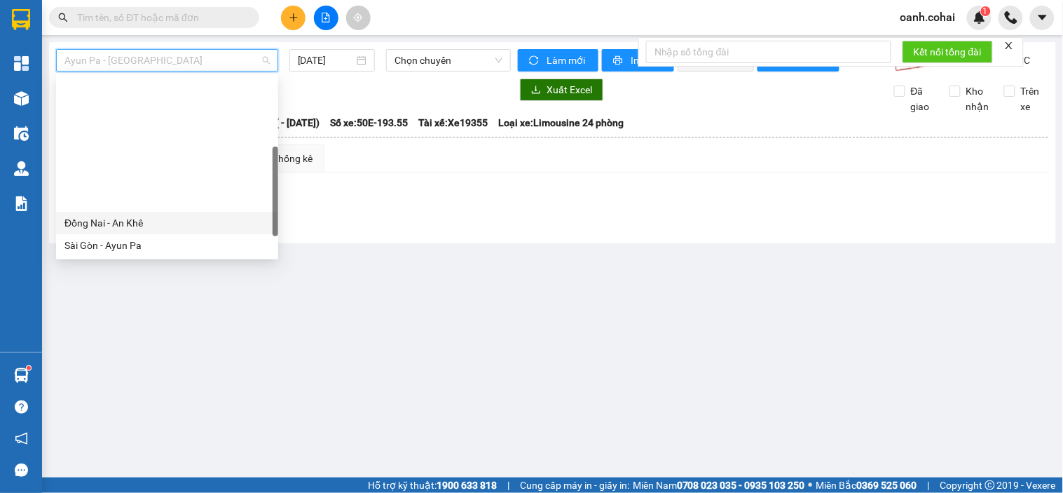
scroll to position [156, 0]
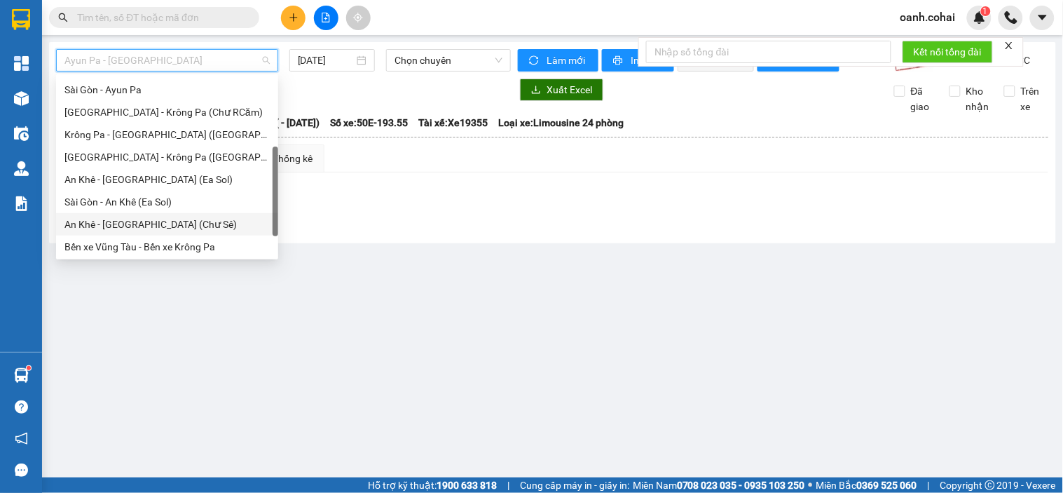
click at [141, 224] on div "An Khê - [GEOGRAPHIC_DATA] (Chư Sê)" at bounding box center [166, 224] width 205 height 15
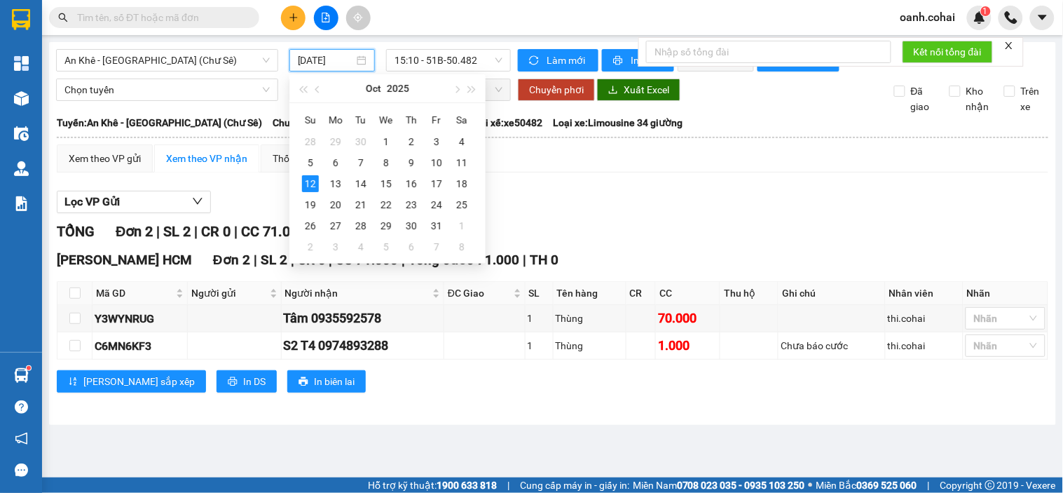
click at [334, 58] on input "[DATE]" at bounding box center [326, 60] width 57 height 15
click at [461, 164] on div "11" at bounding box center [462, 162] width 17 height 17
type input "[DATE]"
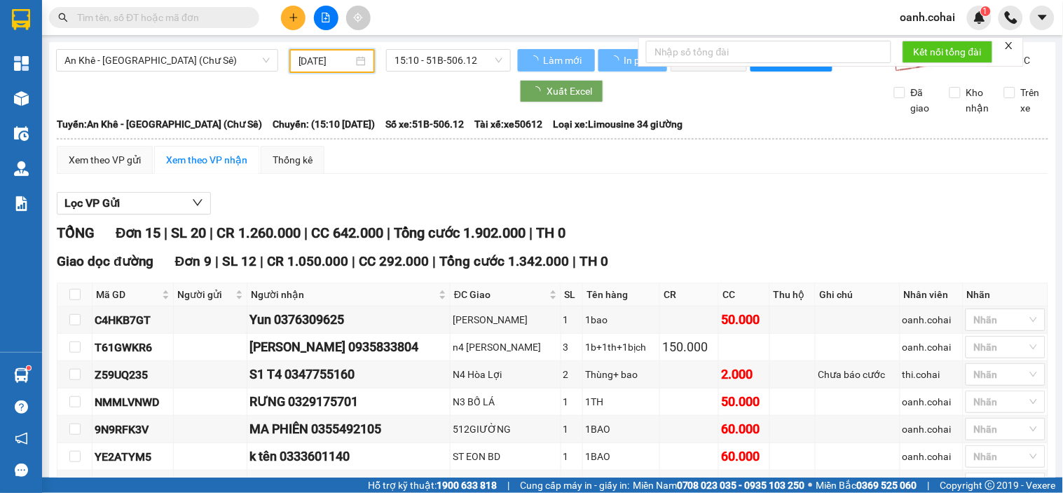
click at [444, 55] on span "15:10 - 51B-506.12" at bounding box center [449, 60] width 108 height 21
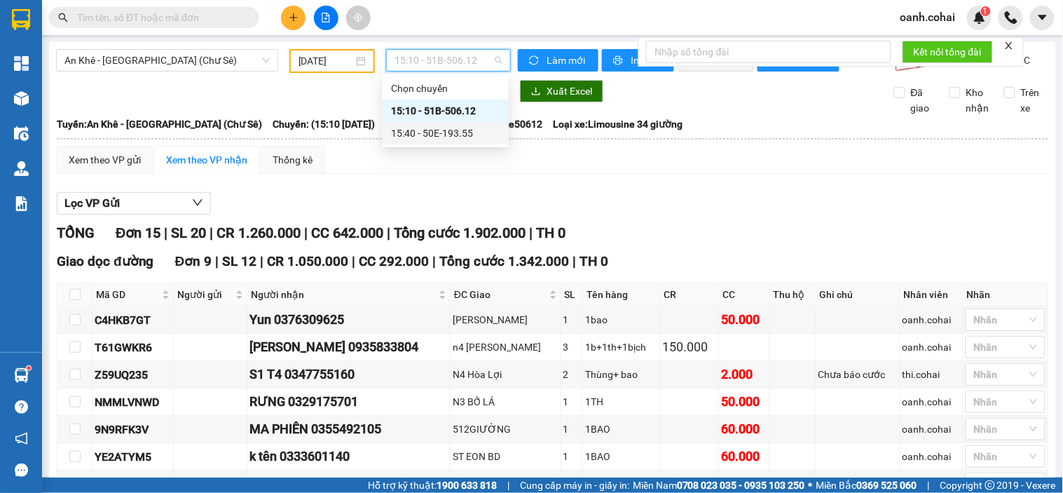
click at [449, 128] on div "15:40 - 50E-193.55" at bounding box center [445, 132] width 109 height 15
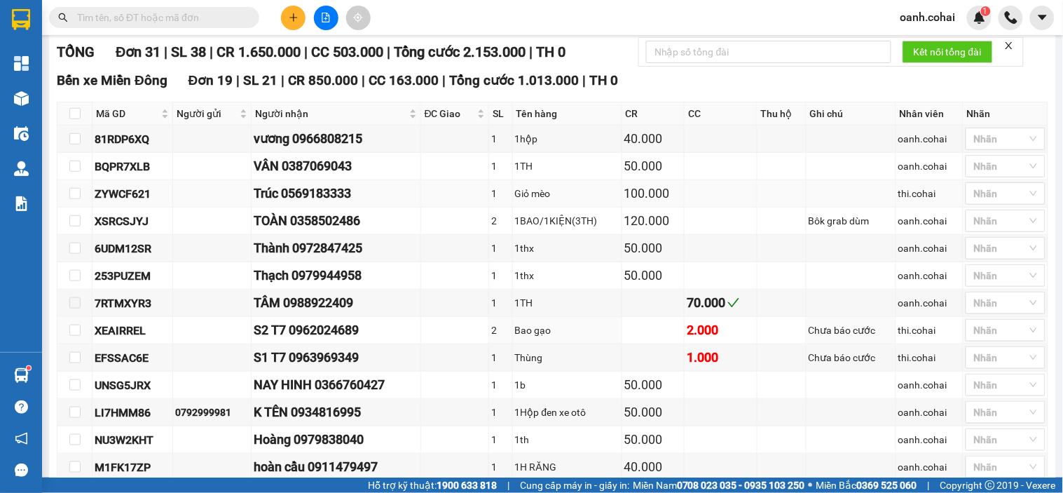
scroll to position [78, 0]
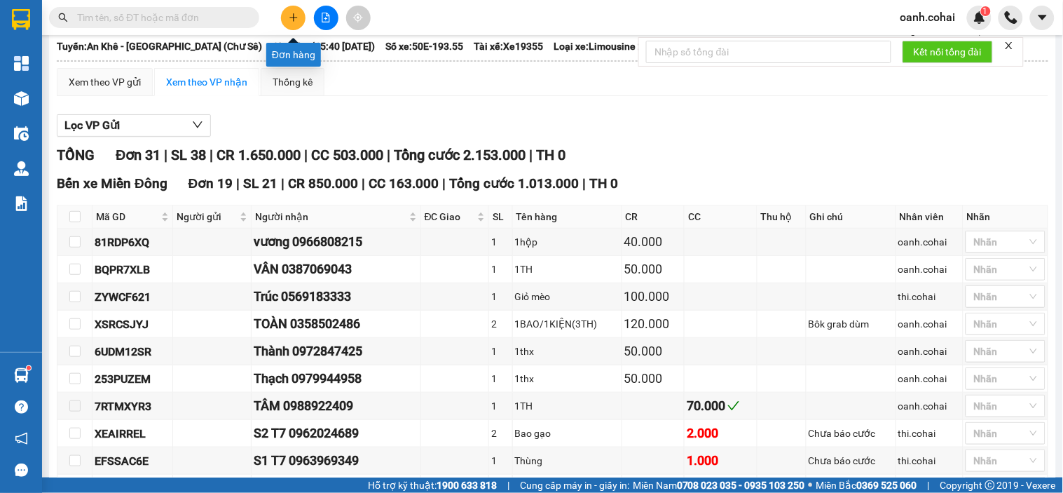
click at [285, 11] on button at bounding box center [293, 18] width 25 height 25
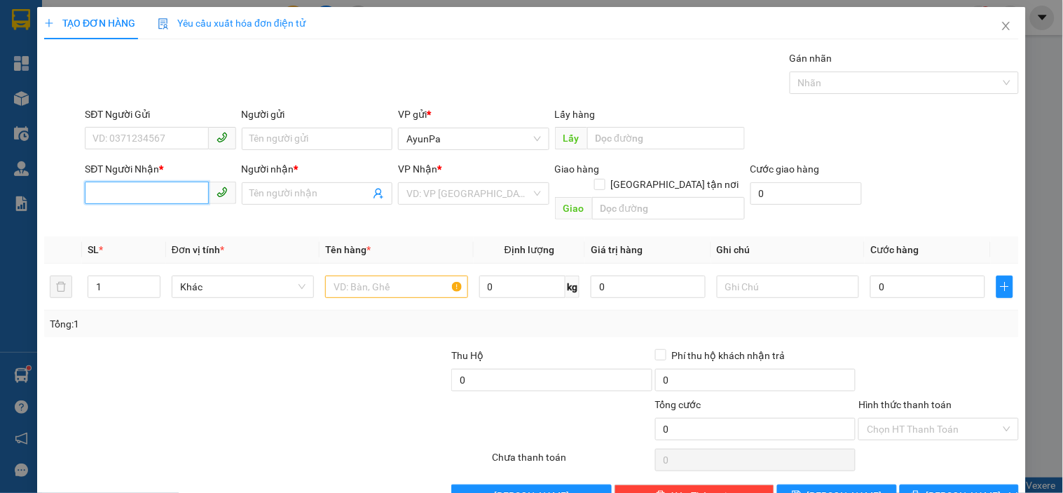
click at [150, 193] on input "SĐT Người Nhận *" at bounding box center [146, 193] width 123 height 22
type input "0362548212"
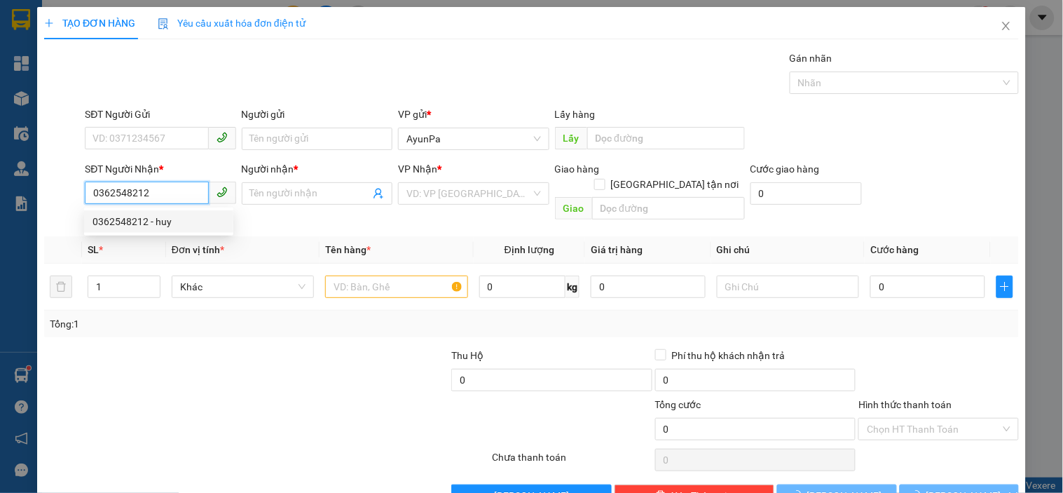
click at [147, 228] on div "0362548212 - huy" at bounding box center [159, 221] width 132 height 15
click at [128, 220] on div "0362548212 - huy" at bounding box center [159, 221] width 132 height 15
type input "huy"
type input "0362548212"
click at [128, 219] on div "Transit Pickup Surcharge Ids Transit Deliver Surcharge Ids Transit Deliver Surc…" at bounding box center [531, 278] width 975 height 456
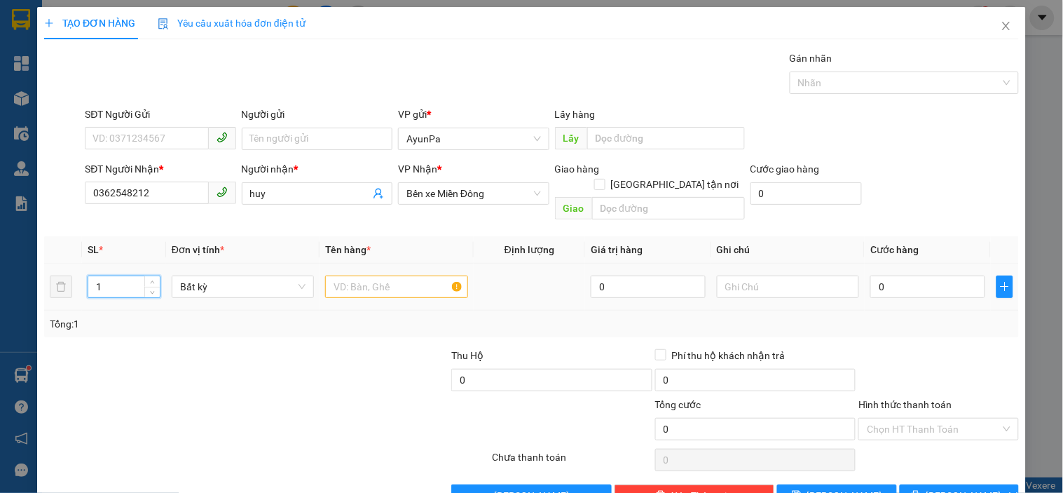
click at [121, 276] on input "1" at bounding box center [124, 286] width 72 height 21
type input "2"
click at [418, 275] on input "text" at bounding box center [396, 286] width 142 height 22
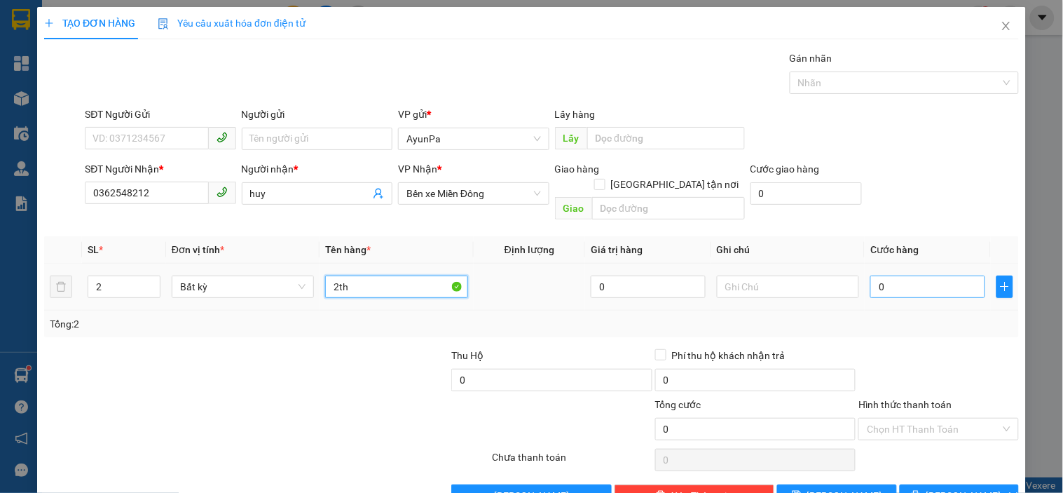
type input "2th"
click at [901, 278] on input "0" at bounding box center [928, 286] width 115 height 22
type input "1"
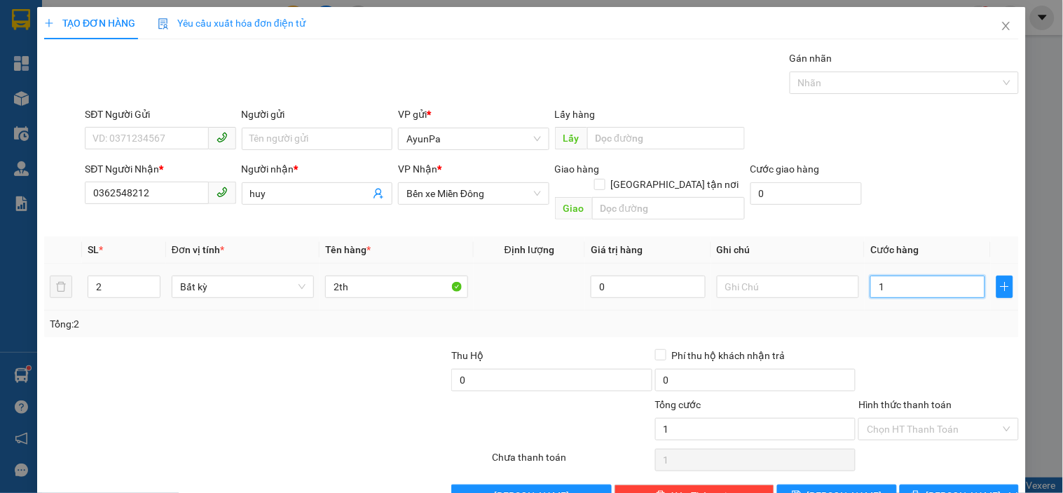
type input "12"
type input "120"
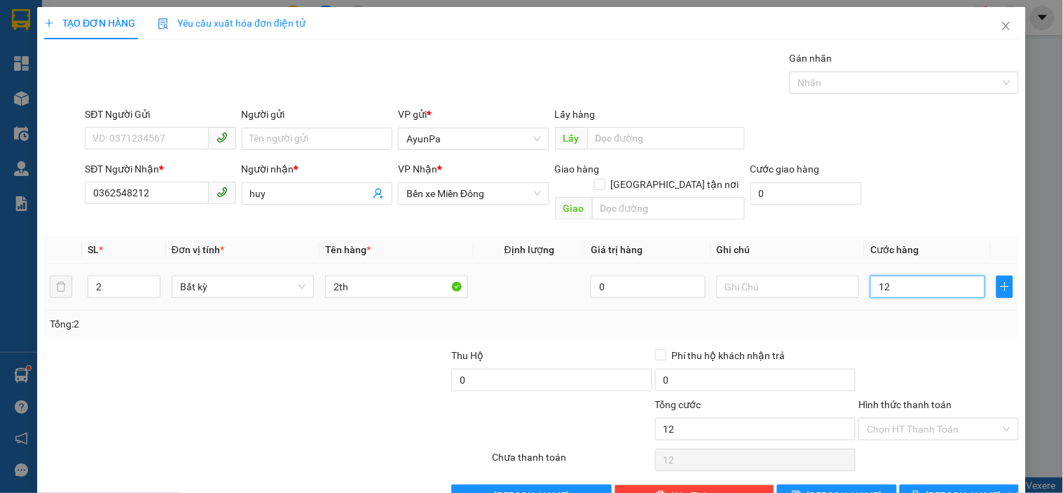
type input "120"
type input "120.000"
click at [899, 326] on div "Transit Pickup Surcharge Ids Transit Deliver Surcharge Ids Transit Deliver Surc…" at bounding box center [531, 278] width 975 height 456
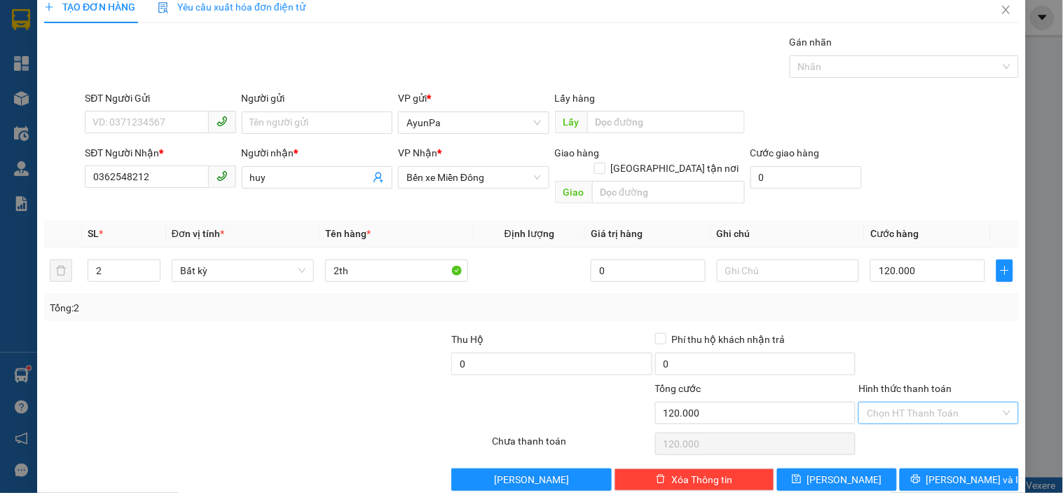
scroll to position [25, 0]
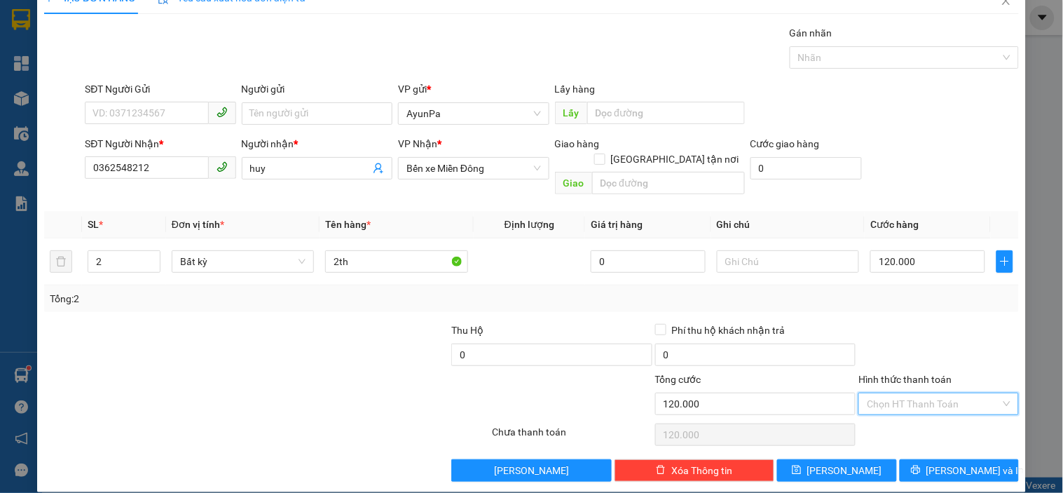
click at [914, 393] on input "Hình thức thanh toán" at bounding box center [933, 403] width 133 height 21
click at [888, 417] on div "Tại văn phòng" at bounding box center [930, 416] width 142 height 15
type input "0"
click at [946, 463] on span "[PERSON_NAME] và In" at bounding box center [976, 470] width 98 height 15
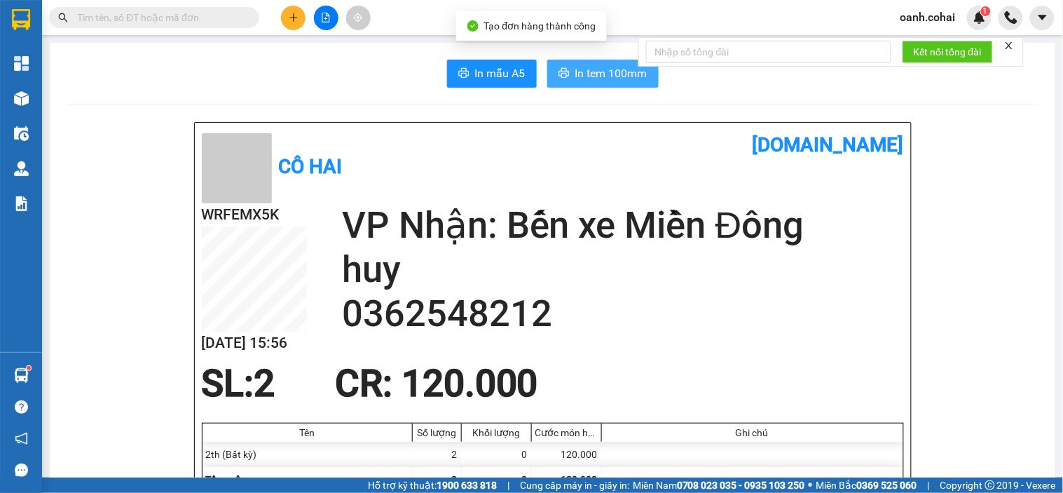
click at [592, 69] on span "In tem 100mm" at bounding box center [612, 73] width 72 height 18
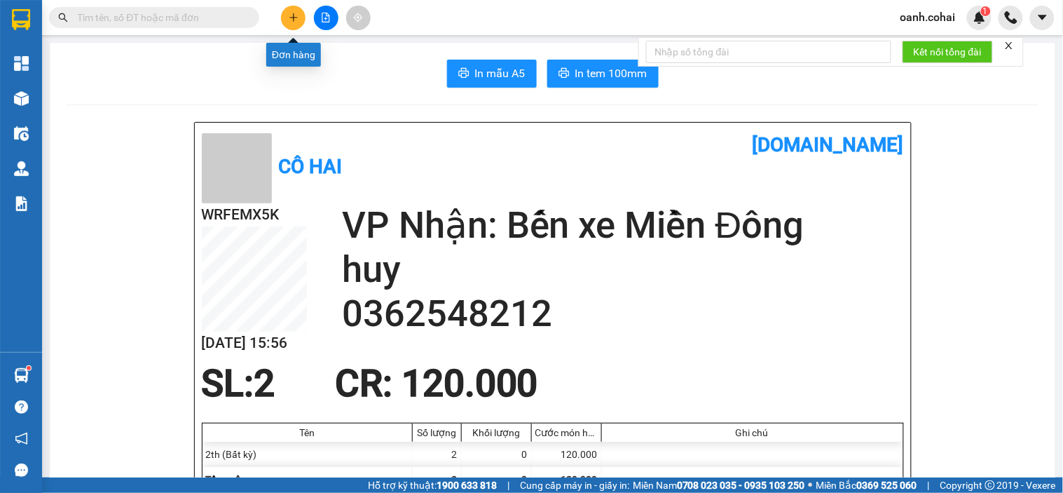
click at [290, 17] on icon "plus" at bounding box center [294, 18] width 10 height 10
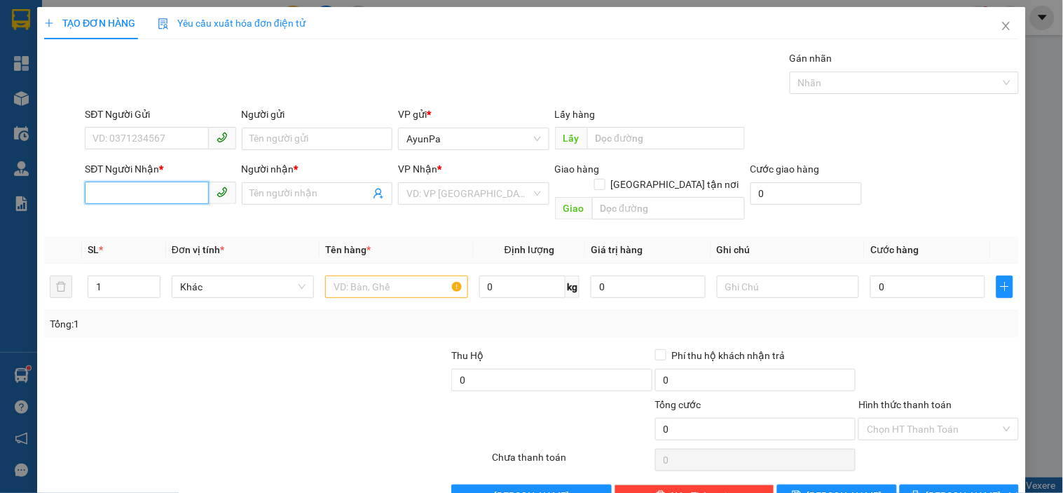
click at [177, 198] on input "SĐT Người Nhận *" at bounding box center [146, 193] width 123 height 22
type input "0"
click at [177, 198] on input "0" at bounding box center [146, 193] width 123 height 22
click at [1001, 28] on icon "close" at bounding box center [1006, 25] width 11 height 11
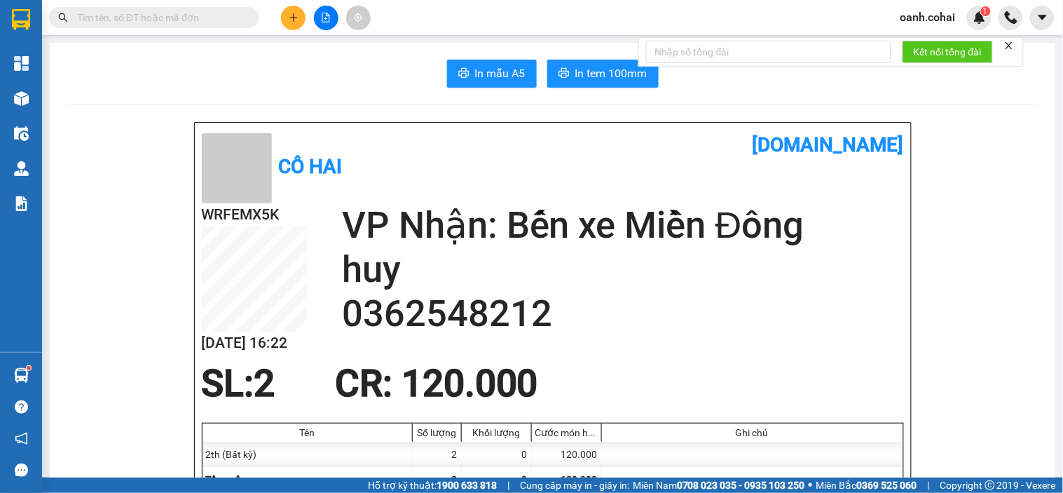
click at [332, 22] on button at bounding box center [326, 18] width 25 height 25
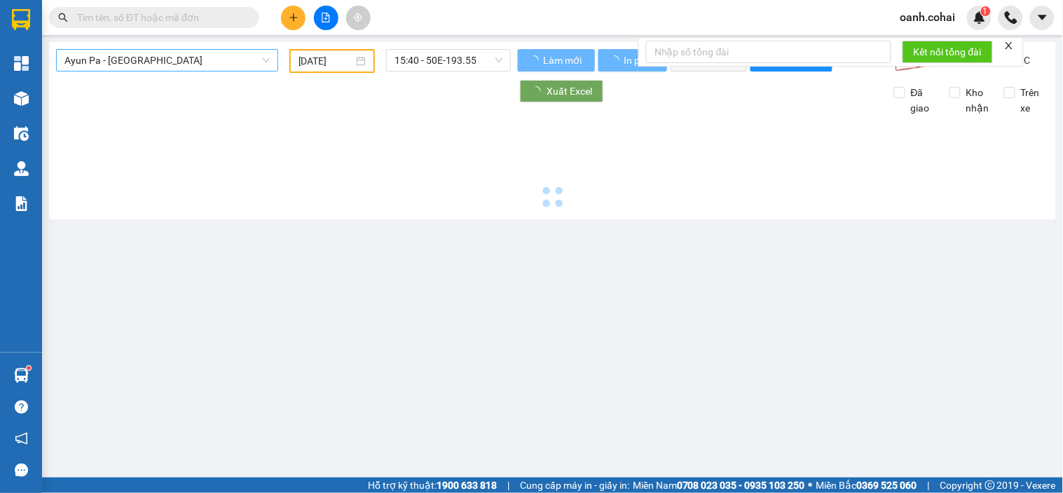
type input "[DATE]"
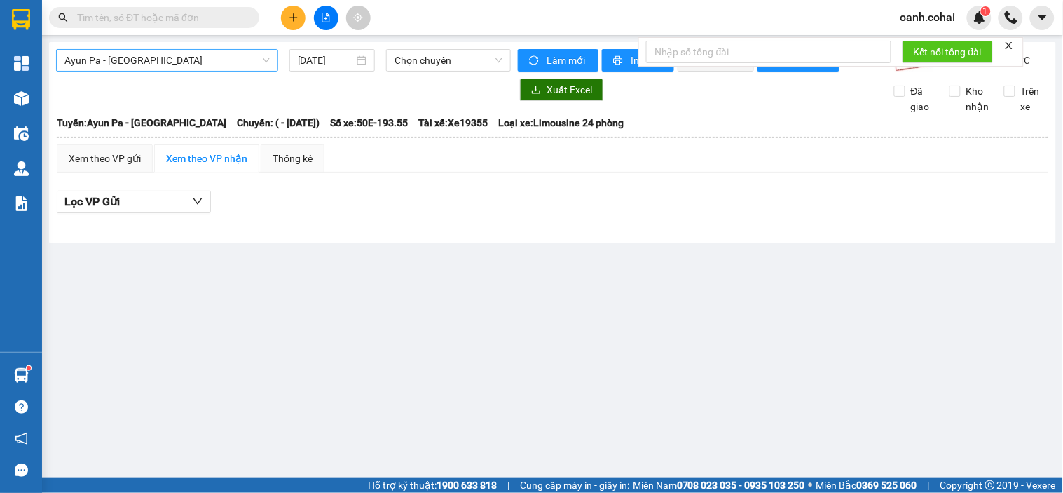
click at [227, 57] on span "Ayun Pa - [GEOGRAPHIC_DATA]" at bounding box center [166, 60] width 205 height 21
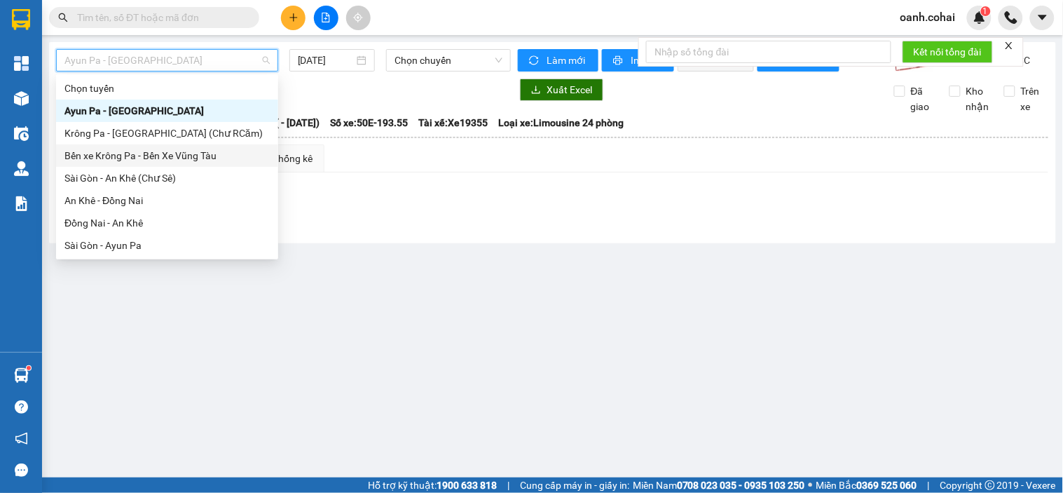
click at [174, 156] on div "Bến xe Krông Pa - Bến Xe Vũng Tàu" at bounding box center [166, 155] width 205 height 15
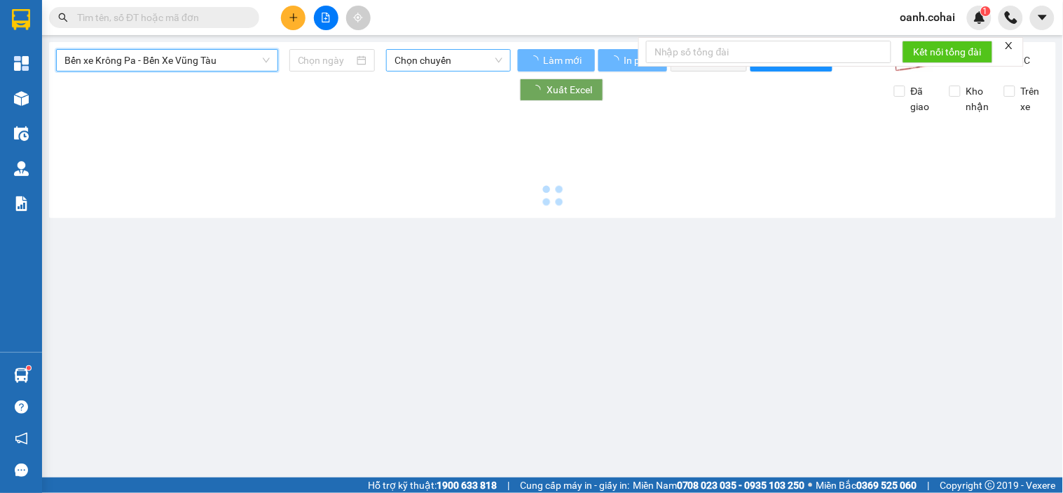
type input "[DATE]"
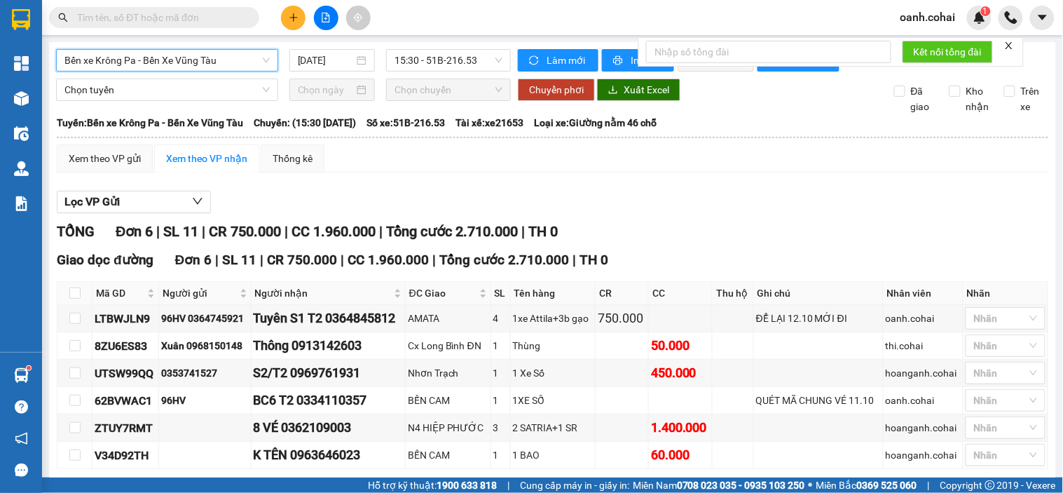
scroll to position [77, 0]
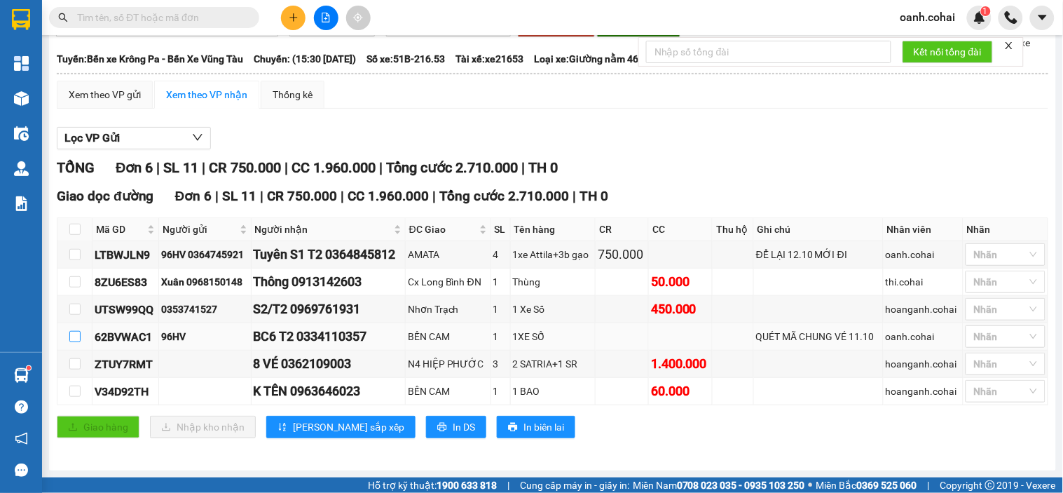
click at [74, 337] on input "checkbox" at bounding box center [74, 336] width 11 height 11
checkbox input "true"
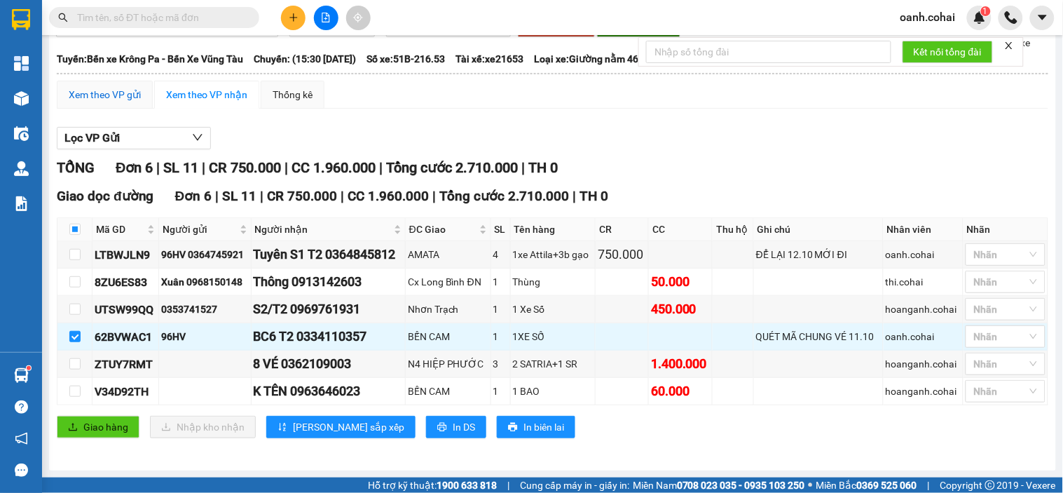
click at [97, 94] on div "Xem theo VP gửi" at bounding box center [105, 94] width 72 height 15
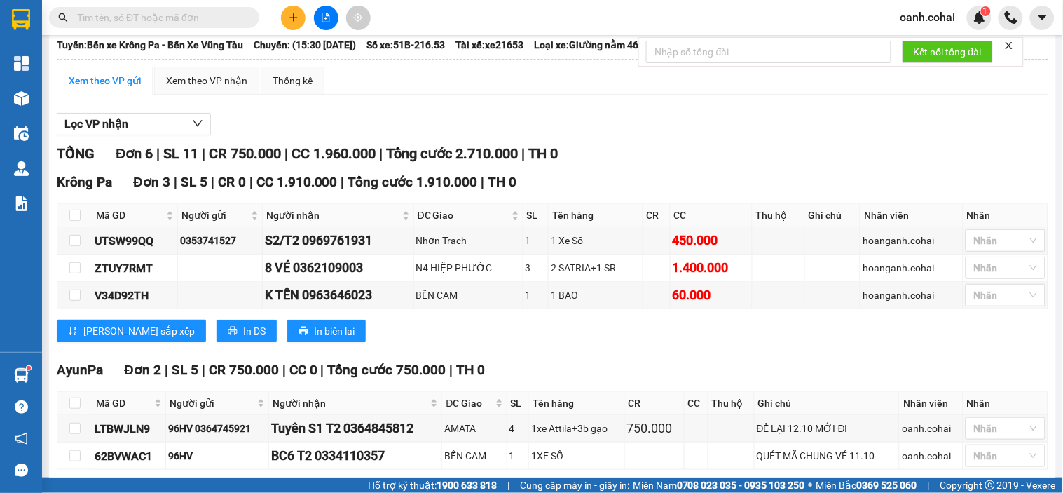
scroll to position [233, 0]
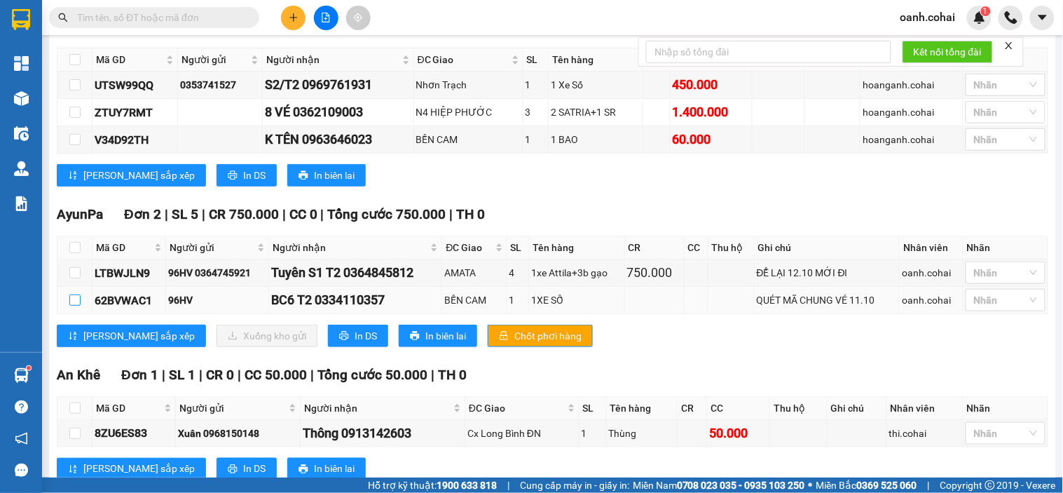
click at [72, 306] on input "checkbox" at bounding box center [74, 299] width 11 height 11
checkbox input "true"
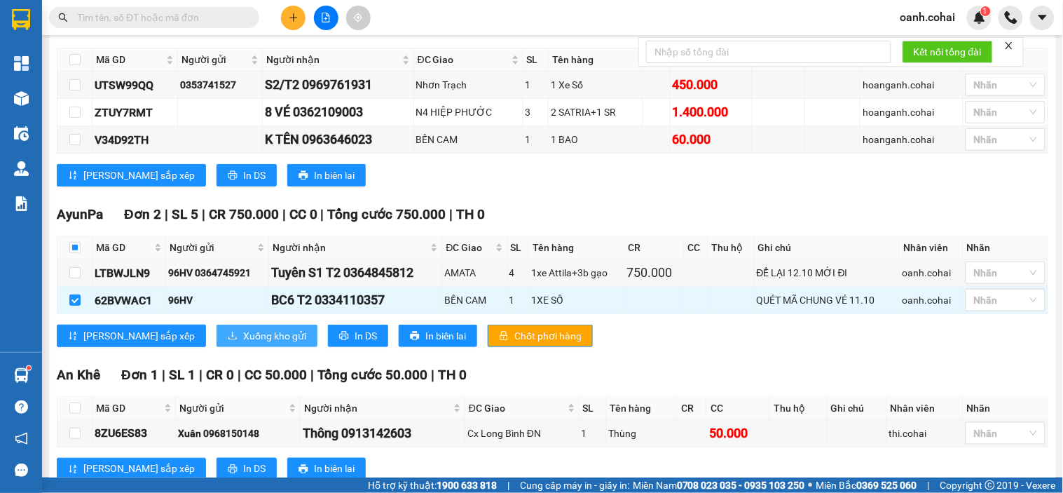
click at [243, 343] on span "Xuống kho gửi" at bounding box center [274, 335] width 63 height 15
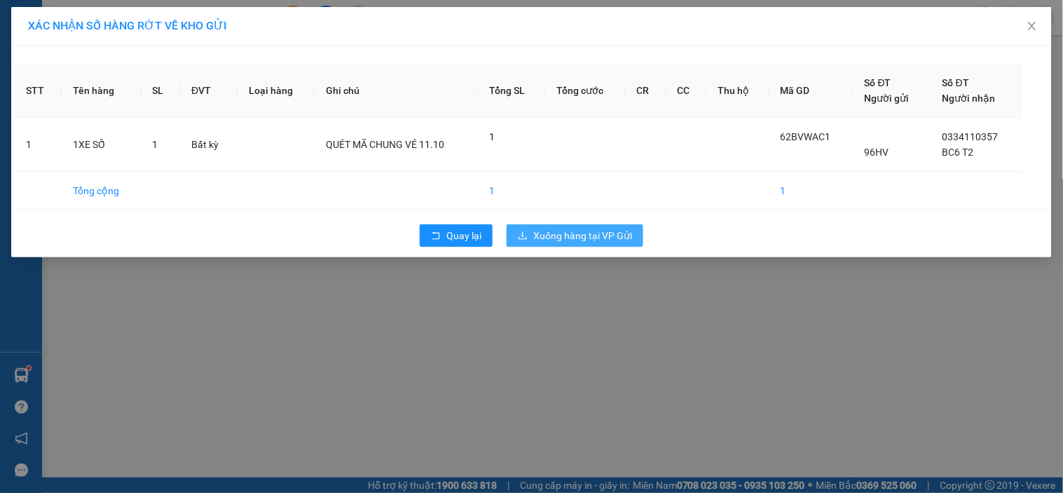
click at [566, 240] on span "Xuống hàng tại VP Gửi" at bounding box center [582, 235] width 99 height 15
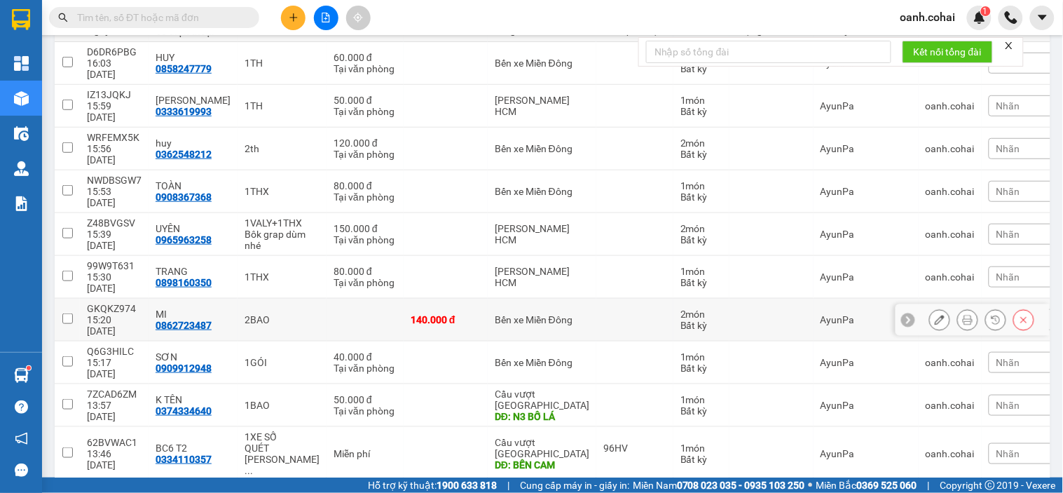
scroll to position [217, 0]
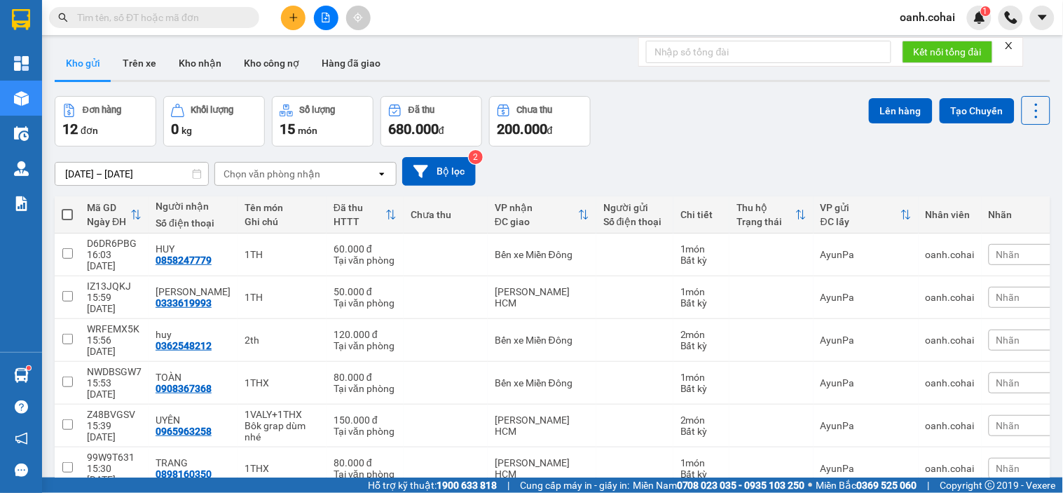
scroll to position [0, 0]
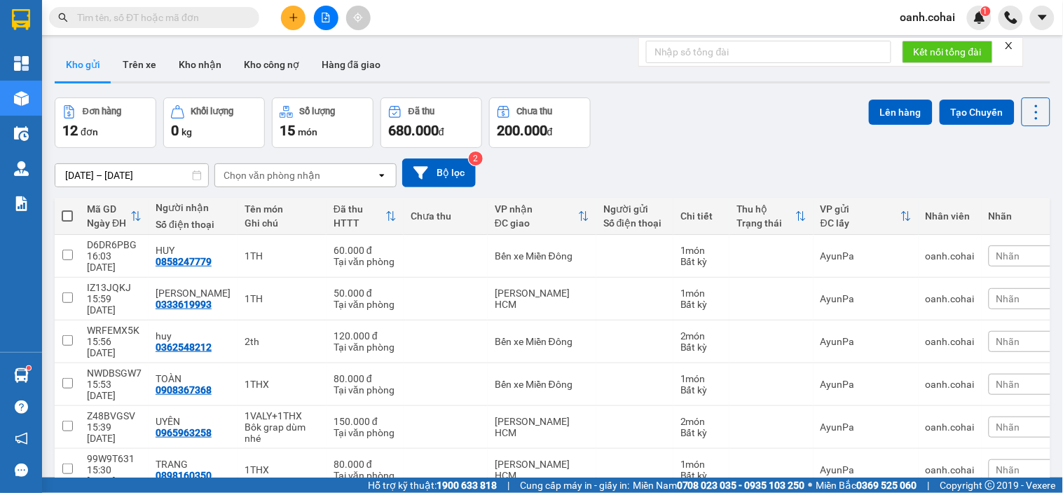
click at [320, 15] on button at bounding box center [326, 18] width 25 height 25
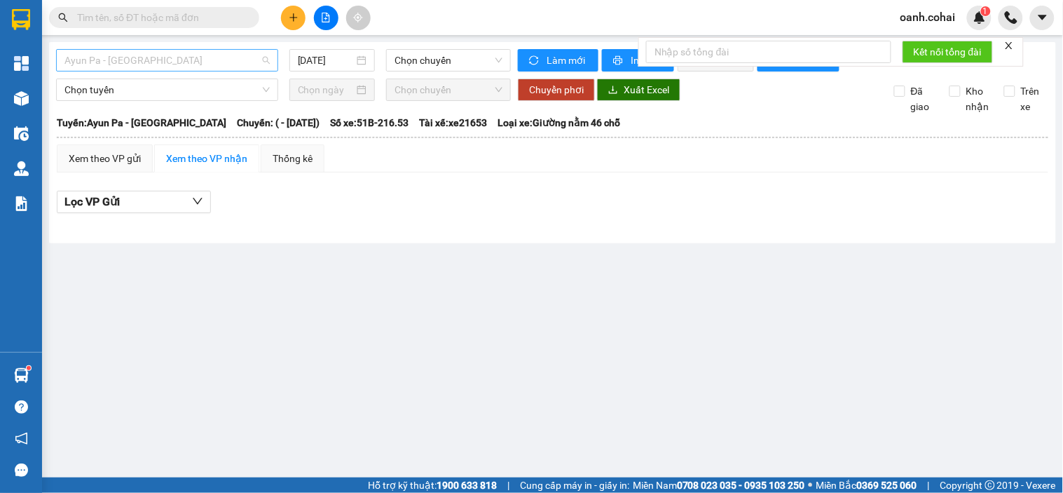
click at [218, 60] on span "Ayun Pa - [GEOGRAPHIC_DATA]" at bounding box center [166, 60] width 205 height 21
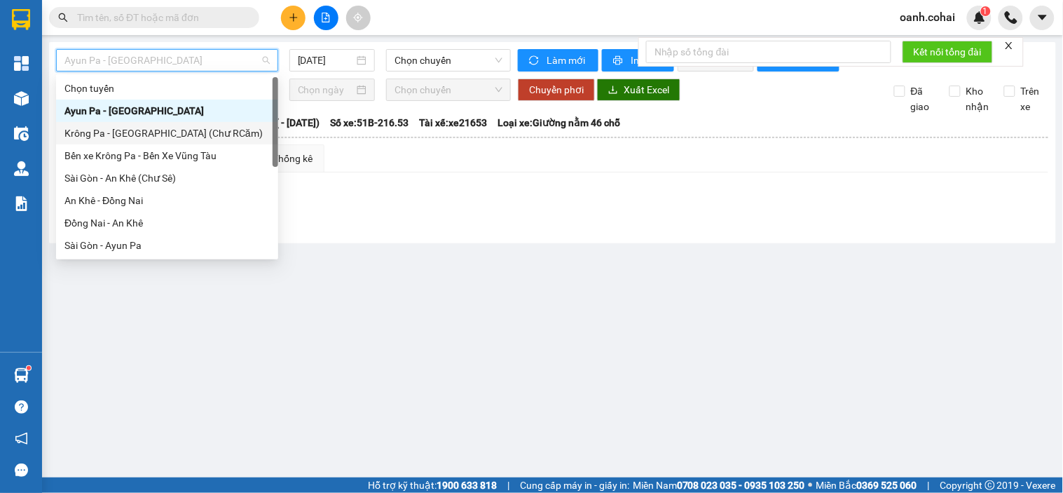
click at [184, 128] on div "Krông Pa - [GEOGRAPHIC_DATA] (Chư RCăm)" at bounding box center [166, 132] width 205 height 15
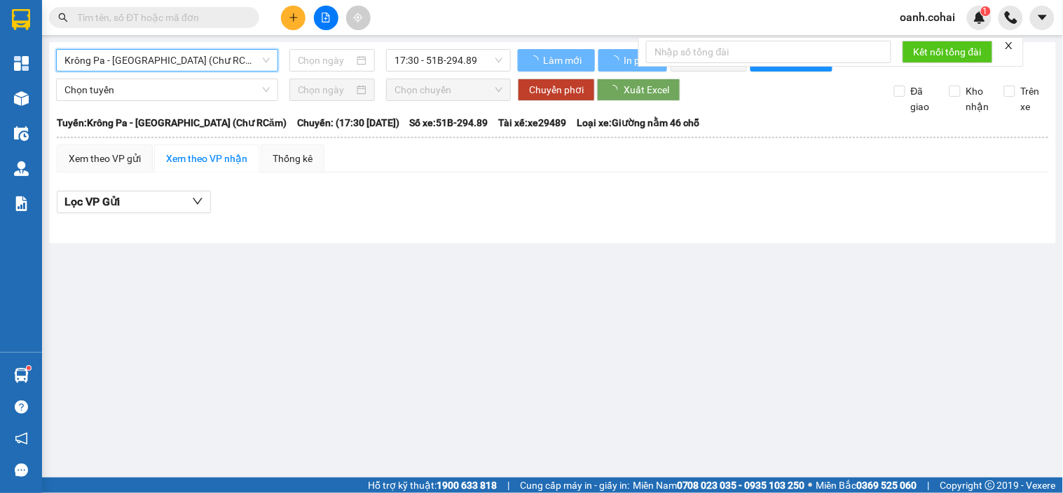
type input "[DATE]"
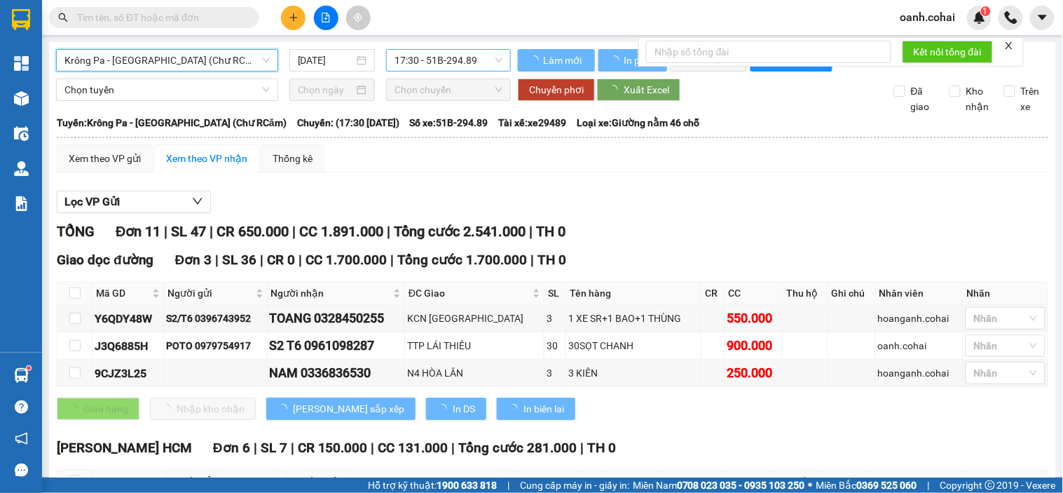
click at [447, 58] on span "17:30 - 51B-294.89" at bounding box center [449, 60] width 108 height 21
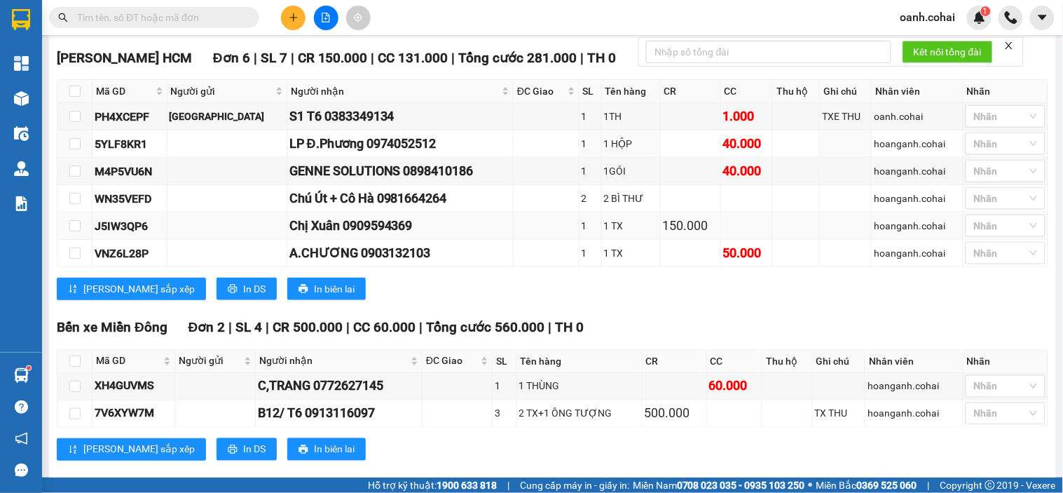
scroll to position [426, 0]
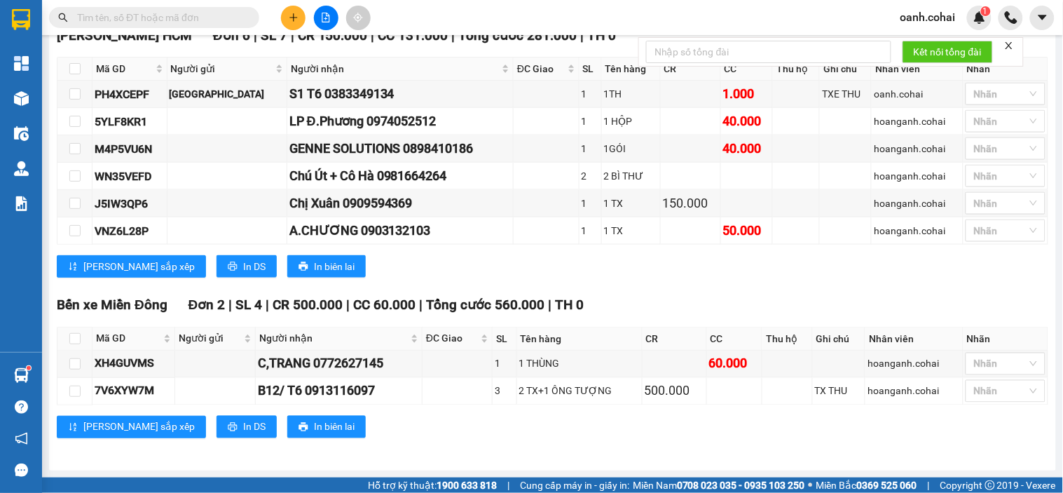
click at [433, 426] on div "[PERSON_NAME] sắp xếp In DS In biên lai" at bounding box center [553, 427] width 992 height 22
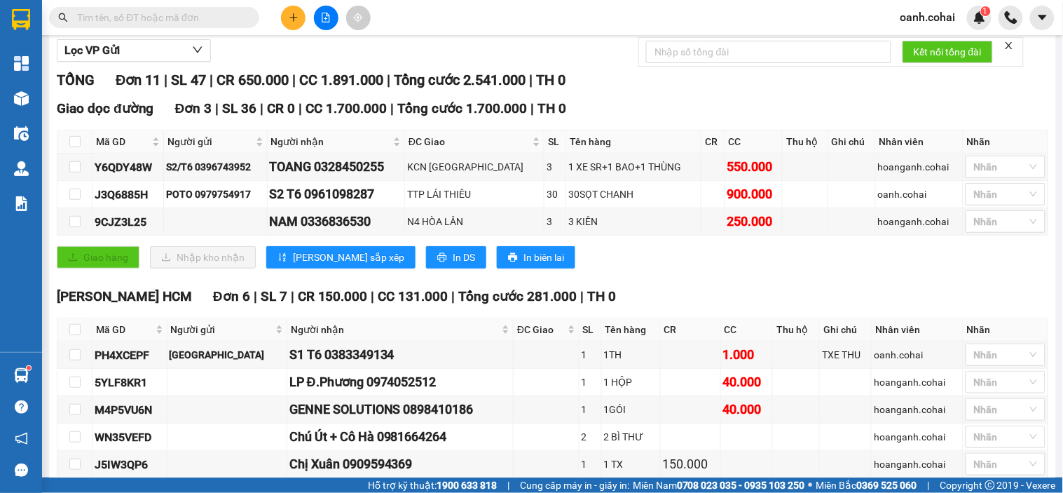
scroll to position [115, 0]
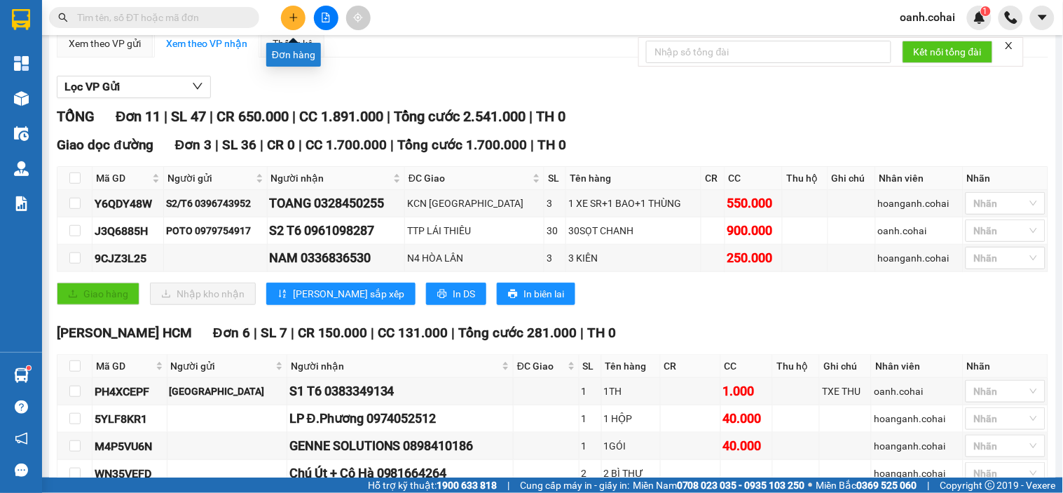
click at [294, 22] on icon "plus" at bounding box center [294, 18] width 10 height 10
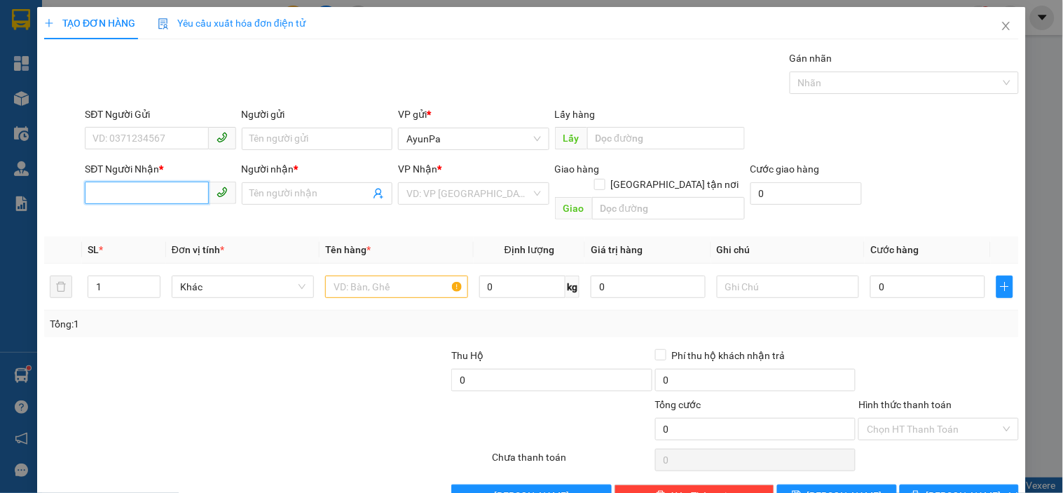
click at [149, 198] on input "SĐT Người Nhận *" at bounding box center [146, 193] width 123 height 22
click at [127, 214] on div "0933683417 - Lab Niềm Tin" at bounding box center [159, 221] width 132 height 15
type input "0933683417"
type input "Lab Niềm Tin"
type input "0933683417"
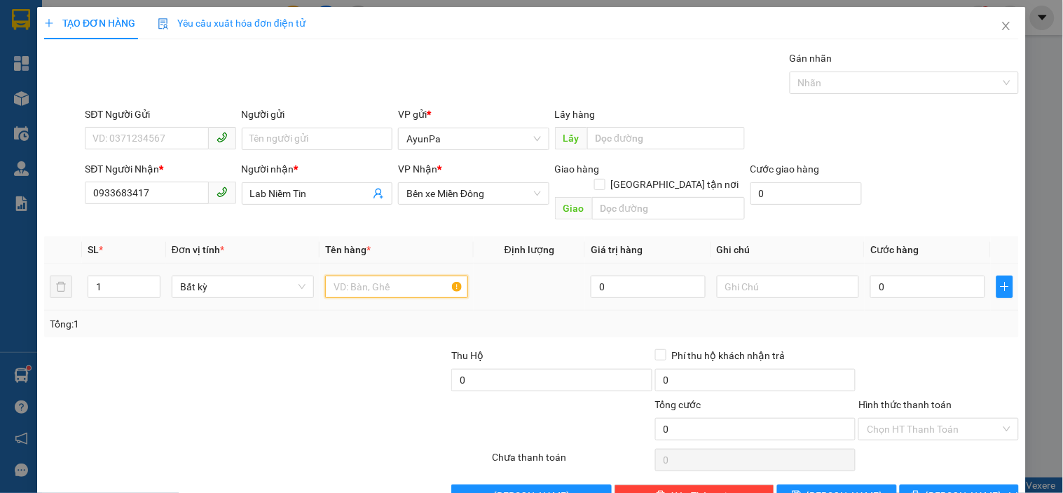
click at [353, 277] on input "text" at bounding box center [396, 286] width 142 height 22
type input "1h răng"
click at [940, 275] on input "0" at bounding box center [928, 286] width 115 height 22
type input "4"
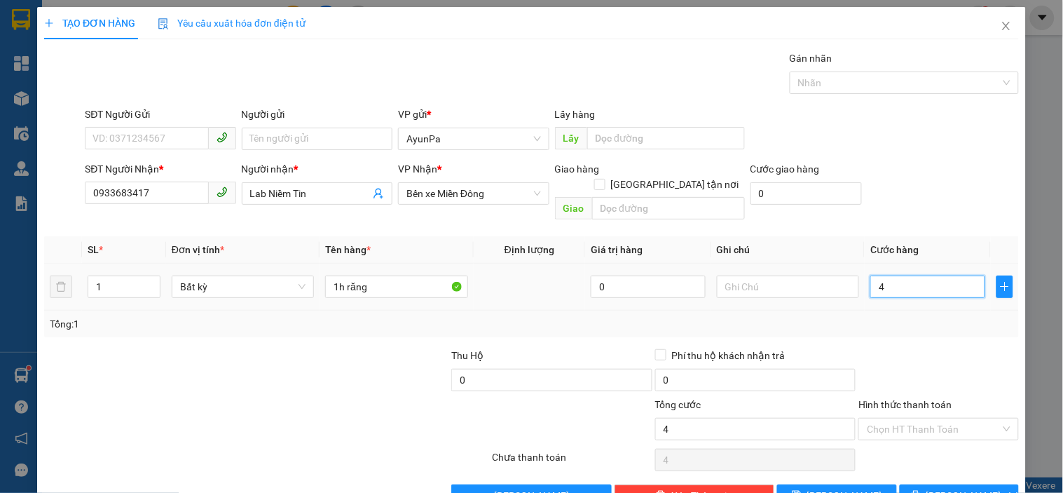
type input "4"
type input "40"
type input "40.000"
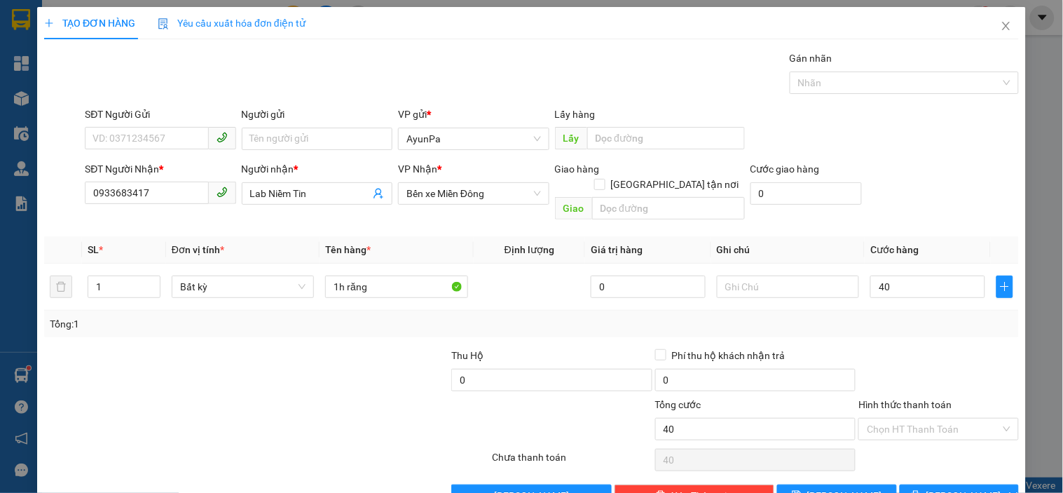
type input "40.000"
click at [944, 316] on div "Tổng: 1" at bounding box center [532, 323] width 964 height 15
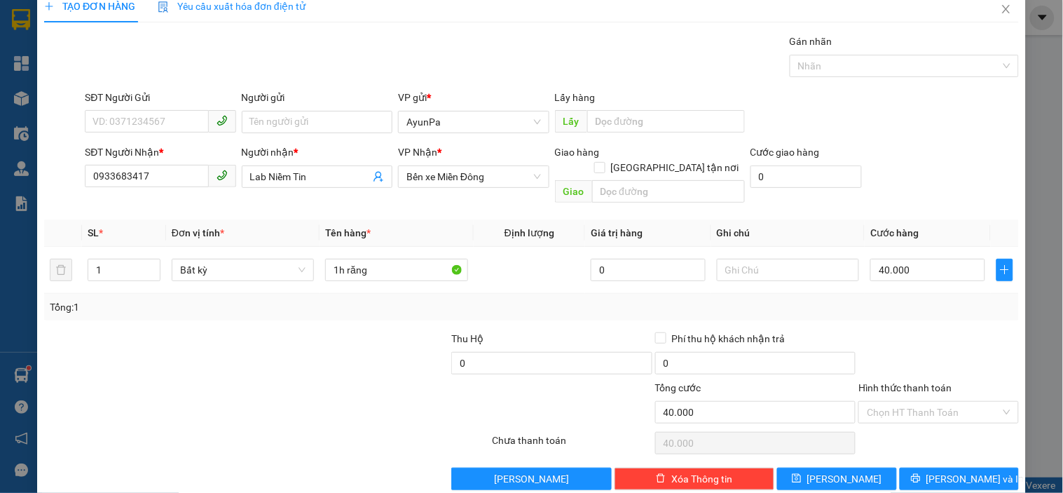
scroll to position [25, 0]
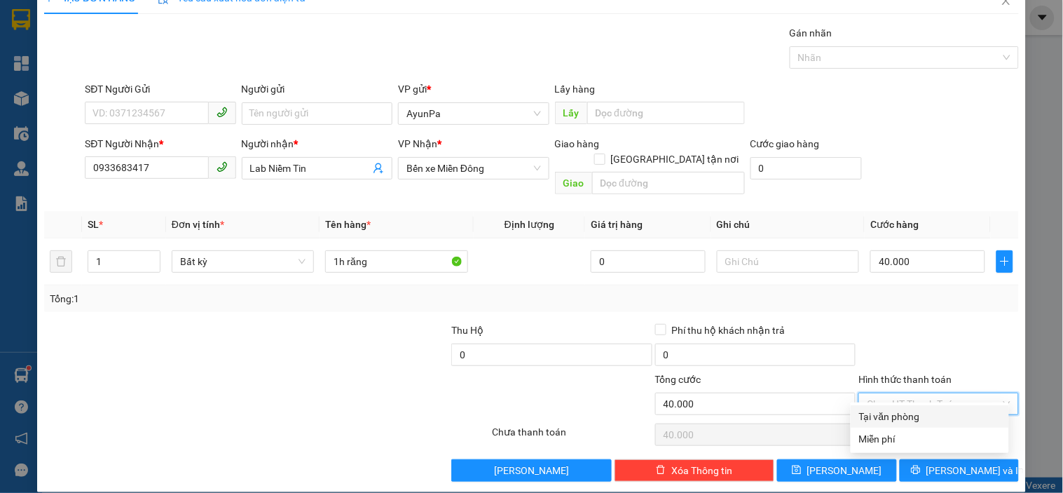
click at [910, 393] on input "Hình thức thanh toán" at bounding box center [933, 403] width 133 height 21
click at [880, 409] on div "Tại văn phòng" at bounding box center [930, 416] width 142 height 15
type input "0"
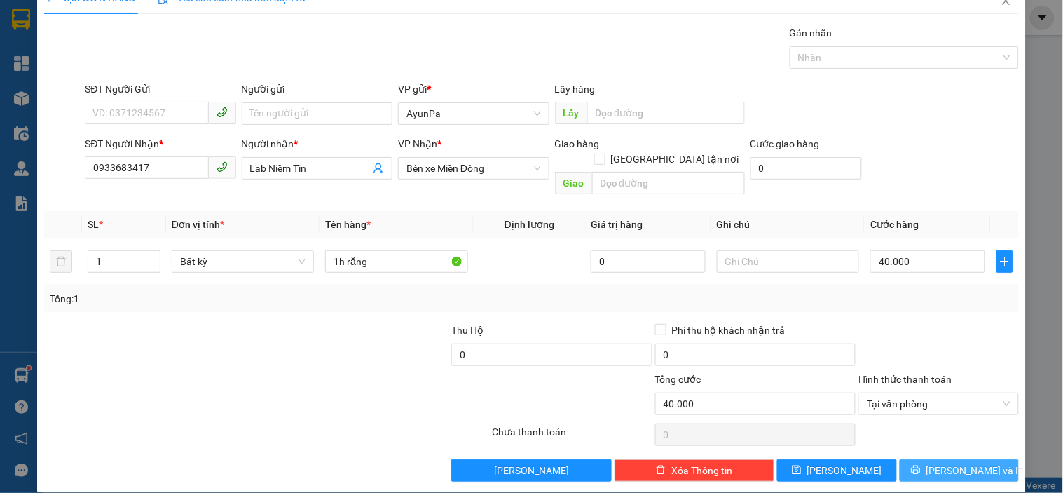
click at [915, 459] on button "[PERSON_NAME] và In" at bounding box center [959, 470] width 119 height 22
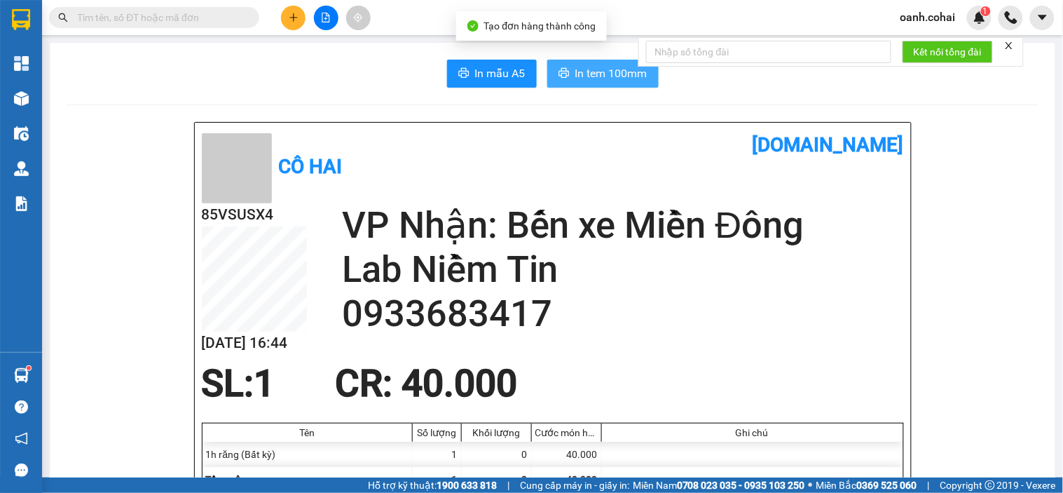
click at [597, 77] on span "In tem 100mm" at bounding box center [612, 73] width 72 height 18
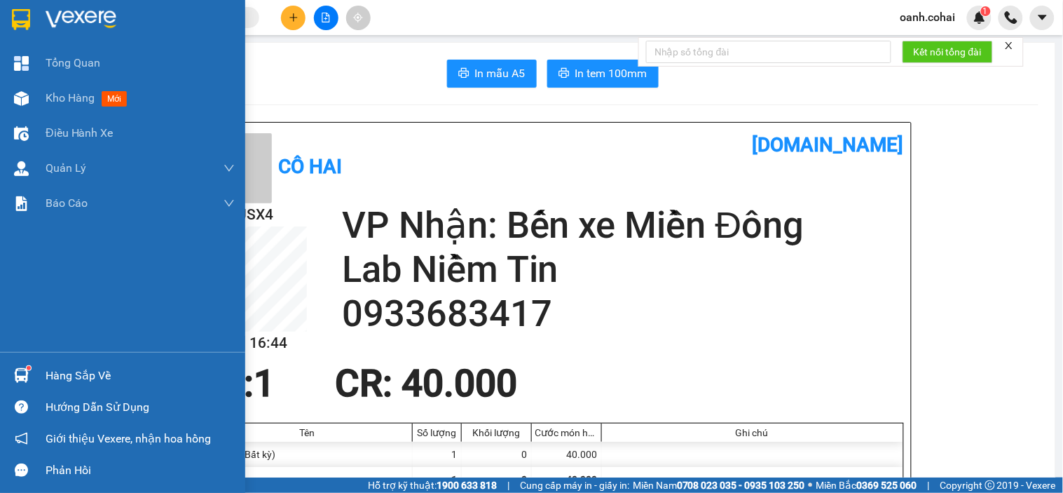
drag, startPoint x: 61, startPoint y: 93, endPoint x: 351, endPoint y: 32, distance: 296.7
click at [62, 94] on span "Kho hàng" at bounding box center [70, 97] width 49 height 13
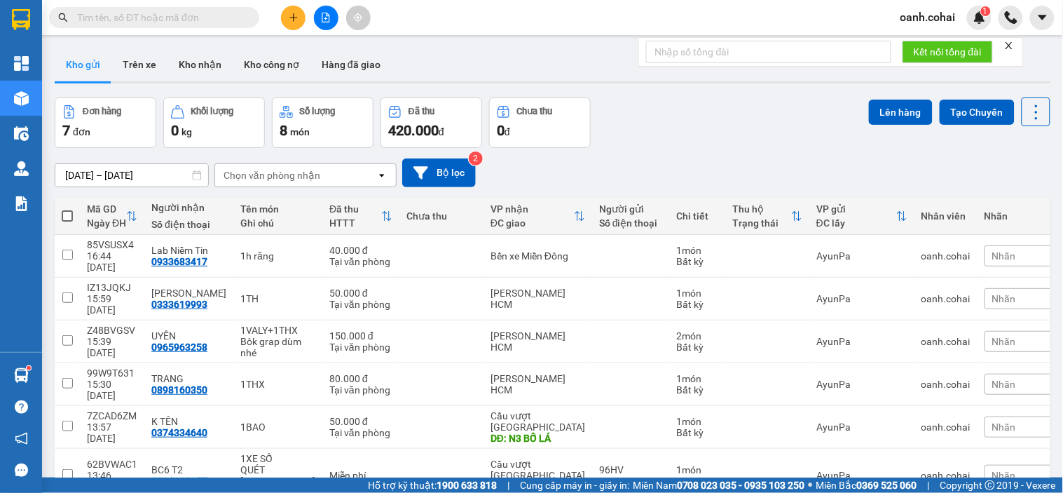
click at [501, 64] on div "Kho gửi Trên xe Kho nhận Kho công nợ Hàng đã giao" at bounding box center [553, 66] width 996 height 37
click at [329, 20] on icon "file-add" at bounding box center [326, 18] width 8 height 10
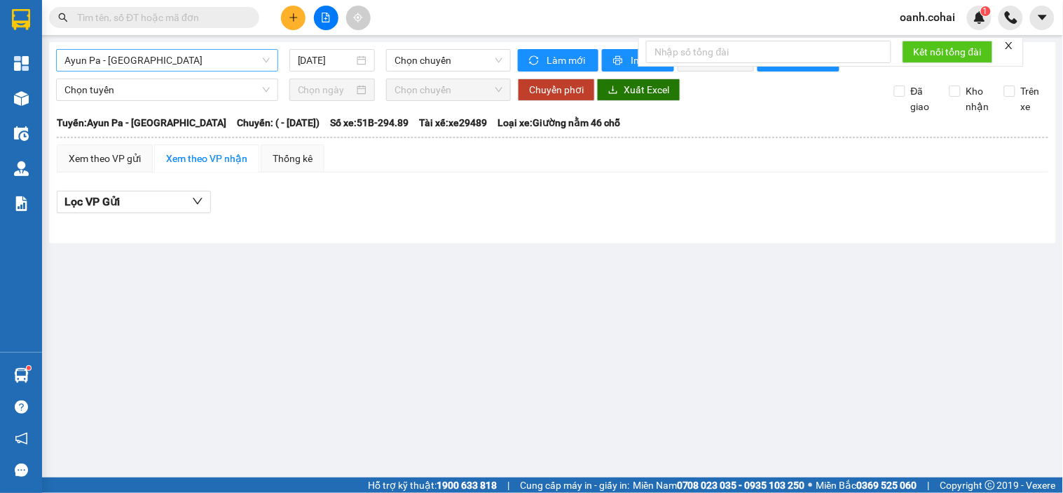
click at [239, 59] on span "Ayun Pa - [GEOGRAPHIC_DATA]" at bounding box center [166, 60] width 205 height 21
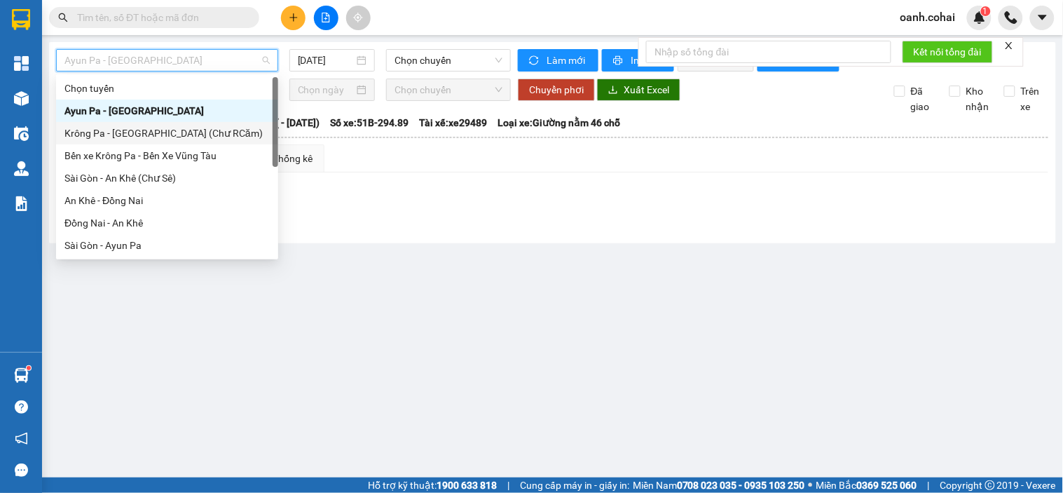
scroll to position [201, 0]
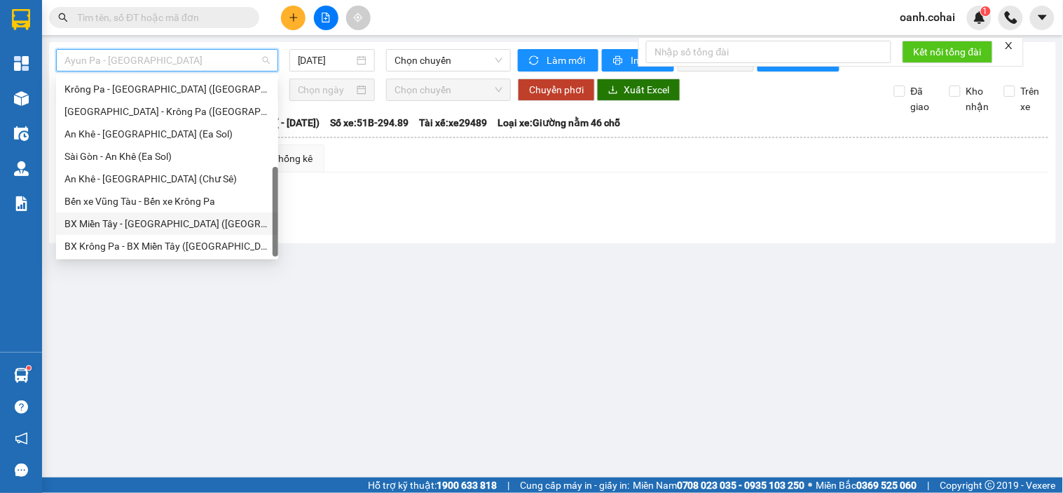
click at [150, 227] on div "BX Miền Tây - [GEOGRAPHIC_DATA] ([GEOGRAPHIC_DATA] - [GEOGRAPHIC_DATA])" at bounding box center [166, 223] width 205 height 15
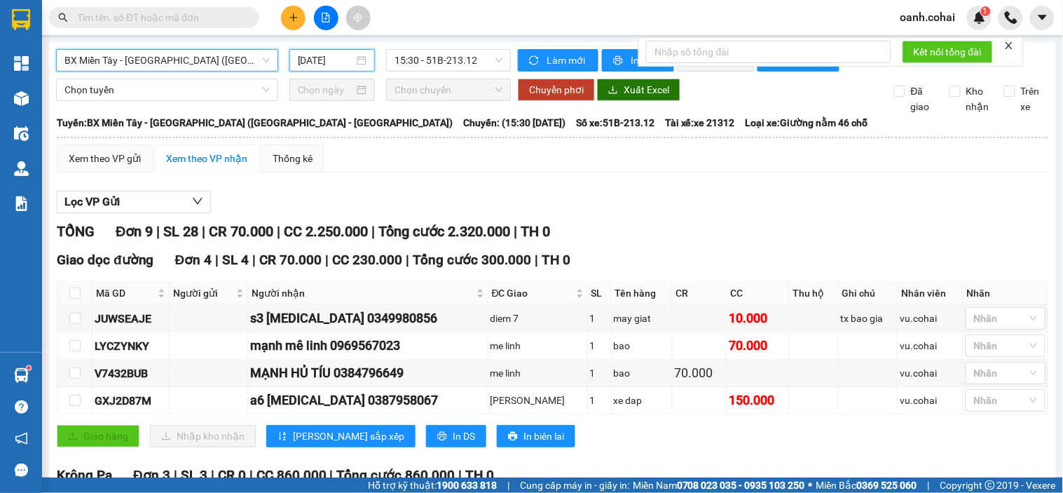
click at [324, 67] on input "[DATE]" at bounding box center [326, 60] width 57 height 15
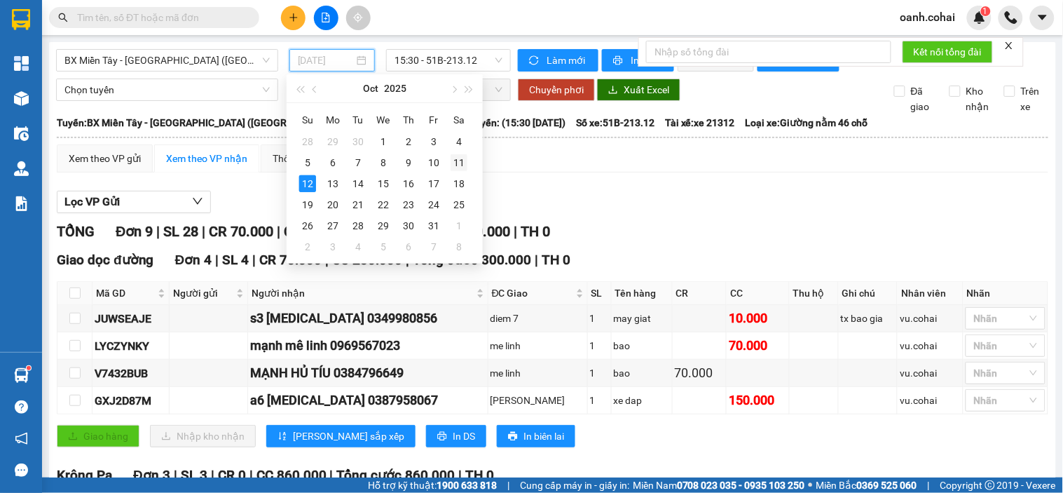
click at [454, 159] on div "11" at bounding box center [459, 162] width 17 height 17
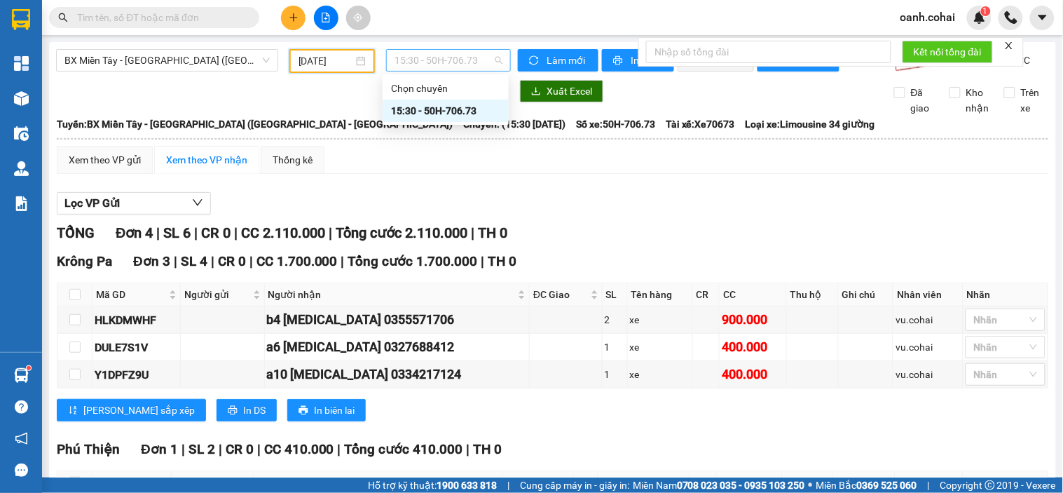
click at [438, 60] on span "15:30 - 50H-706.73" at bounding box center [449, 60] width 108 height 21
click at [318, 60] on input "[DATE]" at bounding box center [326, 60] width 55 height 15
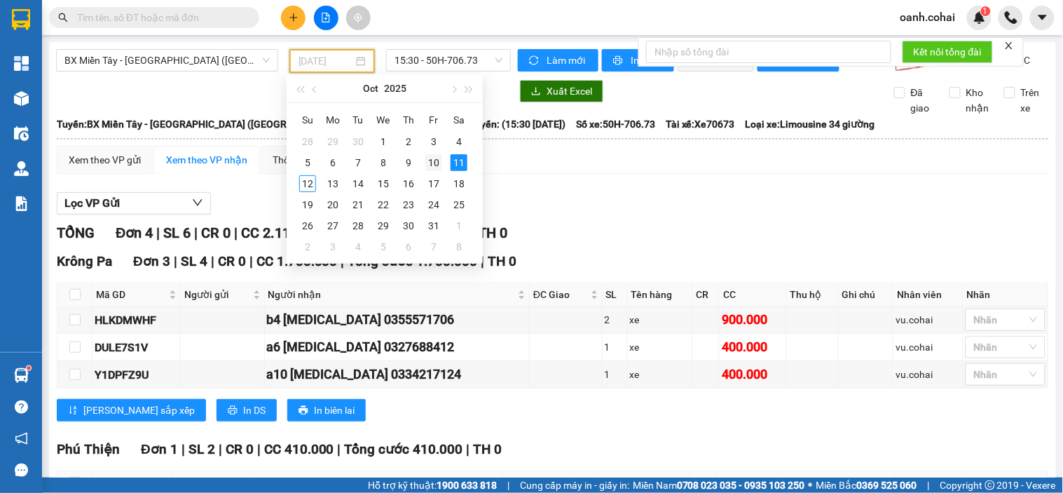
click at [433, 163] on div "10" at bounding box center [434, 162] width 17 height 17
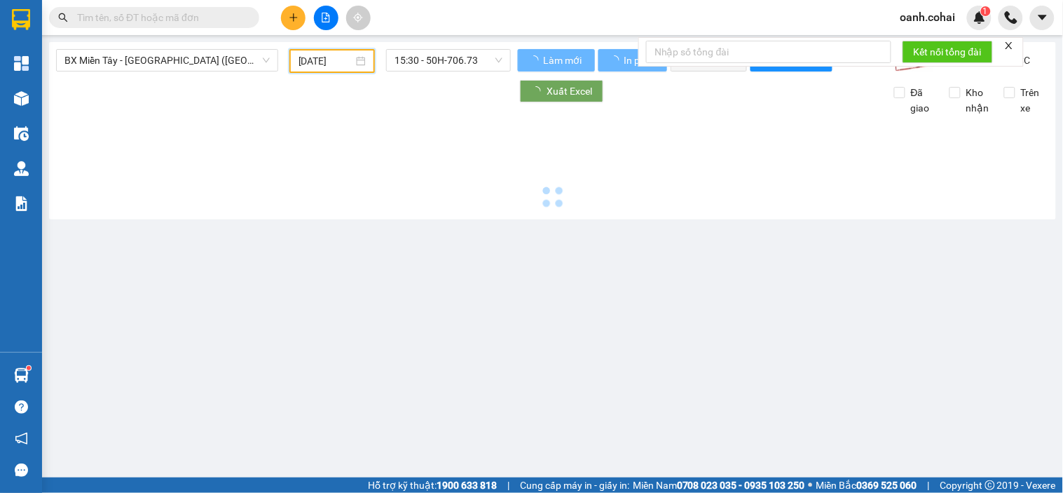
type input "[DATE]"
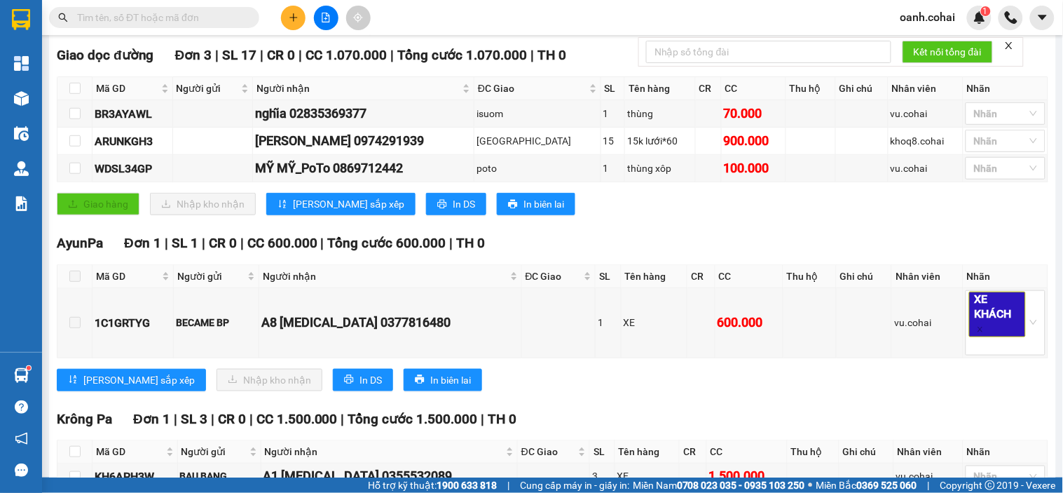
scroll to position [233, 0]
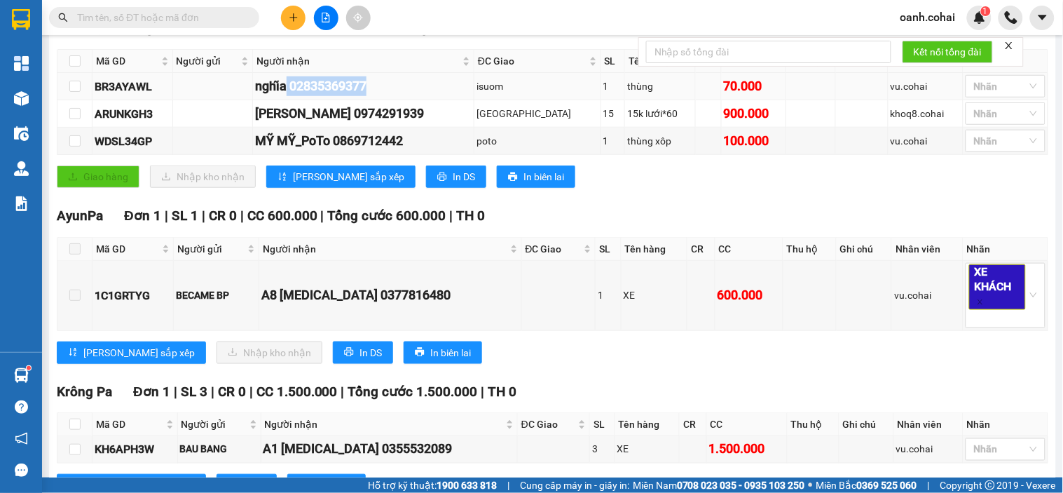
drag, startPoint x: 305, startPoint y: 93, endPoint x: 432, endPoint y: 106, distance: 127.5
click at [432, 96] on div "nghĩa 02835369377" at bounding box center [363, 86] width 217 height 20
click at [73, 67] on input "checkbox" at bounding box center [74, 60] width 11 height 11
checkbox input "true"
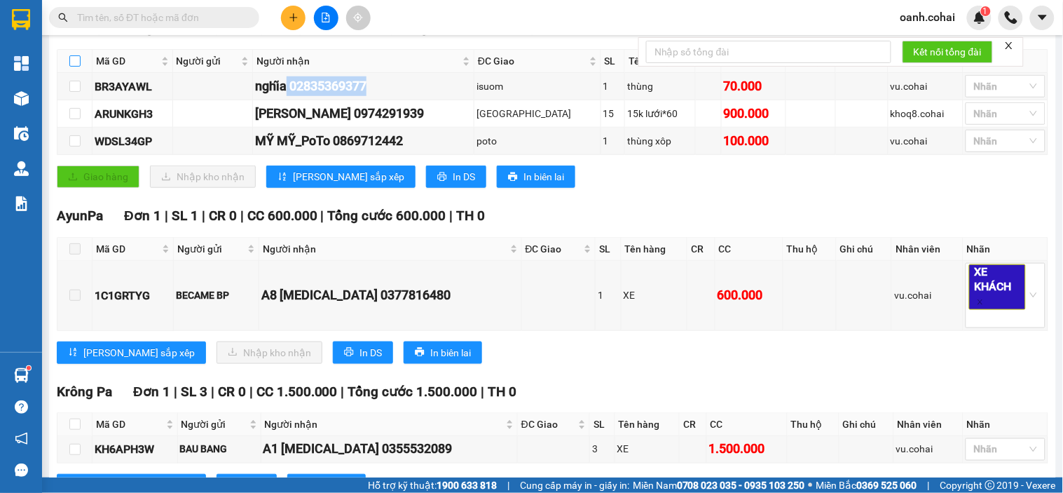
checkbox input "true"
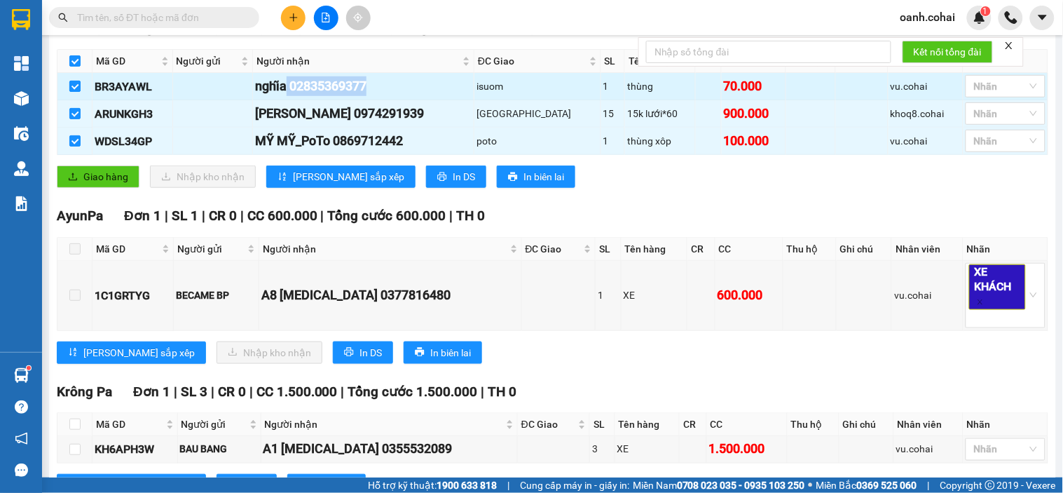
click at [78, 92] on input "checkbox" at bounding box center [74, 86] width 11 height 11
checkbox input "false"
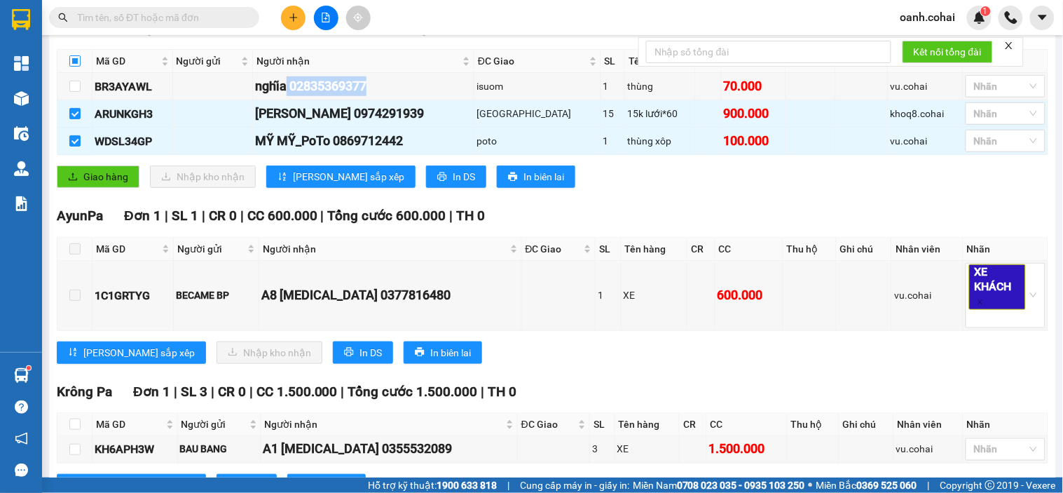
click at [74, 67] on input "checkbox" at bounding box center [74, 60] width 11 height 11
checkbox input "true"
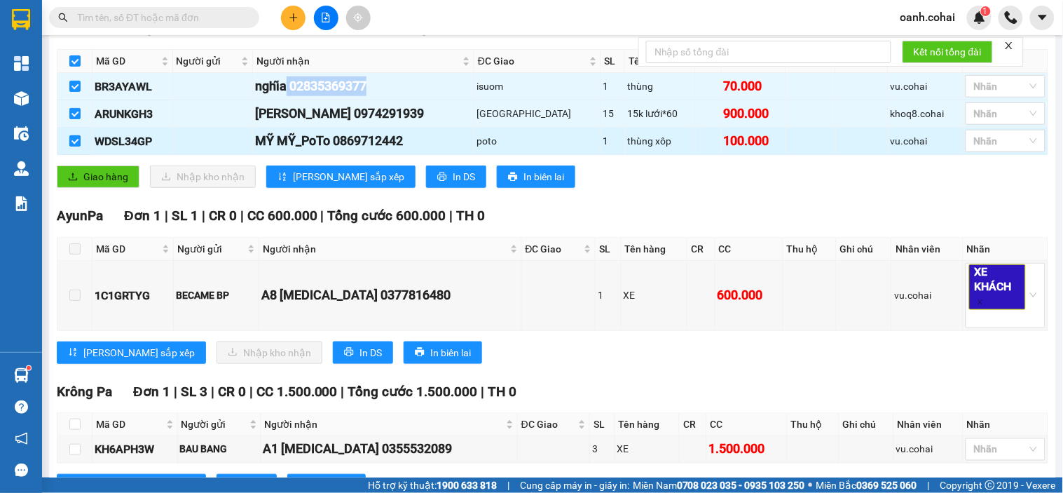
click at [71, 147] on input "checkbox" at bounding box center [74, 140] width 11 height 11
checkbox input "false"
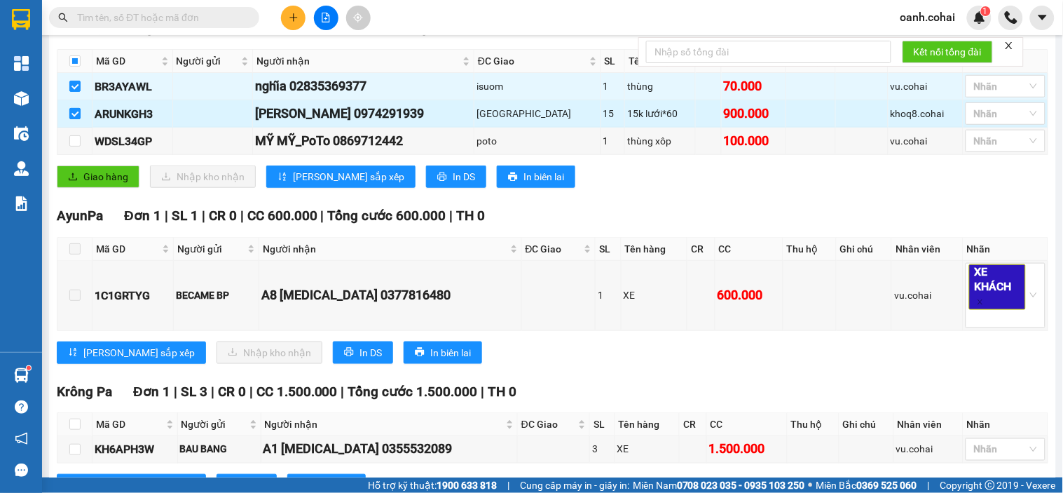
click at [74, 116] on label at bounding box center [74, 113] width 11 height 15
click at [74, 116] on input "checkbox" at bounding box center [74, 113] width 11 height 11
checkbox input "false"
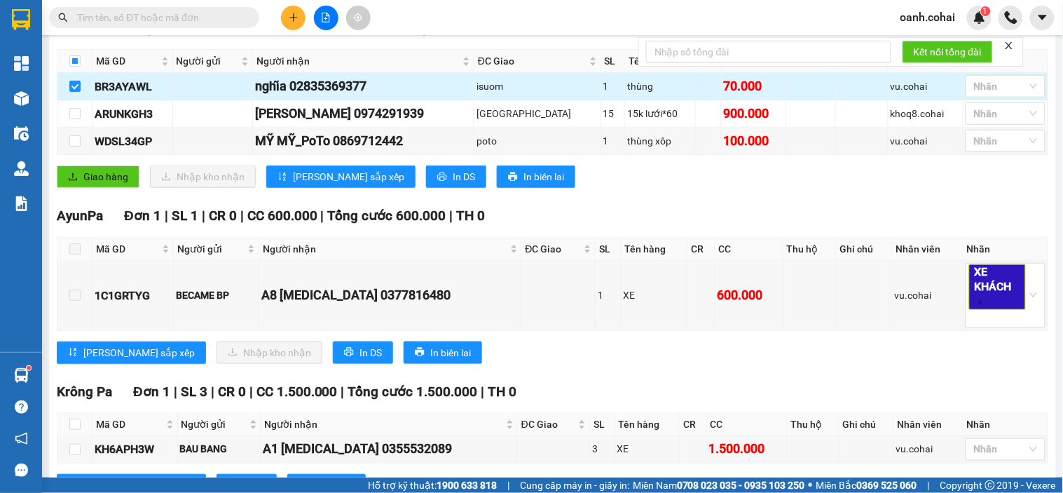
click at [430, 96] on div "nghĩa 02835369377" at bounding box center [363, 86] width 217 height 20
drag, startPoint x: 308, startPoint y: 94, endPoint x: 444, endPoint y: 97, distance: 136.0
click at [444, 96] on div "nghĩa 02835369377" at bounding box center [363, 86] width 217 height 20
click at [154, 17] on input "text" at bounding box center [159, 17] width 165 height 15
click at [561, 387] on div "TỔNG Đơn 5 | SL 21 | CR 0 | CC 3.170.000 | Tổng cước 3.170.000 | TH 0 Giao dọc …" at bounding box center [553, 251] width 992 height 525
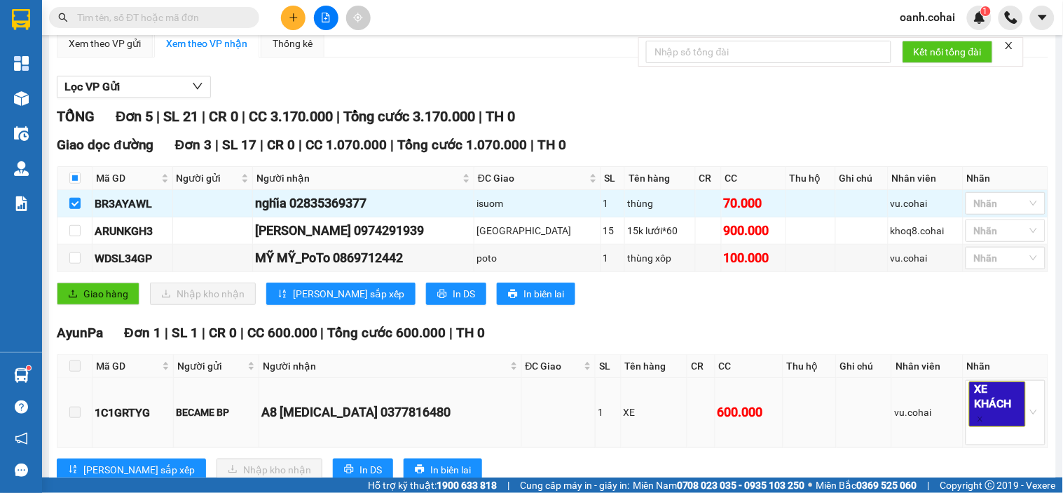
scroll to position [0, 0]
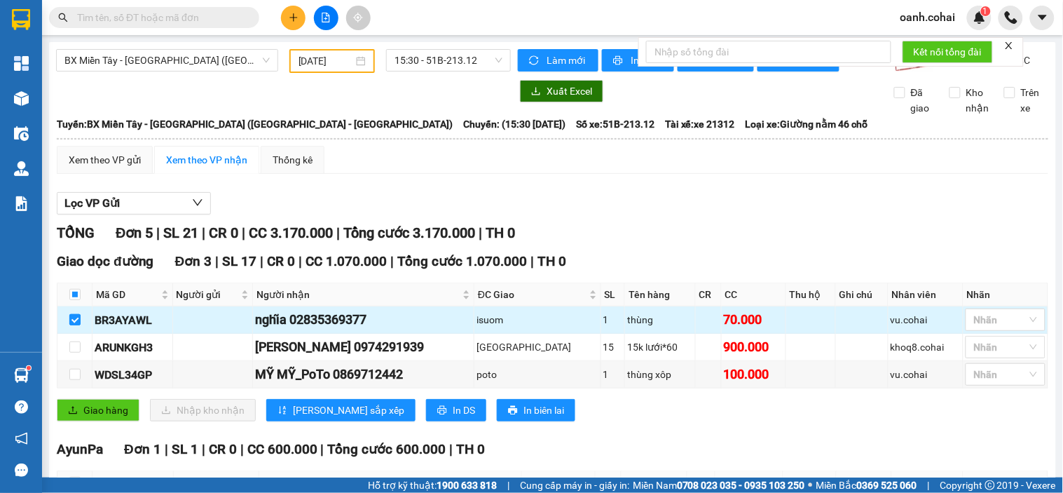
click at [74, 325] on input "checkbox" at bounding box center [74, 319] width 11 height 11
checkbox input "false"
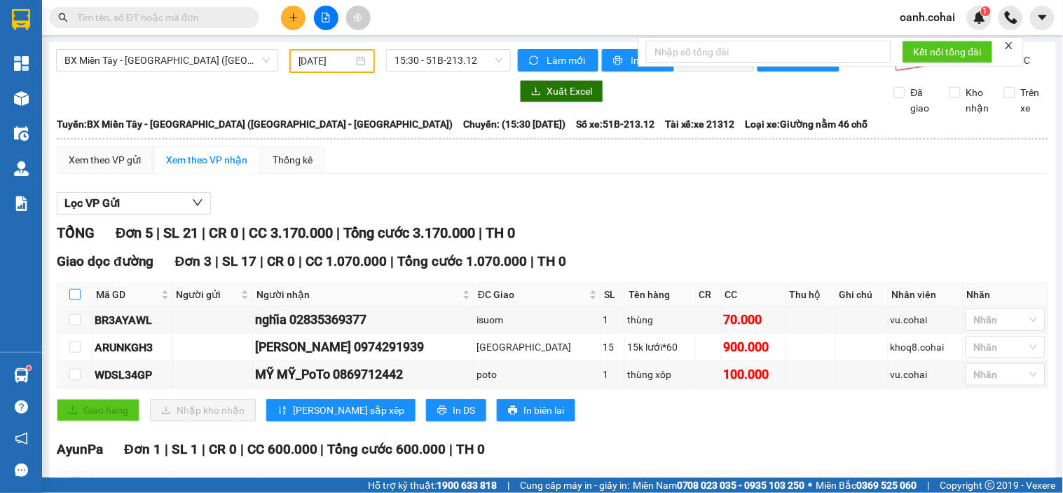
click at [77, 300] on input "checkbox" at bounding box center [74, 294] width 11 height 11
checkbox input "true"
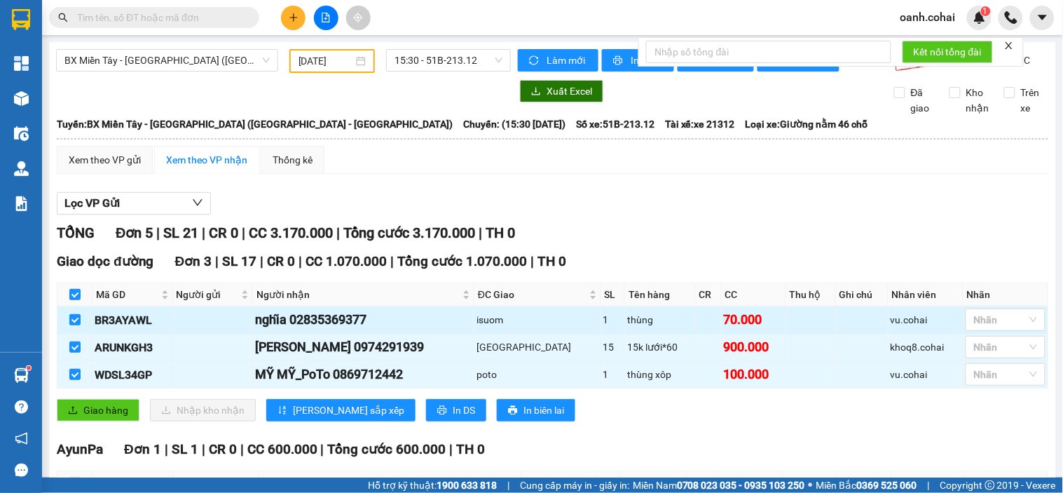
scroll to position [78, 0]
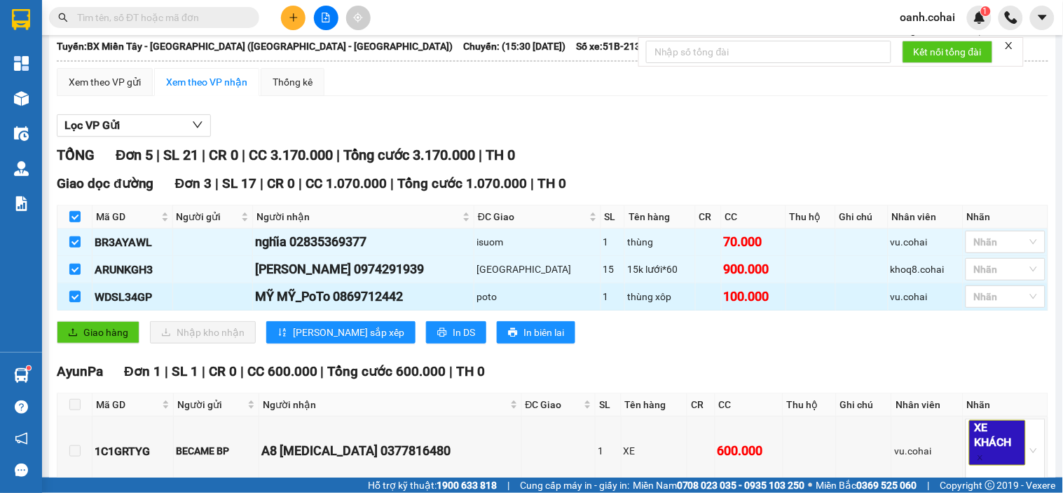
click at [72, 302] on input "checkbox" at bounding box center [74, 296] width 11 height 11
checkbox input "false"
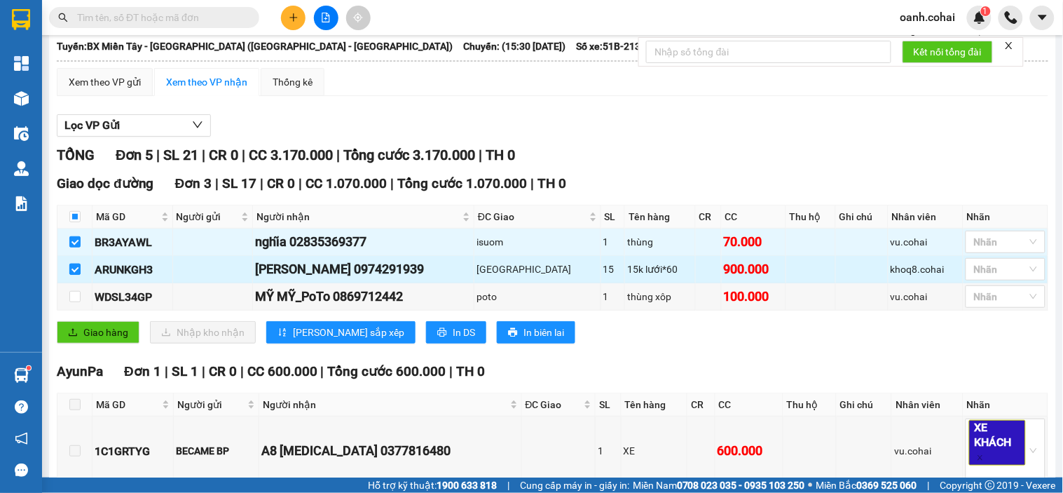
click at [77, 275] on input "checkbox" at bounding box center [74, 269] width 11 height 11
checkbox input "false"
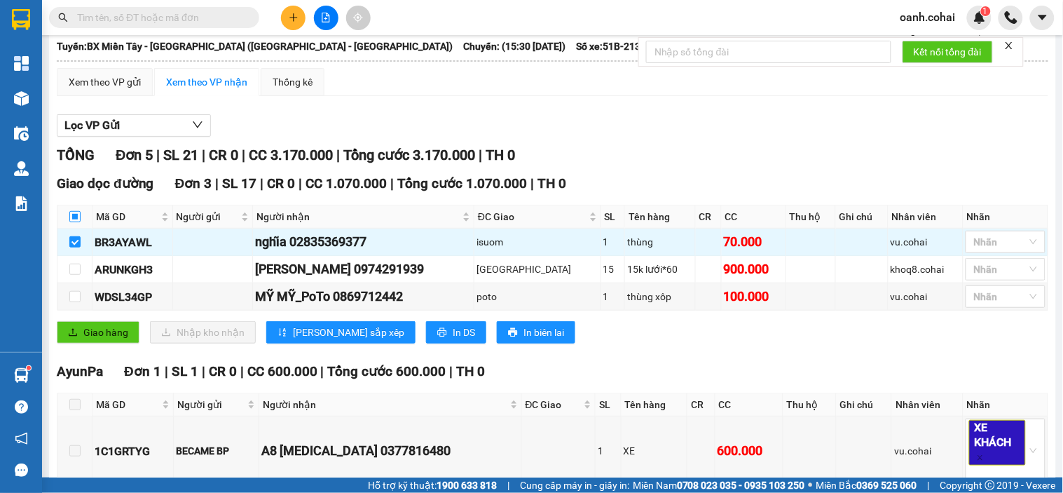
click at [76, 222] on input "checkbox" at bounding box center [74, 216] width 11 height 11
checkbox input "true"
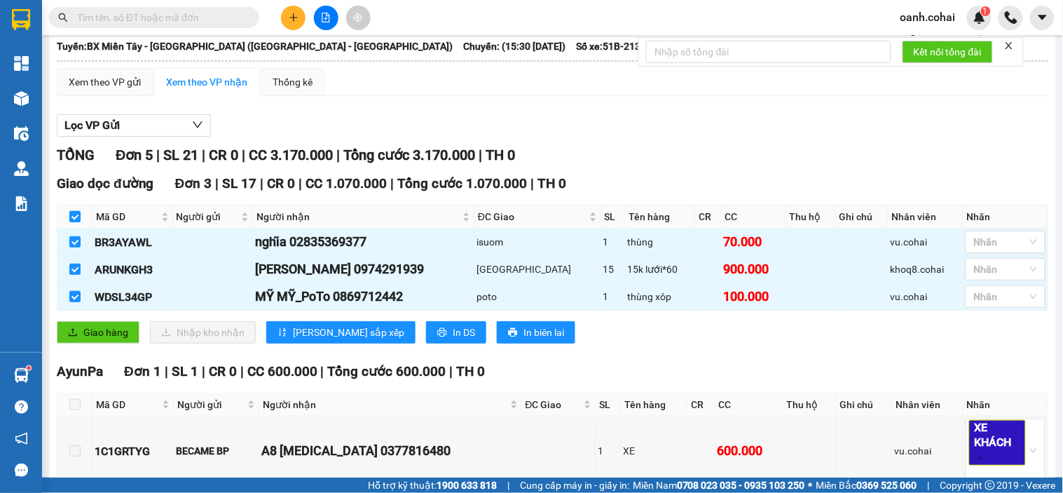
click at [72, 222] on input "checkbox" at bounding box center [74, 216] width 11 height 11
checkbox input "false"
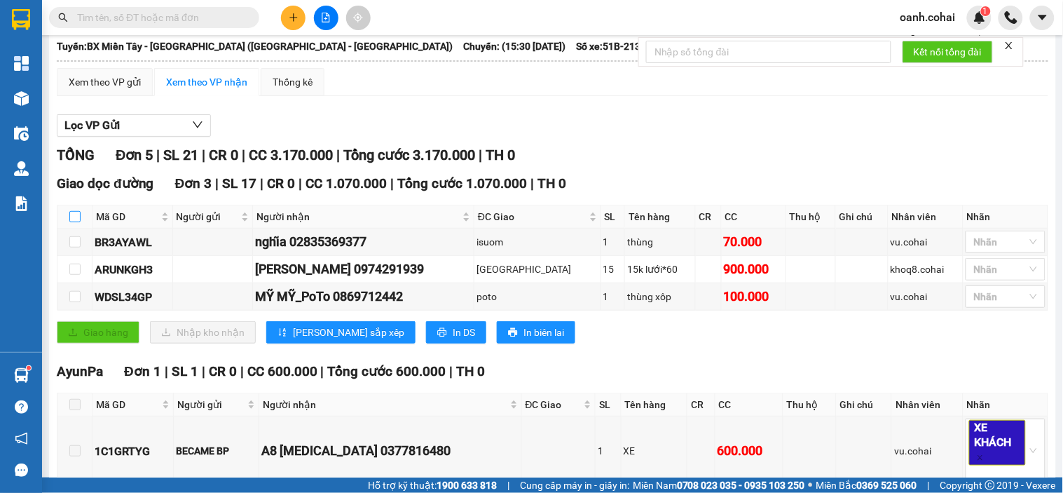
checkbox input "false"
drag, startPoint x: 306, startPoint y: 250, endPoint x: 408, endPoint y: 250, distance: 102.3
click at [408, 250] on div "nghĩa 02835369377" at bounding box center [363, 242] width 217 height 20
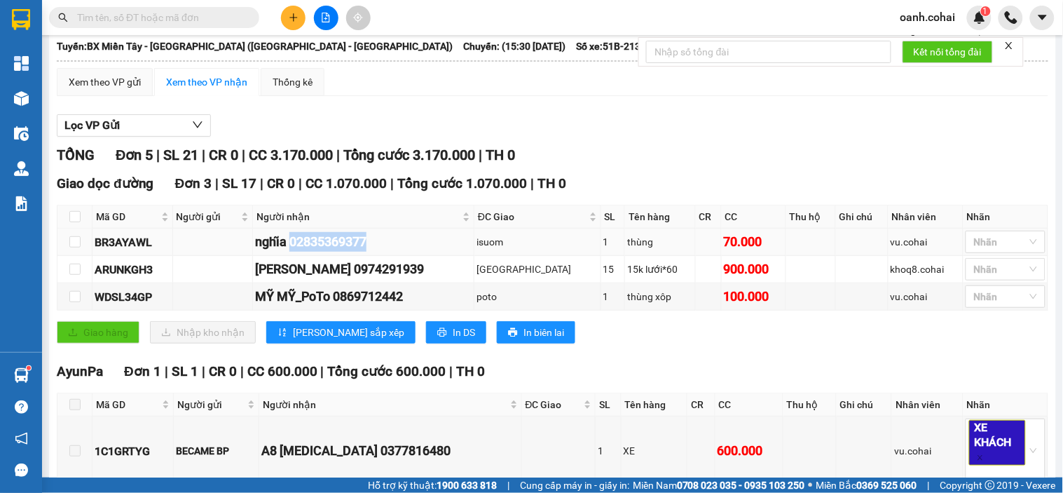
copy div "02835369377"
click at [229, 17] on input "text" at bounding box center [159, 17] width 165 height 15
paste input "02835369377"
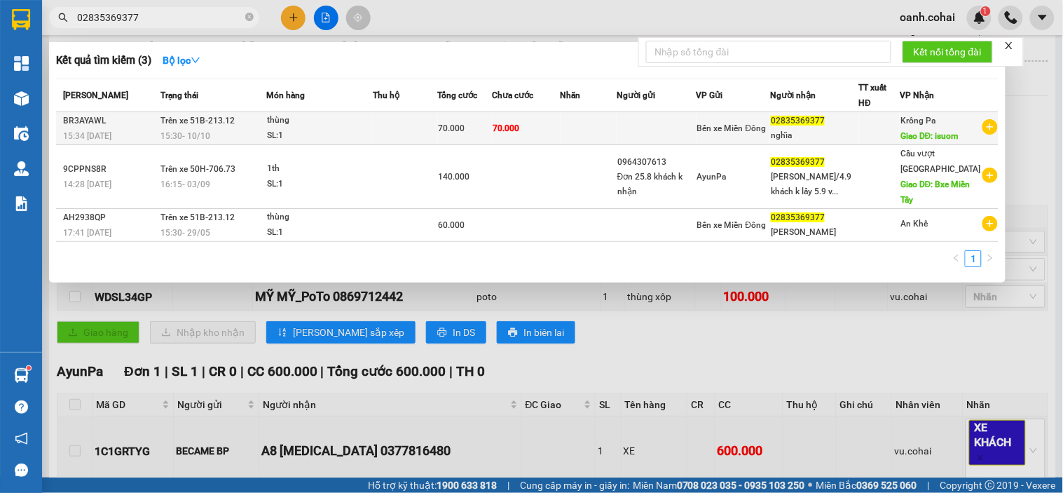
type input "02835369377"
click at [335, 129] on div "SL: 1" at bounding box center [319, 135] width 105 height 15
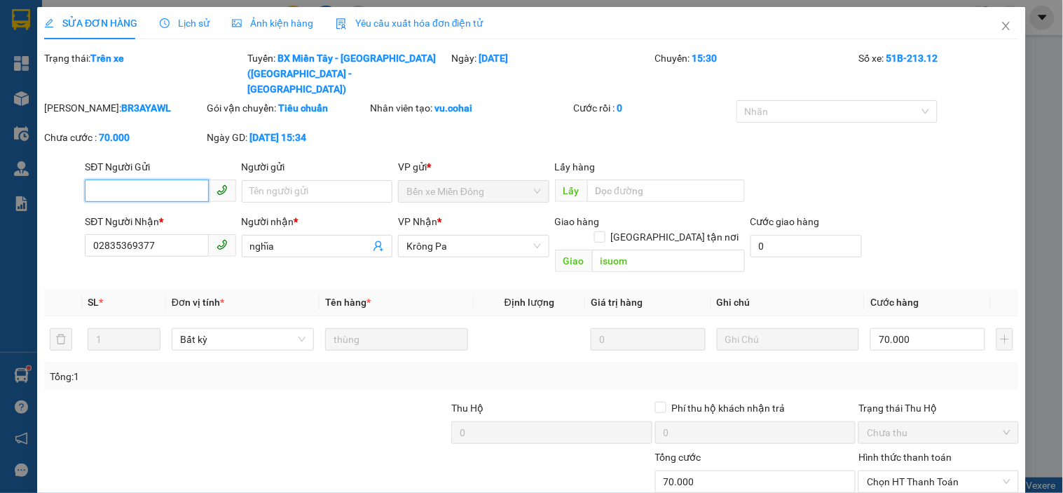
type input "02835369377"
type input "nghĩa"
type input "isuom"
type input "0"
type input "70.000"
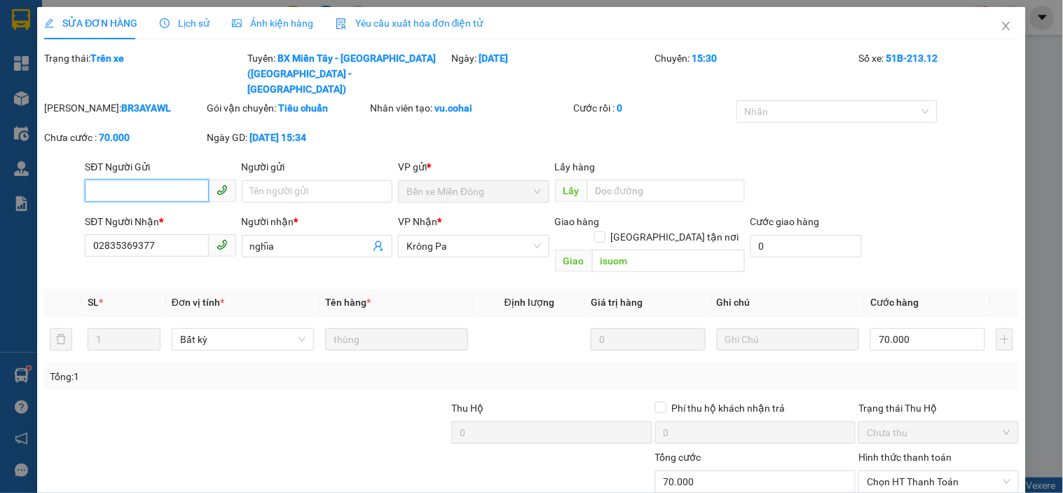
type input "70.000"
click at [939, 328] on input "70.000" at bounding box center [928, 339] width 115 height 22
type input "6"
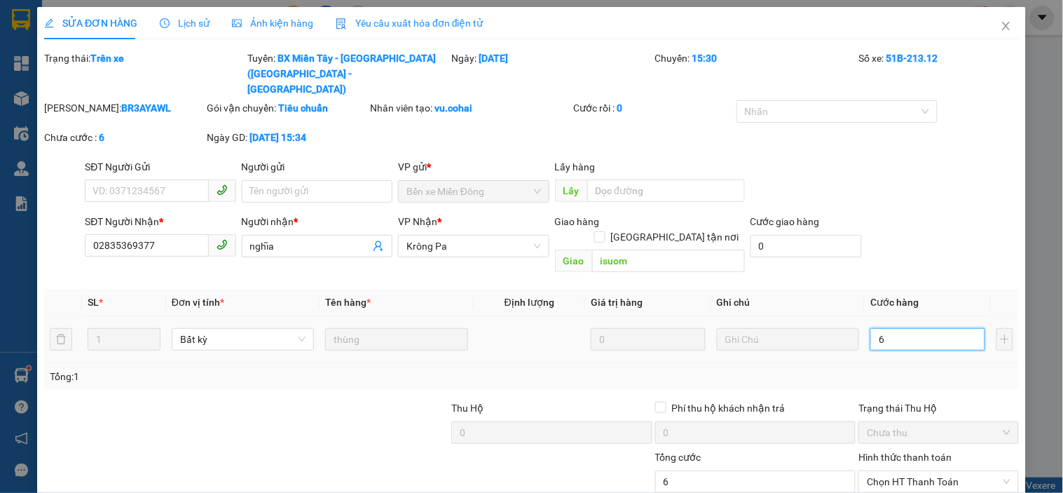
type input "60"
type input "60.000"
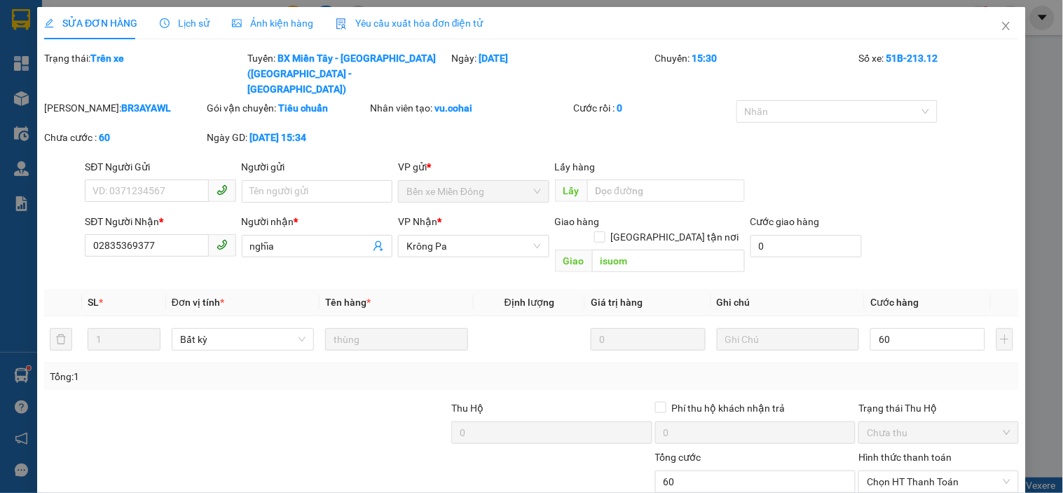
type input "60.000"
click at [951, 363] on div "Tổng: 1" at bounding box center [531, 376] width 975 height 27
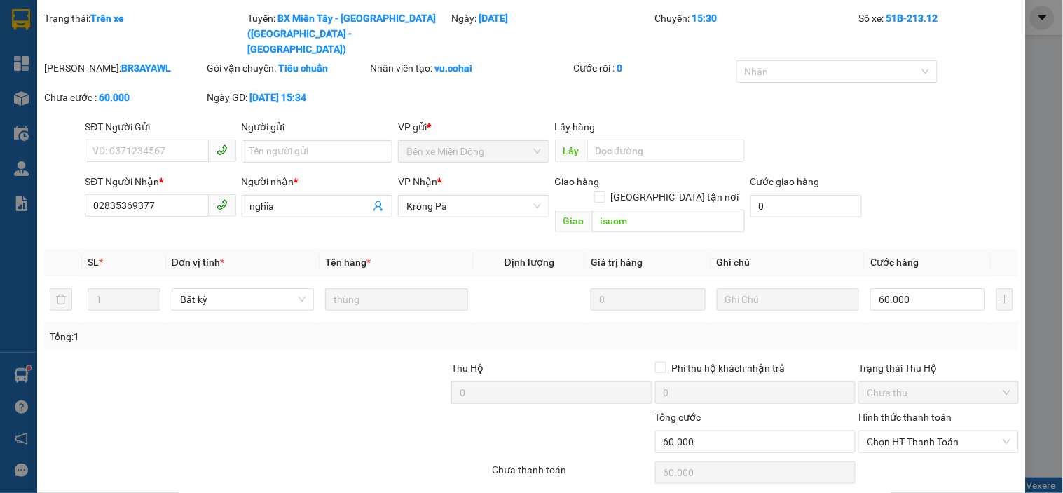
scroll to position [63, 0]
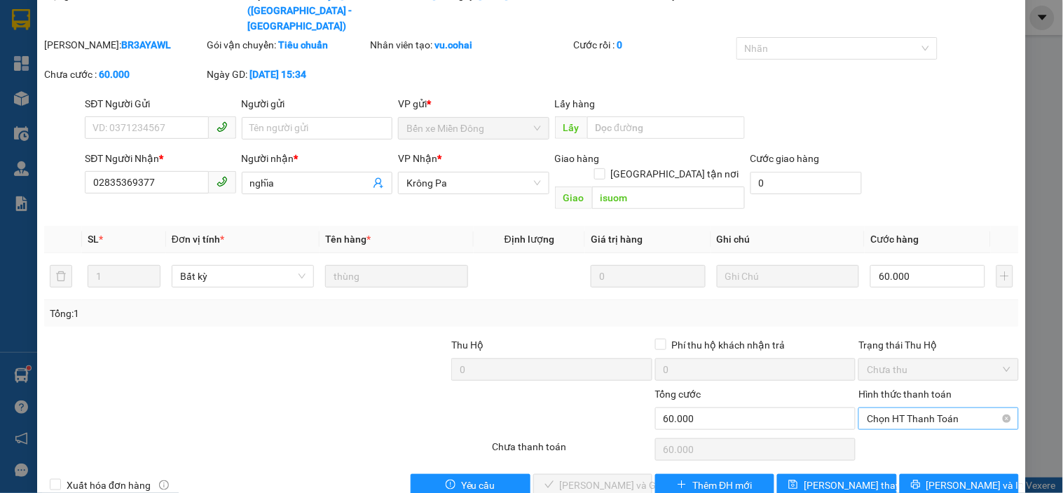
drag, startPoint x: 904, startPoint y: 381, endPoint x: 903, endPoint y: 393, distance: 12.7
click at [904, 408] on span "Chọn HT Thanh Toán" at bounding box center [938, 418] width 143 height 21
drag, startPoint x: 888, startPoint y: 417, endPoint x: 875, endPoint y: 424, distance: 15.1
click at [887, 418] on div "Tại văn phòng" at bounding box center [930, 415] width 142 height 15
type input "0"
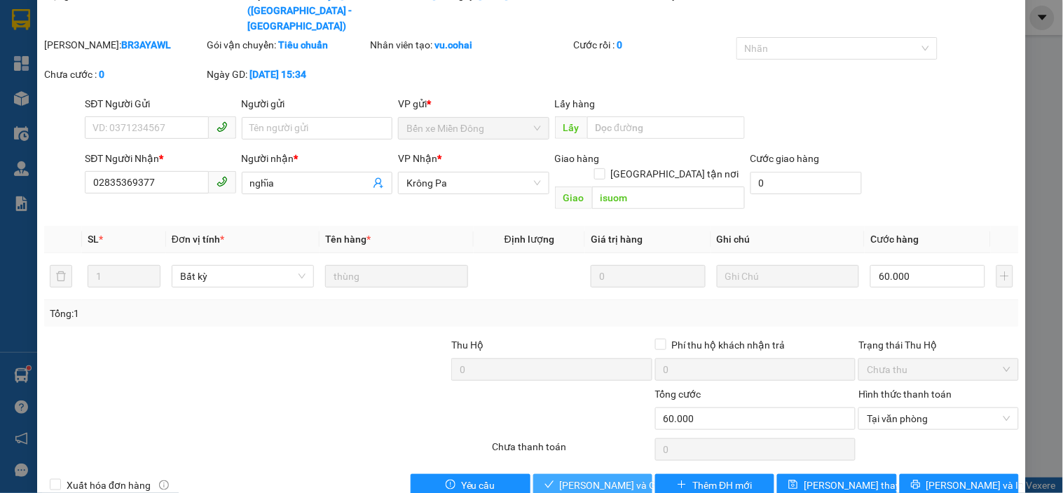
click at [594, 477] on span "[PERSON_NAME] và Giao hàng" at bounding box center [627, 484] width 135 height 15
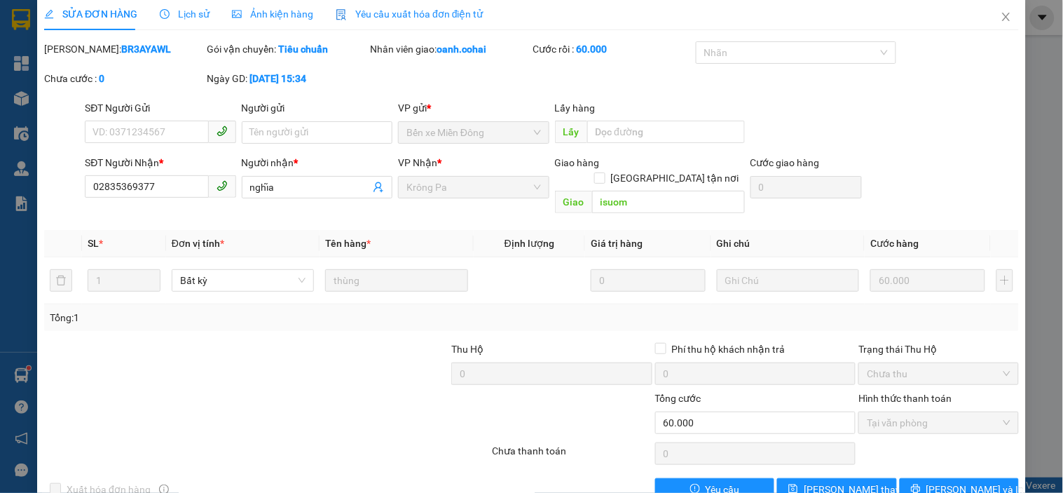
scroll to position [0, 0]
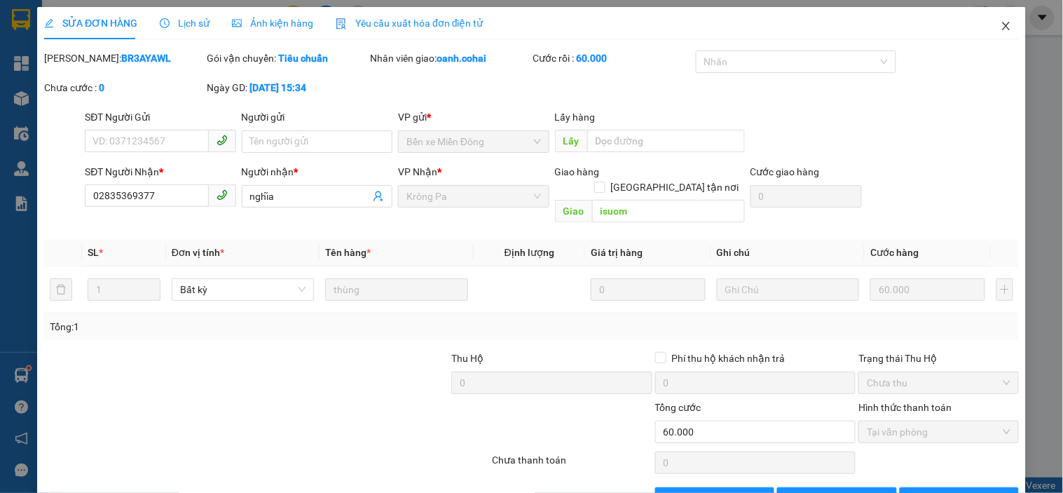
click at [1001, 32] on icon "close" at bounding box center [1006, 25] width 11 height 11
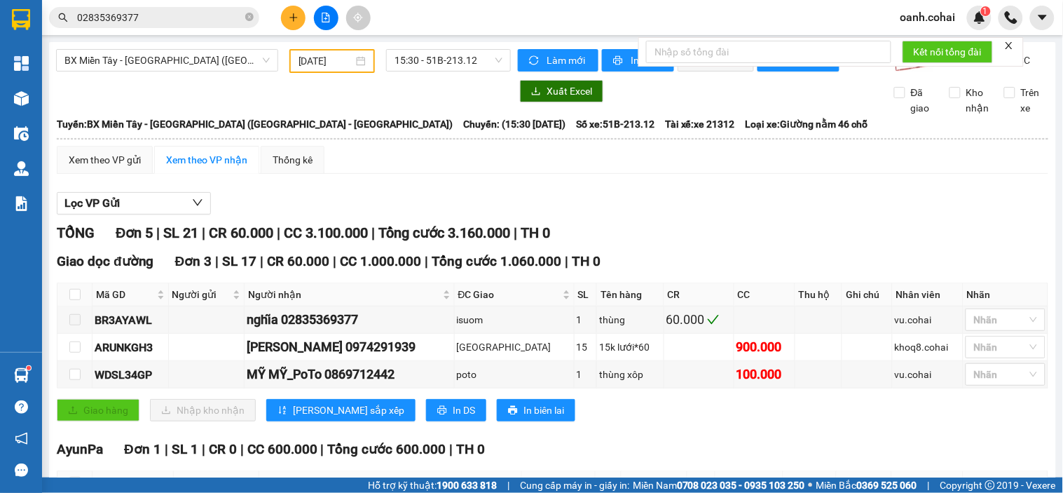
click at [699, 215] on div "Lọc VP Gửi" at bounding box center [553, 203] width 992 height 23
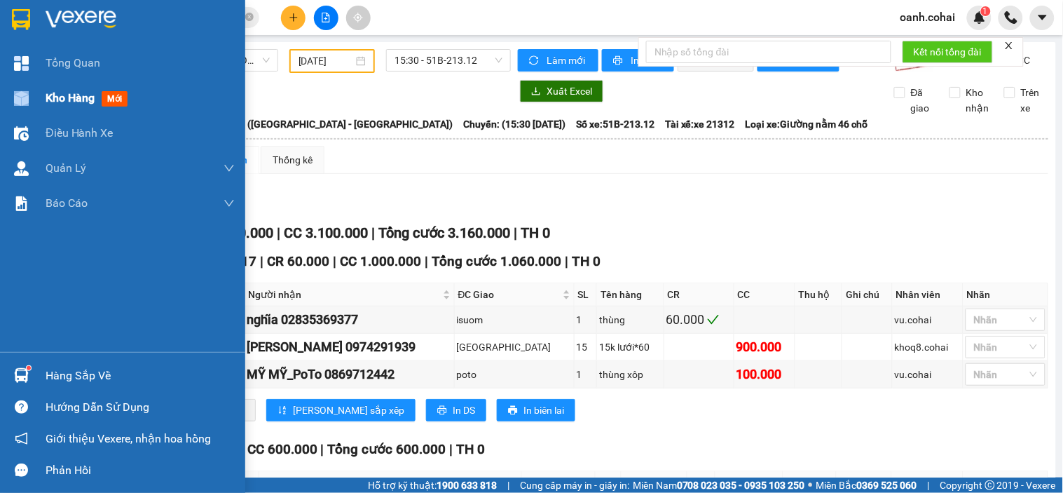
click at [45, 101] on div "Kho hàng mới" at bounding box center [122, 98] width 245 height 35
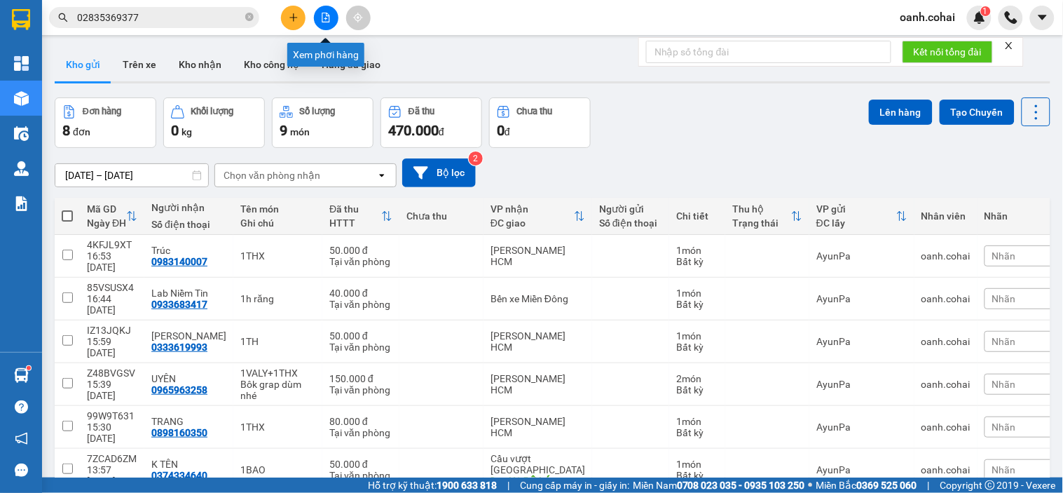
click at [328, 18] on icon "file-add" at bounding box center [326, 18] width 10 height 10
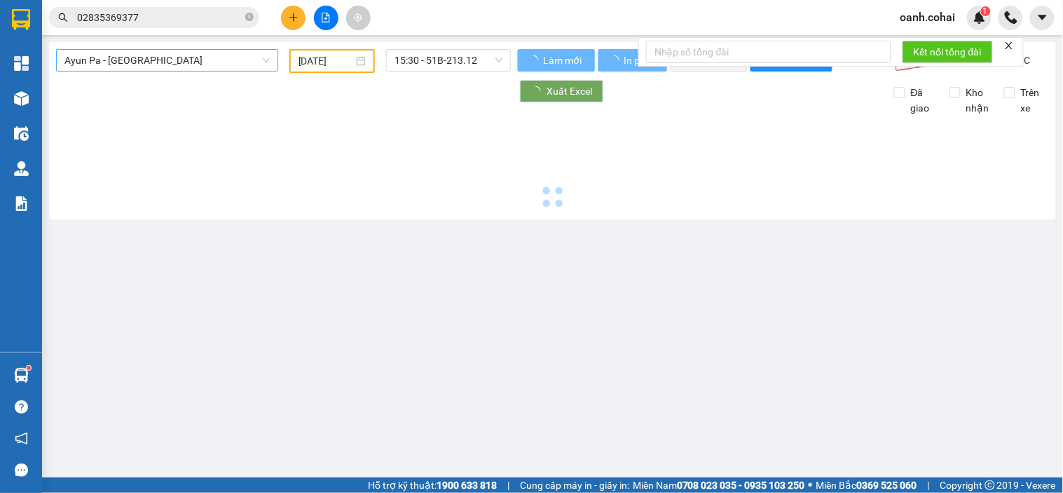
type input "[DATE]"
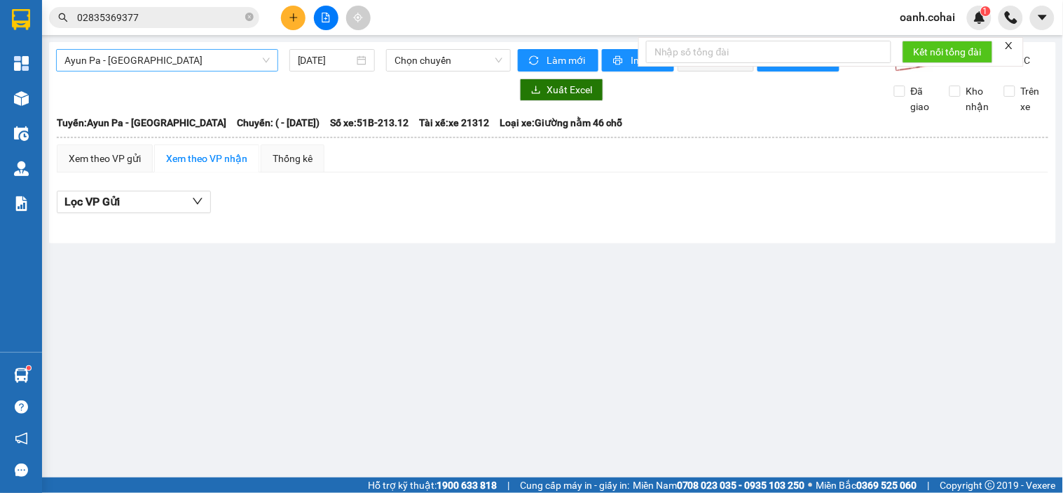
click at [250, 65] on span "Ayun Pa - [GEOGRAPHIC_DATA]" at bounding box center [166, 60] width 205 height 21
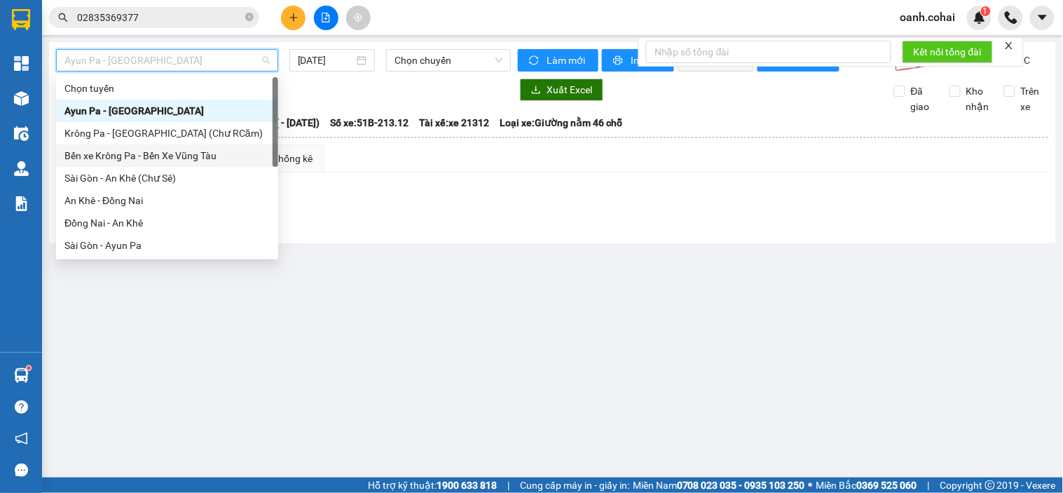
scroll to position [201, 0]
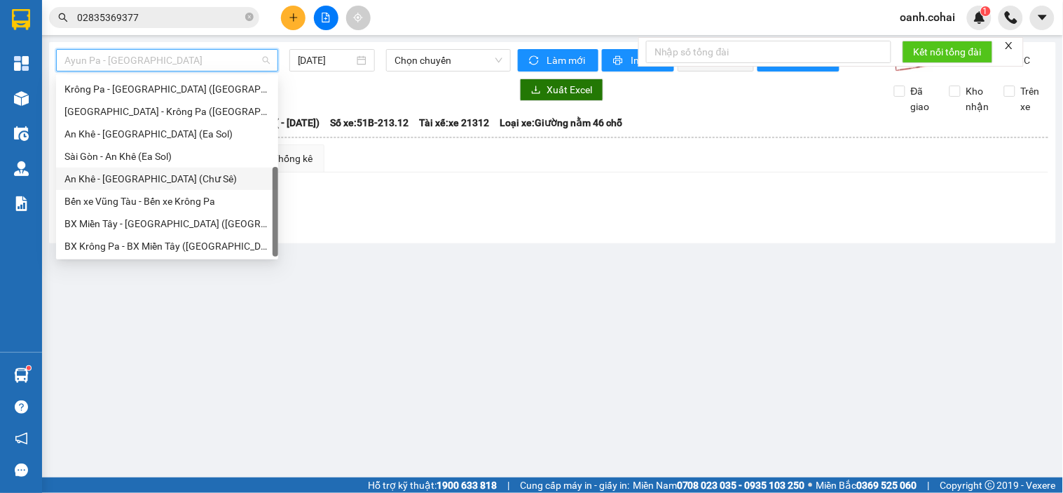
click at [156, 181] on div "An Khê - [GEOGRAPHIC_DATA] (Chư Sê)" at bounding box center [166, 178] width 205 height 15
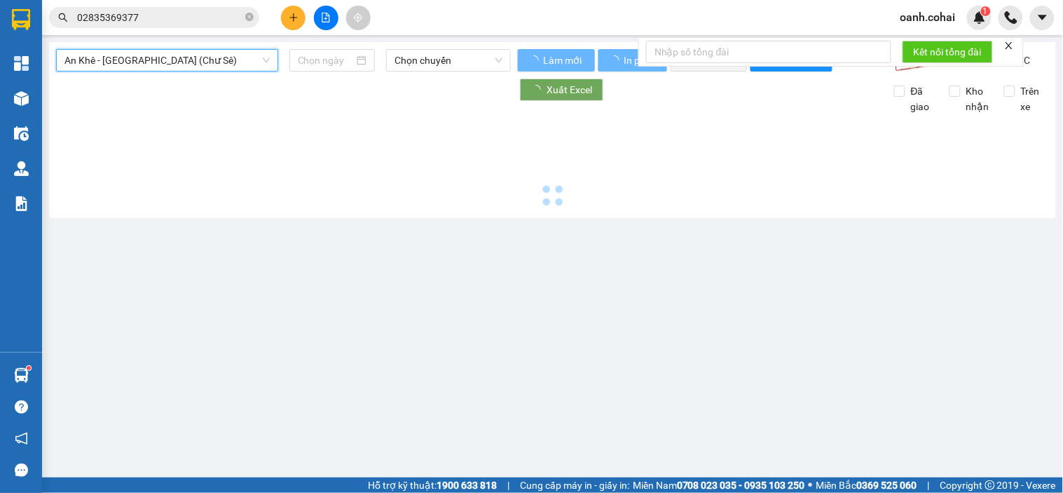
type input "[DATE]"
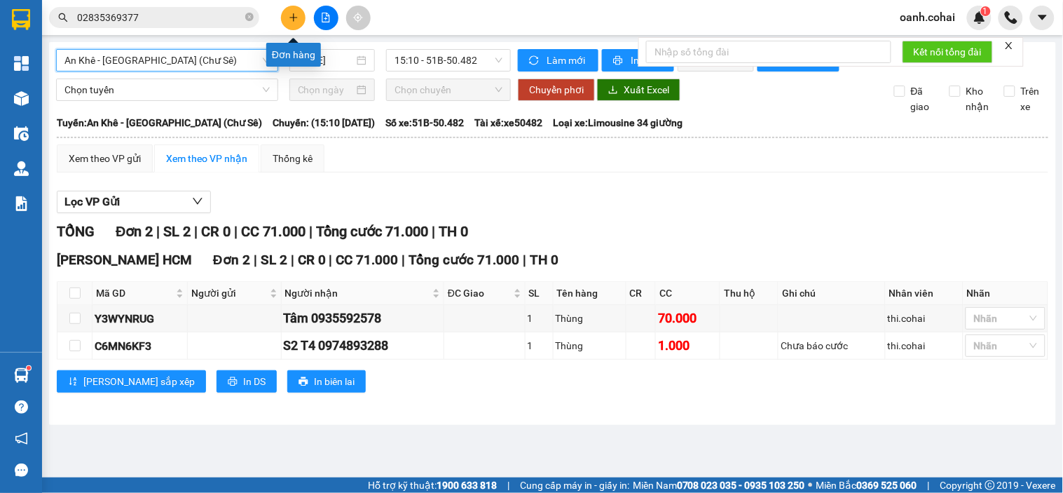
click at [292, 19] on icon "plus" at bounding box center [294, 18] width 10 height 10
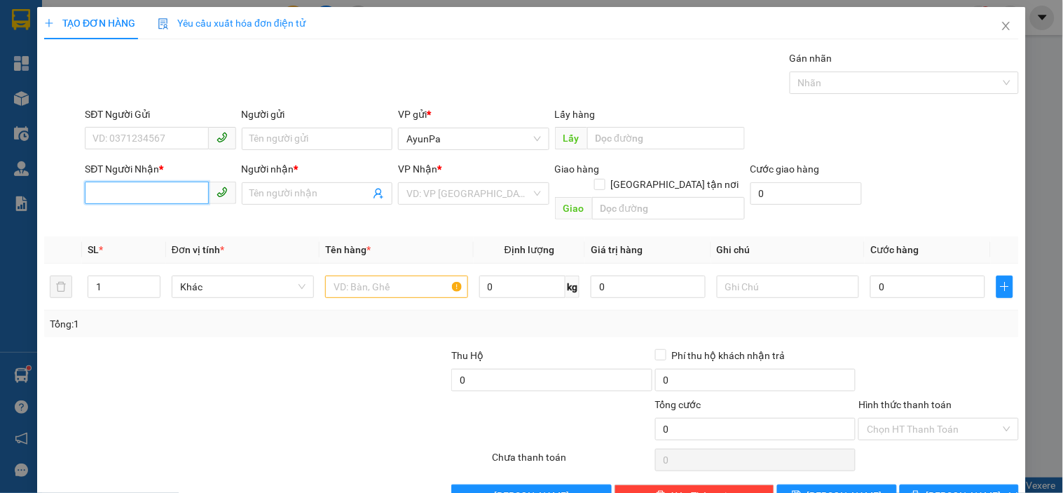
click at [163, 184] on input "SĐT Người Nhận *" at bounding box center [146, 193] width 123 height 22
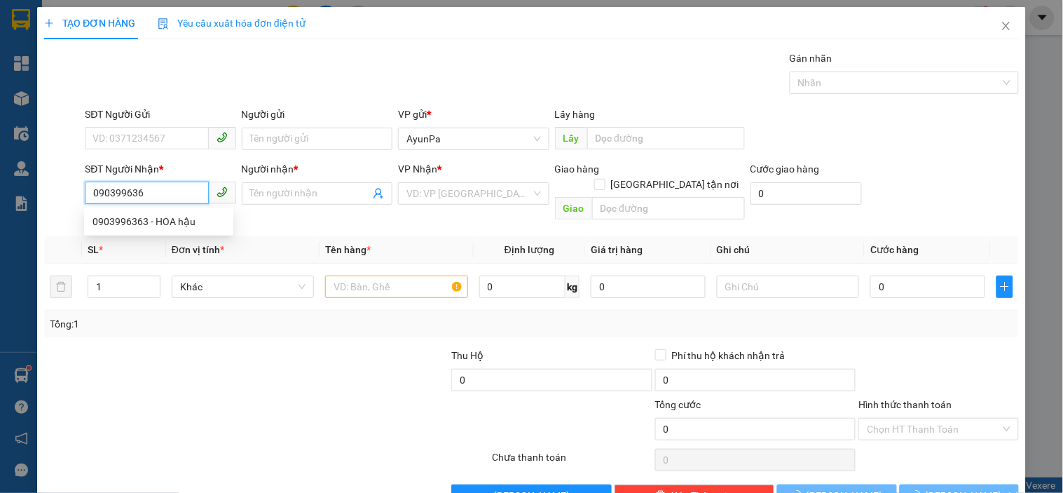
type input "0903996363"
click at [155, 228] on div "0903996363 - HOA hậu" at bounding box center [159, 221] width 132 height 15
type input "HOA hậu"
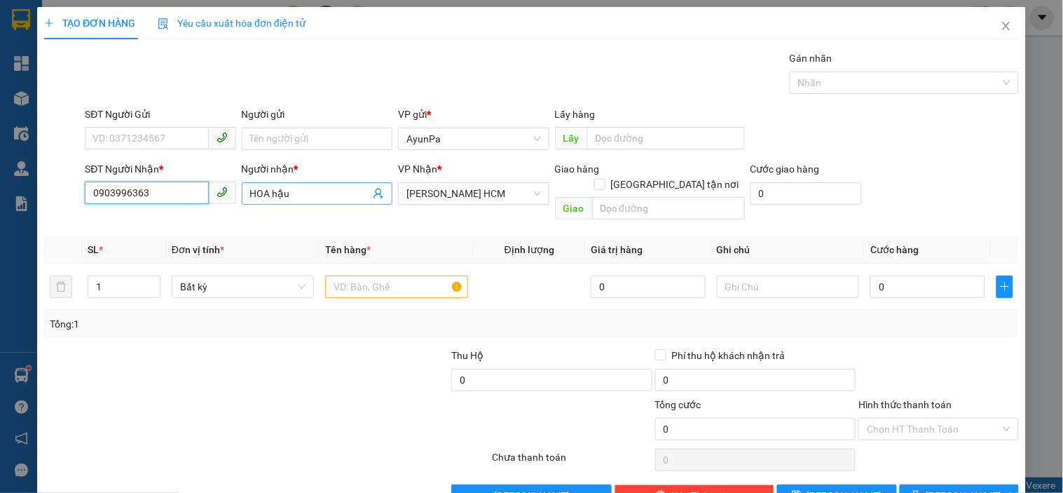
type input "0903996363"
click at [294, 191] on input "HOA hậu" at bounding box center [310, 193] width 120 height 15
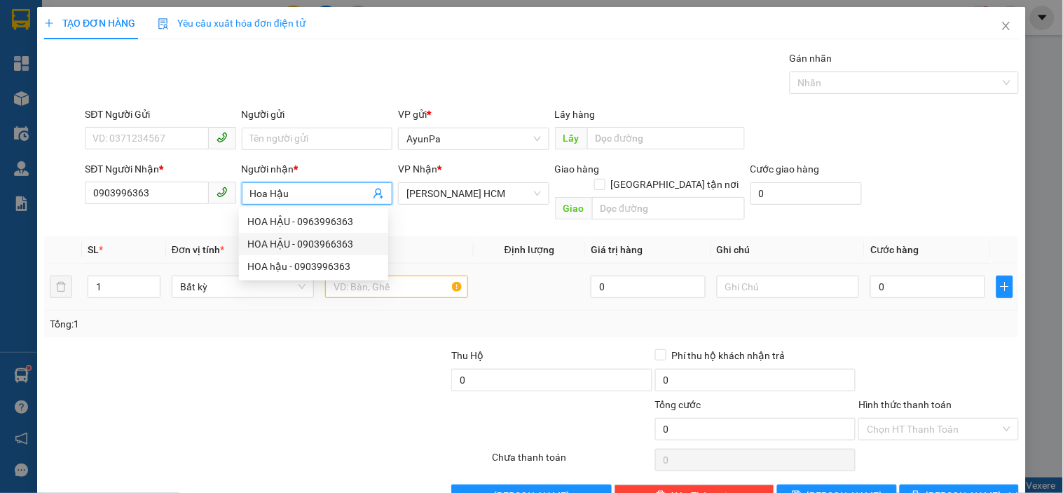
type input "Hoa Hậu"
click at [415, 275] on input "text" at bounding box center [396, 286] width 142 height 22
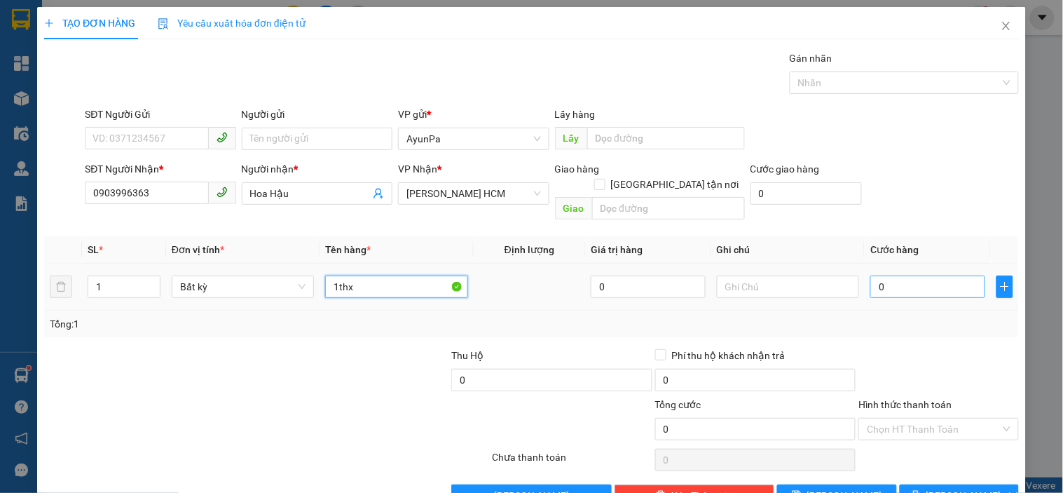
type input "1thx"
click at [910, 280] on input "0" at bounding box center [928, 286] width 115 height 22
type input "5"
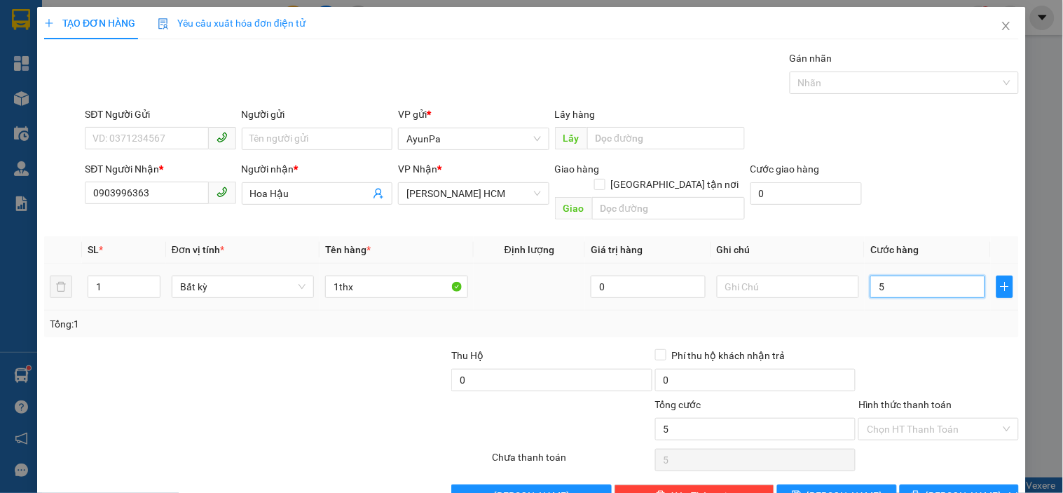
type input "5-"
type input "0"
type input "5"
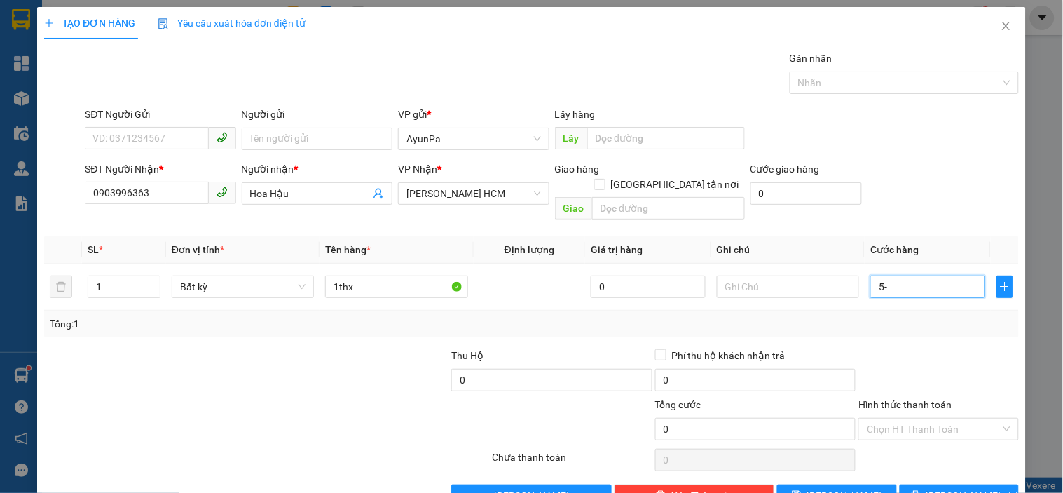
type input "5"
type input "50"
type input "50.000"
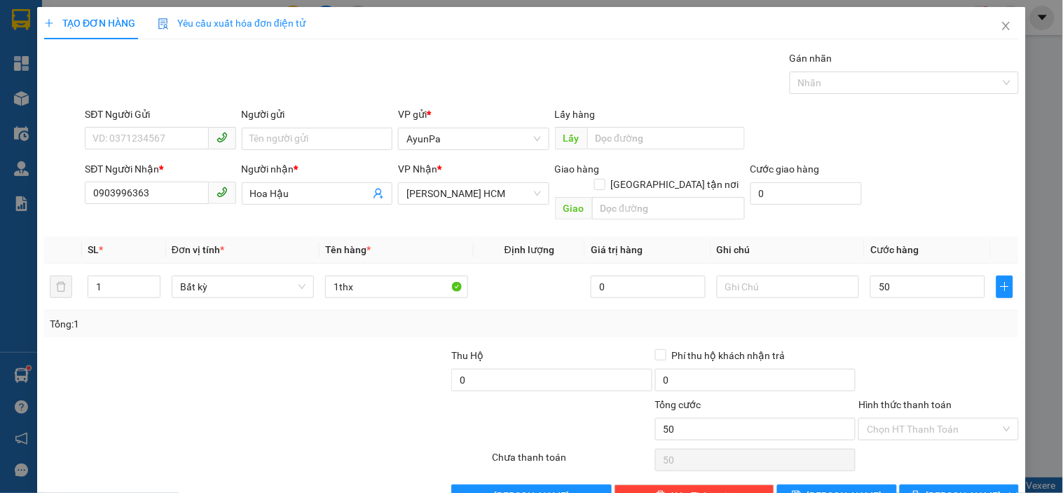
type input "50.000"
click at [916, 348] on div at bounding box center [938, 372] width 163 height 49
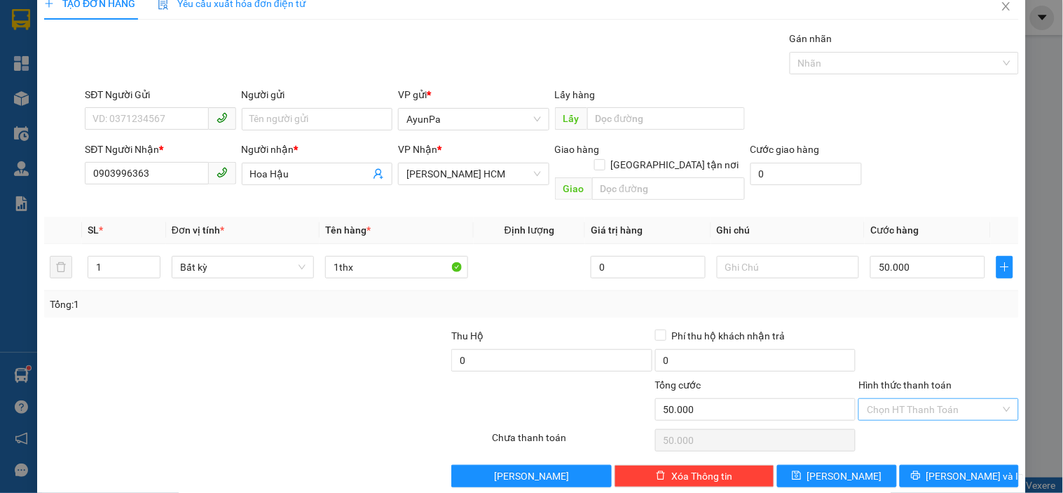
scroll to position [25, 0]
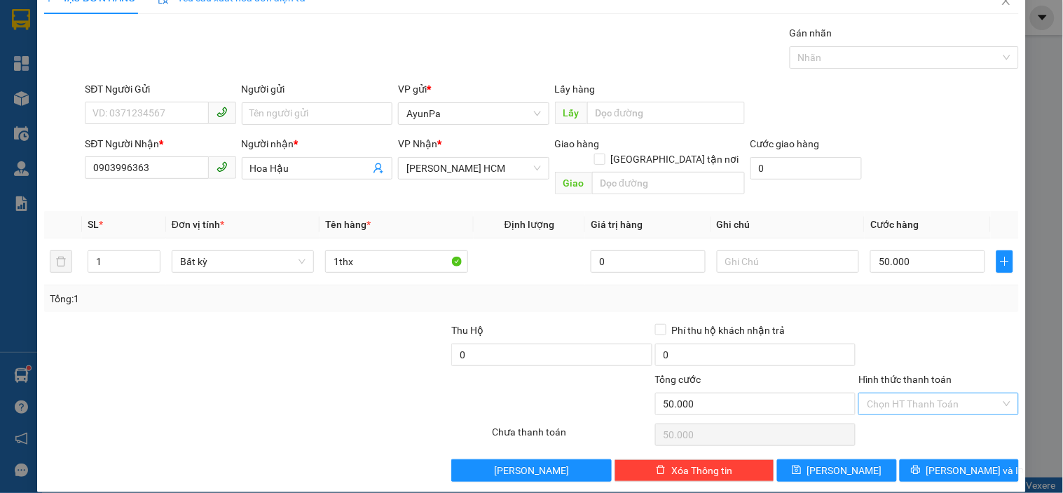
click at [898, 393] on input "Hình thức thanh toán" at bounding box center [933, 403] width 133 height 21
click at [893, 416] on div "Tại văn phòng" at bounding box center [930, 416] width 142 height 15
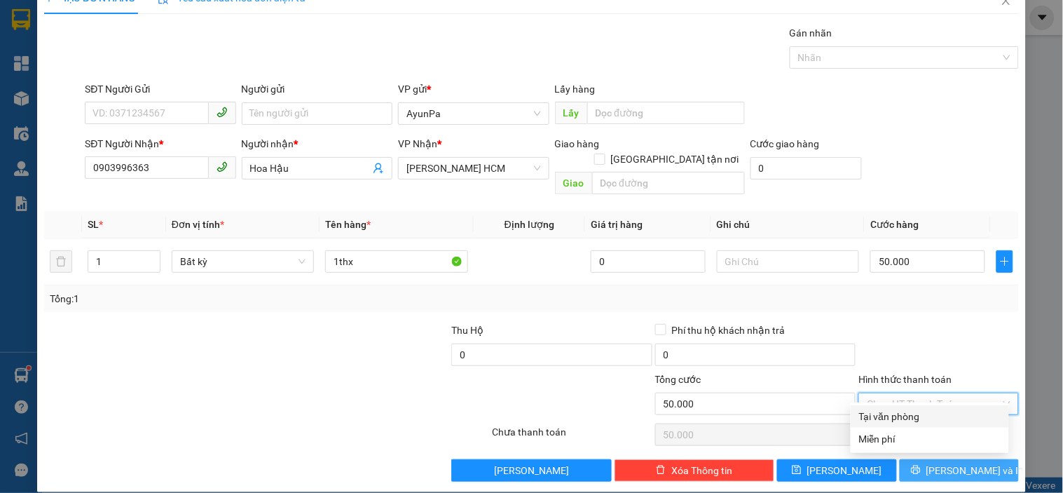
type input "0"
click at [921, 465] on icon "printer" at bounding box center [916, 470] width 10 height 10
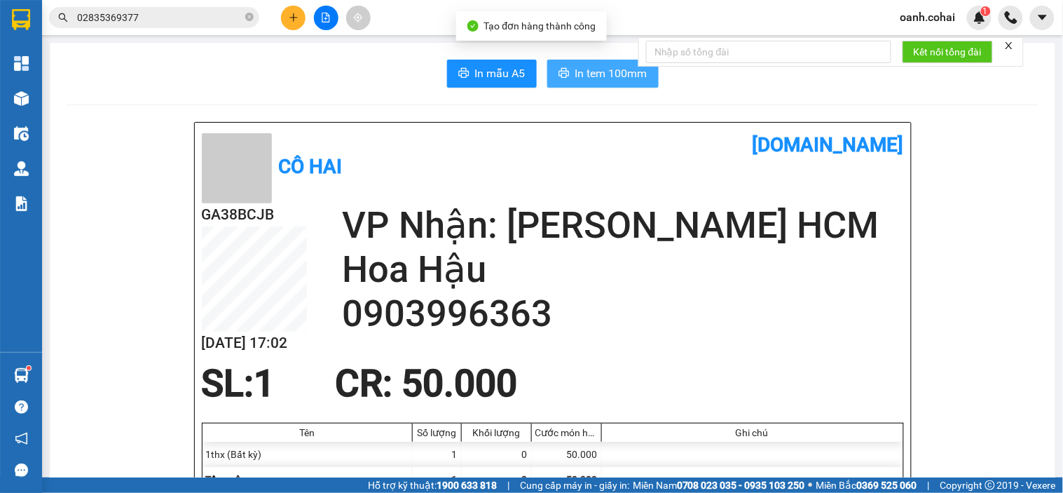
click at [566, 74] on button "In tem 100mm" at bounding box center [602, 74] width 111 height 28
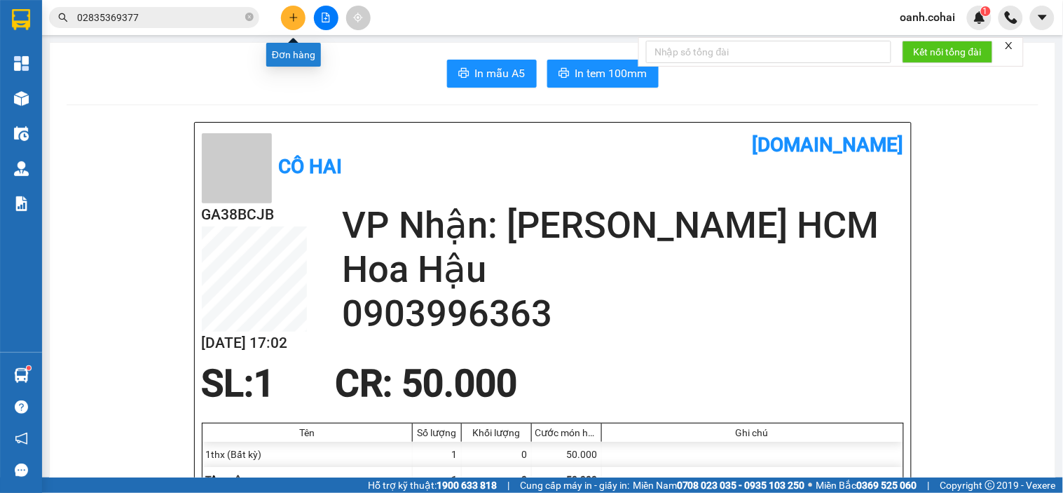
click at [298, 13] on icon "plus" at bounding box center [294, 18] width 10 height 10
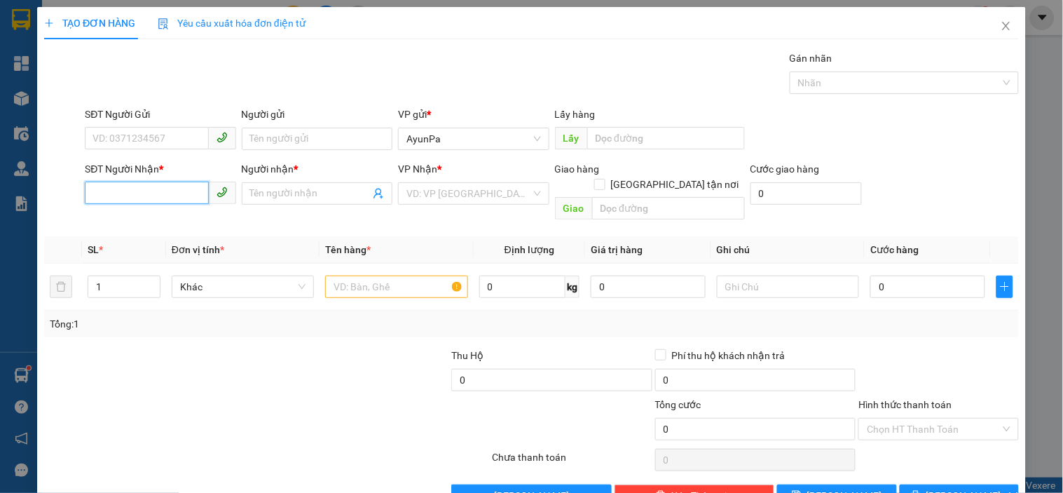
click at [191, 184] on input "SĐT Người Nhận *" at bounding box center [146, 193] width 123 height 22
type input "0773555258"
click at [123, 220] on div "0773555258 - [PERSON_NAME]" at bounding box center [162, 221] width 138 height 15
type input "TRINH"
type input "0773555258"
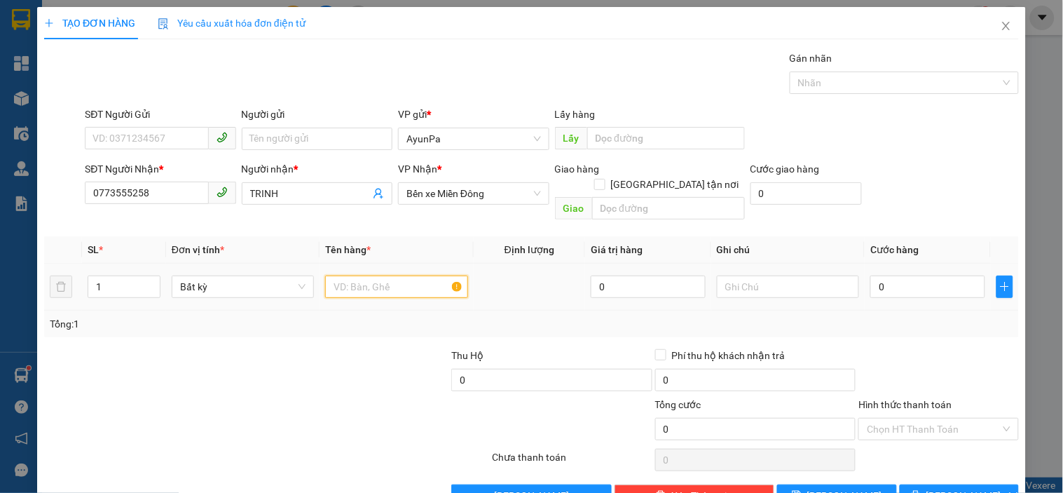
click at [370, 275] on input "text" at bounding box center [396, 286] width 142 height 22
type input "1 kiện"
click at [945, 275] on input "0" at bounding box center [928, 286] width 115 height 22
type input "1"
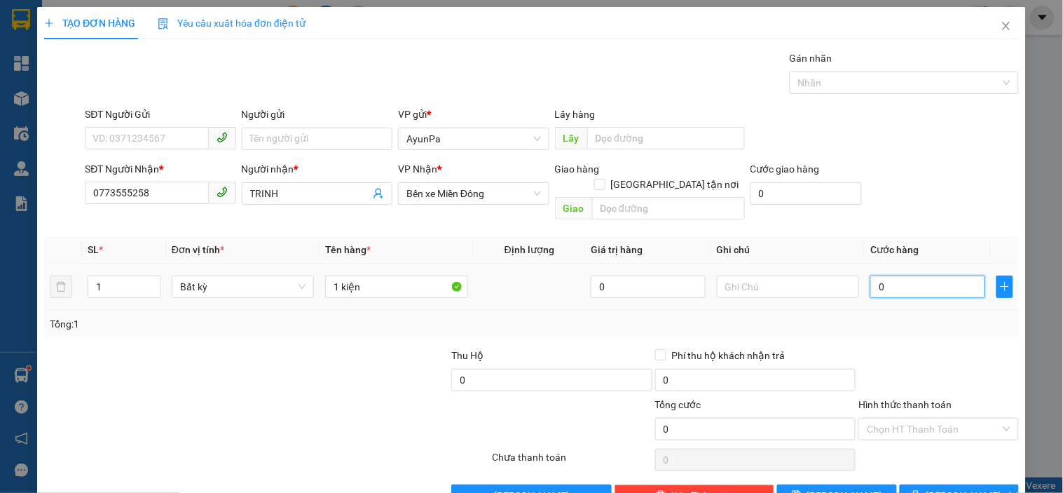
type input "1"
type input "15"
type input "150"
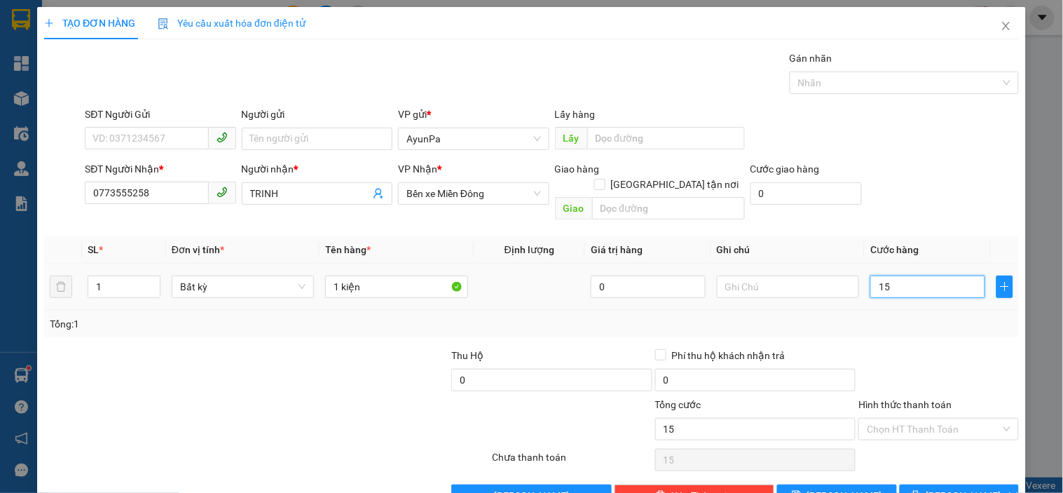
type input "150"
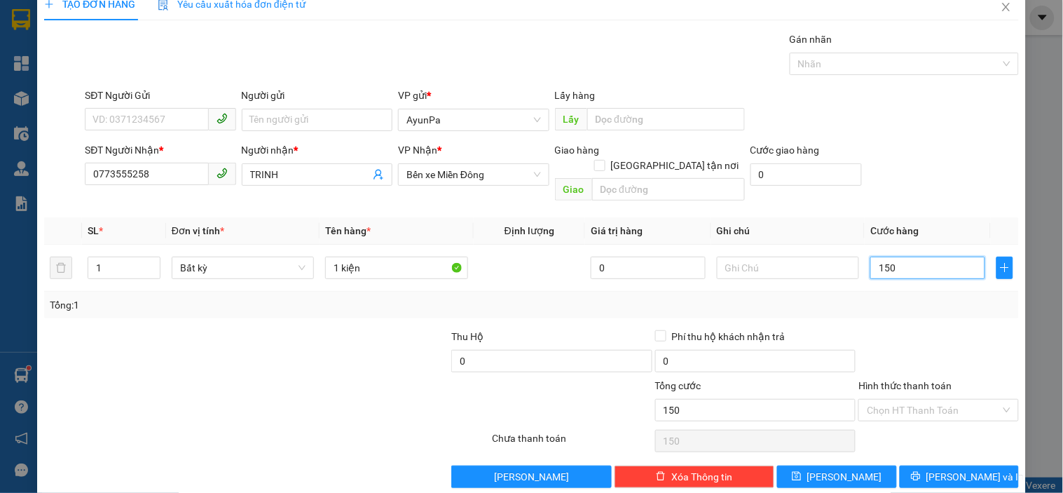
scroll to position [25, 0]
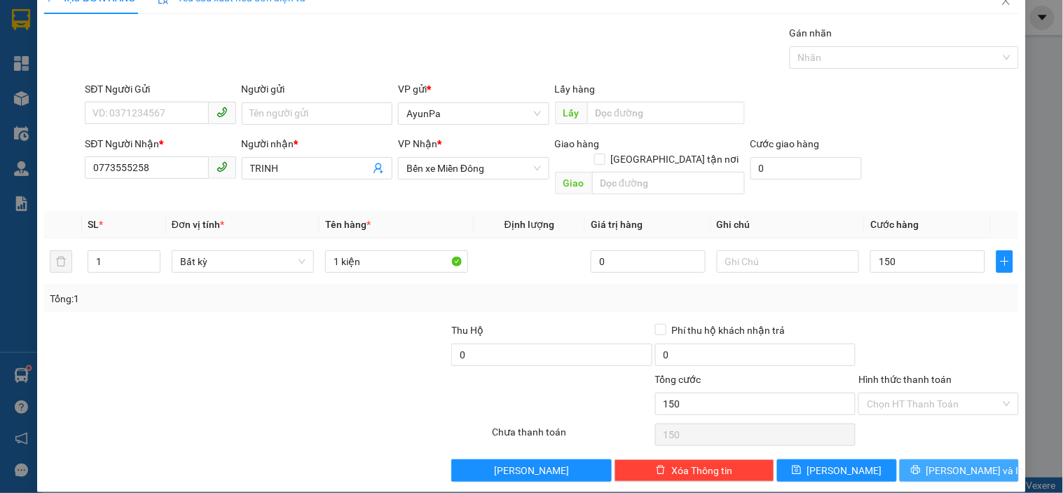
type input "150.000"
click at [900, 459] on button "[PERSON_NAME] và In" at bounding box center [959, 470] width 119 height 22
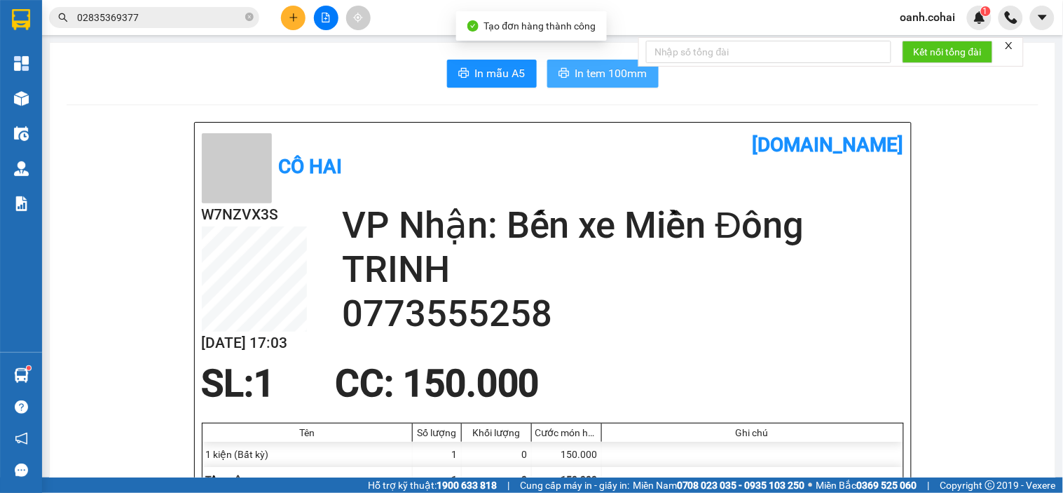
click at [576, 71] on span "In tem 100mm" at bounding box center [612, 73] width 72 height 18
click at [590, 72] on span "In tem 100mm" at bounding box center [612, 73] width 72 height 18
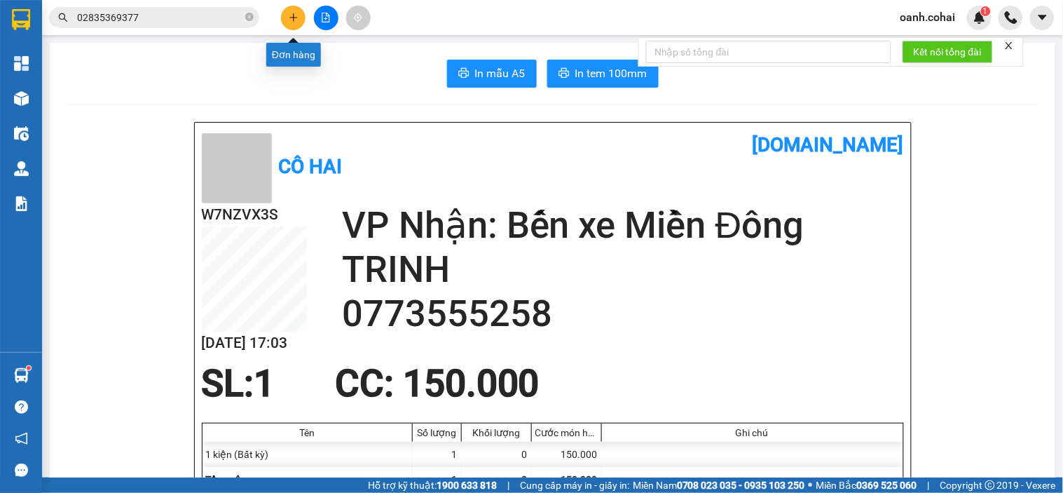
click at [294, 20] on icon "plus" at bounding box center [294, 18] width 10 height 10
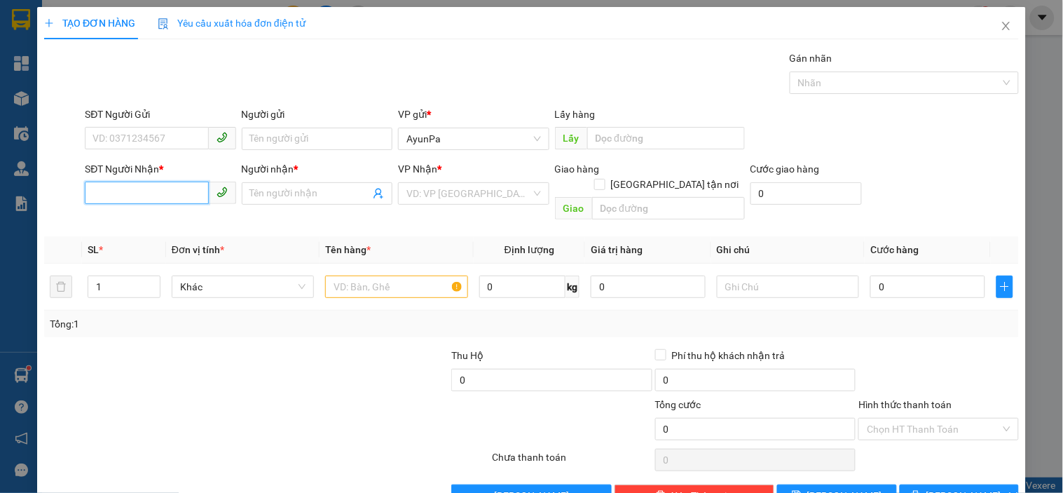
click at [160, 193] on input "SĐT Người Nhận *" at bounding box center [146, 193] width 123 height 22
click at [163, 182] on input "SĐT Người Nhận *" at bounding box center [146, 193] width 123 height 22
click at [186, 193] on input "SĐT Người Nhận *" at bounding box center [146, 193] width 123 height 22
type input "0353440832"
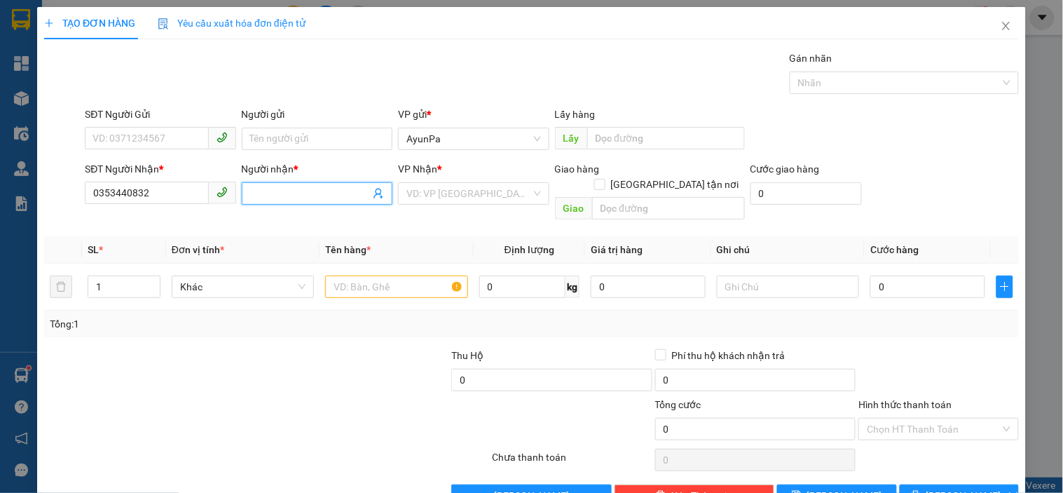
click at [315, 186] on input "Người nhận *" at bounding box center [310, 193] width 120 height 15
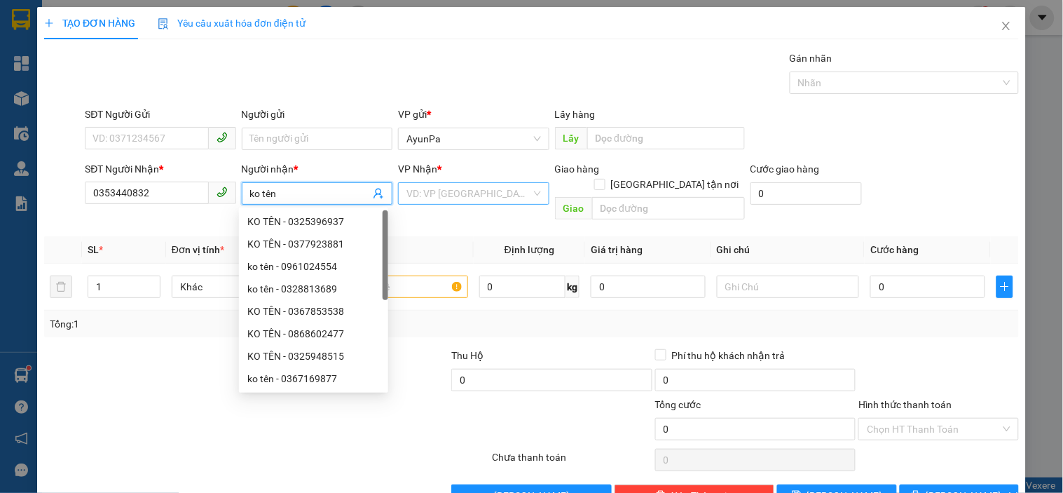
type input "ko tên"
click at [437, 200] on input "search" at bounding box center [469, 193] width 124 height 21
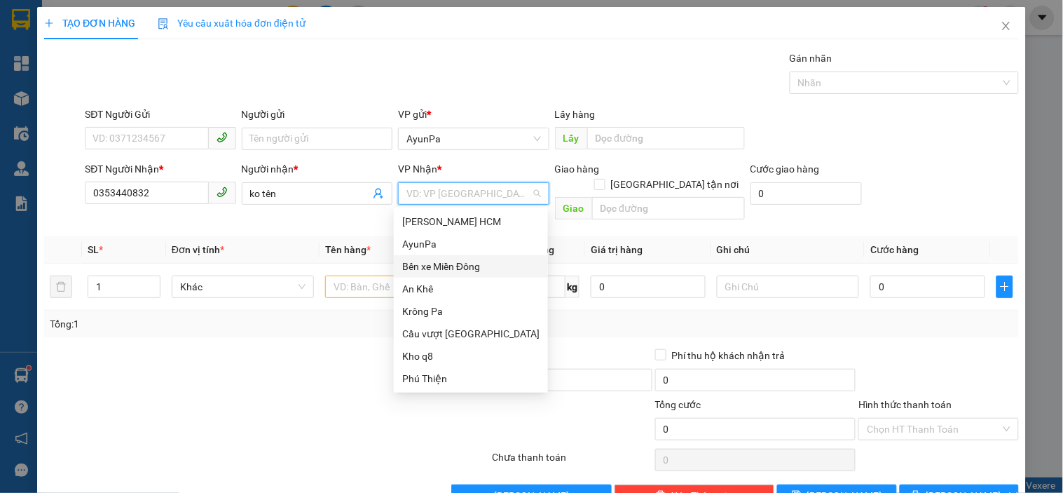
click at [466, 268] on div "Bến xe Miền Đông" at bounding box center [470, 266] width 137 height 15
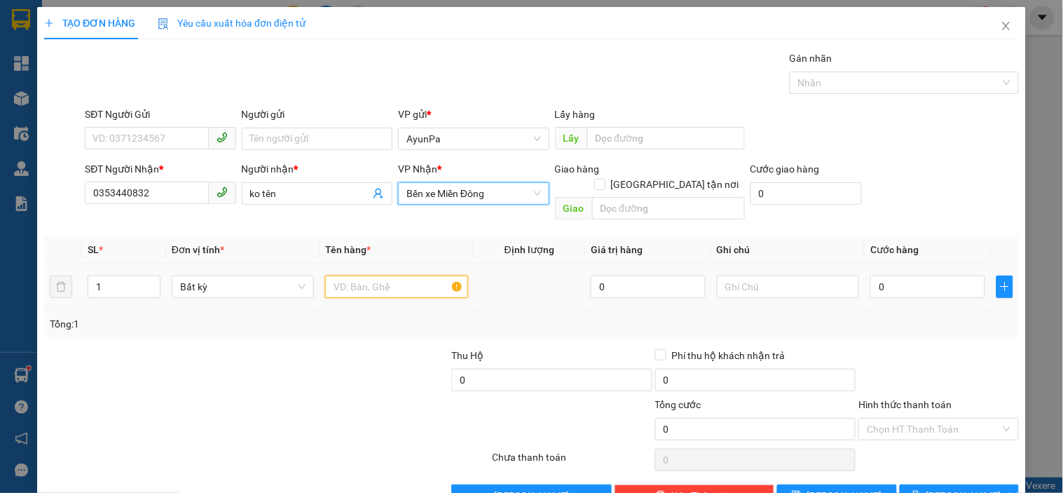
click at [409, 278] on input "text" at bounding box center [396, 286] width 142 height 22
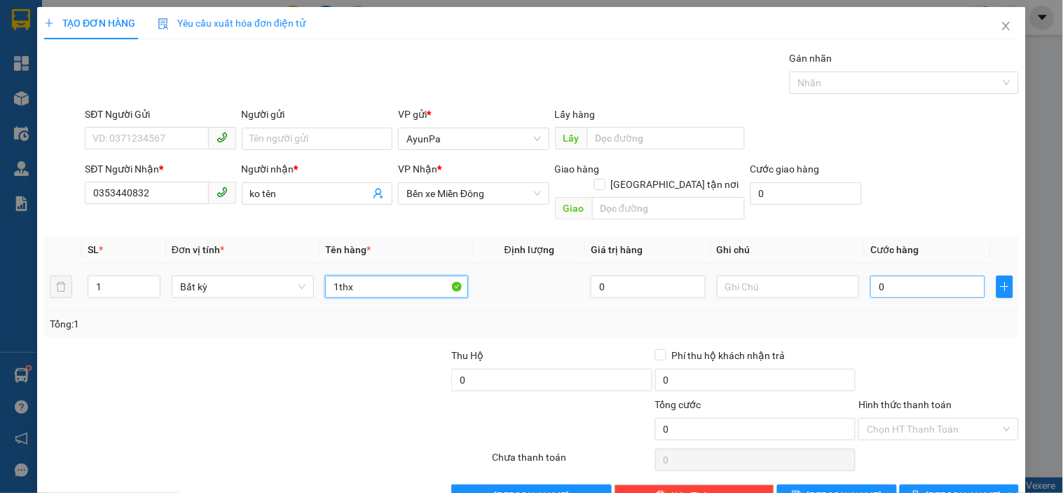
type input "1thx"
click at [888, 275] on input "0" at bounding box center [928, 286] width 115 height 22
type input "5"
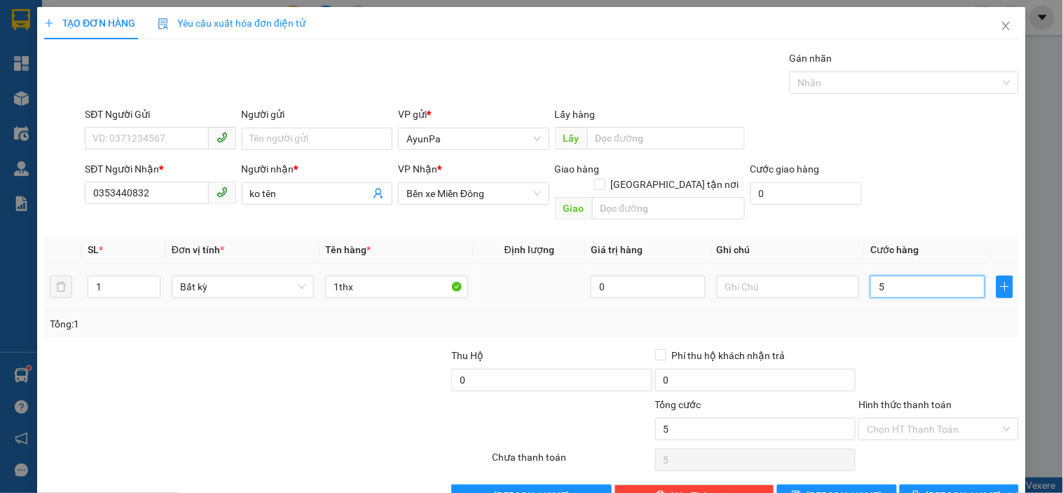
type input "50"
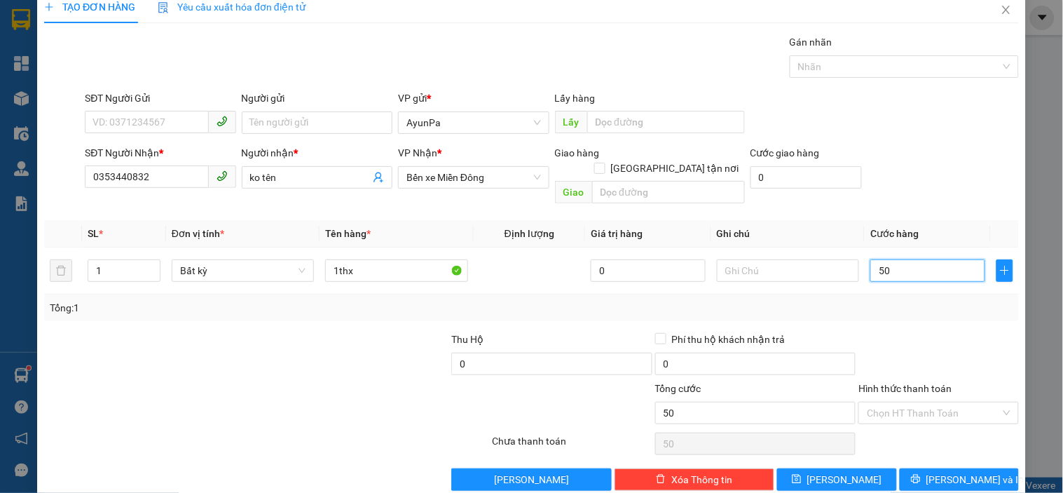
scroll to position [25, 0]
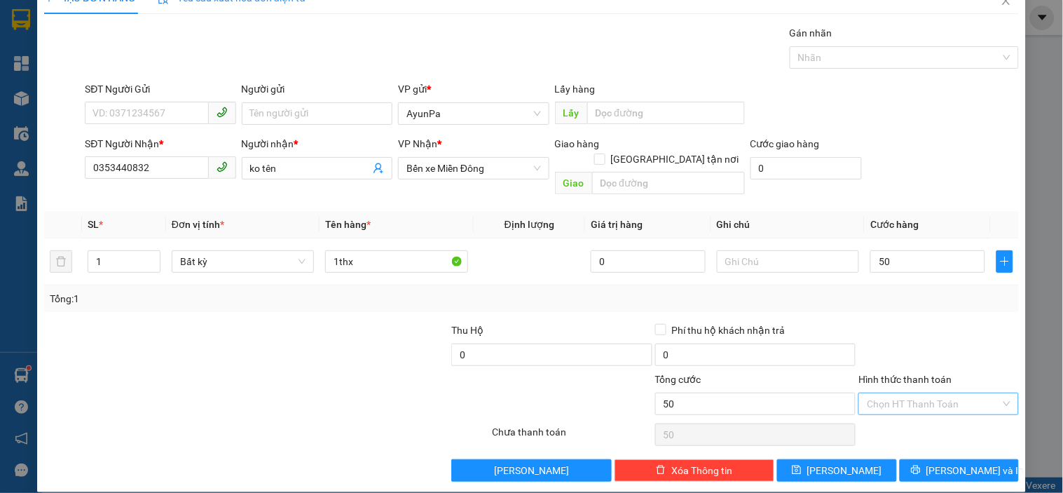
type input "50.000"
click at [896, 393] on input "Hình thức thanh toán" at bounding box center [933, 403] width 133 height 21
click at [897, 417] on div "Tại văn phòng" at bounding box center [930, 416] width 142 height 15
type input "0"
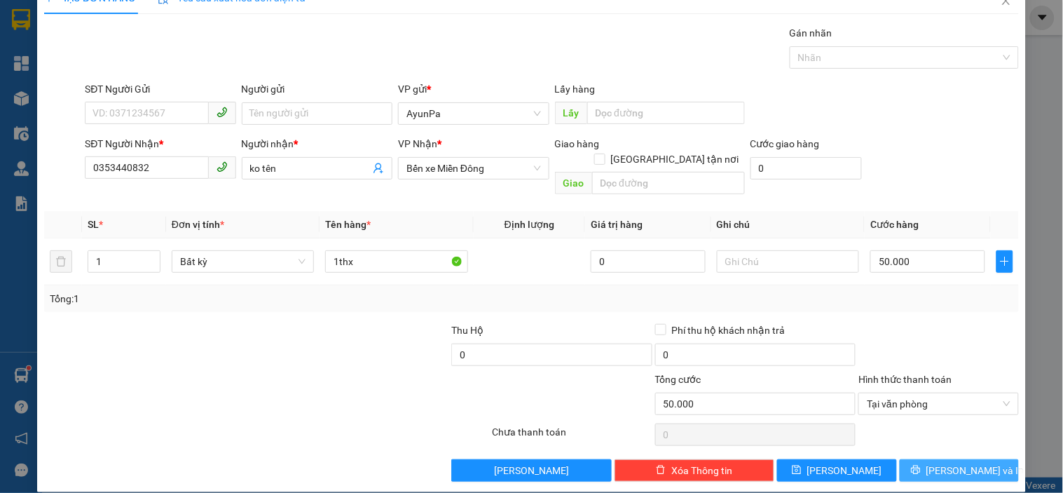
click at [918, 459] on button "[PERSON_NAME] và In" at bounding box center [959, 470] width 119 height 22
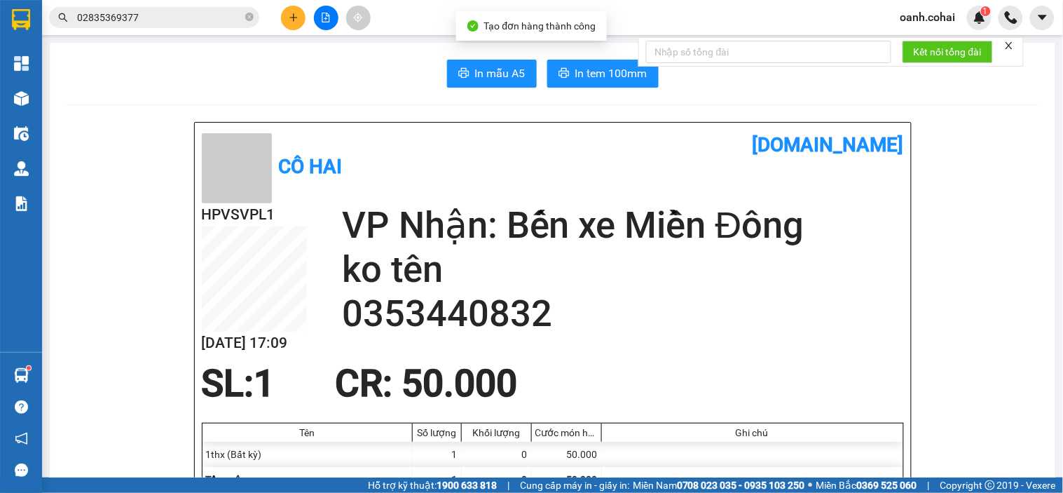
click at [576, 73] on span "In tem 100mm" at bounding box center [612, 73] width 72 height 18
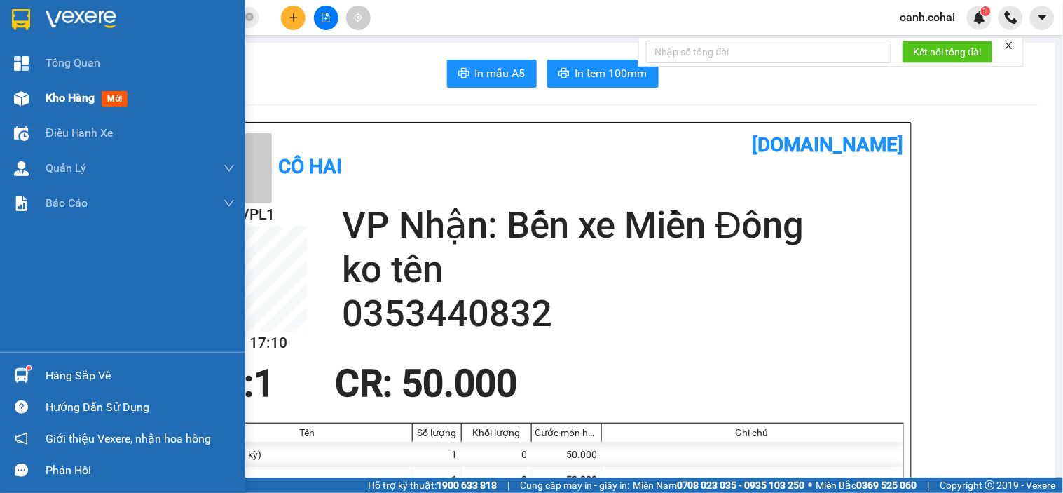
click at [46, 95] on span "Kho hàng" at bounding box center [70, 97] width 49 height 13
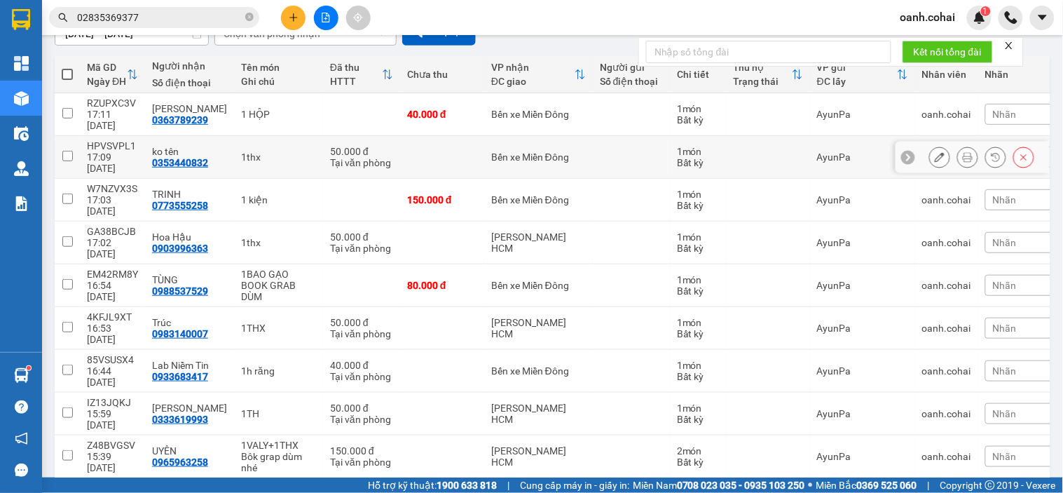
scroll to position [64, 0]
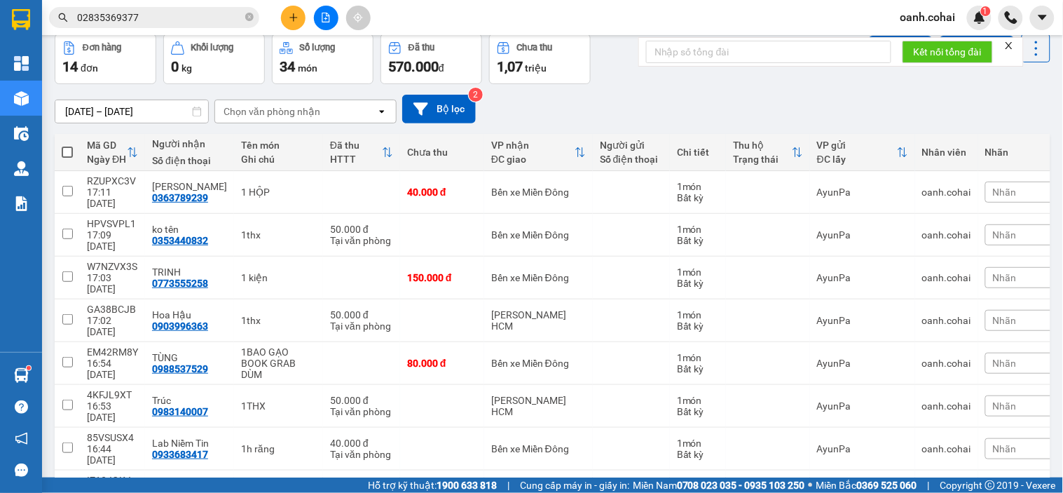
click at [67, 150] on span at bounding box center [67, 152] width 11 height 11
click at [67, 145] on input "checkbox" at bounding box center [67, 145] width 0 height 0
checkbox input "true"
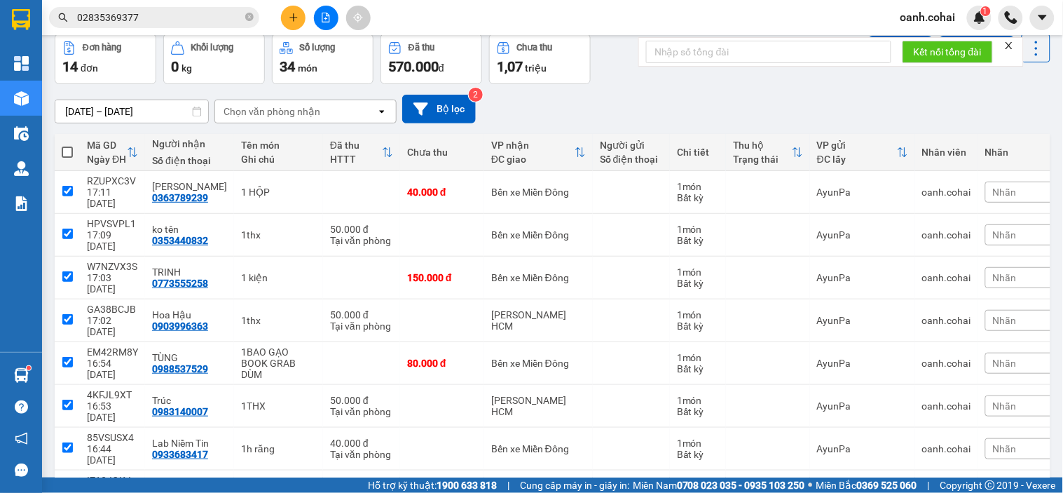
checkbox input "true"
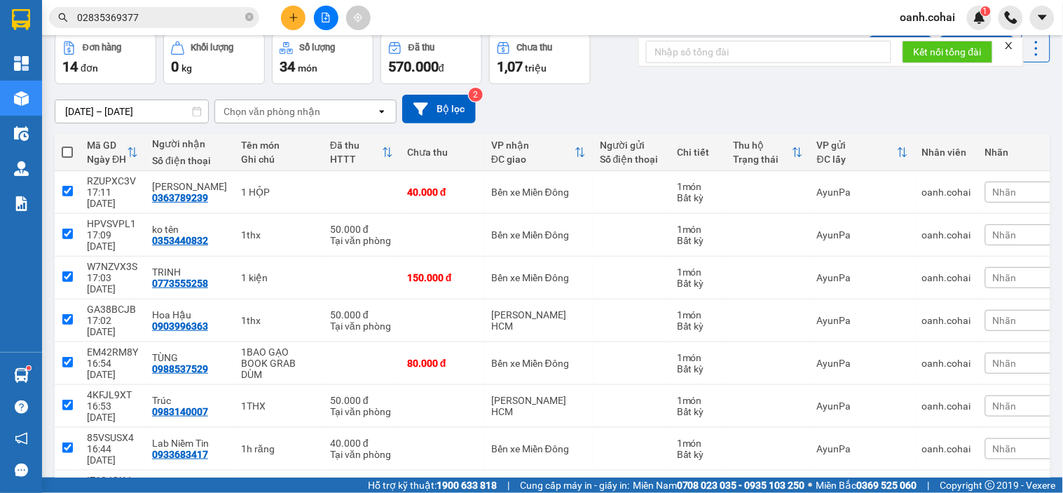
checkbox input "true"
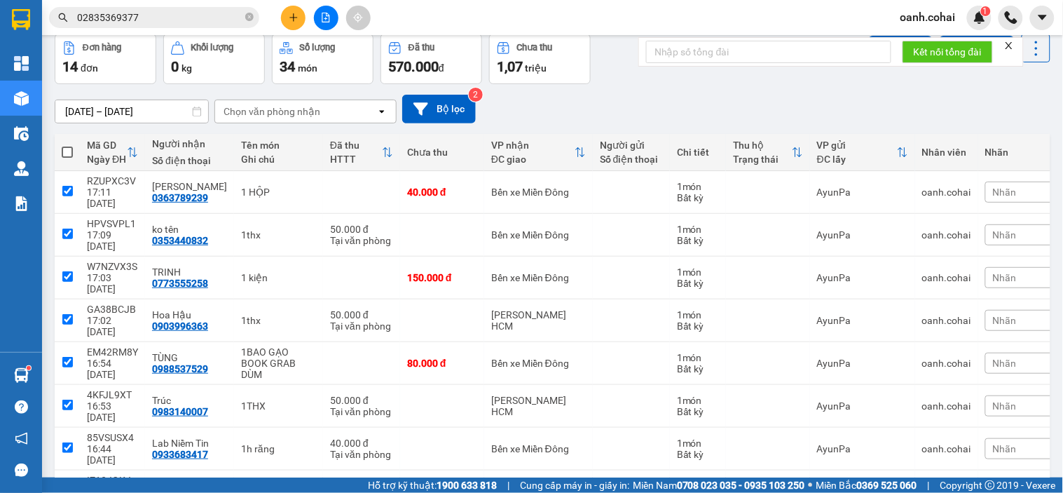
checkbox input "true"
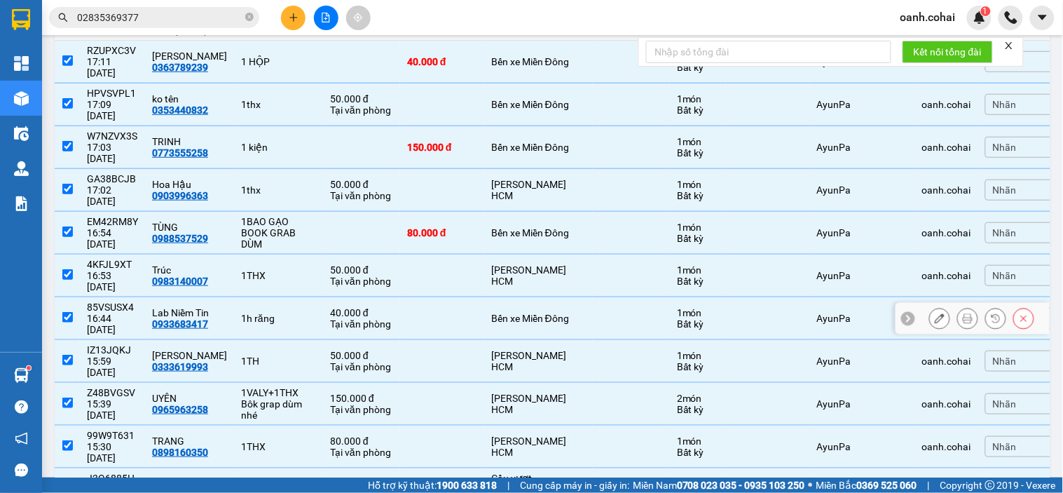
scroll to position [297, 0]
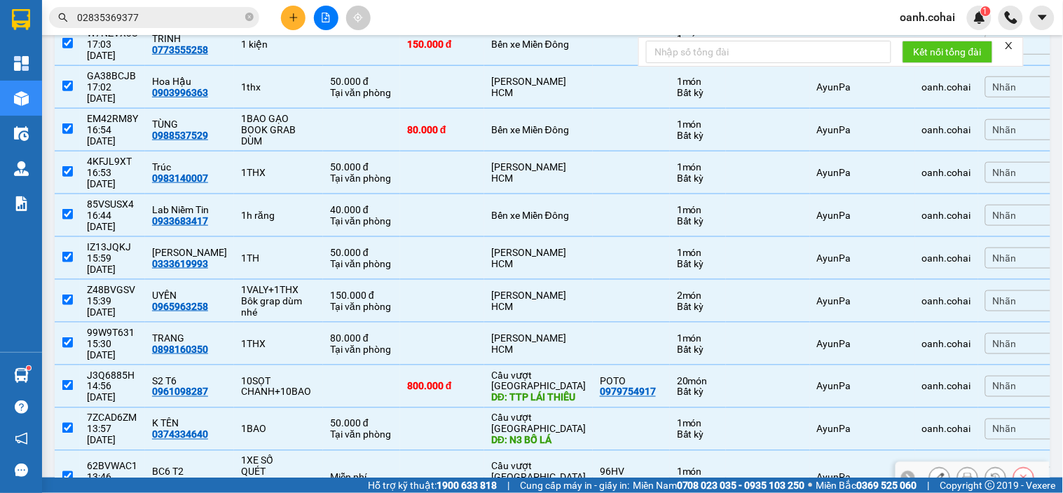
click at [66, 471] on input "checkbox" at bounding box center [67, 476] width 11 height 11
checkbox input "false"
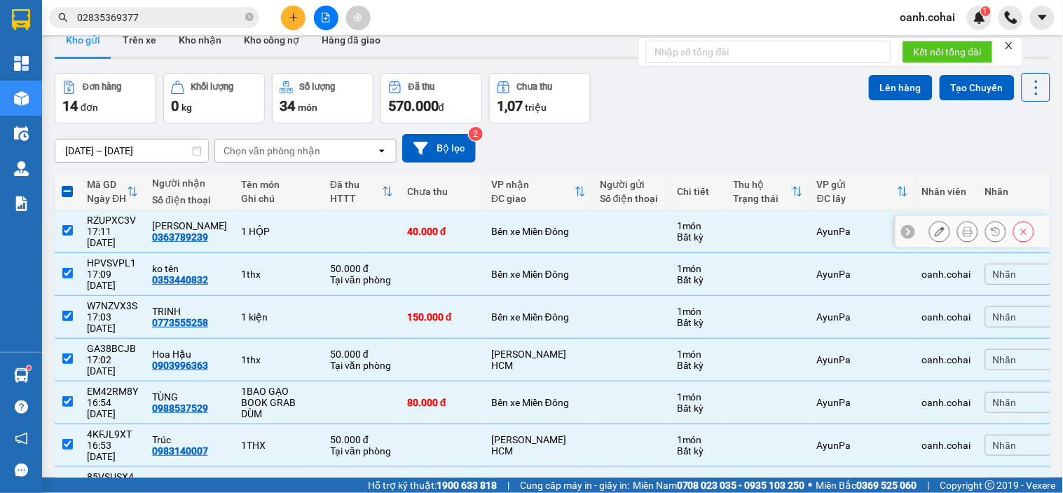
scroll to position [0, 0]
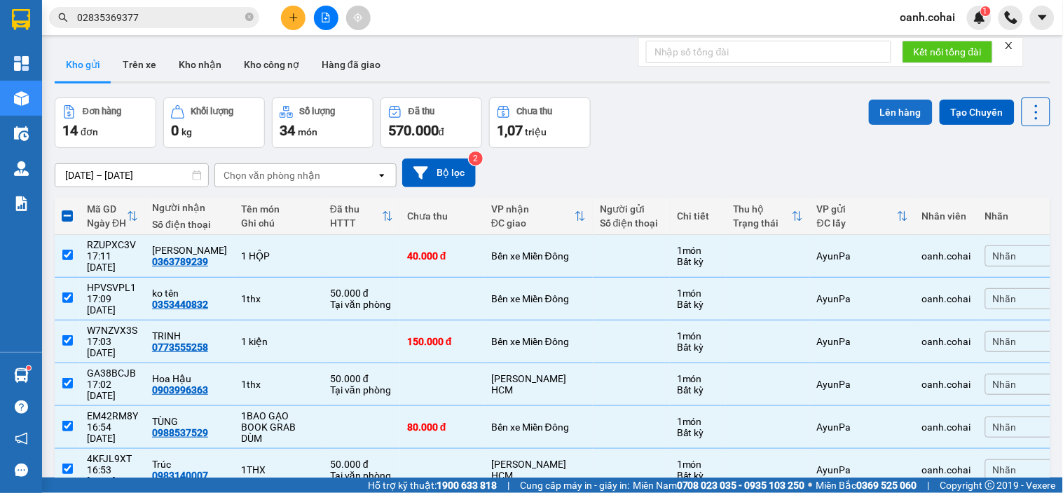
click at [896, 113] on button "Lên hàng" at bounding box center [901, 112] width 64 height 25
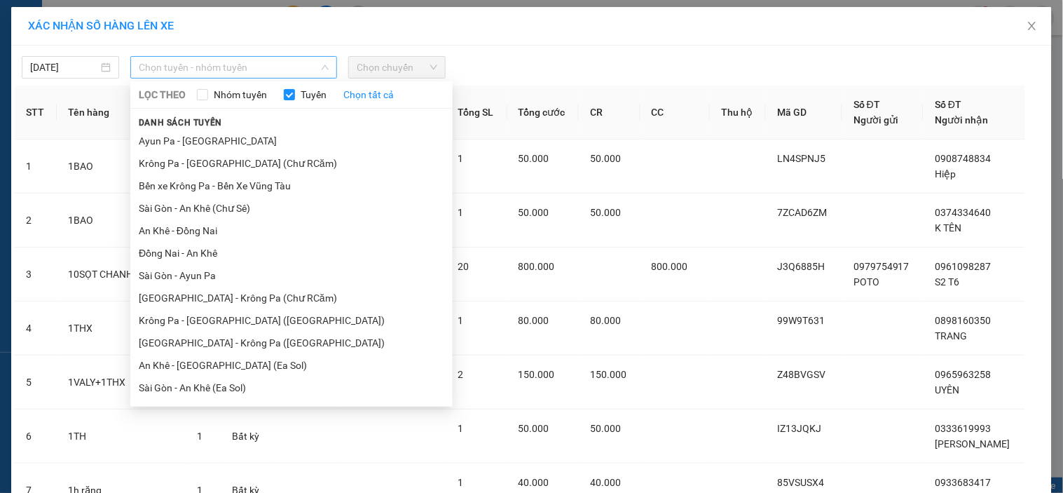
click at [264, 67] on span "Chọn tuyến - nhóm tuyến" at bounding box center [234, 67] width 190 height 21
click at [257, 161] on li "Krông Pa - [GEOGRAPHIC_DATA] (Chư RCăm)" at bounding box center [291, 163] width 322 height 22
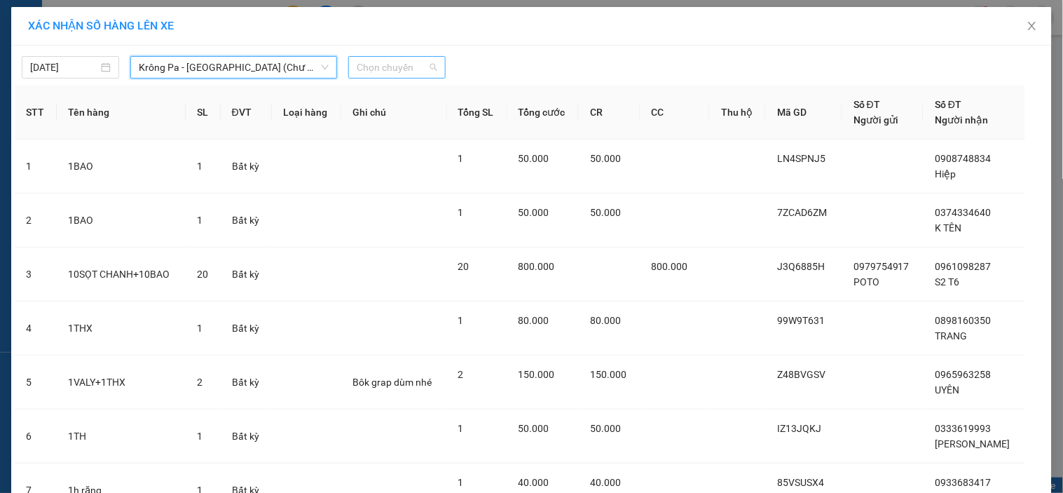
click at [401, 67] on span "Chọn chuyến" at bounding box center [397, 67] width 81 height 21
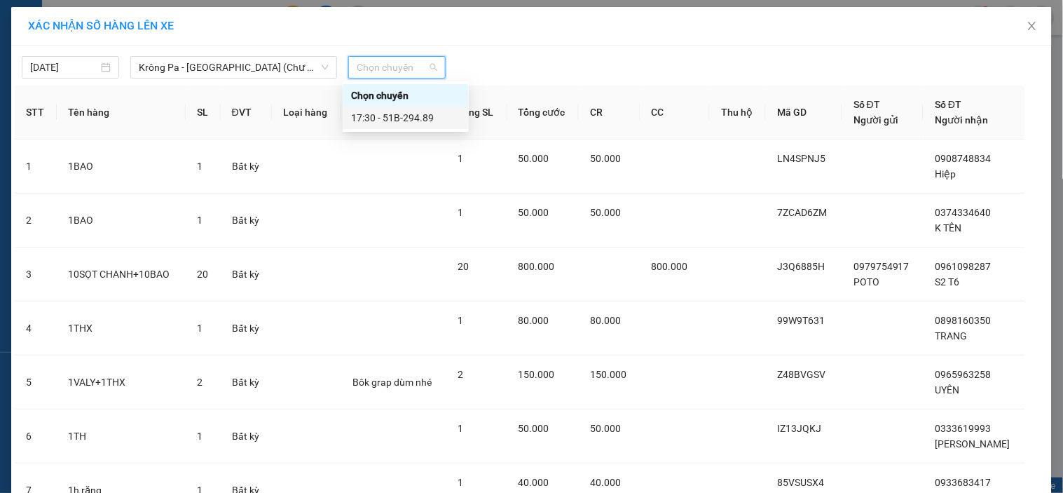
click at [411, 121] on div "17:30 - 51B-294.89" at bounding box center [405, 117] width 109 height 15
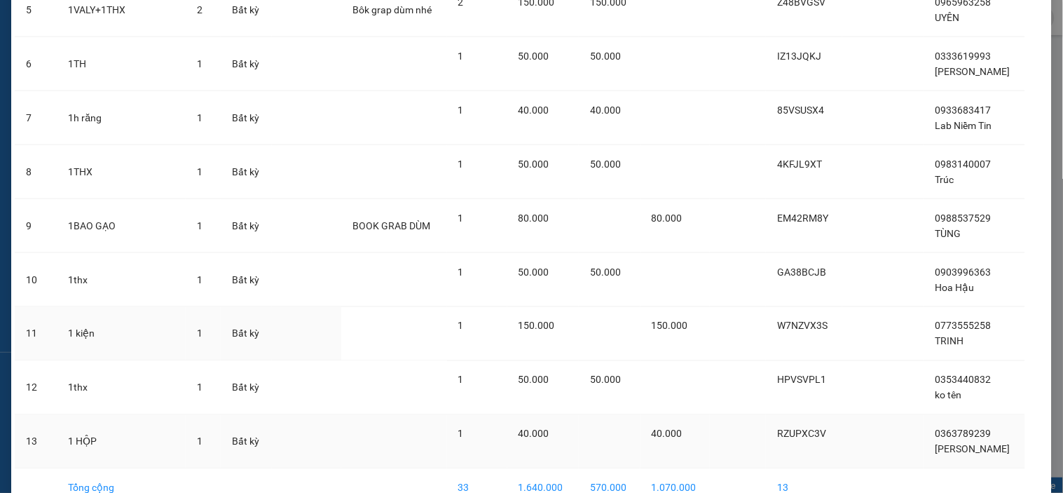
scroll to position [459, 0]
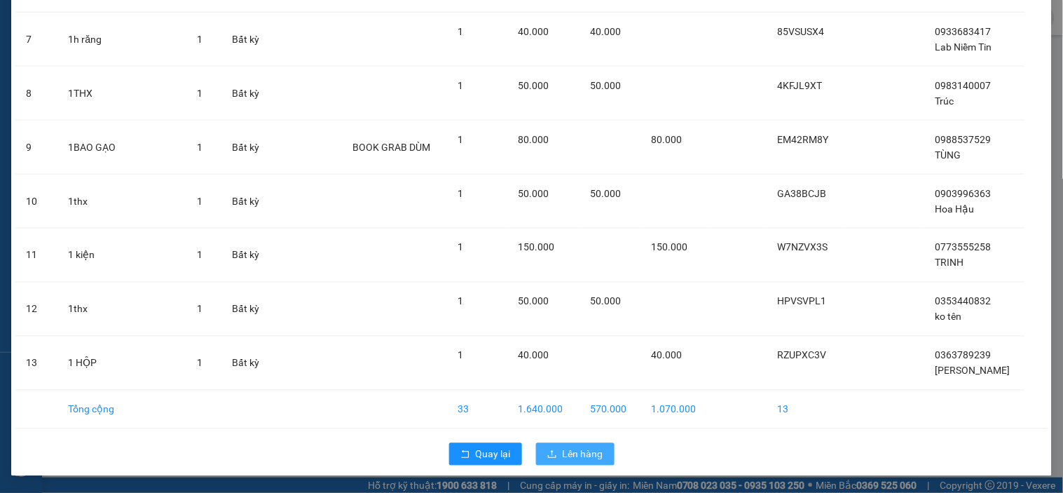
click at [580, 451] on span "Lên hàng" at bounding box center [583, 454] width 41 height 15
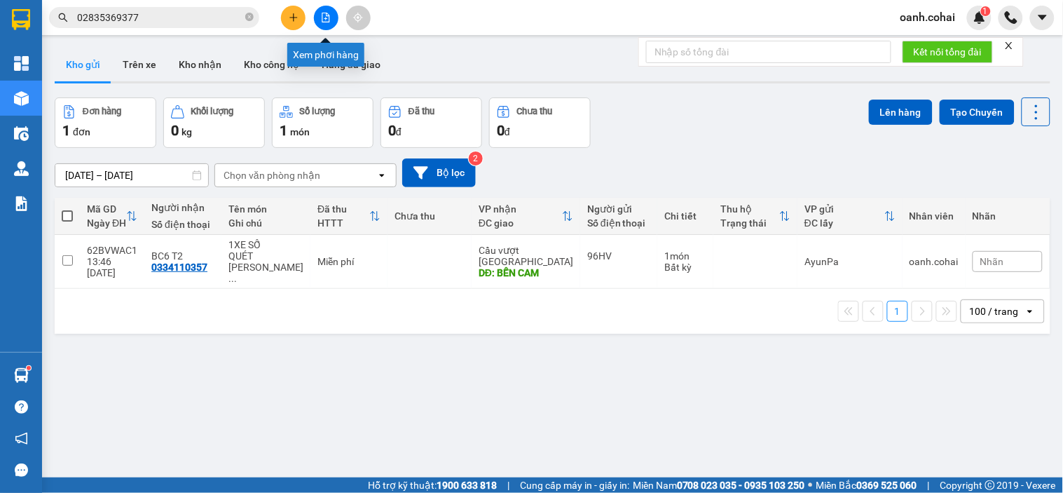
click at [326, 18] on icon "file-add" at bounding box center [326, 18] width 8 height 10
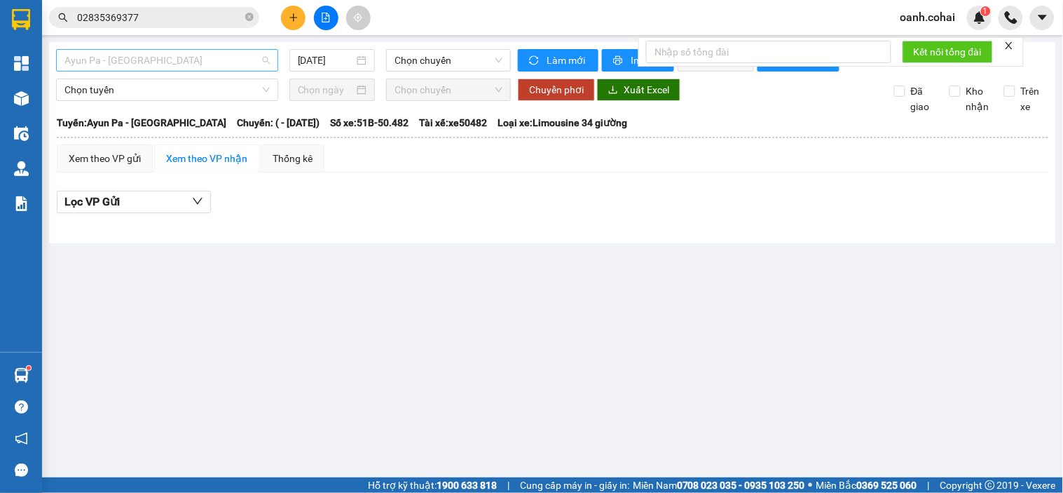
click at [247, 64] on span "Ayun Pa - [GEOGRAPHIC_DATA]" at bounding box center [166, 60] width 205 height 21
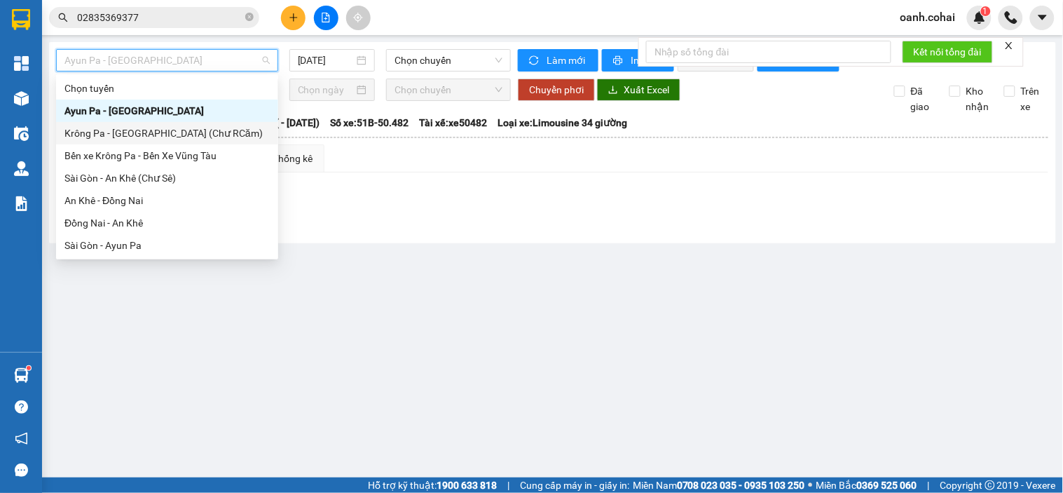
click at [177, 129] on div "Krông Pa - [GEOGRAPHIC_DATA] (Chư RCăm)" at bounding box center [166, 132] width 205 height 15
type input "[DATE]"
